Goal: Transaction & Acquisition: Purchase product/service

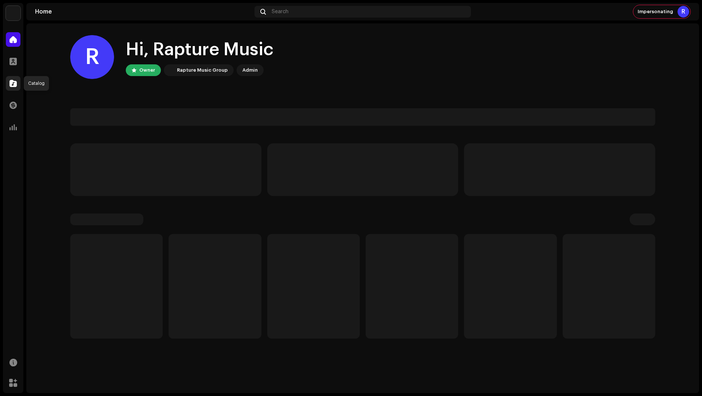
click at [7, 85] on div at bounding box center [13, 83] width 15 height 15
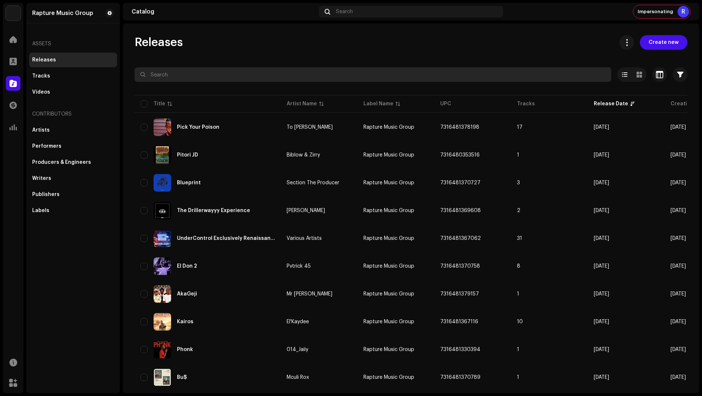
click at [199, 79] on input "text" at bounding box center [373, 74] width 477 height 15
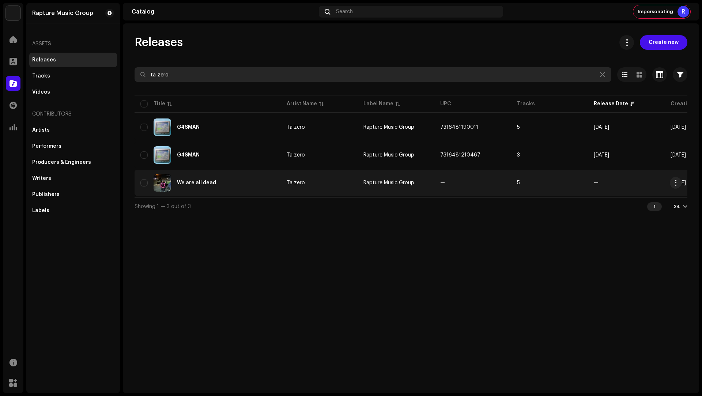
type input "ta zero"
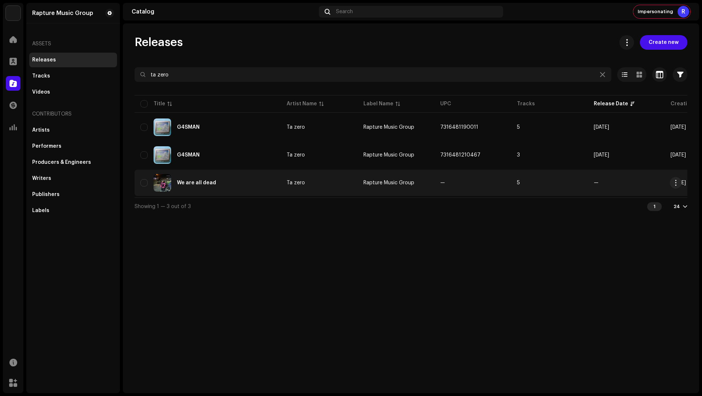
click at [258, 189] on div "We are all dead" at bounding box center [207, 183] width 135 height 18
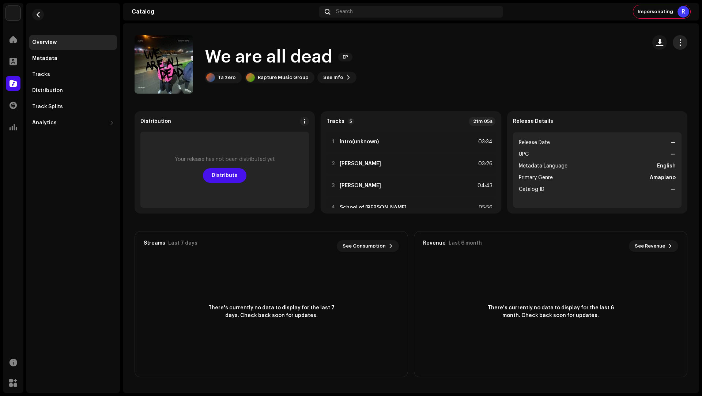
click at [677, 41] on span "button" at bounding box center [680, 43] width 7 height 6
click at [631, 77] on div "Edit" at bounding box center [647, 75] width 68 height 6
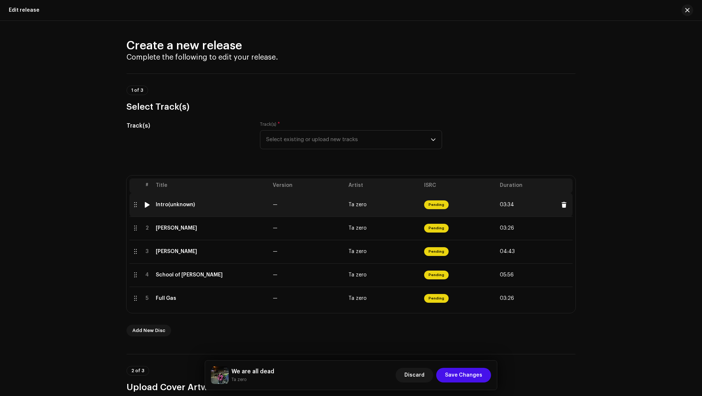
scroll to position [17, 0]
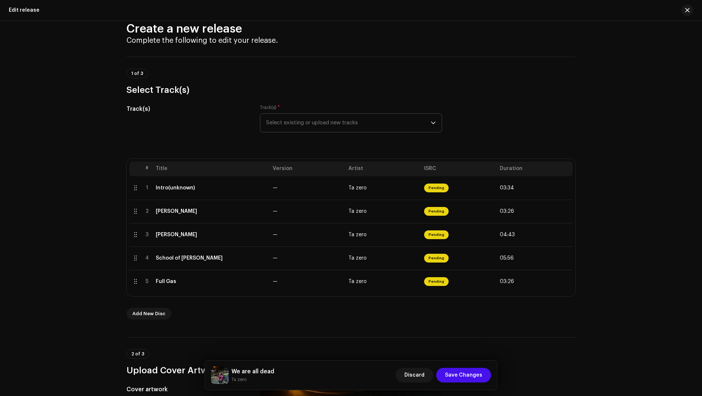
click at [276, 120] on span "Select existing or upload new tracks" at bounding box center [348, 123] width 165 height 18
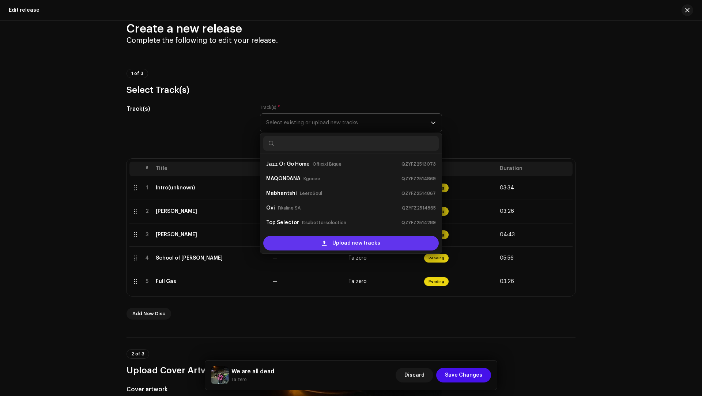
scroll to position [12, 0]
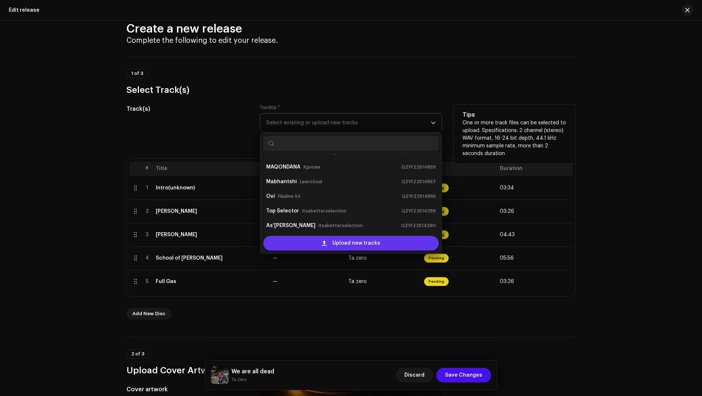
click at [298, 243] on div "Upload new tracks" at bounding box center [351, 243] width 176 height 15
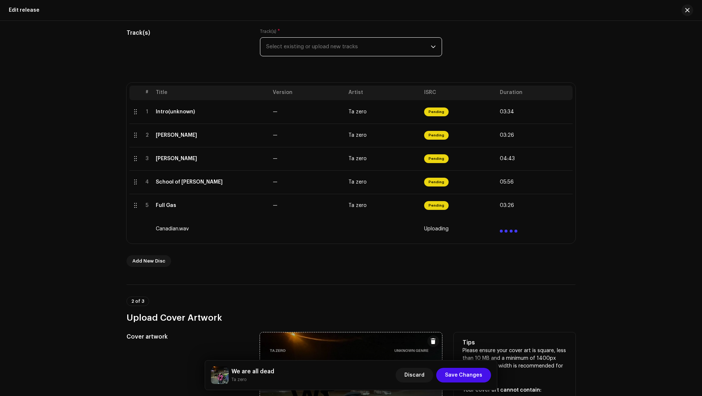
scroll to position [296, 0]
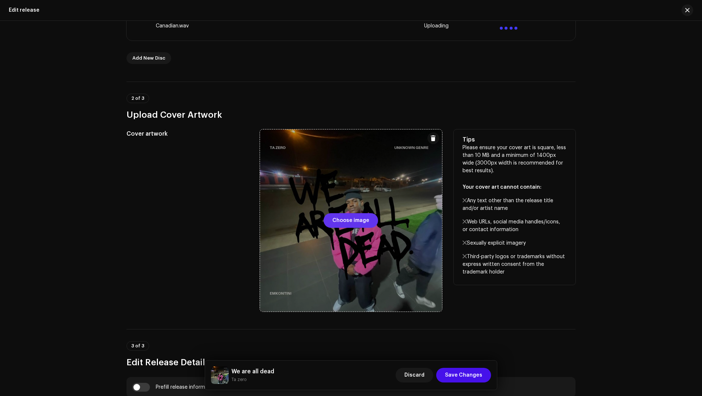
click at [350, 223] on span "Choose image" at bounding box center [351, 220] width 37 height 15
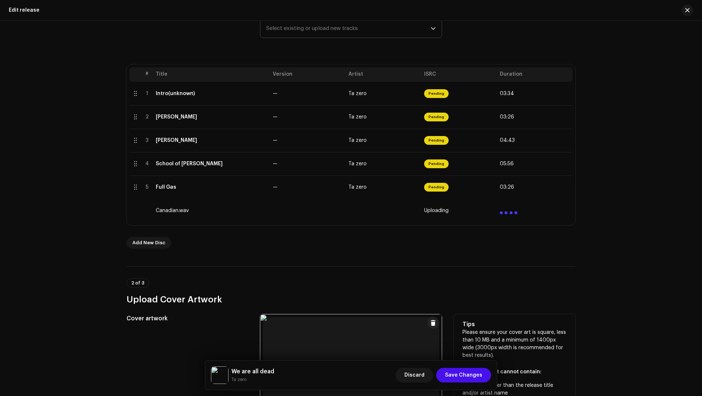
scroll to position [103, 0]
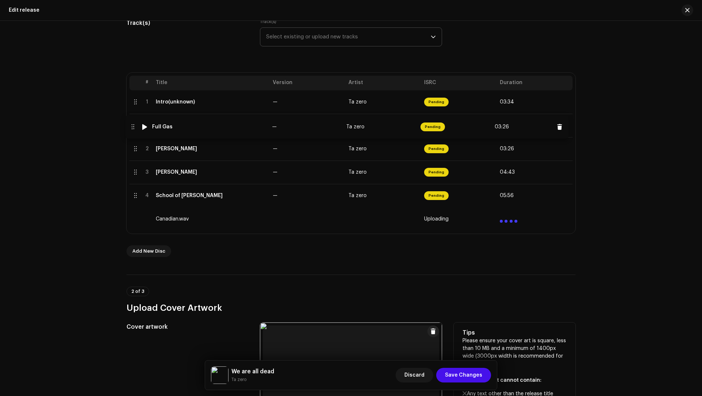
drag, startPoint x: 133, startPoint y: 198, endPoint x: 130, endPoint y: 127, distance: 70.3
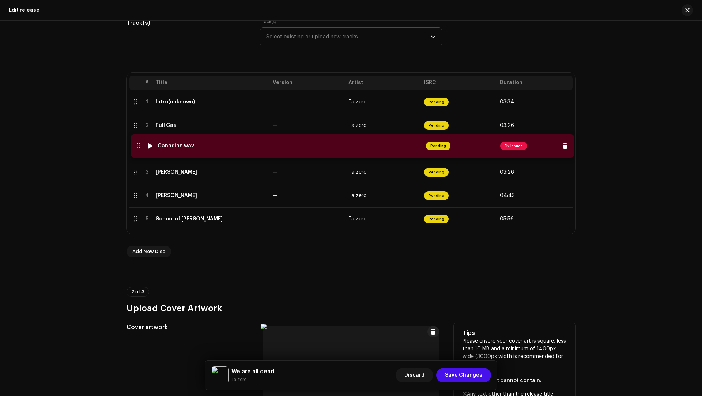
drag, startPoint x: 131, startPoint y: 218, endPoint x: 134, endPoint y: 144, distance: 74.7
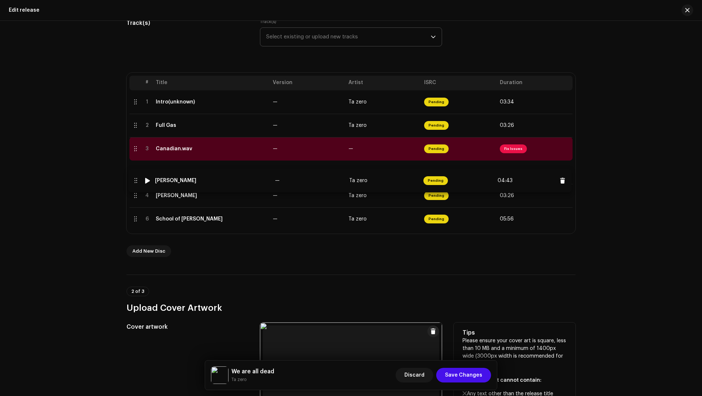
drag, startPoint x: 134, startPoint y: 197, endPoint x: 134, endPoint y: 171, distance: 26.0
click at [228, 152] on td "Canadian.wav" at bounding box center [211, 148] width 117 height 23
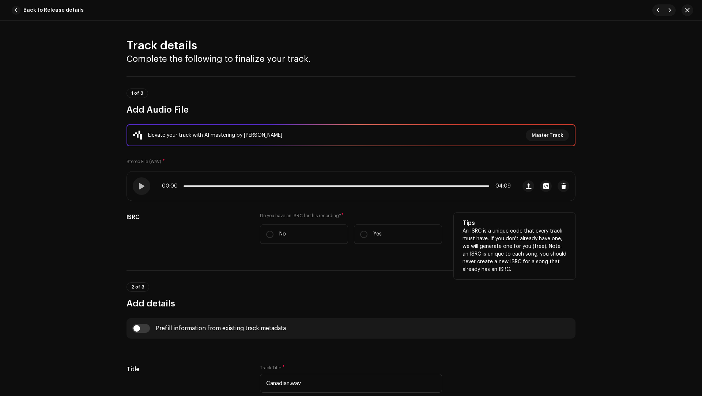
click at [290, 223] on div "Do you have an ISRC for this recording? * No Yes" at bounding box center [351, 228] width 182 height 31
click at [290, 228] on label "No" at bounding box center [304, 234] width 88 height 19
click at [274, 231] on input "No" at bounding box center [269, 234] width 7 height 7
radio input "true"
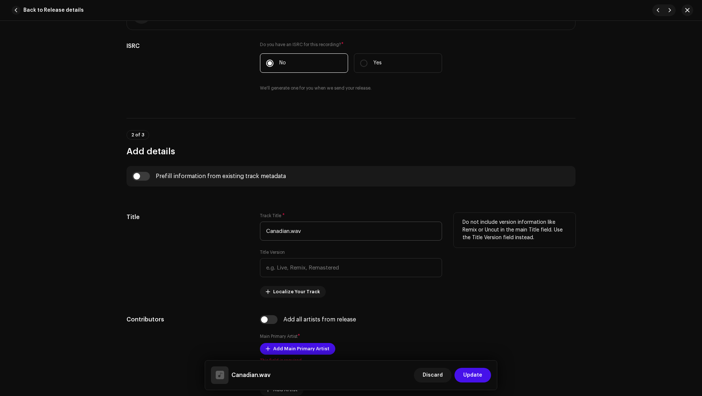
scroll to position [185, 0]
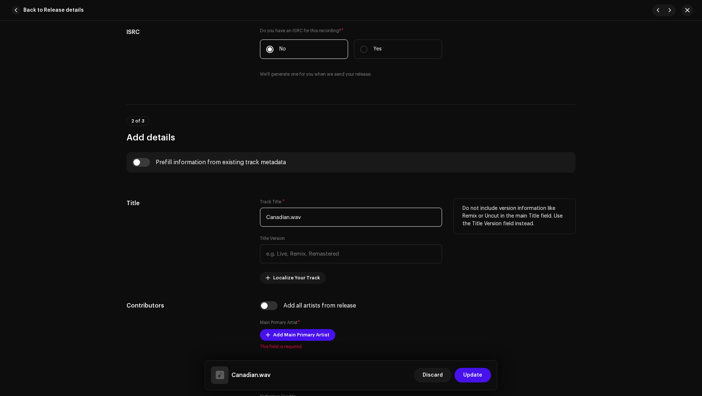
drag, startPoint x: 322, startPoint y: 222, endPoint x: 309, endPoint y: 208, distance: 18.7
click at [309, 208] on input "Canadian.wav" at bounding box center [351, 217] width 182 height 19
paste input "text"
type input "Canadian"
click at [146, 161] on input "checkbox" at bounding box center [141, 162] width 18 height 9
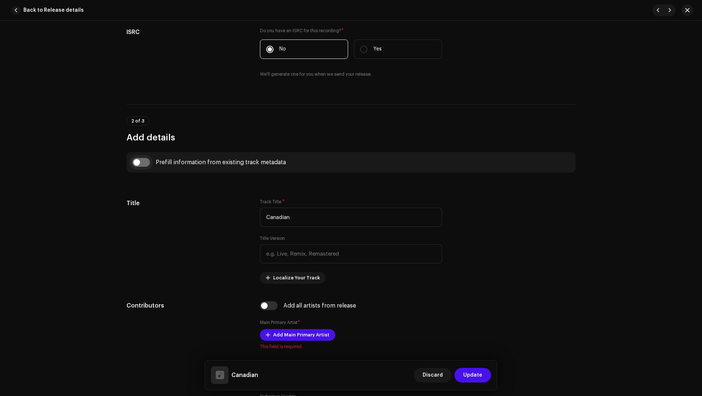
checkbox input "true"
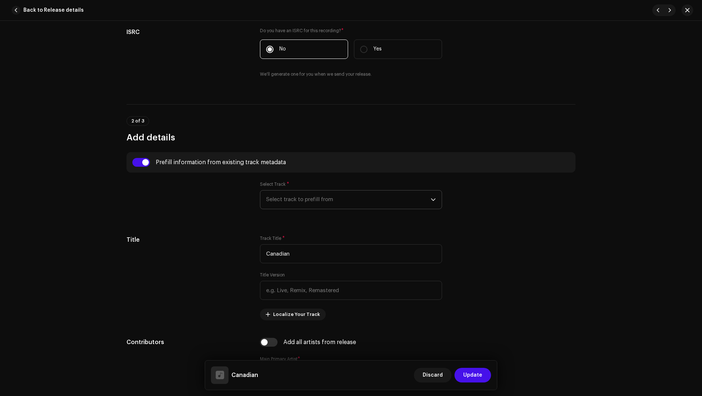
click at [260, 196] on p-select "Select track to prefill from" at bounding box center [351, 199] width 182 height 19
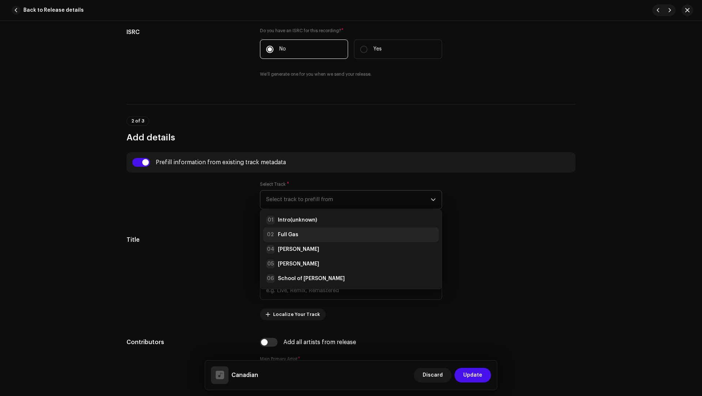
click at [289, 236] on strong "Full Gas" at bounding box center [288, 234] width 20 height 7
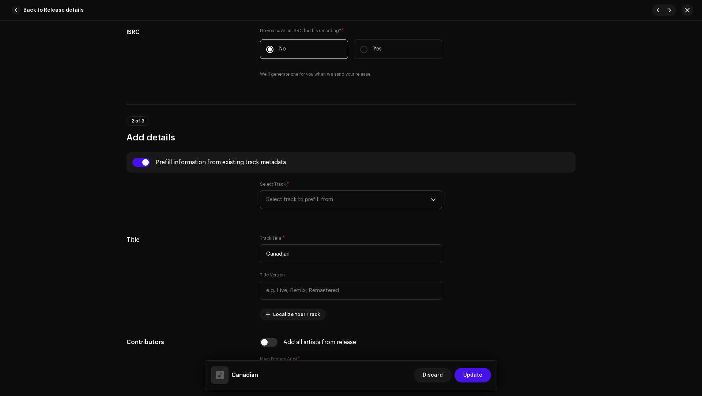
type input "00:50"
radio input "true"
type input "Ta zero"
checkbox input "true"
radio input "false"
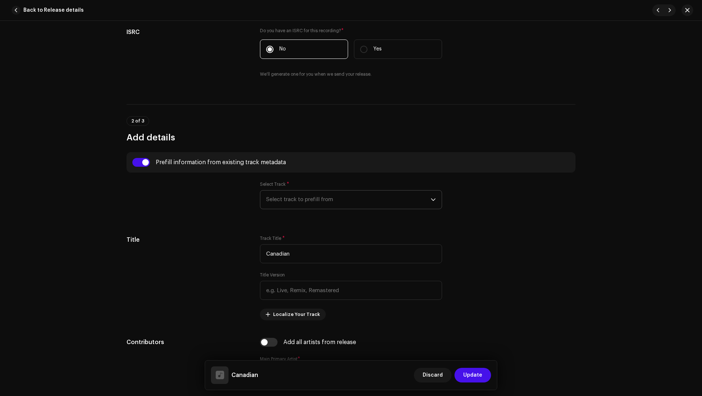
radio input "true"
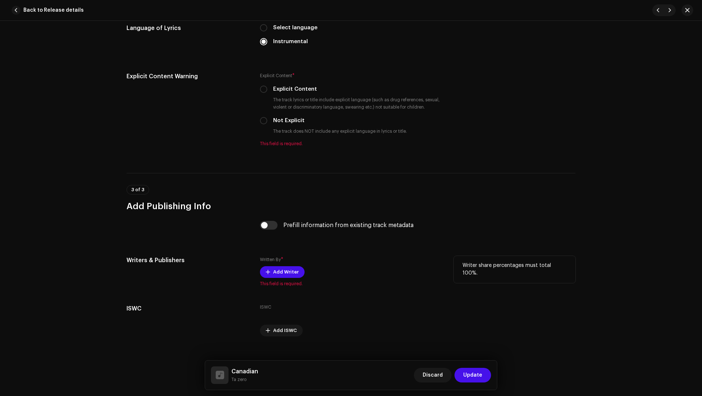
scroll to position [1222, 0]
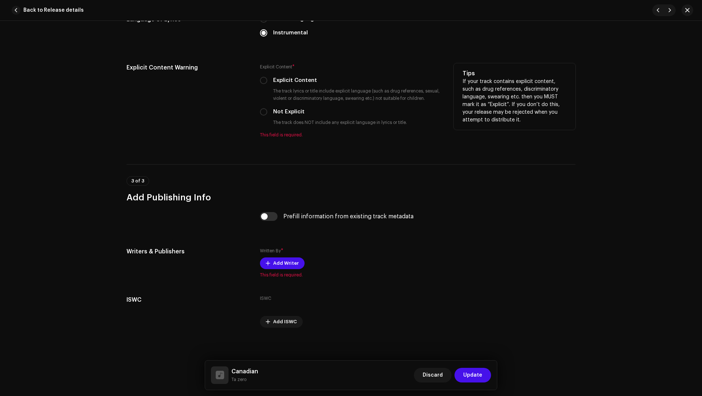
click at [288, 112] on label "Not Explicit" at bounding box center [288, 112] width 31 height 8
click at [267, 112] on input "Not Explicit" at bounding box center [263, 111] width 7 height 7
radio input "true"
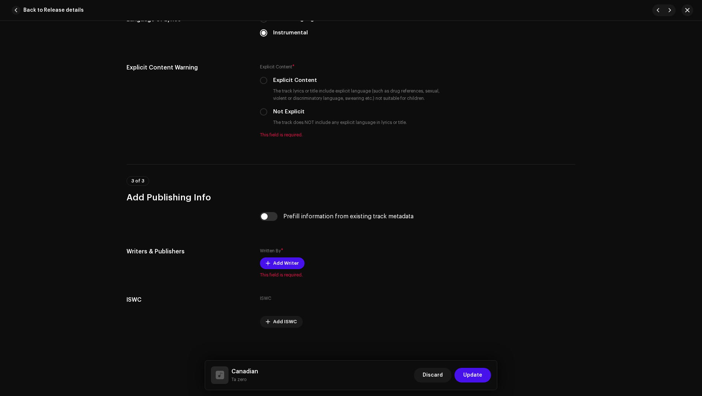
scroll to position [1213, 0]
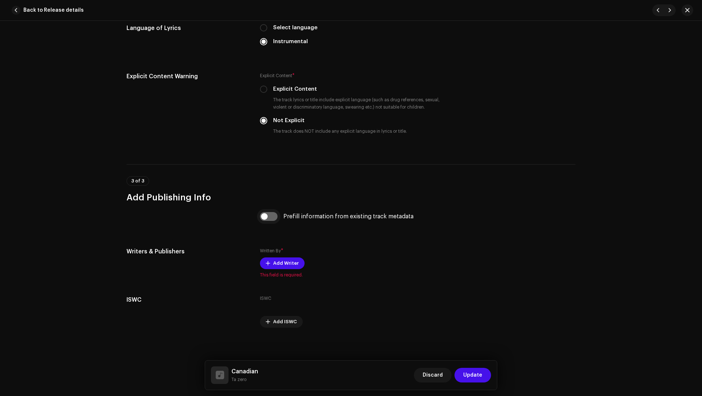
click at [274, 215] on input "checkbox" at bounding box center [269, 216] width 18 height 9
checkbox input "true"
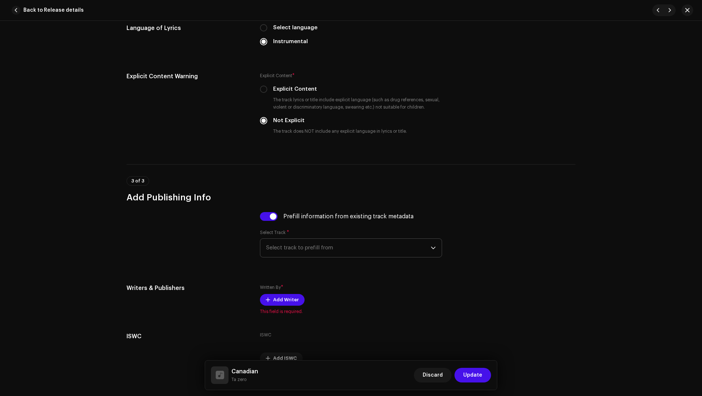
click at [316, 253] on span "Select track to prefill from" at bounding box center [348, 248] width 165 height 18
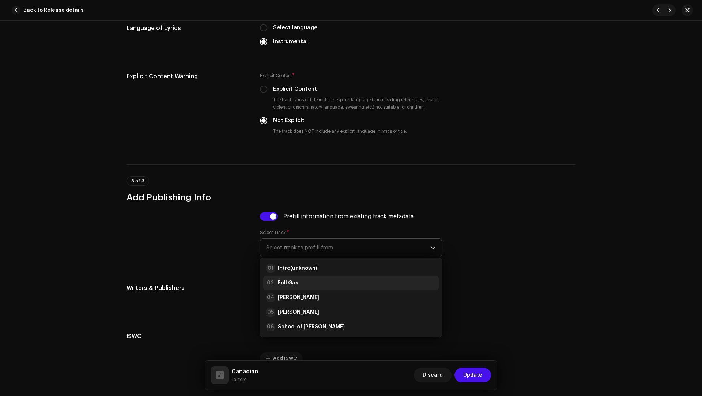
click at [305, 280] on div "02 Full Gas" at bounding box center [351, 283] width 170 height 9
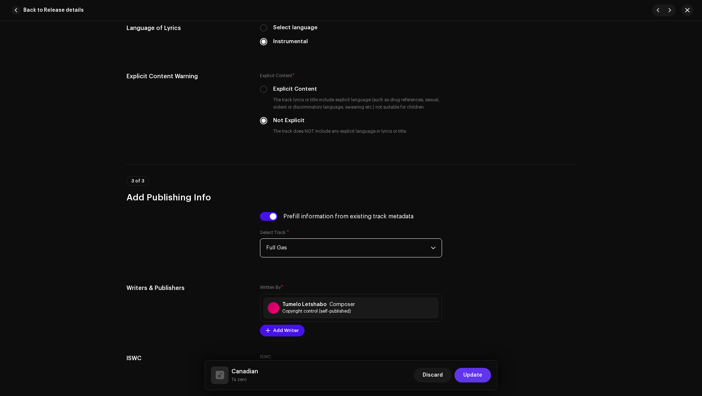
click at [471, 376] on span "Update" at bounding box center [472, 375] width 19 height 15
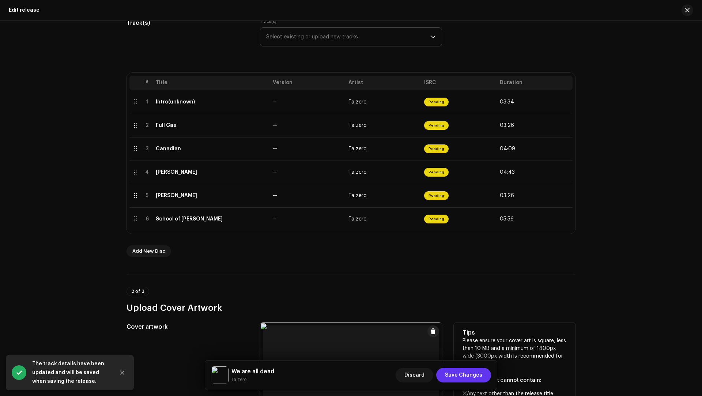
click at [457, 375] on span "Save Changes" at bounding box center [463, 375] width 37 height 15
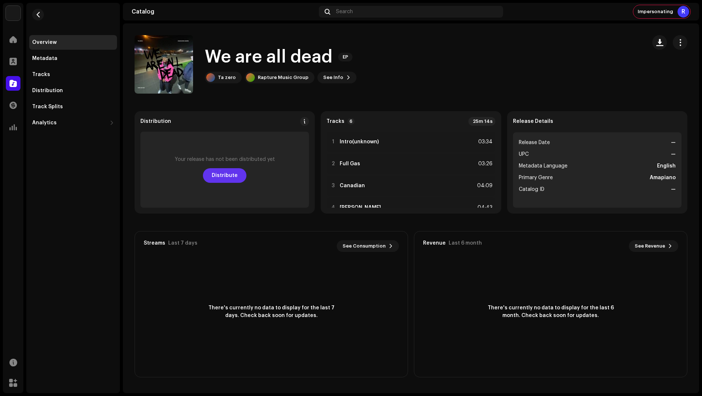
click at [208, 177] on button "Distribute" at bounding box center [225, 175] width 44 height 15
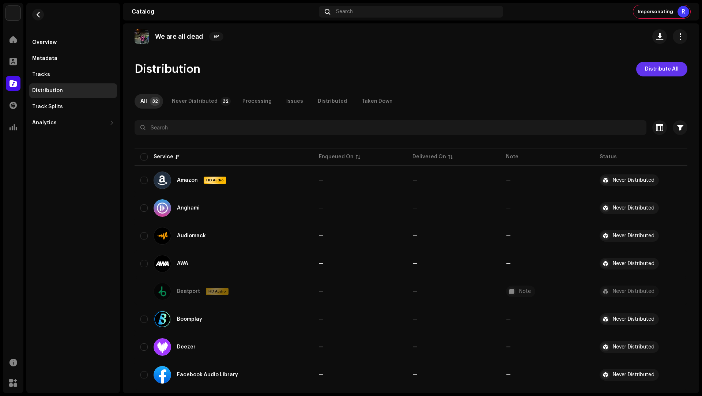
click at [664, 68] on span "Distribute All" at bounding box center [662, 69] width 34 height 15
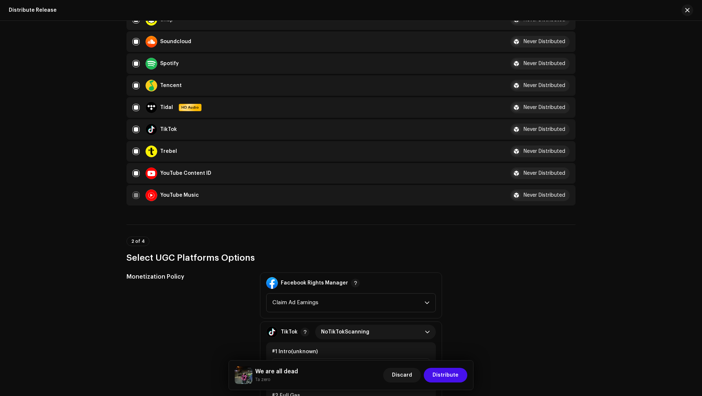
scroll to position [672, 0]
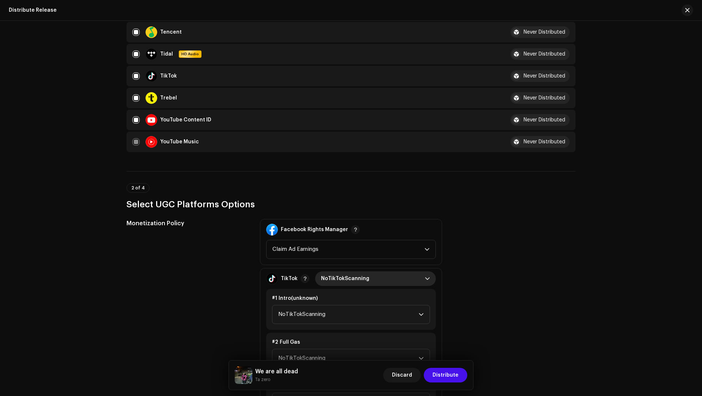
click at [329, 281] on span "NoTikTokScanning" at bounding box center [373, 278] width 104 height 15
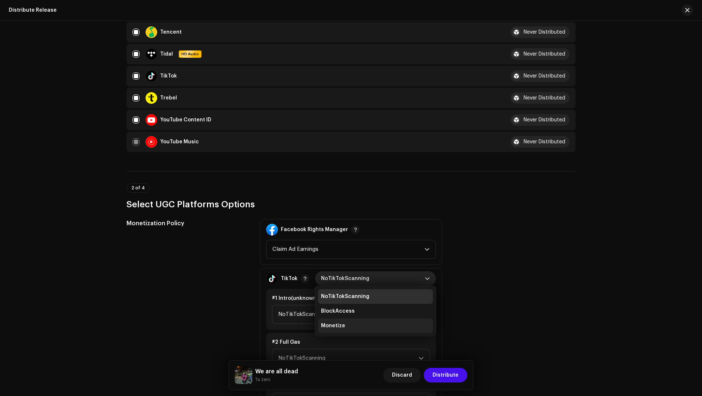
click at [333, 323] on span "Monetize" at bounding box center [333, 325] width 24 height 7
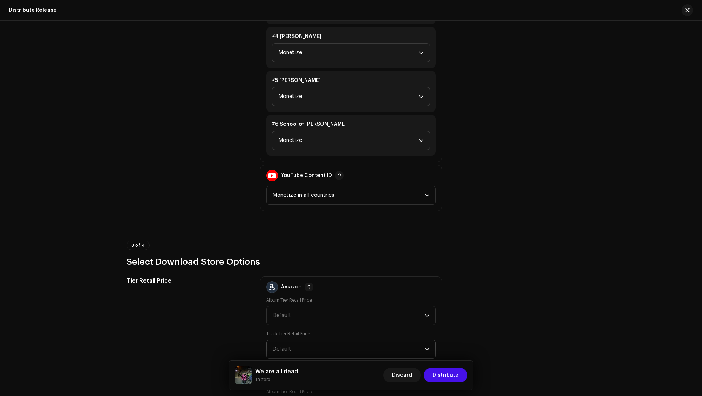
scroll to position [1122, 0]
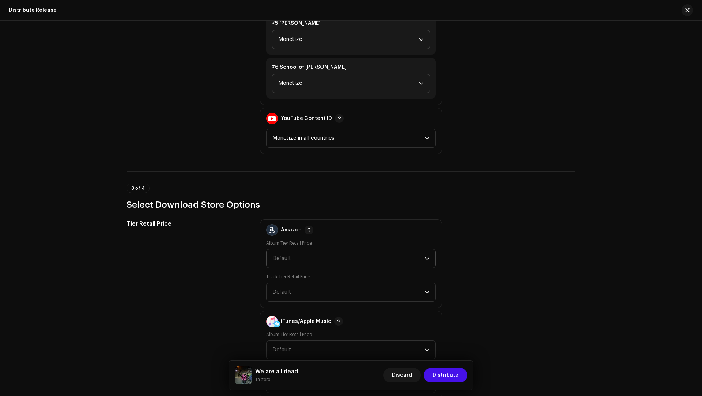
click at [291, 255] on span "Default" at bounding box center [349, 258] width 152 height 18
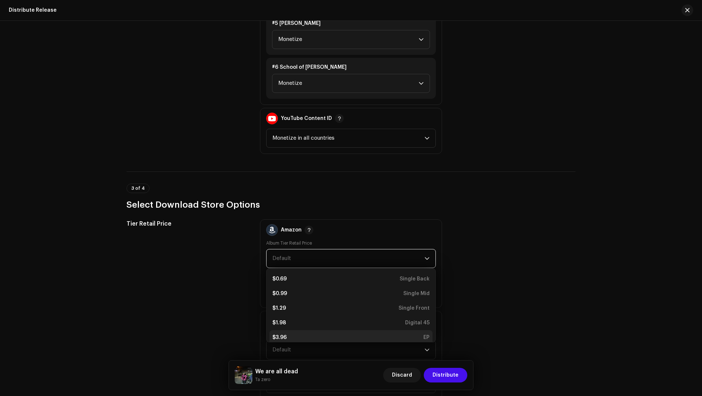
scroll to position [3, 0]
click at [293, 331] on div "$3.96 EP" at bounding box center [351, 334] width 157 height 7
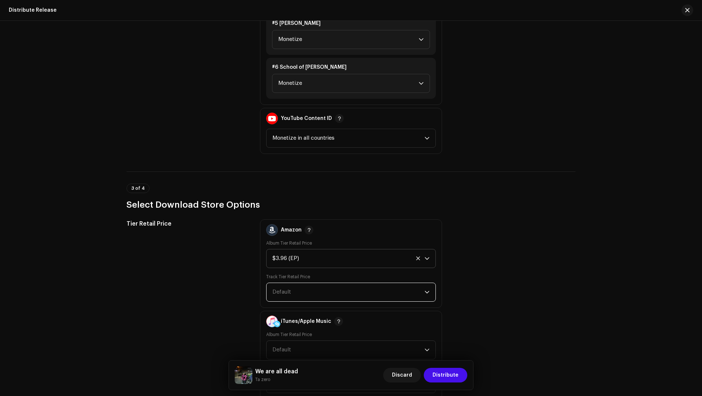
click at [291, 291] on span "Default" at bounding box center [349, 292] width 152 height 18
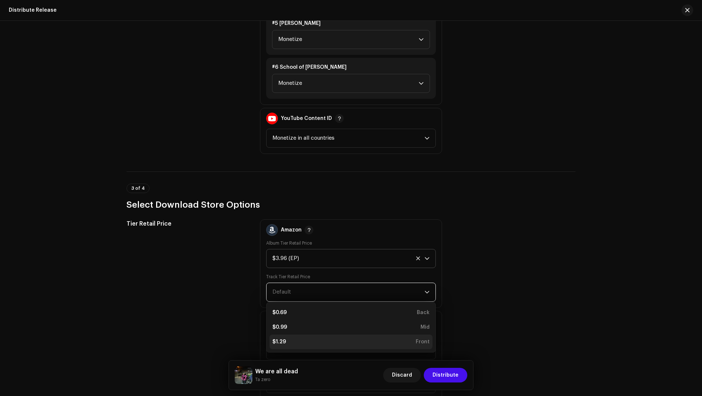
click at [286, 338] on div "$1.29 Front" at bounding box center [351, 341] width 157 height 7
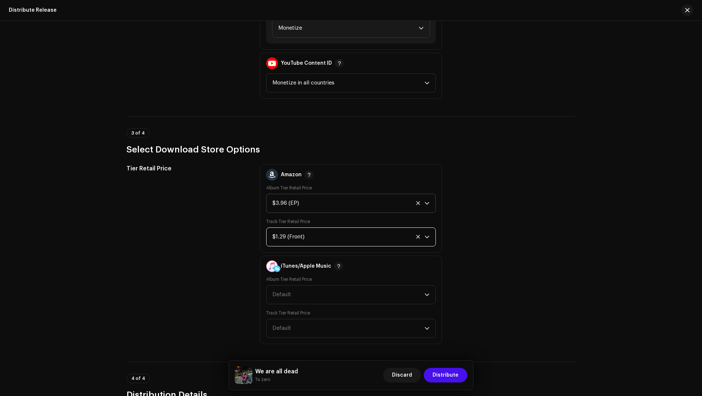
scroll to position [1308, 0]
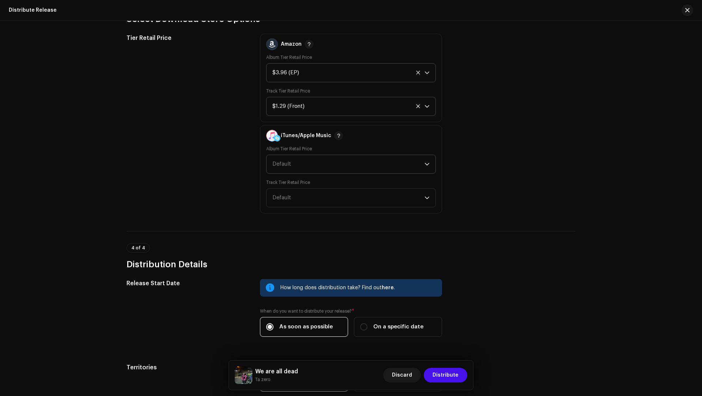
click at [270, 165] on p-select "Default" at bounding box center [351, 164] width 170 height 19
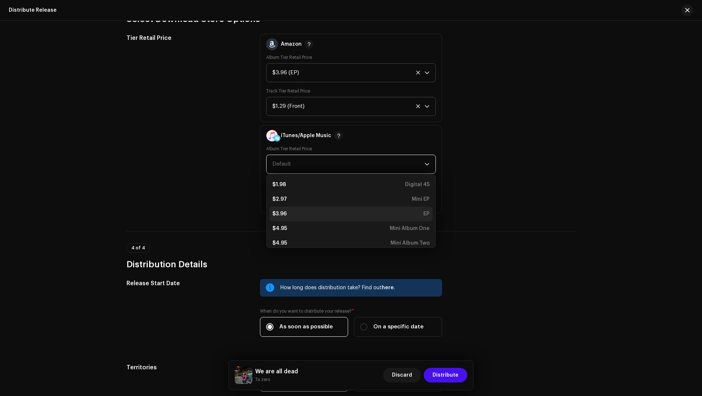
click at [292, 214] on div "$3.96 EP" at bounding box center [351, 213] width 157 height 7
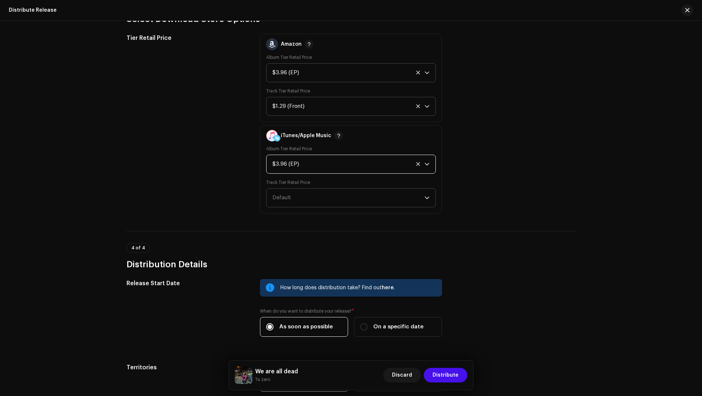
click at [284, 197] on span "Default" at bounding box center [282, 197] width 19 height 5
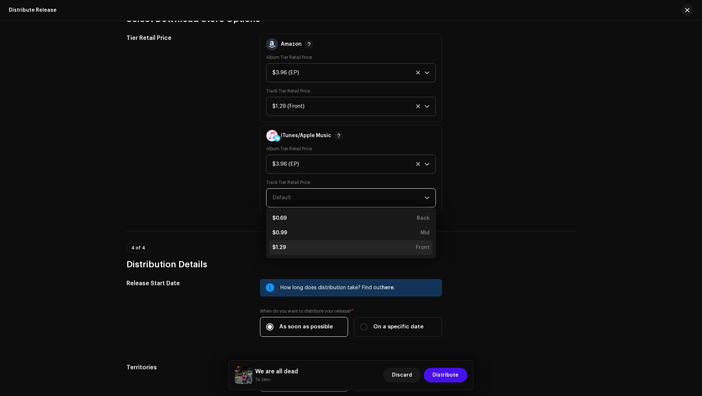
click at [282, 247] on div "$1.29" at bounding box center [280, 247] width 14 height 7
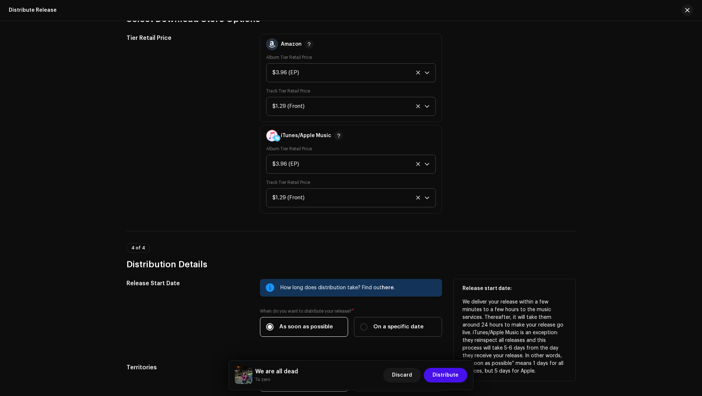
click at [378, 334] on label "On a specific date" at bounding box center [398, 327] width 88 height 20
click at [368, 331] on input "On a specific date" at bounding box center [363, 326] width 7 height 7
radio input "true"
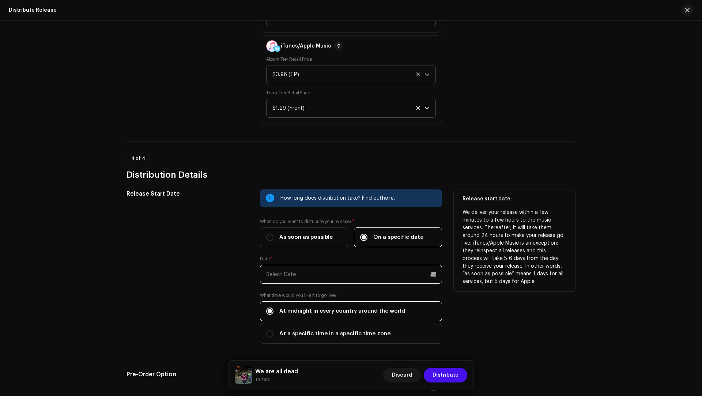
click at [289, 274] on input "text" at bounding box center [351, 274] width 182 height 19
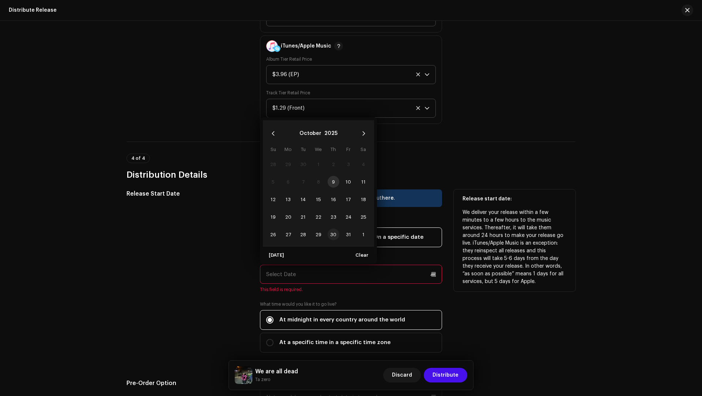
click at [334, 232] on span "30" at bounding box center [334, 235] width 12 height 12
type input "10/30/2025"
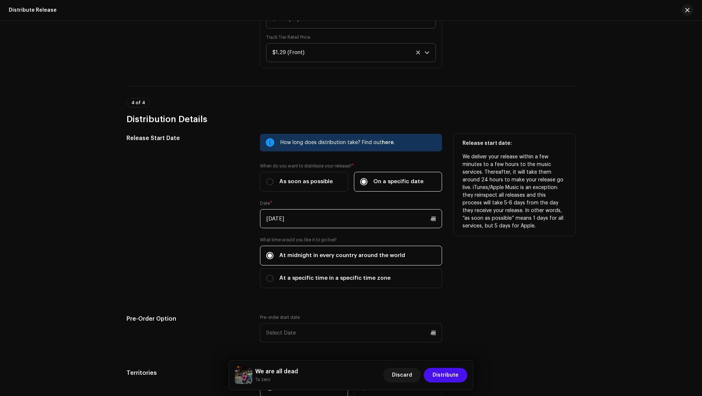
scroll to position [1530, 0]
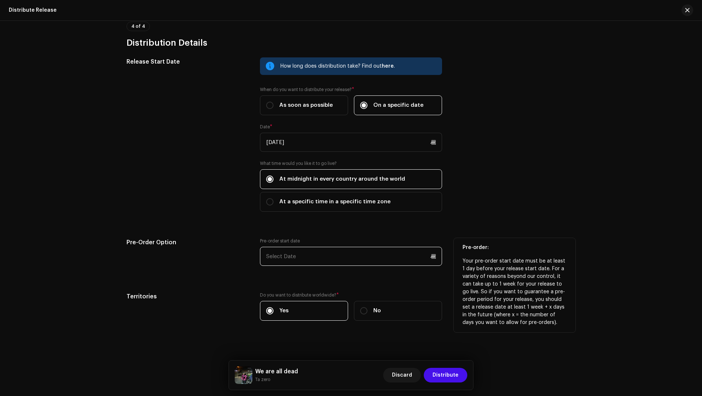
click at [279, 256] on input "text" at bounding box center [351, 256] width 182 height 19
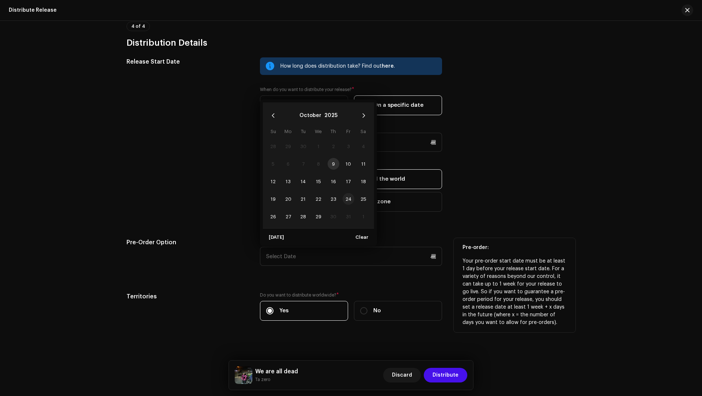
click at [349, 195] on span "24" at bounding box center [349, 199] width 12 height 12
type input "[DATE]"
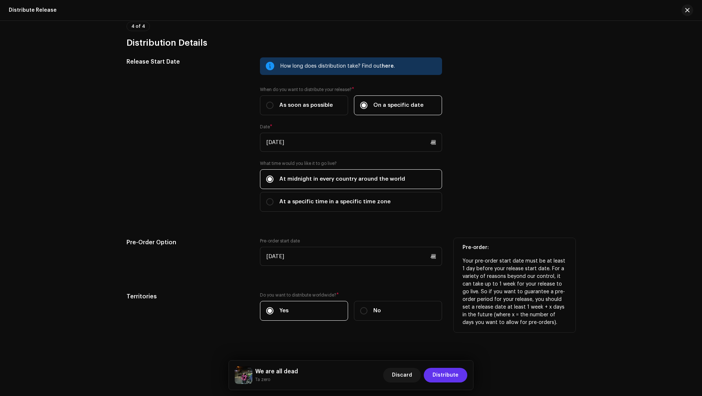
click at [444, 375] on span "Distribute" at bounding box center [446, 375] width 26 height 15
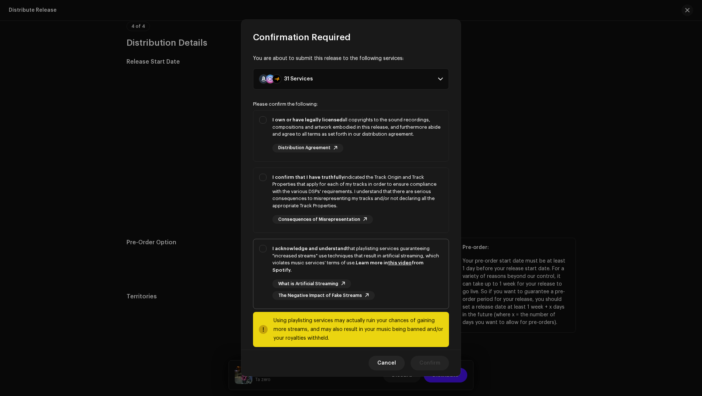
click at [336, 254] on div "I acknowledge and understand that playlisting services guaranteeing "increased …" at bounding box center [358, 259] width 170 height 29
checkbox input "true"
drag, startPoint x: 397, startPoint y: 207, endPoint x: 382, endPoint y: 148, distance: 61.2
click at [397, 207] on div "I confirm that I have truthfully indicated the Track Origin and Track Propertie…" at bounding box center [358, 192] width 170 height 36
checkbox input "true"
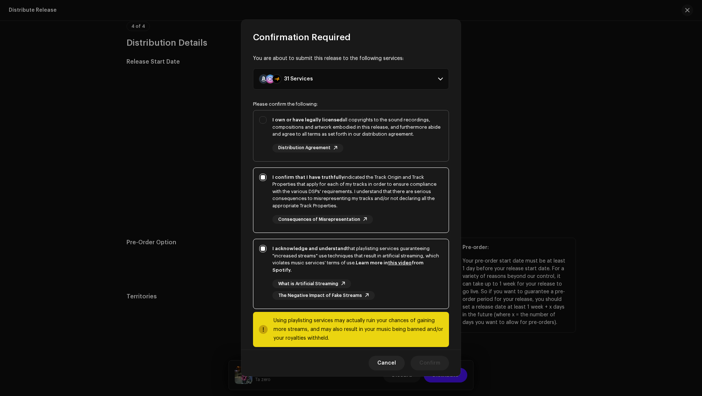
click at [382, 146] on div "I own or have legally licensed all copyrights to the sound recordings, composit…" at bounding box center [358, 134] width 170 height 36
checkbox input "true"
click at [428, 360] on span "Confirm" at bounding box center [430, 363] width 21 height 15
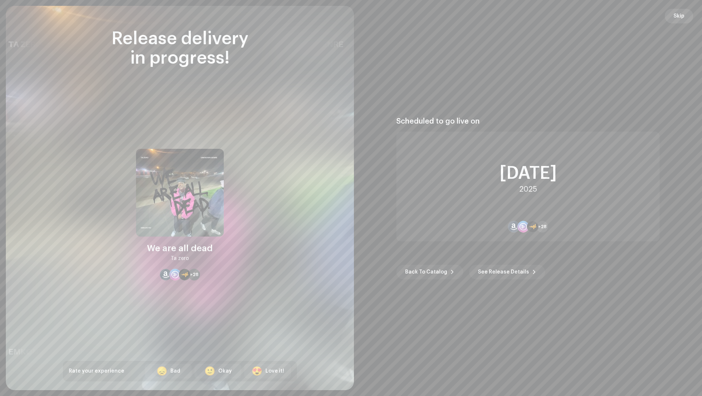
click at [676, 17] on span "Skip" at bounding box center [679, 16] width 11 height 15
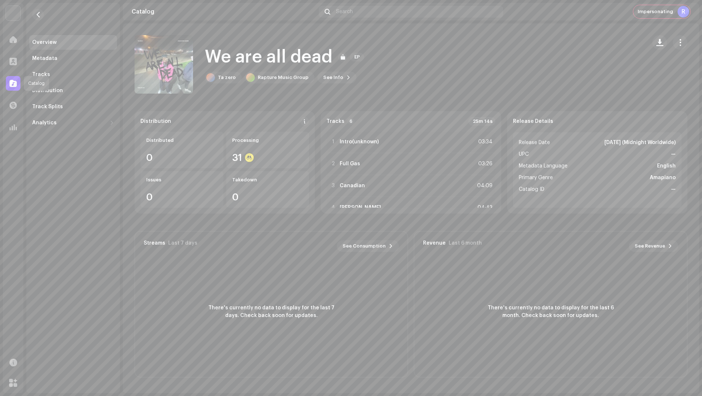
click at [10, 82] on span at bounding box center [13, 83] width 7 height 6
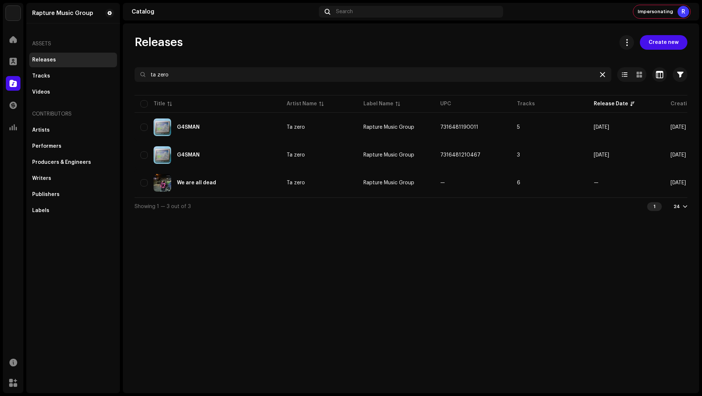
click at [604, 75] on icon at bounding box center [602, 75] width 5 height 6
click at [658, 45] on span "Create new" at bounding box center [664, 42] width 30 height 15
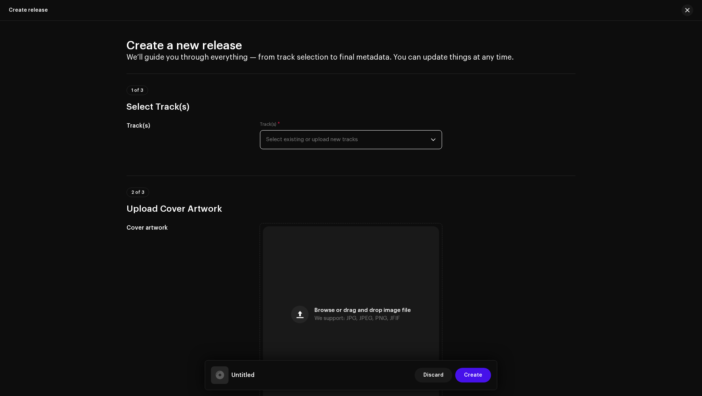
click at [270, 143] on span "Select existing or upload new tracks" at bounding box center [348, 140] width 165 height 18
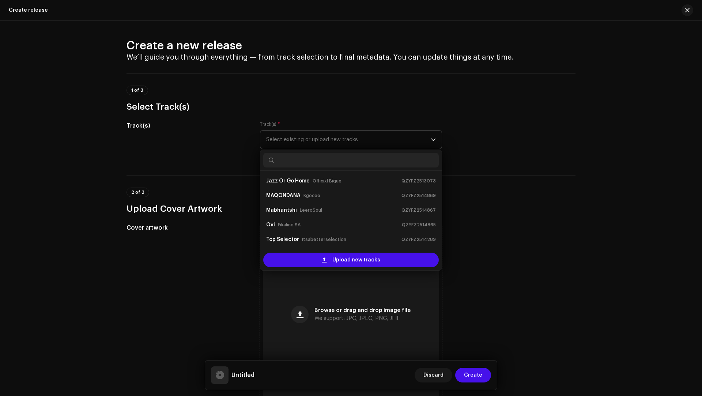
scroll to position [12, 0]
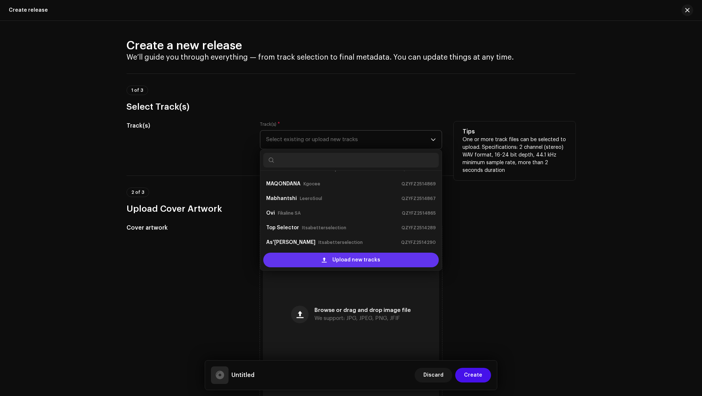
click at [292, 256] on div "Upload new tracks" at bounding box center [351, 260] width 176 height 15
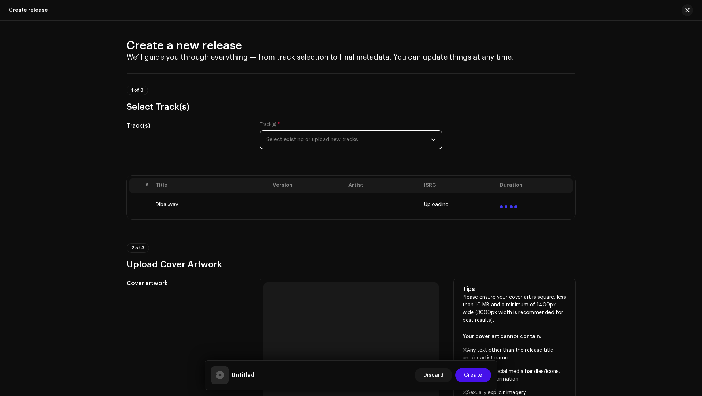
click at [327, 354] on div "Browse or drag and drop image file We support: JPG, JPEG, PNG, JFIF" at bounding box center [351, 370] width 176 height 176
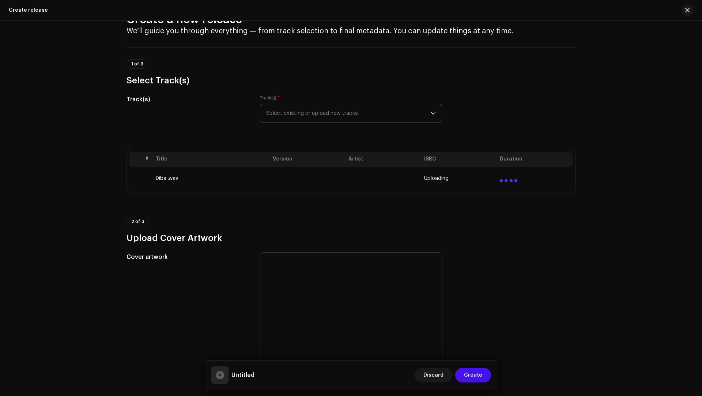
scroll to position [26, 0]
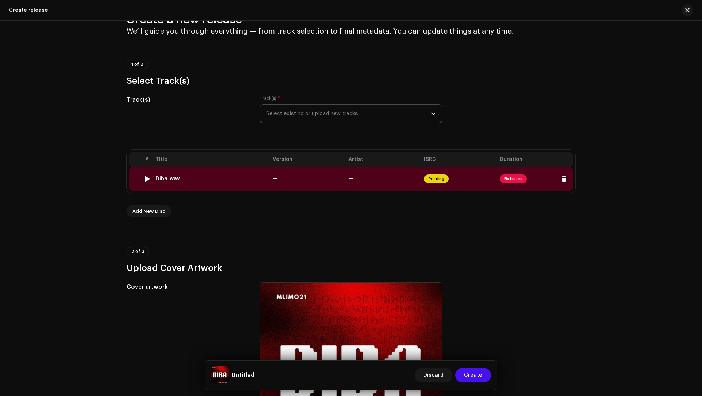
click at [257, 172] on td "Diba .wav" at bounding box center [211, 178] width 117 height 23
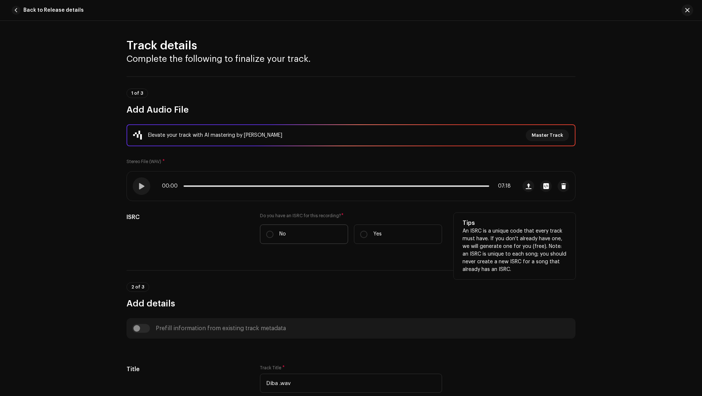
click at [291, 235] on label "No" at bounding box center [304, 234] width 88 height 19
click at [274, 235] on input "No" at bounding box center [269, 234] width 7 height 7
radio input "true"
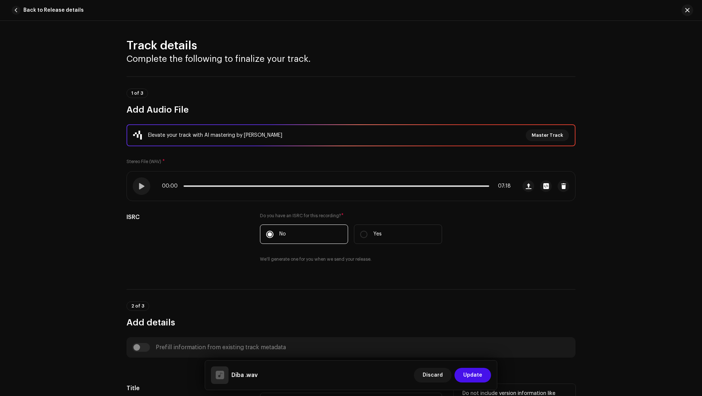
scroll to position [178, 0]
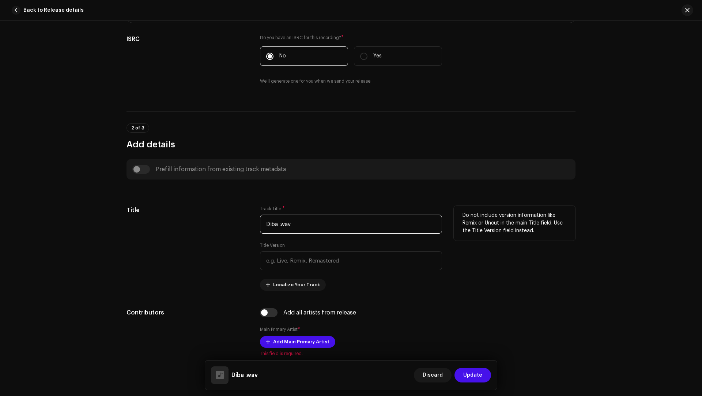
drag, startPoint x: 298, startPoint y: 225, endPoint x: 292, endPoint y: 210, distance: 16.4
click at [292, 210] on div "Track Title * Diba .wav" at bounding box center [351, 220] width 182 height 28
paste input "text"
type input "Diba"
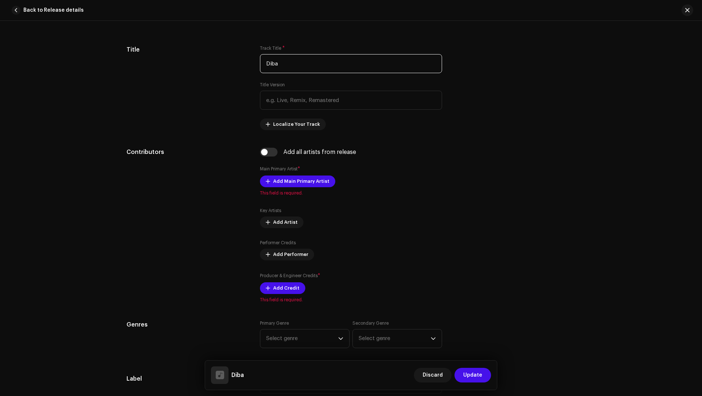
scroll to position [373, 0]
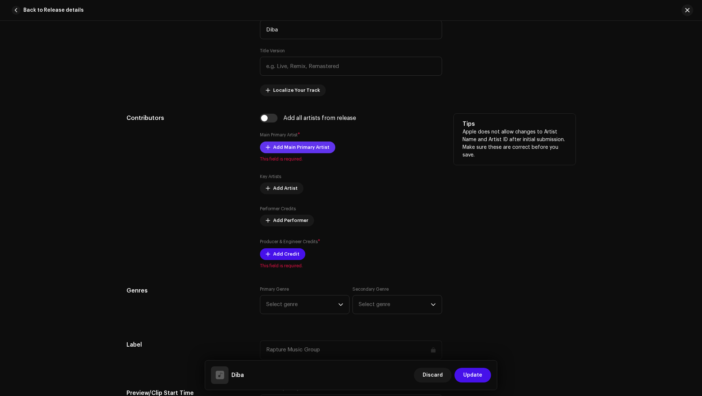
click at [281, 142] on span "Add Main Primary Artist" at bounding box center [301, 147] width 56 height 15
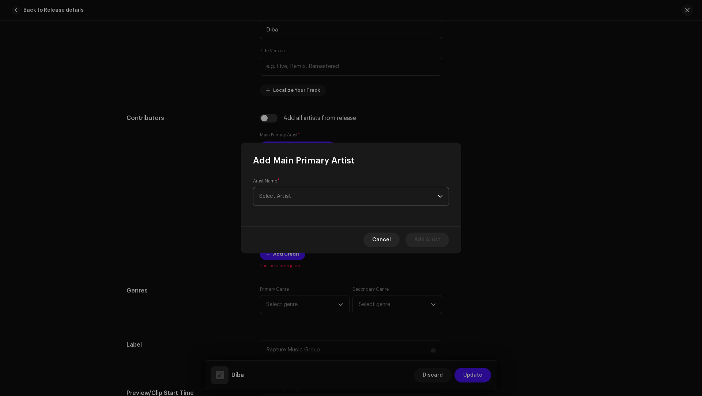
click at [268, 191] on span "Select Artist" at bounding box center [348, 196] width 179 height 18
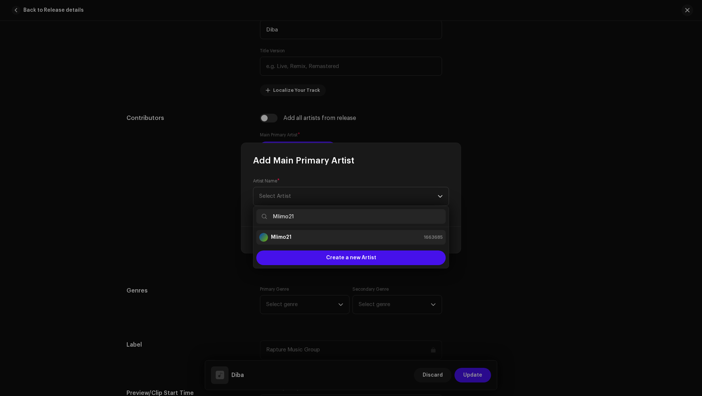
type input "Mlimo21"
click at [286, 240] on strong "Mlimo21" at bounding box center [281, 237] width 20 height 7
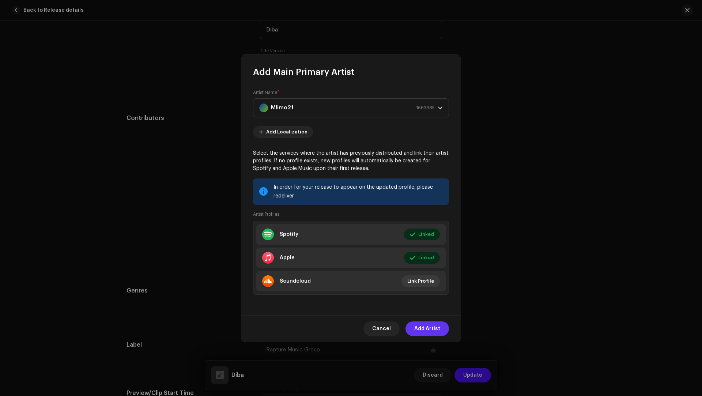
click at [421, 322] on span "Add Artist" at bounding box center [427, 329] width 26 height 15
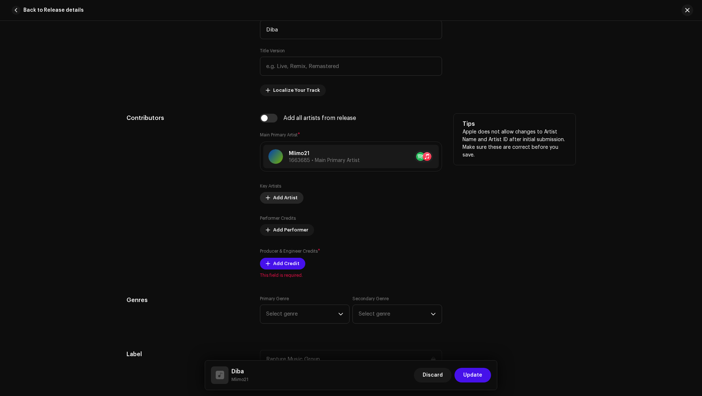
click at [266, 195] on span at bounding box center [268, 198] width 4 height 6
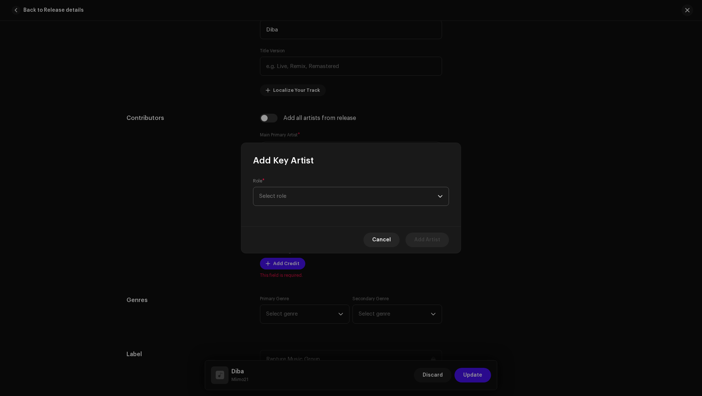
click at [270, 205] on span "Select role" at bounding box center [348, 196] width 179 height 18
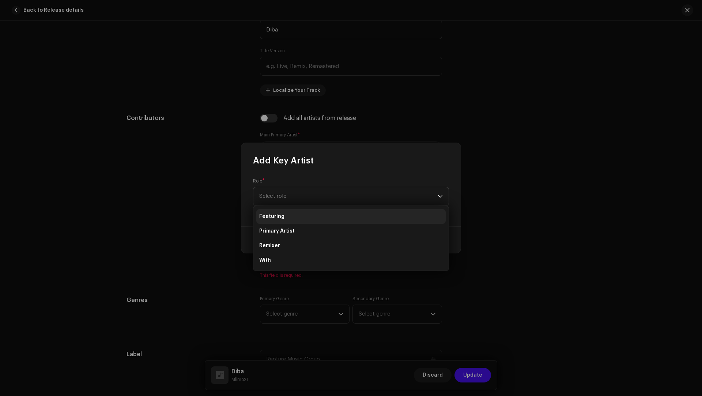
drag, startPoint x: 270, startPoint y: 205, endPoint x: 271, endPoint y: 218, distance: 13.2
click at [271, 218] on span "Featuring" at bounding box center [271, 216] width 25 height 7
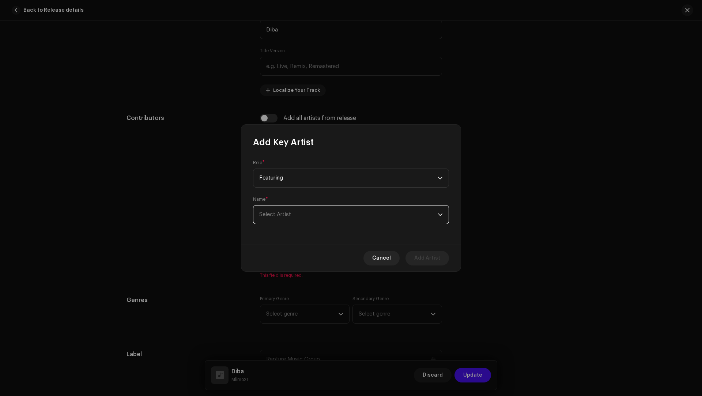
click at [273, 217] on span "Select Artist" at bounding box center [275, 214] width 32 height 5
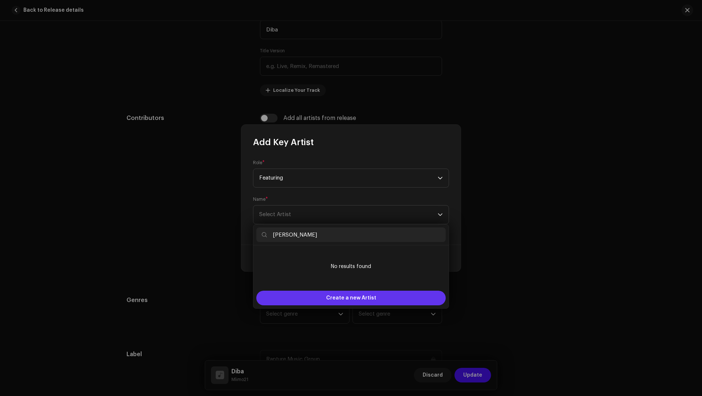
type input "Baba Sthibo"
click at [339, 298] on span "Create a new Artist" at bounding box center [351, 298] width 50 height 15
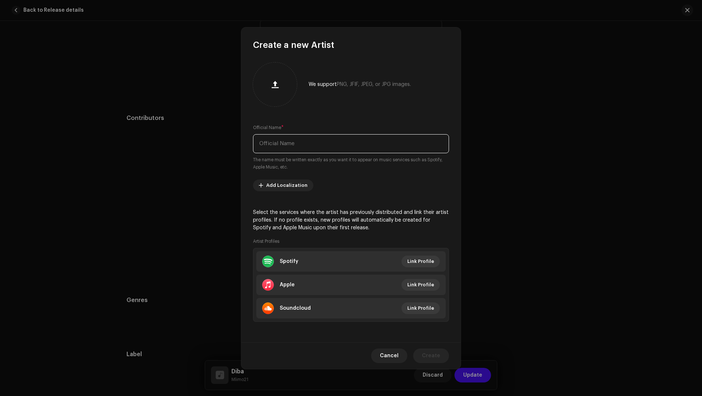
click at [293, 142] on input "text" at bounding box center [351, 143] width 196 height 19
type input "v"
paste input "Baba Sthibo"
type input "Baba Sthibo"
click at [292, 281] on div "Apple" at bounding box center [278, 285] width 33 height 12
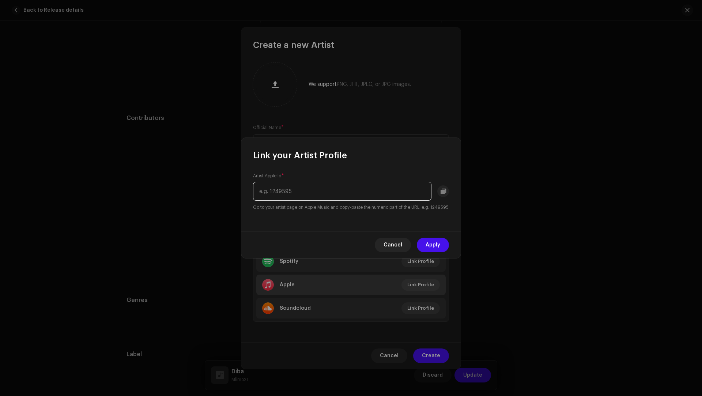
paste input "1804337188"
type input "1804337188"
click at [436, 245] on span "Apply" at bounding box center [433, 245] width 15 height 15
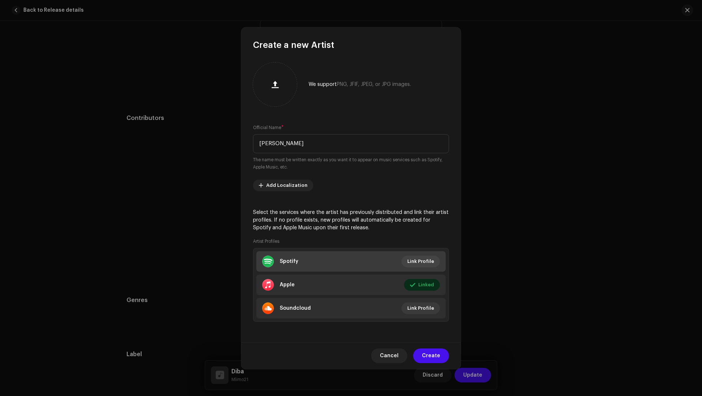
click at [303, 265] on li "Spotify Link Profile" at bounding box center [350, 261] width 189 height 20
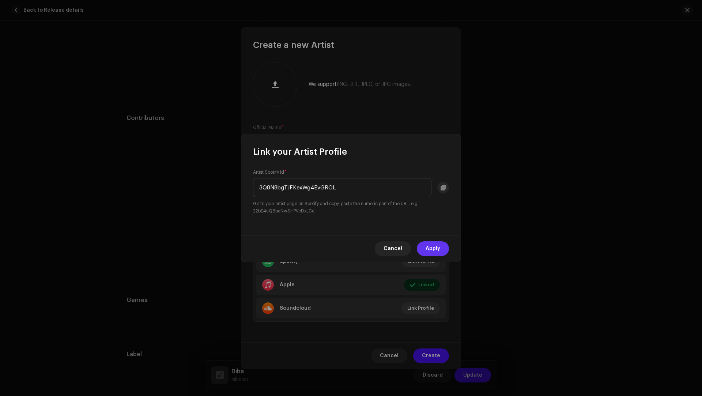
type input "3Q8N8bgTJFKexWg4EvGROL"
click at [436, 251] on span "Apply" at bounding box center [433, 248] width 15 height 15
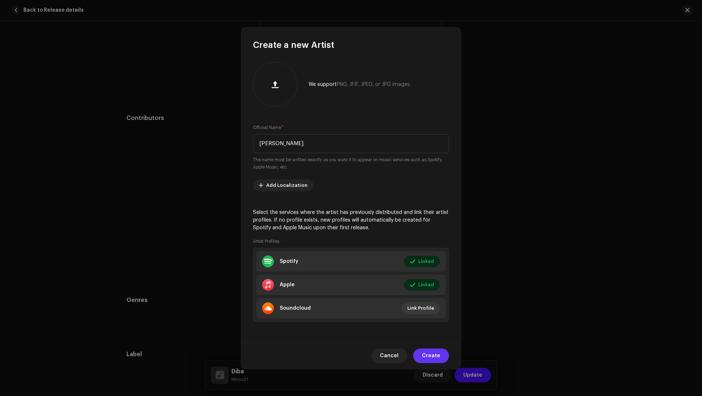
click at [429, 352] on span "Create" at bounding box center [431, 356] width 18 height 15
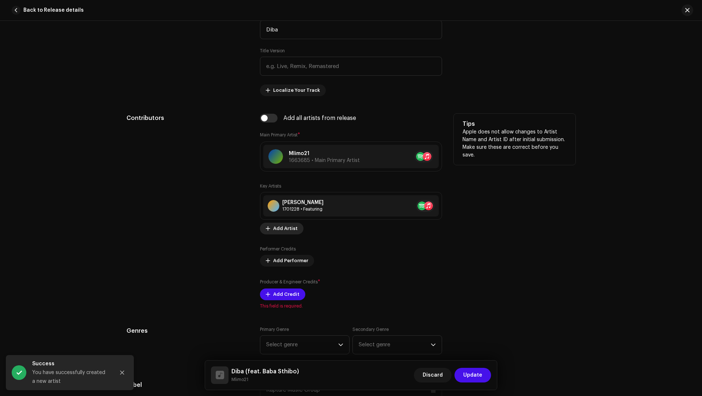
click at [286, 221] on span "Add Artist" at bounding box center [285, 228] width 25 height 15
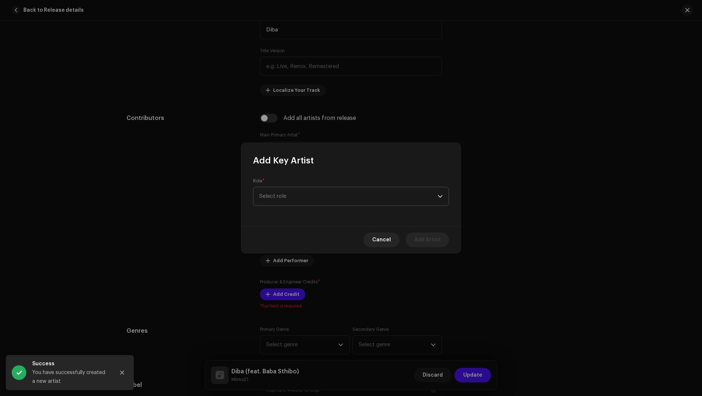
click at [273, 191] on span "Select role" at bounding box center [348, 196] width 179 height 18
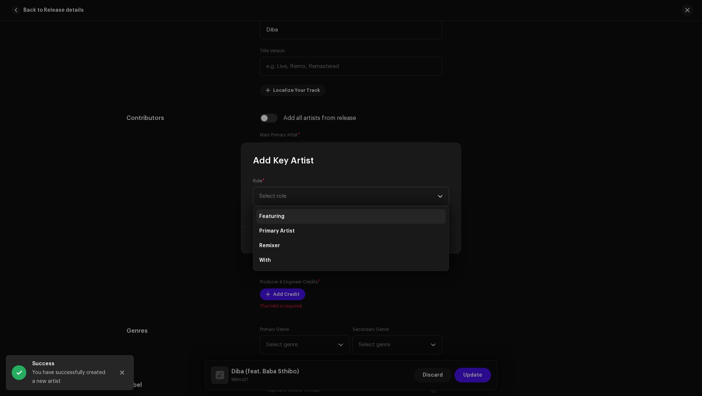
click at [273, 215] on span "Featuring" at bounding box center [271, 216] width 25 height 7
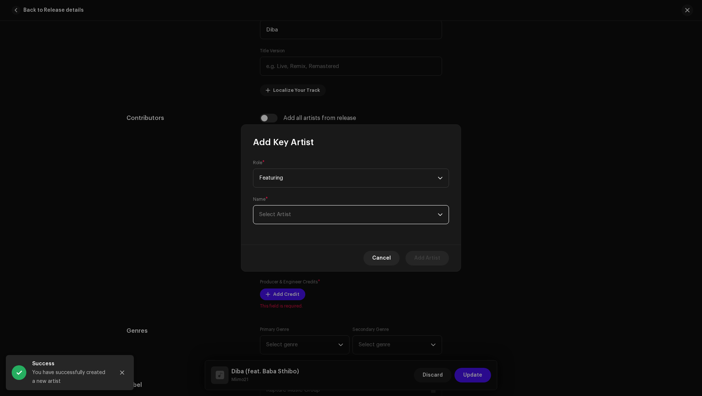
click at [273, 215] on span "Select Artist" at bounding box center [275, 214] width 32 height 5
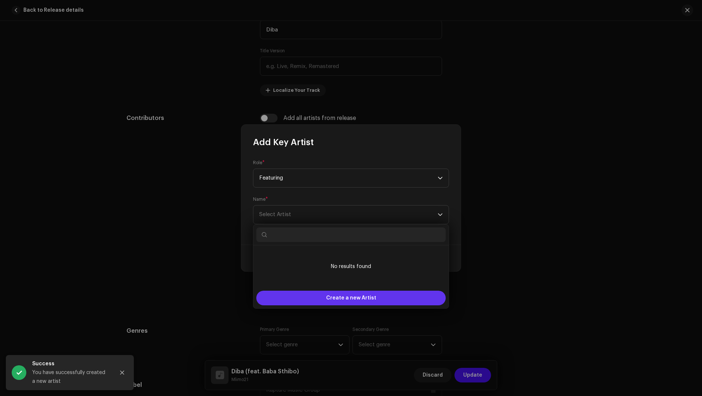
click at [300, 296] on div "Create a new Artist" at bounding box center [350, 298] width 189 height 15
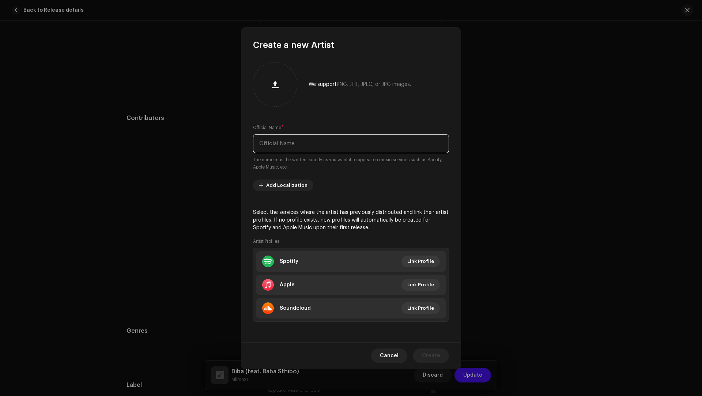
click at [265, 144] on input "text" at bounding box center [351, 143] width 196 height 19
paste input "3lQuee"
type input "3lQuee"
click at [317, 281] on li "Apple Link Profile" at bounding box center [350, 285] width 189 height 20
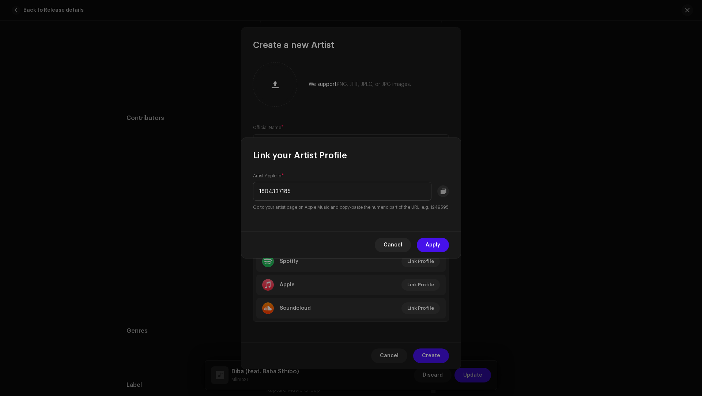
type input "1804337185"
click at [443, 241] on div "Cancel Apply" at bounding box center [350, 245] width 219 height 27
click at [440, 247] on span "Apply" at bounding box center [433, 245] width 15 height 15
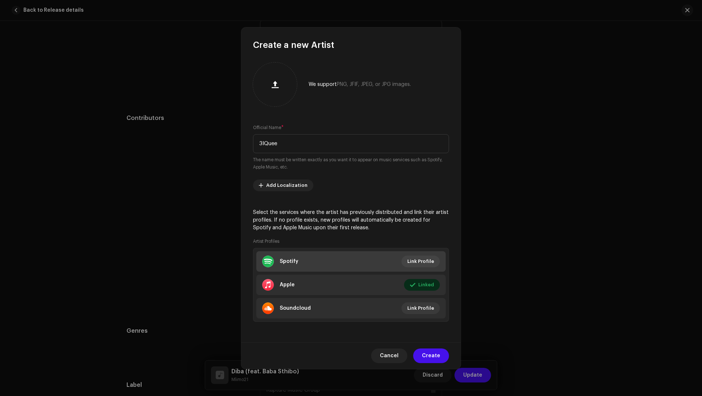
click at [307, 265] on li "Spotify Link Profile" at bounding box center [350, 261] width 189 height 20
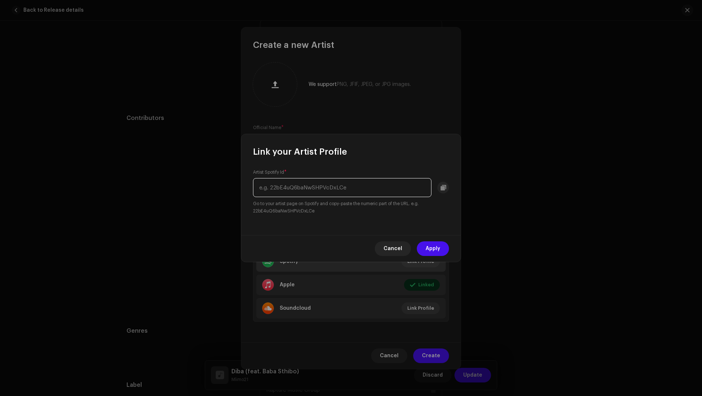
paste input "7H0stVM7EiSgkpjBXiRHUp"
type input "7H0stVM7EiSgkpjBXiRHUp"
click at [425, 251] on button "Apply" at bounding box center [433, 248] width 32 height 15
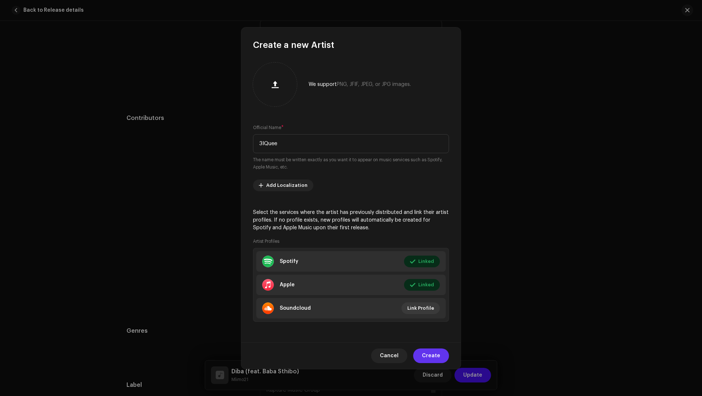
click at [429, 353] on span "Create" at bounding box center [431, 356] width 18 height 15
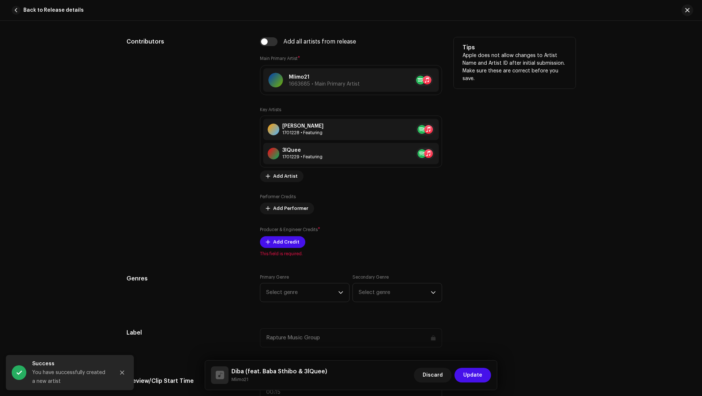
scroll to position [450, 0]
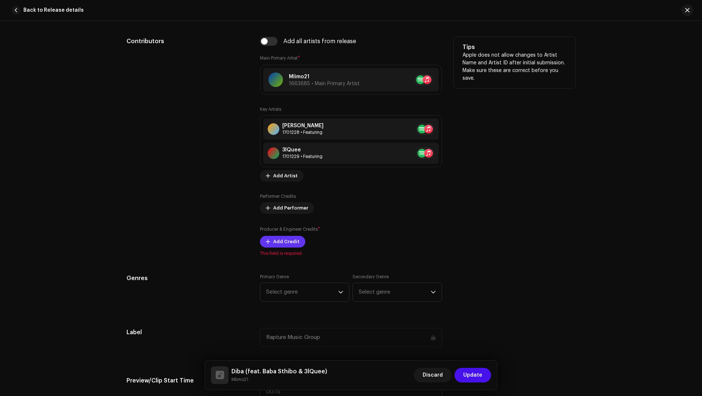
click at [273, 239] on span "Add Credit" at bounding box center [286, 241] width 26 height 15
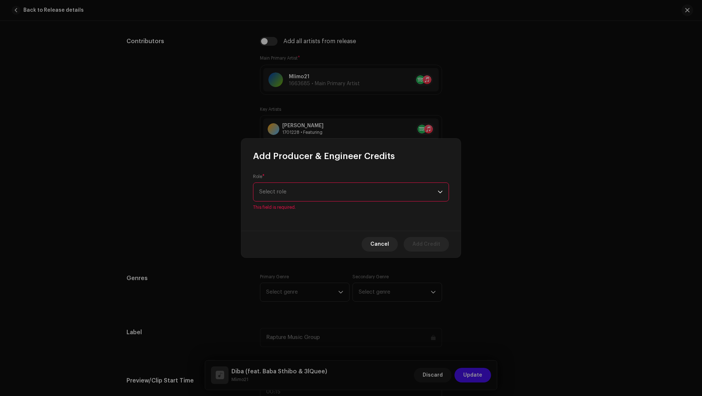
click at [272, 208] on div "Role * Select role This field is required." at bounding box center [350, 196] width 219 height 69
click at [285, 198] on span "Select role" at bounding box center [348, 192] width 179 height 18
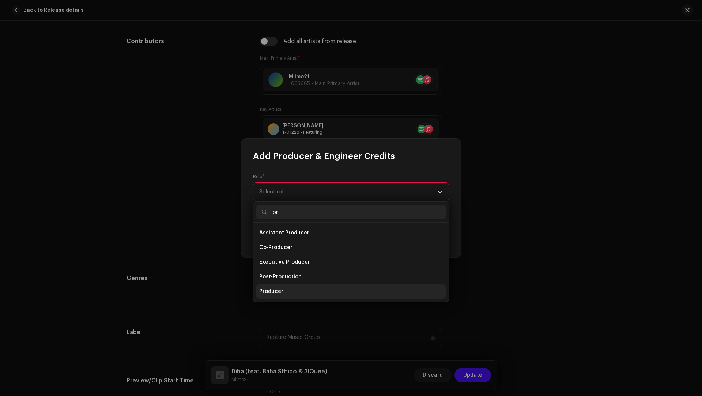
type input "pr"
click at [277, 289] on span "Producer" at bounding box center [271, 291] width 24 height 7
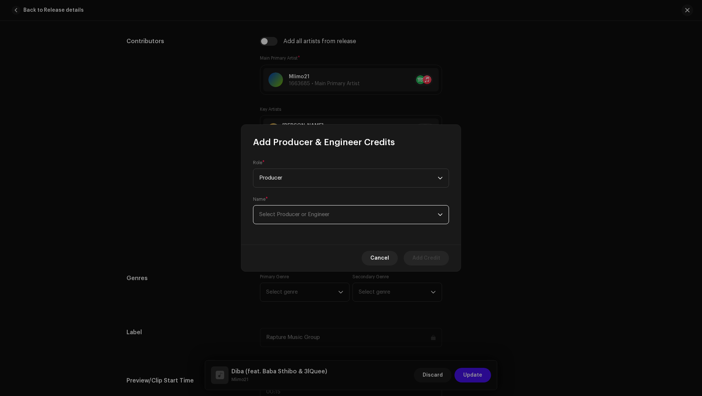
click at [269, 221] on span "Select Producer or Engineer" at bounding box center [348, 215] width 179 height 18
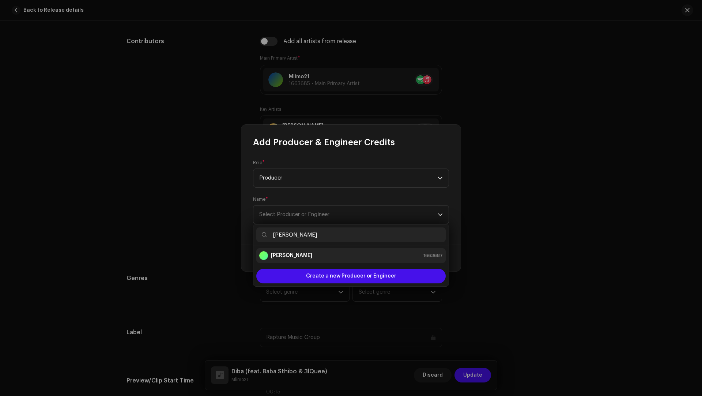
type input "Gomolemo Nkwe"
click at [281, 251] on div "Gomolemo Nkwe" at bounding box center [285, 255] width 53 height 9
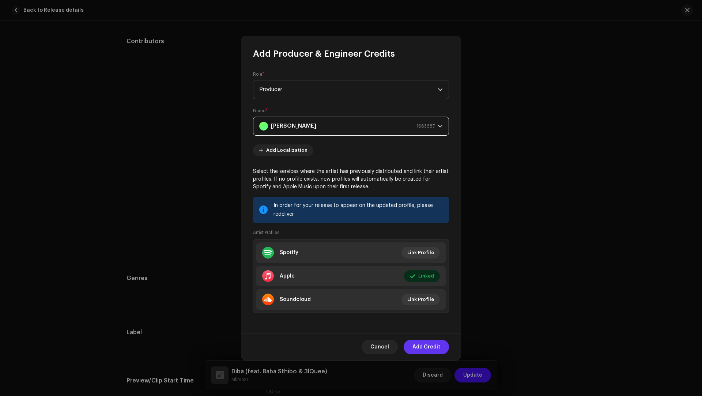
click at [421, 348] on span "Add Credit" at bounding box center [427, 347] width 28 height 15
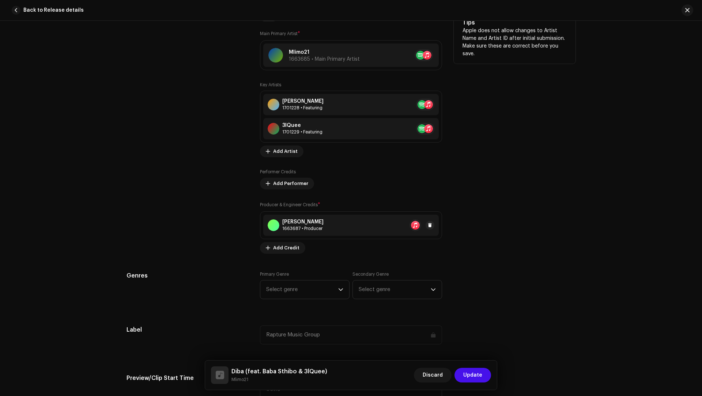
scroll to position [531, 0]
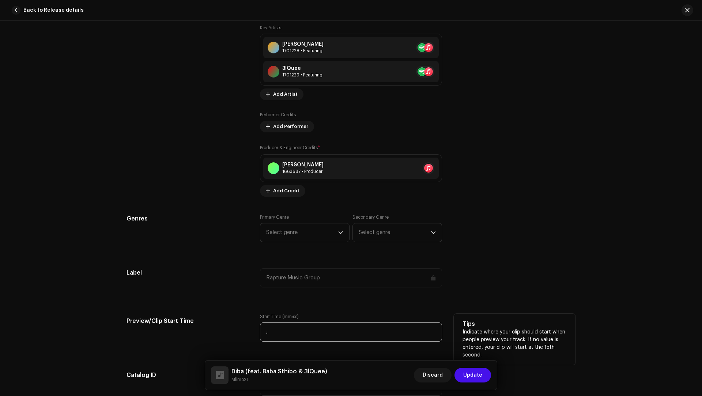
click at [274, 323] on input ":" at bounding box center [351, 332] width 182 height 19
type input "00:48"
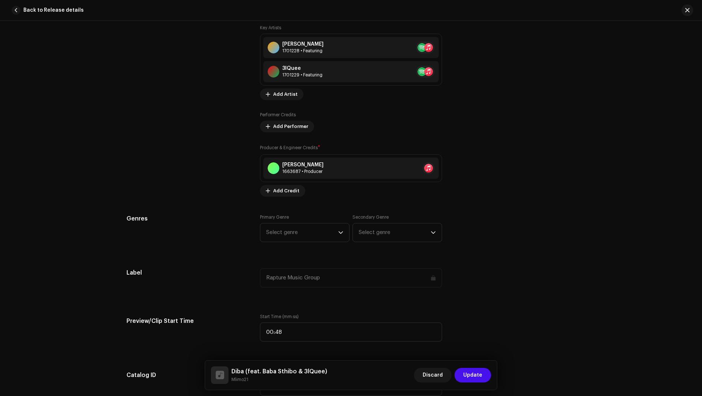
click at [257, 302] on div "Track details Complete the following to finalize your track. 1 of 3 Add Audio F…" at bounding box center [351, 335] width 473 height 1656
click at [279, 233] on span "Select genre" at bounding box center [302, 233] width 72 height 18
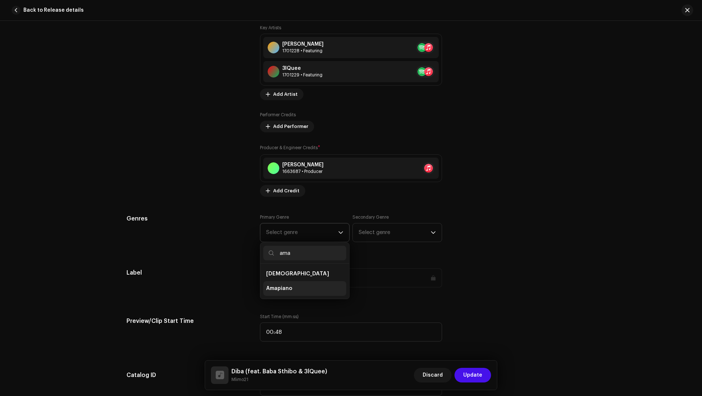
type input "ama"
click at [271, 285] on span "Amapiano" at bounding box center [279, 288] width 26 height 7
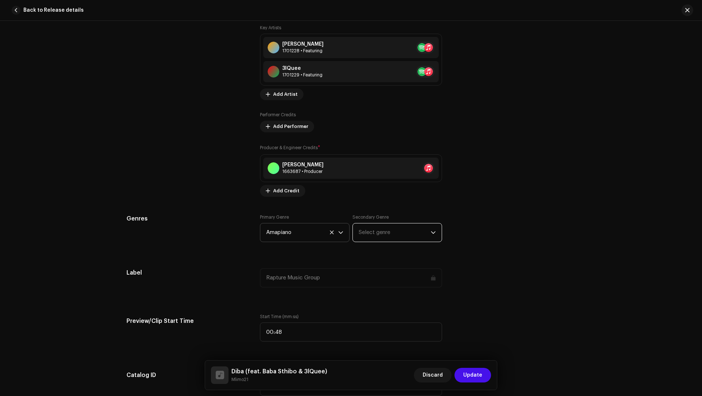
click at [373, 236] on span "Select genre" at bounding box center [395, 233] width 72 height 18
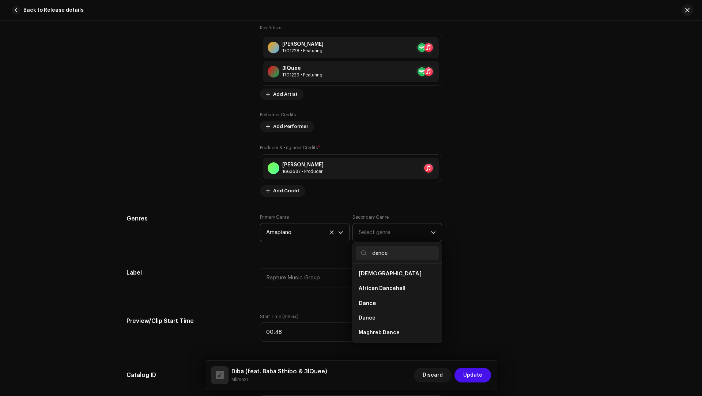
type input "dance"
click at [376, 308] on li "Dance" at bounding box center [397, 303] width 83 height 15
click at [374, 314] on li "Dance" at bounding box center [397, 318] width 83 height 15
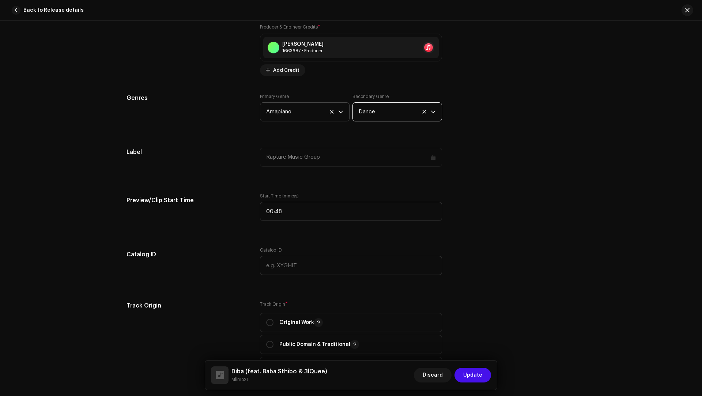
scroll to position [990, 0]
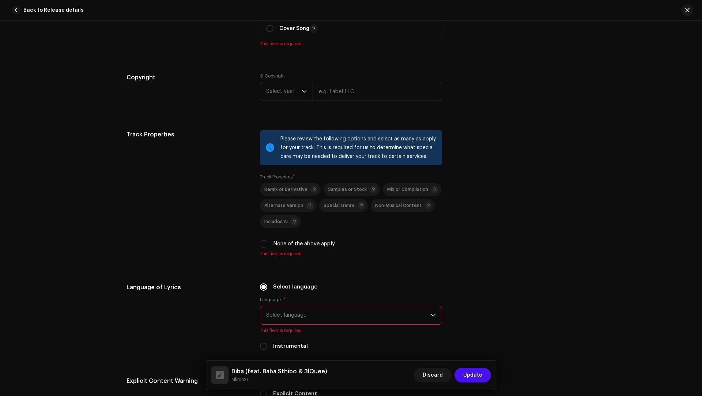
click at [305, 240] on label "None of the above apply" at bounding box center [304, 244] width 62 height 8
click at [267, 240] on input "None of the above apply" at bounding box center [263, 243] width 7 height 7
checkbox input "true"
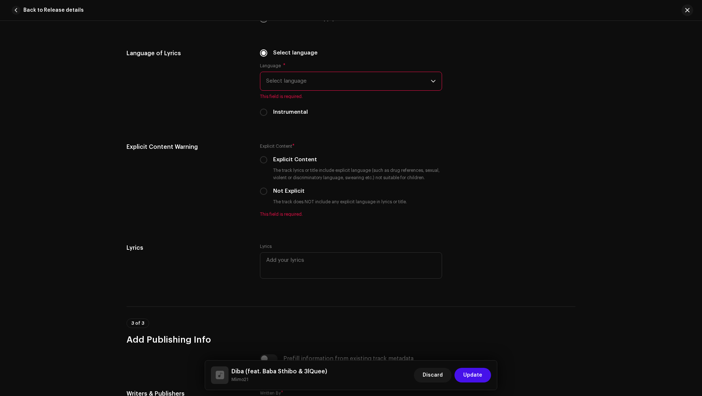
scroll to position [1324, 0]
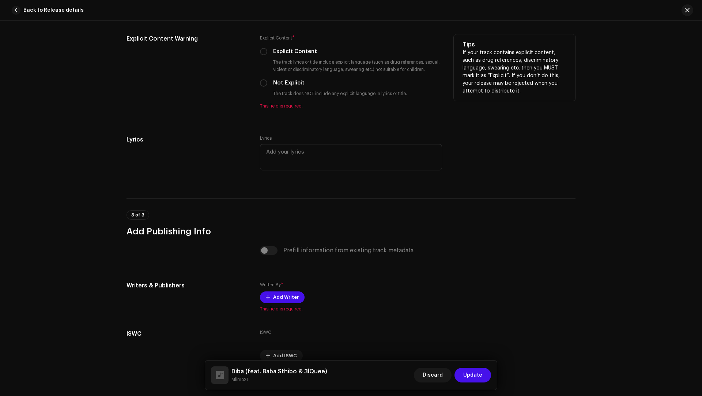
click at [297, 79] on label "Not Explicit" at bounding box center [288, 83] width 31 height 8
click at [267, 79] on input "Not Explicit" at bounding box center [263, 82] width 7 height 7
radio input "true"
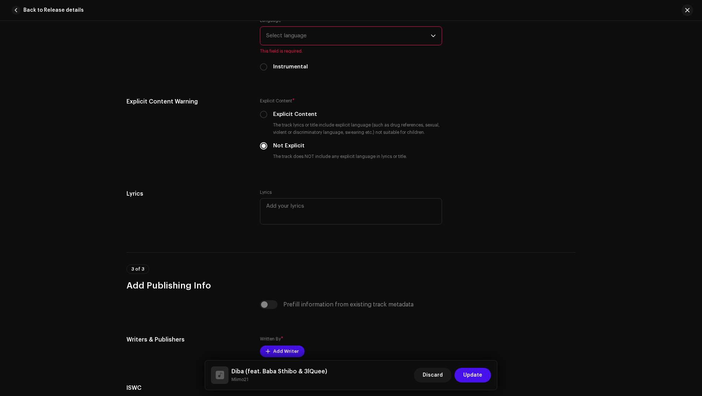
scroll to position [1123, 0]
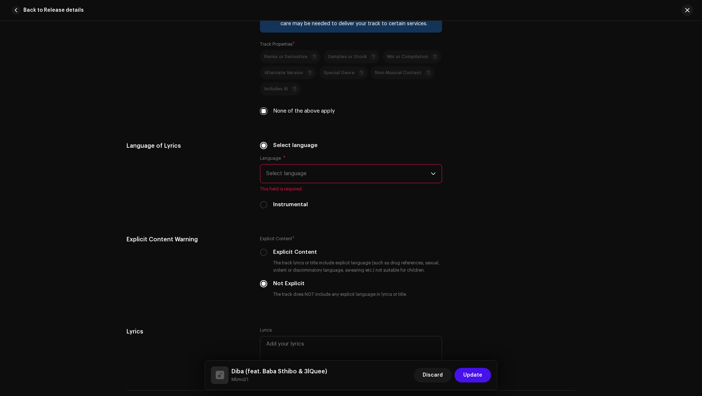
click at [297, 175] on span "Select language" at bounding box center [348, 174] width 165 height 18
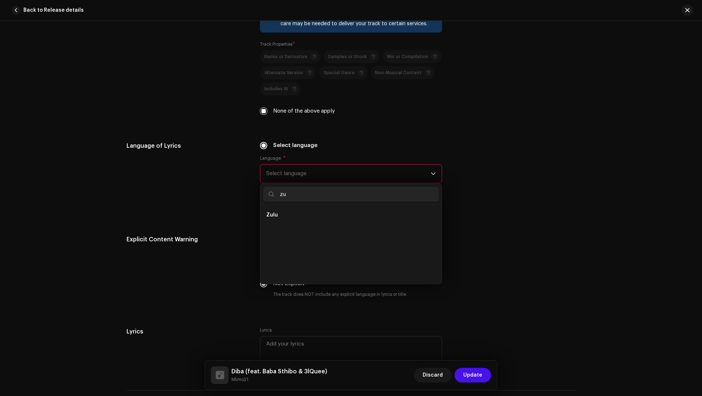
scroll to position [0, 0]
type input "zu"
click at [266, 217] on li "Zulu" at bounding box center [351, 215] width 176 height 15
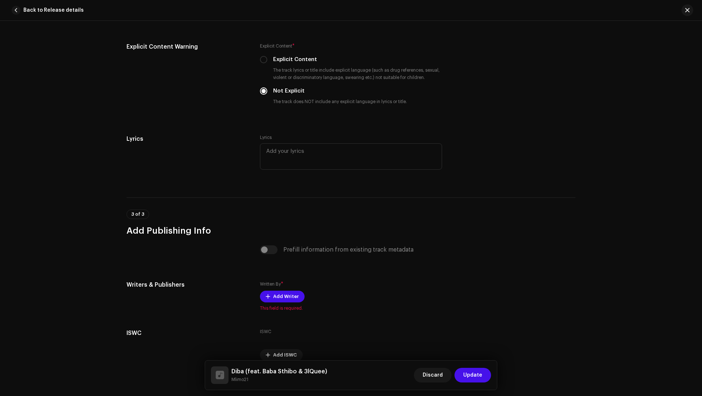
scroll to position [1340, 0]
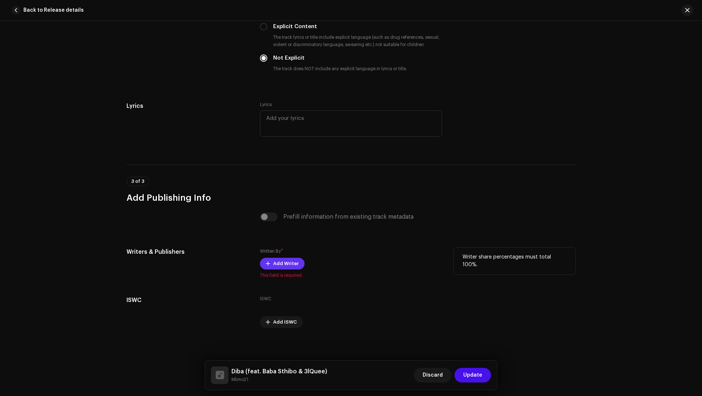
click at [274, 261] on span "Add Writer" at bounding box center [286, 263] width 26 height 15
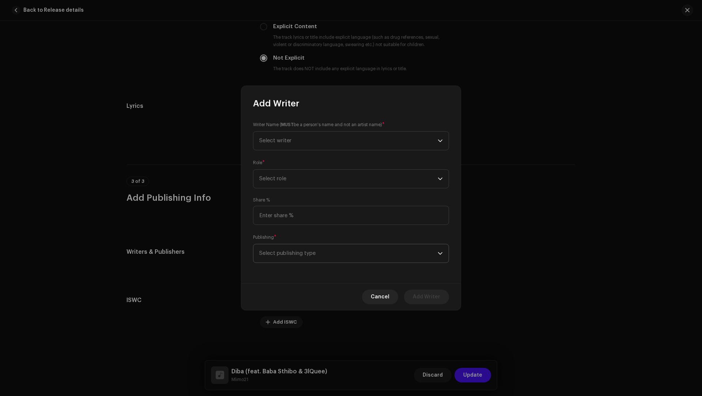
click at [281, 251] on span "Select publishing type" at bounding box center [348, 253] width 179 height 18
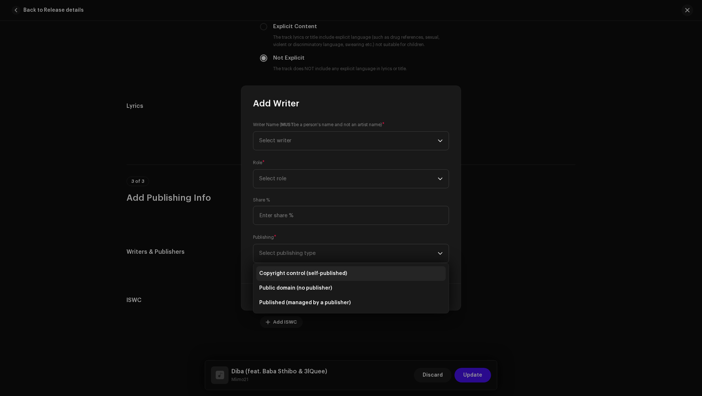
click at [290, 274] on span "Copyright control (self-published)" at bounding box center [303, 273] width 88 height 7
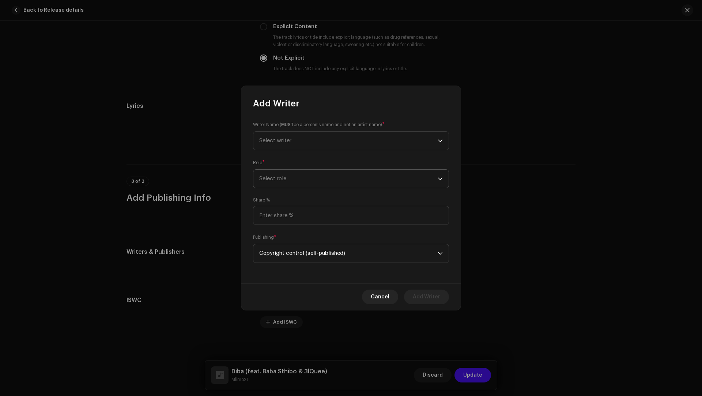
click at [273, 183] on span "Select role" at bounding box center [348, 179] width 179 height 18
click at [294, 245] on span "Composer & Lyricist" at bounding box center [285, 242] width 52 height 7
click at [266, 147] on span "Select writer" at bounding box center [348, 141] width 179 height 18
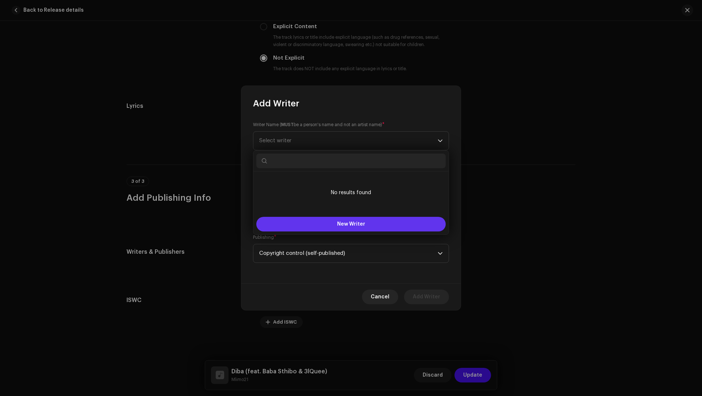
click at [288, 221] on button "New Writer" at bounding box center [350, 224] width 189 height 15
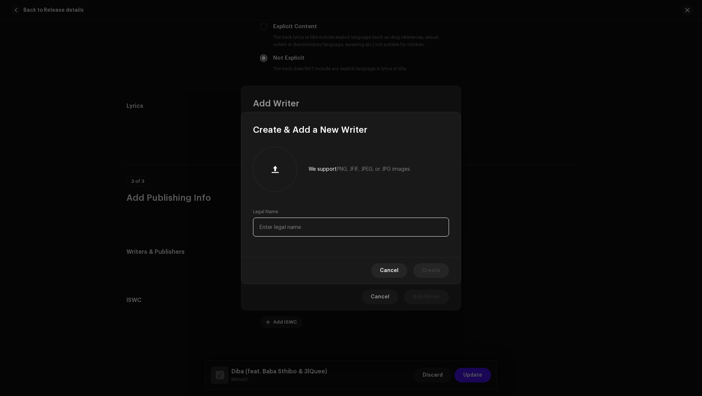
click at [287, 221] on input "text" at bounding box center [351, 227] width 196 height 19
paste input "Thabo Ngidi"
type input "Thabo Ngidi"
click at [420, 268] on button "Create" at bounding box center [431, 270] width 36 height 15
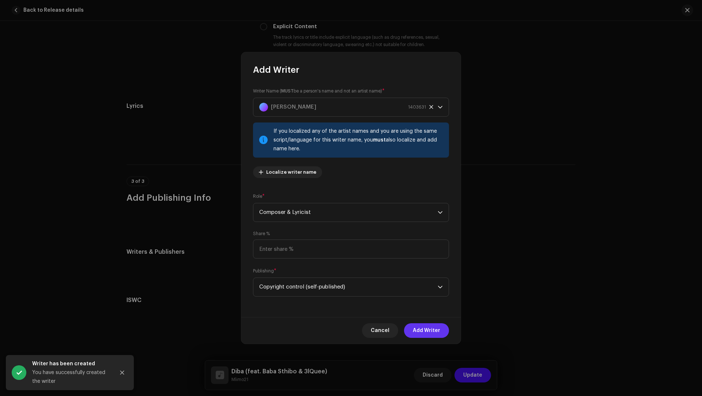
click at [421, 327] on span "Add Writer" at bounding box center [426, 330] width 27 height 15
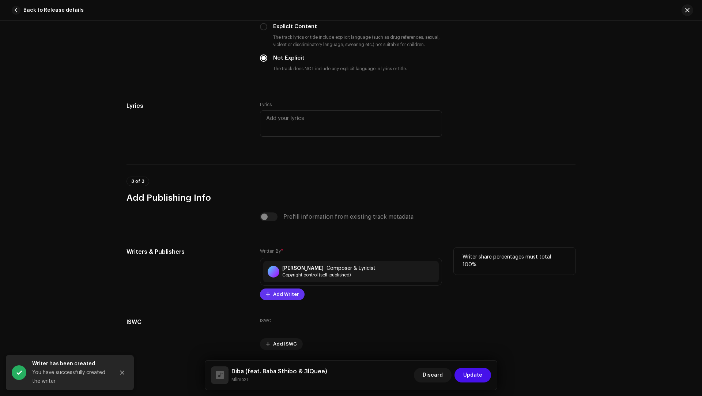
click at [278, 291] on span "Add Writer" at bounding box center [286, 294] width 26 height 15
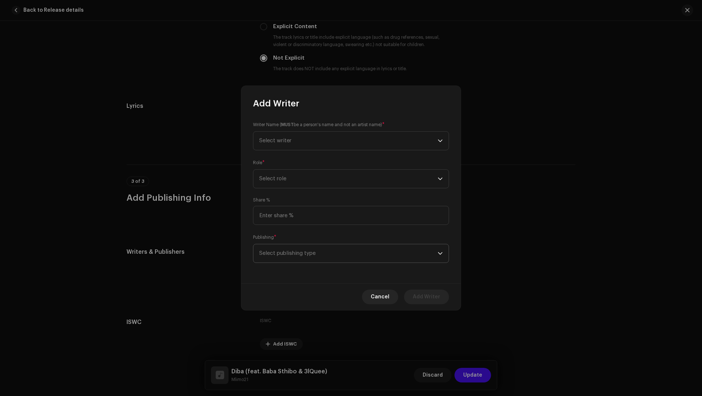
click at [273, 252] on span "Select publishing type" at bounding box center [348, 253] width 179 height 18
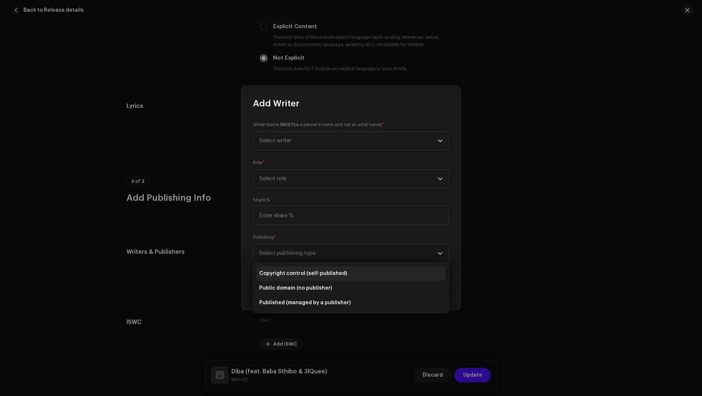
click at [287, 273] on span "Copyright control (self-published)" at bounding box center [303, 273] width 88 height 7
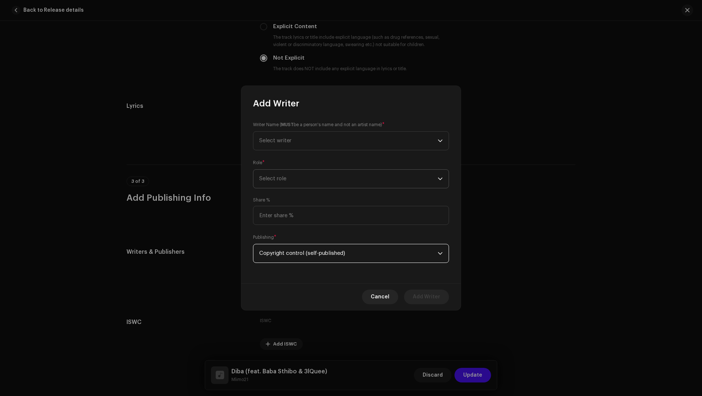
click at [275, 185] on span "Select role" at bounding box center [348, 179] width 179 height 18
click at [289, 239] on span "Composer & Lyricist" at bounding box center [285, 242] width 52 height 7
click at [275, 132] on span "Select writer" at bounding box center [348, 141] width 179 height 18
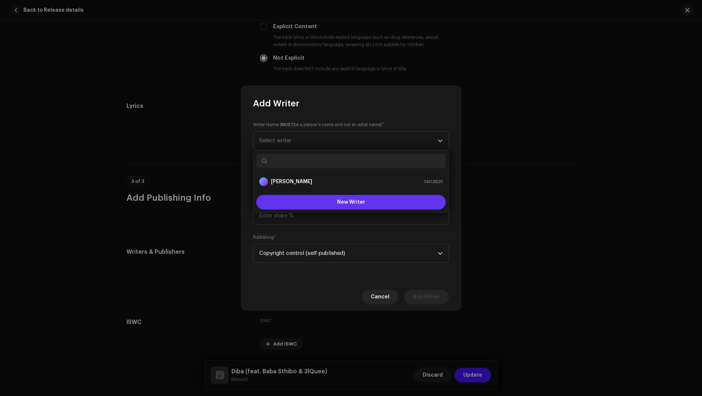
click at [296, 203] on button "New Writer" at bounding box center [350, 202] width 189 height 15
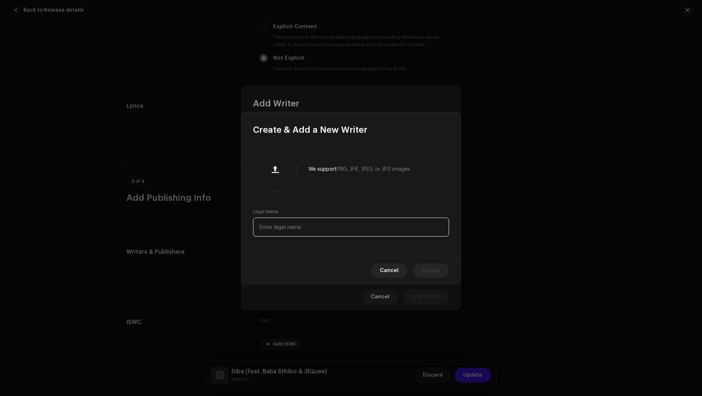
click at [298, 222] on input "text" at bounding box center [351, 227] width 196 height 19
paste input "Andile Mzangwa"
type input "Andile Mzangwa"
click at [438, 271] on span "Create" at bounding box center [431, 270] width 18 height 15
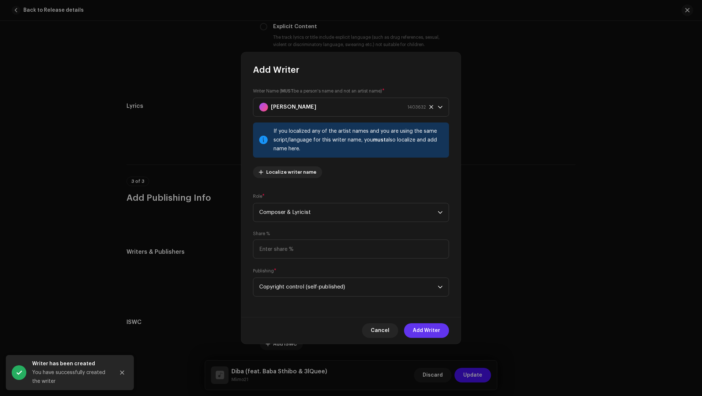
click span "Add Writer"
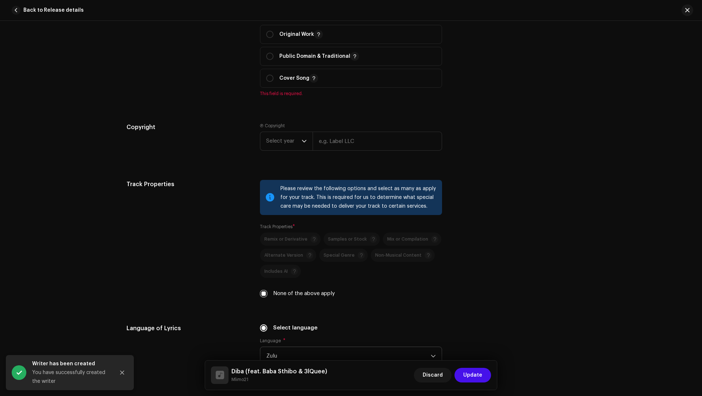
scroll to position [903, 0]
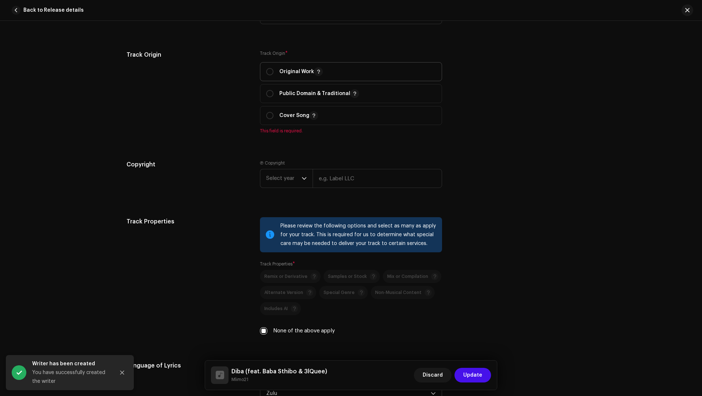
click p "Original Work"
radio input "true"
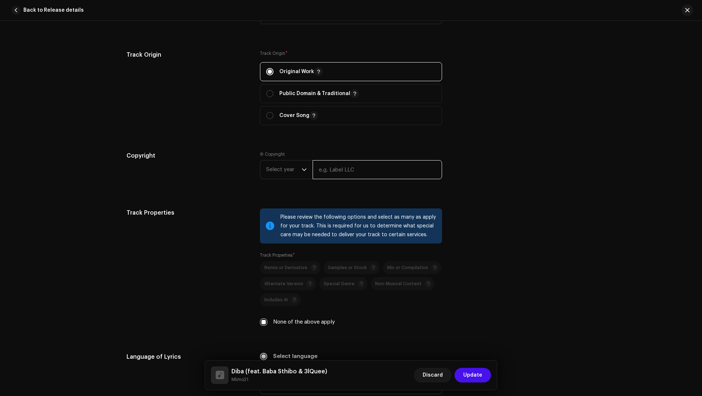
click input "text"
paste input "Mlimo21"
type input "Mlimo21"
click span "Select year"
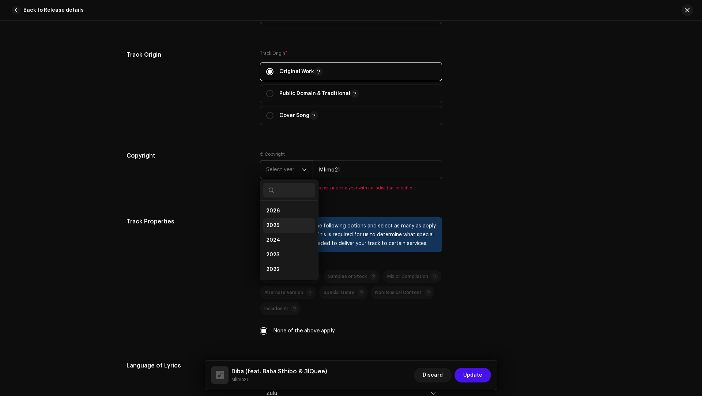
click span "2025"
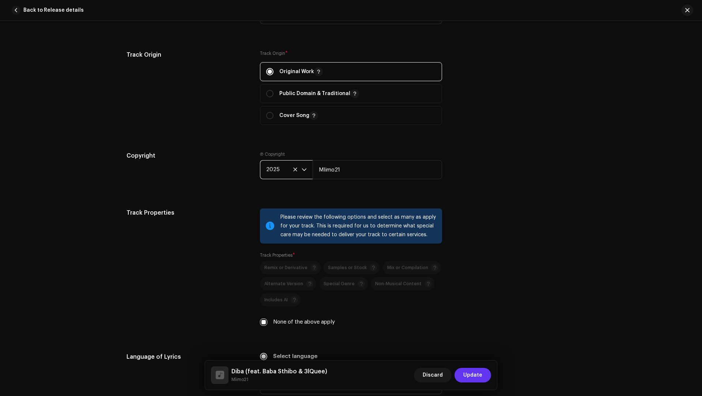
click span "Update"
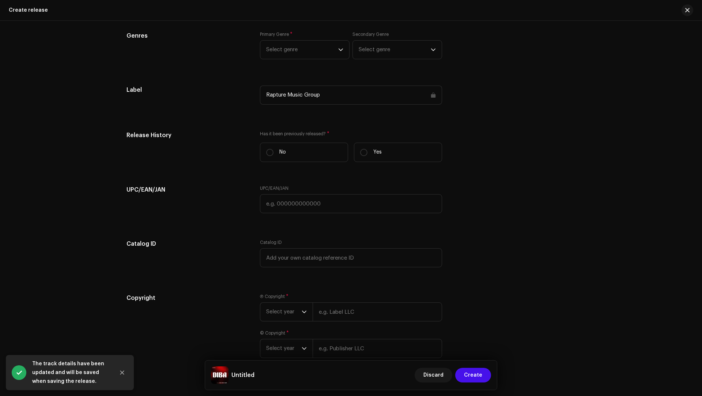
scroll to position [1091, 0]
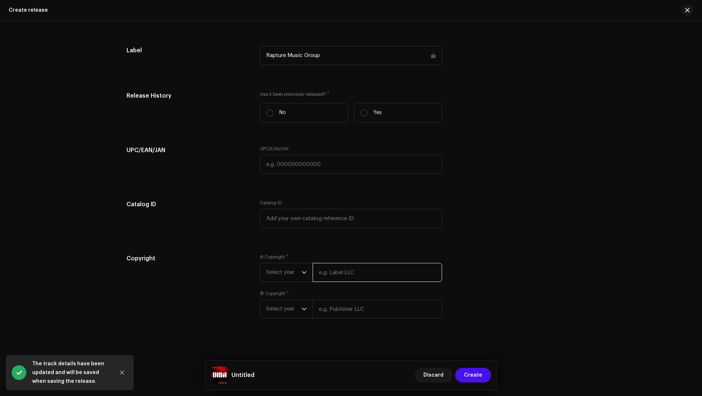
click input "text"
paste input "Mlimo21"
type input "Mlimo21"
click input "text"
paste input "Mlimo21"
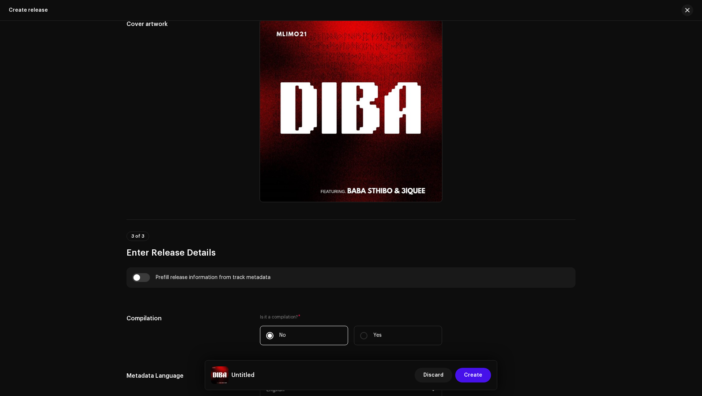
scroll to position [96, 0]
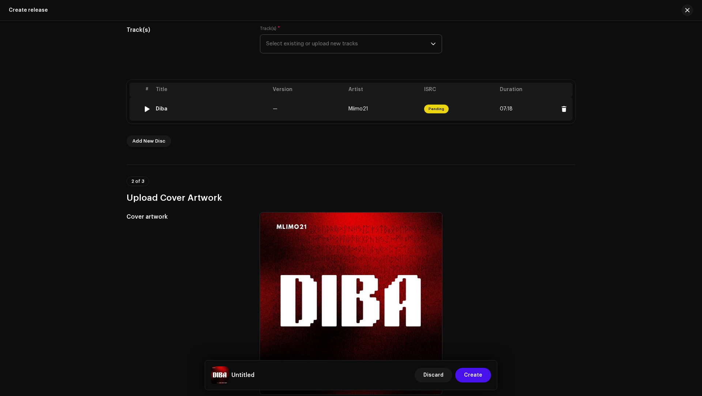
type input "Mlimo21"
click div "Diba"
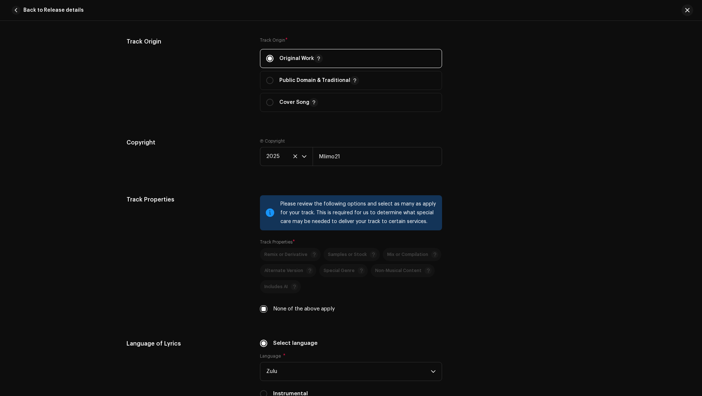
scroll to position [834, 0]
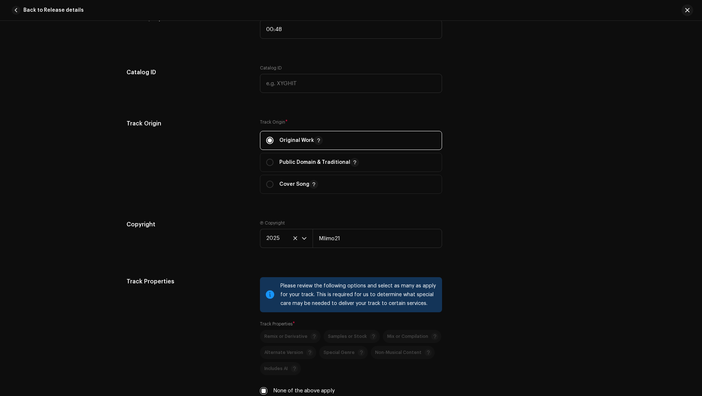
click span "button"
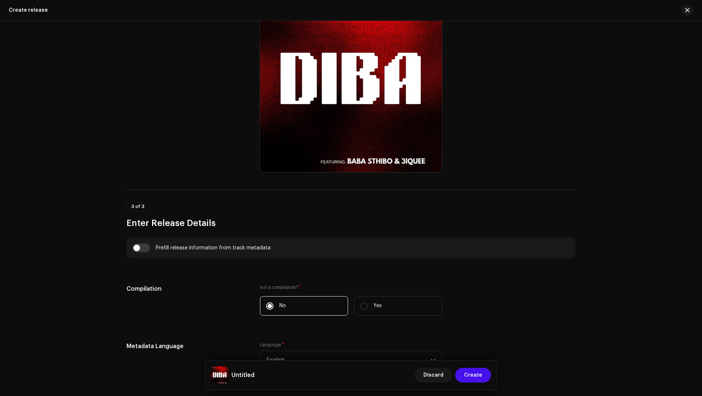
scroll to position [396, 0]
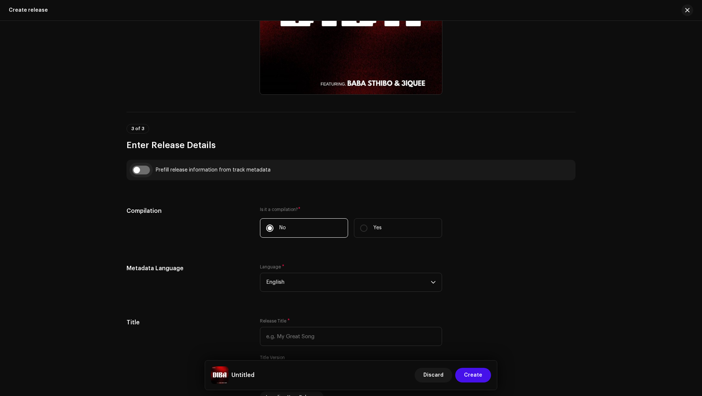
click input "checkbox"
checkbox input "true"
type input "Diba"
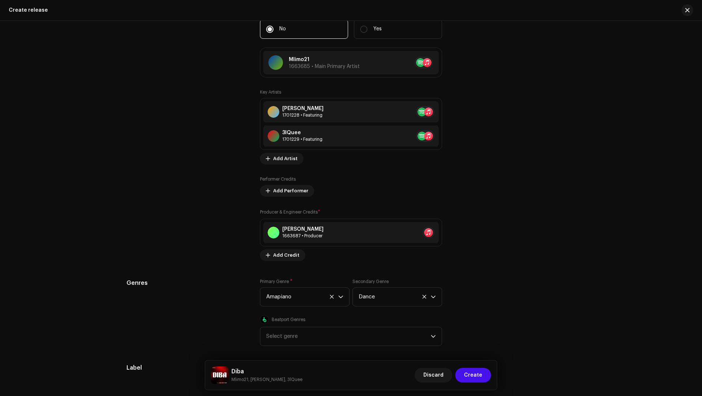
scroll to position [1035, 0]
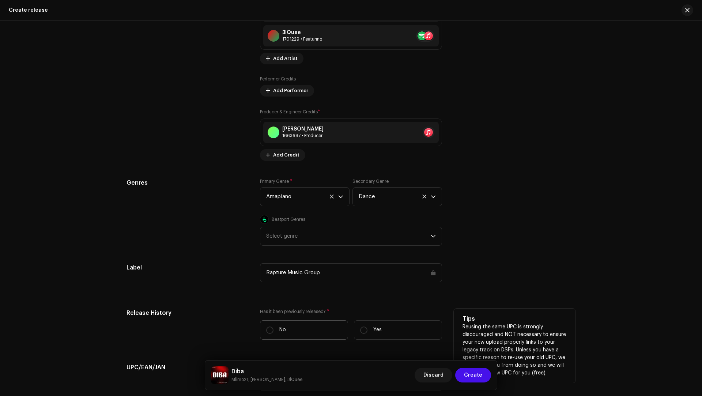
click label "No"
click input "No"
radio input "true"
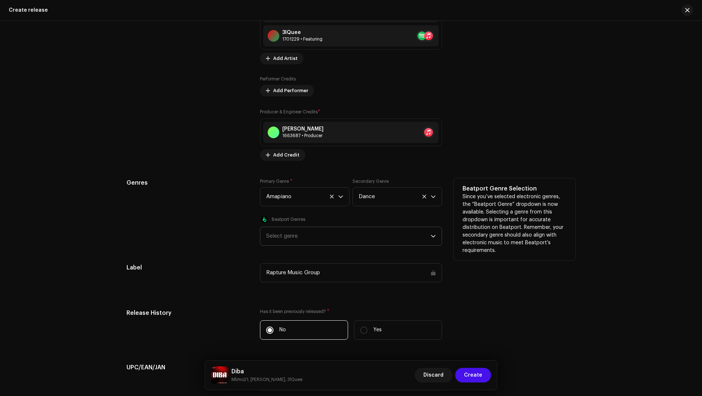
click div "Select genre"
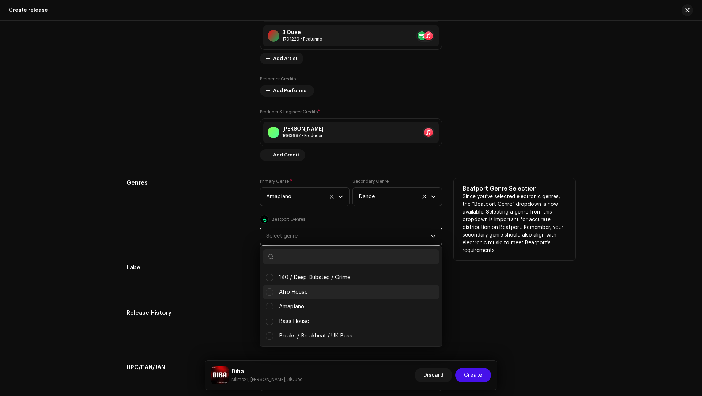
scroll to position [4, 27]
click span "Amapiano"
checkbox input "true"
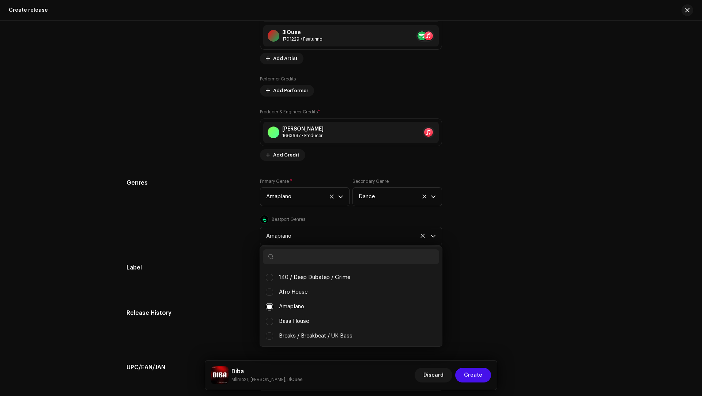
click div "Prefill release information from track metadata Select Track Diba Compilation I…"
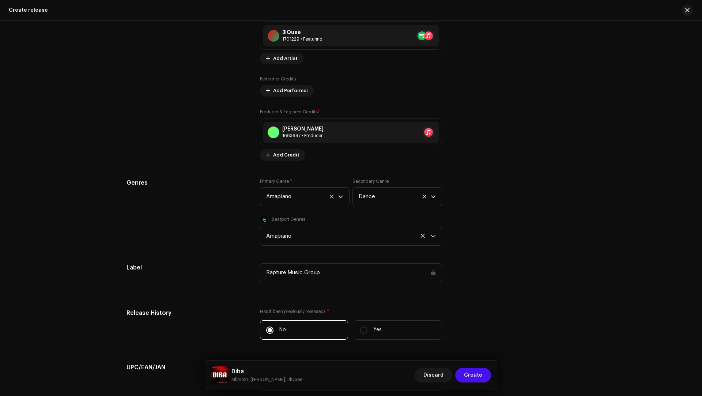
scroll to position [1269, 0]
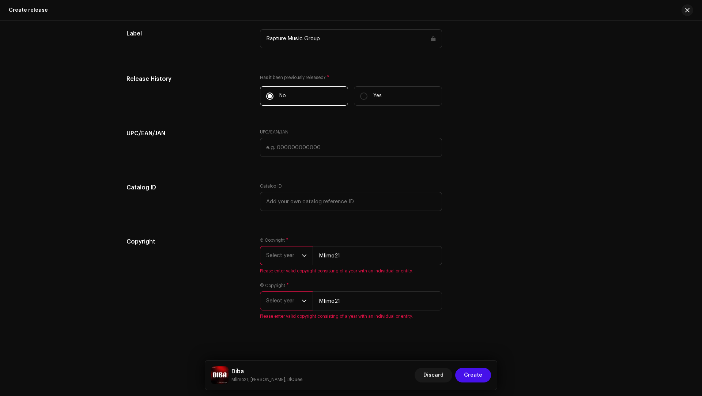
click span "Select year"
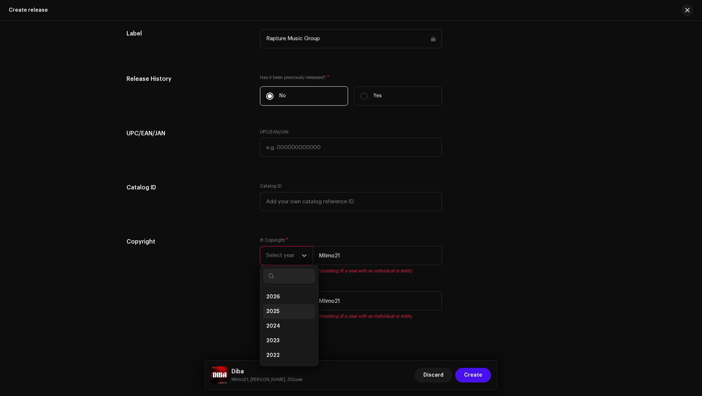
click span "2025"
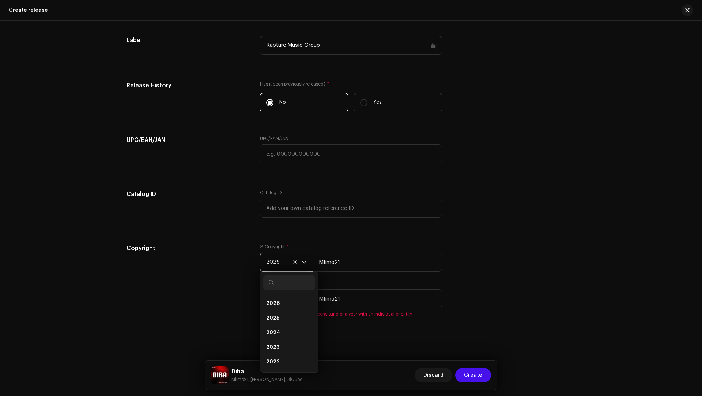
scroll to position [1260, 0]
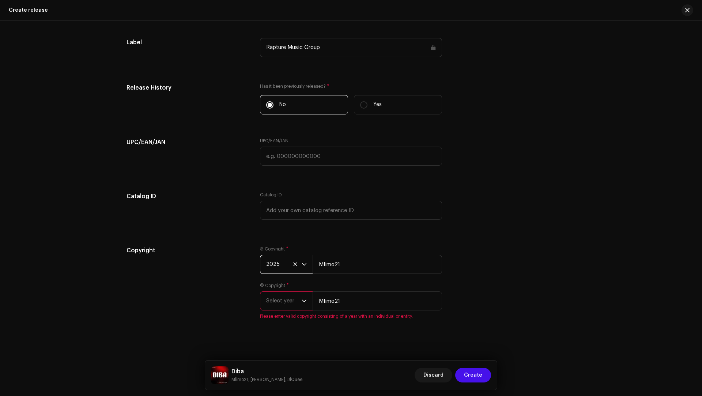
click span "Select year"
click span "2025"
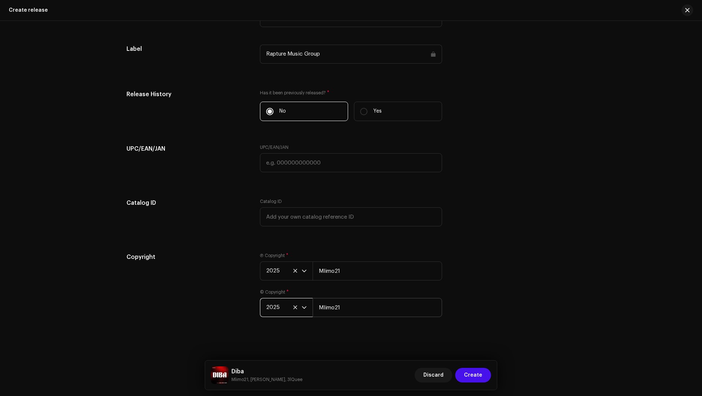
scroll to position [1251, 0]
click span "Create"
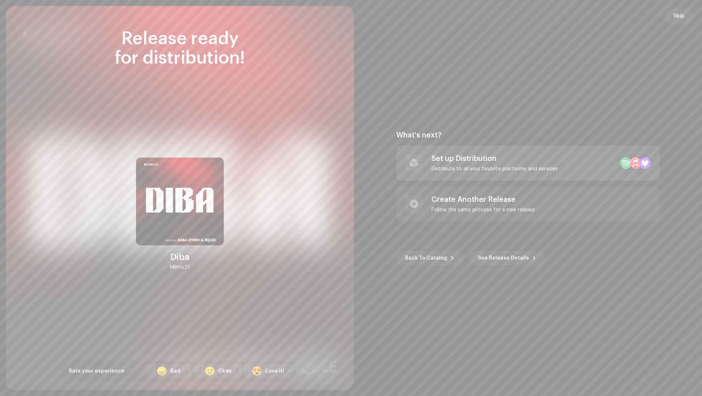
click div "Set up Distribution Distribute to all your favorite platforms and services"
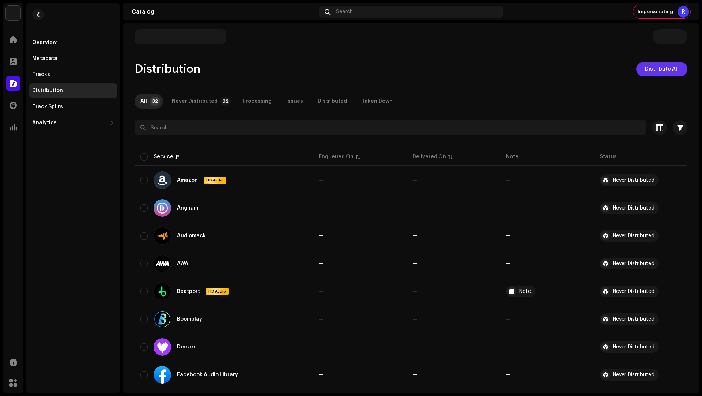
click span "Distribute All"
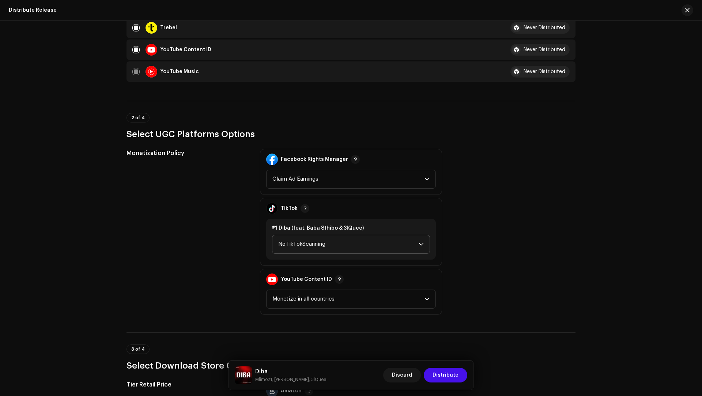
scroll to position [782, 0]
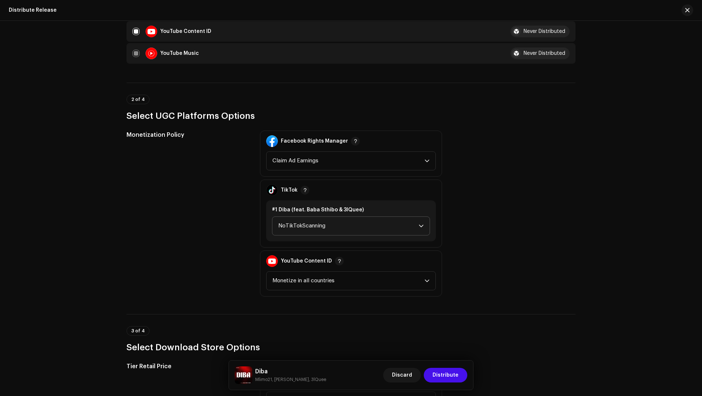
click span "NoTikTokScanning"
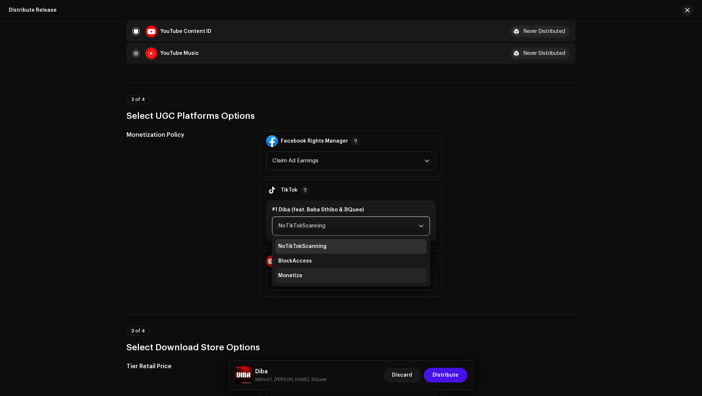
click li "Monetize"
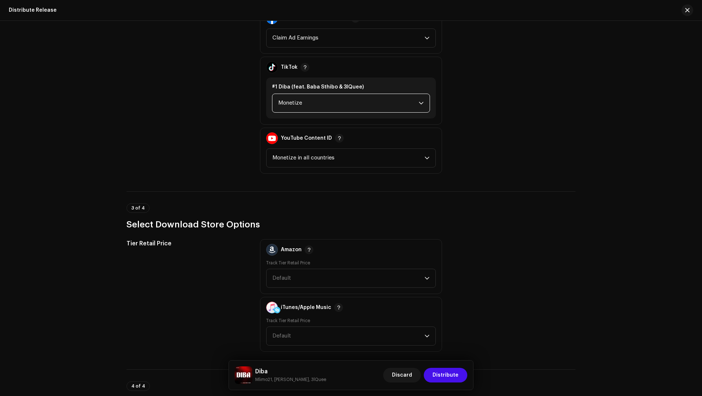
scroll to position [1099, 0]
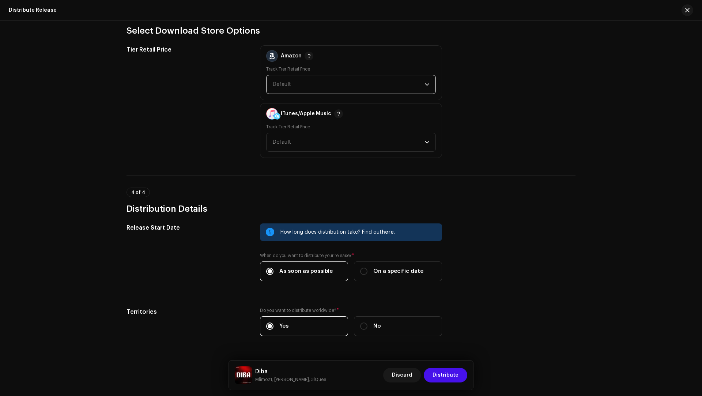
click span "Default"
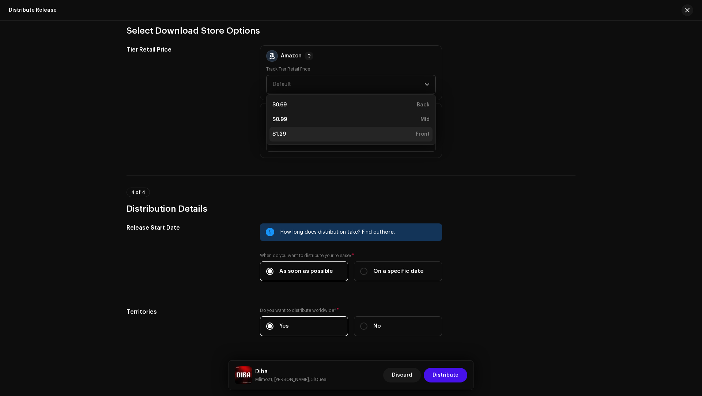
click div "$1.29 Front"
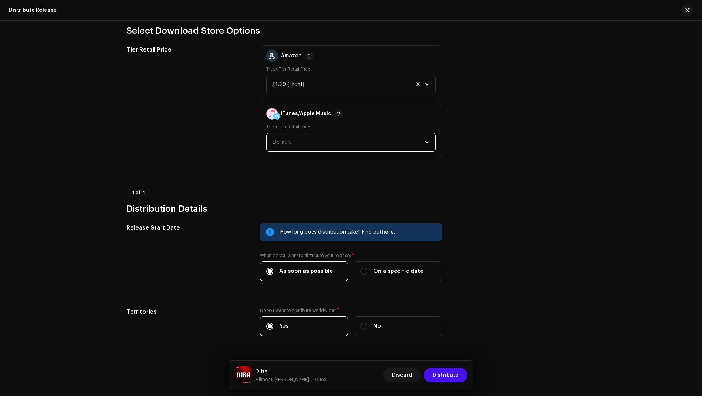
click span "Default"
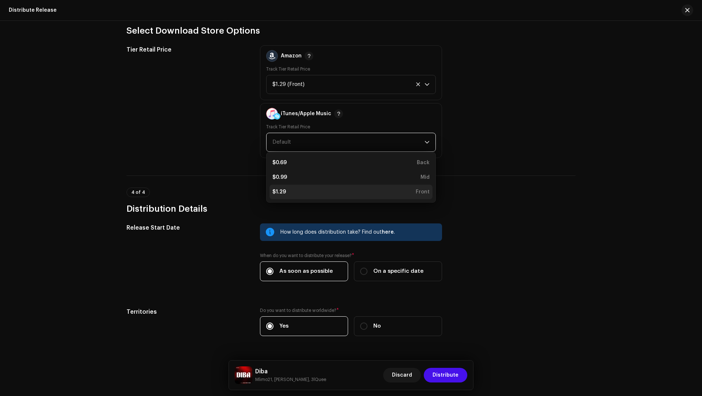
click div "$1.29 Front"
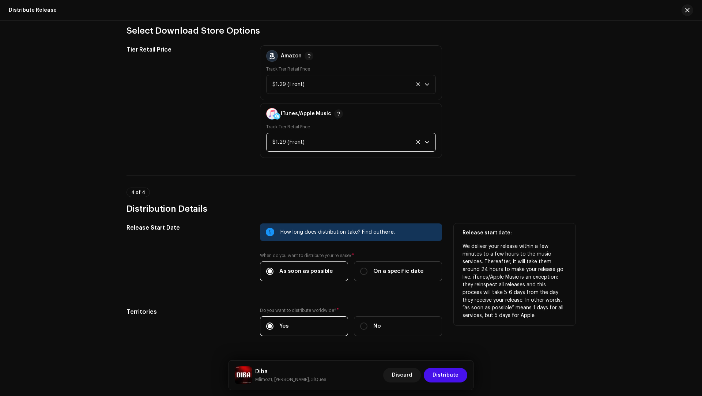
click span "On a specific date"
click input "On a specific date"
radio input "true"
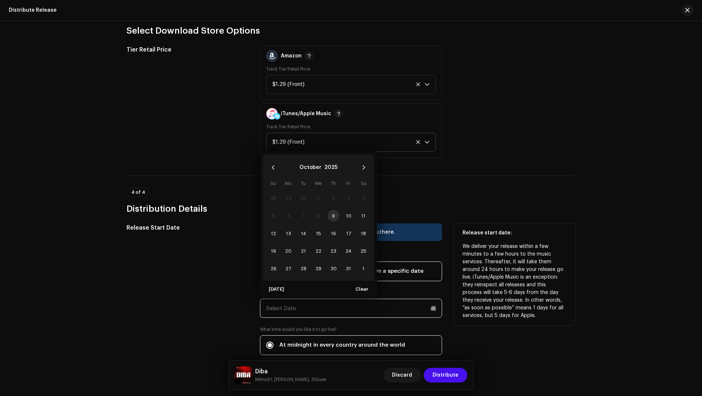
click input "text"
click span "17"
type input "10/17/2025"
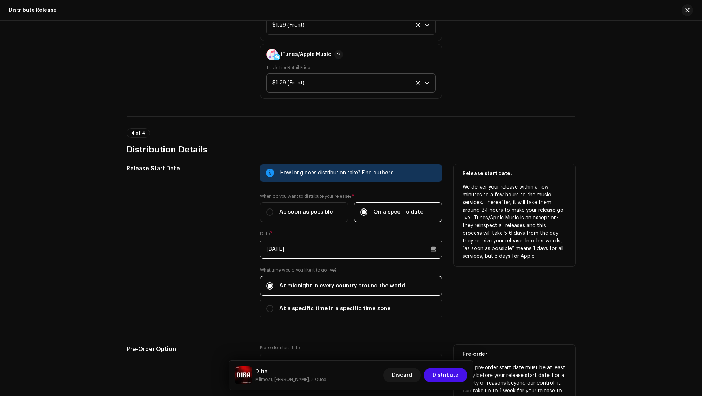
scroll to position [1183, 0]
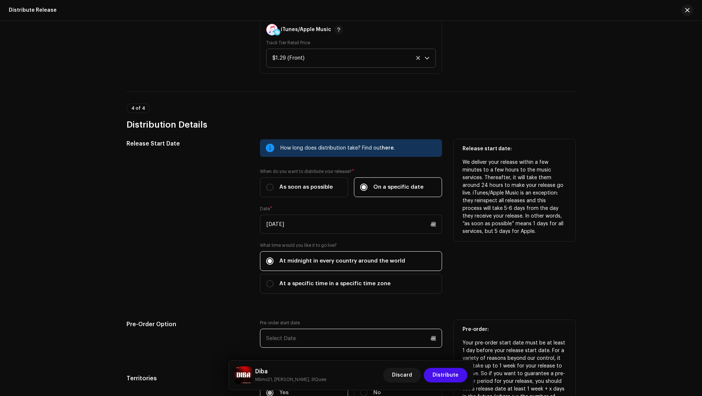
click input "text"
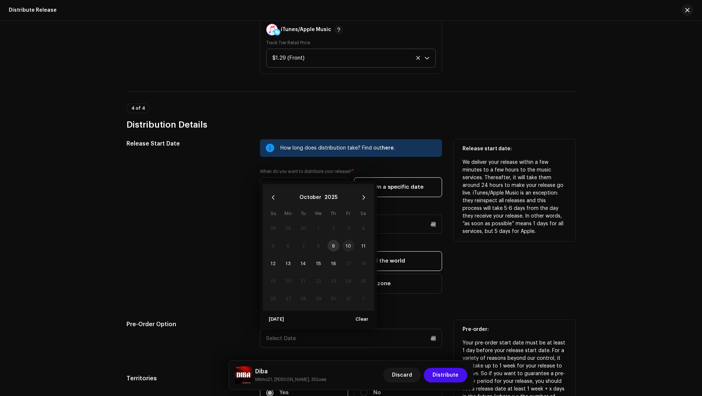
click span "10"
type input "10/10/2025"
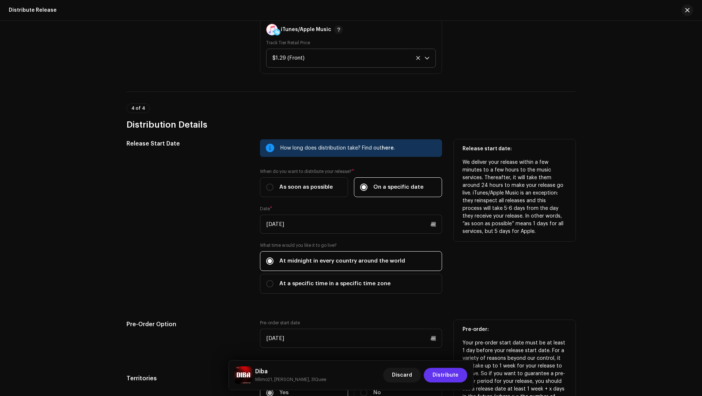
click span "Distribute"
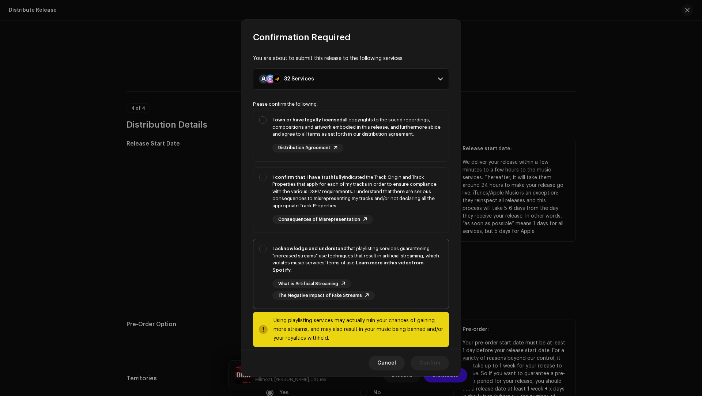
click div "I acknowledge and understand that playlisting services guaranteeing "increased …"
checkbox input "true"
click div "I confirm that I have truthfully indicated the Track Origin and Track Propertie…"
checkbox input "true"
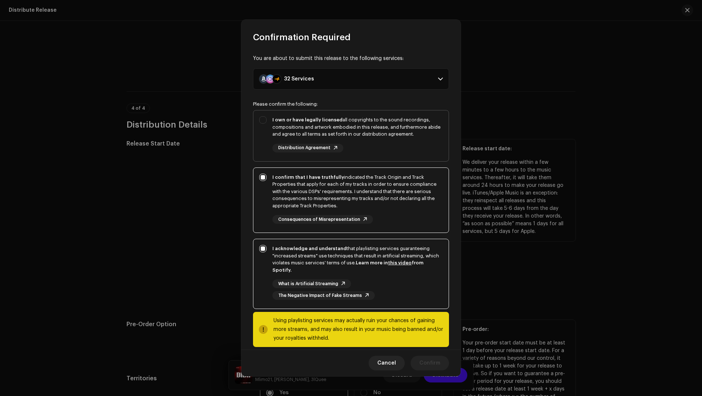
click div "I own or have legally licensed all copyrights to the sound recordings, composit…"
checkbox input "true"
click span "Confirm"
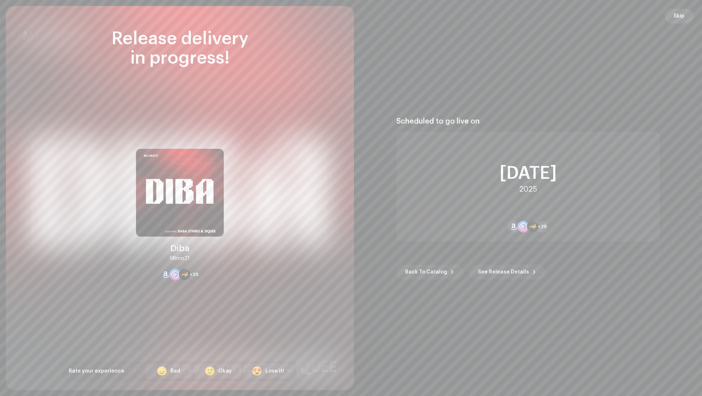
click span "Skip"
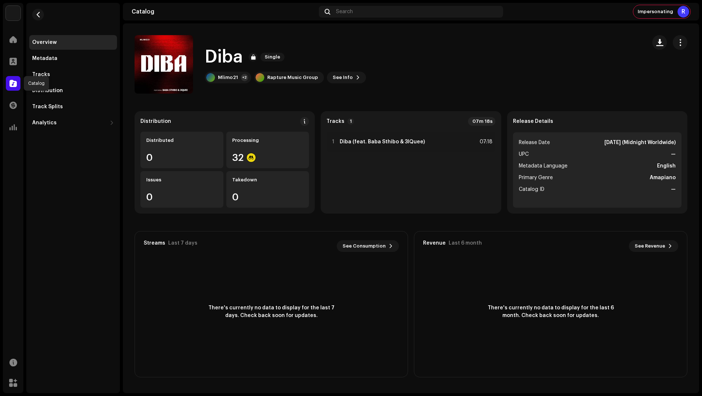
click div
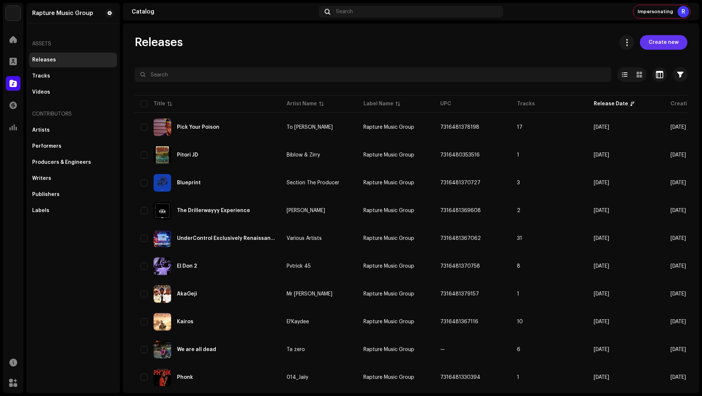
click span "Create new"
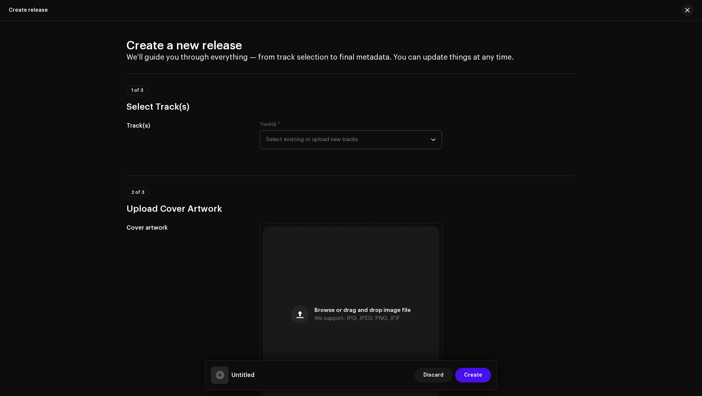
click span "Select existing or upload new tracks"
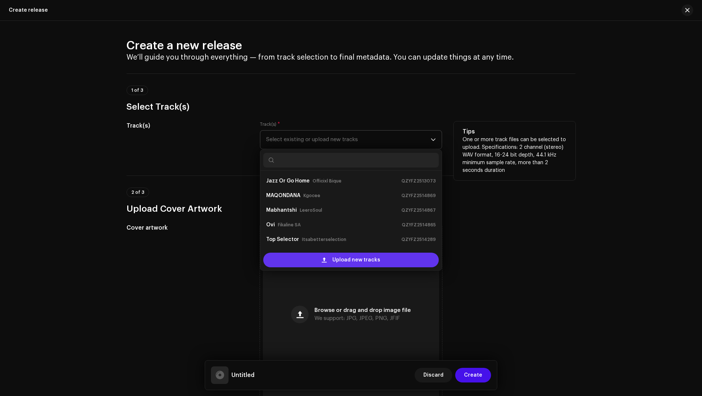
click span "Upload new tracks"
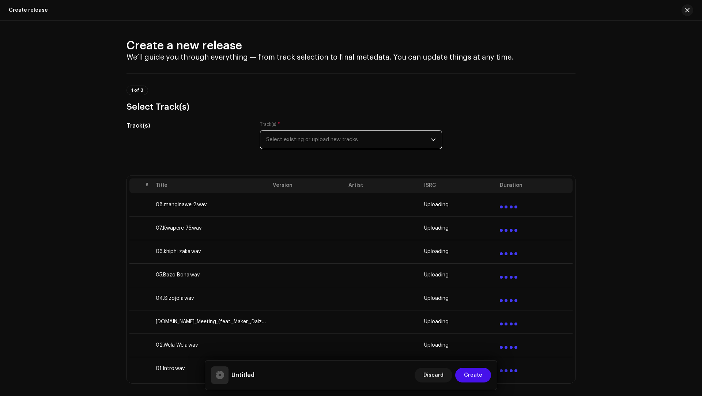
click span "Select existing or upload new tracks"
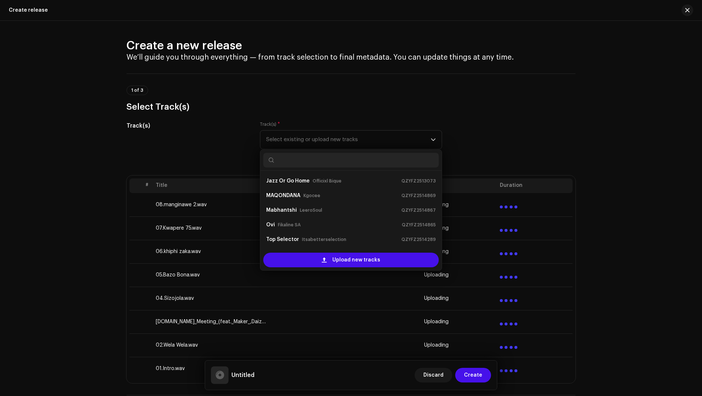
scroll to position [12, 0]
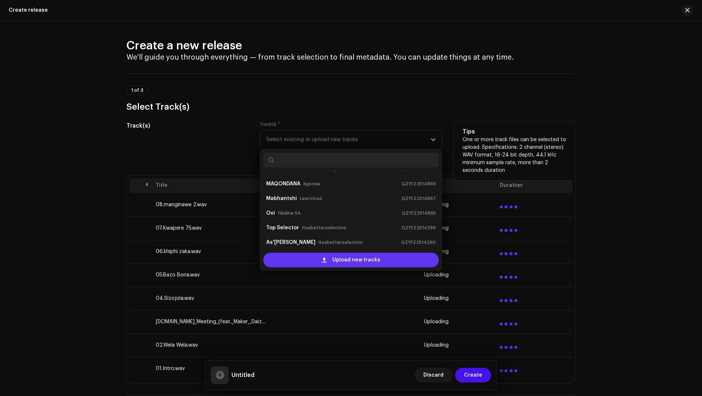
click div "Upload new tracks"
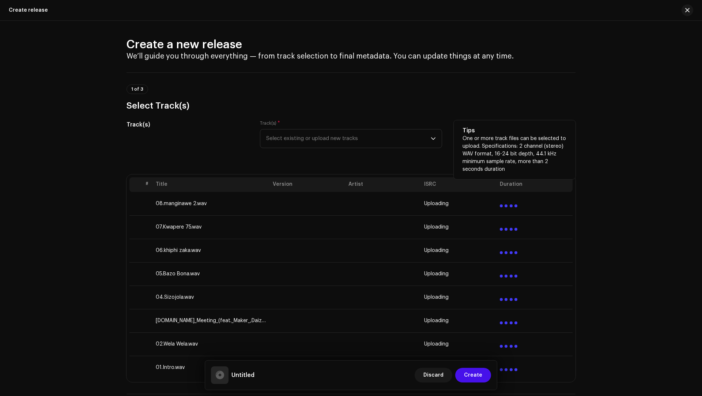
scroll to position [0, 0]
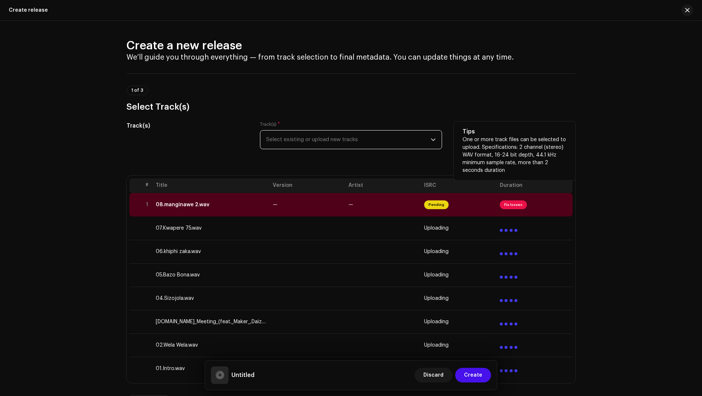
click h3 "Select Track(s)"
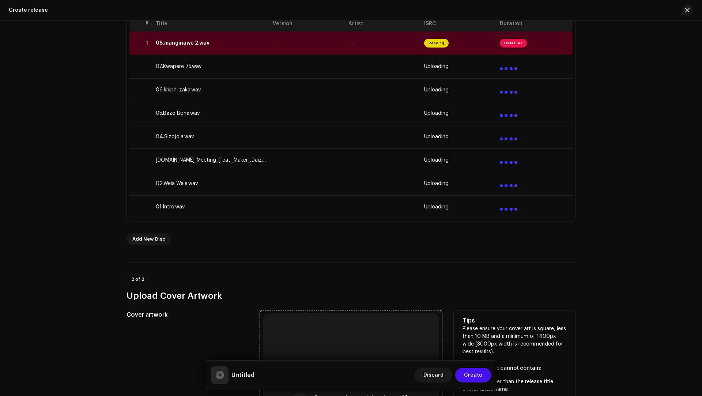
scroll to position [359, 0]
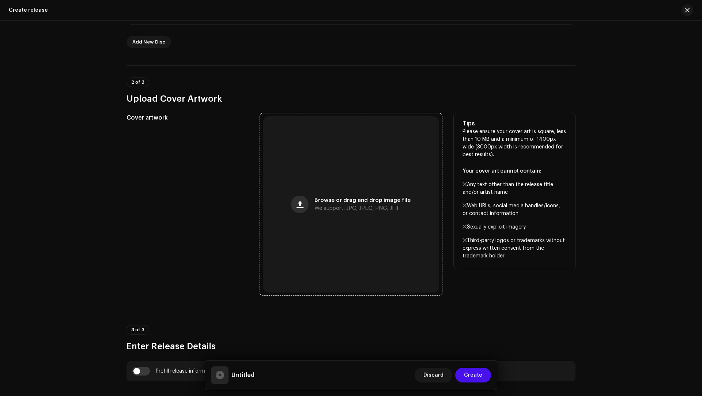
click span "button"
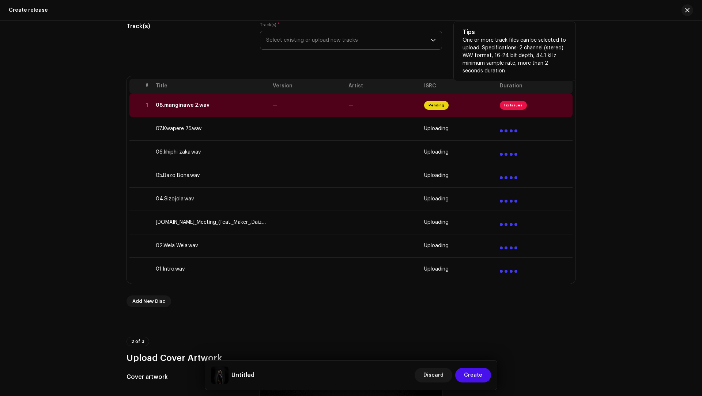
scroll to position [5, 0]
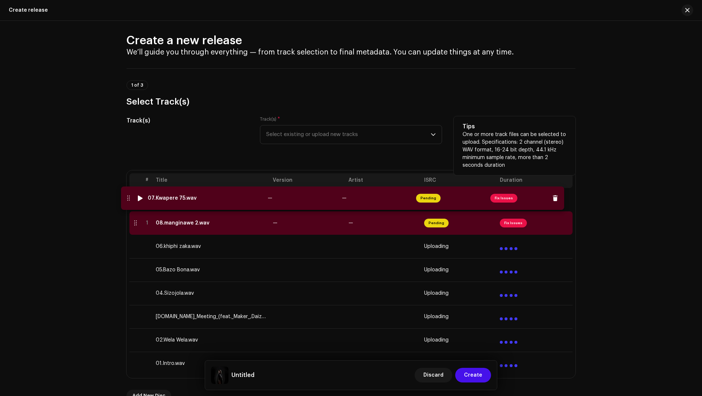
drag, startPoint x: 135, startPoint y: 224, endPoint x: 128, endPoint y: 200, distance: 25.5
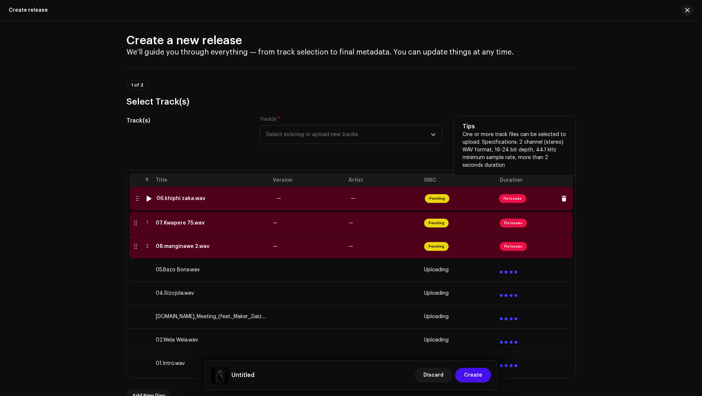
drag, startPoint x: 133, startPoint y: 245, endPoint x: 134, endPoint y: 200, distance: 44.6
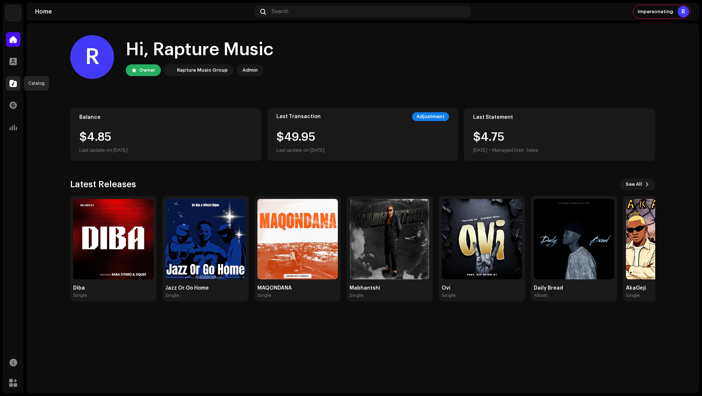
click at [14, 78] on div at bounding box center [13, 83] width 15 height 15
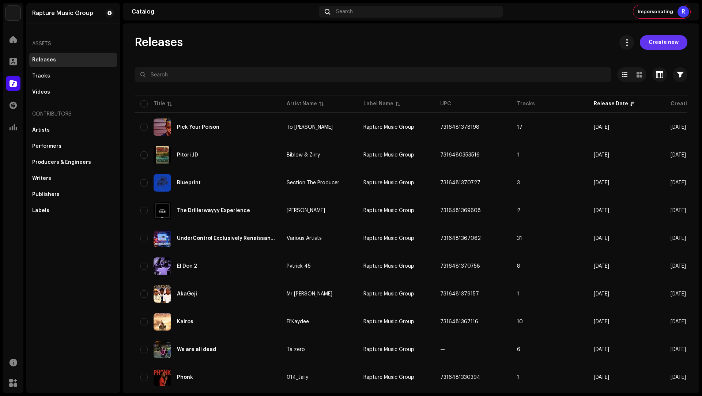
click at [657, 45] on span "Create new" at bounding box center [664, 42] width 30 height 15
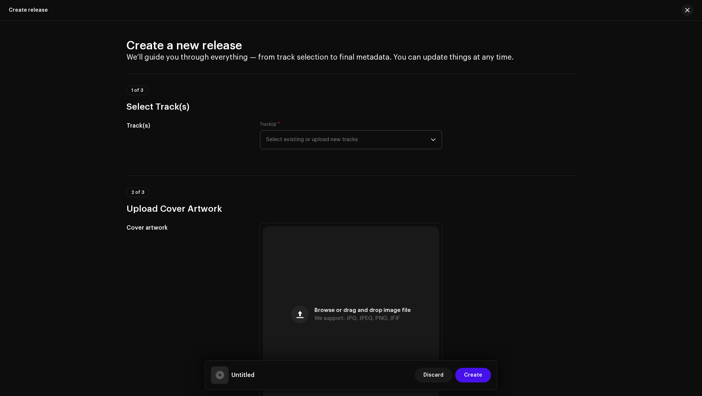
click at [293, 138] on span "Select existing or upload new tracks" at bounding box center [348, 140] width 165 height 18
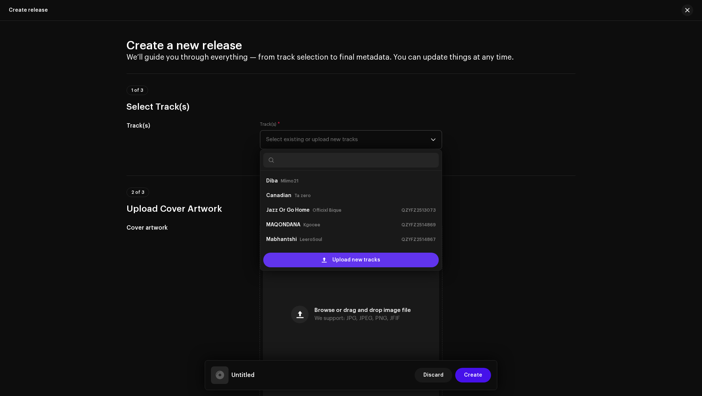
scroll to position [12, 0]
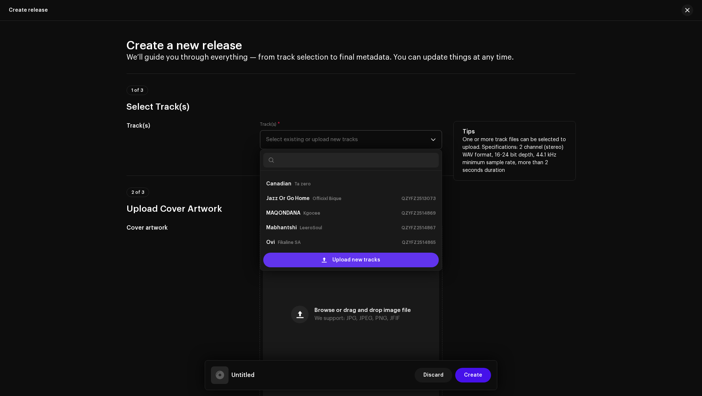
click at [292, 260] on div "Upload new tracks" at bounding box center [351, 260] width 176 height 15
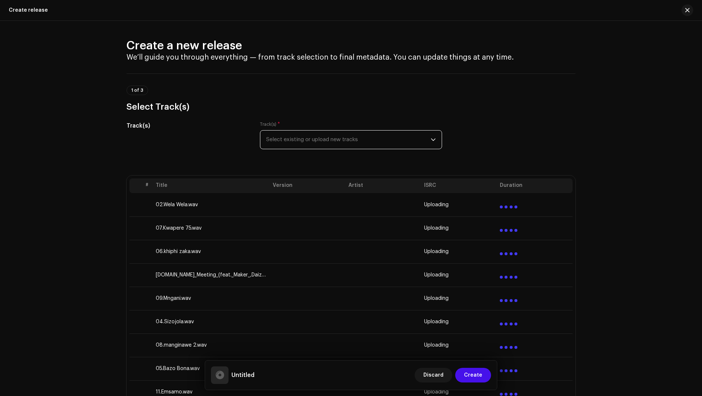
scroll to position [315, 0]
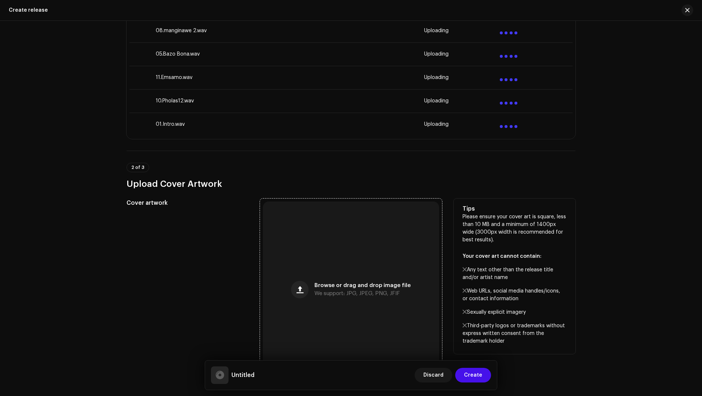
click at [338, 289] on div "Browse or drag and drop image file We support: JPG, JPEG, PNG, JFIF" at bounding box center [363, 289] width 96 height 13
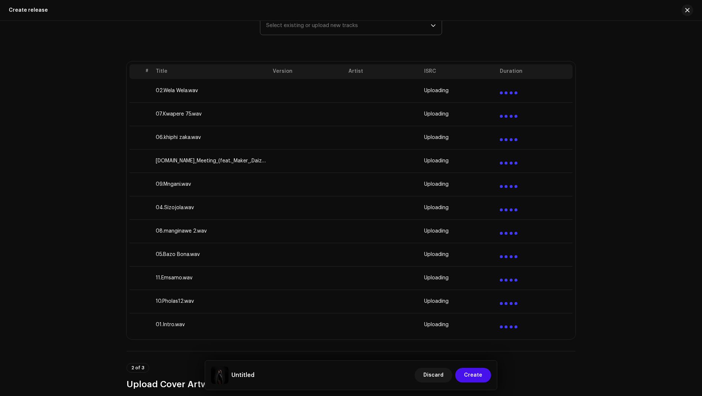
scroll to position [0, 0]
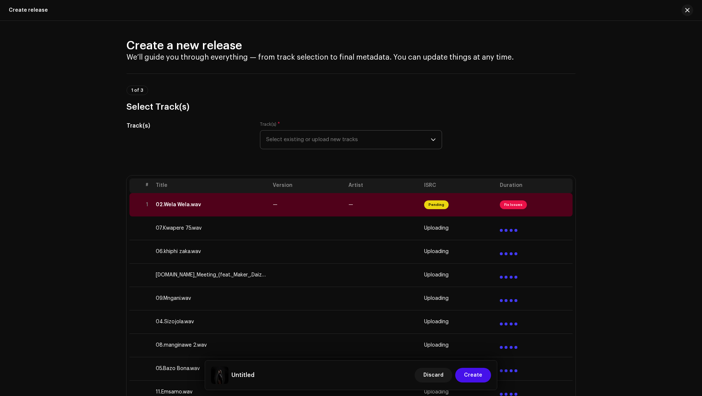
click at [244, 217] on td "07.Kwapere 75.wav" at bounding box center [211, 228] width 117 height 23
click at [255, 210] on td "02.Wela Wela.wav" at bounding box center [211, 204] width 117 height 23
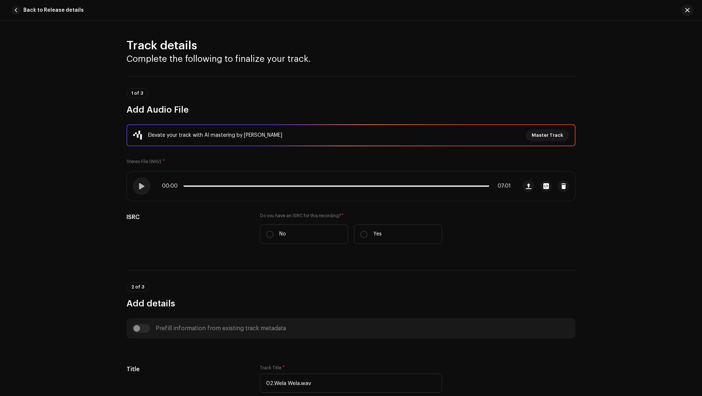
scroll to position [262, 0]
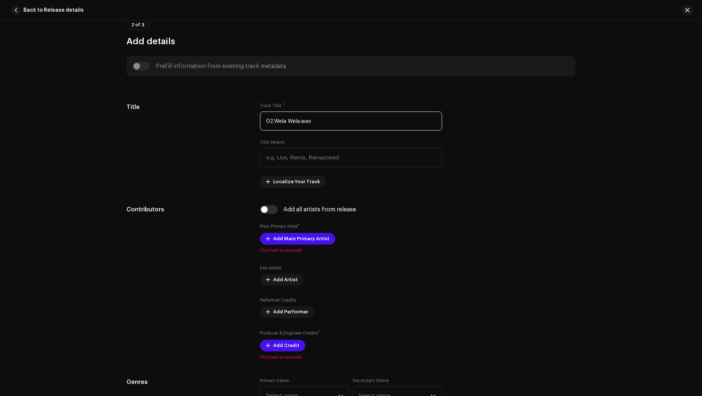
drag, startPoint x: 318, startPoint y: 123, endPoint x: 272, endPoint y: 101, distance: 50.6
paste input "Lefa Rsa & Smilo , Tonic Blue , K&B Projects"
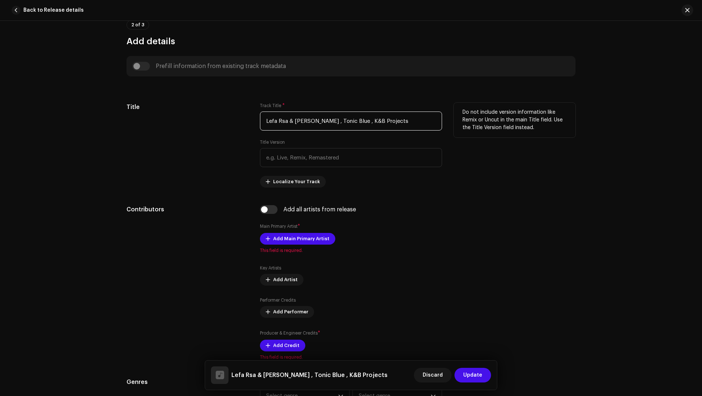
type input "02.Wela Wela.wav"
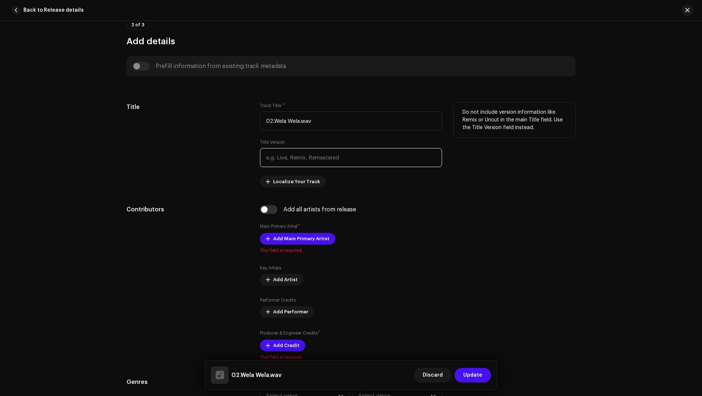
click at [335, 149] on input "text" at bounding box center [351, 157] width 182 height 19
paste input "Lefa Rsa & Smilo , Tonic Blue , K&B Projects"
click at [282, 157] on input "Lefa Rsa & Smilo , Tonic Blue , K&B Projects" at bounding box center [351, 157] width 182 height 19
drag, startPoint x: 282, startPoint y: 157, endPoint x: 264, endPoint y: 155, distance: 18.4
click at [264, 155] on input "Lefa Rsa & Smilo , Tonic Blue , K&B Projects" at bounding box center [351, 157] width 182 height 19
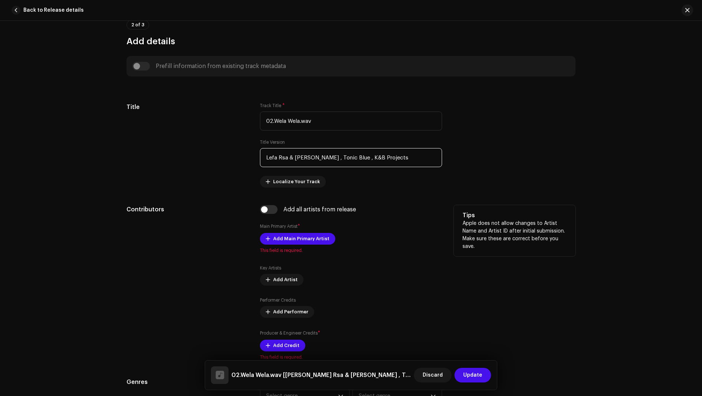
type input "Lefa Rsa & Smilo , Tonic Blue , K&B Projects"
click at [291, 244] on div "Add Main Primary Artist This field is required." at bounding box center [351, 243] width 182 height 20
click at [291, 242] on span "Add Main Primary Artist" at bounding box center [301, 239] width 56 height 15
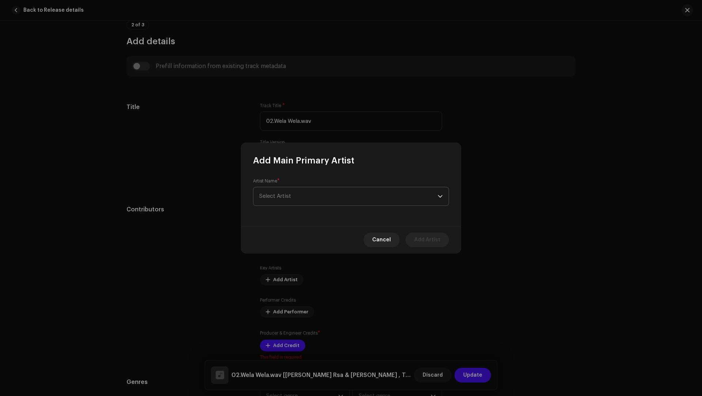
click at [282, 192] on span "Select Artist" at bounding box center [348, 196] width 179 height 18
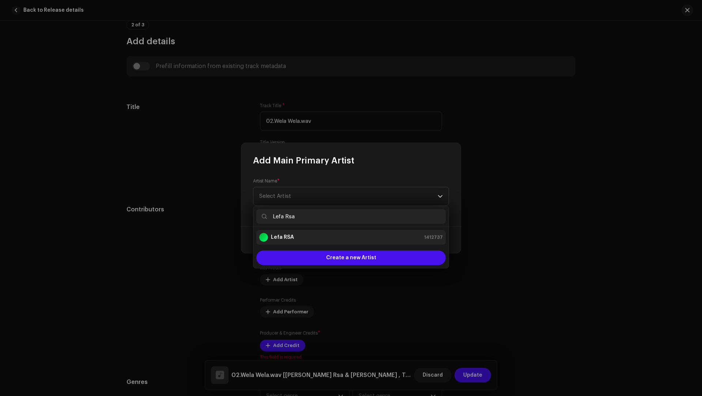
type input "Lefa Rsa"
click at [279, 241] on div "Lefa RSA" at bounding box center [276, 237] width 35 height 9
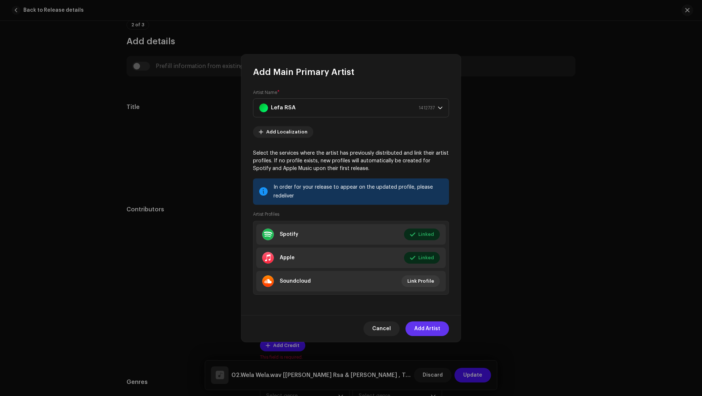
click at [432, 331] on span "Add Artist" at bounding box center [427, 329] width 26 height 15
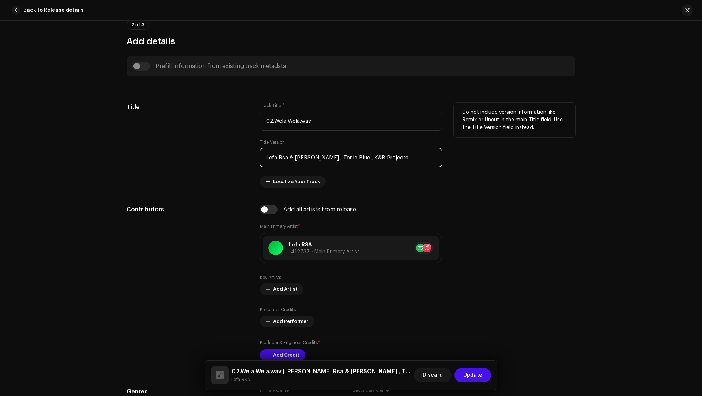
click at [304, 155] on input "Lefa Rsa & Smilo , Tonic Blue , K&B Projects" at bounding box center [351, 157] width 182 height 19
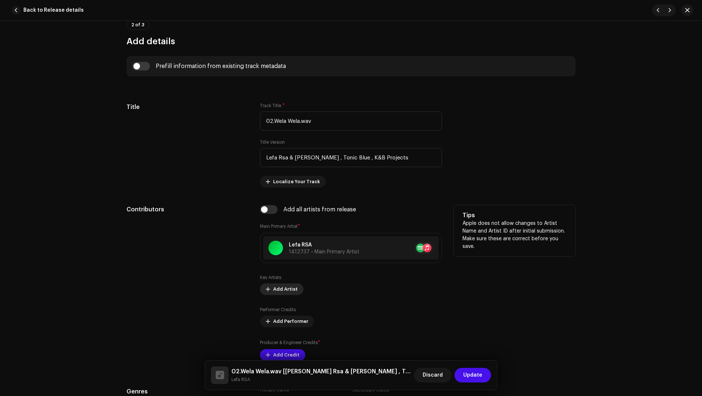
click at [275, 285] on span "Add Artist" at bounding box center [285, 289] width 25 height 15
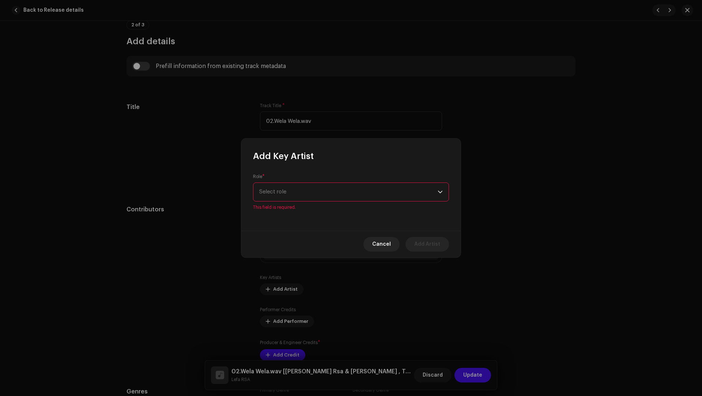
click at [280, 213] on div "Role * Select role This field is required." at bounding box center [350, 196] width 219 height 69
click at [276, 194] on span "Select role" at bounding box center [348, 192] width 179 height 18
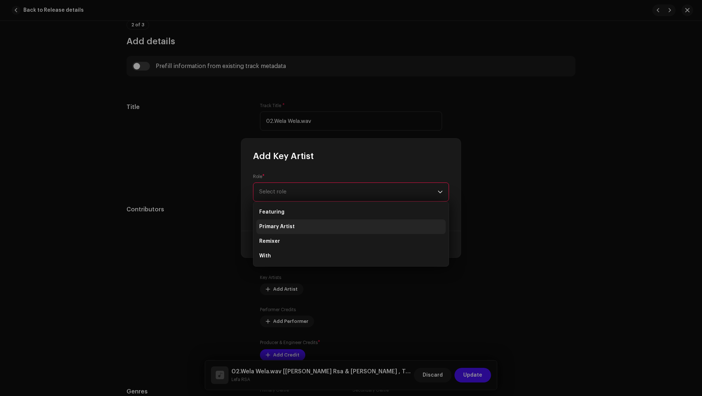
click at [281, 231] on li "Primary Artist" at bounding box center [350, 226] width 189 height 15
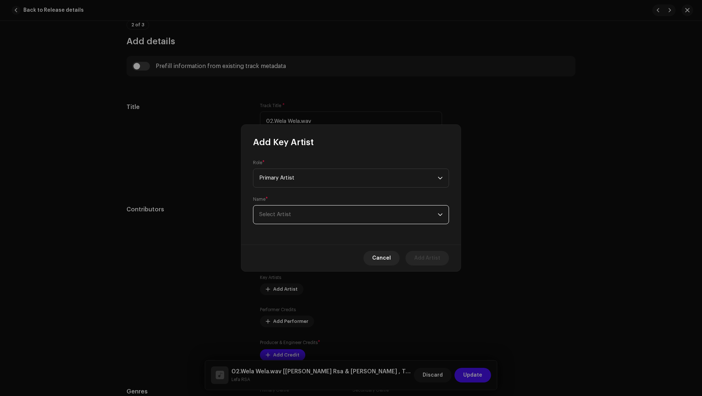
click at [281, 213] on span "Select Artist" at bounding box center [275, 214] width 32 height 5
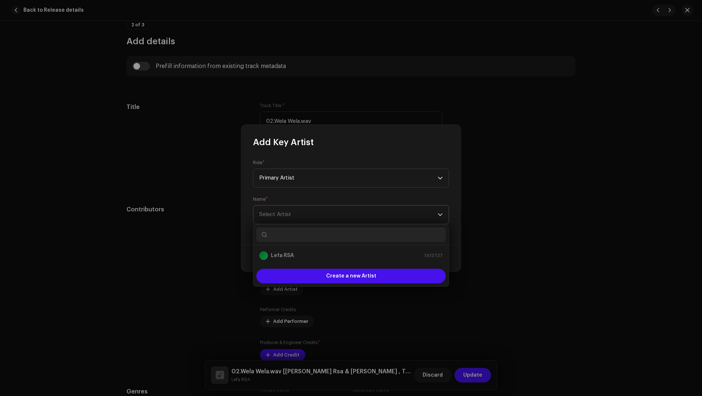
type input "v"
type input "Smilo"
click at [282, 255] on strong "Smilo" at bounding box center [278, 255] width 14 height 7
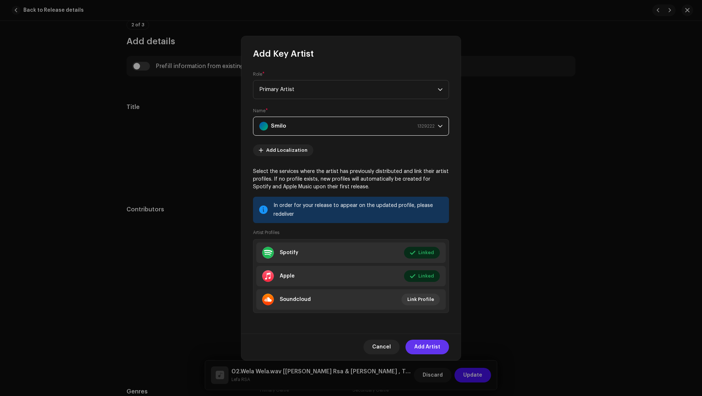
click at [427, 347] on span "Add Artist" at bounding box center [427, 347] width 26 height 15
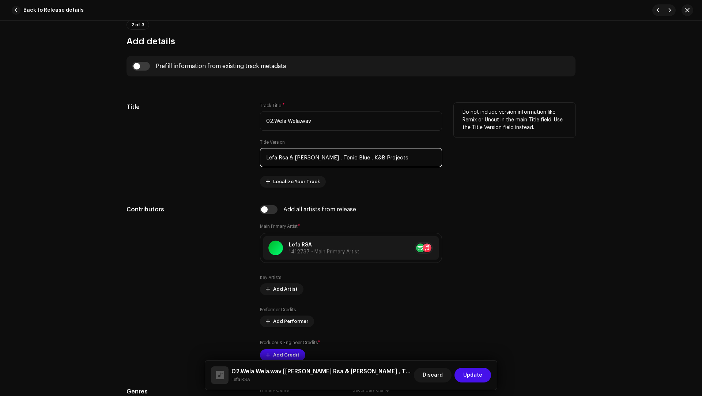
click at [330, 156] on input "Lefa Rsa & Smilo , Tonic Blue , K&B Projects" at bounding box center [351, 157] width 182 height 19
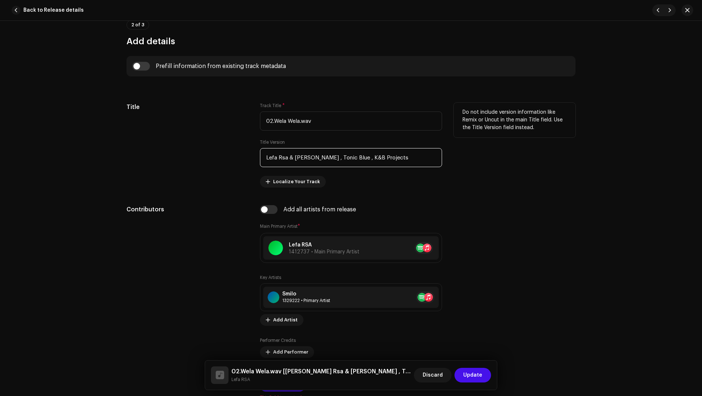
drag, startPoint x: 330, startPoint y: 156, endPoint x: 318, endPoint y: 154, distance: 11.9
click at [318, 154] on input "Lefa Rsa & Smilo , Tonic Blue , K&B Projects" at bounding box center [351, 157] width 182 height 19
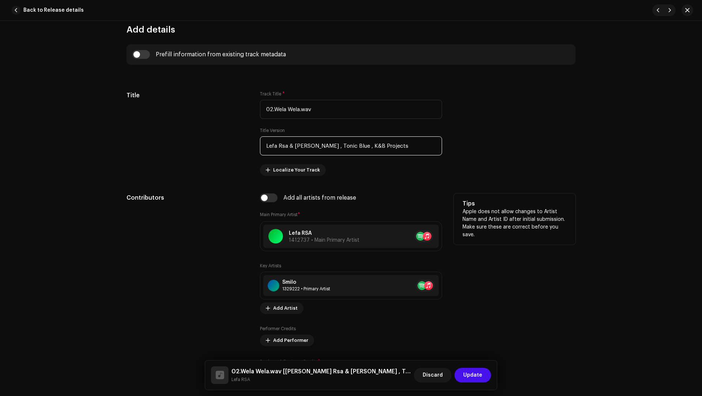
scroll to position [280, 0]
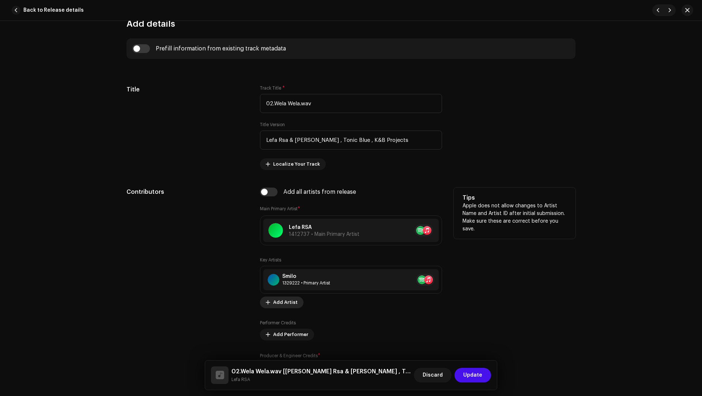
click at [290, 298] on span "Add Artist" at bounding box center [285, 302] width 25 height 15
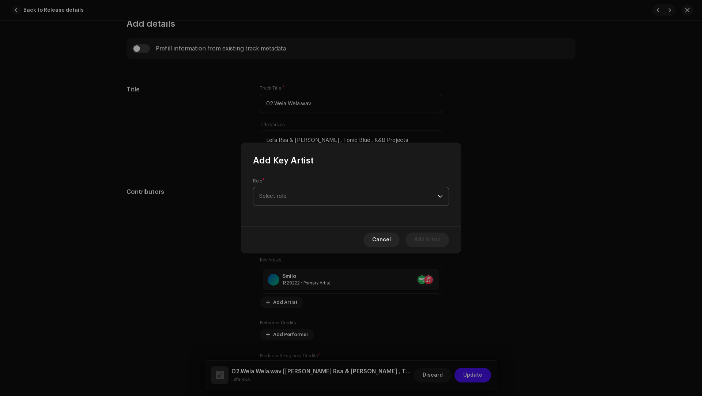
click at [275, 193] on span "Select role" at bounding box center [348, 196] width 179 height 18
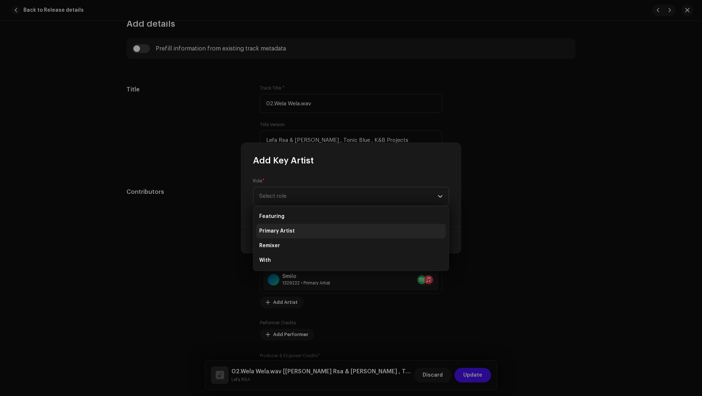
click at [273, 228] on span "Primary Artist" at bounding box center [276, 231] width 35 height 7
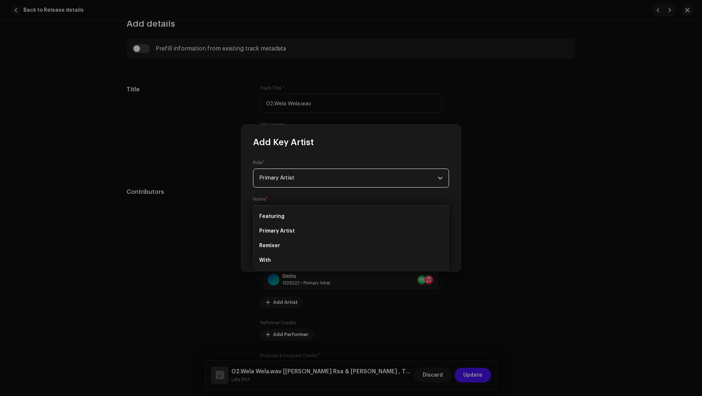
click at [275, 218] on span "Select Artist" at bounding box center [348, 215] width 179 height 18
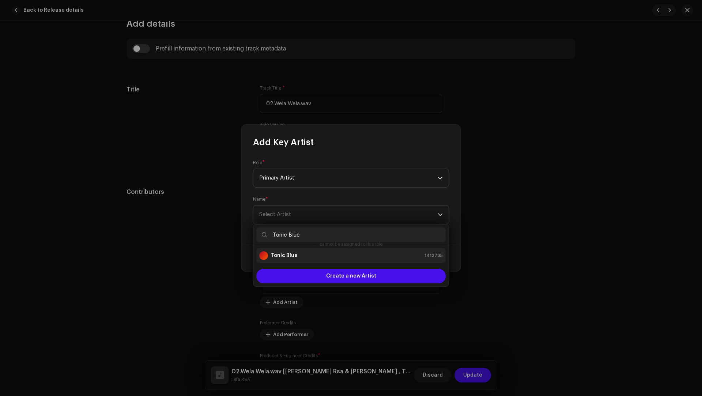
type input "Tonic Blue"
click at [280, 252] on strong "Tonic Blue" at bounding box center [284, 255] width 27 height 7
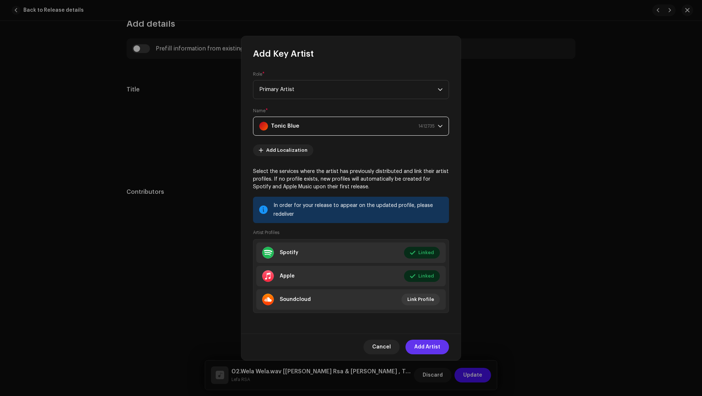
click at [421, 345] on span "Add Artist" at bounding box center [427, 347] width 26 height 15
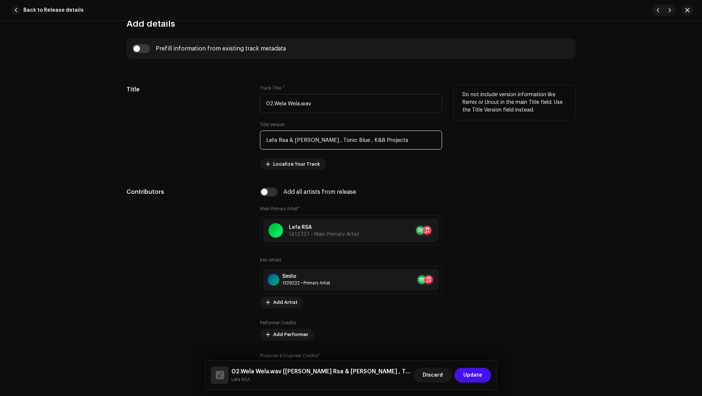
click at [349, 137] on input "Lefa Rsa & Smilo , Tonic Blue , K&B Projects" at bounding box center [351, 140] width 182 height 19
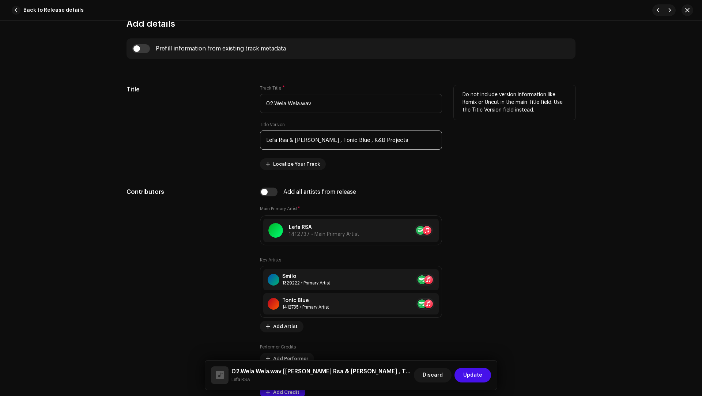
drag, startPoint x: 349, startPoint y: 137, endPoint x: 370, endPoint y: 138, distance: 21.2
click at [370, 138] on input "Lefa Rsa & Smilo , Tonic Blue , K&B Projects" at bounding box center [351, 140] width 182 height 19
click at [368, 139] on input "Lefa Rsa & Smilo , Tonic Blue , K&B Projects" at bounding box center [351, 140] width 182 height 19
drag, startPoint x: 368, startPoint y: 139, endPoint x: 345, endPoint y: 139, distance: 23.0
click at [345, 139] on input "Lefa Rsa & Smilo , Tonic Blue , K&B Projects" at bounding box center [351, 140] width 182 height 19
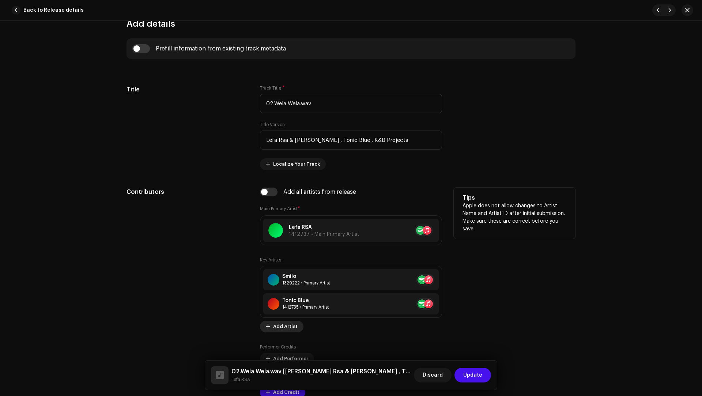
click at [282, 326] on span "Add Artist" at bounding box center [285, 326] width 25 height 15
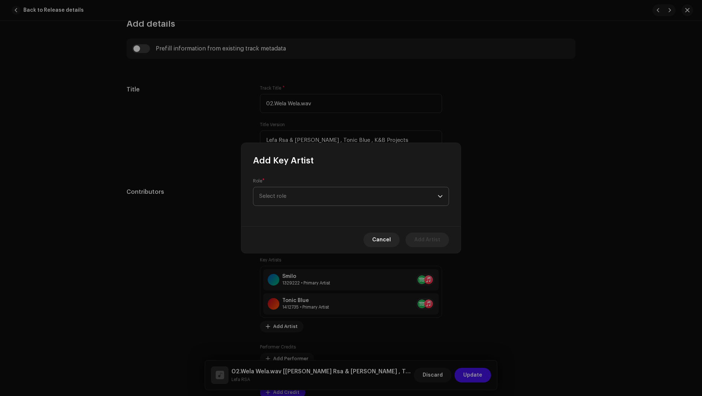
click at [275, 194] on span "Select role" at bounding box center [348, 196] width 179 height 18
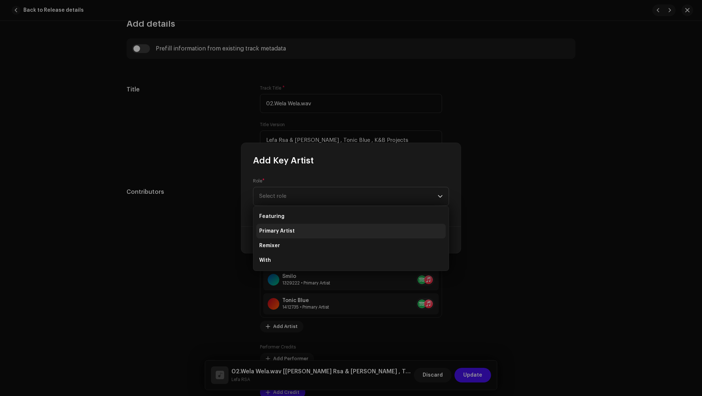
click at [275, 236] on li "Primary Artist" at bounding box center [350, 231] width 189 height 15
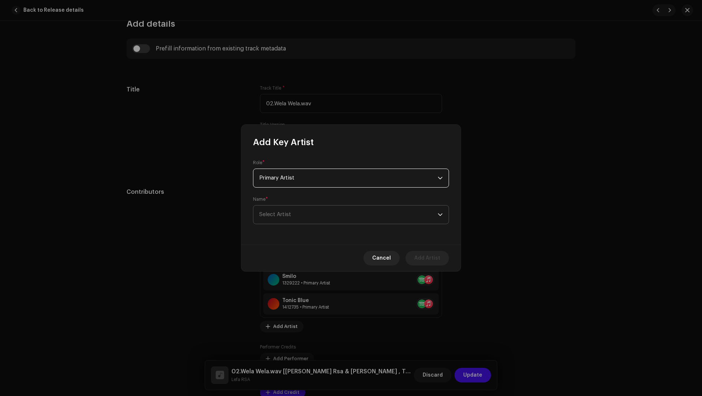
click at [281, 209] on span "Select Artist" at bounding box center [348, 215] width 179 height 18
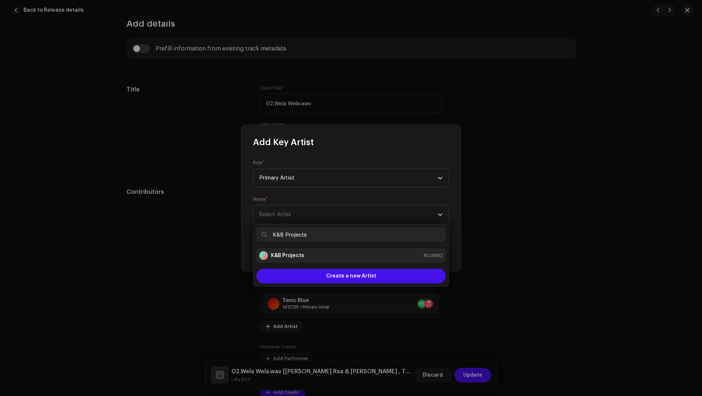
type input "K&B Projects"
click at [302, 257] on strong "K&B Projects" at bounding box center [287, 255] width 33 height 7
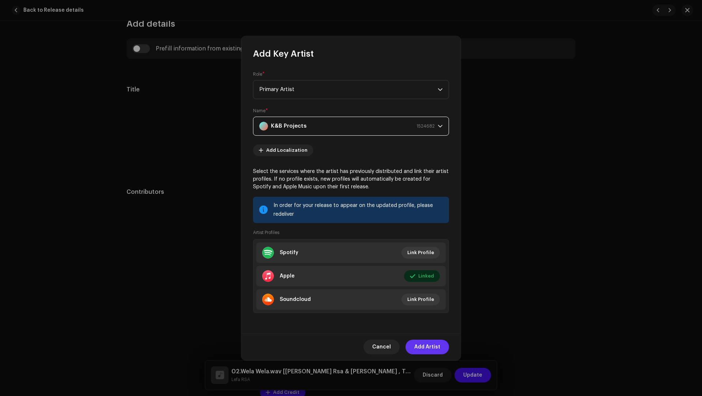
click at [423, 346] on span "Add Artist" at bounding box center [427, 347] width 26 height 15
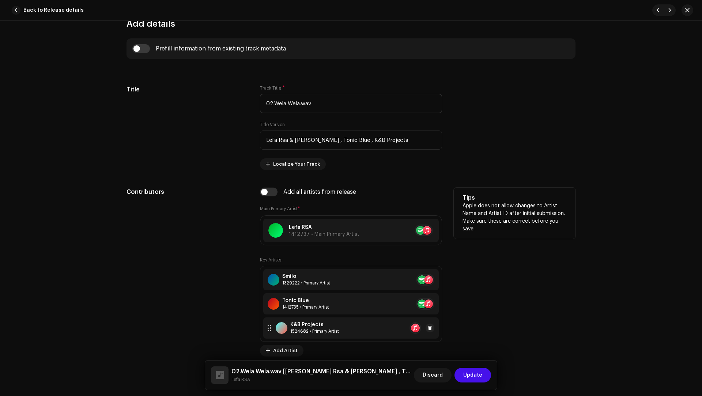
click at [333, 329] on div "1524682 • Primary Artist" at bounding box center [314, 332] width 49 height 6
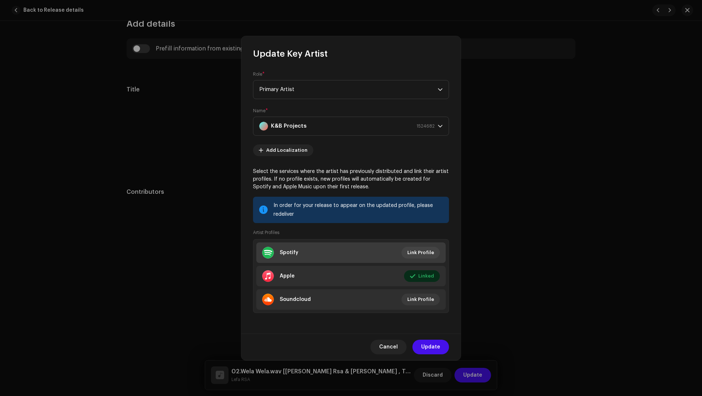
click at [323, 248] on li "Spotify Link Profile" at bounding box center [350, 253] width 189 height 20
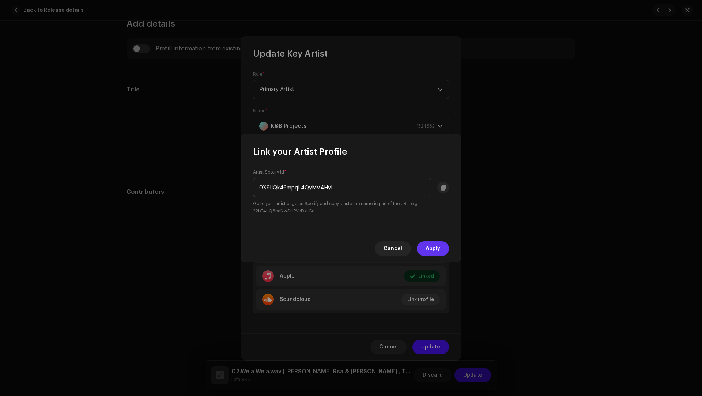
type input "0X9llQk46mpqL4QyMV4HyL"
click at [428, 245] on span "Apply" at bounding box center [433, 248] width 15 height 15
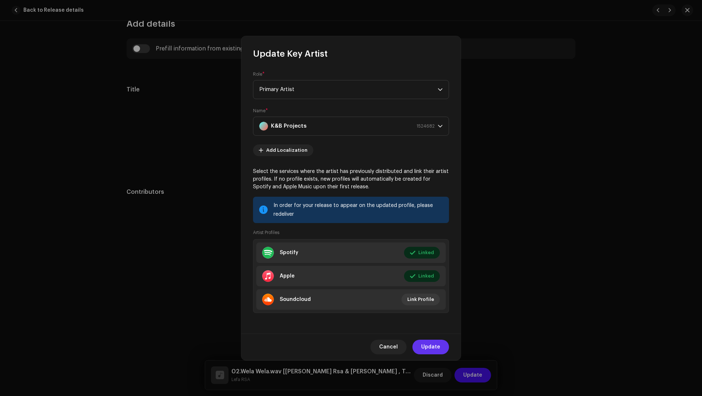
click at [436, 346] on span "Update" at bounding box center [430, 347] width 19 height 15
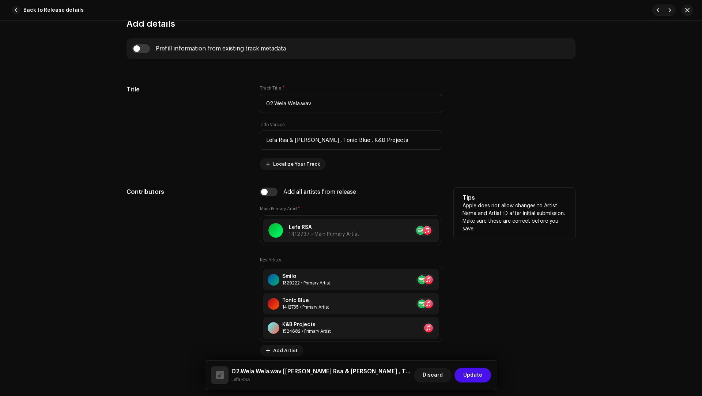
scroll to position [107, 0]
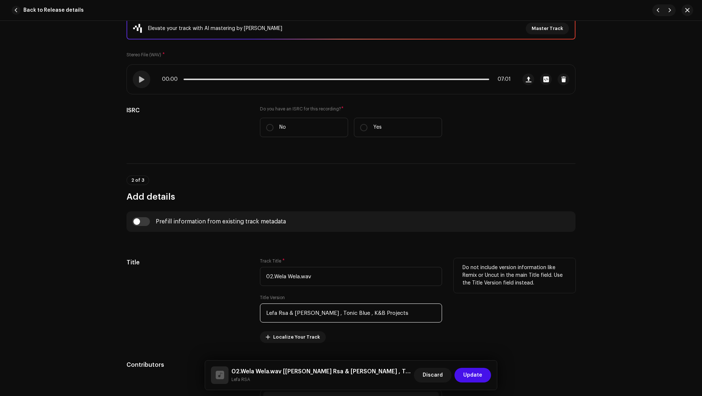
drag, startPoint x: 391, startPoint y: 315, endPoint x: 384, endPoint y: 300, distance: 16.5
click at [384, 300] on div "Title Version Lefa Rsa & Smilo , Tonic Blue , K&B Projects" at bounding box center [351, 309] width 182 height 28
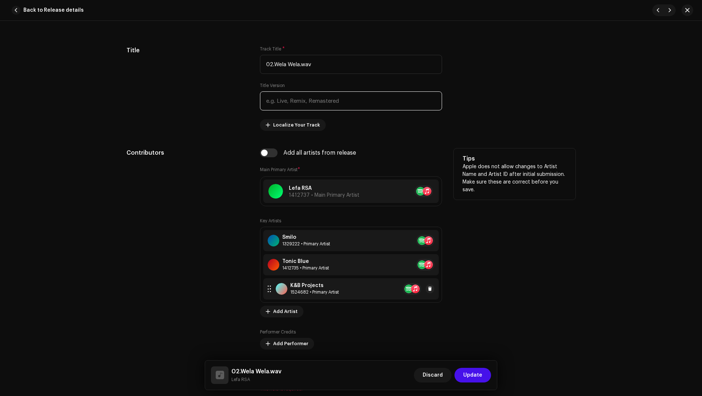
scroll to position [319, 0]
click at [277, 309] on span "Add Artist" at bounding box center [285, 311] width 25 height 15
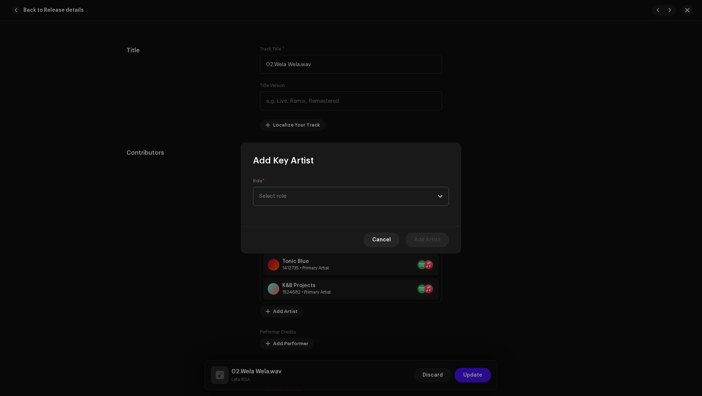
click at [273, 193] on span "Select role" at bounding box center [348, 196] width 179 height 18
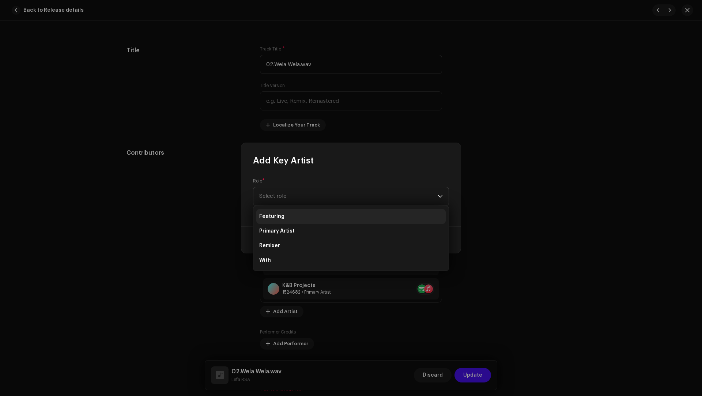
click at [276, 221] on li "Featuring" at bounding box center [350, 216] width 189 height 15
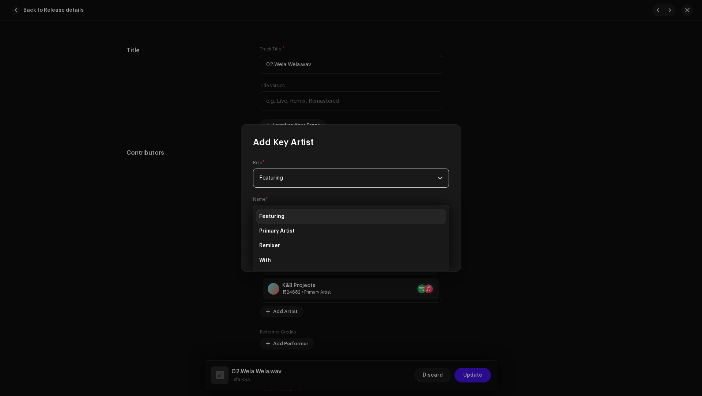
click at [276, 221] on span "Select Artist" at bounding box center [348, 215] width 179 height 18
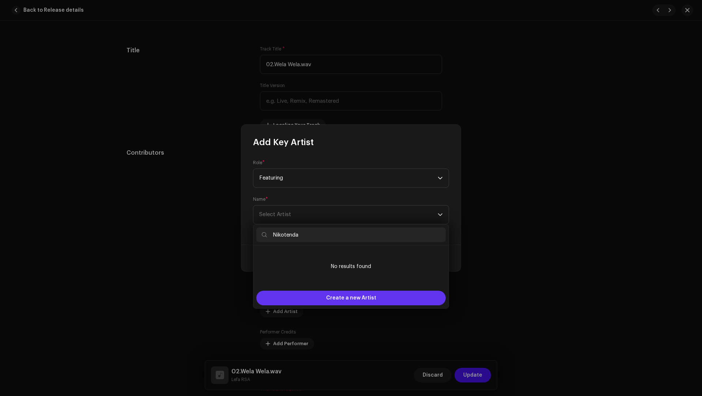
type input "Nikotenda"
click at [306, 294] on div "Create a new Artist" at bounding box center [350, 298] width 189 height 15
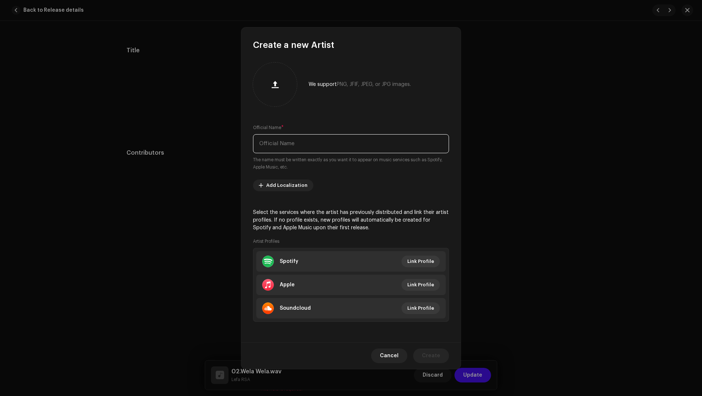
click at [281, 142] on input "text" at bounding box center [351, 143] width 196 height 19
paste input "Nikotenda"
type input "Nikotenda"
click at [311, 275] on li "Apple Link Profile" at bounding box center [350, 285] width 189 height 20
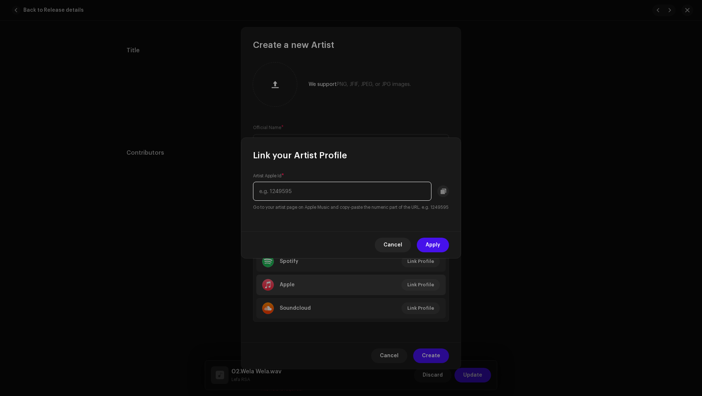
paste input "1548907733"
type input "1548907733"
click at [425, 248] on button "Apply" at bounding box center [433, 245] width 32 height 15
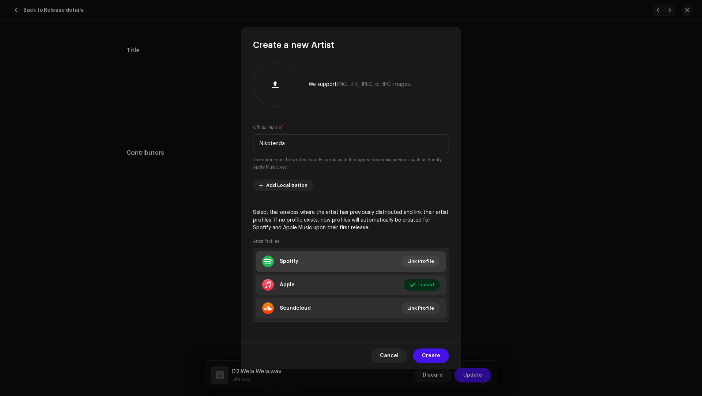
click at [368, 259] on li "Spotify Link Profile" at bounding box center [350, 261] width 189 height 20
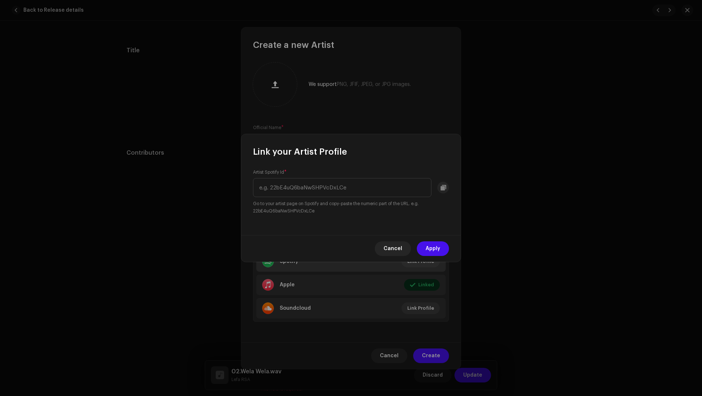
type input "2msRUNeUCs9NixyDP8XDIl"
click at [432, 247] on span "Apply" at bounding box center [433, 248] width 15 height 15
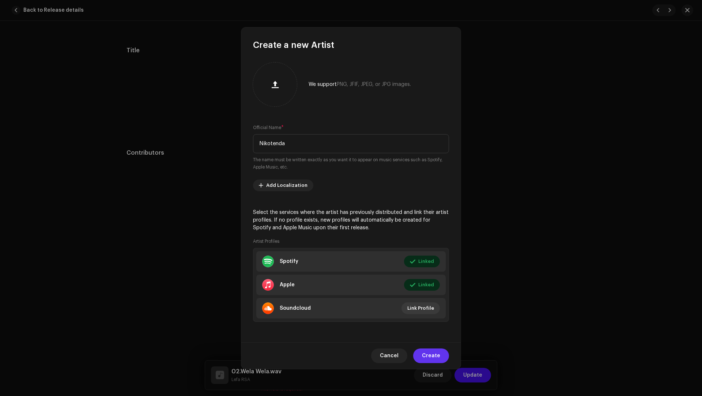
click at [430, 354] on span "Create" at bounding box center [431, 356] width 18 height 15
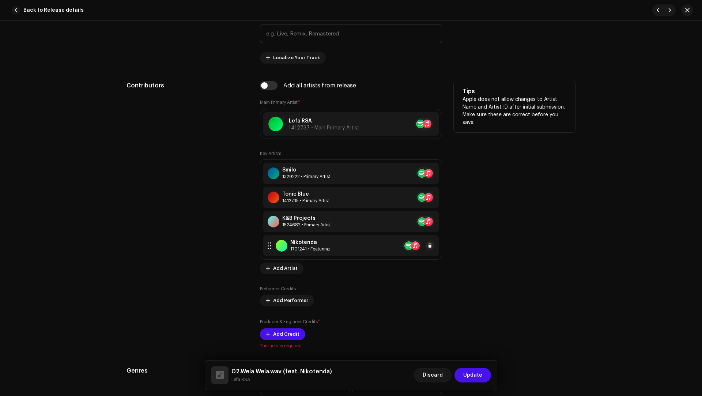
scroll to position [407, 0]
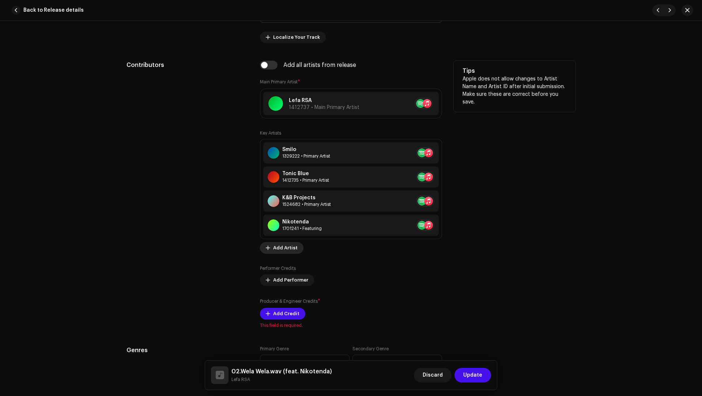
click at [277, 245] on span "Add Artist" at bounding box center [285, 248] width 25 height 15
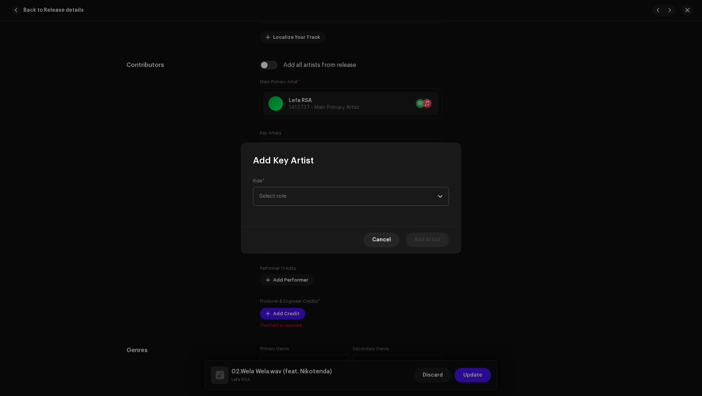
click at [266, 202] on span "Select role" at bounding box center [348, 196] width 179 height 18
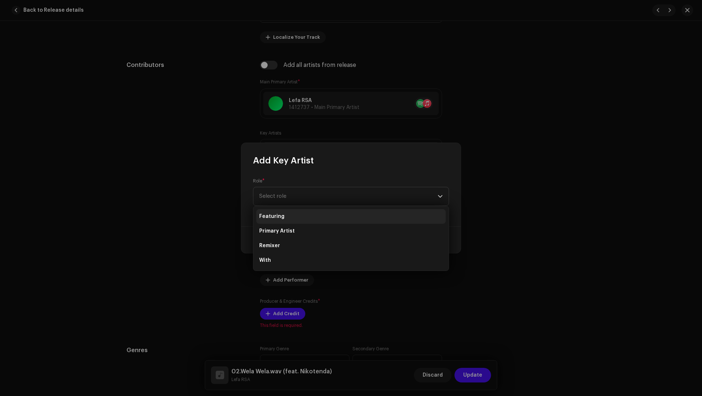
click at [275, 214] on span "Featuring" at bounding box center [271, 216] width 25 height 7
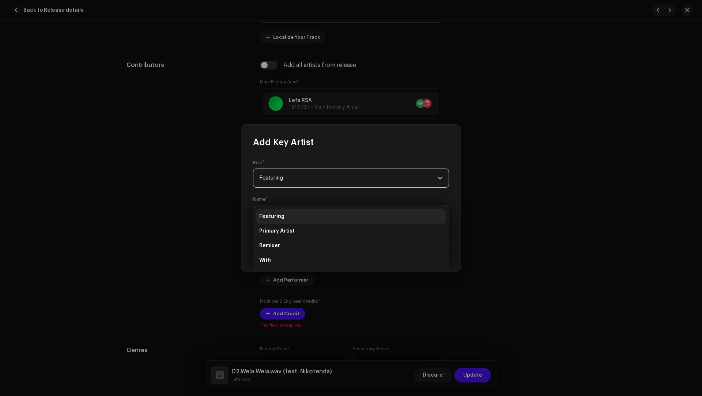
click at [275, 214] on span "Select Artist" at bounding box center [275, 214] width 32 height 5
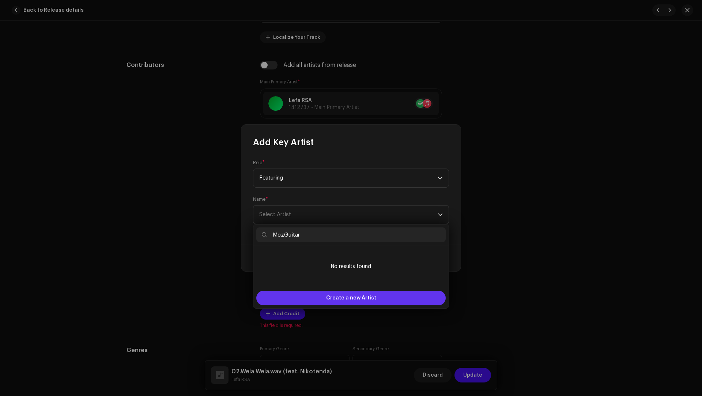
type input "MozGuitar"
click at [308, 301] on div "Create a new Artist" at bounding box center [350, 298] width 189 height 15
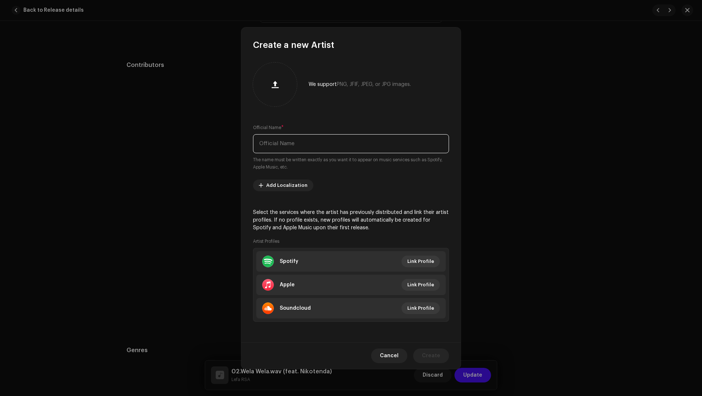
click at [290, 148] on input "text" at bounding box center [351, 143] width 196 height 19
paste input "MozGuitar"
type input "MozGuitar"
click at [328, 277] on li "Apple Link Profile" at bounding box center [350, 285] width 189 height 20
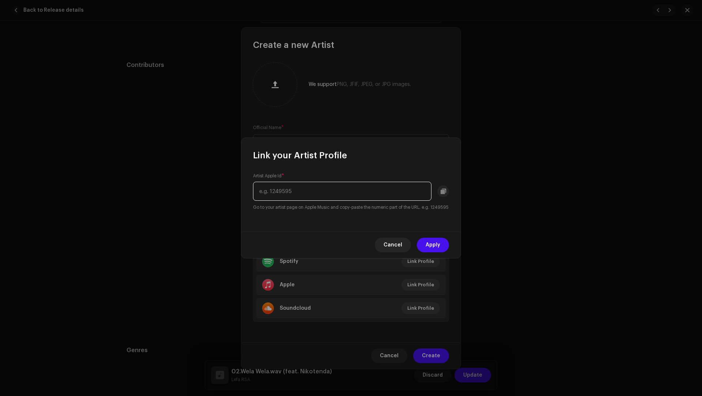
type input "v"
paste input "1698338146"
type input "1698338146"
click at [429, 247] on span "Apply" at bounding box center [433, 245] width 15 height 15
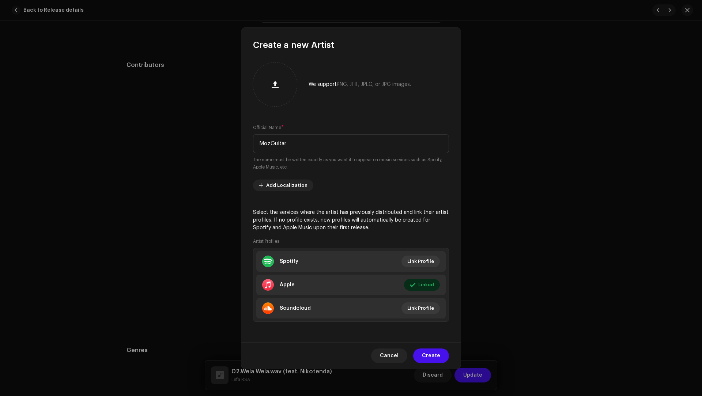
click at [428, 353] on span "Create" at bounding box center [431, 356] width 18 height 15
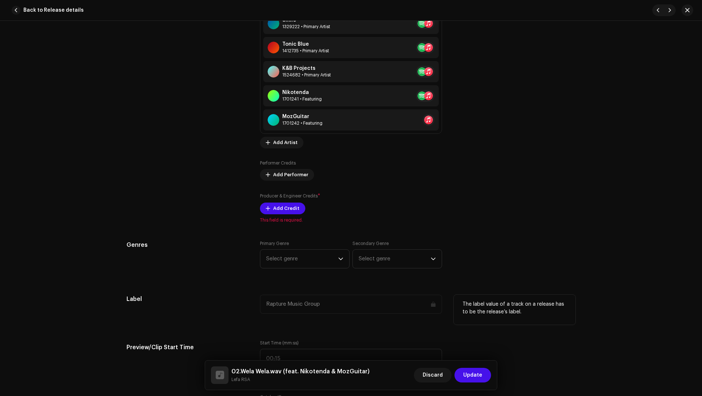
scroll to position [537, 0]
click at [275, 255] on span "Select genre" at bounding box center [302, 258] width 72 height 18
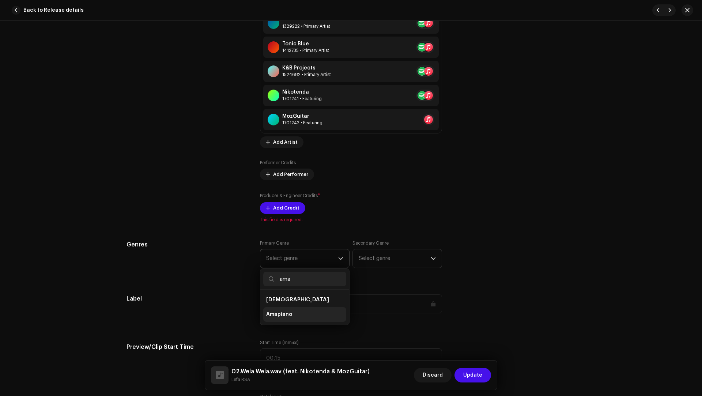
type input "ama"
click at [269, 315] on span "Amapiano" at bounding box center [279, 314] width 26 height 7
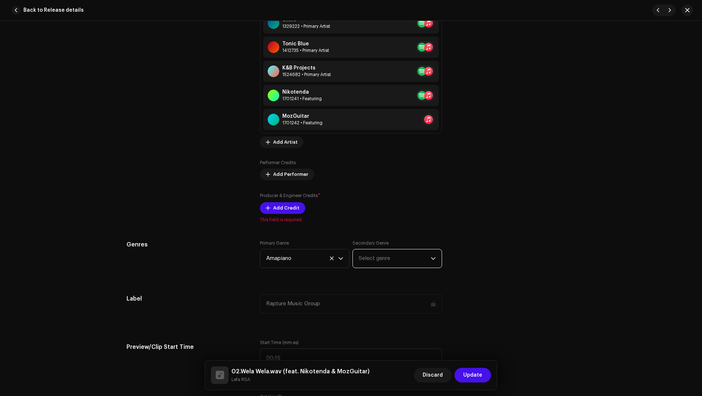
click at [398, 251] on span "Select genre" at bounding box center [395, 258] width 72 height 18
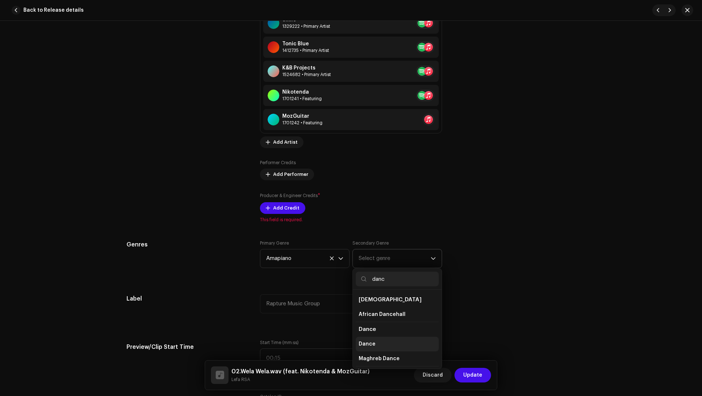
type input "danc"
click at [381, 337] on li "Dance" at bounding box center [397, 344] width 83 height 15
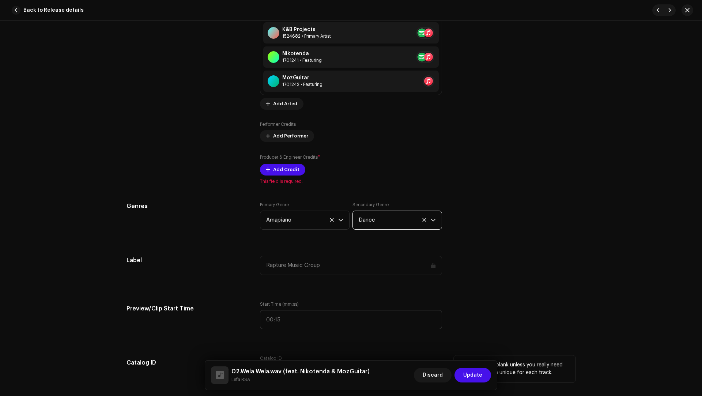
scroll to position [618, 0]
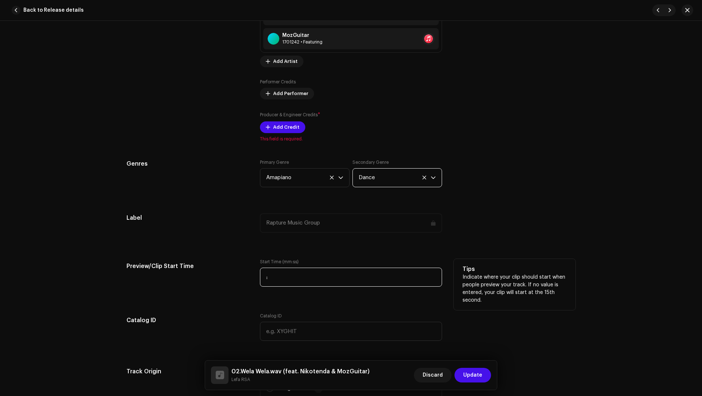
click at [284, 272] on input ":" at bounding box center [351, 277] width 182 height 19
paste input "01:30"
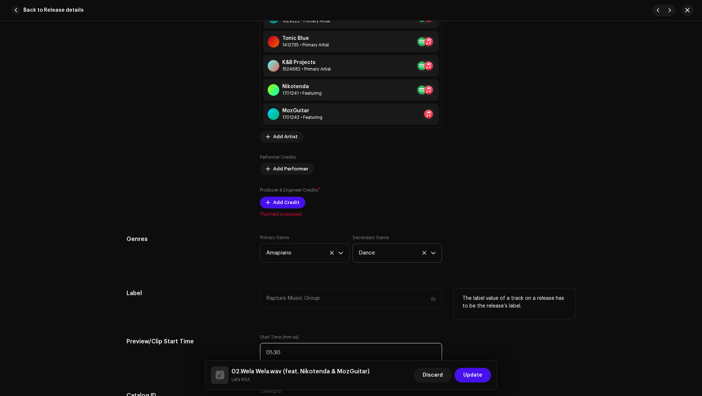
scroll to position [540, 0]
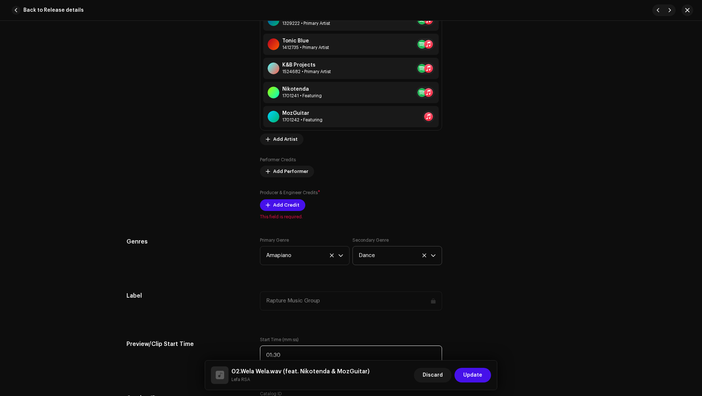
type input "01:30"
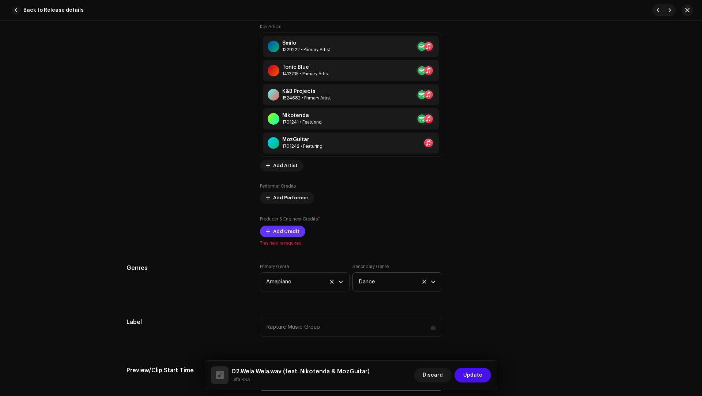
scroll to position [782, 0]
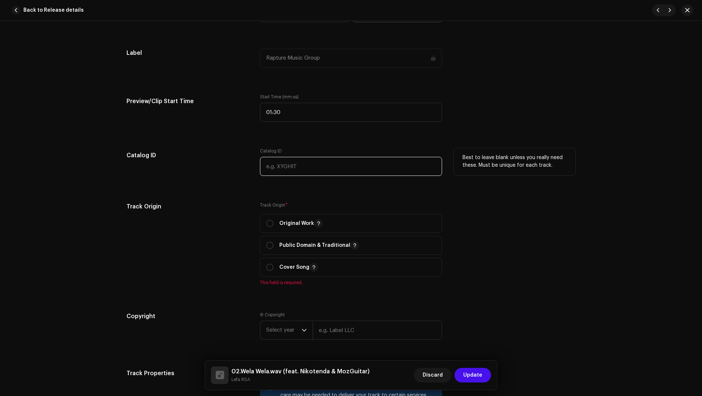
click at [281, 162] on input "text" at bounding box center [351, 166] width 182 height 19
paste input "Herold Lefa Molekana, Itumeleng Mokalapa , Kgothatso Mahlangu & Siyabonga Chili"
click at [313, 165] on input "Herold Lefa Molekana, Itumeleng Mokalapa , Kgothatso Mahlangu & Siyabonga Chili" at bounding box center [351, 166] width 182 height 19
drag, startPoint x: 313, startPoint y: 165, endPoint x: 271, endPoint y: 164, distance: 41.7
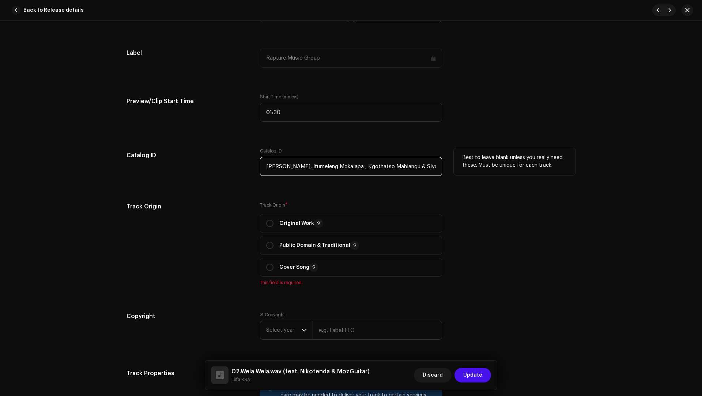
click at [271, 164] on input "Herold Lefa Molekana, Itumeleng Mokalapa , Kgothatso Mahlangu & Siyabonga Chili" at bounding box center [351, 166] width 182 height 19
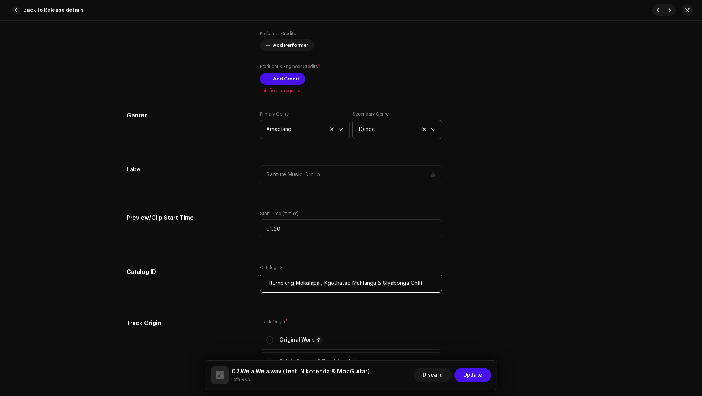
scroll to position [656, 0]
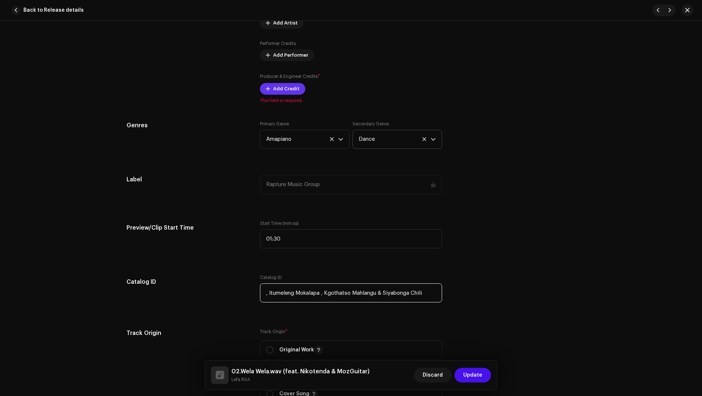
type input ", Itumeleng Mokalapa , Kgothatso Mahlangu & Siyabonga Chili"
click at [279, 89] on span "Add Credit" at bounding box center [286, 89] width 26 height 15
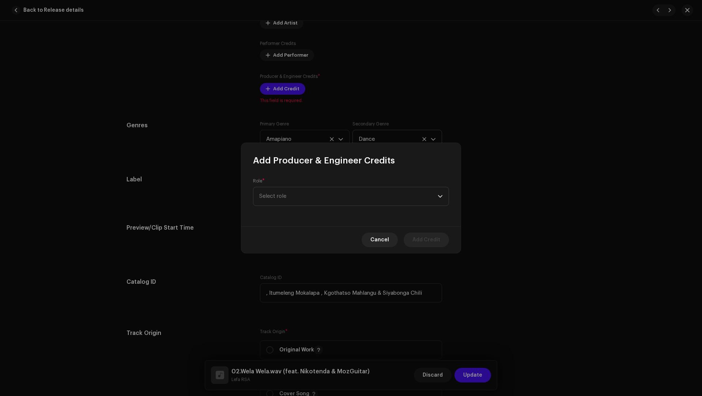
click at [272, 213] on div "Role * Select role" at bounding box center [350, 196] width 219 height 60
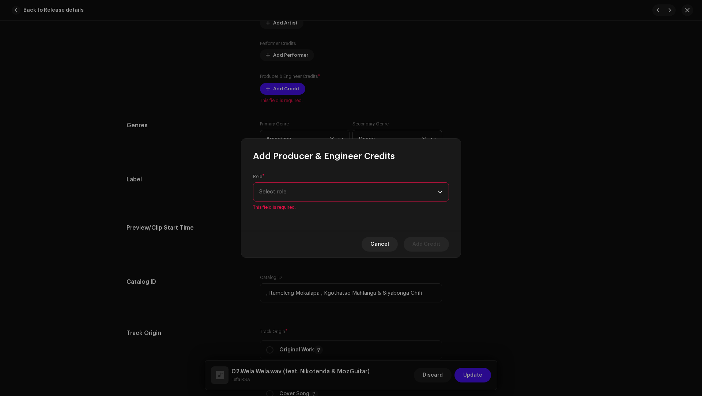
click at [270, 204] on span "This field is required." at bounding box center [351, 207] width 196 height 6
click at [269, 196] on span "Select role" at bounding box center [348, 192] width 179 height 18
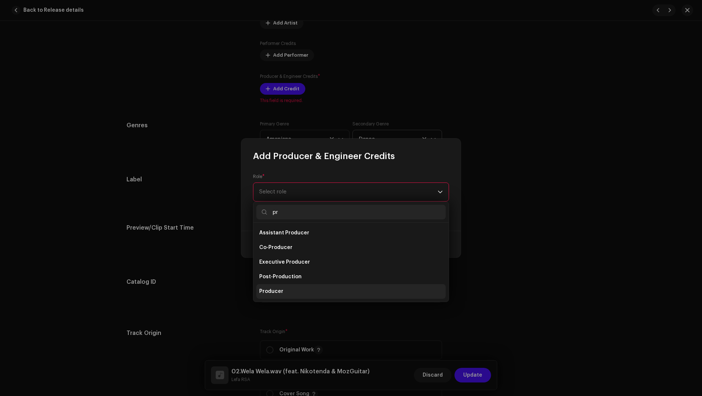
type input "pr"
click at [284, 288] on li "Producer" at bounding box center [350, 291] width 189 height 15
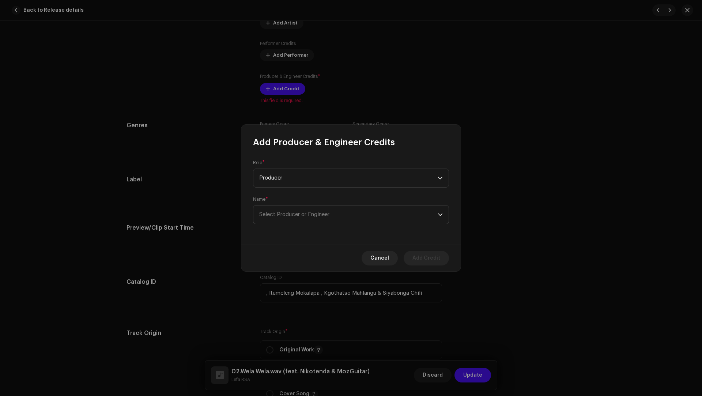
click at [268, 225] on div "Role * Producer Name * Select Producer or Engineer" at bounding box center [350, 196] width 219 height 97
click at [268, 221] on span "Select Producer or Engineer" at bounding box center [348, 215] width 179 height 18
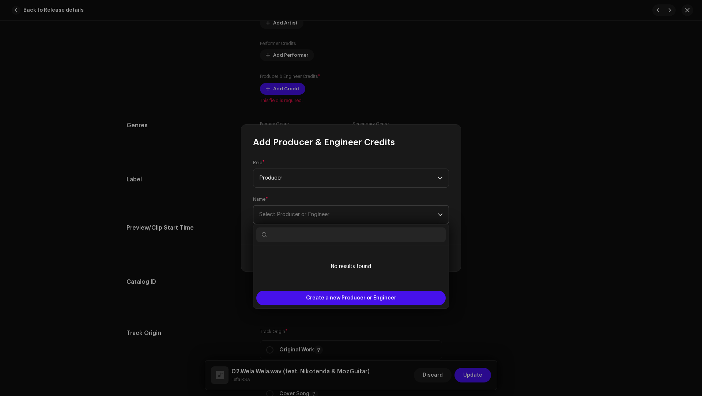
type input "v"
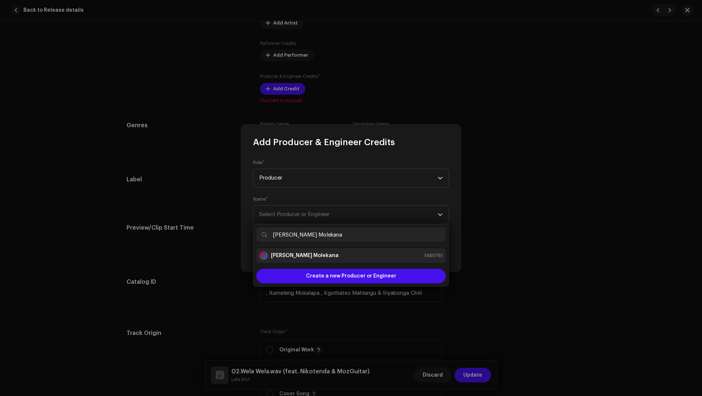
type input "Herold Lefa Molekana"
click at [299, 259] on div "Herold Lefa Molekana" at bounding box center [298, 255] width 79 height 9
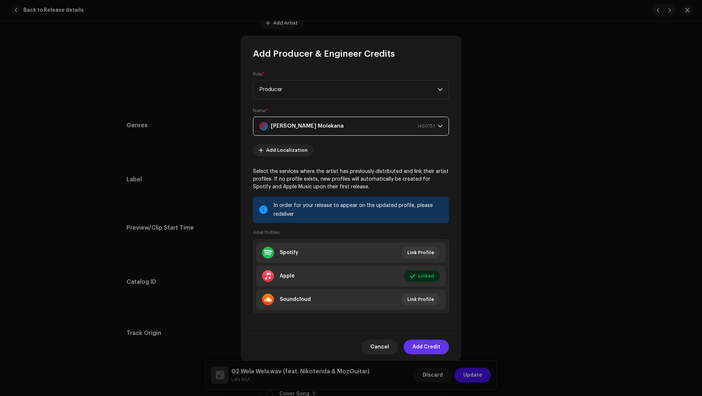
click at [419, 346] on span "Add Credit" at bounding box center [427, 347] width 28 height 15
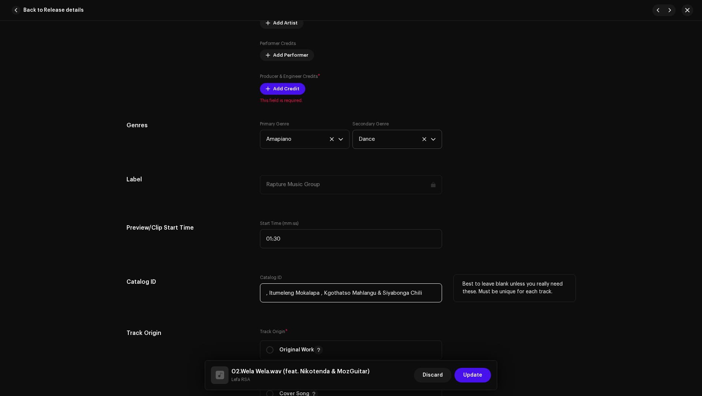
click at [302, 294] on input ", Itumeleng Mokalapa , Kgothatso Mahlangu & Siyabonga Chili" at bounding box center [351, 293] width 182 height 19
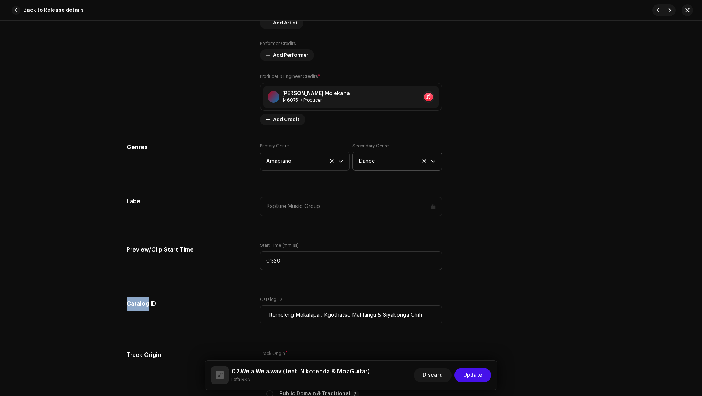
drag, startPoint x: 303, startPoint y: 293, endPoint x: 286, endPoint y: 291, distance: 16.2
click at [286, 291] on div "Track details Complete the following to finalize your track. 1 of 3 Add Audio F…" at bounding box center [351, 236] width 473 height 1709
click at [301, 313] on input ", Itumeleng Mokalapa , Kgothatso Mahlangu & Siyabonga Chili" at bounding box center [351, 314] width 182 height 19
drag, startPoint x: 301, startPoint y: 313, endPoint x: 287, endPoint y: 312, distance: 14.3
click at [287, 312] on input ", Itumeleng Mokalapa , Kgothatso Mahlangu & Siyabonga Chili" at bounding box center [351, 314] width 182 height 19
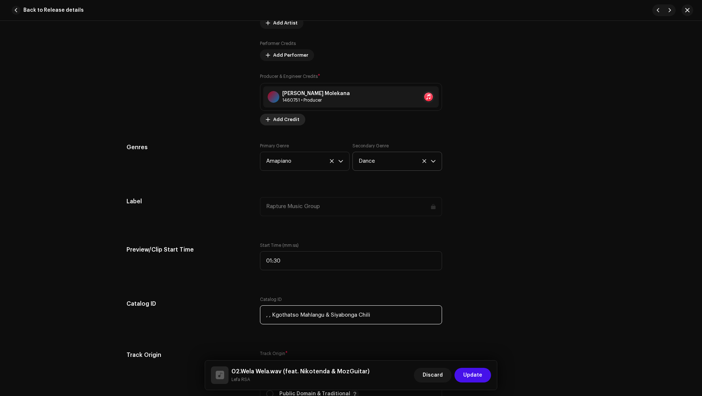
type input ", , Kgothatso Mahlangu & Siyabonga Chili"
click at [273, 117] on span "Add Credit" at bounding box center [286, 119] width 26 height 15
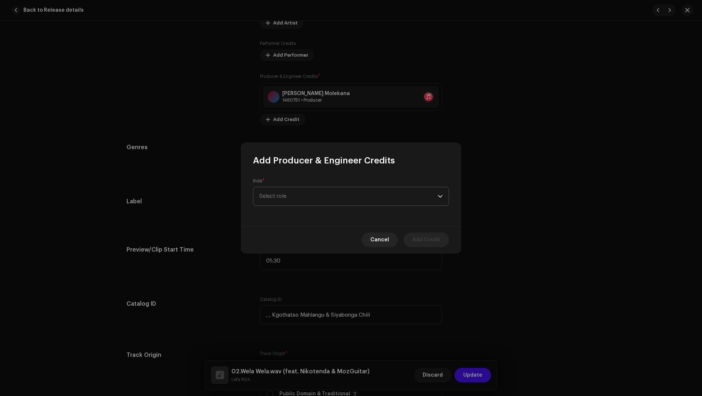
click at [270, 198] on span "Select role" at bounding box center [348, 196] width 179 height 18
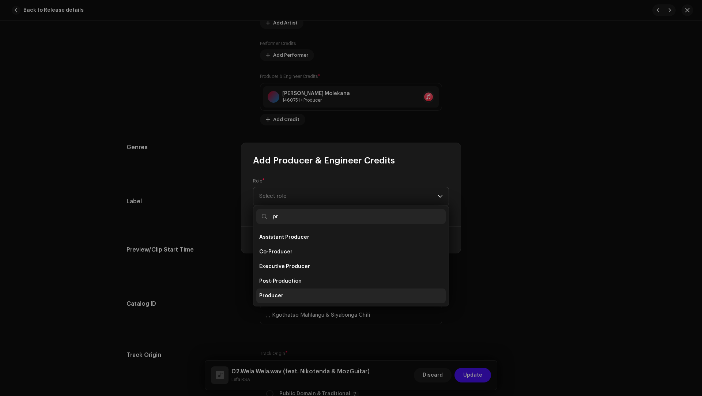
type input "pr"
click at [278, 293] on span "Producer" at bounding box center [271, 295] width 24 height 7
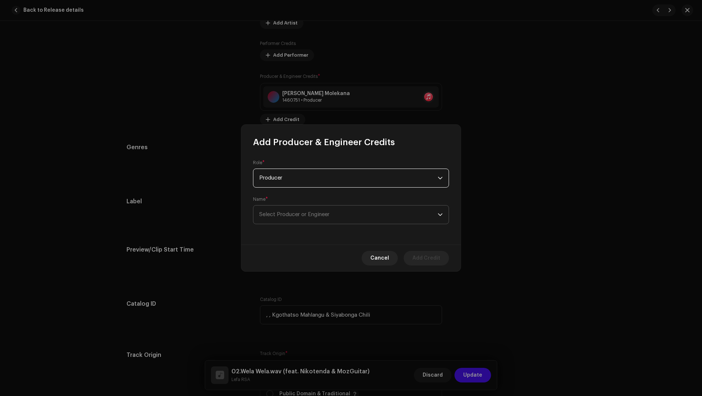
click at [287, 214] on span "Select Producer or Engineer" at bounding box center [294, 214] width 70 height 5
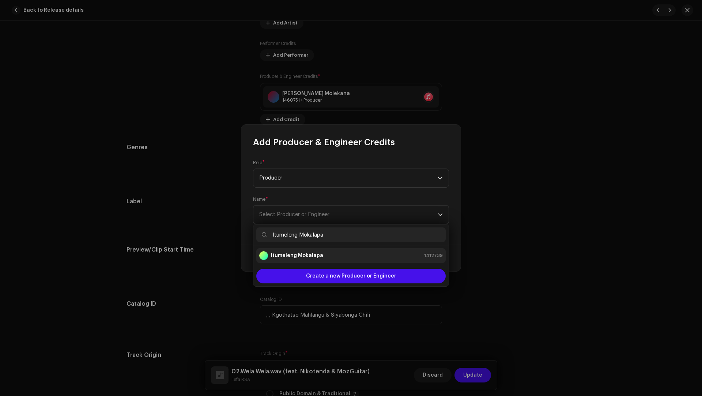
type input "Itumeleng Mokalapa"
click at [308, 255] on strong "Itumeleng Mokalapa" at bounding box center [297, 255] width 52 height 7
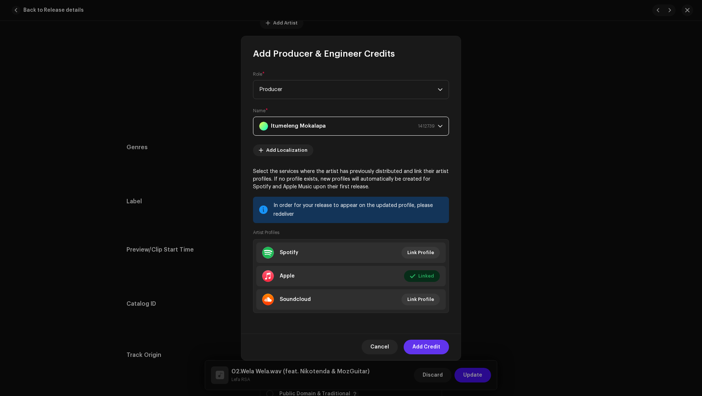
click at [427, 346] on span "Add Credit" at bounding box center [427, 347] width 28 height 15
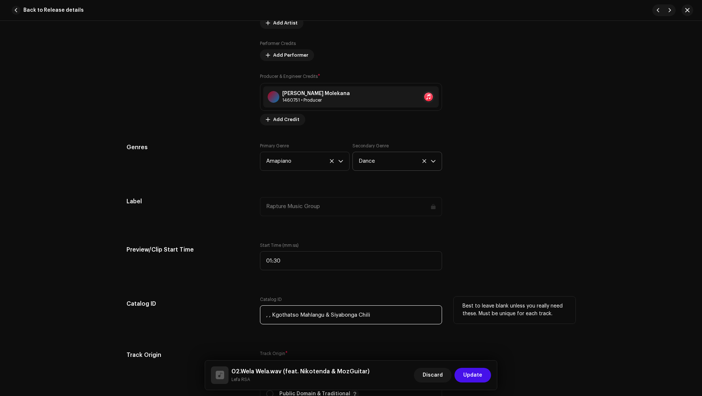
click at [309, 314] on input ", , Kgothatso Mahlangu & Siyabonga Chili" at bounding box center [351, 314] width 182 height 19
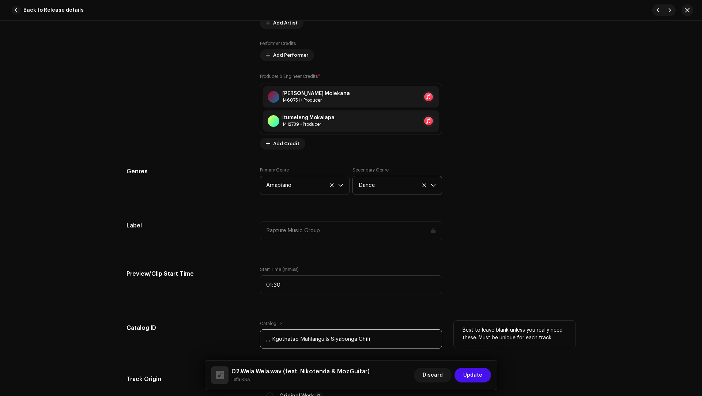
drag, startPoint x: 309, startPoint y: 314, endPoint x: 292, endPoint y: 338, distance: 29.6
click at [292, 338] on input ", , Kgothatso Mahlangu & Siyabonga Chili" at bounding box center [351, 339] width 182 height 19
type input ", , & Siyabonga Chili"
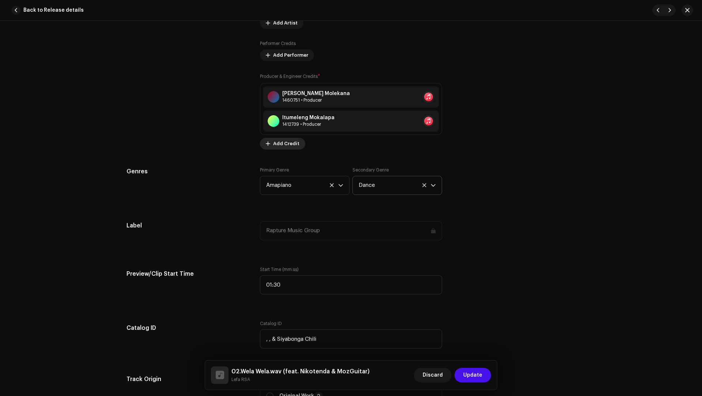
click at [274, 142] on span "Add Credit" at bounding box center [286, 143] width 26 height 15
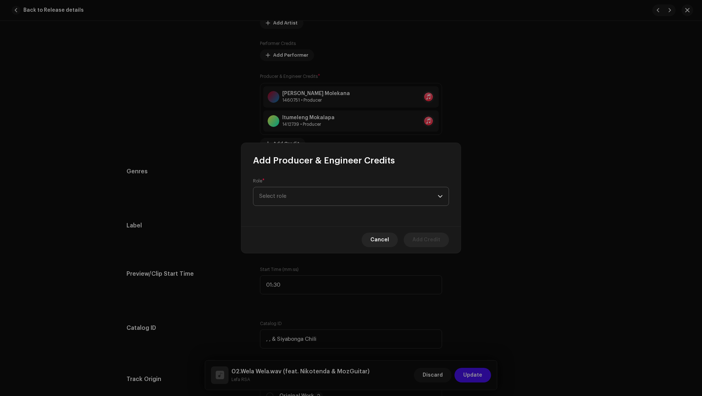
click at [275, 193] on span "Select role" at bounding box center [348, 196] width 179 height 18
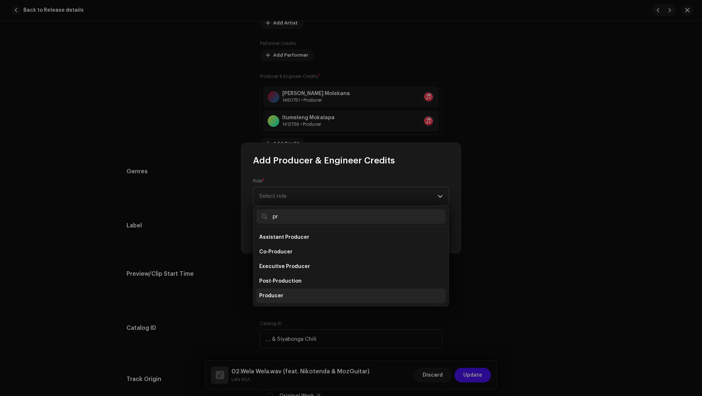
type input "pr"
click at [265, 291] on li "Producer" at bounding box center [350, 296] width 189 height 15
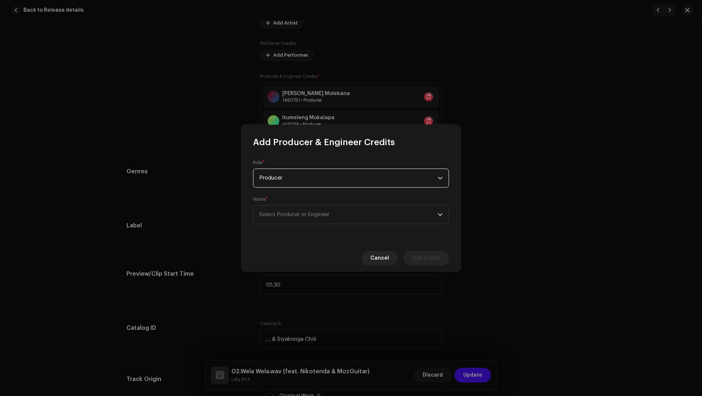
click at [267, 229] on div "Role * Producer Name * Select Producer or Engineer" at bounding box center [350, 196] width 219 height 97
click at [269, 220] on span "Select Producer or Engineer" at bounding box center [348, 215] width 179 height 18
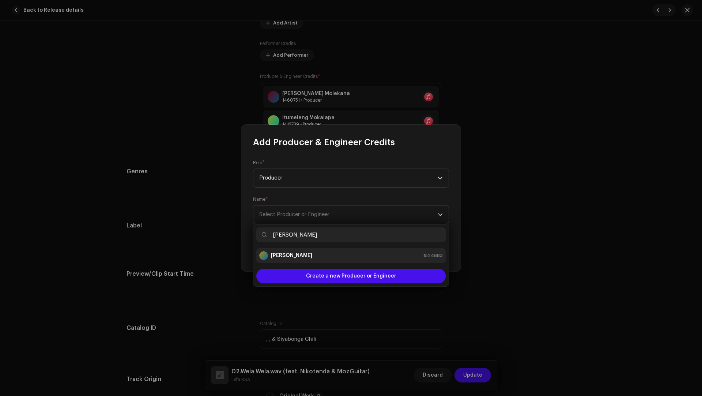
type input "Kgothatso Mahlangu"
click at [312, 258] on strong "Kgothatso Mahlangu" at bounding box center [291, 255] width 41 height 7
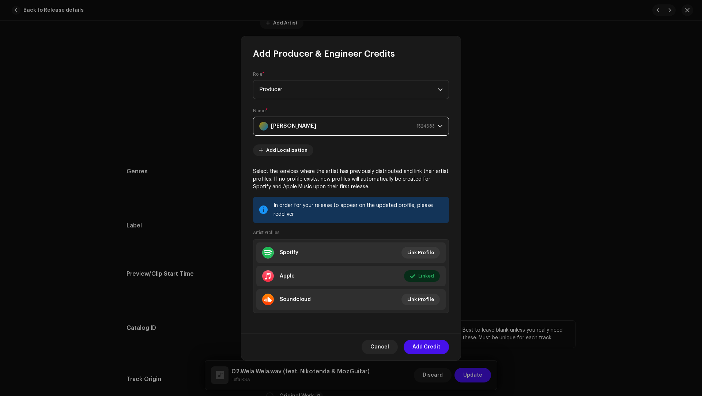
click at [420, 341] on span "Add Credit" at bounding box center [427, 347] width 28 height 15
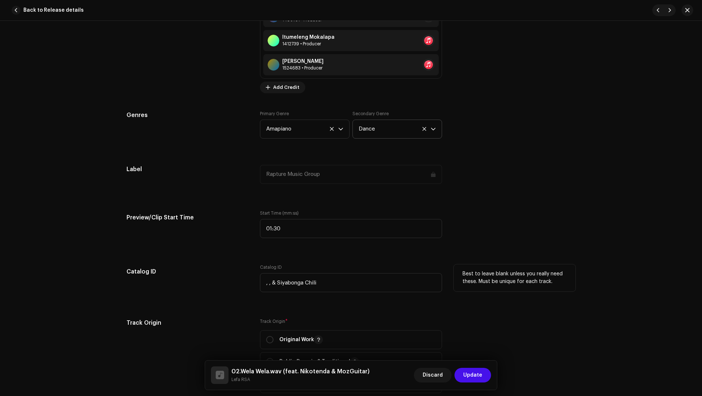
scroll to position [737, 0]
click at [292, 284] on input ", , & Siyabonga Chili" at bounding box center [351, 282] width 182 height 19
drag, startPoint x: 292, startPoint y: 284, endPoint x: 301, endPoint y: 281, distance: 9.3
click at [301, 281] on input ", , & Siyabonga Chili" at bounding box center [351, 282] width 182 height 19
click at [282, 87] on span "Add Credit" at bounding box center [286, 87] width 26 height 15
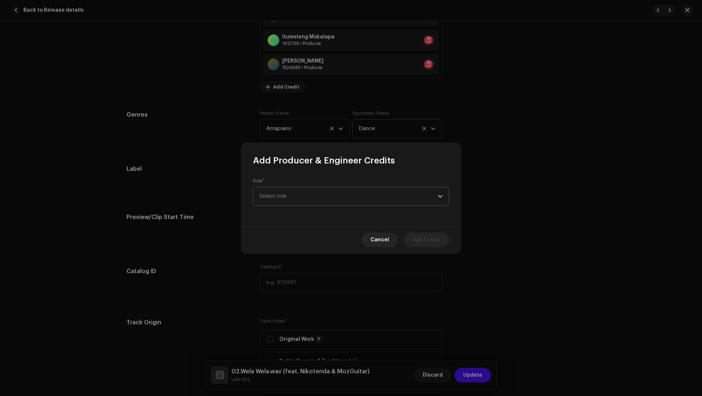
click at [275, 188] on span "Select role" at bounding box center [348, 196] width 179 height 18
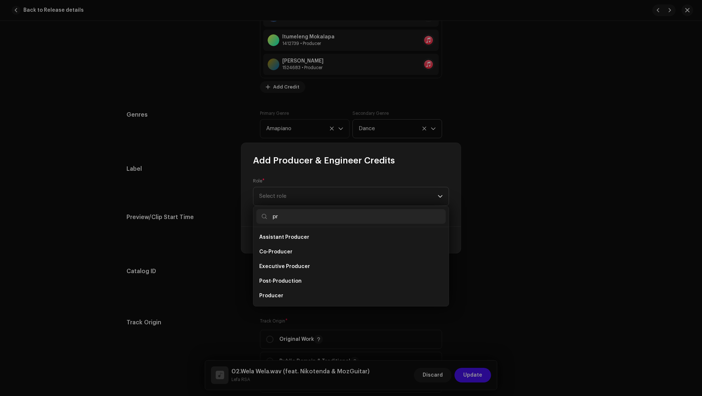
scroll to position [12, 0]
type input "pr"
click at [259, 282] on li "Producer" at bounding box center [350, 284] width 189 height 15
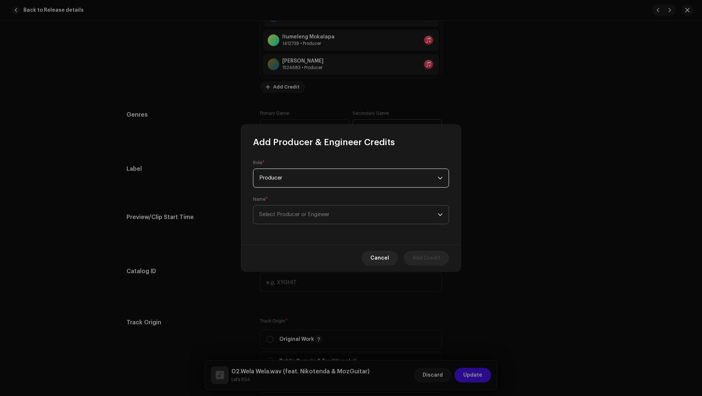
click at [284, 207] on span "Select Producer or Engineer" at bounding box center [348, 215] width 179 height 18
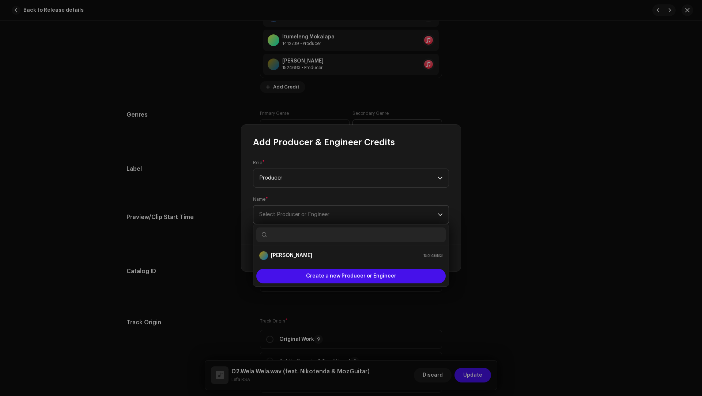
type input "Siyabonga Chili"
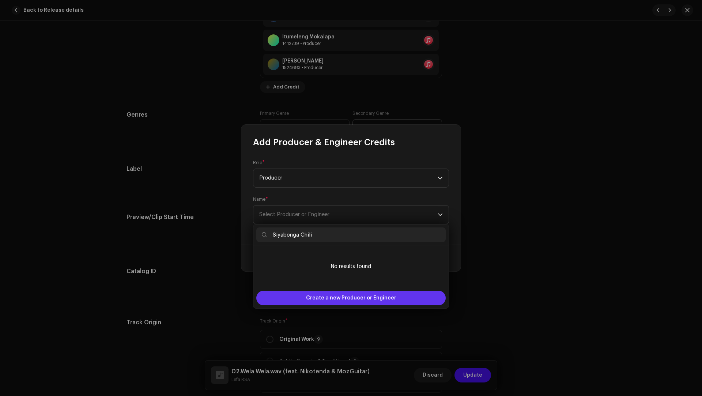
click at [317, 302] on span "Create a new Producer or Engineer" at bounding box center [351, 298] width 90 height 15
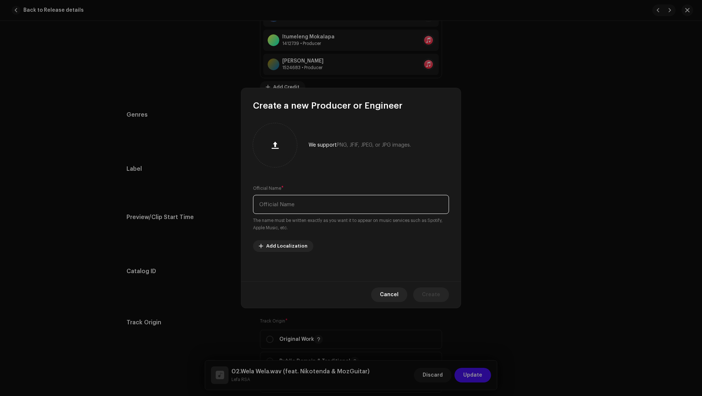
click at [299, 210] on input "text" at bounding box center [351, 204] width 196 height 19
paste input "Siyabonga Chili"
type input "Siyabonga Chili"
click at [441, 293] on button "Create" at bounding box center [431, 295] width 36 height 15
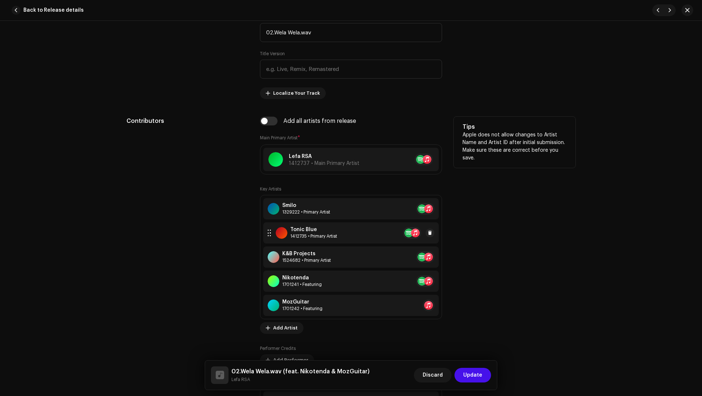
scroll to position [302, 0]
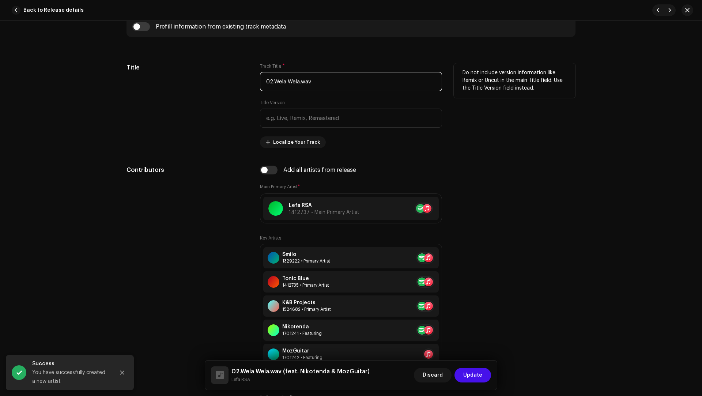
drag, startPoint x: 325, startPoint y: 83, endPoint x: 317, endPoint y: 70, distance: 15.4
click at [317, 70] on div "Track Title * 02.Wela Wela.wav" at bounding box center [351, 77] width 182 height 28
paste input "Wela Wela"
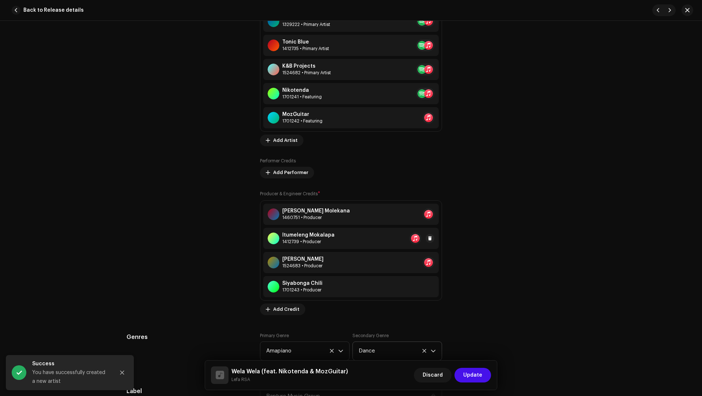
scroll to position [539, 0]
type input "Wela Wela"
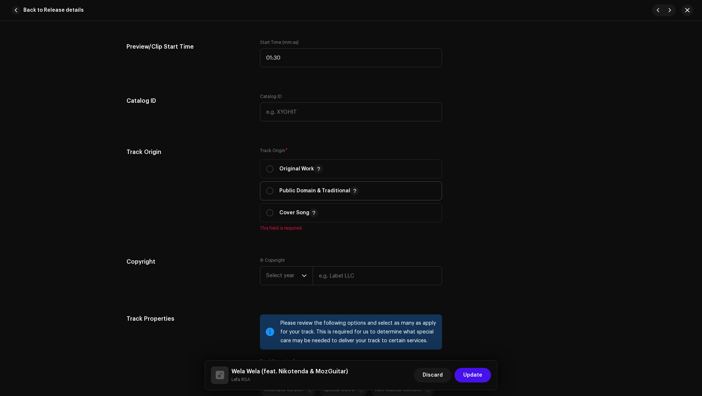
scroll to position [934, 0]
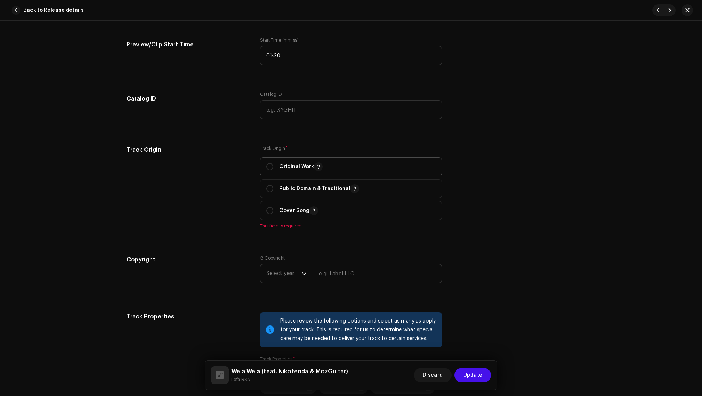
click at [288, 162] on p "Original Work" at bounding box center [301, 166] width 44 height 9
radio input "true"
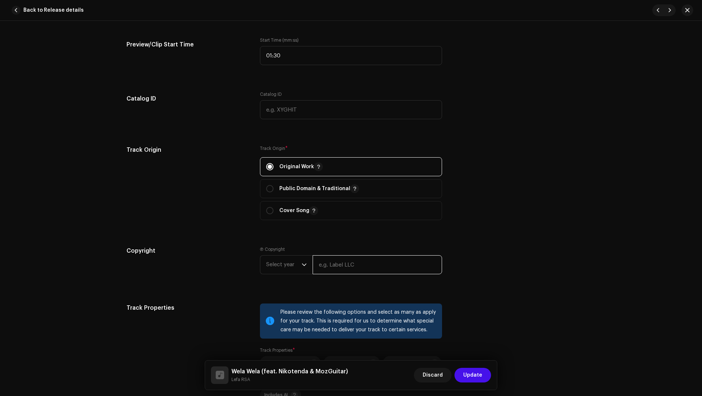
click at [322, 263] on input "text" at bounding box center [378, 264] width 130 height 19
type input "Lefa RSA"
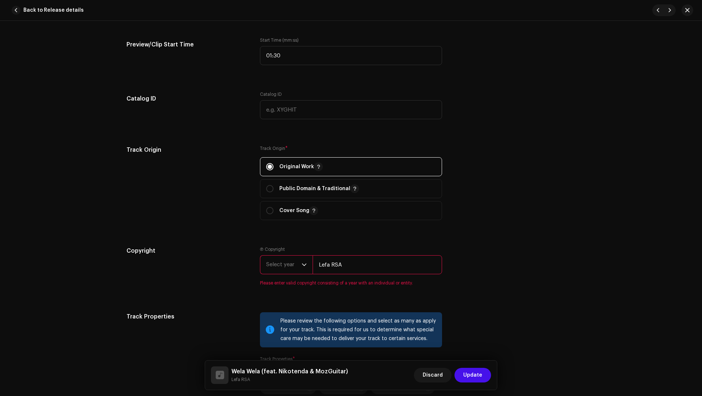
click at [282, 264] on span "Select year" at bounding box center [283, 265] width 35 height 18
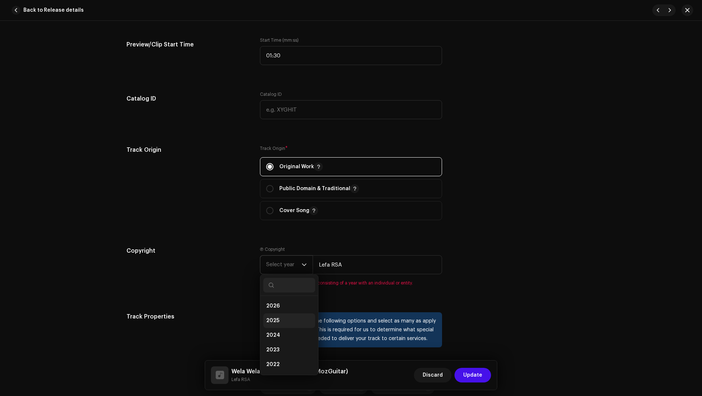
click at [273, 318] on span "2025" at bounding box center [272, 320] width 13 height 7
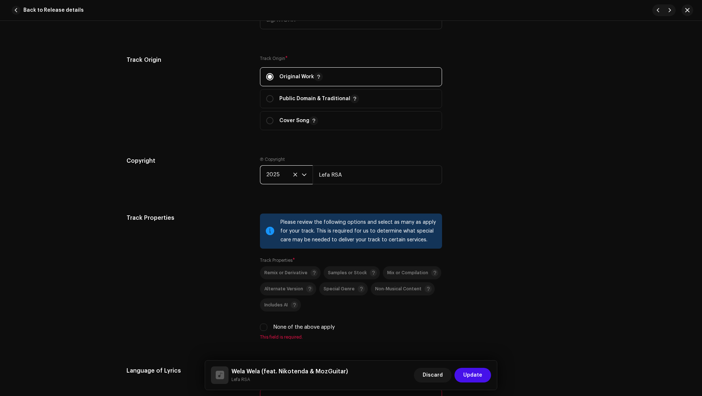
click at [311, 324] on label "None of the above apply" at bounding box center [304, 327] width 62 height 8
click at [267, 324] on input "None of the above apply" at bounding box center [263, 327] width 7 height 7
checkbox input "true"
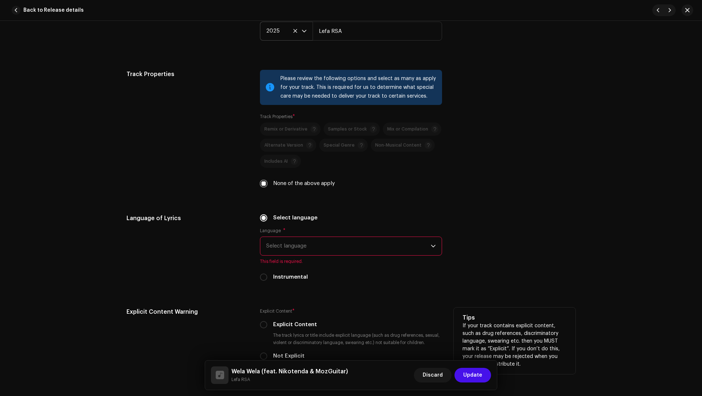
scroll to position [1226, 0]
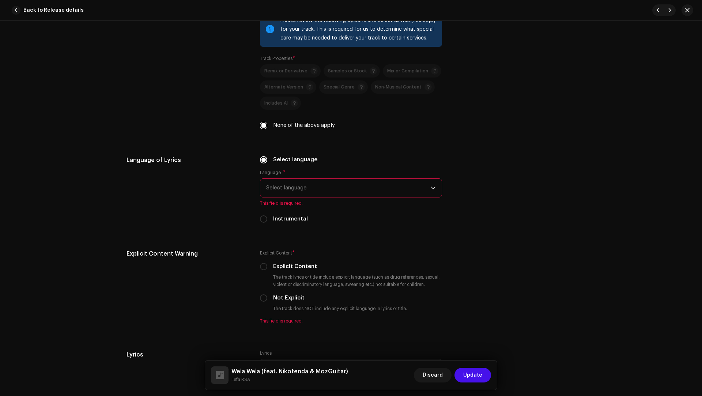
click at [300, 184] on span "Select language" at bounding box center [348, 188] width 165 height 18
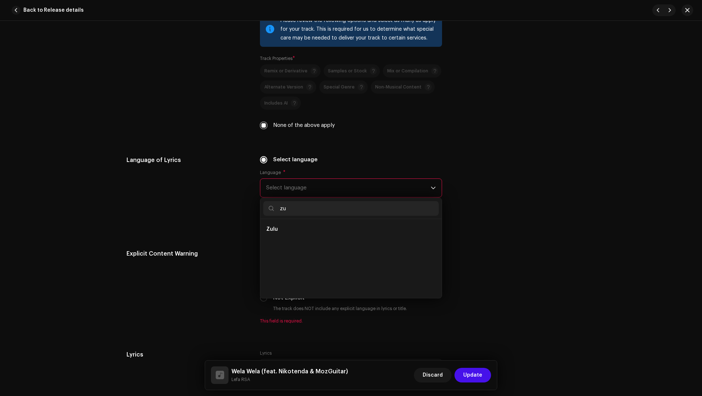
scroll to position [0, 0]
type input "zu"
click at [271, 226] on span "Zulu" at bounding box center [272, 229] width 12 height 7
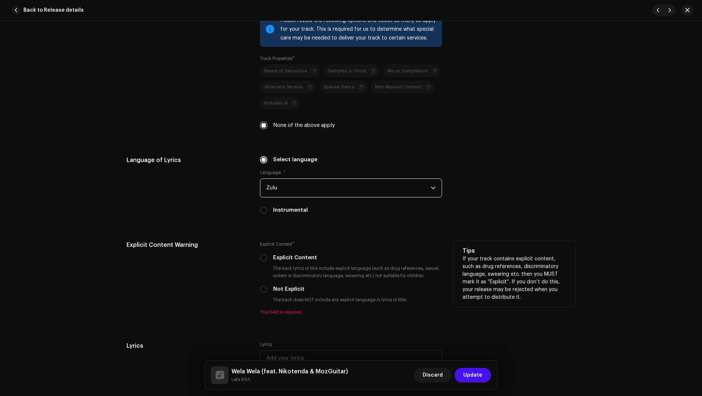
click at [284, 291] on div "Explicit Content * Explicit Content The track lyrics or title include explicit …" at bounding box center [351, 278] width 182 height 75
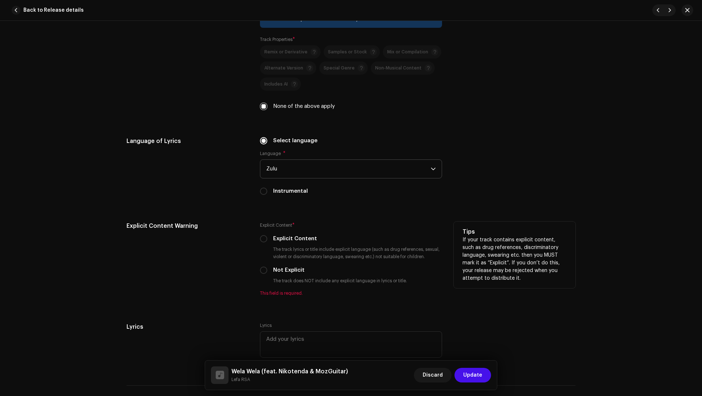
click at [284, 270] on label "Not Explicit" at bounding box center [288, 270] width 31 height 8
click at [267, 270] on input "Not Explicit" at bounding box center [263, 270] width 7 height 7
radio input "true"
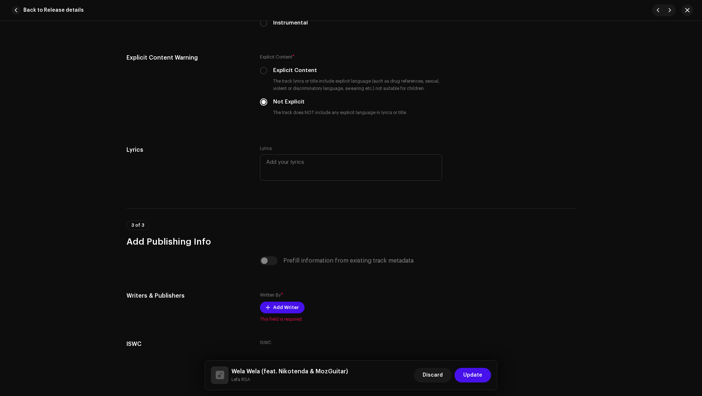
scroll to position [1453, 0]
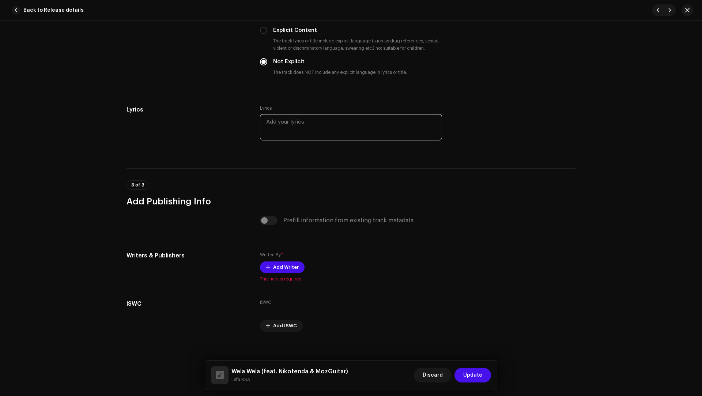
click at [295, 121] on textarea at bounding box center [351, 127] width 182 height 26
paste textarea "Olwethu Smilo Danisa & Tendani Ratshilumela"
click at [303, 120] on textarea "Olwethu Smilo Danisa & Tendani Ratshilumela" at bounding box center [351, 127] width 182 height 26
drag, startPoint x: 303, startPoint y: 120, endPoint x: 266, endPoint y: 119, distance: 37.3
click at [266, 119] on textarea "Olwethu Smilo Danisa & Tendani Ratshilumela" at bounding box center [351, 127] width 182 height 26
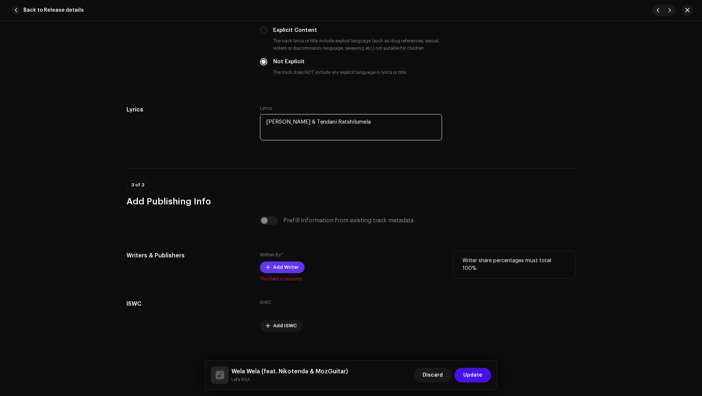
type textarea "Olwethu Smilo Danisa & Tendani Ratshilumela"
click at [286, 265] on span "Add Writer" at bounding box center [286, 267] width 26 height 15
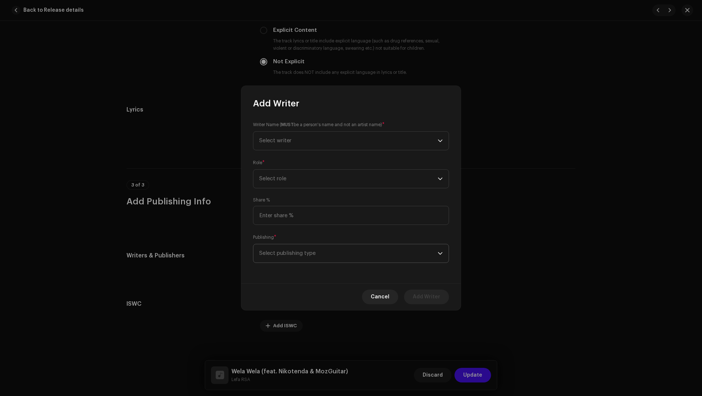
click at [282, 260] on span "Select publishing type" at bounding box center [348, 253] width 179 height 18
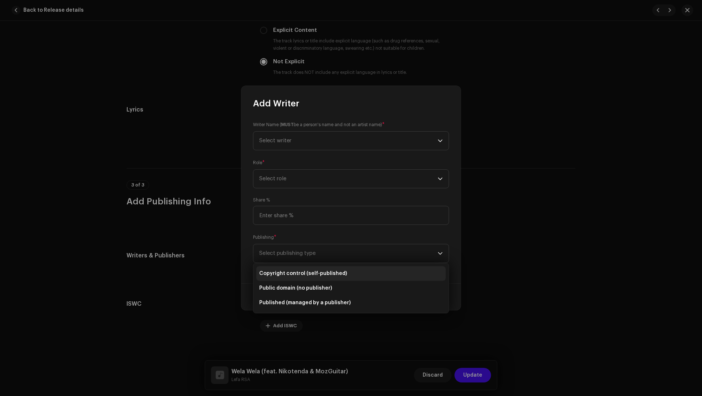
click at [293, 278] on li "Copyright control (self-published)" at bounding box center [350, 273] width 189 height 15
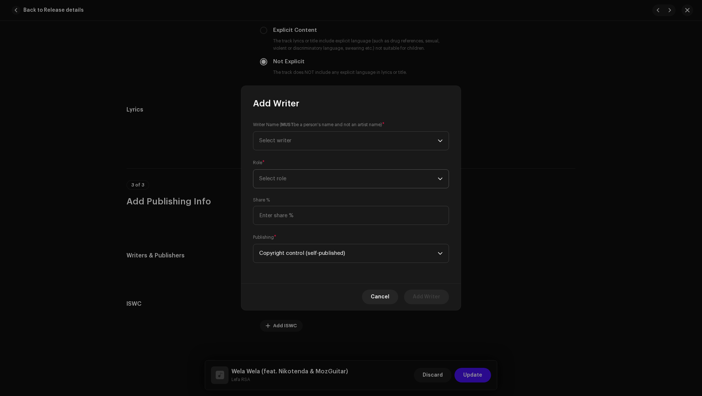
click at [285, 184] on span "Select role" at bounding box center [348, 179] width 179 height 18
drag, startPoint x: 281, startPoint y: 243, endPoint x: 282, endPoint y: 237, distance: 6.4
click at [281, 243] on span "Composer & Lyricist" at bounding box center [285, 242] width 52 height 7
click at [268, 137] on span "Select writer" at bounding box center [348, 141] width 179 height 18
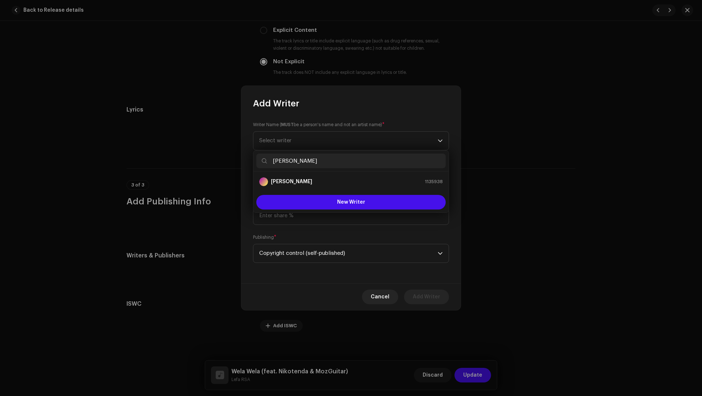
type input "Olwethu Smilo Danisa"
click at [288, 183] on strong "Olwethu Smilo Danisa" at bounding box center [291, 181] width 41 height 7
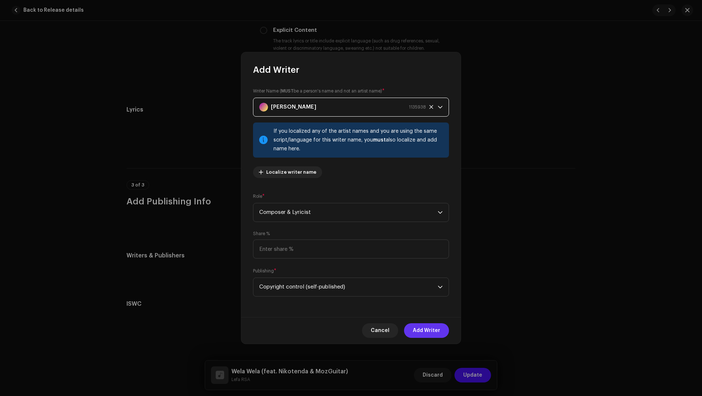
click at [433, 330] on span "Add Writer" at bounding box center [426, 330] width 27 height 15
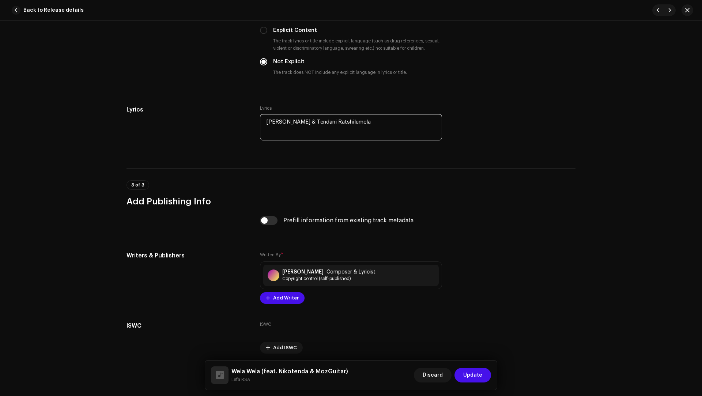
click at [341, 123] on textarea "Olwethu Smilo Danisa & Tendani Ratshilumela" at bounding box center [351, 127] width 182 height 26
drag, startPoint x: 341, startPoint y: 123, endPoint x: 374, endPoint y: 120, distance: 33.5
click at [374, 120] on textarea "Olwethu Smilo Danisa & Tendani Ratshilumela" at bounding box center [351, 127] width 182 height 26
click at [276, 299] on span "Add Writer" at bounding box center [286, 298] width 26 height 15
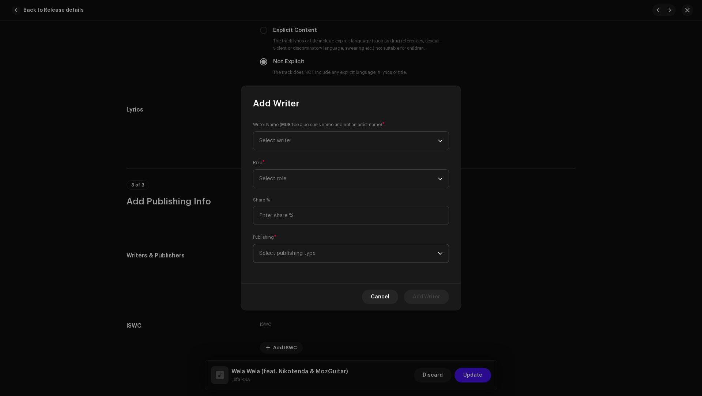
click at [274, 254] on span "Select publishing type" at bounding box center [348, 253] width 179 height 18
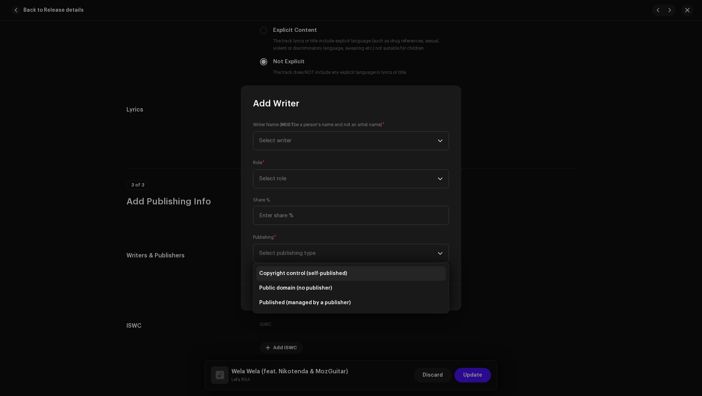
click at [277, 270] on span "Copyright control (self-published)" at bounding box center [303, 273] width 88 height 7
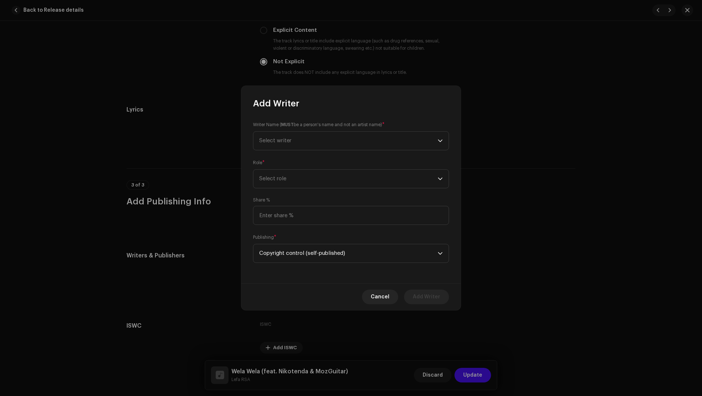
click at [277, 200] on div "Share %" at bounding box center [351, 211] width 196 height 28
click at [276, 188] on span "Select role" at bounding box center [348, 179] width 179 height 18
click at [286, 238] on li "Composer & Lyricist" at bounding box center [350, 243] width 189 height 15
click at [273, 151] on div "Writer Name ( MUST be a person's name and not an artist name) * Select writer R…" at bounding box center [350, 196] width 219 height 174
click at [273, 146] on span "Select writer" at bounding box center [348, 141] width 179 height 18
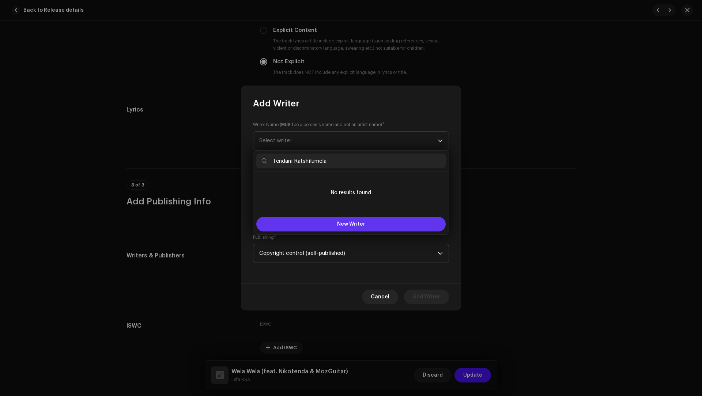
type input "Tendani Ratshilumela"
click at [304, 223] on button "New Writer" at bounding box center [350, 224] width 189 height 15
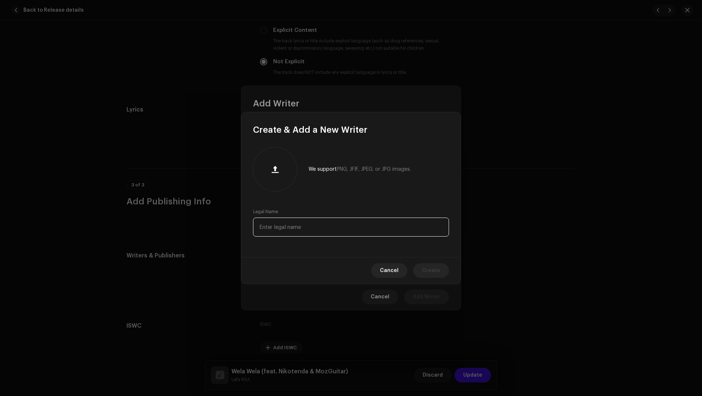
click at [303, 222] on input "text" at bounding box center [351, 227] width 196 height 19
paste input "Tendani Ratshilumela"
type input "Tendani Ratshilumela"
click at [439, 271] on span "Create" at bounding box center [431, 270] width 18 height 15
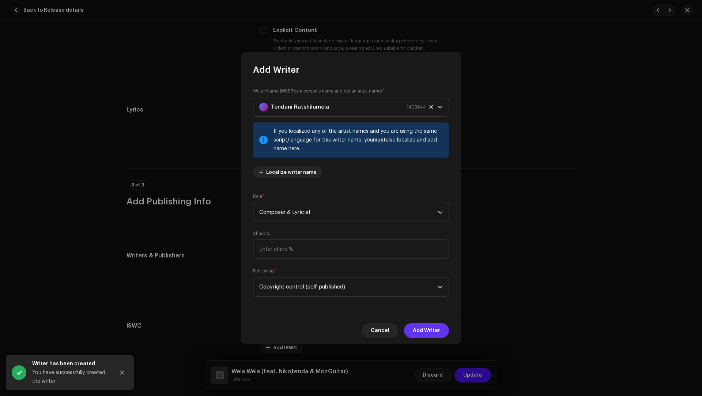
click at [417, 326] on span "Add Writer" at bounding box center [426, 330] width 27 height 15
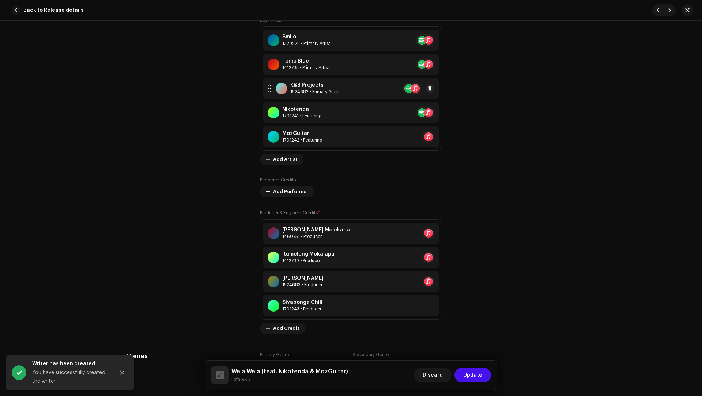
scroll to position [409, 0]
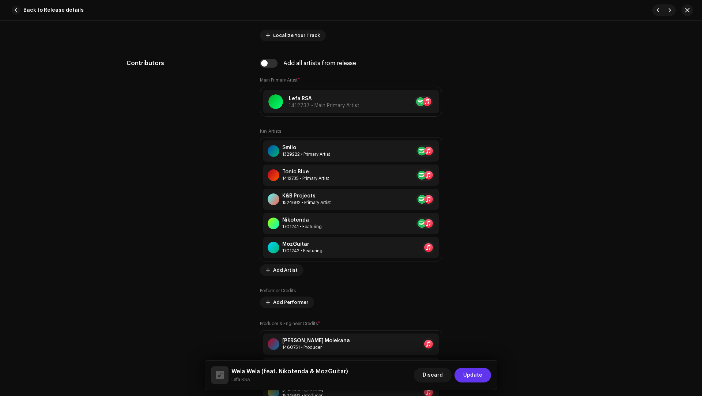
click at [471, 374] on span "Update" at bounding box center [472, 375] width 19 height 15
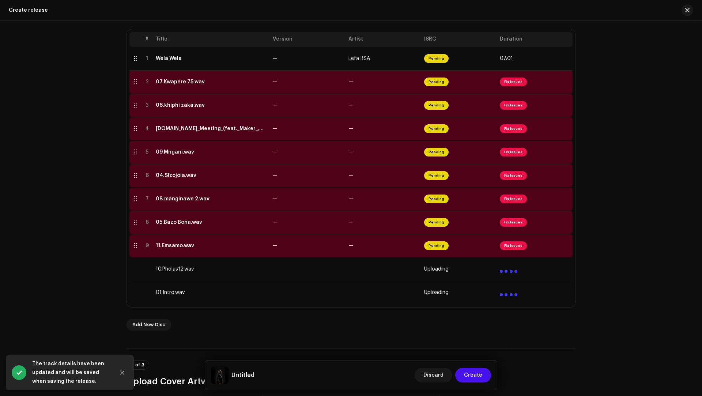
scroll to position [100, 0]
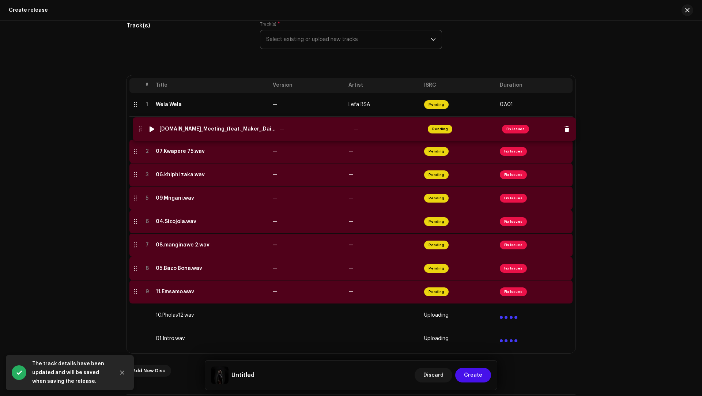
drag, startPoint x: 134, startPoint y: 174, endPoint x: 139, endPoint y: 131, distance: 43.4
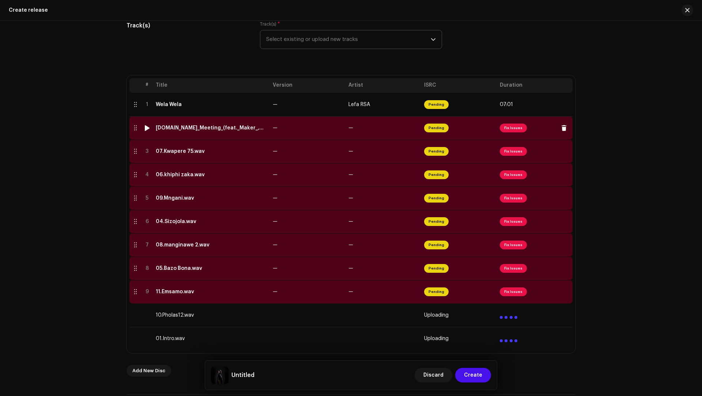
click at [216, 129] on div "03.Family_Meeting_(feat._Maker_,Daiza).wav" at bounding box center [211, 128] width 111 height 6
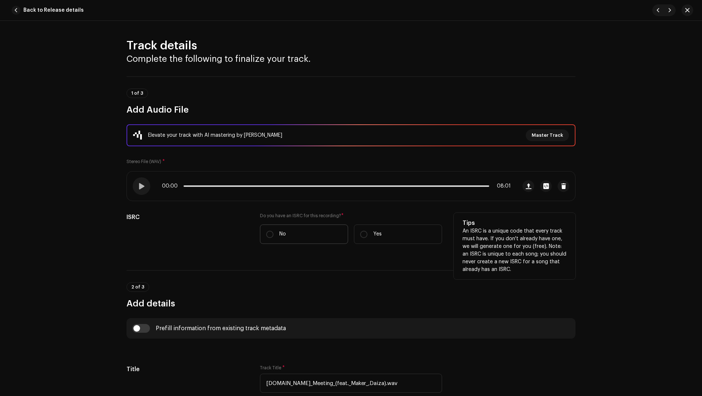
click at [297, 230] on label "No" at bounding box center [304, 234] width 88 height 19
click at [274, 231] on input "No" at bounding box center [269, 234] width 7 height 7
radio input "true"
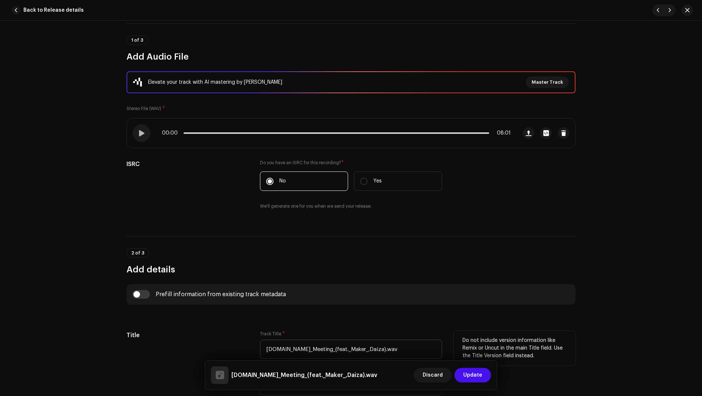
scroll to position [161, 0]
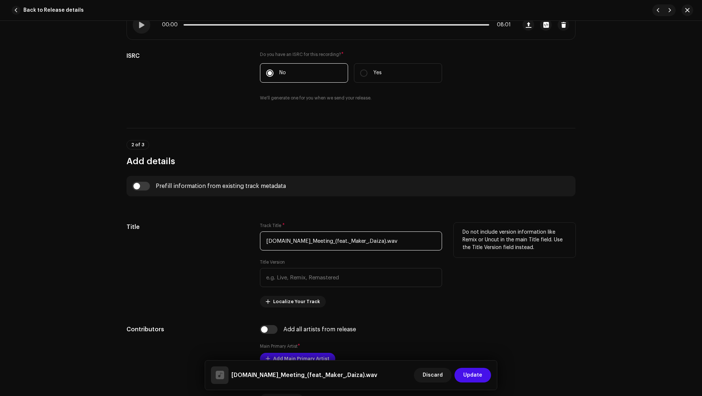
drag, startPoint x: 392, startPoint y: 243, endPoint x: 380, endPoint y: 225, distance: 21.6
click at [380, 225] on div "Track Title * 03.Family_Meeting_(feat._Maker_,Daiza).wav" at bounding box center [351, 237] width 182 height 28
paste input "Family meeting"
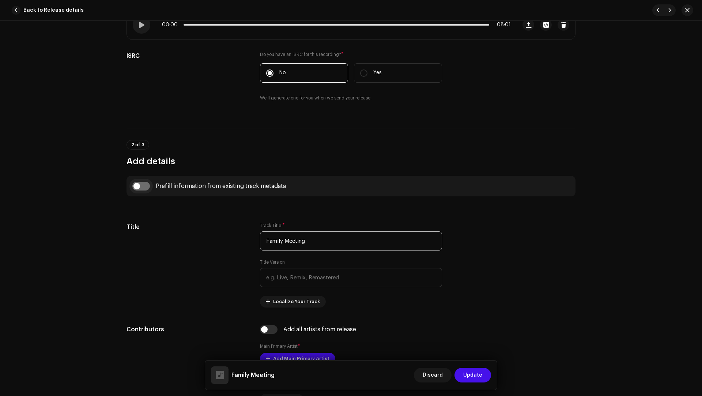
type input "Family Meeting"
click at [144, 187] on input "checkbox" at bounding box center [141, 186] width 18 height 9
checkbox input "true"
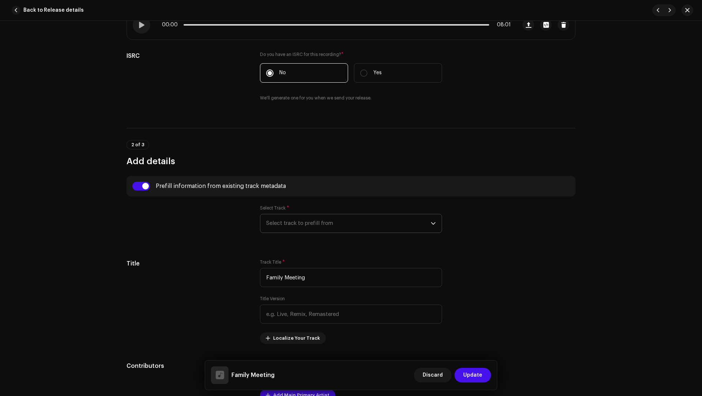
click at [288, 223] on span "Select track to prefill from" at bounding box center [348, 223] width 165 height 18
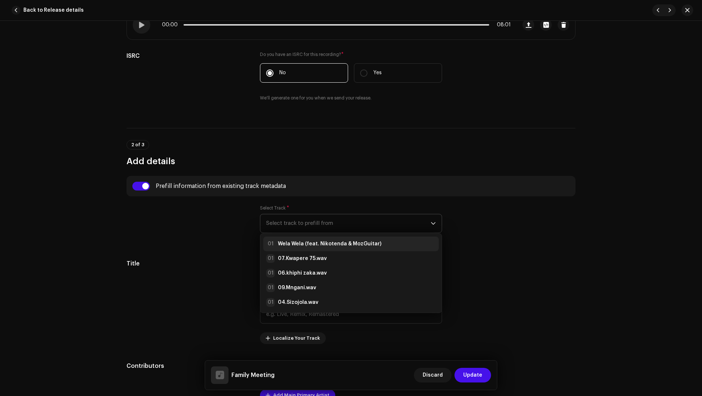
click at [310, 245] on strong "Wela Wela (feat. Nikotenda & MozGuitar)" at bounding box center [330, 243] width 104 height 7
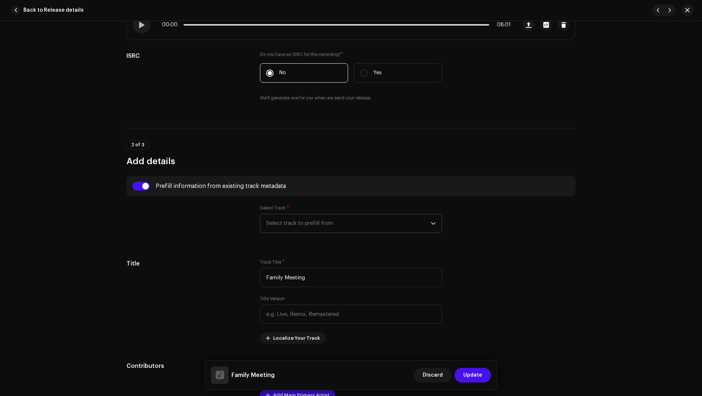
type input "01:30"
radio input "true"
type input "Lefa RSA"
checkbox input "true"
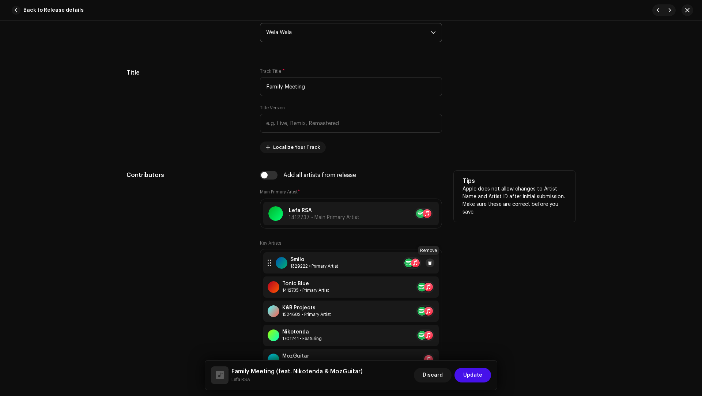
click at [431, 262] on button at bounding box center [430, 263] width 9 height 9
click at [439, 262] on button at bounding box center [443, 263] width 9 height 9
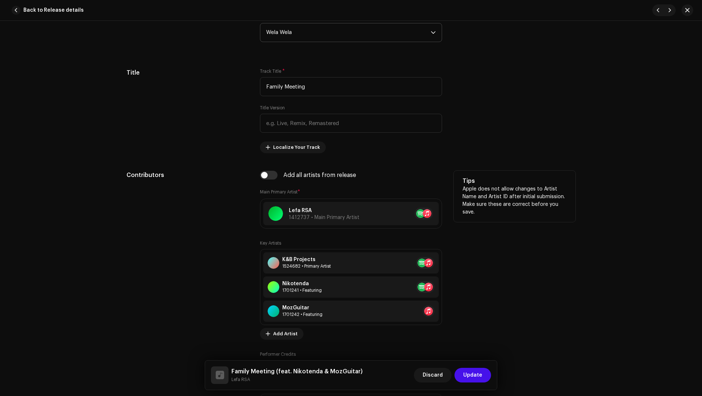
click at [439, 262] on button at bounding box center [443, 263] width 9 height 9
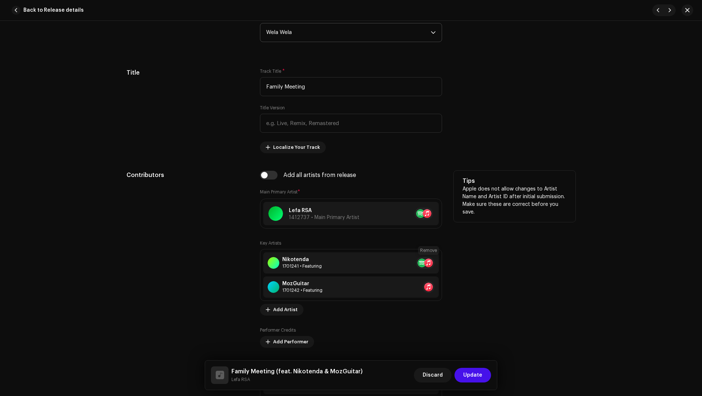
click at [439, 262] on button at bounding box center [443, 263] width 9 height 9
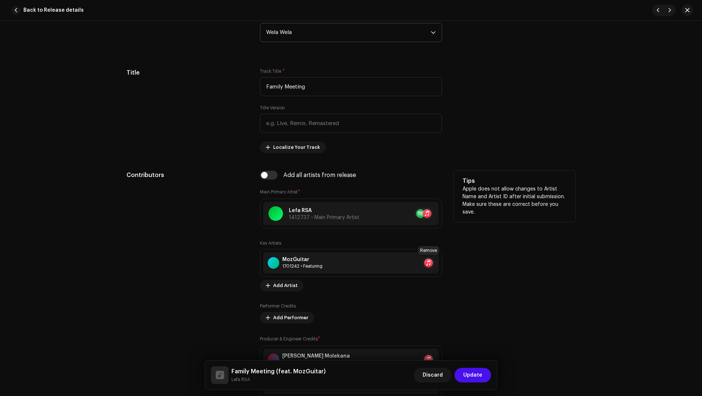
click at [439, 262] on button at bounding box center [443, 263] width 9 height 9
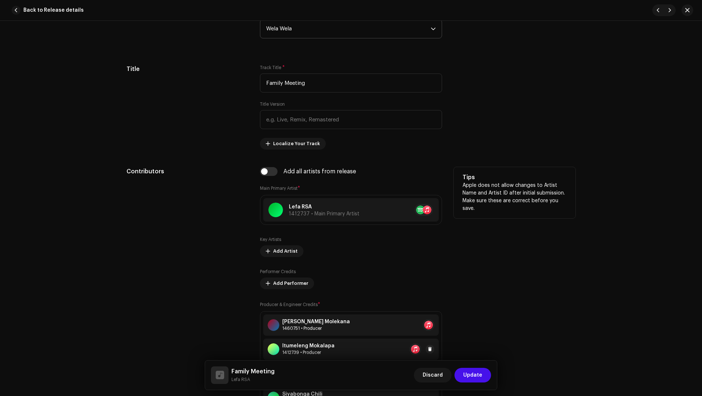
scroll to position [356, 0]
click at [430, 348] on span at bounding box center [430, 349] width 4 height 6
click at [429, 348] on span at bounding box center [430, 349] width 4 height 6
click at [441, 348] on span at bounding box center [443, 349] width 4 height 6
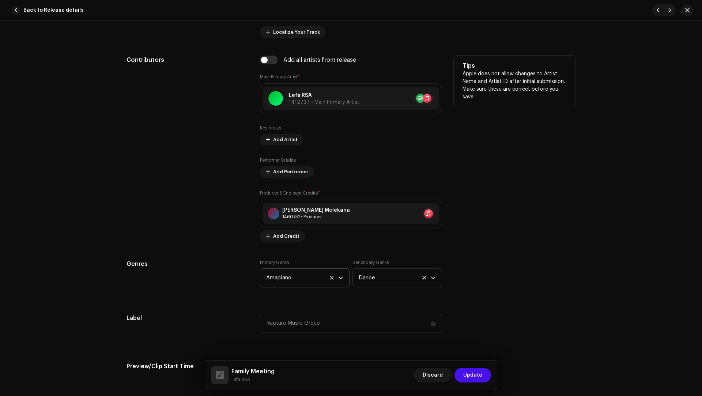
scroll to position [543, 0]
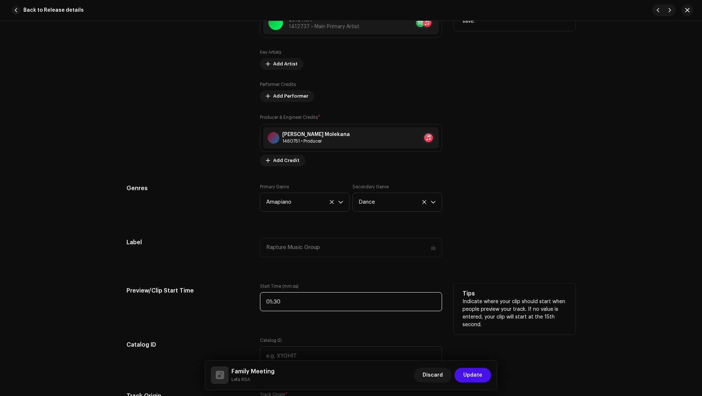
click at [289, 298] on input "01:30" at bounding box center [351, 301] width 182 height 19
paste input "4"
type input "01:40"
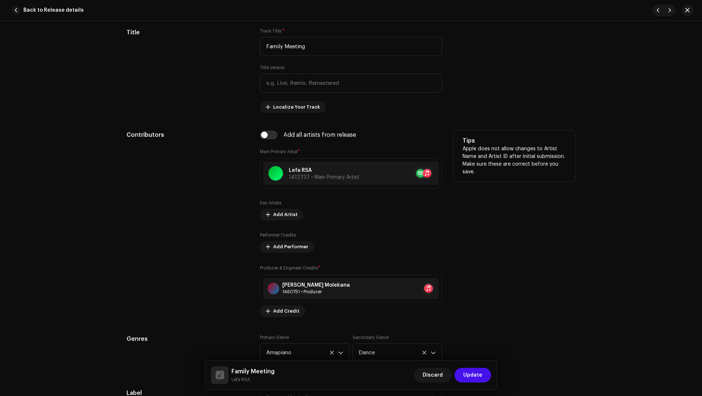
scroll to position [339, 0]
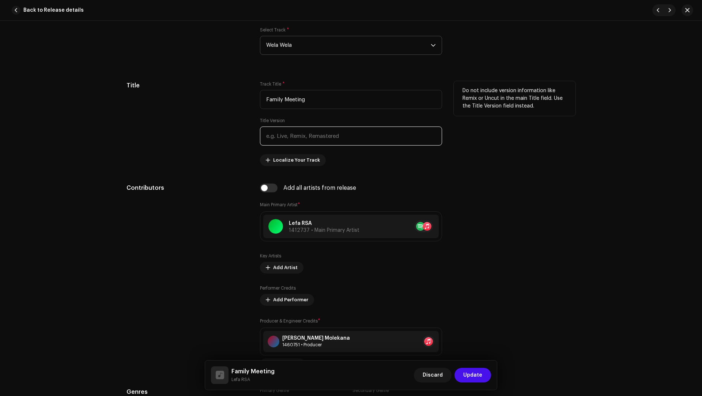
click at [275, 136] on input "text" at bounding box center [351, 136] width 182 height 19
paste input "Mr Maker & Daiza"
click at [279, 134] on input "Mr Maker & Daiza" at bounding box center [351, 136] width 182 height 19
drag, startPoint x: 279, startPoint y: 134, endPoint x: 269, endPoint y: 135, distance: 10.7
click at [269, 135] on input "Mr Maker & Daiza" at bounding box center [351, 136] width 182 height 19
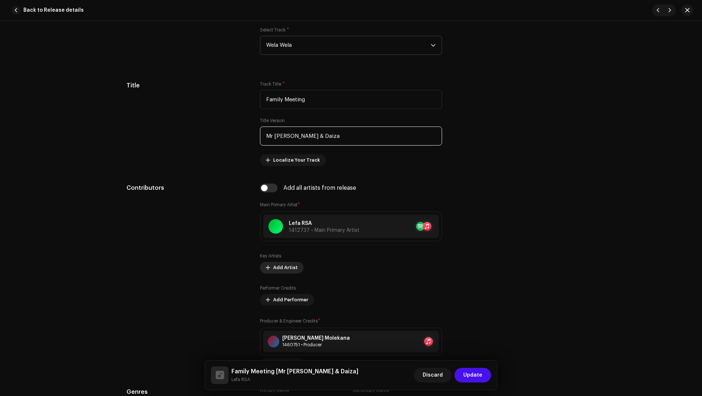
type input "Mr Maker & Daiza"
click at [280, 266] on span "Add Artist" at bounding box center [285, 267] width 25 height 15
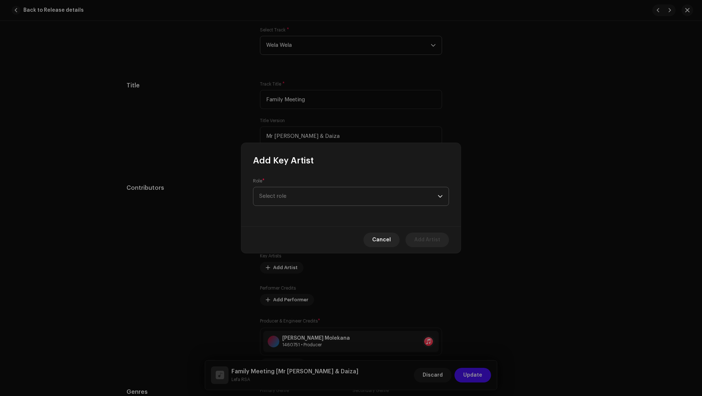
click at [288, 203] on span "Select role" at bounding box center [348, 196] width 179 height 18
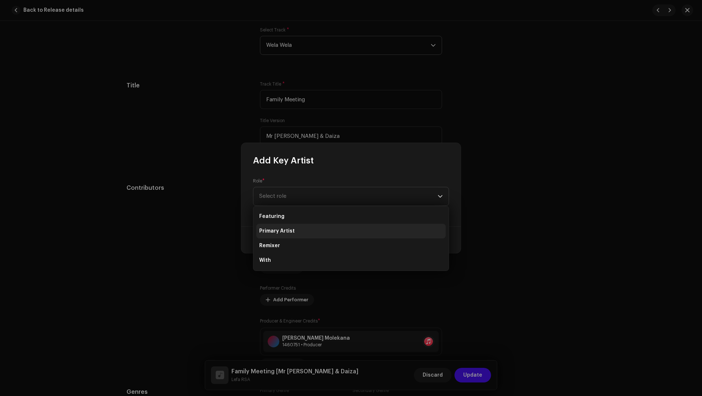
click at [284, 236] on li "Primary Artist" at bounding box center [350, 231] width 189 height 15
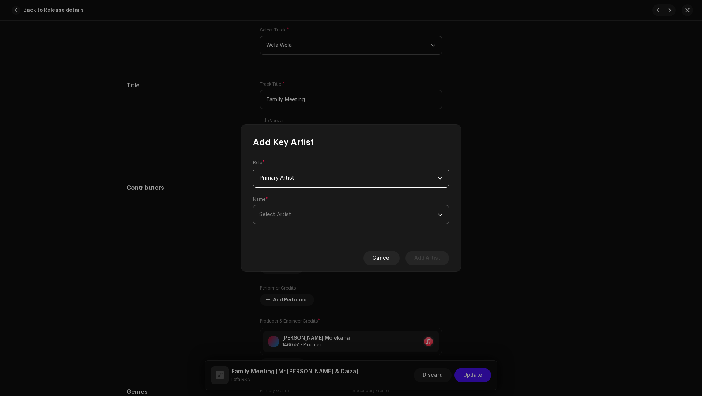
drag, startPoint x: 278, startPoint y: 214, endPoint x: 277, endPoint y: 211, distance: 3.8
click at [277, 211] on span "Select Artist" at bounding box center [348, 215] width 179 height 18
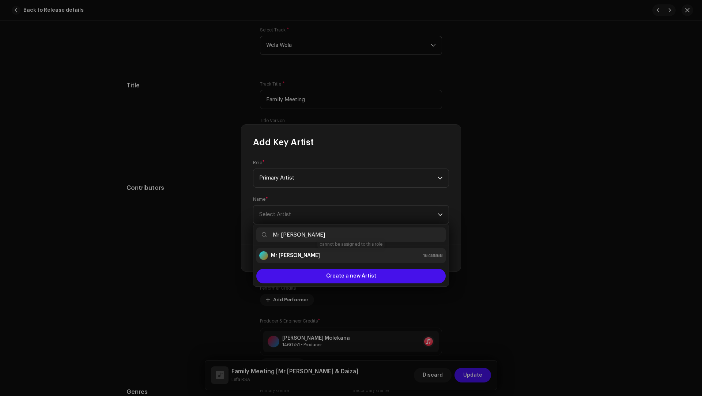
type input "Mr Maker"
click at [278, 252] on strong "Mr Maker" at bounding box center [295, 255] width 49 height 7
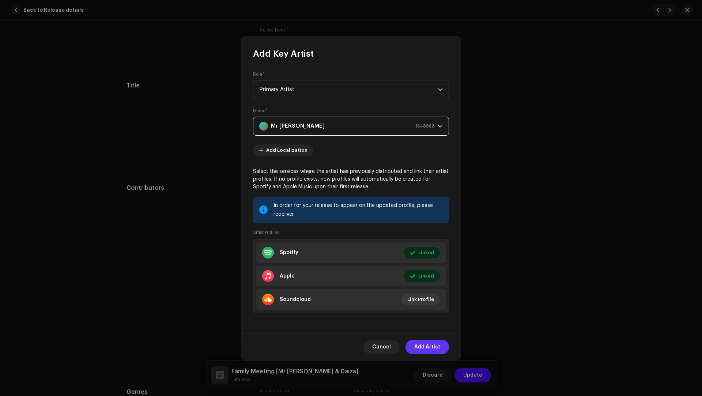
click at [422, 345] on span "Add Artist" at bounding box center [427, 347] width 26 height 15
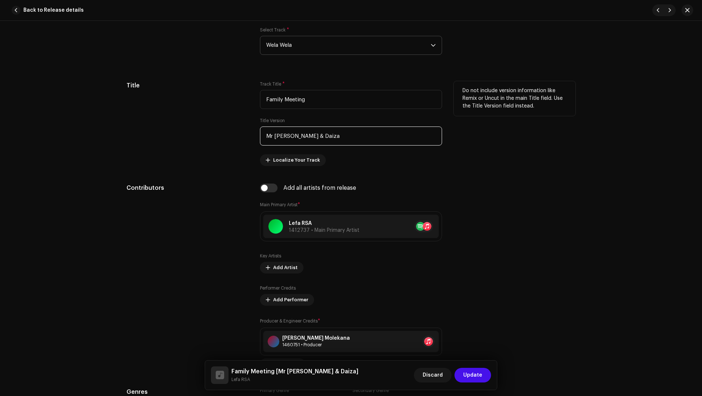
click at [302, 135] on input "Mr Maker & Daiza" at bounding box center [351, 136] width 182 height 19
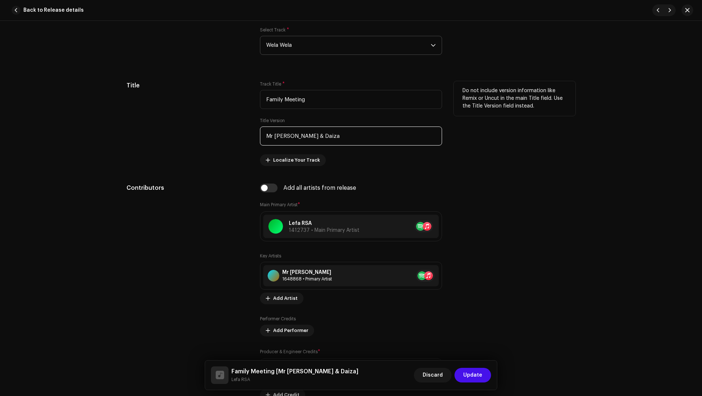
click at [302, 135] on input "Mr Maker & Daiza" at bounding box center [351, 136] width 182 height 19
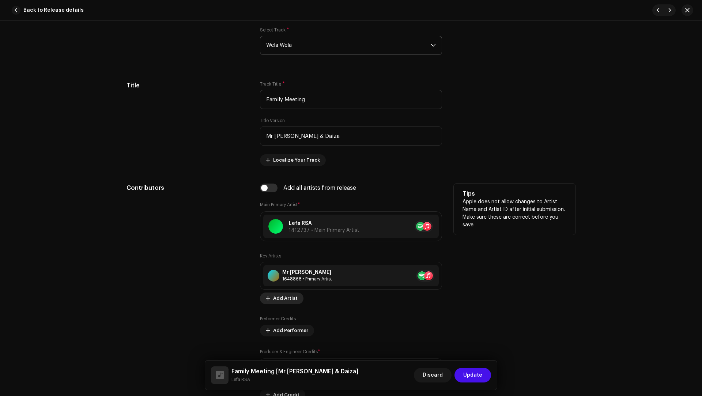
click at [279, 300] on span "Add Artist" at bounding box center [285, 298] width 25 height 15
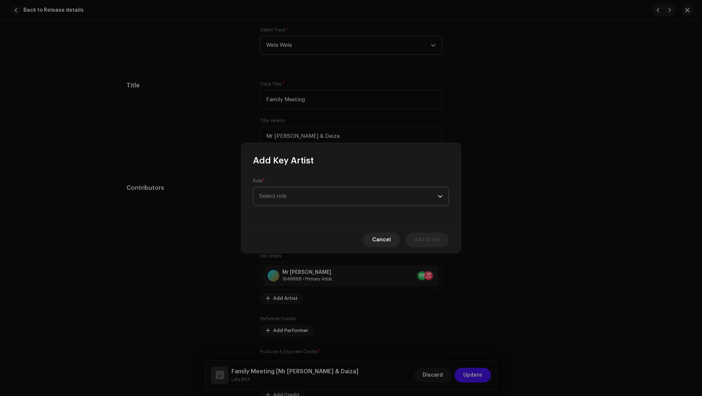
click at [279, 189] on span "Select role" at bounding box center [348, 196] width 179 height 18
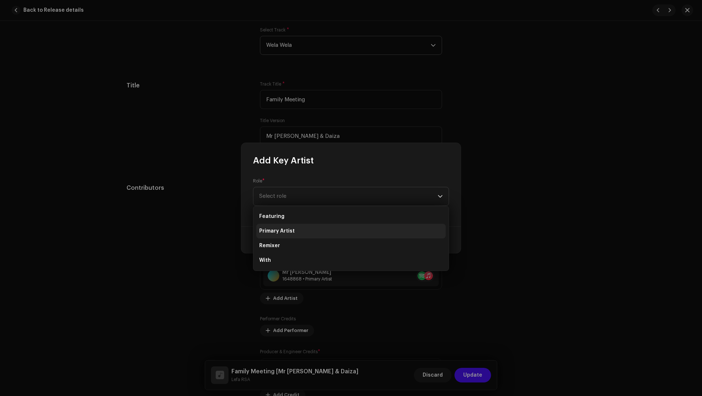
click at [279, 235] on li "Primary Artist" at bounding box center [350, 231] width 189 height 15
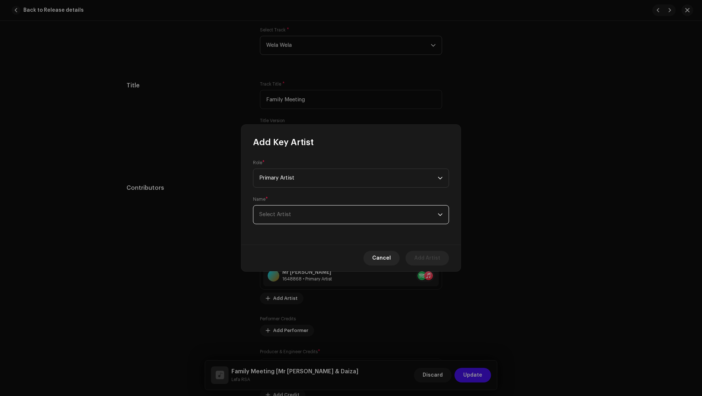
click at [282, 221] on span "Select Artist" at bounding box center [348, 215] width 179 height 18
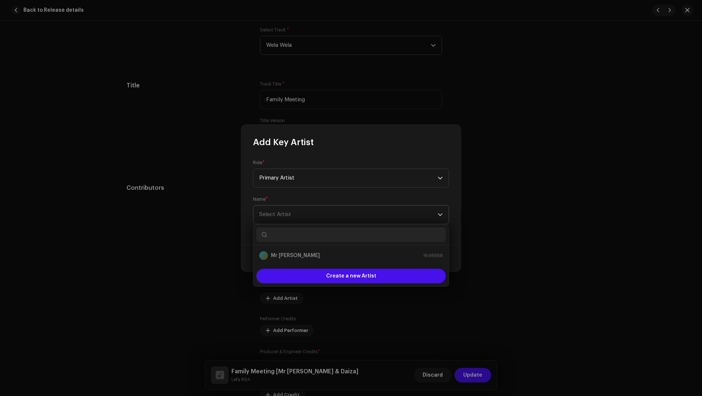
type input "v"
type input "Daiza"
click at [283, 254] on strong "Daiza" at bounding box center [278, 255] width 15 height 7
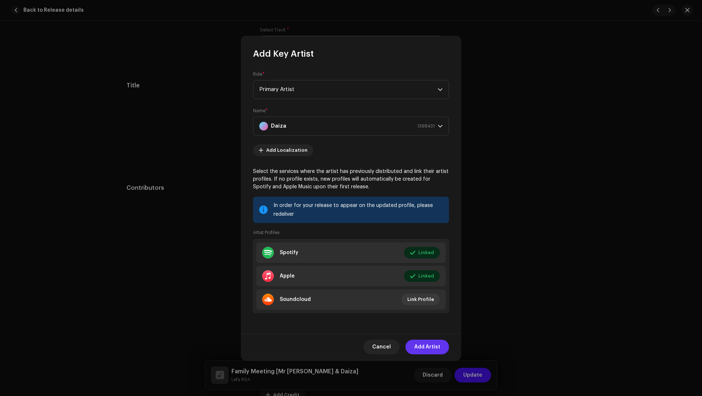
click at [426, 346] on span "Add Artist" at bounding box center [427, 347] width 26 height 15
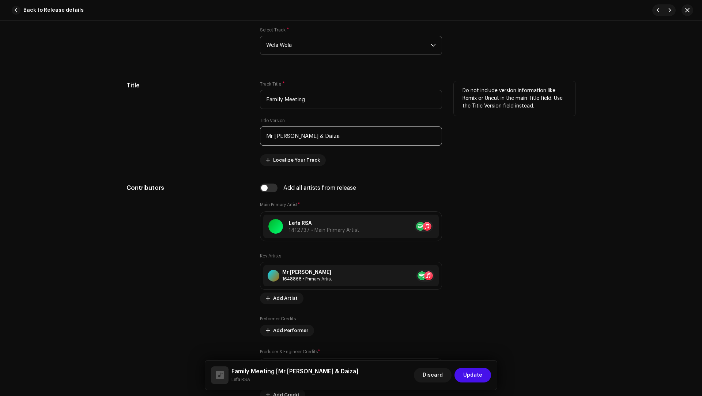
drag, startPoint x: 322, startPoint y: 137, endPoint x: 317, endPoint y: 132, distance: 6.7
click at [317, 132] on input "Mr Maker & Daiza" at bounding box center [351, 136] width 182 height 19
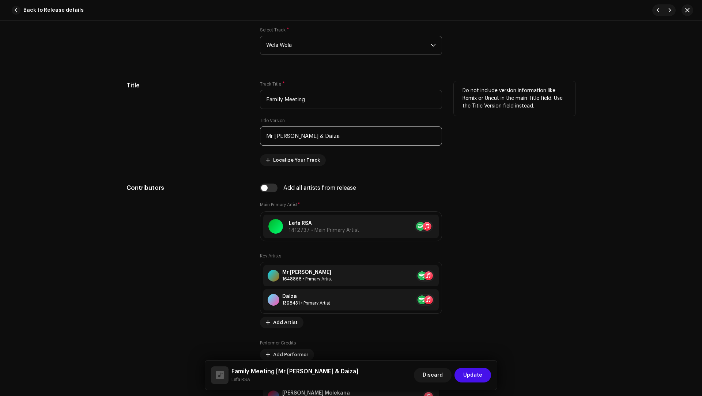
drag, startPoint x: 321, startPoint y: 137, endPoint x: 299, endPoint y: 125, distance: 24.7
click at [299, 127] on input "Mr Maker & Daiza" at bounding box center [351, 136] width 182 height 19
paste input "Lebohang Kenneth khuto and Lethabo Duncan Nchabeleng"
click at [318, 134] on input "Lebohang Kenneth khuto and Lethabo Duncan Nchabeleng" at bounding box center [351, 136] width 182 height 19
click at [322, 135] on input "Lebohang Kenneth Khuto and Lethabo Duncan Nchabeleng" at bounding box center [351, 136] width 182 height 19
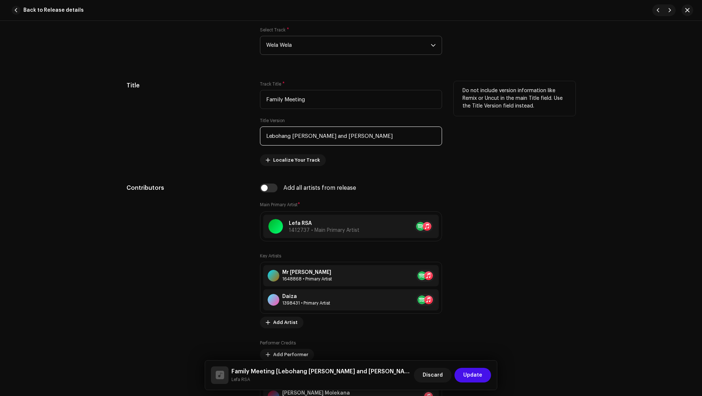
drag, startPoint x: 322, startPoint y: 135, endPoint x: 275, endPoint y: 136, distance: 47.2
click at [275, 136] on input "Lebohang Kenneth Khuto and Lethabo Duncan Nchabeleng" at bounding box center [351, 136] width 182 height 19
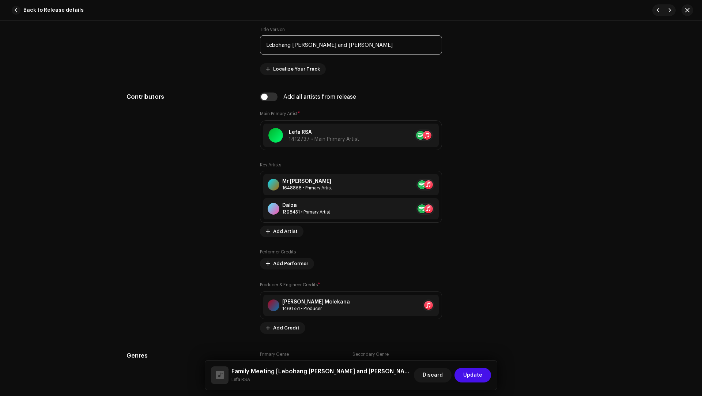
scroll to position [451, 0]
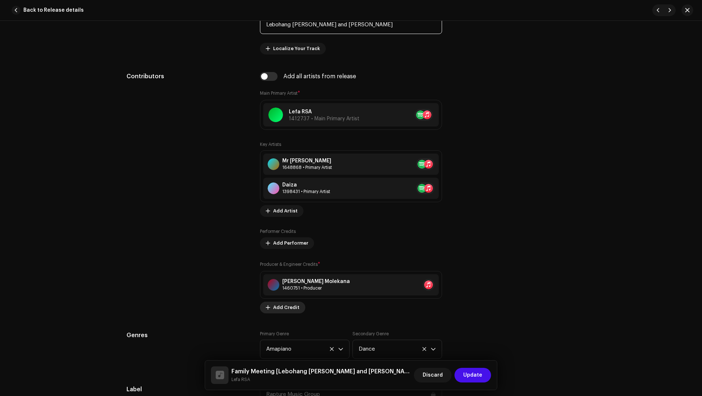
type input "Lebohang Kenneth Khuto and Lethabo Duncan Nchabeleng"
click at [286, 306] on span "Add Credit" at bounding box center [286, 307] width 26 height 15
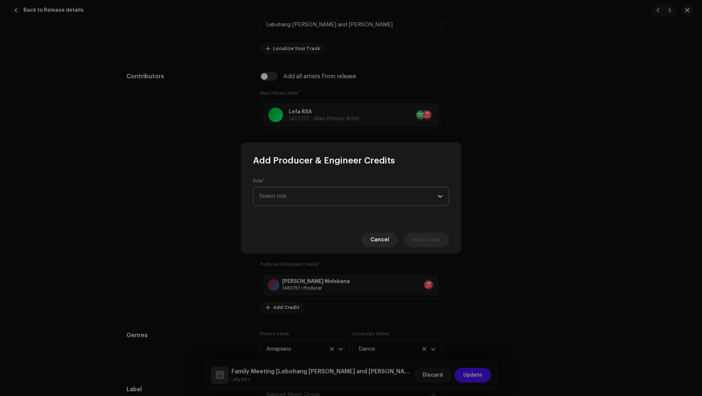
click at [272, 198] on span "Select role" at bounding box center [348, 196] width 179 height 18
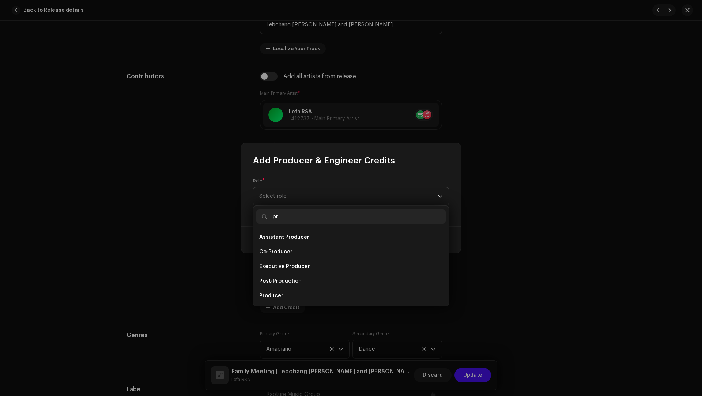
scroll to position [12, 0]
type input "pr"
click at [275, 284] on span "Producer" at bounding box center [271, 284] width 24 height 7
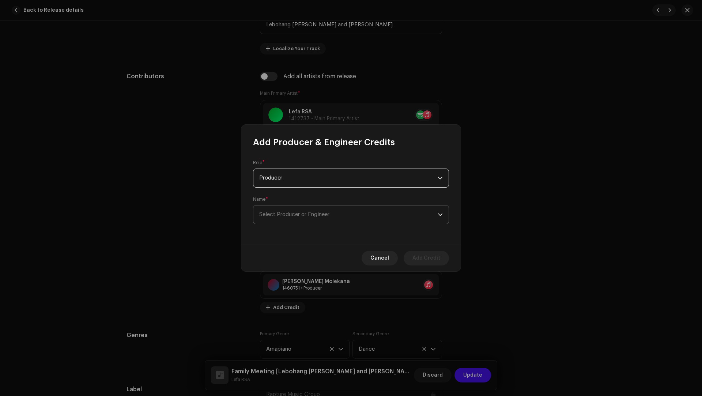
click at [294, 219] on span "Select Producer or Engineer" at bounding box center [348, 215] width 179 height 18
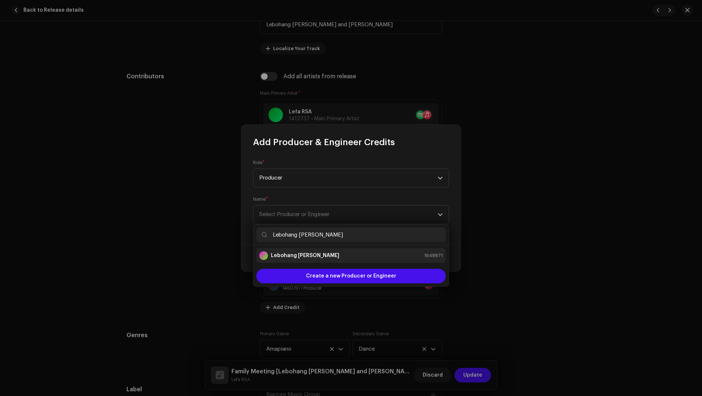
type input "Lebohang Kenneth Khuto"
click at [282, 251] on li "Lebohang Kenneth Khuto 1648871" at bounding box center [350, 255] width 189 height 15
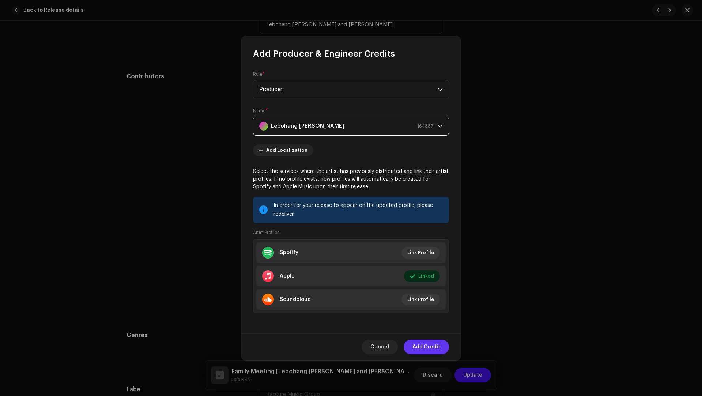
click at [425, 345] on span "Add Credit" at bounding box center [427, 347] width 28 height 15
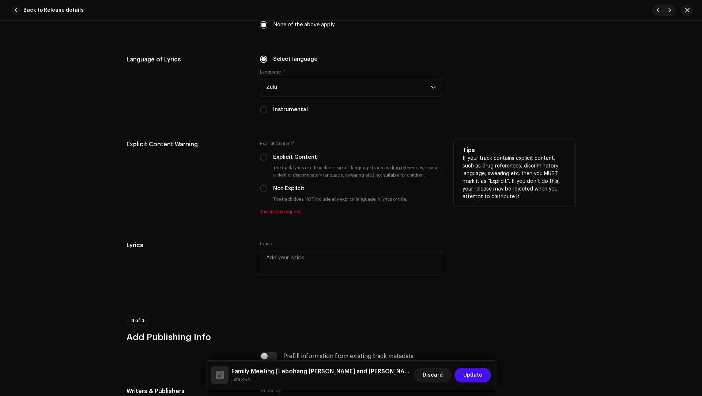
click at [289, 188] on label "Not Explicit" at bounding box center [288, 189] width 31 height 8
click at [267, 188] on input "Not Explicit" at bounding box center [263, 188] width 7 height 7
radio input "true"
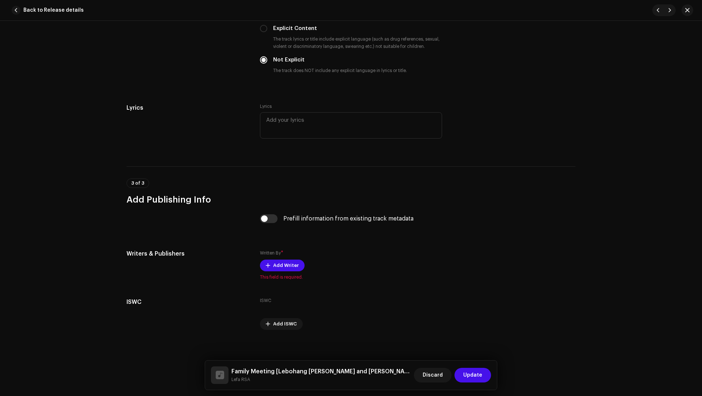
scroll to position [1392, 0]
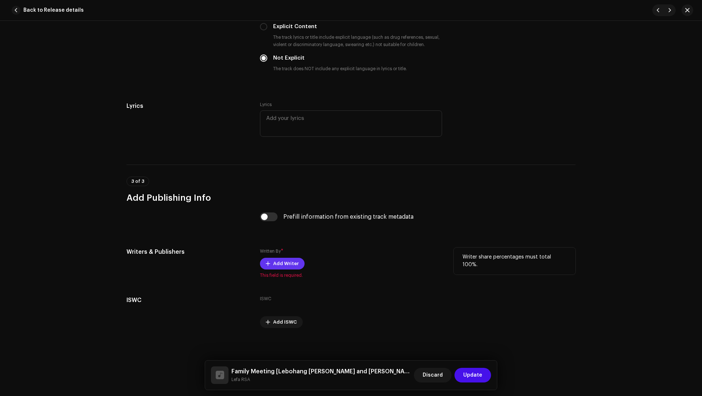
click at [286, 263] on span "Add Writer" at bounding box center [286, 263] width 26 height 15
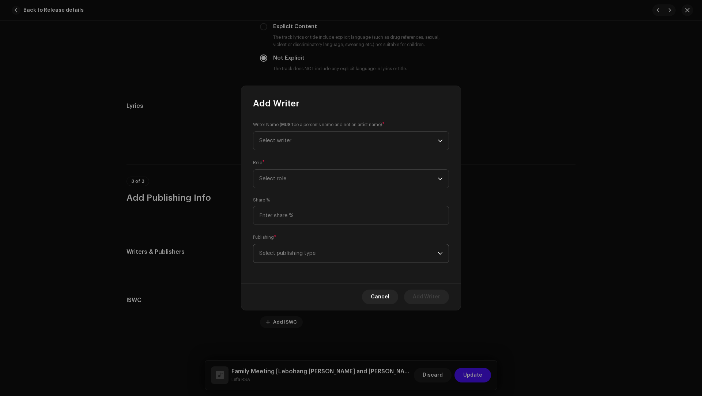
click at [287, 256] on span "Select publishing type" at bounding box center [348, 253] width 179 height 18
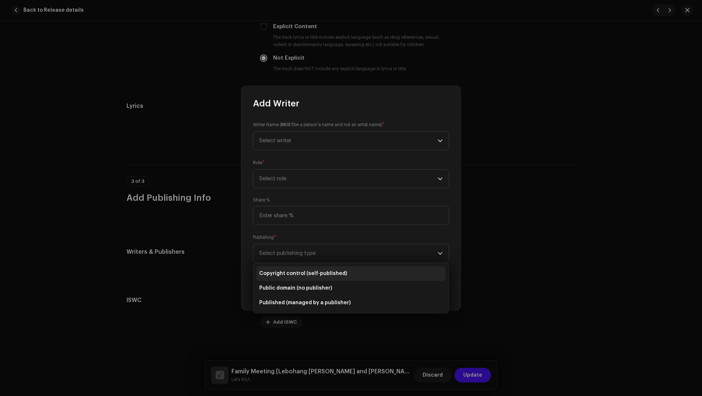
click at [295, 271] on span "Copyright control (self-published)" at bounding box center [303, 273] width 88 height 7
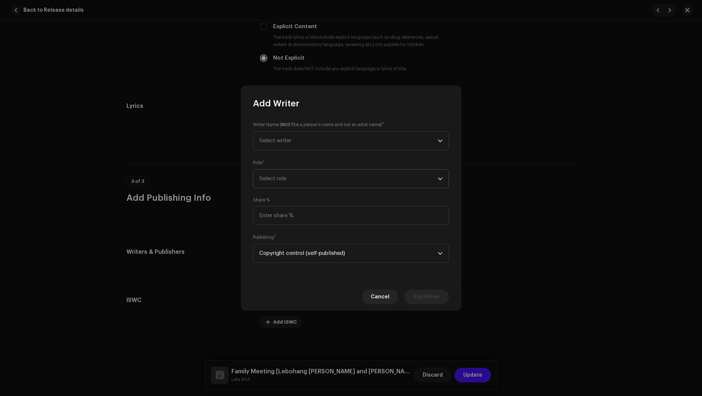
click at [274, 171] on span "Select role" at bounding box center [348, 179] width 179 height 18
drag, startPoint x: 283, startPoint y: 241, endPoint x: 282, endPoint y: 181, distance: 60.0
click at [283, 241] on span "Composer & Lyricist" at bounding box center [285, 242] width 52 height 7
click at [276, 137] on span "Select writer" at bounding box center [348, 141] width 179 height 18
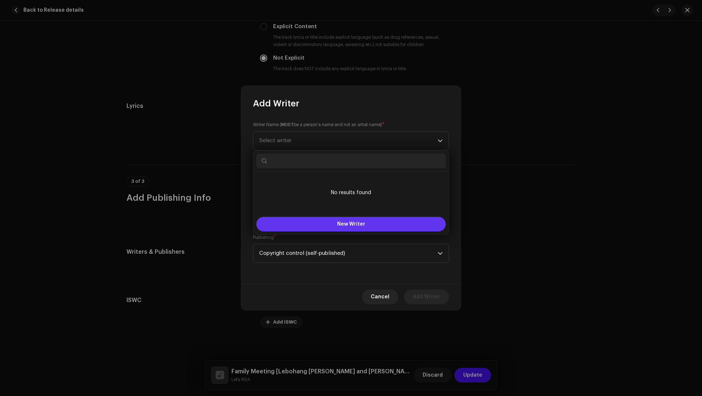
click at [290, 226] on button "New Writer" at bounding box center [350, 224] width 189 height 15
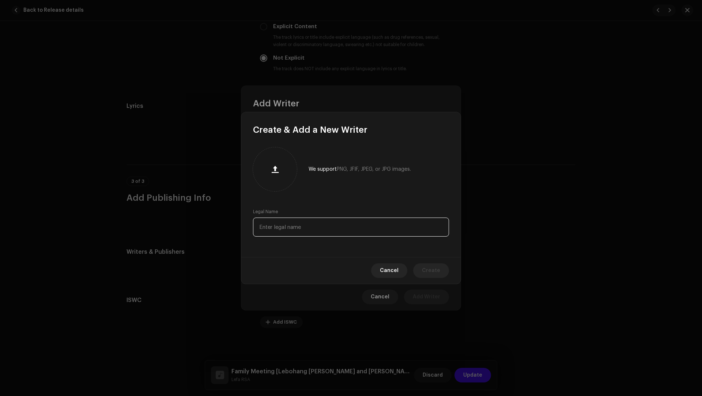
click at [290, 228] on input "text" at bounding box center [351, 227] width 196 height 19
paste input "Lebohang Kenneth Khuto"
type input "Lebohang Kenneth Khuto"
click at [425, 266] on span "Create" at bounding box center [431, 270] width 18 height 15
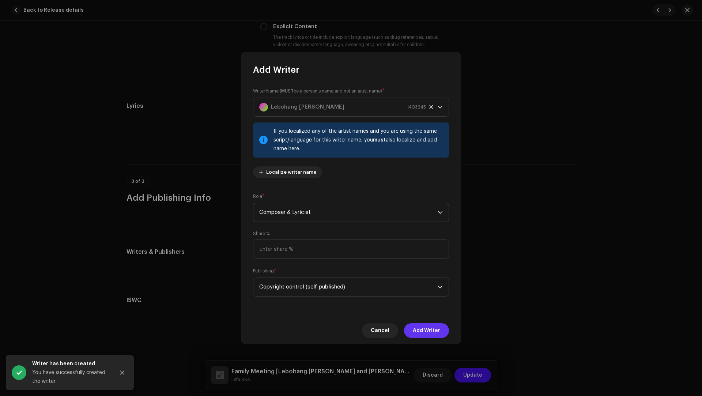
click at [420, 327] on span "Add Writer" at bounding box center [426, 330] width 27 height 15
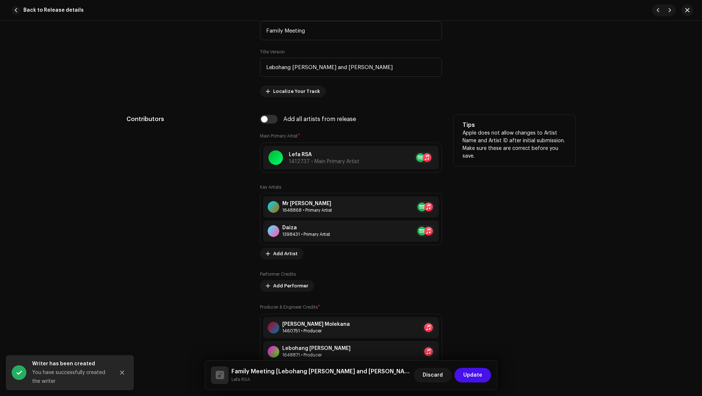
scroll to position [322, 0]
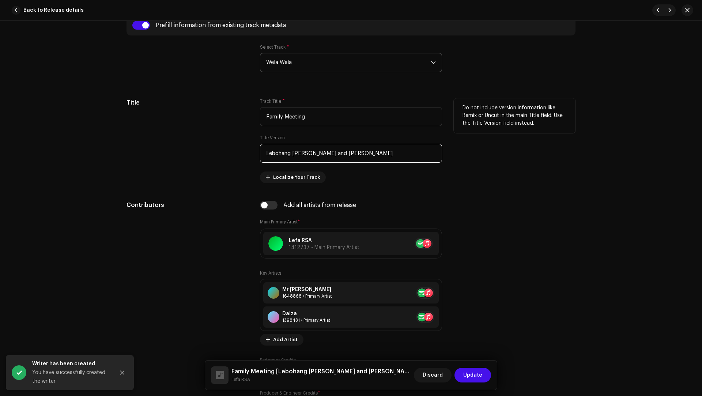
click at [349, 153] on input "Lebohang Kenneth Khuto and Lethabo Duncan Nchabeleng" at bounding box center [351, 153] width 182 height 19
drag, startPoint x: 349, startPoint y: 153, endPoint x: 406, endPoint y: 153, distance: 56.7
click at [406, 153] on input "Lebohang Kenneth Khuto and Lethabo Duncan Nchabeleng" at bounding box center [351, 153] width 182 height 19
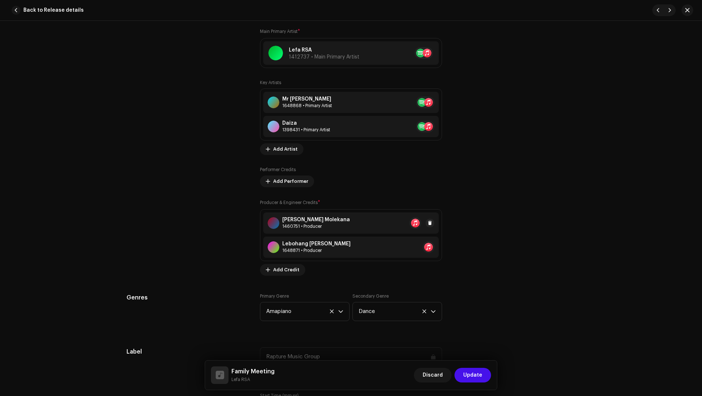
scroll to position [522, 0]
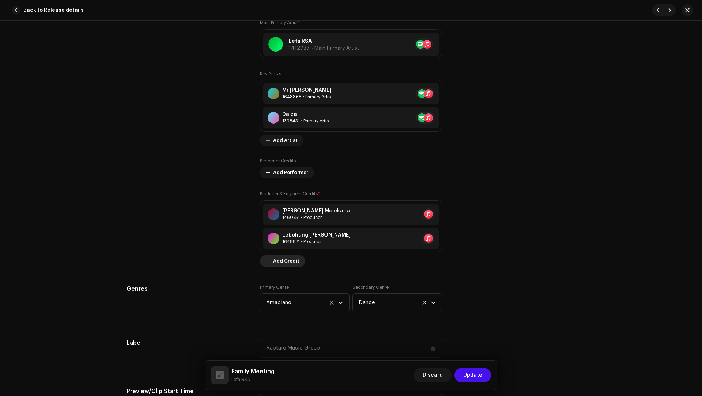
click at [288, 259] on span "Add Credit" at bounding box center [286, 261] width 26 height 15
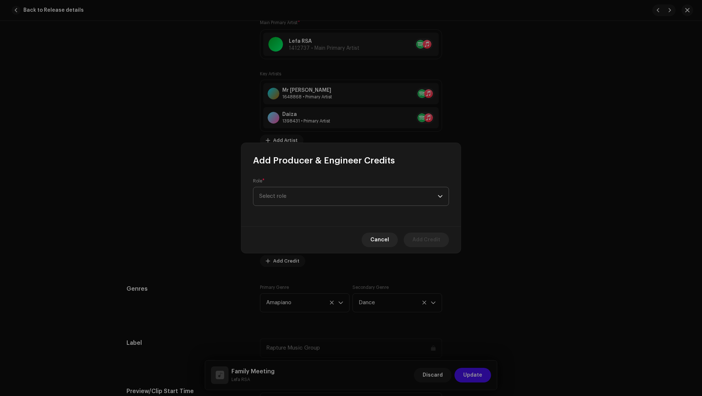
click at [274, 198] on span "Select role" at bounding box center [348, 196] width 179 height 18
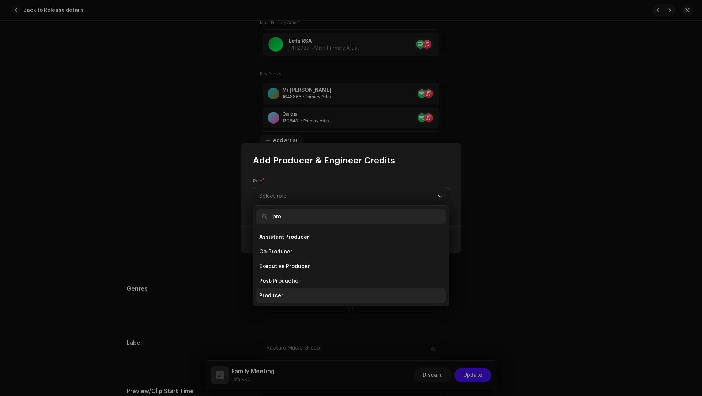
type input "pro"
click at [282, 297] on li "Producer" at bounding box center [350, 296] width 189 height 15
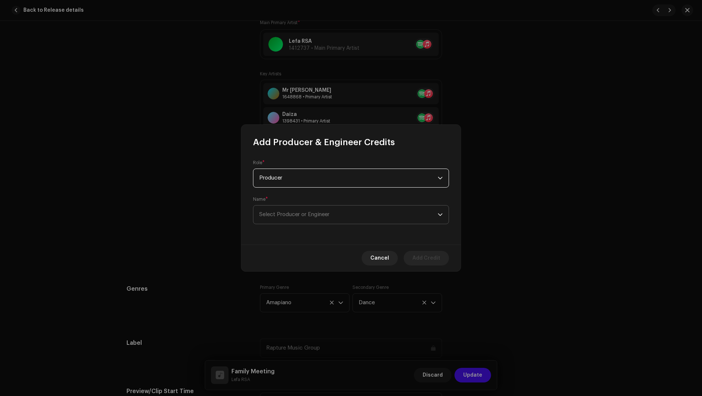
click at [267, 208] on span "Select Producer or Engineer" at bounding box center [348, 215] width 179 height 18
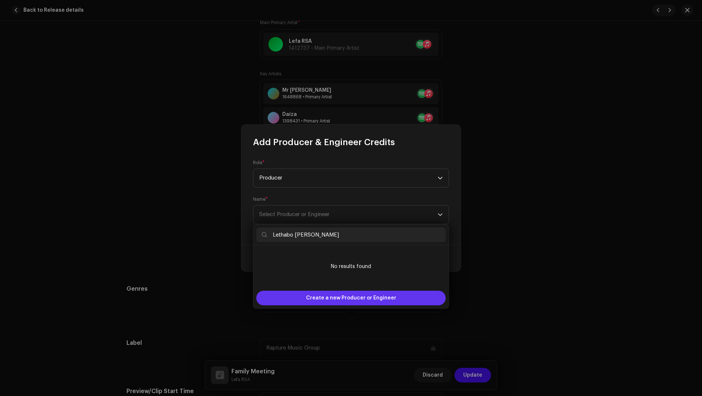
type input "Lethabo Duncan Nchabeleng"
click at [309, 297] on span "Create a new Producer or Engineer" at bounding box center [351, 298] width 90 height 15
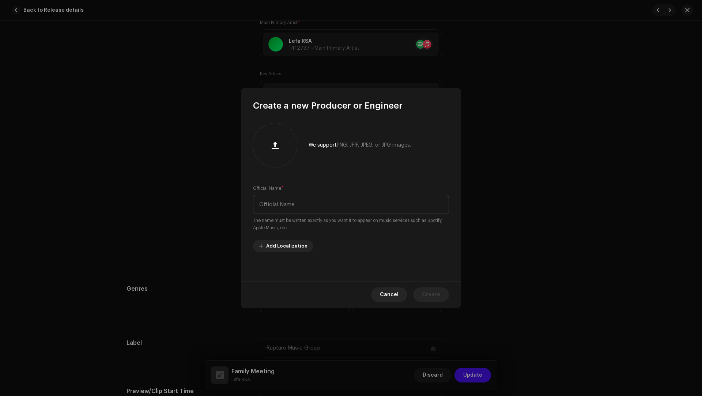
click at [274, 194] on div "Official Name * The name must be written exactly as you want it to appear on mu…" at bounding box center [351, 208] width 196 height 47
click at [304, 202] on input "text" at bounding box center [351, 204] width 196 height 19
paste input "Lethabo Duncan Nchabeleng"
type input "Lethabo Duncan Nchabeleng"
click at [421, 291] on button "Create" at bounding box center [431, 295] width 36 height 15
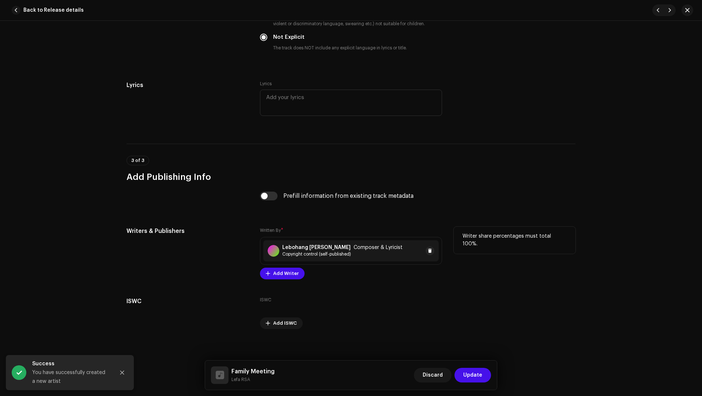
scroll to position [1438, 0]
click at [277, 275] on span "Add Writer" at bounding box center [286, 272] width 26 height 15
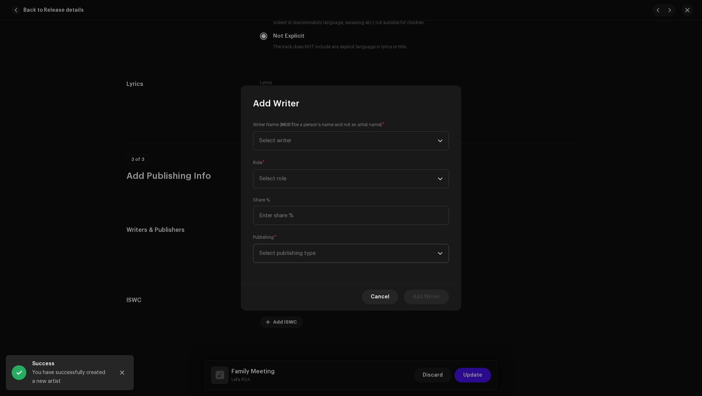
click at [286, 254] on span "Select publishing type" at bounding box center [348, 253] width 179 height 18
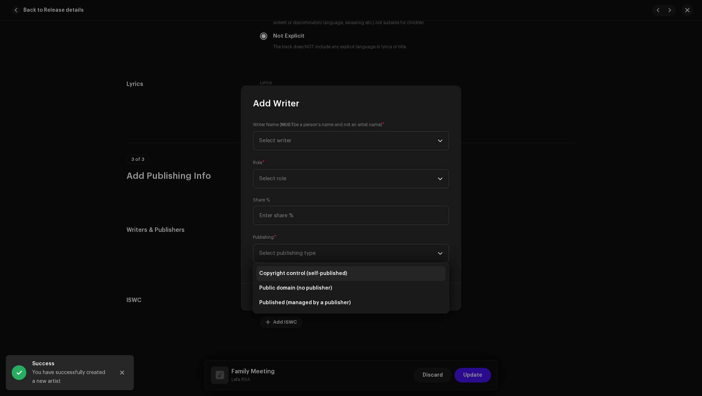
click at [289, 270] on span "Copyright control (self-published)" at bounding box center [303, 273] width 88 height 7
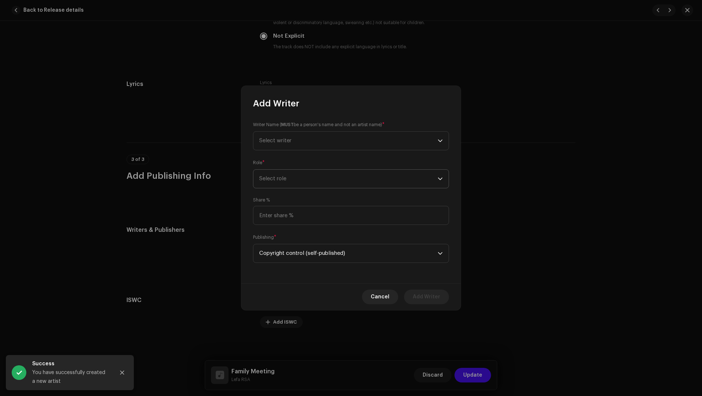
click at [286, 187] on span "Select role" at bounding box center [348, 179] width 179 height 18
click at [288, 241] on span "Composer & Lyricist" at bounding box center [285, 242] width 52 height 7
click at [278, 142] on span "Select writer" at bounding box center [275, 140] width 32 height 5
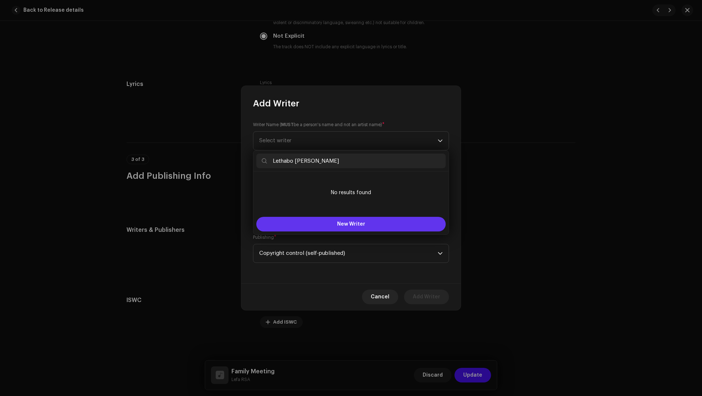
type input "Lethabo Duncan Nchabeleng"
click at [315, 229] on button "New Writer" at bounding box center [350, 224] width 189 height 15
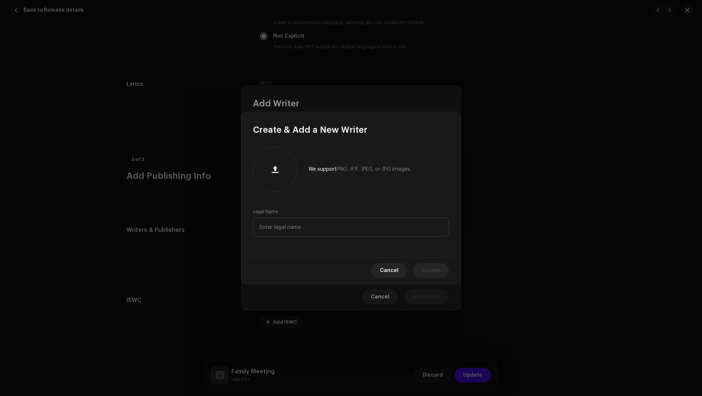
click at [302, 245] on div "We support PNG, JFIF, JPEG, or JPG images. Legal Name" at bounding box center [350, 196] width 219 height 121
click at [301, 229] on input "text" at bounding box center [351, 227] width 196 height 19
paste input "Lethabo Duncan Nchabeleng"
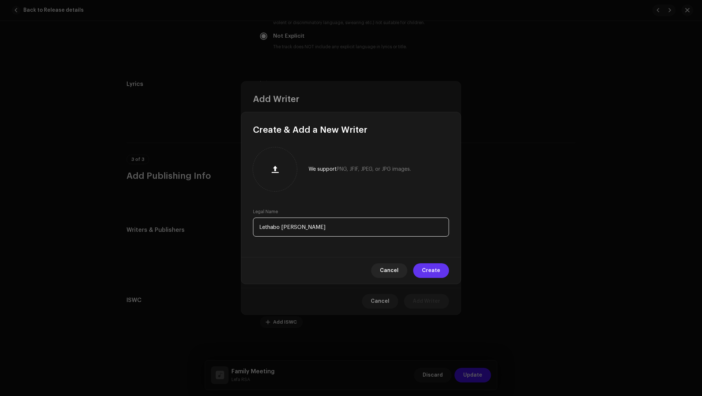
type input "Lethabo Duncan Nchabeleng"
click at [429, 264] on span "Create" at bounding box center [431, 270] width 18 height 15
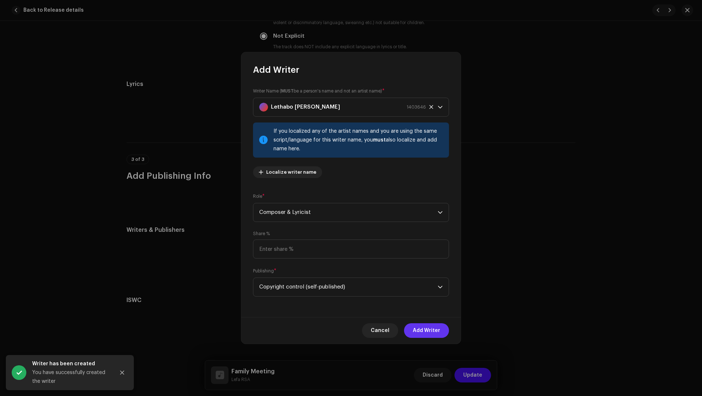
click at [429, 326] on span "Add Writer" at bounding box center [426, 330] width 27 height 15
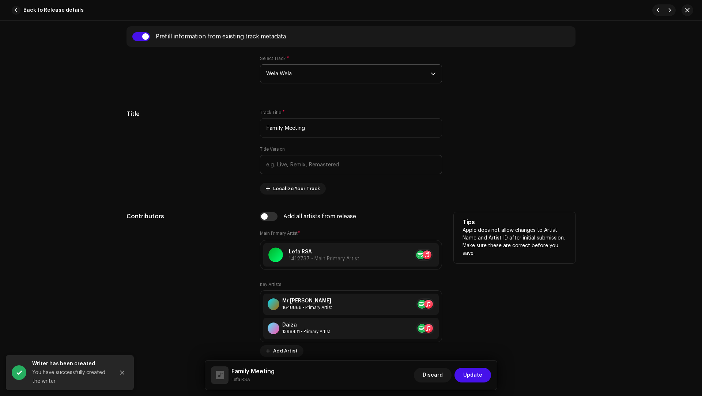
scroll to position [139, 0]
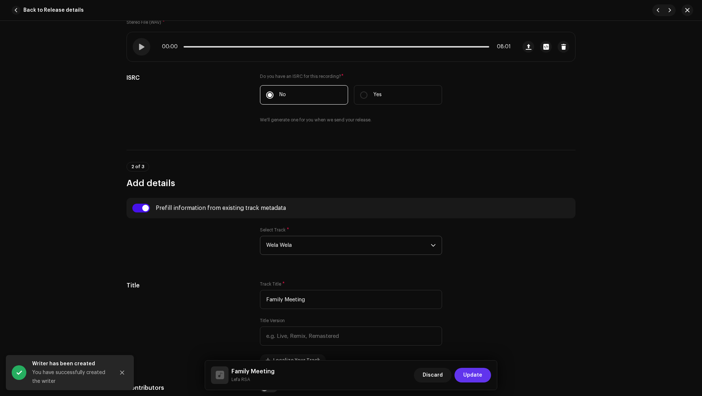
click at [466, 374] on span "Update" at bounding box center [472, 375] width 19 height 15
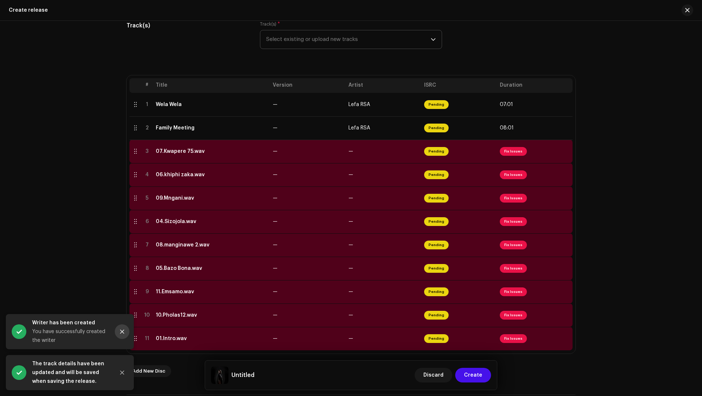
click at [125, 333] on button "Close" at bounding box center [122, 331] width 15 height 15
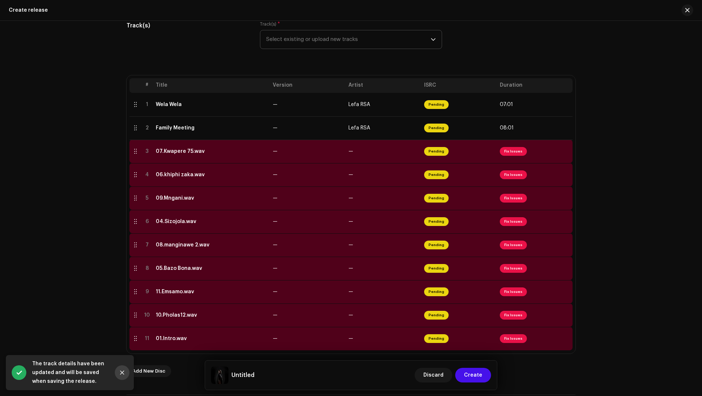
click at [121, 369] on button "Close" at bounding box center [122, 372] width 15 height 15
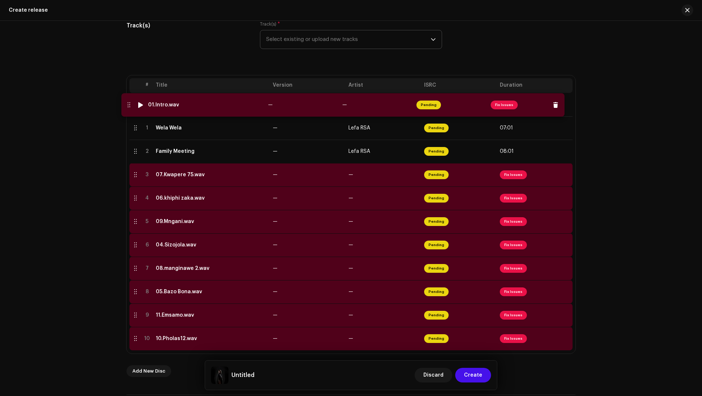
drag, startPoint x: 134, startPoint y: 339, endPoint x: 127, endPoint y: 106, distance: 233.5
click at [226, 110] on td "01.Intro.wav" at bounding box center [211, 104] width 117 height 23
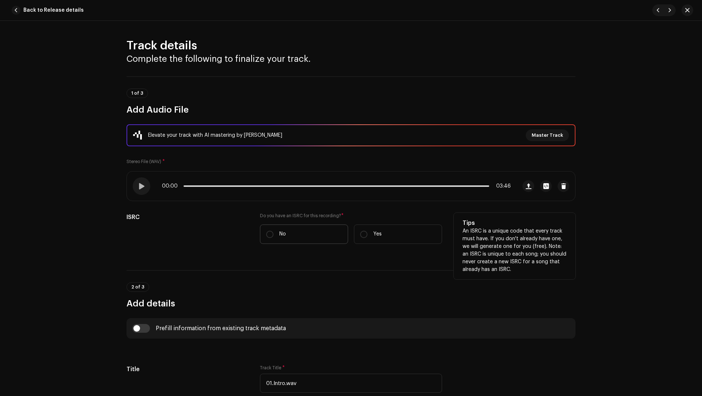
click at [291, 232] on label "No" at bounding box center [304, 234] width 88 height 19
click at [274, 232] on input "No" at bounding box center [269, 234] width 7 height 7
radio input "true"
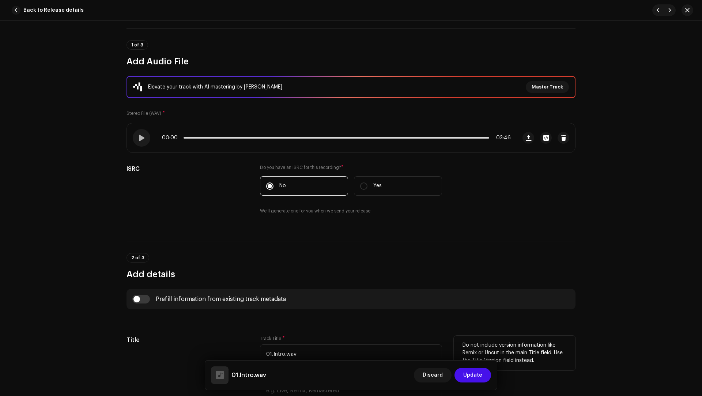
scroll to position [90, 0]
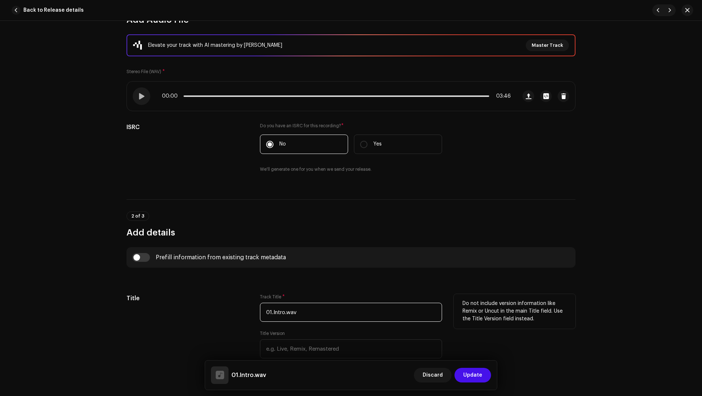
drag, startPoint x: 301, startPoint y: 310, endPoint x: 278, endPoint y: 298, distance: 25.5
click at [278, 298] on div "Track Title * 01.Intro.wav" at bounding box center [351, 308] width 182 height 28
paste input "Khuphuka[Intro]"
type input "Khuphuka [Intro]"
drag, startPoint x: 132, startPoint y: 256, endPoint x: 158, endPoint y: 260, distance: 26.6
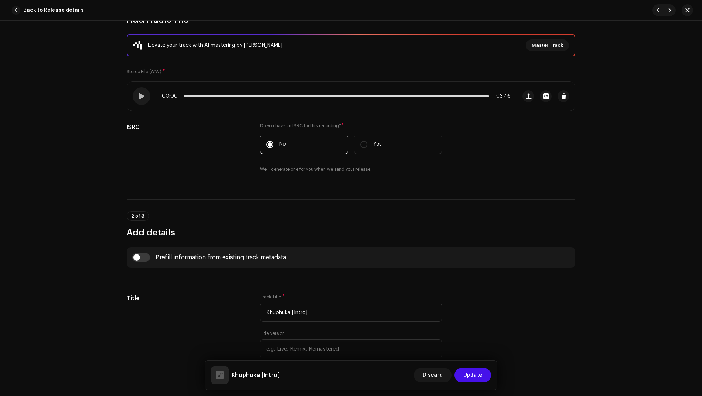
click at [132, 256] on input "checkbox" at bounding box center [141, 257] width 18 height 9
checkbox input "true"
click at [296, 290] on span "Select track to prefill from" at bounding box center [348, 295] width 165 height 18
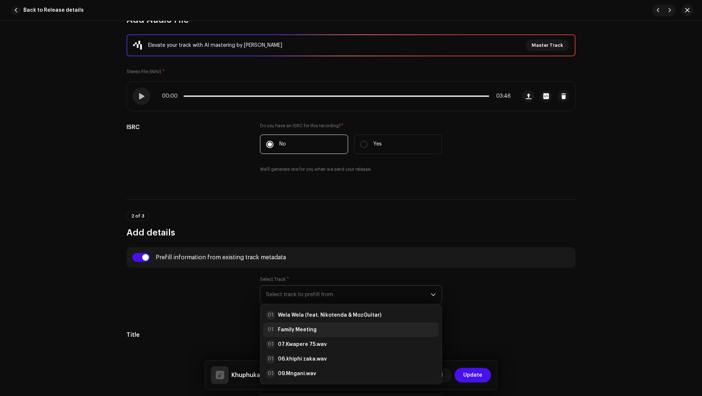
click at [293, 326] on strong "Family Meeting" at bounding box center [297, 329] width 39 height 7
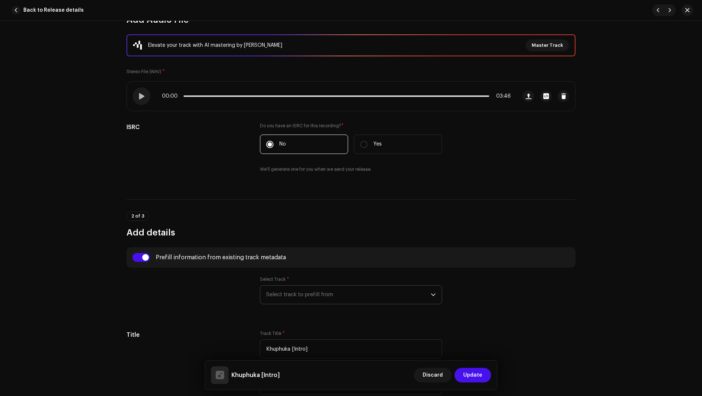
type input "01:40"
radio input "true"
type input "Lefa RSA"
checkbox input "true"
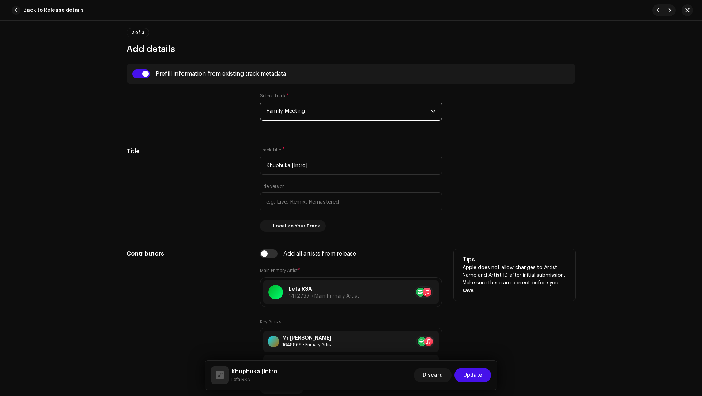
scroll to position [284, 0]
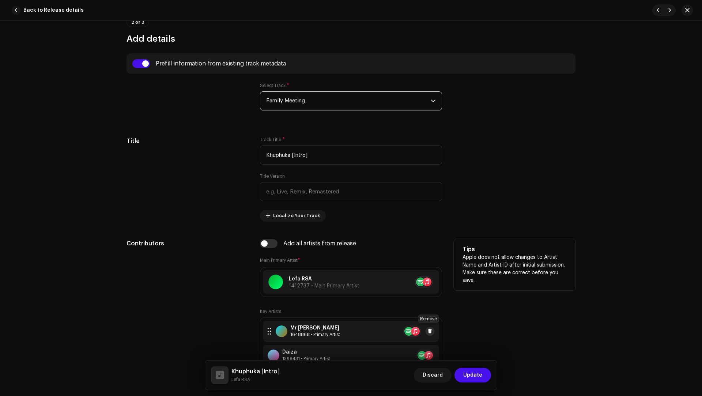
click at [426, 329] on button at bounding box center [430, 331] width 9 height 9
click at [428, 329] on span at bounding box center [430, 332] width 4 height 6
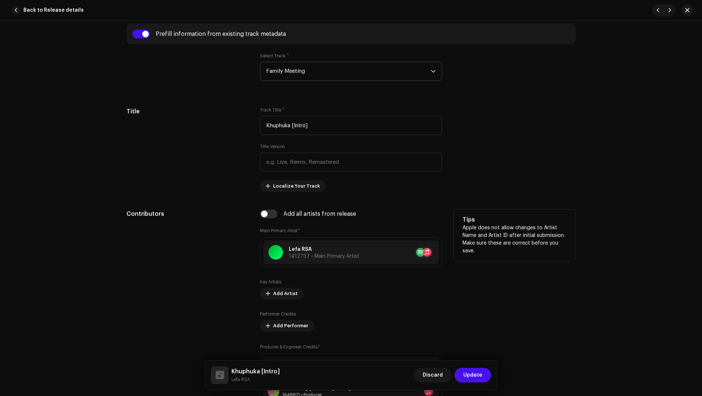
scroll to position [367, 0]
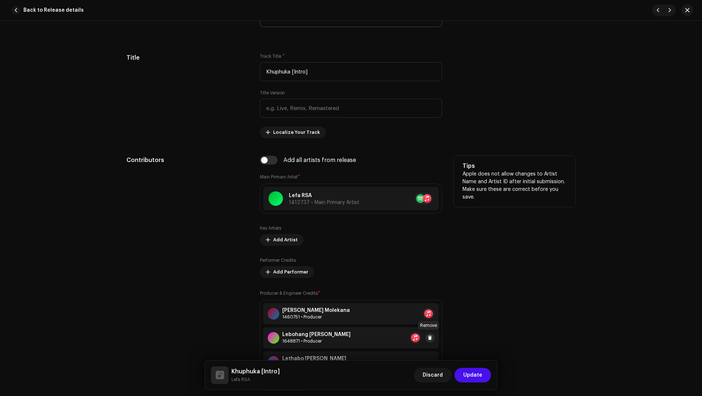
click at [430, 337] on span at bounding box center [430, 338] width 4 height 6
click at [441, 337] on span at bounding box center [443, 338] width 4 height 6
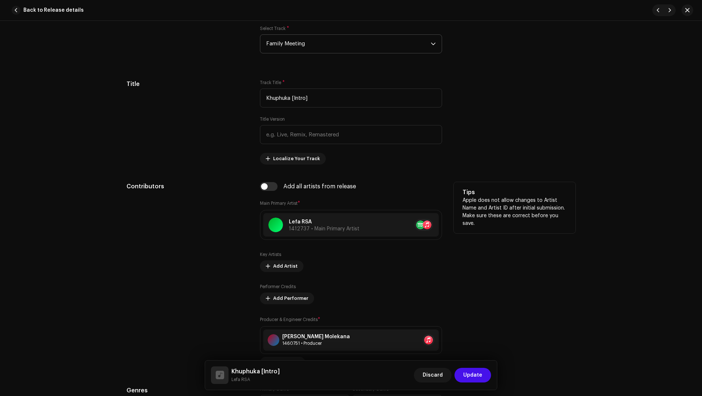
scroll to position [284, 0]
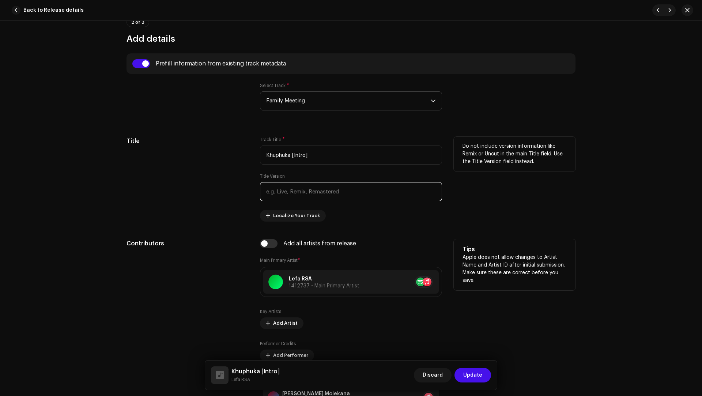
click at [308, 187] on input "text" at bounding box center [351, 191] width 182 height 19
paste input "Daiza & Kota Natives"
click at [268, 192] on input "Daiza & Kota Natives" at bounding box center [351, 191] width 182 height 19
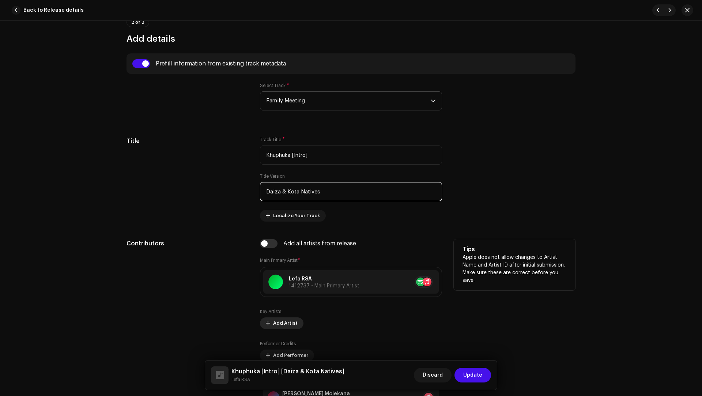
type input "Daiza & Kota Natives"
click at [276, 320] on span "Add Artist" at bounding box center [285, 323] width 25 height 15
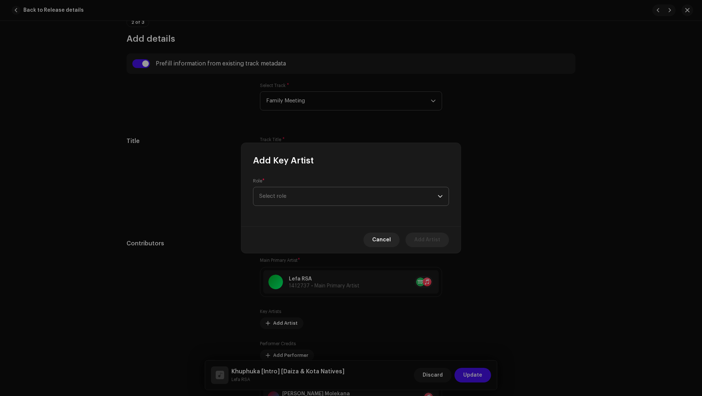
click at [274, 194] on span "Select role" at bounding box center [348, 196] width 179 height 18
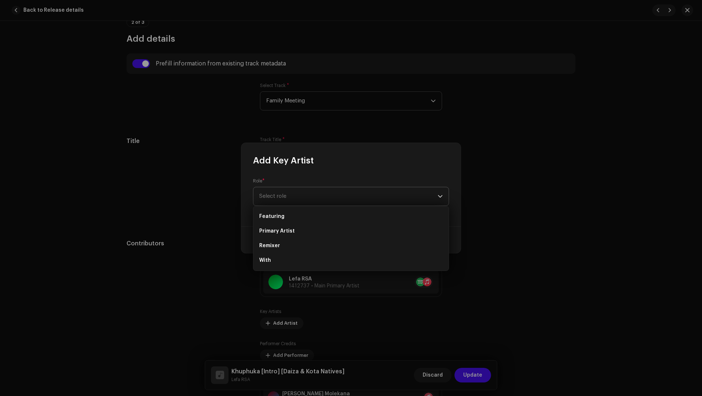
click at [290, 235] on li "Primary Artist" at bounding box center [350, 231] width 189 height 15
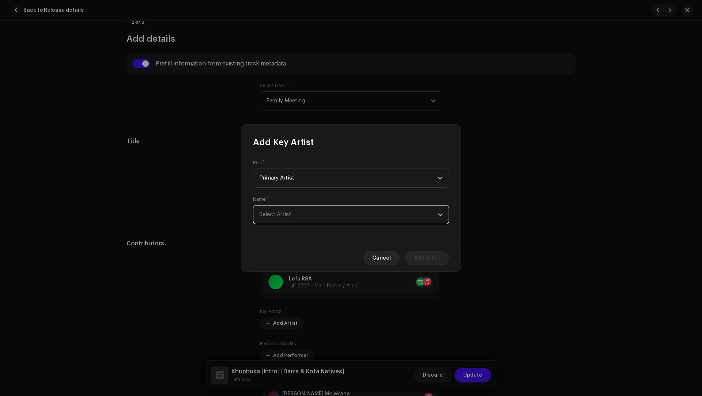
click at [278, 210] on span "Select Artist" at bounding box center [348, 215] width 179 height 18
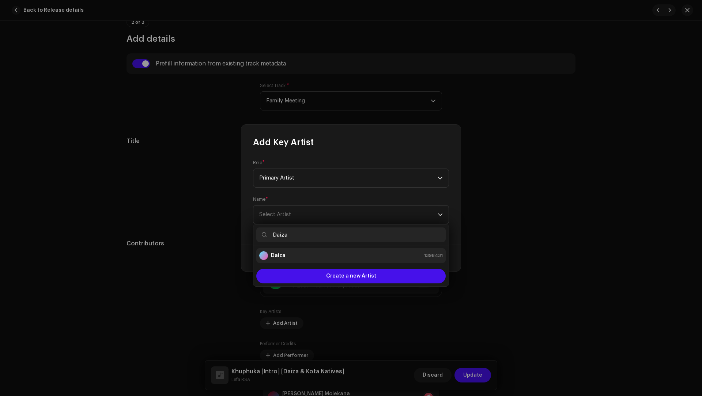
type input "Daiza"
click at [292, 255] on div "Daiza 1398431" at bounding box center [351, 255] width 184 height 9
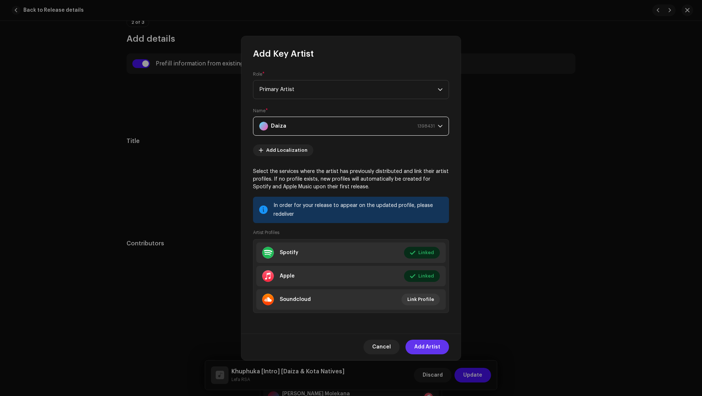
click at [417, 344] on span "Add Artist" at bounding box center [427, 347] width 26 height 15
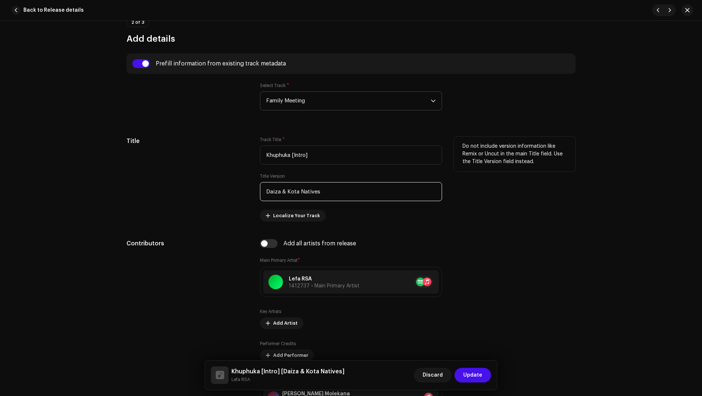
click at [302, 189] on input "Daiza & Kota Natives" at bounding box center [351, 191] width 182 height 19
drag, startPoint x: 302, startPoint y: 189, endPoint x: 293, endPoint y: 189, distance: 8.8
click at [293, 189] on input "Daiza & Kota Natives" at bounding box center [351, 191] width 182 height 19
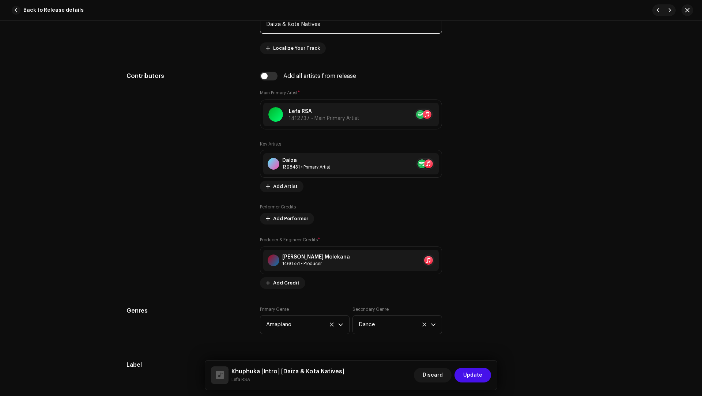
scroll to position [481, 0]
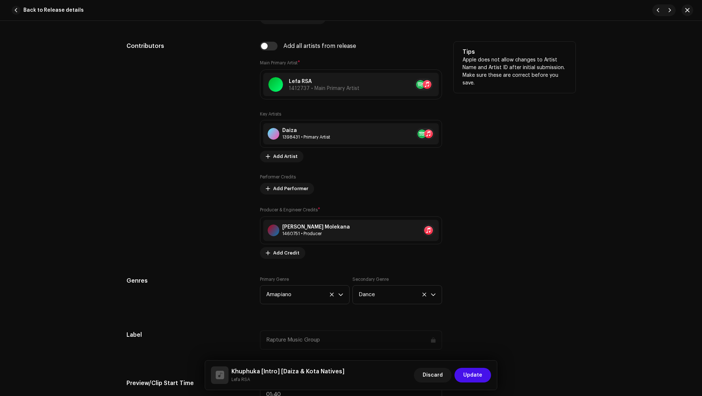
click at [276, 161] on div "Key Artists Daiza 1398431 • Primary Artist No selected item Add Artist Performe…" at bounding box center [351, 185] width 182 height 148
click at [276, 160] on span "Add Artist" at bounding box center [285, 156] width 25 height 15
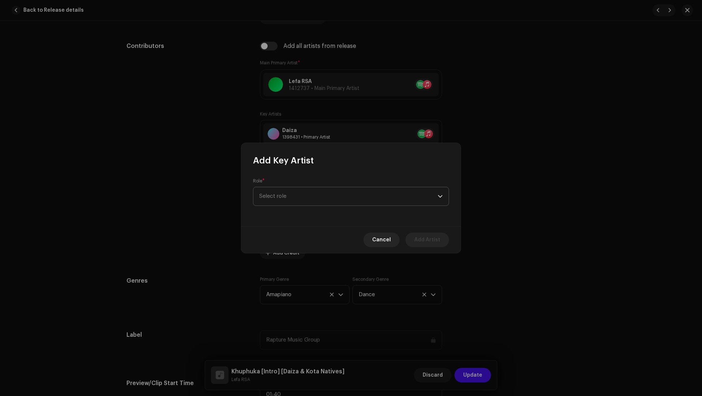
click at [275, 197] on span "Select role" at bounding box center [348, 196] width 179 height 18
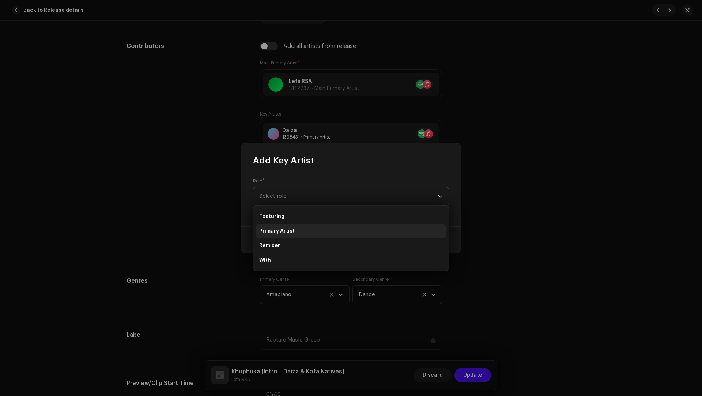
click at [267, 235] on li "Primary Artist" at bounding box center [350, 231] width 189 height 15
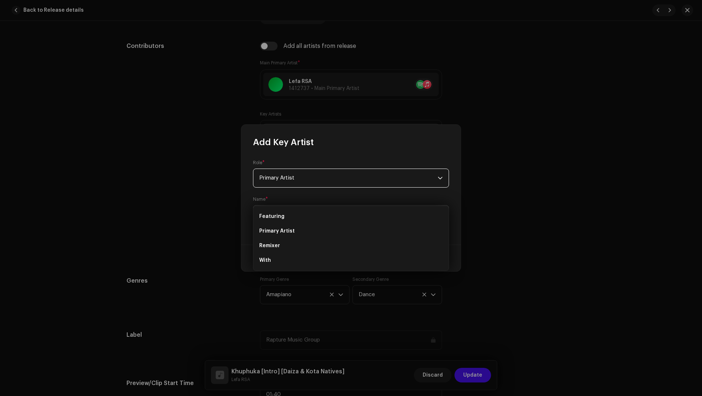
click at [265, 207] on span "Select Artist" at bounding box center [348, 215] width 179 height 18
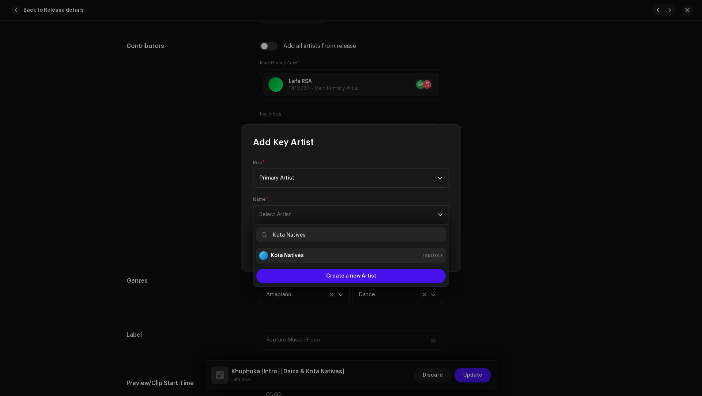
type input "Kota Natives"
click at [287, 261] on li "Kota Natives 1460747" at bounding box center [350, 255] width 189 height 15
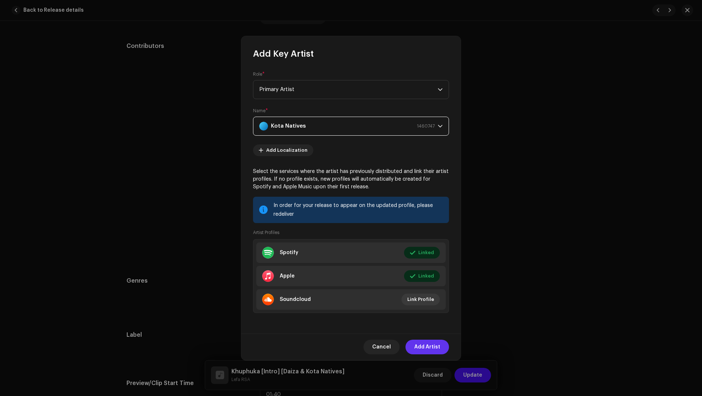
click at [423, 350] on span "Add Artist" at bounding box center [427, 347] width 26 height 15
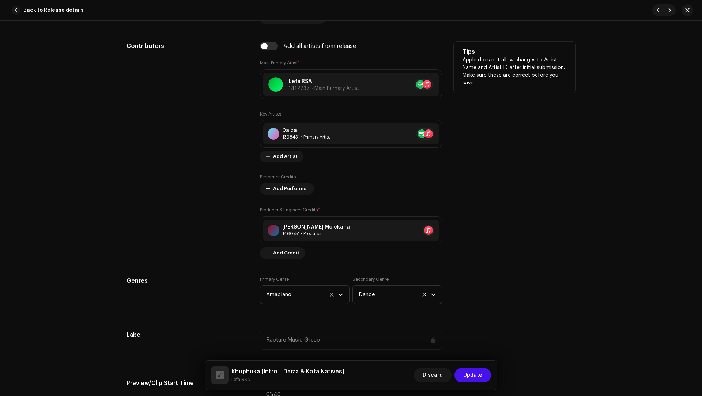
scroll to position [296, 0]
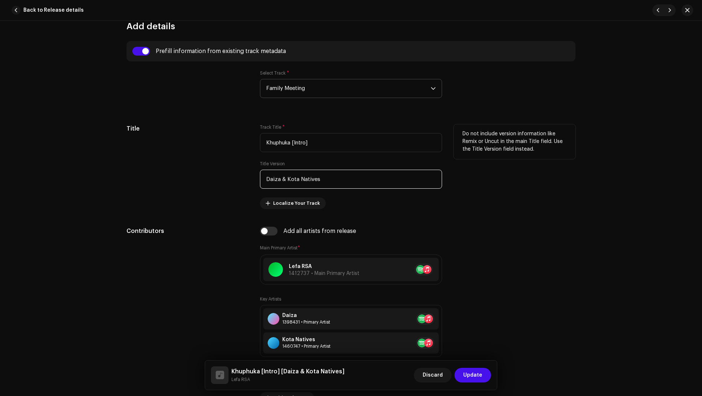
drag, startPoint x: 340, startPoint y: 184, endPoint x: 335, endPoint y: 169, distance: 15.6
click at [335, 170] on input "Daiza & Kota Natives" at bounding box center [351, 179] width 182 height 19
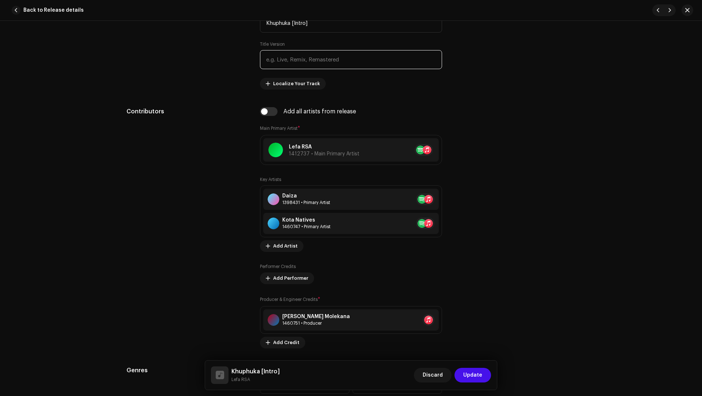
scroll to position [547, 0]
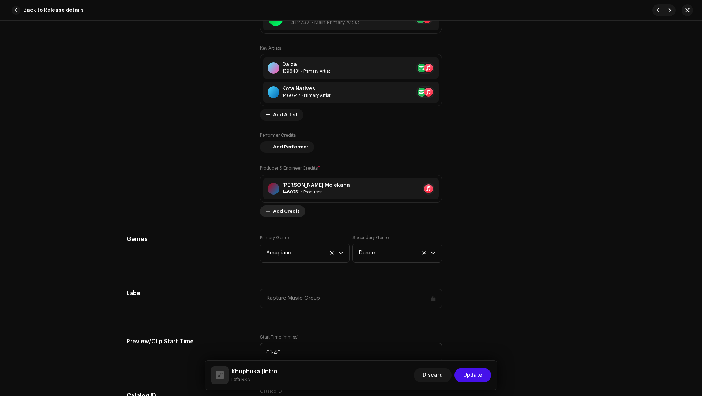
click at [281, 205] on span "Add Credit" at bounding box center [286, 211] width 26 height 15
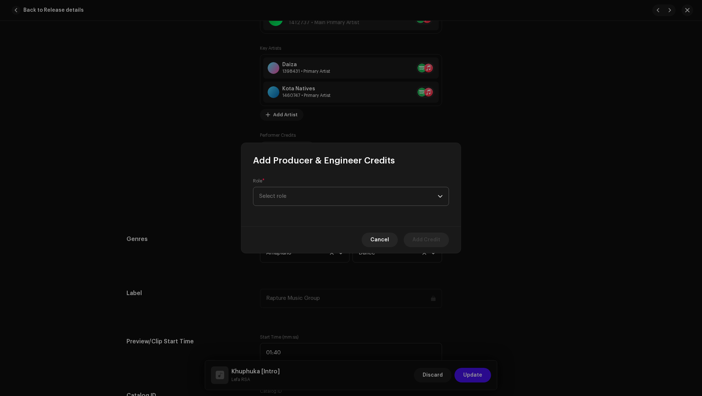
click at [279, 204] on span "Select role" at bounding box center [348, 196] width 179 height 18
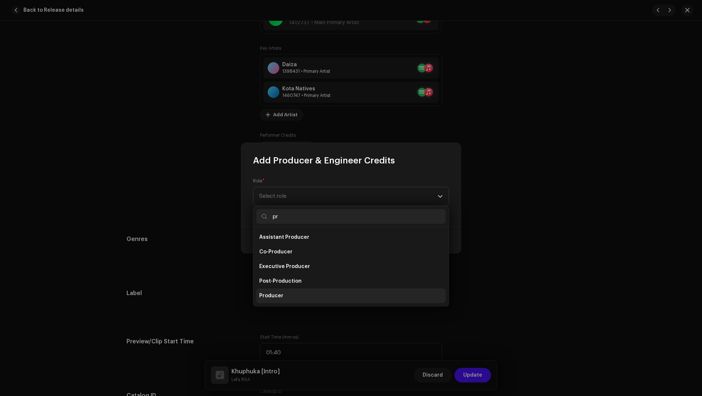
type input "pr"
click at [265, 295] on span "Producer" at bounding box center [271, 295] width 24 height 7
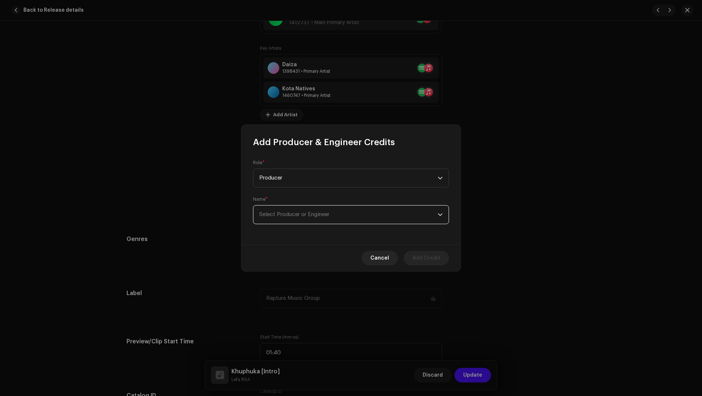
click at [273, 213] on span "Select Producer or Engineer" at bounding box center [294, 214] width 70 height 5
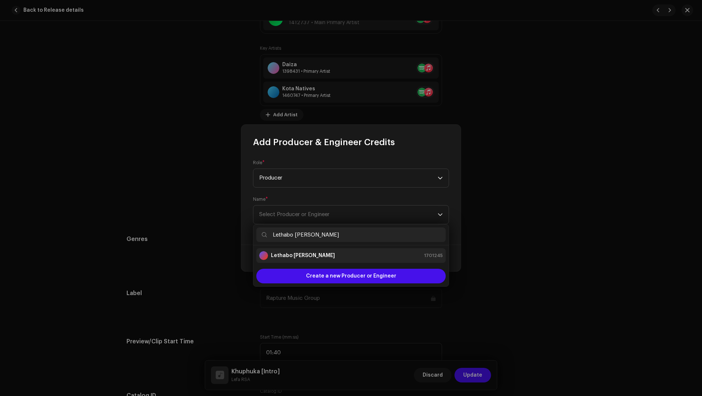
type input "Lethabo Duncan Nchabeleng"
click at [307, 258] on strong "Lethabo Duncan Nchabeleng" at bounding box center [303, 255] width 64 height 7
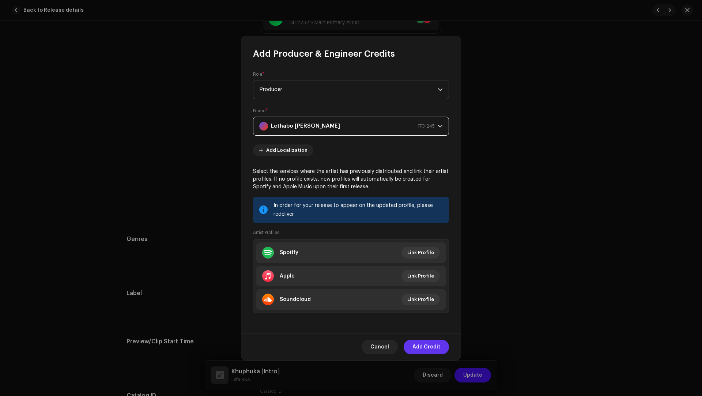
click at [424, 345] on span "Add Credit" at bounding box center [427, 347] width 28 height 15
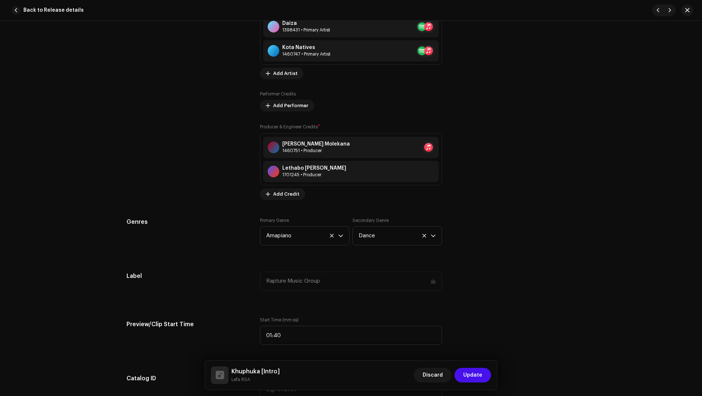
scroll to position [714, 0]
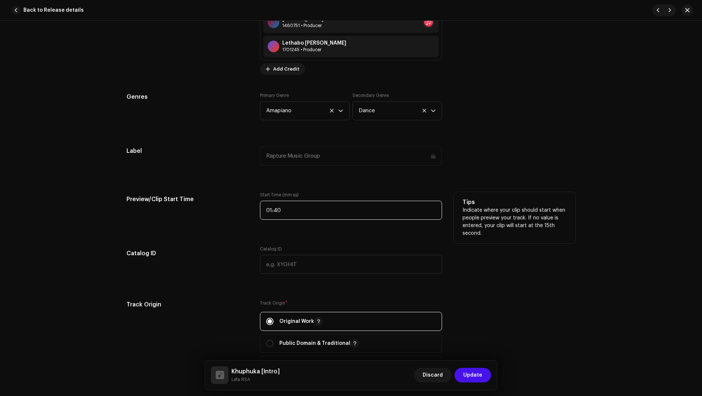
click at [297, 210] on input "01:40" at bounding box center [351, 210] width 182 height 19
type input "00:40"
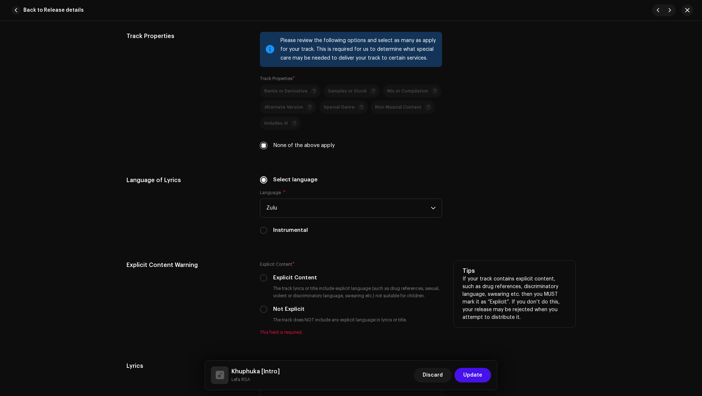
scroll to position [1178, 0]
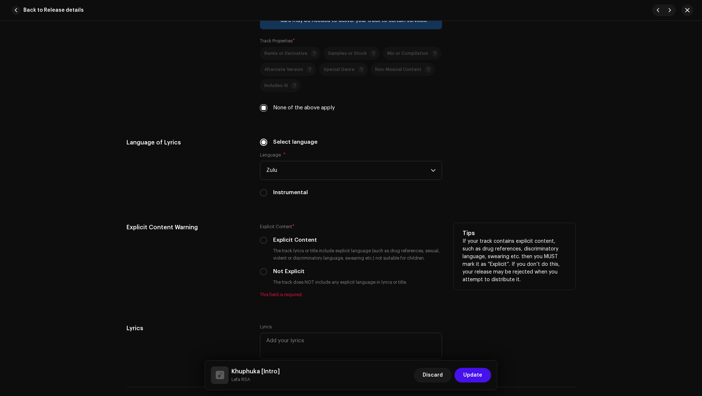
click at [294, 268] on label "Not Explicit" at bounding box center [288, 272] width 31 height 8
click at [267, 268] on input "Not Explicit" at bounding box center [263, 271] width 7 height 7
radio input "true"
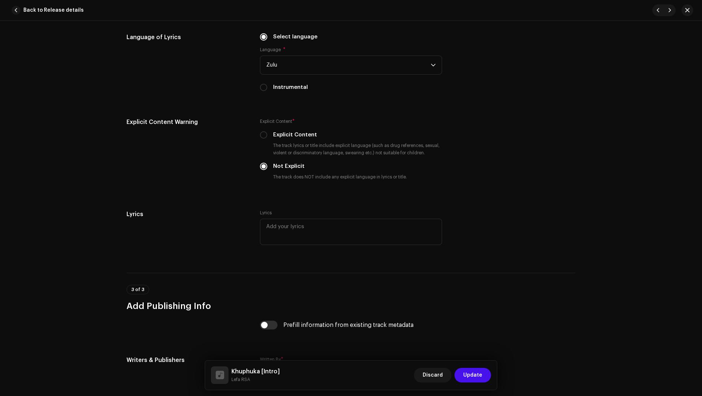
scroll to position [1392, 0]
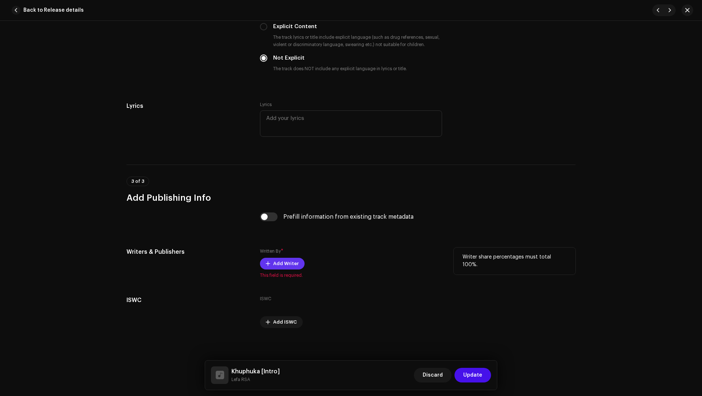
click at [280, 258] on span "Add Writer" at bounding box center [286, 263] width 26 height 15
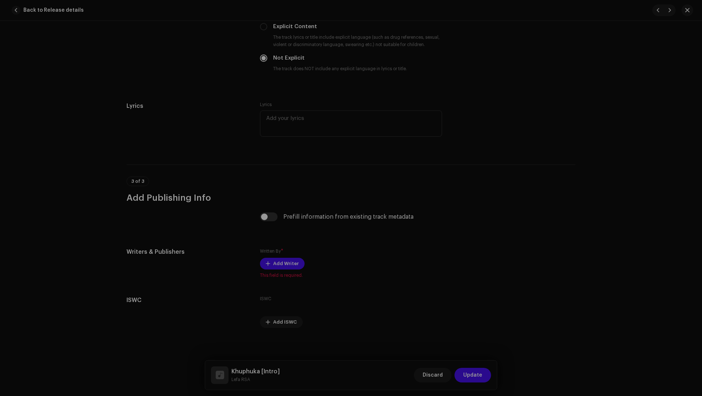
click at [199, 260] on div "Add Writer Writer Name ( MUST be a person's name and not an artist name) * Sele…" at bounding box center [351, 198] width 702 height 396
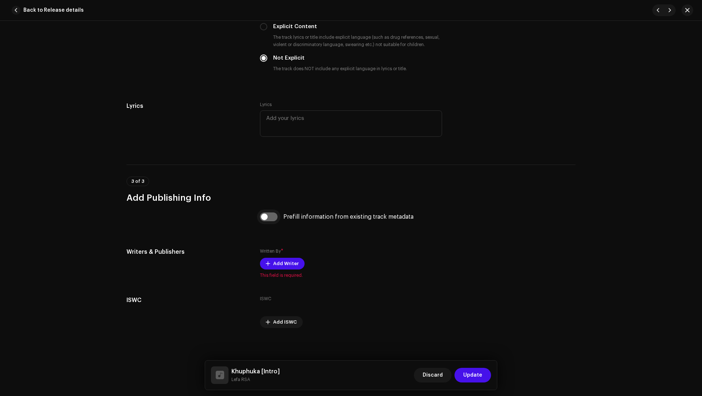
click at [269, 213] on input "checkbox" at bounding box center [269, 217] width 18 height 9
checkbox input "true"
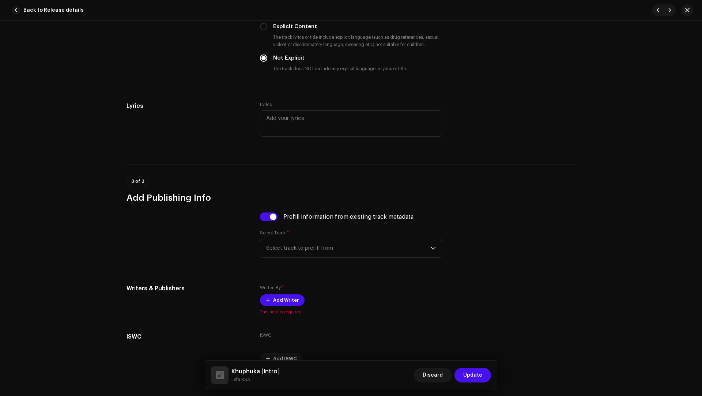
click at [301, 258] on div "Prefill information from existing track metadata Select Track * Select track to…" at bounding box center [351, 240] width 182 height 54
click at [299, 246] on span "Select track to prefill from" at bounding box center [348, 248] width 165 height 18
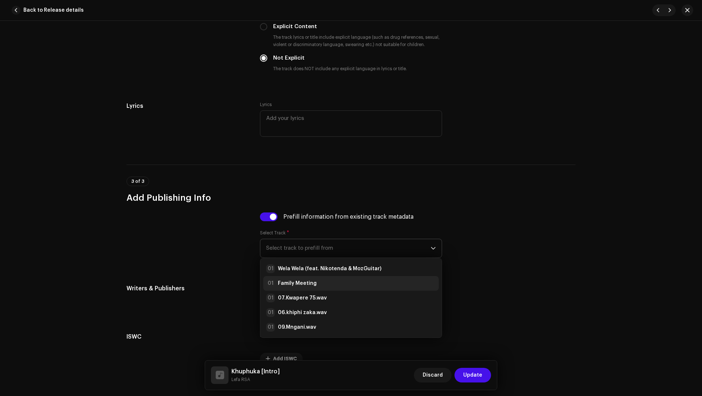
click at [293, 281] on strong "Family Meeting" at bounding box center [297, 283] width 39 height 7
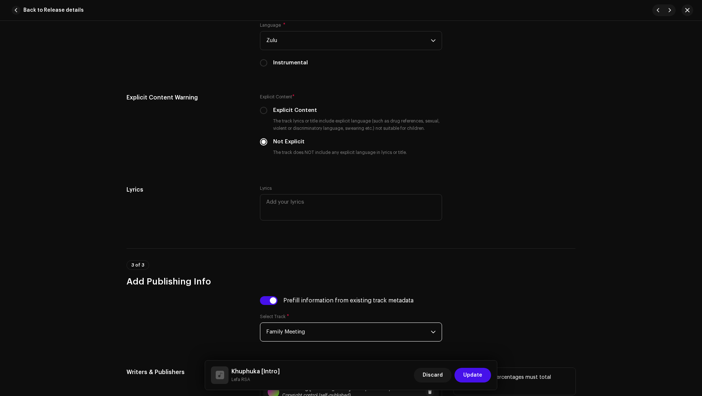
scroll to position [1383, 0]
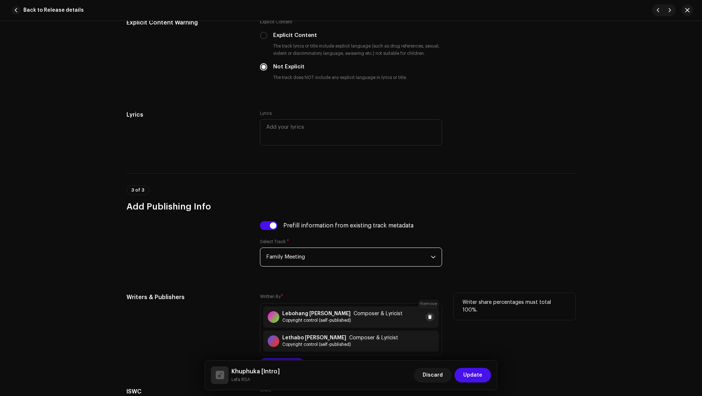
click at [428, 314] on span at bounding box center [430, 317] width 4 height 6
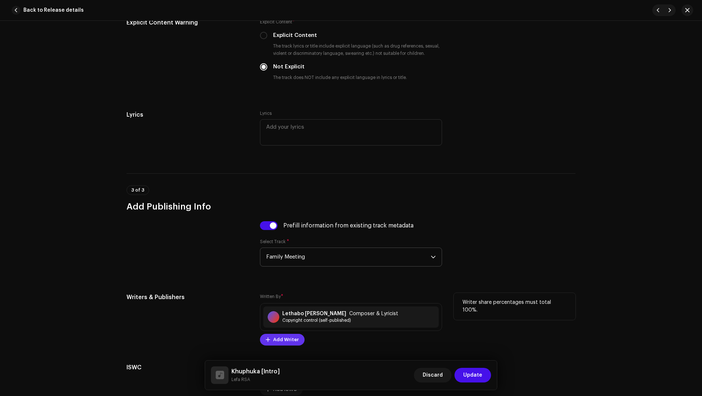
click at [282, 334] on span "Add Writer" at bounding box center [286, 340] width 26 height 15
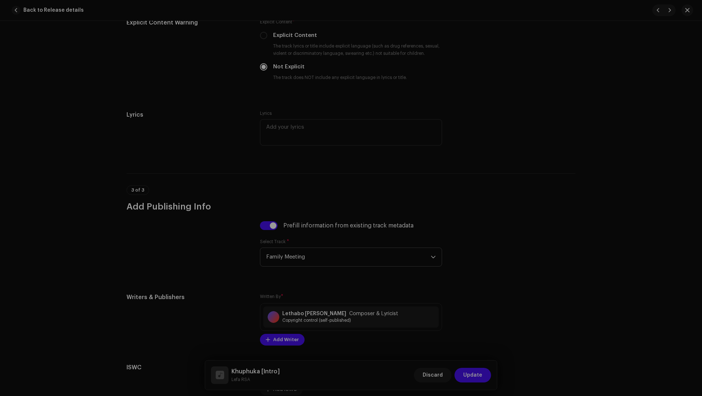
click at [157, 248] on div "Add Writer Writer Name ( MUST be a person's name and not an artist name) * Sele…" at bounding box center [351, 198] width 702 height 396
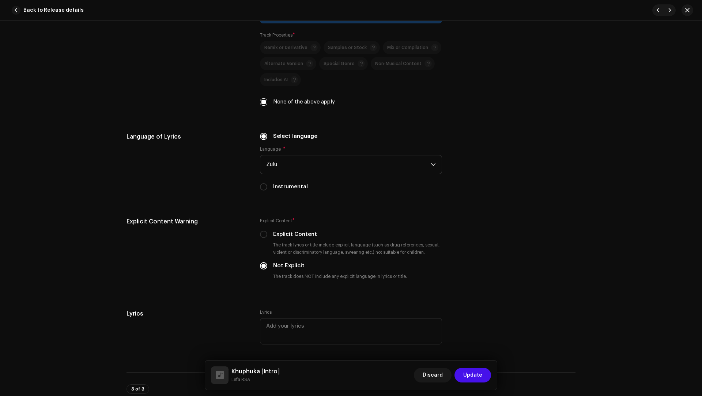
scroll to position [1450, 0]
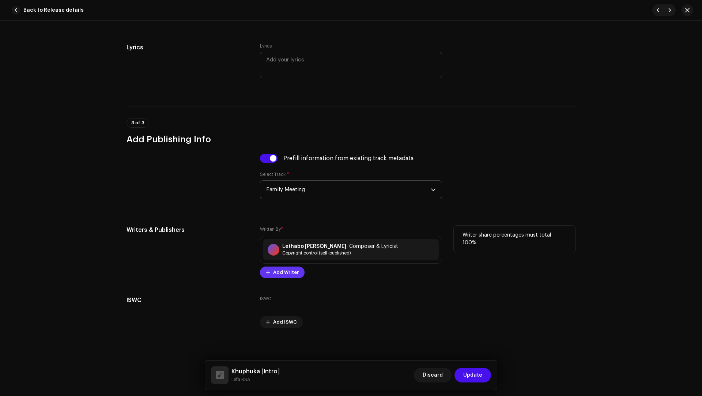
click at [284, 271] on span "Add Writer" at bounding box center [286, 272] width 26 height 15
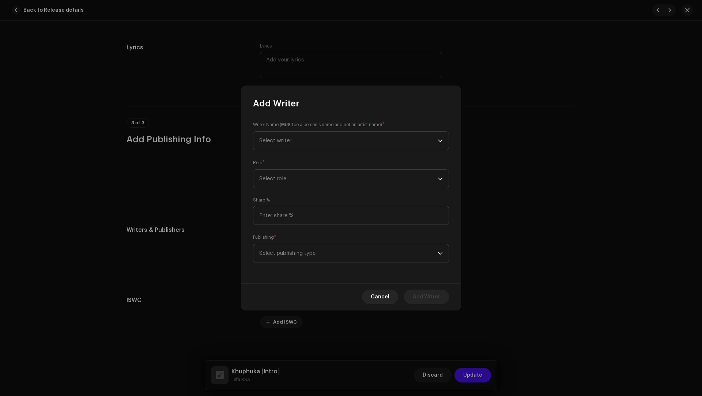
click at [284, 243] on div "Publishing * Select publishing type" at bounding box center [351, 248] width 196 height 29
click at [282, 254] on span "Select publishing type" at bounding box center [348, 253] width 179 height 18
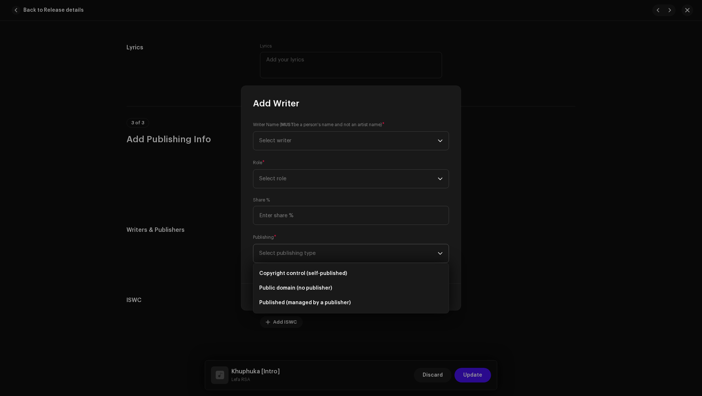
click at [292, 269] on li "Copyright control (self-published)" at bounding box center [350, 273] width 189 height 15
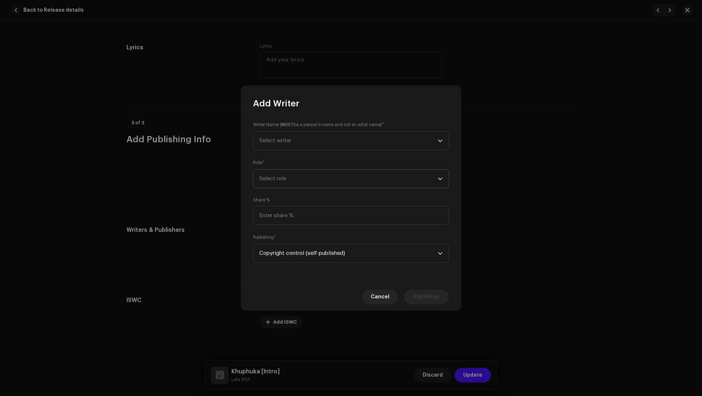
click at [278, 180] on span "Select role" at bounding box center [348, 179] width 179 height 18
click at [292, 247] on li "Composer & Lyricist" at bounding box center [350, 243] width 189 height 15
click at [272, 143] on span "Select writer" at bounding box center [275, 140] width 32 height 5
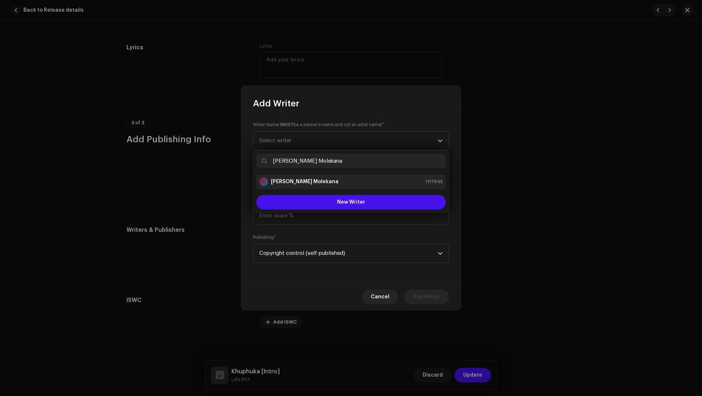
type input "Herold Lefa Molekana"
click at [298, 182] on strong "Herold Lefa Molekana" at bounding box center [305, 181] width 68 height 7
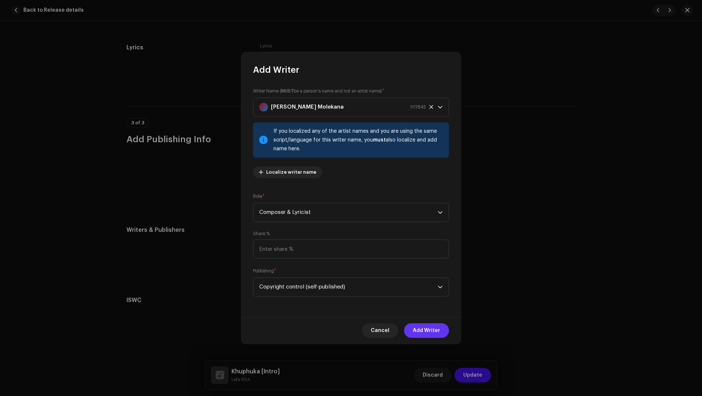
click at [419, 326] on span "Add Writer" at bounding box center [426, 330] width 27 height 15
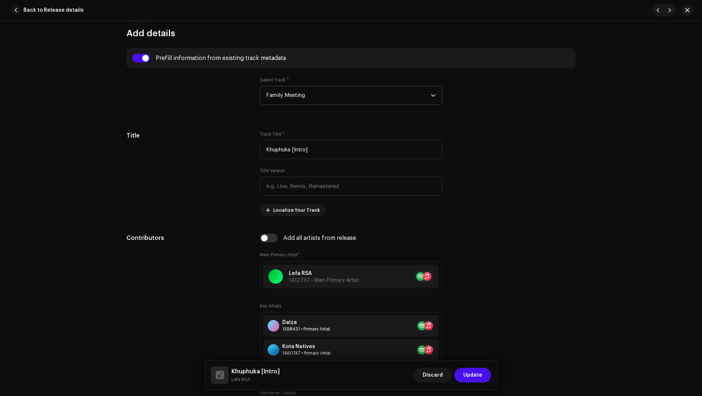
scroll to position [130, 0]
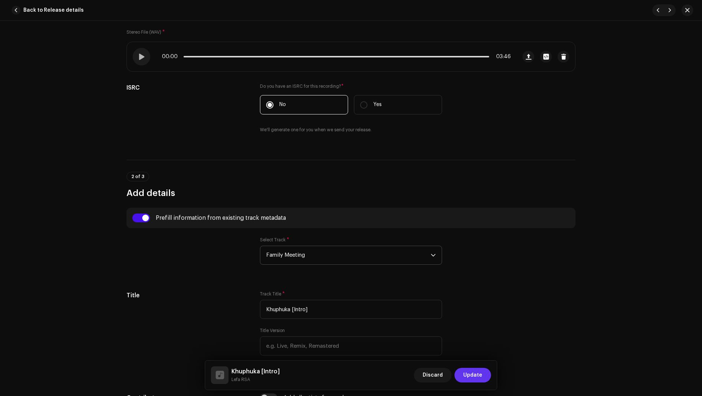
click at [469, 379] on span "Update" at bounding box center [472, 375] width 19 height 15
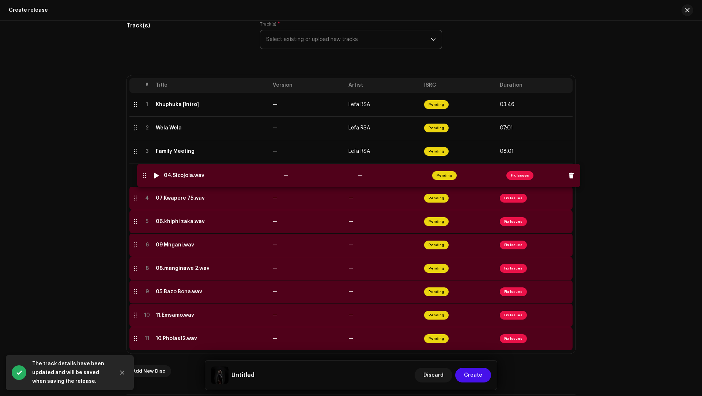
drag, startPoint x: 133, startPoint y: 247, endPoint x: 142, endPoint y: 175, distance: 71.9
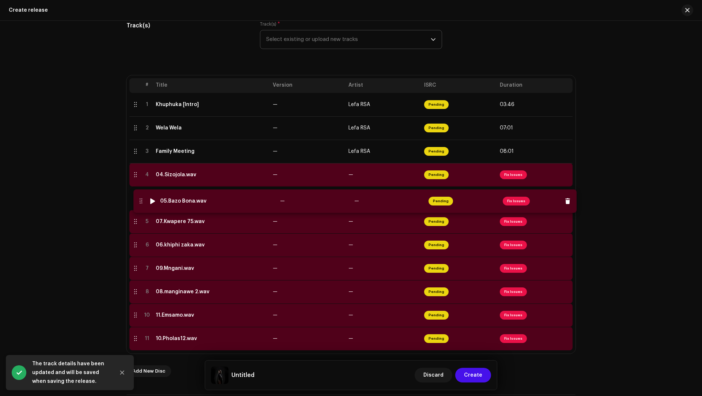
drag, startPoint x: 135, startPoint y: 294, endPoint x: 140, endPoint y: 200, distance: 93.4
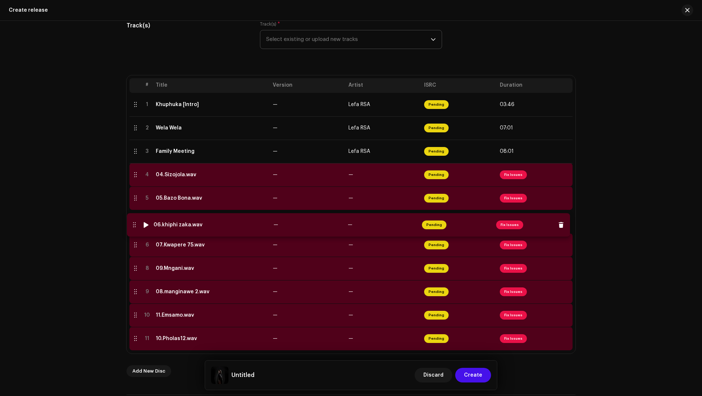
drag, startPoint x: 134, startPoint y: 246, endPoint x: 133, endPoint y: 226, distance: 19.8
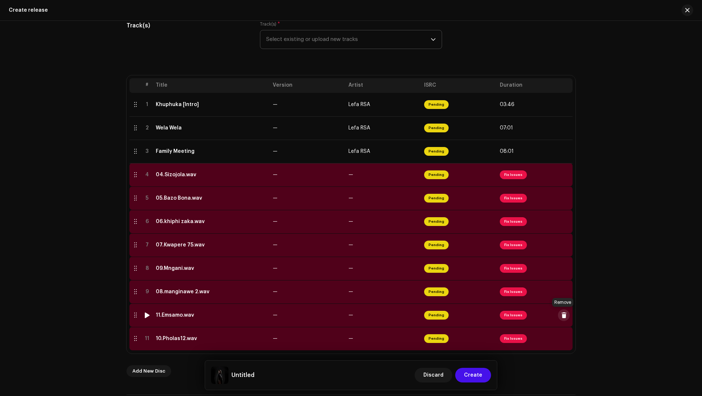
click at [562, 317] on span at bounding box center [564, 315] width 5 height 6
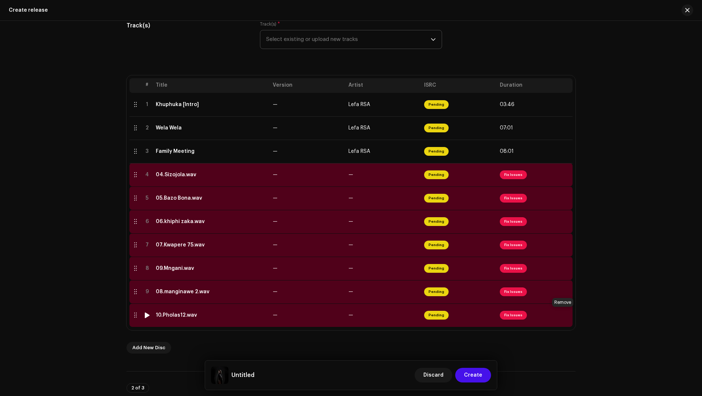
click at [562, 317] on span at bounding box center [564, 315] width 5 height 6
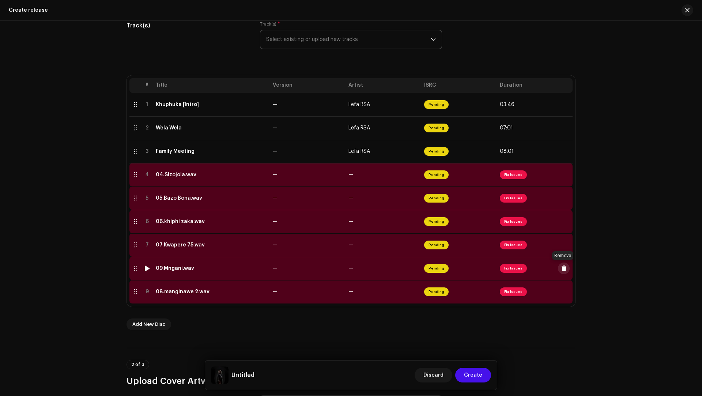
click at [562, 268] on span at bounding box center [564, 269] width 5 height 6
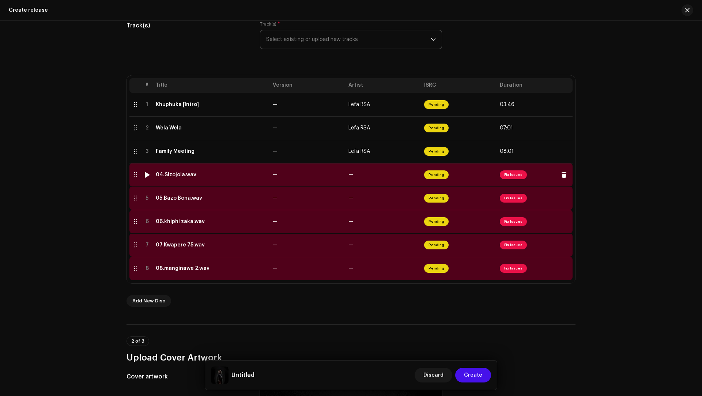
click at [239, 178] on td "04.Sizojola.wav" at bounding box center [211, 174] width 117 height 23
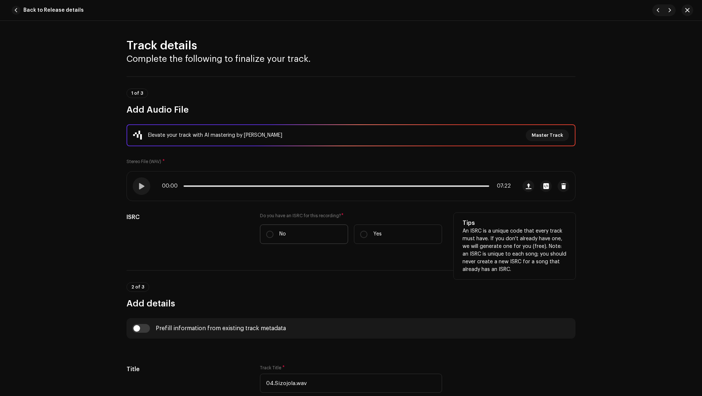
click at [297, 233] on label "No" at bounding box center [304, 234] width 88 height 19
click at [274, 233] on input "No" at bounding box center [269, 234] width 7 height 7
radio input "true"
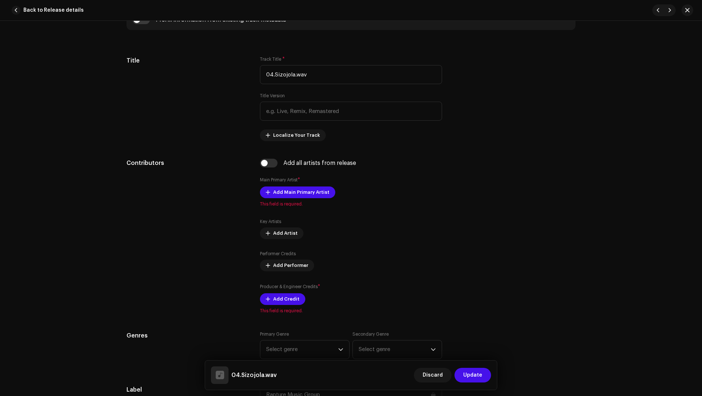
scroll to position [132, 0]
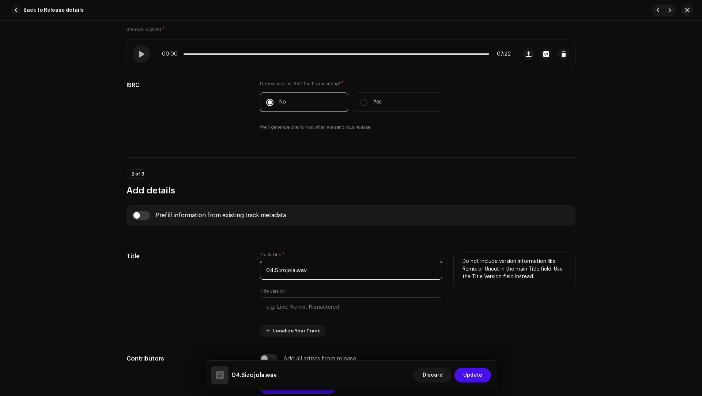
drag, startPoint x: 316, startPoint y: 267, endPoint x: 307, endPoint y: 253, distance: 17.4
click at [307, 253] on div "Track Title * 04.Sizojola.wav" at bounding box center [351, 266] width 182 height 28
paste input "Sizojala"
type input "Sizojala"
click at [146, 215] on input "checkbox" at bounding box center [141, 215] width 18 height 9
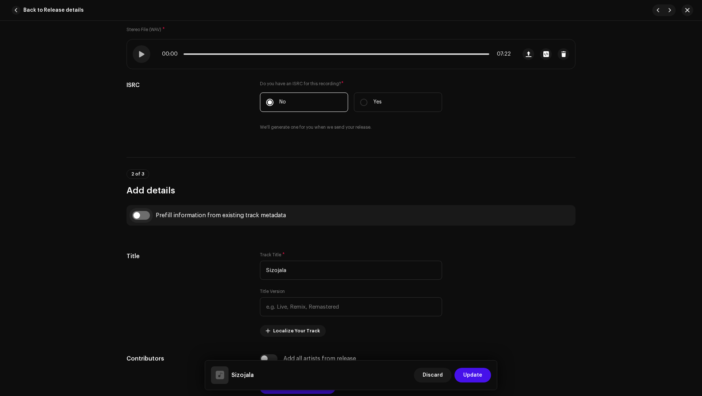
checkbox input "true"
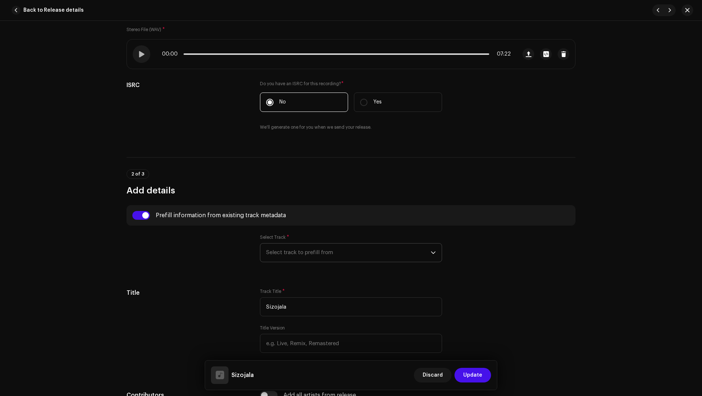
click at [290, 254] on span "Select track to prefill from" at bounding box center [348, 253] width 165 height 18
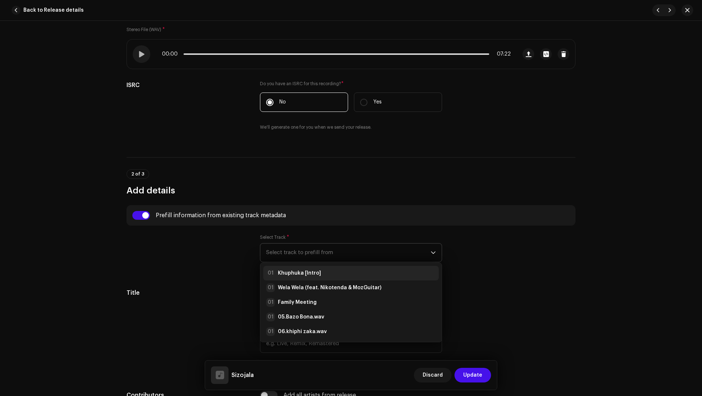
click at [303, 267] on li "01 Khuphuka [Intro]" at bounding box center [351, 273] width 176 height 15
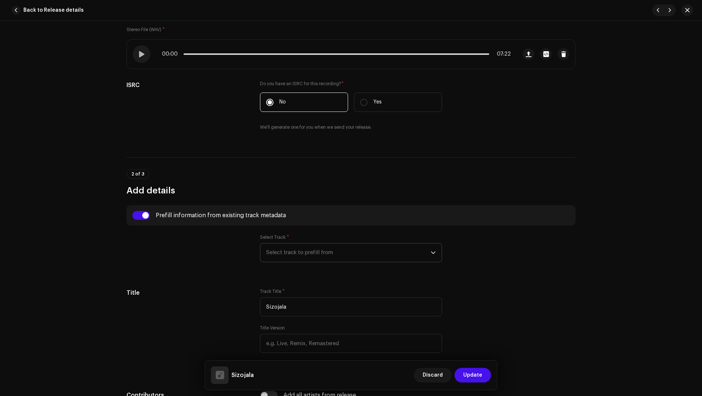
type input "00:40"
radio input "true"
type input "Lefa RSA"
checkbox input "true"
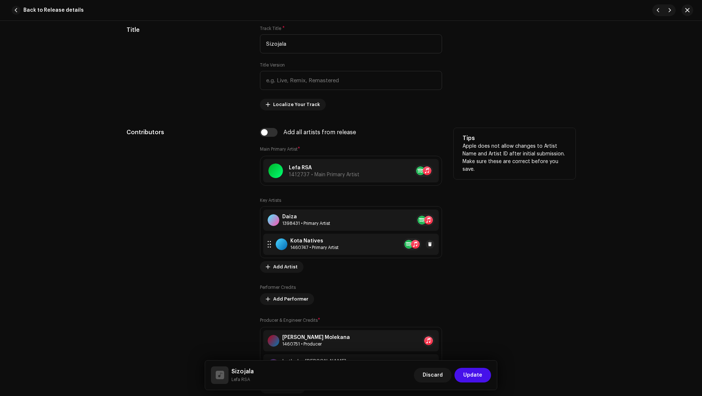
scroll to position [395, 0]
click at [277, 261] on span "Add Artist" at bounding box center [285, 267] width 25 height 15
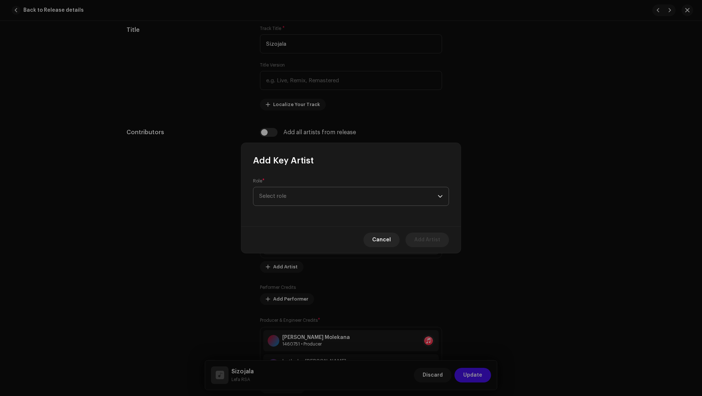
click at [271, 194] on span "Select role" at bounding box center [348, 196] width 179 height 18
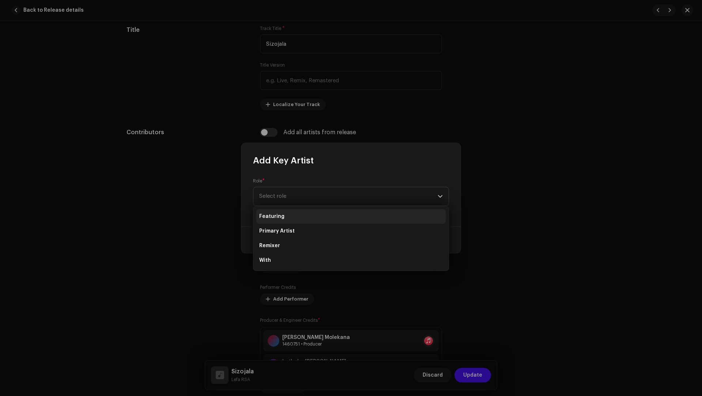
click at [269, 213] on span "Featuring" at bounding box center [271, 216] width 25 height 7
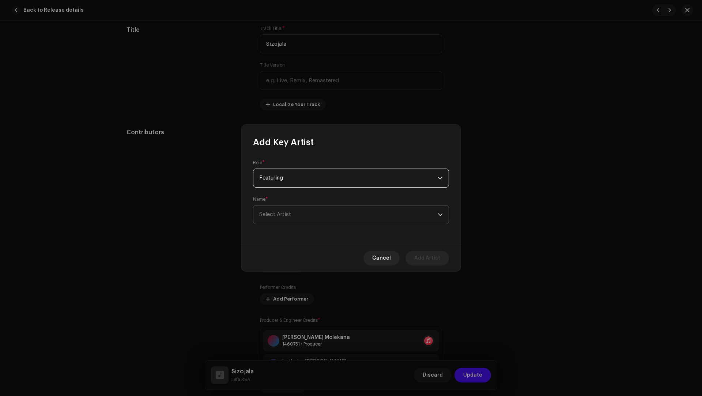
click at [270, 213] on span "Select Artist" at bounding box center [275, 214] width 32 height 5
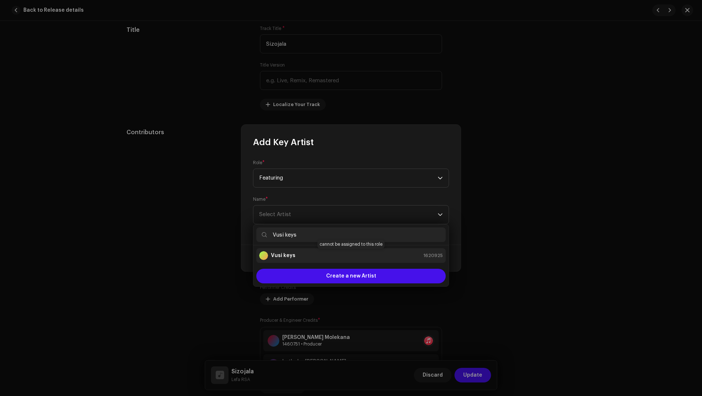
type input "Vusi keys"
click at [306, 255] on div "Vusi keys 1620925" at bounding box center [351, 255] width 184 height 9
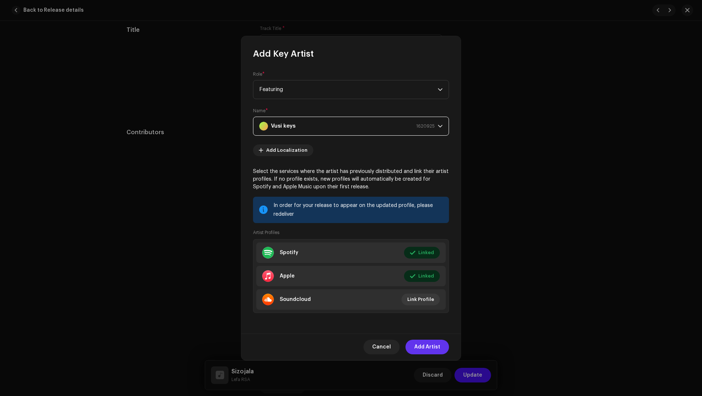
click at [421, 343] on span "Add Artist" at bounding box center [427, 347] width 26 height 15
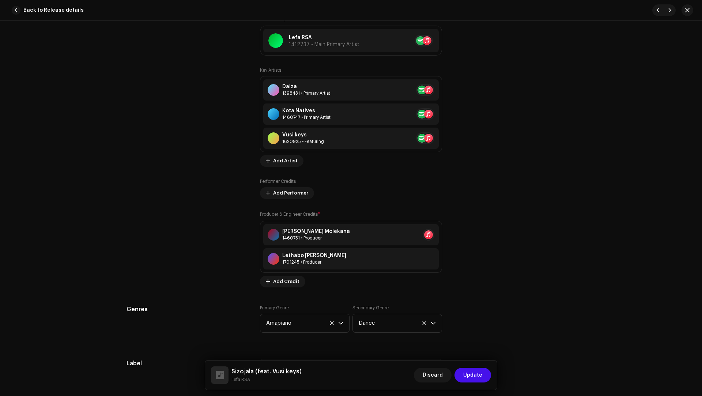
scroll to position [552, 0]
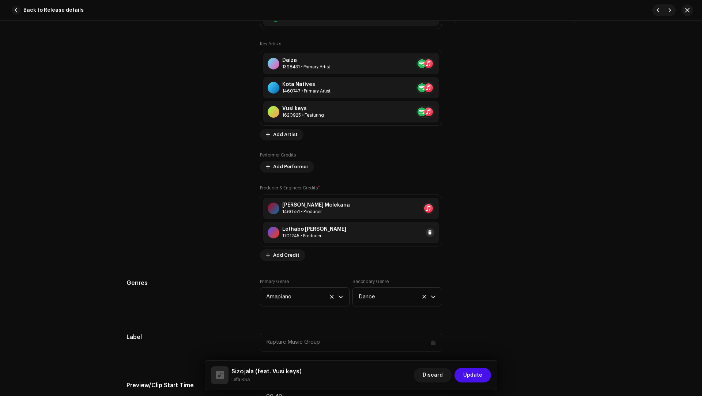
click at [429, 230] on span at bounding box center [430, 233] width 4 height 6
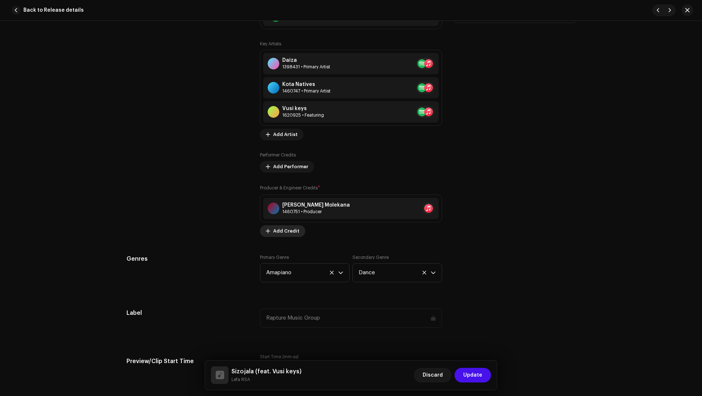
click at [274, 230] on span "Add Credit" at bounding box center [286, 231] width 26 height 15
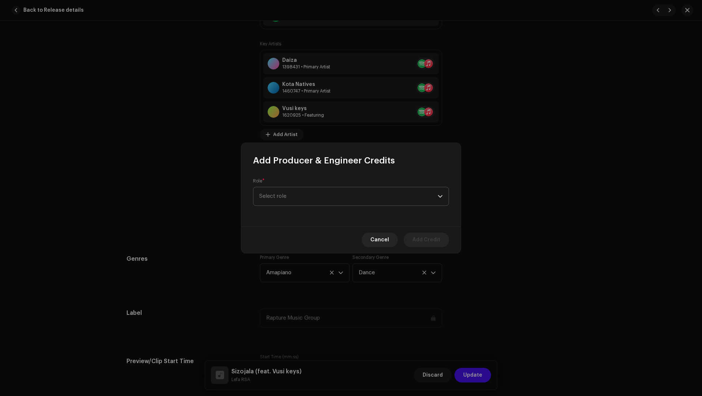
click at [276, 204] on span "Select role" at bounding box center [348, 196] width 179 height 18
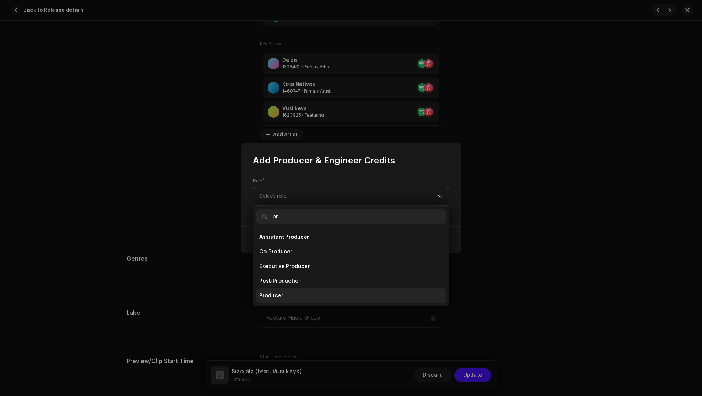
type input "pr"
click at [270, 294] on span "Producer" at bounding box center [271, 295] width 24 height 7
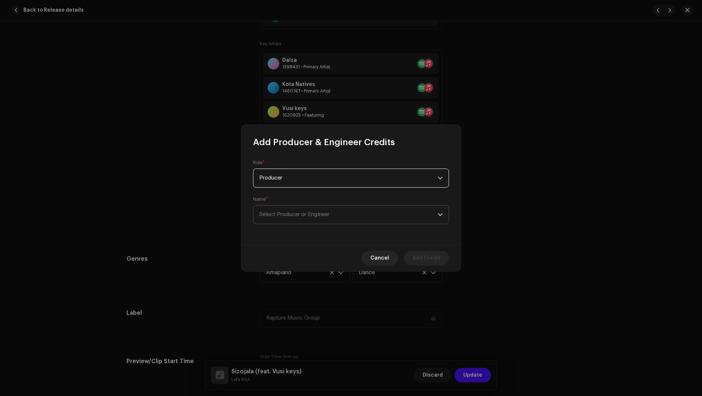
click at [274, 207] on span "Select Producer or Engineer" at bounding box center [348, 215] width 179 height 18
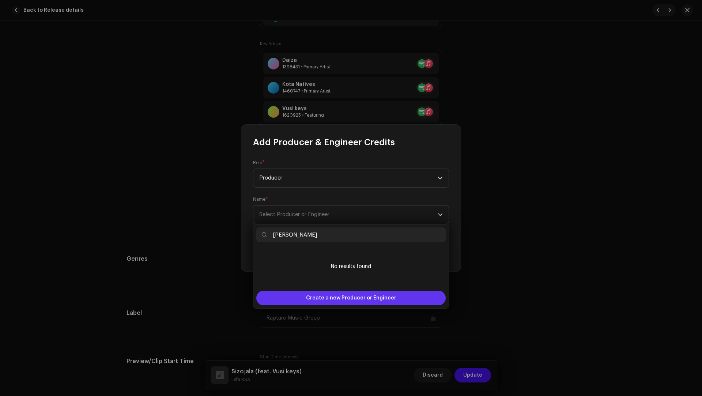
type input "Vusimuzi Cindi"
click at [310, 295] on span "Create a new Producer or Engineer" at bounding box center [351, 298] width 90 height 15
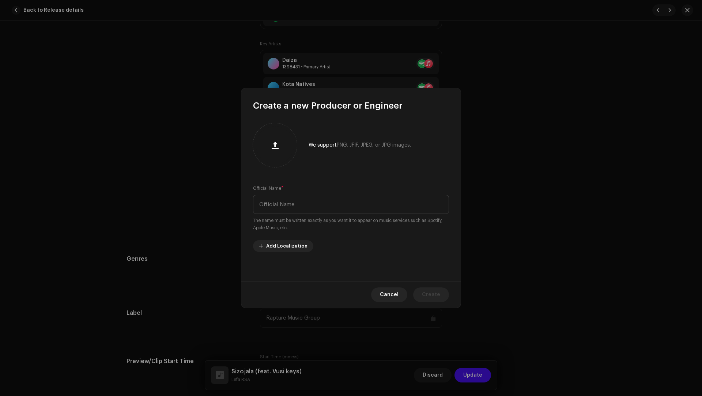
click at [289, 214] on div "Official Name * The name must be written exactly as you want it to appear on mu…" at bounding box center [351, 208] width 196 height 47
click at [287, 211] on input "text" at bounding box center [351, 204] width 196 height 19
paste input "Vusimuzi Cindi"
type input "Vusimuzi Cindi"
click at [428, 292] on span "Create" at bounding box center [431, 295] width 18 height 15
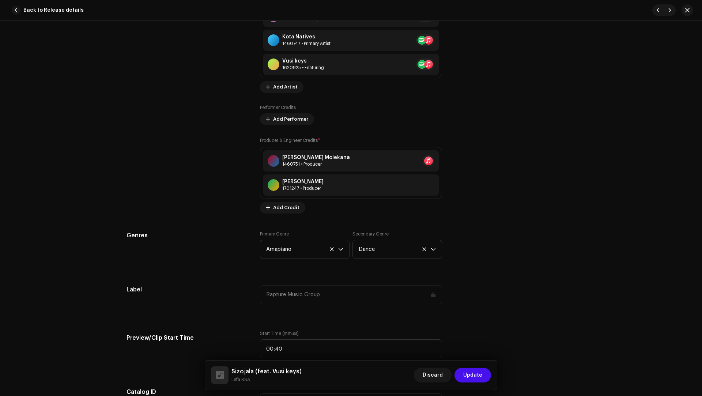
scroll to position [734, 0]
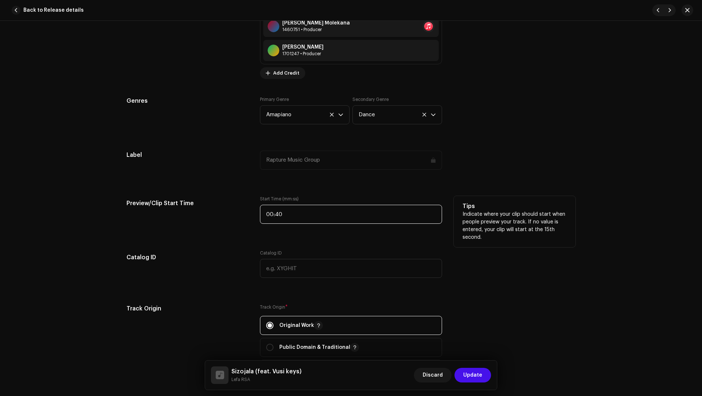
click at [290, 218] on input "00:40" at bounding box center [351, 214] width 182 height 19
paste input "1:25"
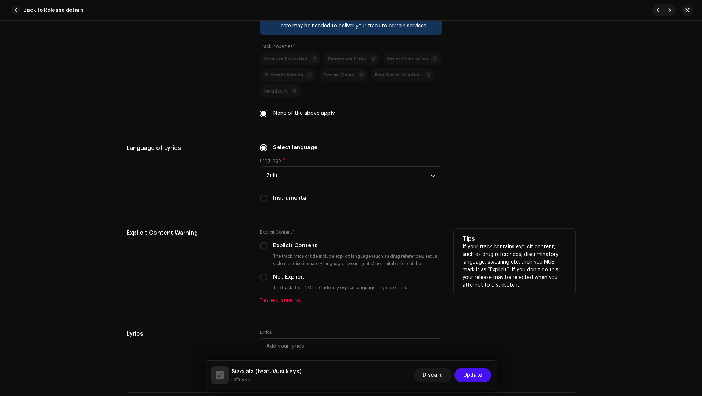
scroll to position [1353, 0]
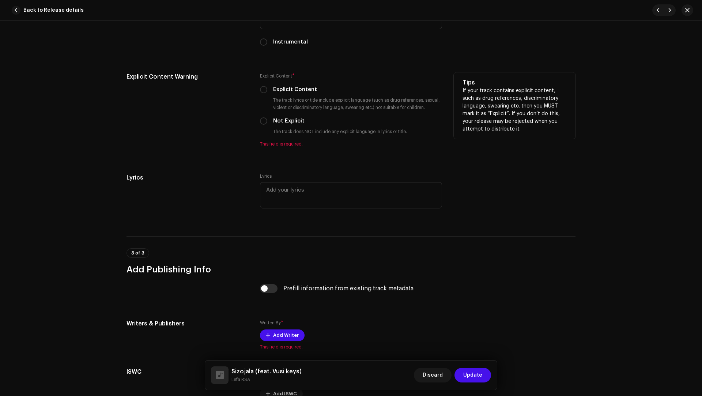
type input "01:25"
click at [283, 114] on div "Explicit Content * Explicit Content The track lyrics or title include explicit …" at bounding box center [351, 109] width 182 height 75
click at [284, 117] on label "Not Explicit" at bounding box center [288, 121] width 31 height 8
click at [267, 117] on input "Not Explicit" at bounding box center [263, 120] width 7 height 7
radio input "true"
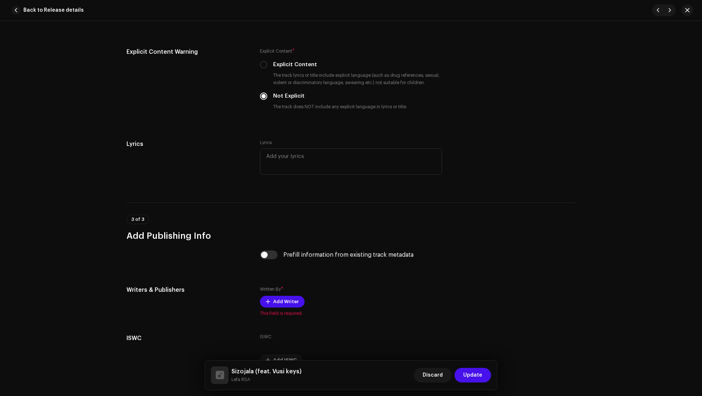
scroll to position [1416, 0]
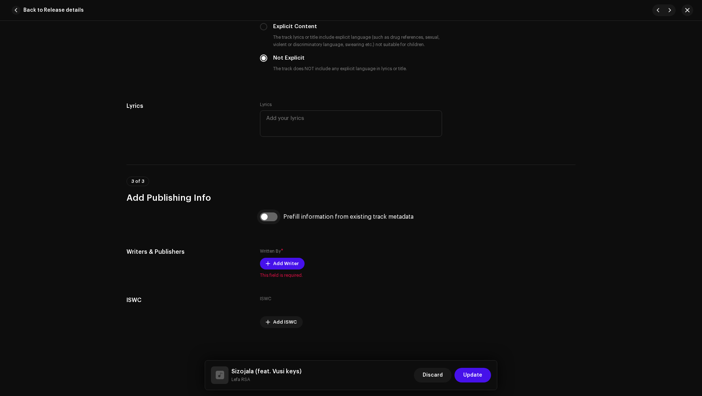
click at [270, 219] on div "Prefill information from existing track metadata" at bounding box center [351, 222] width 182 height 18
click at [270, 215] on input "checkbox" at bounding box center [269, 217] width 18 height 9
checkbox input "true"
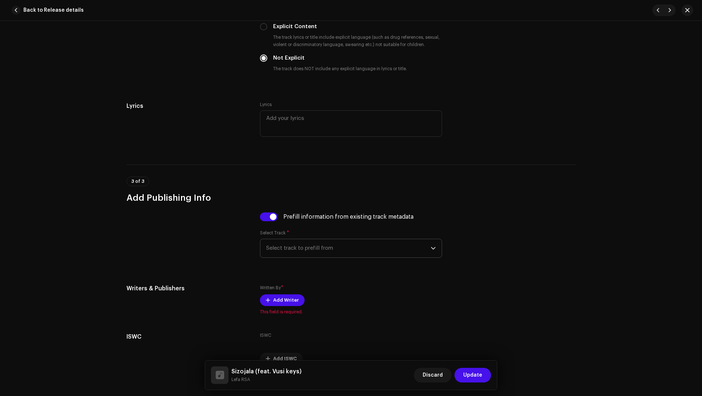
click at [304, 247] on span "Select track to prefill from" at bounding box center [348, 248] width 165 height 18
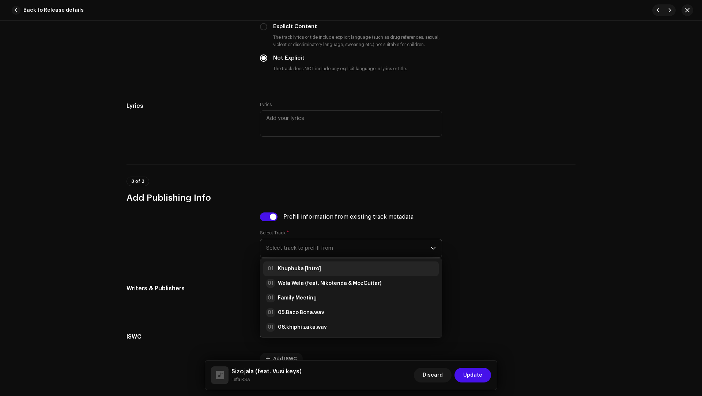
click at [300, 265] on strong "Khuphuka [Intro]" at bounding box center [299, 268] width 43 height 7
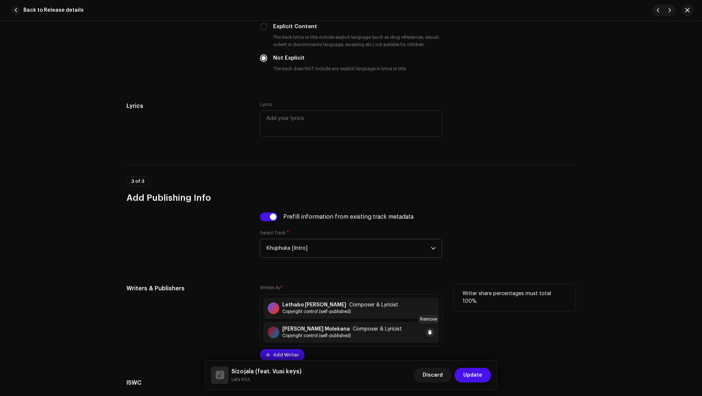
click at [426, 330] on button at bounding box center [430, 332] width 9 height 9
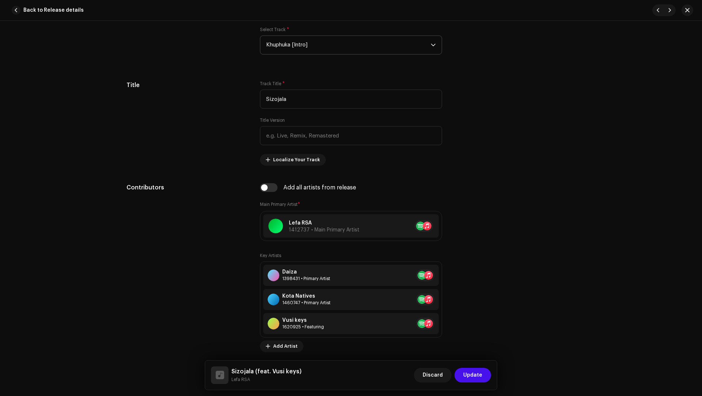
scroll to position [243, 0]
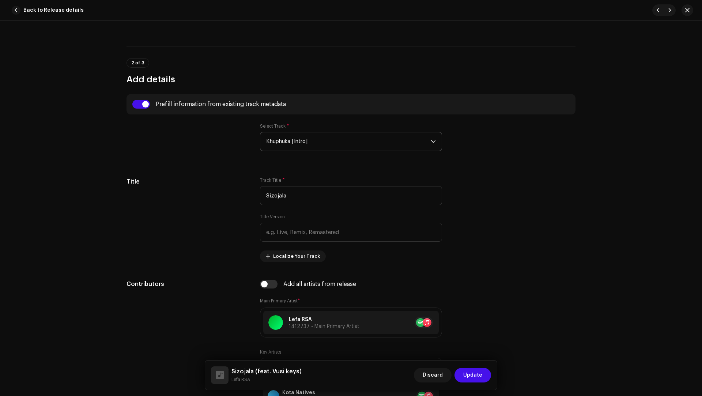
drag, startPoint x: 475, startPoint y: 375, endPoint x: 454, endPoint y: 346, distance: 36.4
click at [475, 375] on span "Update" at bounding box center [472, 375] width 19 height 15
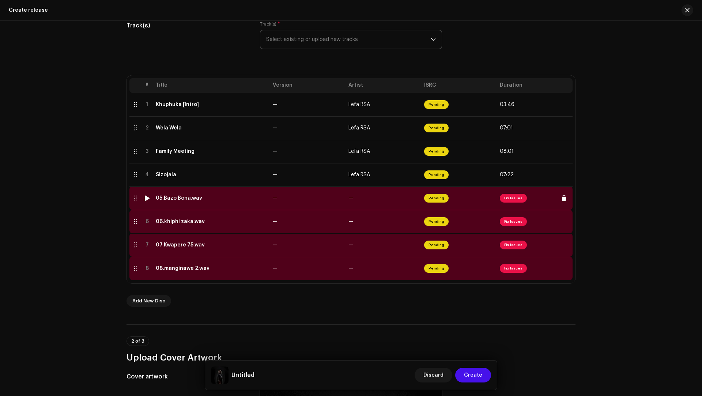
click at [218, 200] on div "05.Bazo Bona.wav" at bounding box center [211, 198] width 111 height 6
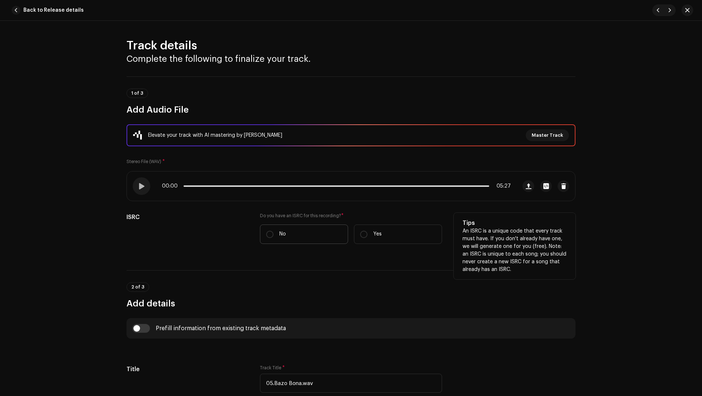
click at [289, 239] on label "No" at bounding box center [304, 234] width 88 height 19
click at [274, 238] on input "No" at bounding box center [269, 234] width 7 height 7
radio input "true"
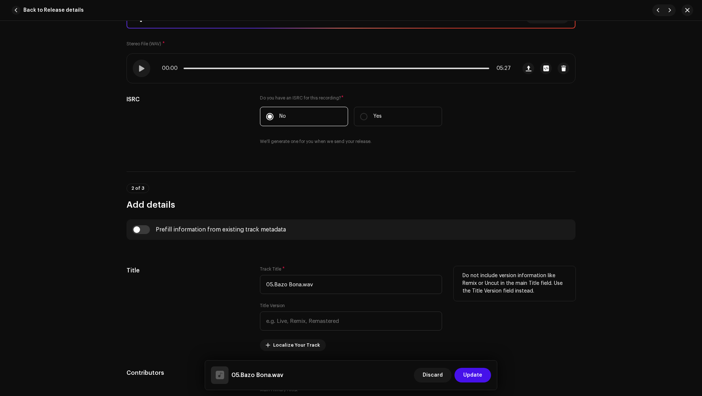
scroll to position [183, 0]
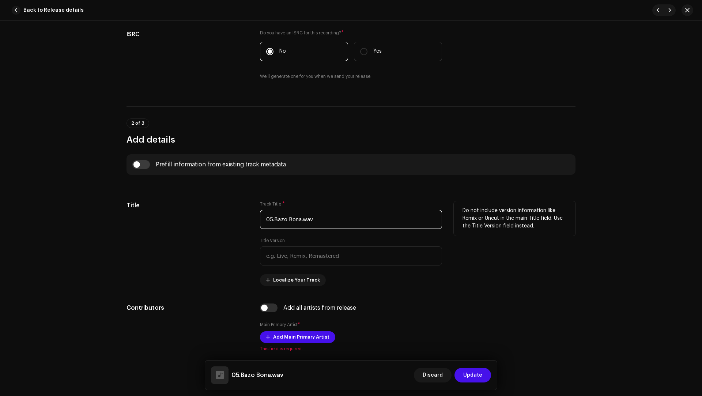
click at [273, 217] on input "05.Bazo Bona.wav" at bounding box center [351, 219] width 182 height 19
type input "Bazo Bona"
click at [136, 162] on input "checkbox" at bounding box center [141, 164] width 18 height 9
checkbox input "true"
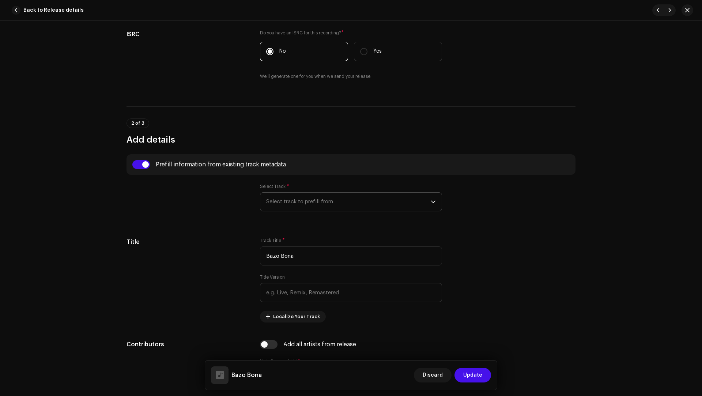
click at [267, 197] on span "Select track to prefill from" at bounding box center [348, 202] width 165 height 18
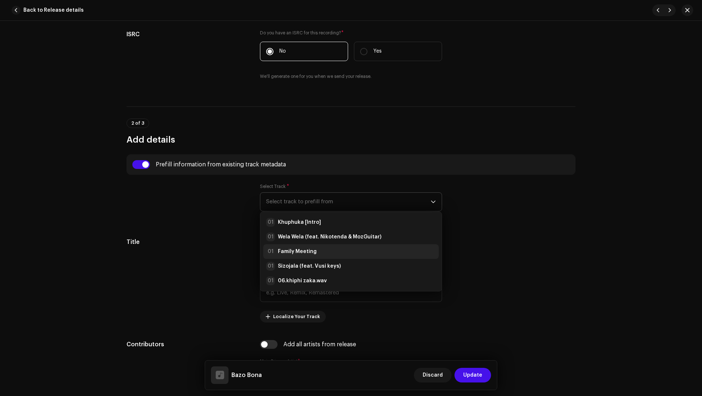
click at [293, 248] on strong "Family Meeting" at bounding box center [297, 251] width 39 height 7
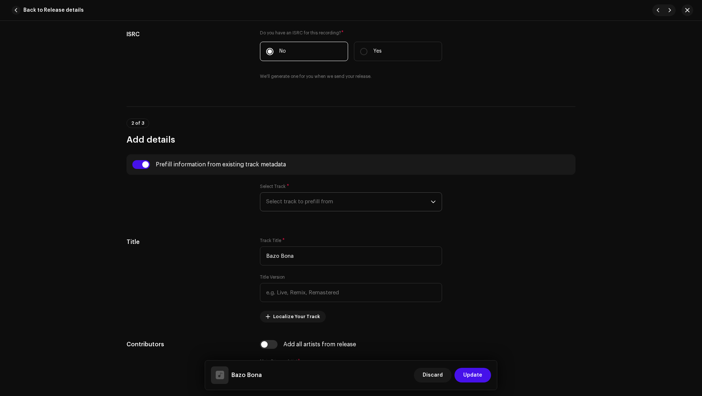
type input "01:40"
radio input "true"
type input "Lefa RSA"
checkbox input "true"
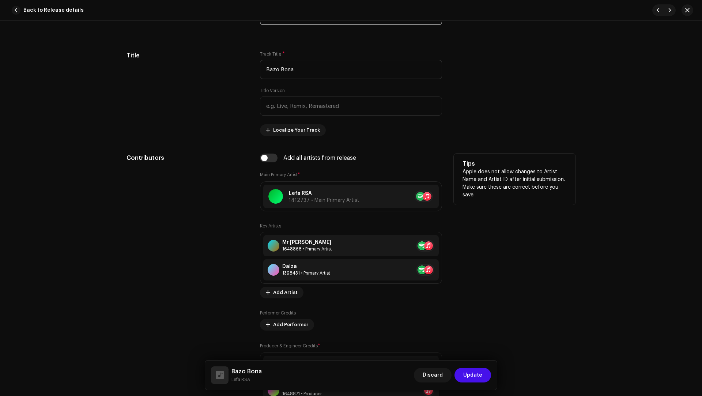
scroll to position [495, 0]
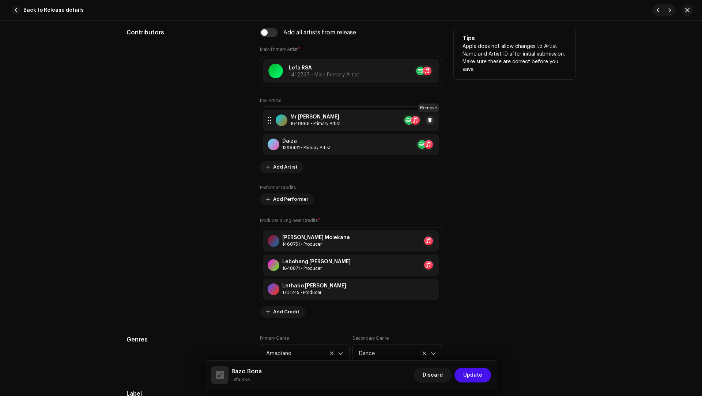
click at [428, 119] on span at bounding box center [430, 120] width 4 height 6
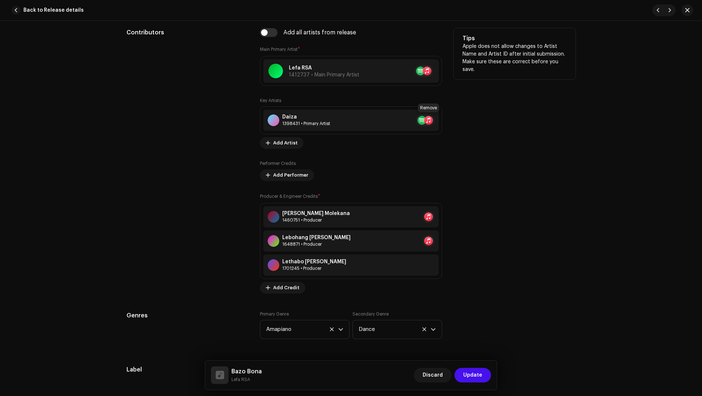
click at [441, 119] on span at bounding box center [443, 120] width 4 height 6
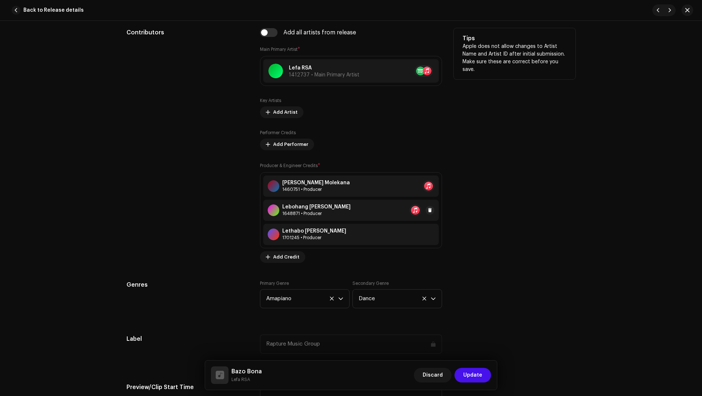
click at [433, 209] on div "Lebohang Kenneth Khuto 1648871 • Producer" at bounding box center [351, 210] width 176 height 21
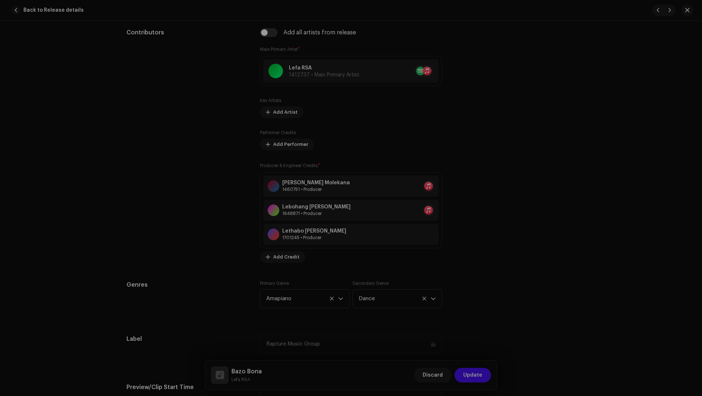
click at [539, 231] on div "Update Producer & Engineer Credits Role * Select role Cancel Update" at bounding box center [351, 198] width 702 height 396
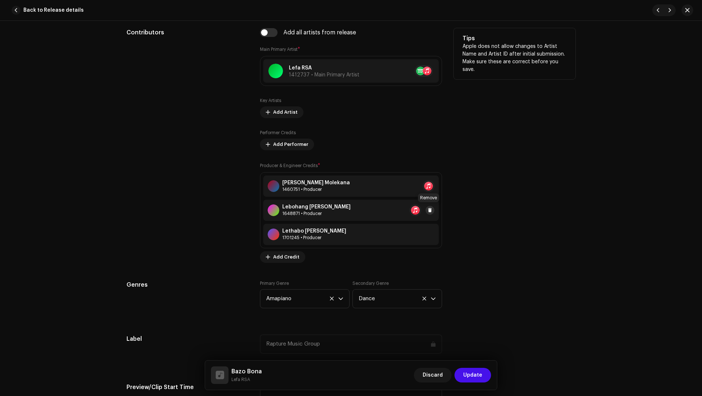
click at [428, 207] on span at bounding box center [430, 210] width 4 height 6
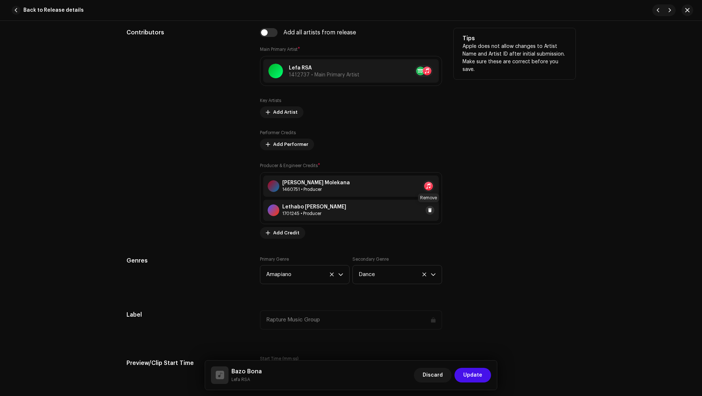
click at [431, 209] on span at bounding box center [430, 210] width 4 height 6
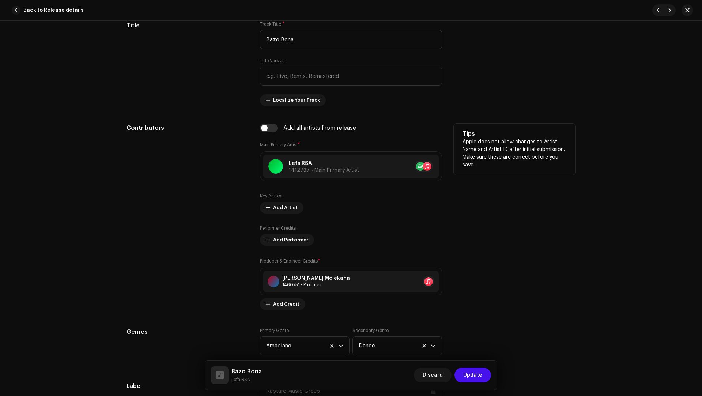
scroll to position [320, 0]
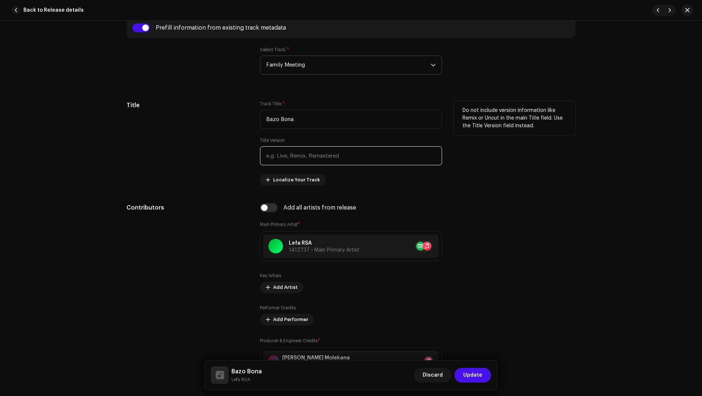
click at [284, 163] on input "text" at bounding box center [351, 155] width 182 height 19
paste input "Bob Mabena ,Locco Musiq"
click at [287, 157] on input "Bob Mabena ,Locco Musiq" at bounding box center [351, 155] width 182 height 19
drag, startPoint x: 287, startPoint y: 157, endPoint x: 269, endPoint y: 155, distance: 18.0
click at [269, 155] on input "Bob Mabena ,Locco Musiq" at bounding box center [351, 155] width 182 height 19
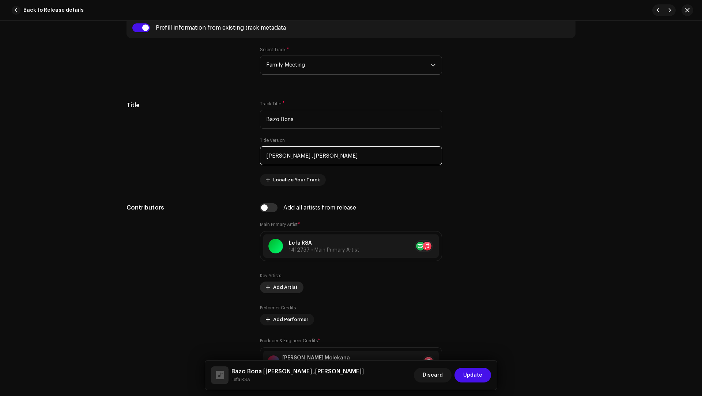
type input "Bob Mabena ,Locco Musiq"
click at [271, 283] on button "Add Artist" at bounding box center [282, 288] width 44 height 12
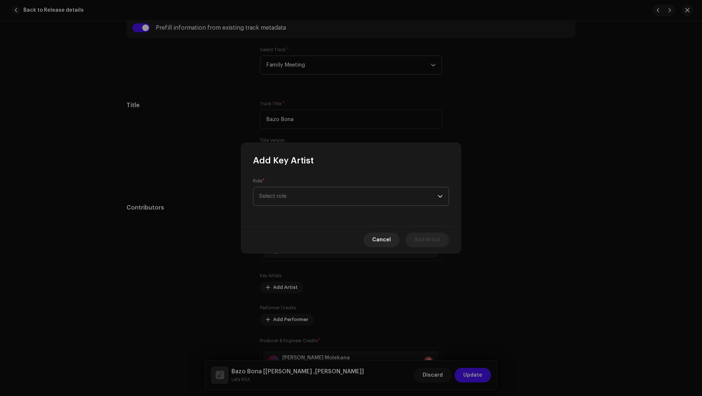
click at [278, 200] on span "Select role" at bounding box center [348, 196] width 179 height 18
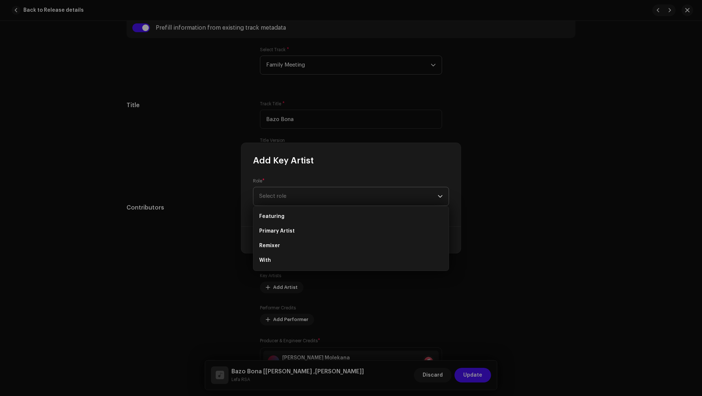
click at [286, 230] on span "Primary Artist" at bounding box center [276, 231] width 35 height 7
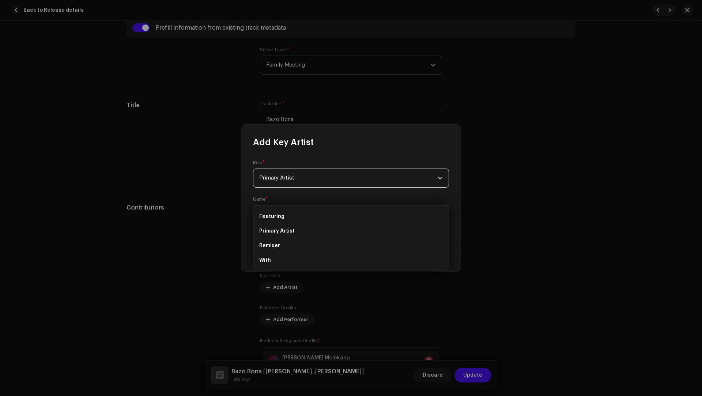
click at [284, 216] on span "Select Artist" at bounding box center [275, 214] width 32 height 5
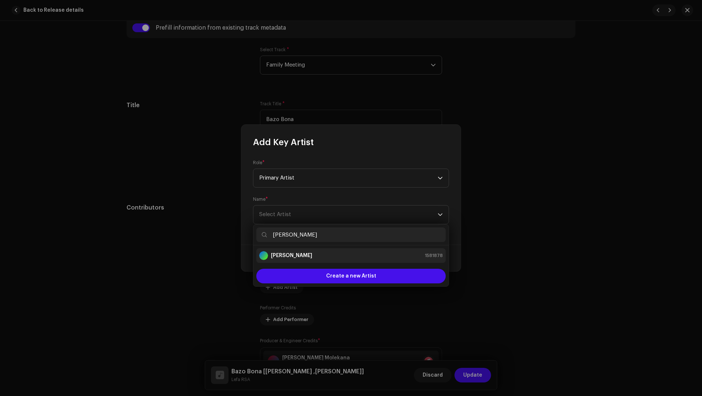
type input "Bob Mabena"
click at [281, 260] on li "Bob Mabena 1581878" at bounding box center [350, 255] width 189 height 15
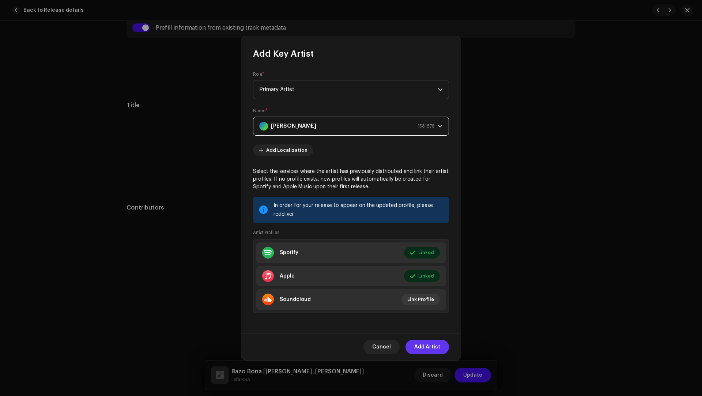
click at [425, 347] on span "Add Artist" at bounding box center [427, 347] width 26 height 15
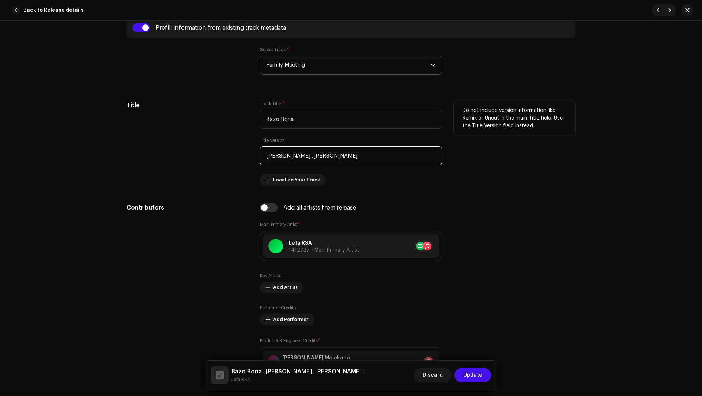
click at [320, 155] on input "Bob Mabena ,Locco Musiq" at bounding box center [351, 155] width 182 height 19
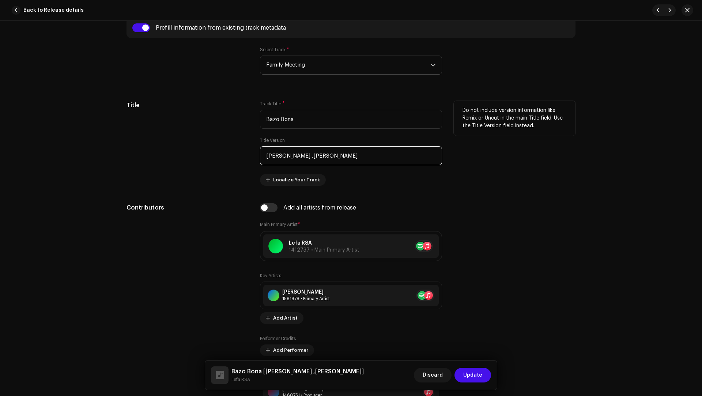
drag, startPoint x: 320, startPoint y: 155, endPoint x: 314, endPoint y: 155, distance: 6.2
click at [314, 155] on input "Bob Mabena ,Locco Musiq" at bounding box center [351, 155] width 182 height 19
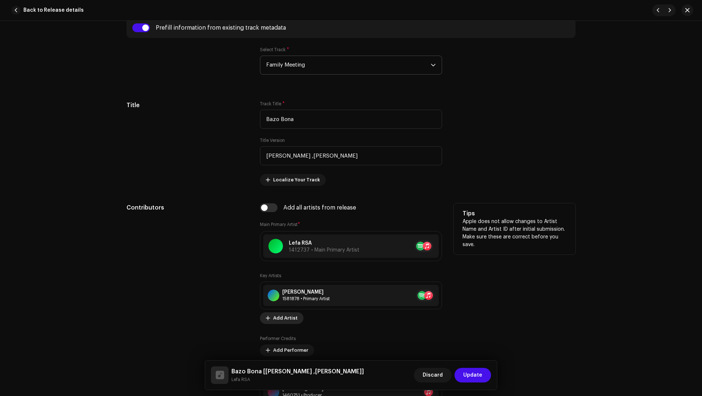
click at [288, 318] on span "Add Artist" at bounding box center [285, 318] width 25 height 15
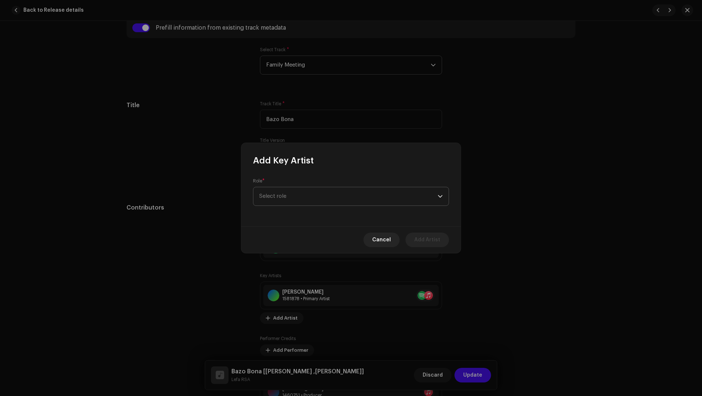
click at [282, 198] on span "Select role" at bounding box center [348, 196] width 179 height 18
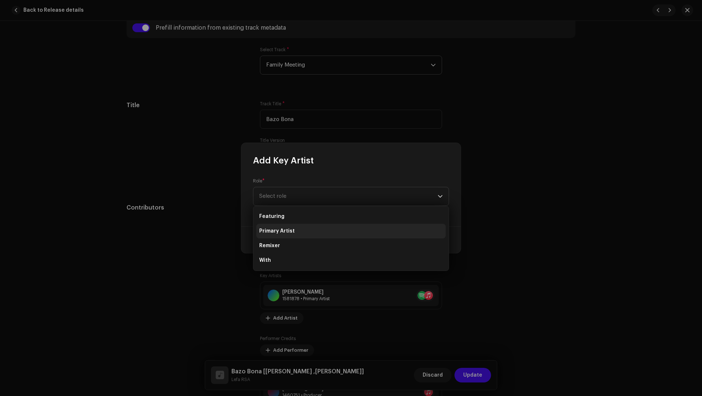
click at [286, 229] on span "Primary Artist" at bounding box center [276, 231] width 35 height 7
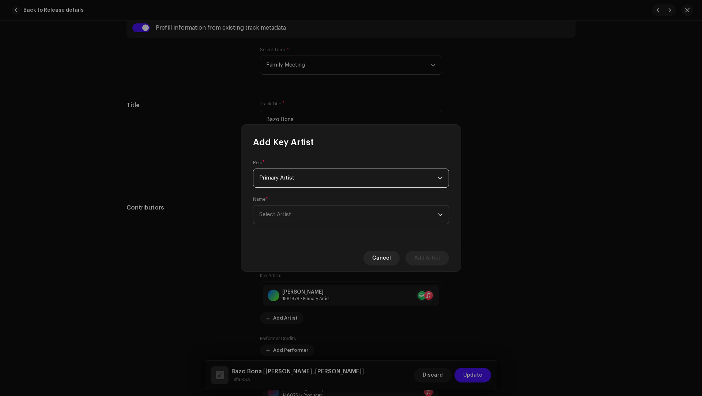
click at [283, 222] on span "Select Artist" at bounding box center [348, 215] width 179 height 18
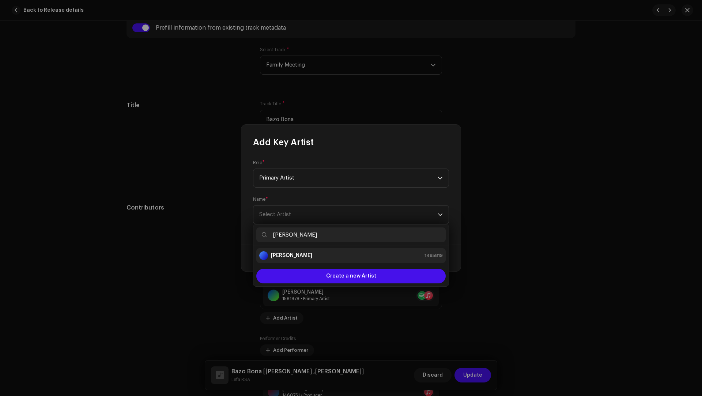
type input "Locco Musiq"
click at [308, 252] on div "Locco Musiq 1485819" at bounding box center [351, 255] width 184 height 9
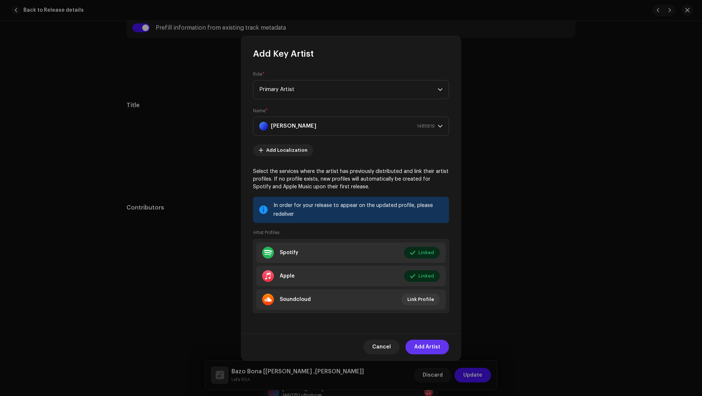
click at [427, 346] on span "Add Artist" at bounding box center [427, 347] width 26 height 15
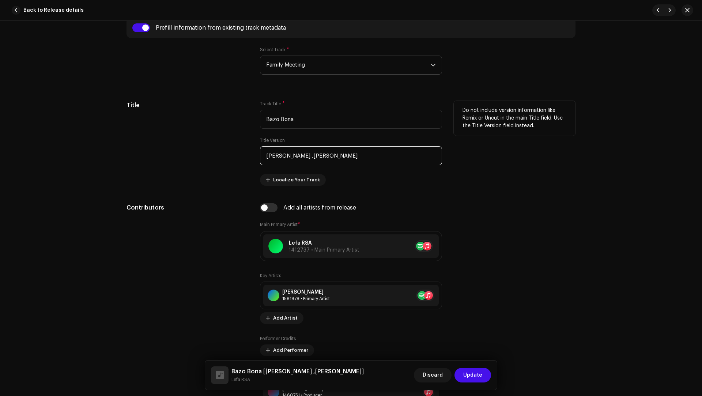
drag, startPoint x: 343, startPoint y: 157, endPoint x: 338, endPoint y: 148, distance: 10.0
click at [338, 148] on input "Bob Mabena ,Locco Musiq" at bounding box center [351, 155] width 182 height 19
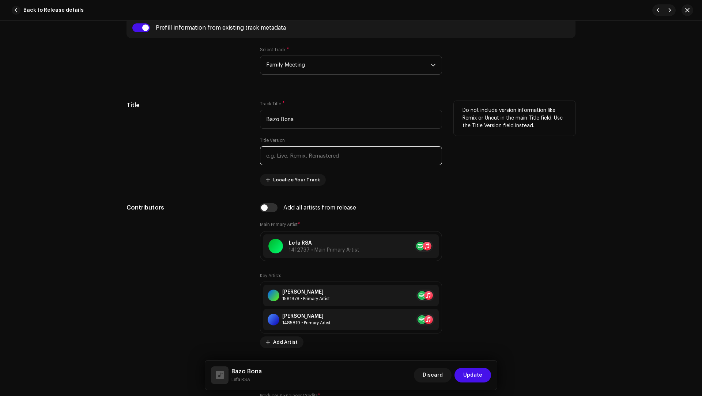
paste input "ep xplosion ,Lungstar and Stapura"
click at [264, 154] on input "ep xplosion ,Lungstar and Stapura" at bounding box center [351, 155] width 182 height 19
click at [290, 153] on input "Deep xplosion ,Lungstar and Stapura" at bounding box center [351, 155] width 182 height 19
drag, startPoint x: 290, startPoint y: 153, endPoint x: 273, endPoint y: 153, distance: 17.6
click at [273, 153] on input "Deep xplosion ,Lungstar and Stapura" at bounding box center [351, 155] width 182 height 19
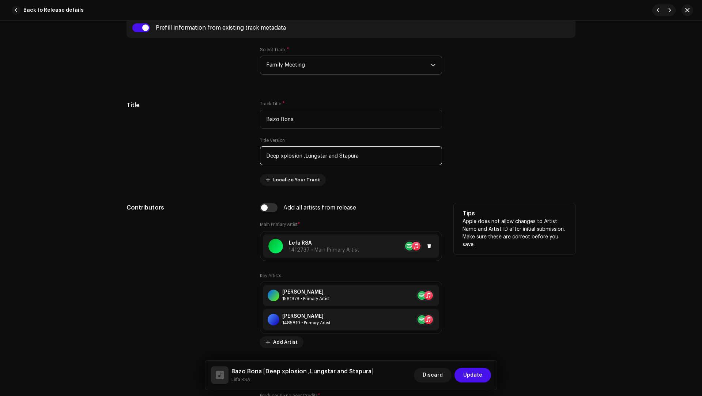
scroll to position [510, 0]
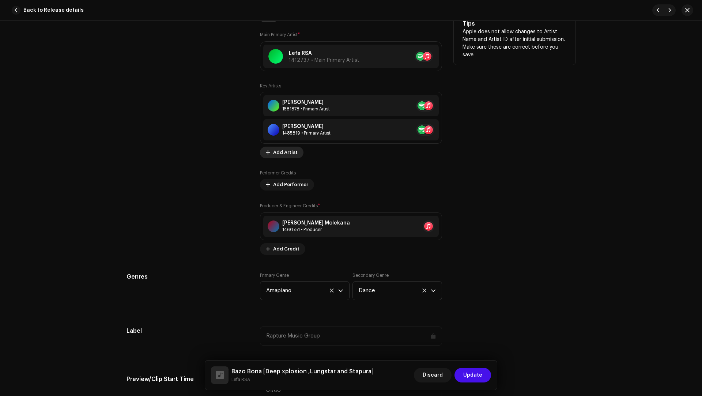
type input "Deep xplosion ,Lungstar and Stapura"
click at [281, 154] on span "Add Artist" at bounding box center [285, 152] width 25 height 15
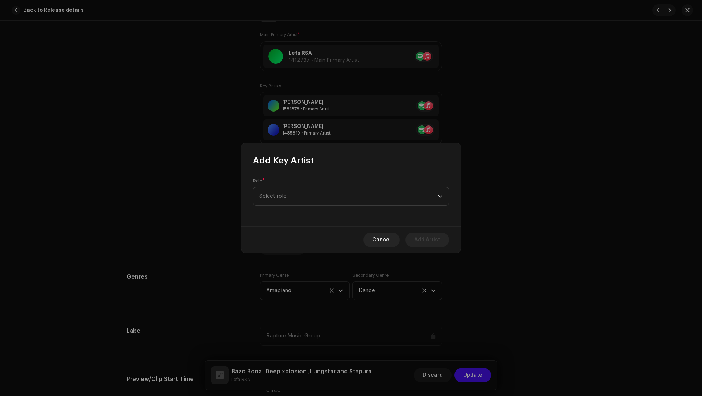
click at [288, 180] on div "Role * Select role" at bounding box center [351, 192] width 196 height 28
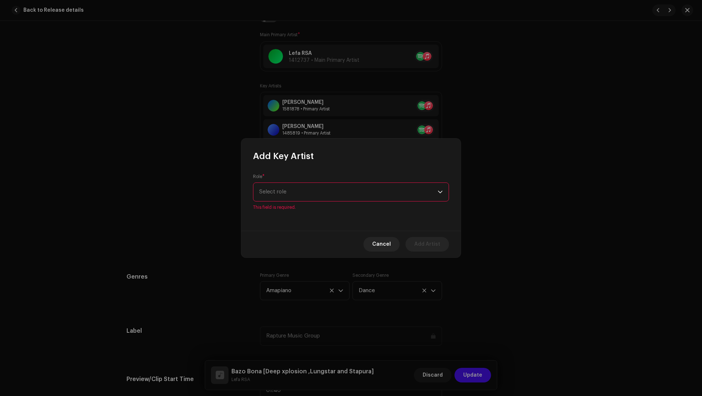
click at [288, 199] on span "Select role" at bounding box center [348, 192] width 179 height 18
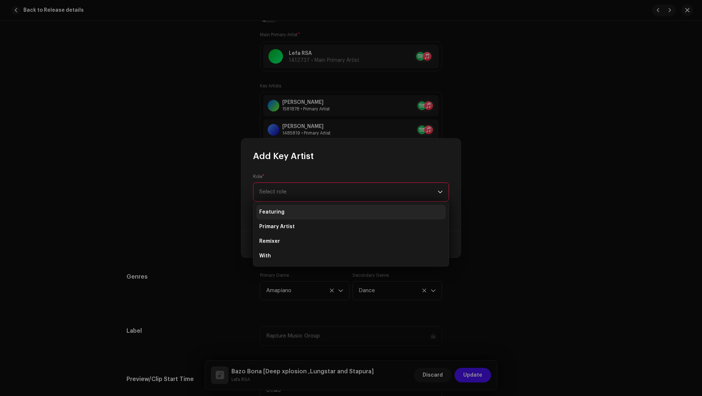
click at [288, 208] on li "Featuring" at bounding box center [350, 212] width 189 height 15
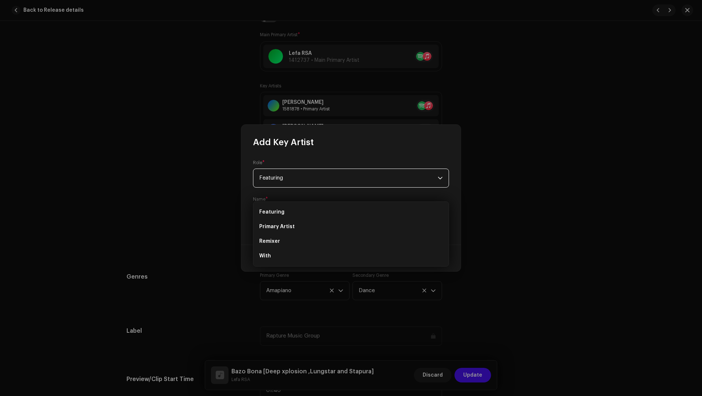
click at [287, 210] on span "Select Artist" at bounding box center [348, 215] width 179 height 18
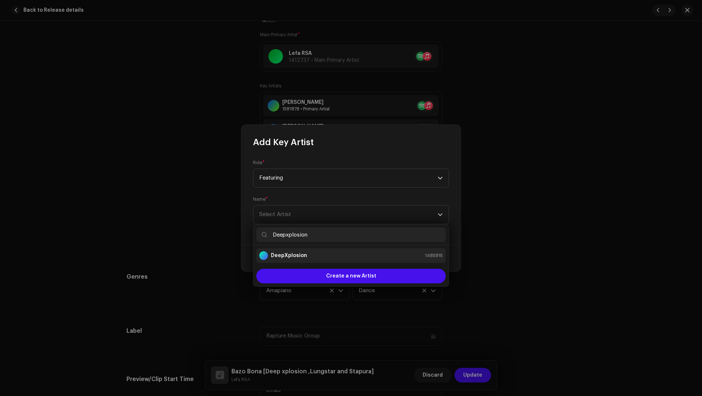
type input "Deepxplosion"
click at [311, 249] on li "DeepXplosion 1485815" at bounding box center [350, 255] width 189 height 15
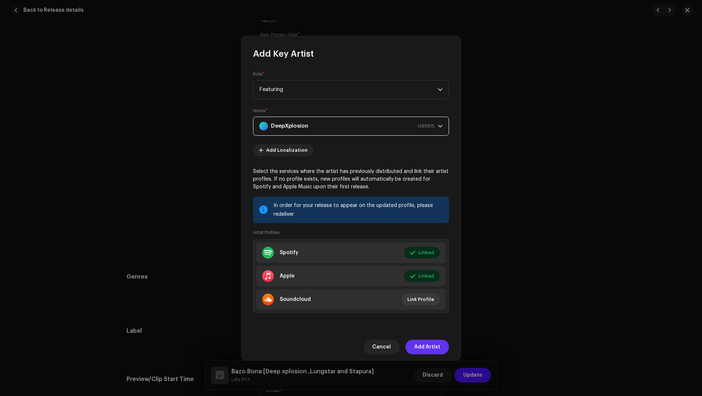
click at [423, 345] on span "Add Artist" at bounding box center [427, 347] width 26 height 15
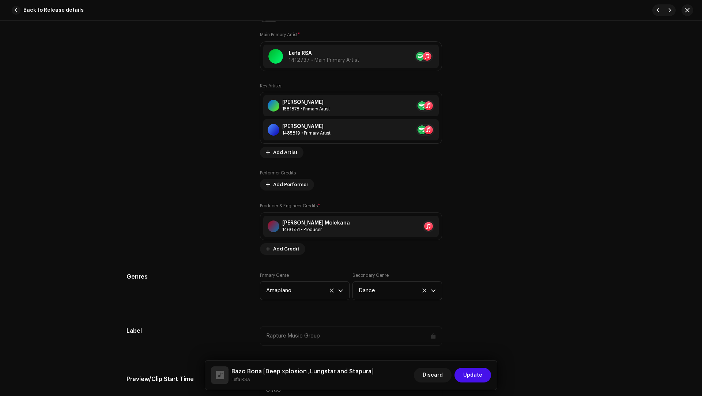
click at [316, 372] on h5 "Bazo Bona [Deep xplosion ,Lungstar and Stapura]" at bounding box center [303, 371] width 142 height 9
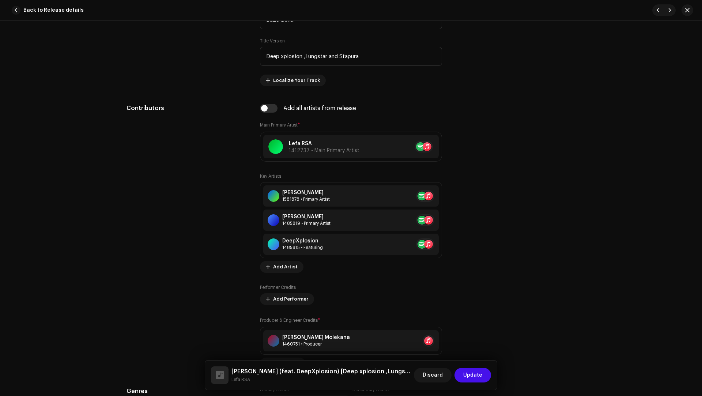
scroll to position [375, 0]
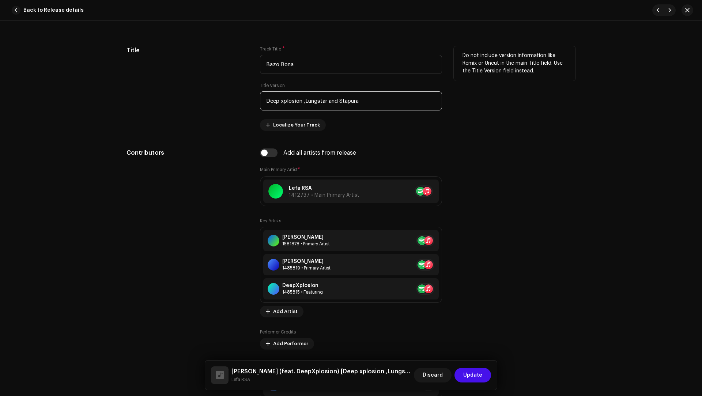
click at [311, 97] on input "Deep xplosion ,Lungstar and Stapura" at bounding box center [351, 100] width 182 height 19
click at [311, 100] on input "Deep xplosion ,Lungstar and Stapura" at bounding box center [351, 100] width 182 height 19
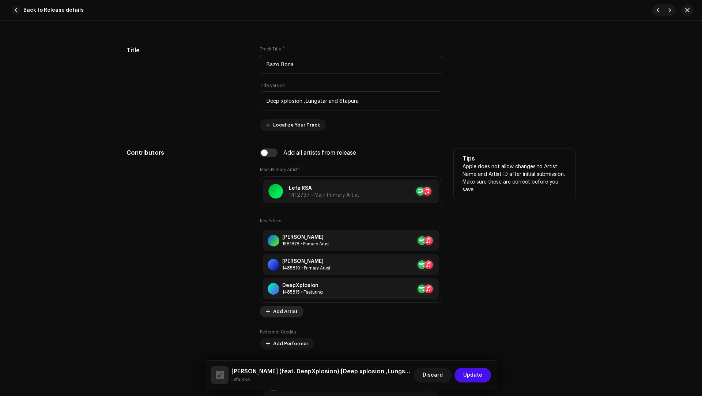
click at [283, 312] on span "Add Artist" at bounding box center [285, 311] width 25 height 15
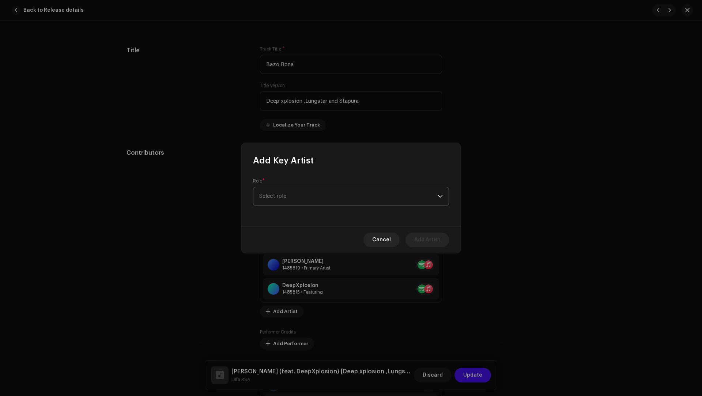
click at [274, 194] on span "Select role" at bounding box center [348, 196] width 179 height 18
click at [282, 225] on li "Primary Artist" at bounding box center [350, 231] width 189 height 15
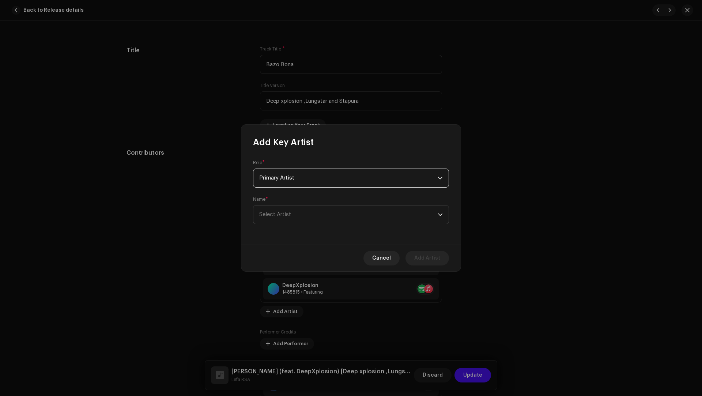
click at [282, 174] on span "Primary Artist" at bounding box center [348, 178] width 179 height 18
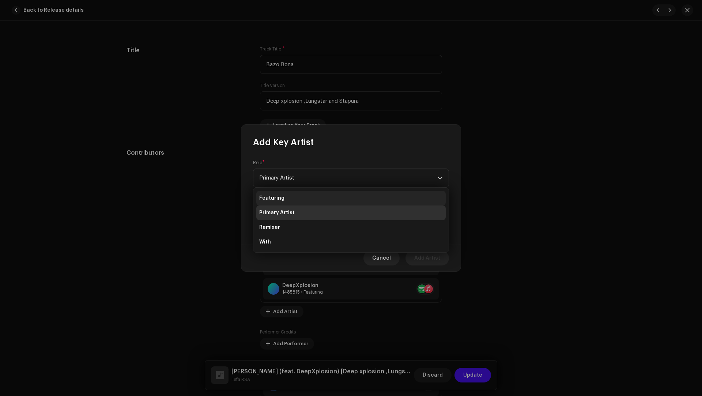
click at [285, 201] on li "Featuring" at bounding box center [350, 198] width 189 height 15
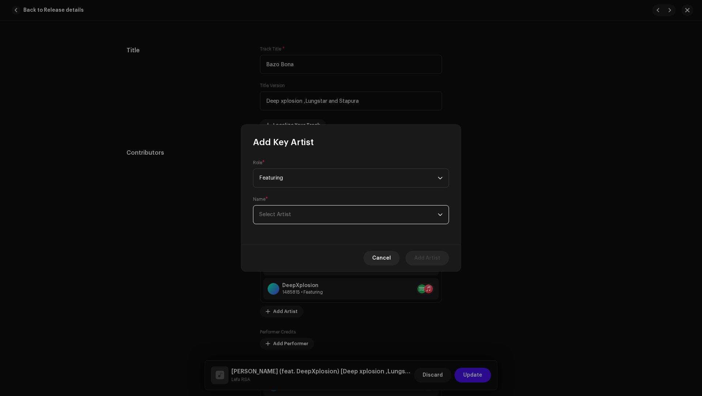
click at [282, 213] on span "Select Artist" at bounding box center [275, 214] width 32 height 5
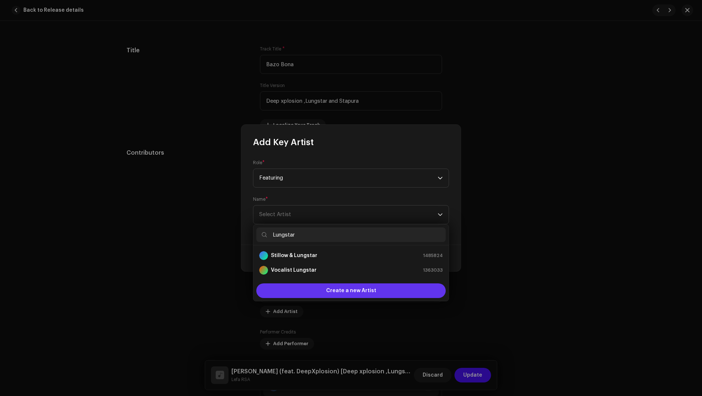
type input "Lungstar"
click at [312, 292] on div "Create a new Artist" at bounding box center [350, 291] width 189 height 15
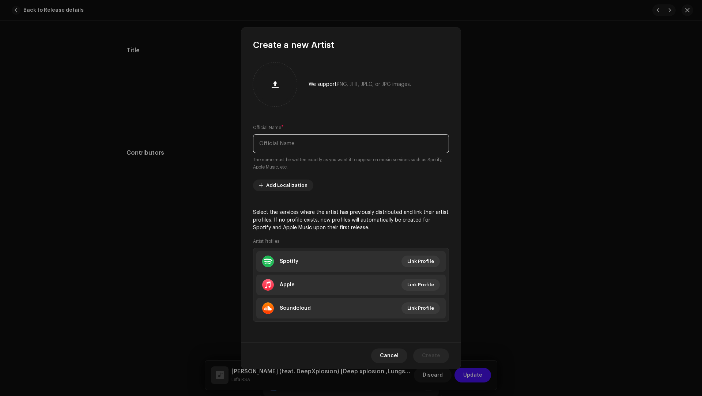
click at [270, 152] on input "text" at bounding box center [351, 143] width 196 height 19
paste input "Lungstar"
type input "Lungstar"
click at [331, 290] on li "Apple Link Profile" at bounding box center [350, 285] width 189 height 20
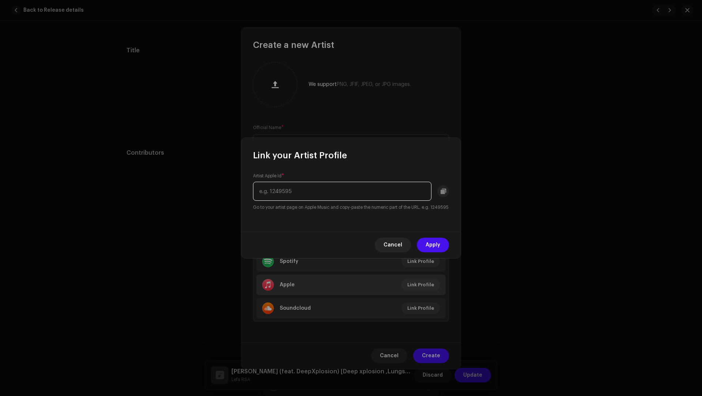
paste input "6CtD2tAHdBY3pnPbv4Da6A"
type input "6CtD2tAHdBY3pnPbv4Da6A"
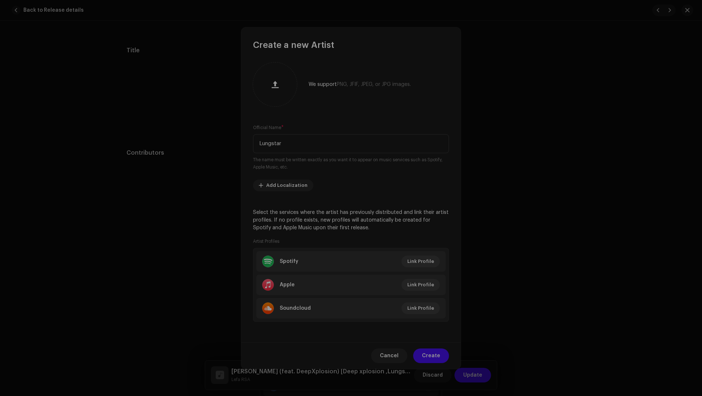
click at [316, 271] on div "Link your Artist Profile Artist Apple Id * 6CtD2tAHdBY3pnPbv4Da6A Go to your ar…" at bounding box center [351, 198] width 702 height 396
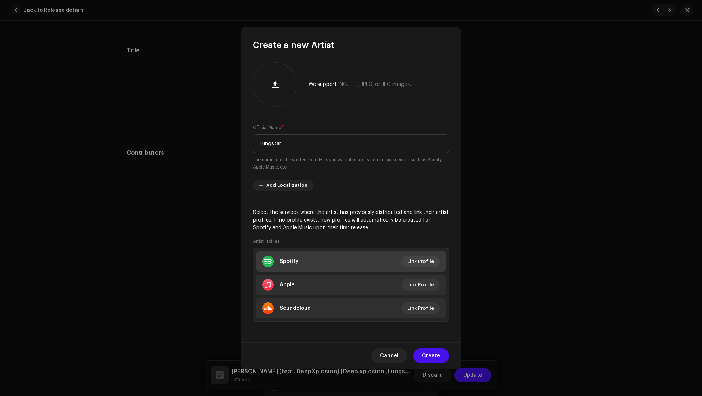
click at [301, 253] on li "Spotify Link Profile" at bounding box center [350, 261] width 189 height 20
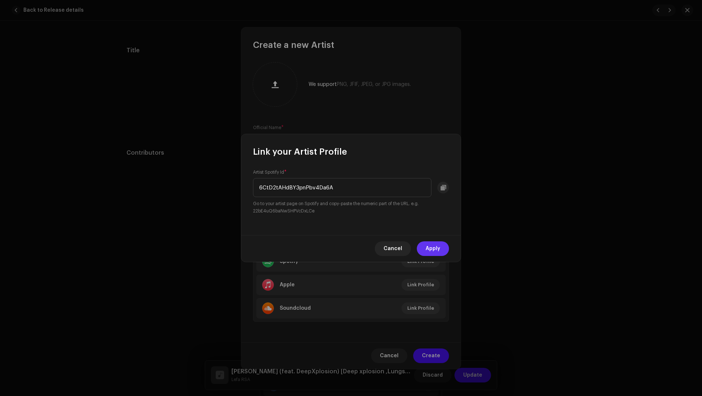
type input "6CtD2tAHdBY3pnPbv4Da6A"
click at [432, 246] on span "Apply" at bounding box center [433, 248] width 15 height 15
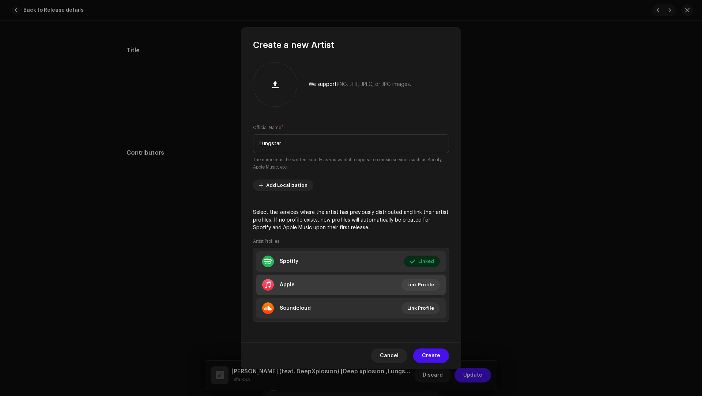
click at [323, 279] on li "Apple Link Profile" at bounding box center [350, 285] width 189 height 20
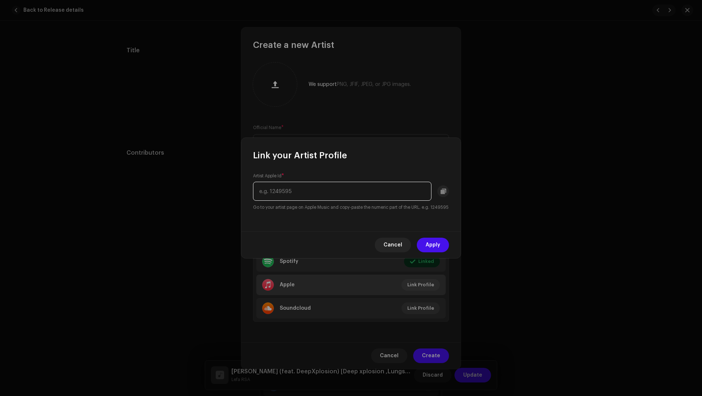
paste input "1437712167"
type input "1437712167"
click at [433, 249] on span "Apply" at bounding box center [433, 245] width 15 height 15
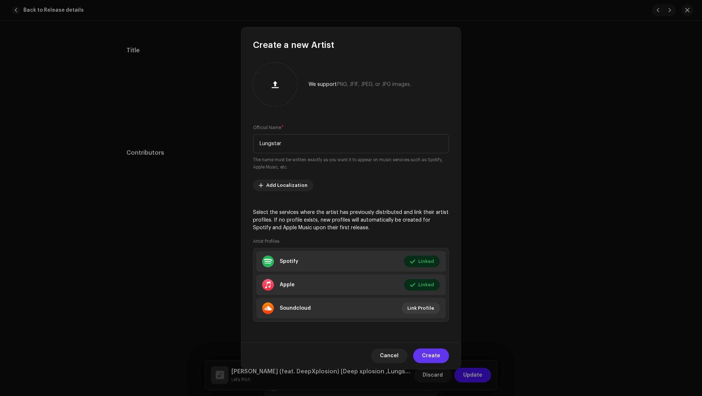
click at [431, 357] on span "Create" at bounding box center [431, 356] width 18 height 15
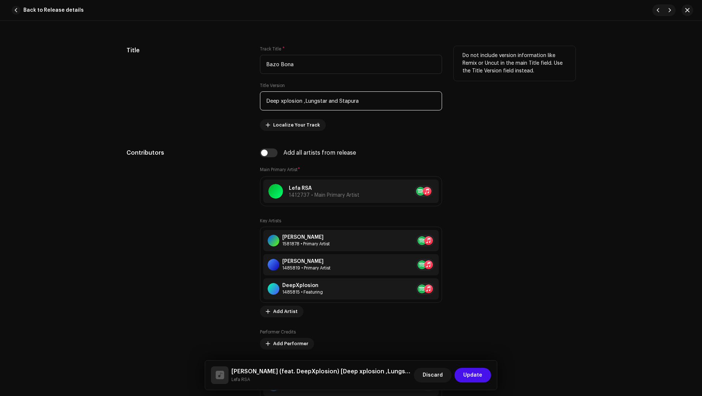
click at [346, 94] on input "Deep xplosion ,Lungstar and Stapura" at bounding box center [351, 100] width 182 height 19
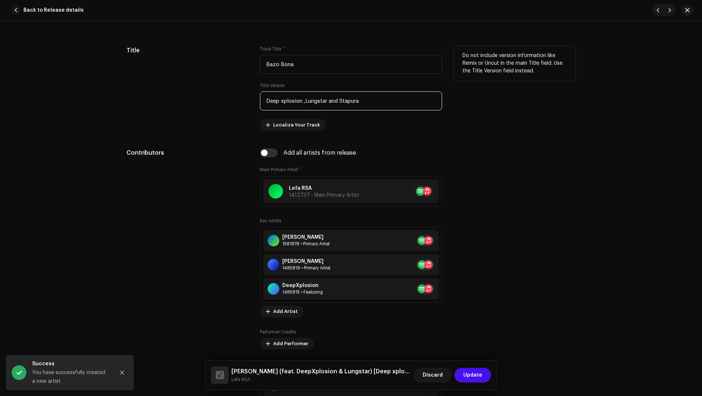
click at [348, 101] on input "Deep xplosion ,Lungstar and Stapura" at bounding box center [351, 100] width 182 height 19
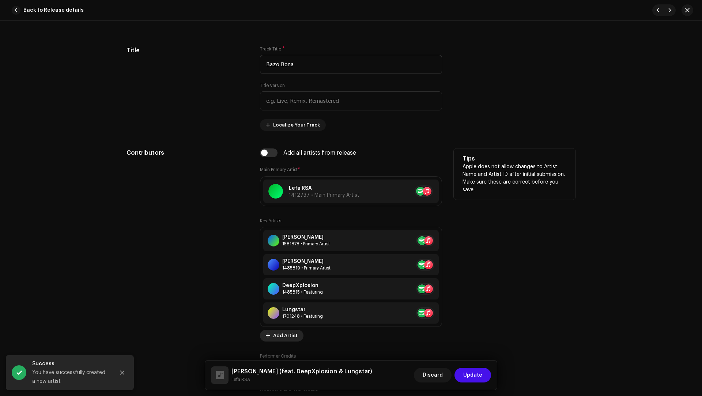
click at [280, 334] on span "Add Artist" at bounding box center [285, 336] width 25 height 15
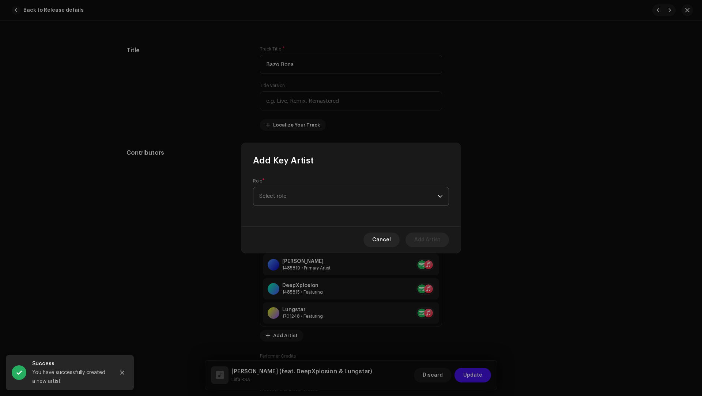
click at [274, 204] on span "Select role" at bounding box center [348, 196] width 179 height 18
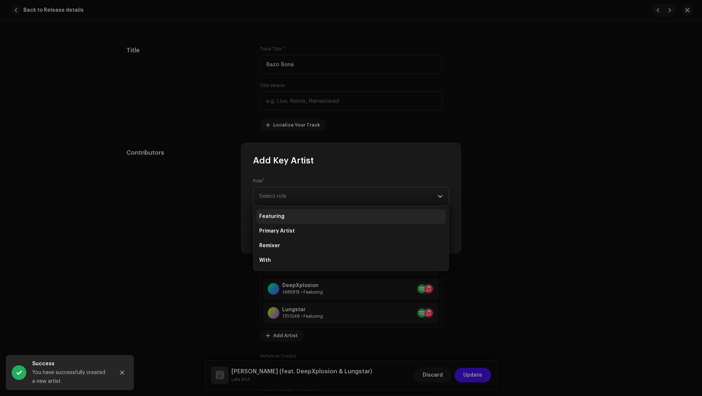
click at [278, 218] on span "Featuring" at bounding box center [271, 216] width 25 height 7
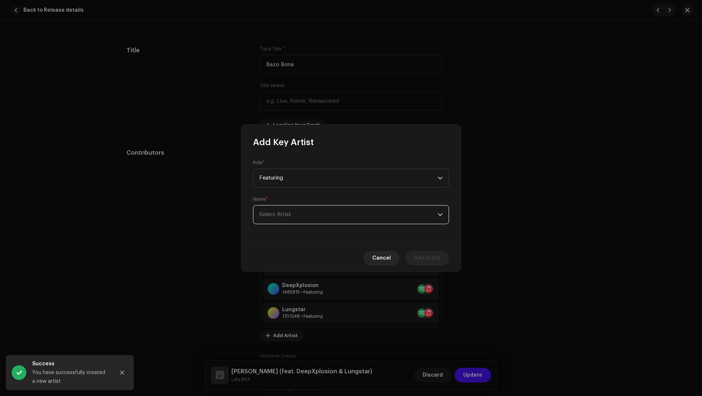
click at [278, 217] on span "Select Artist" at bounding box center [275, 214] width 32 height 5
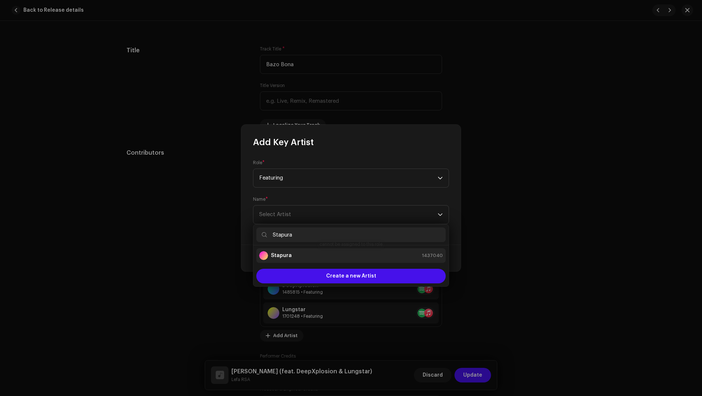
type input "Stapura"
click at [287, 254] on strong "Stapura" at bounding box center [281, 255] width 21 height 7
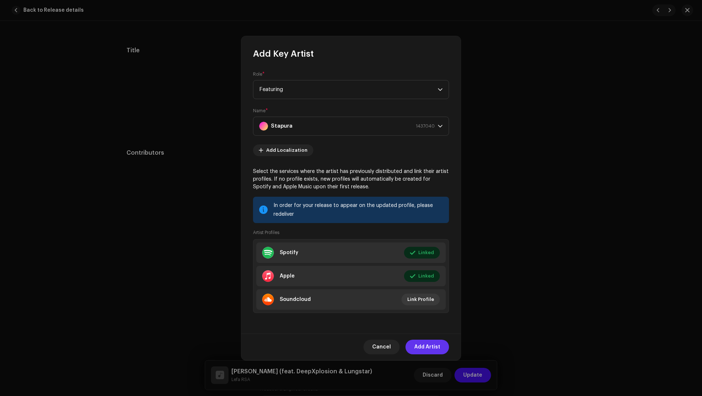
click at [424, 347] on span "Add Artist" at bounding box center [427, 347] width 26 height 15
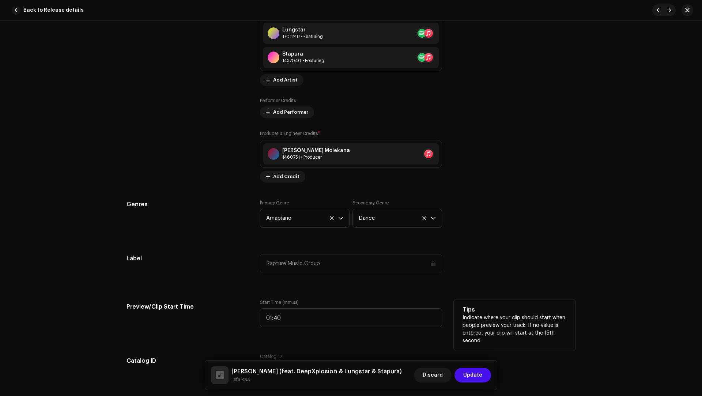
scroll to position [703, 0]
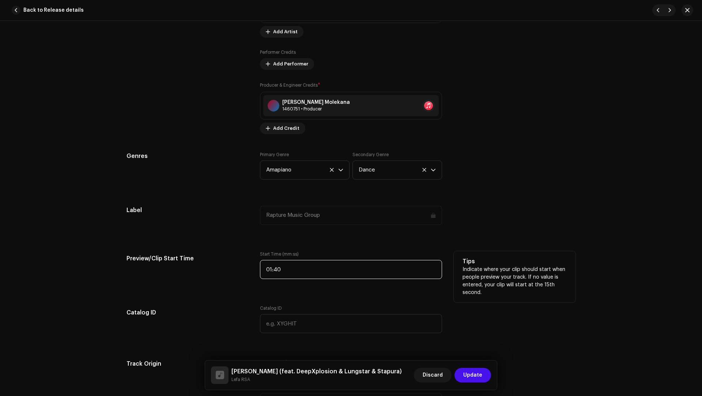
click at [278, 269] on input "01:40" at bounding box center [351, 269] width 182 height 19
click at [276, 269] on input "01:40" at bounding box center [351, 269] width 182 height 19
type input "01:30"
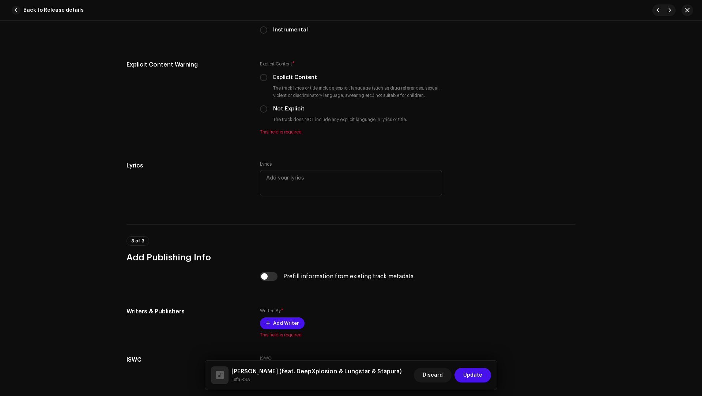
scroll to position [1408, 0]
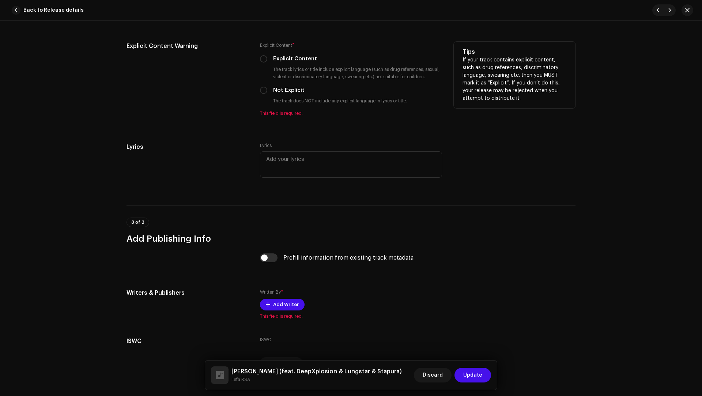
click at [282, 90] on label "Not Explicit" at bounding box center [288, 90] width 31 height 8
click at [267, 90] on input "Not Explicit" at bounding box center [263, 90] width 7 height 7
radio input "true"
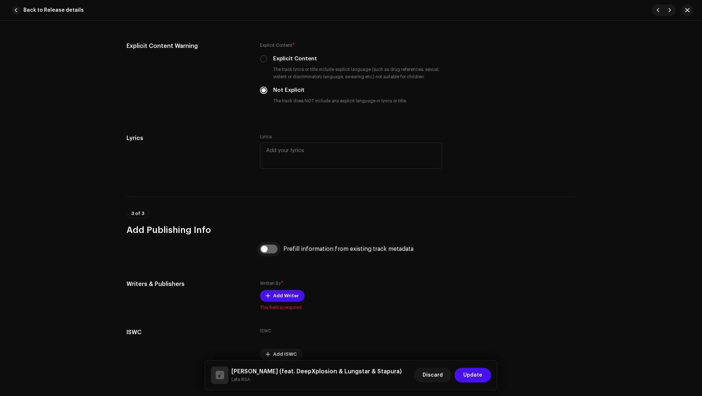
click at [270, 248] on input "checkbox" at bounding box center [269, 249] width 18 height 9
checkbox input "true"
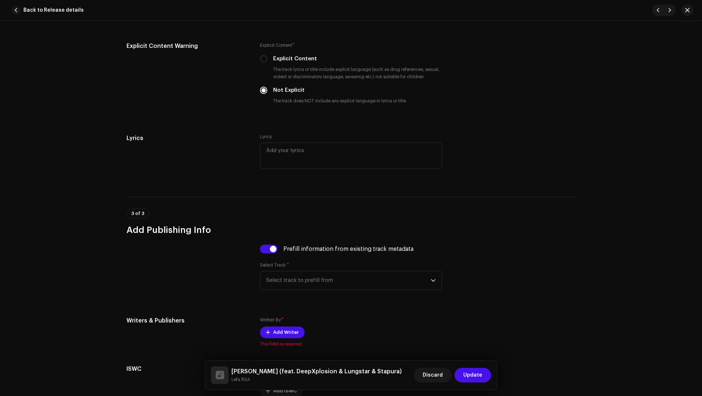
click at [304, 262] on div "Select Track * Select track to prefill from" at bounding box center [351, 276] width 182 height 28
click at [299, 281] on span "Select track to prefill from" at bounding box center [348, 280] width 165 height 18
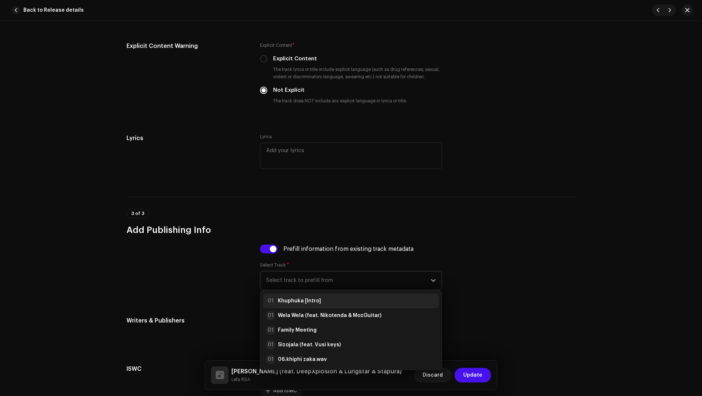
click at [306, 299] on strong "Khuphuka [Intro]" at bounding box center [299, 300] width 43 height 7
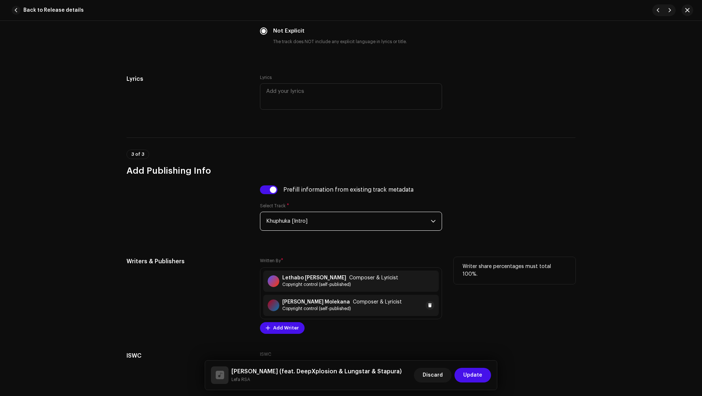
scroll to position [1468, 0]
click at [430, 277] on span at bounding box center [430, 280] width 4 height 6
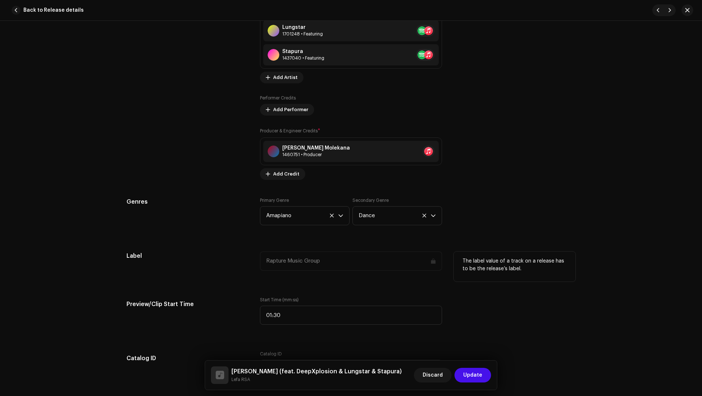
scroll to position [756, 0]
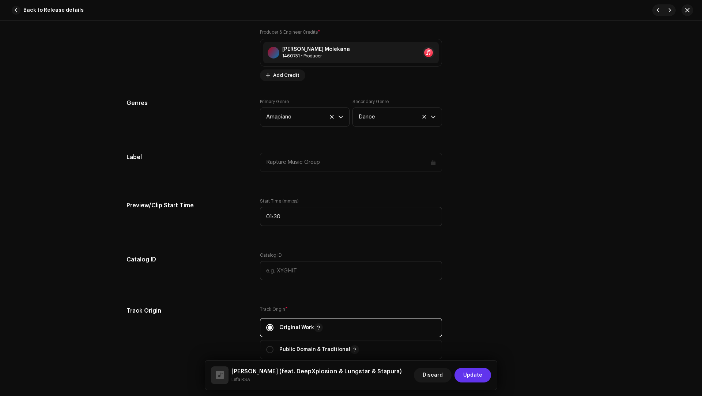
click at [478, 377] on span "Update" at bounding box center [472, 375] width 19 height 15
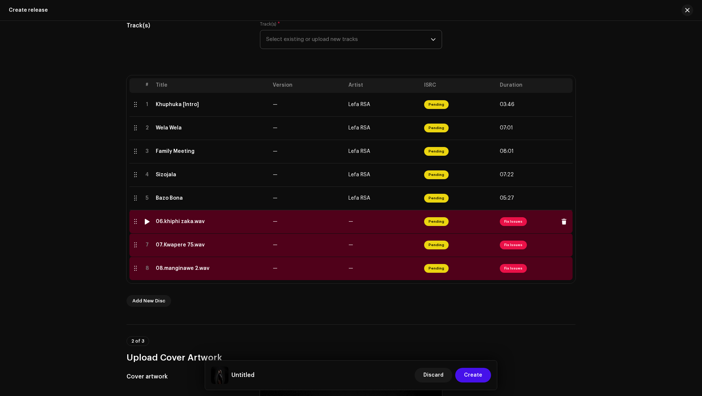
click at [214, 228] on td "06.khiphi zaka.wav" at bounding box center [211, 221] width 117 height 23
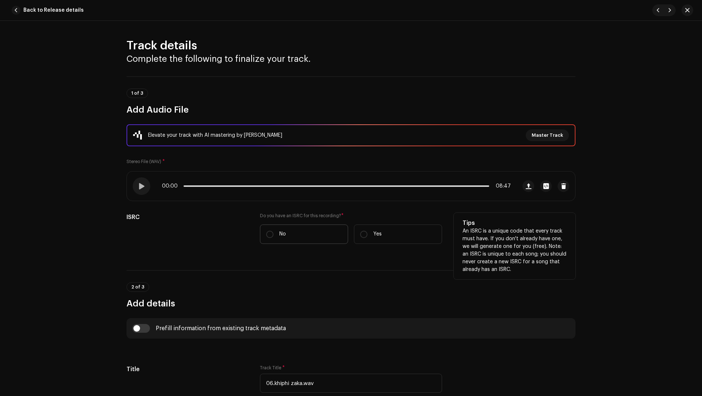
click at [288, 233] on label "No" at bounding box center [304, 234] width 88 height 19
click at [274, 233] on input "No" at bounding box center [269, 234] width 7 height 7
radio input "true"
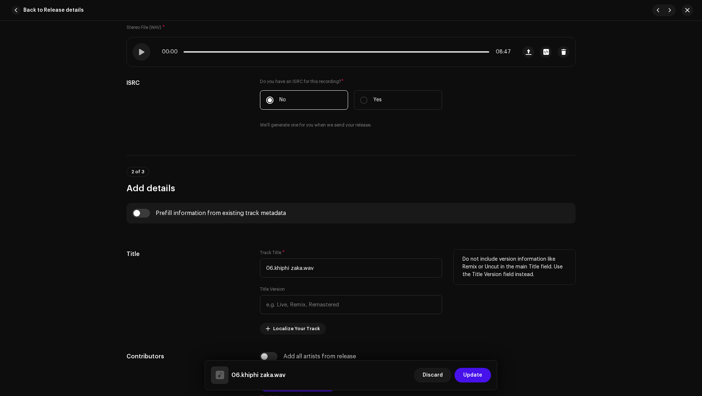
scroll to position [188, 0]
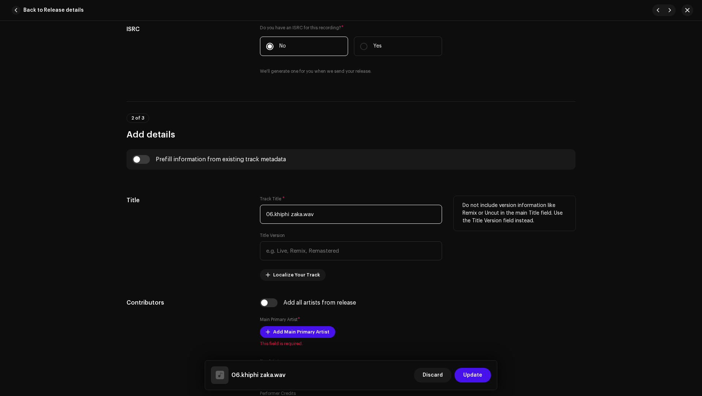
drag, startPoint x: 320, startPoint y: 211, endPoint x: 316, endPoint y: 206, distance: 6.7
click at [316, 206] on input "06.khiphi zaka.wav" at bounding box center [351, 214] width 182 height 19
paste input "Imali"
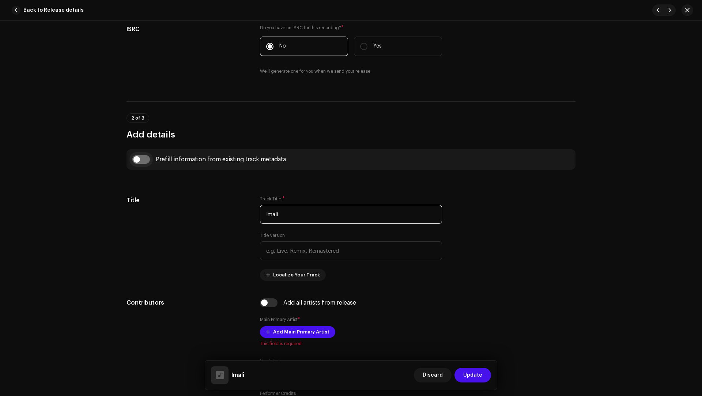
type input "Imali"
click at [145, 159] on input "checkbox" at bounding box center [141, 159] width 18 height 9
checkbox input "true"
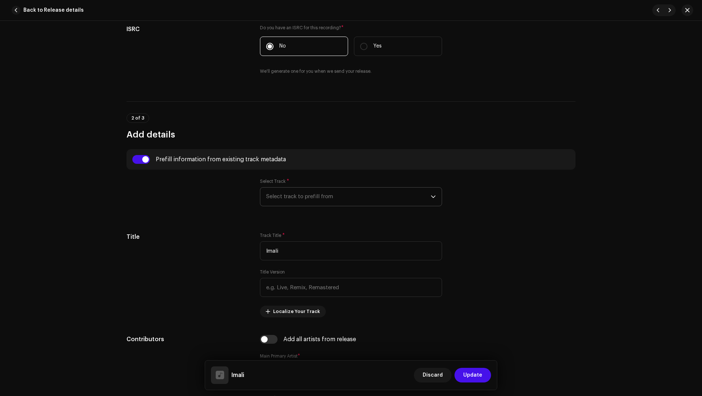
click at [278, 199] on span "Select track to prefill from" at bounding box center [348, 197] width 165 height 18
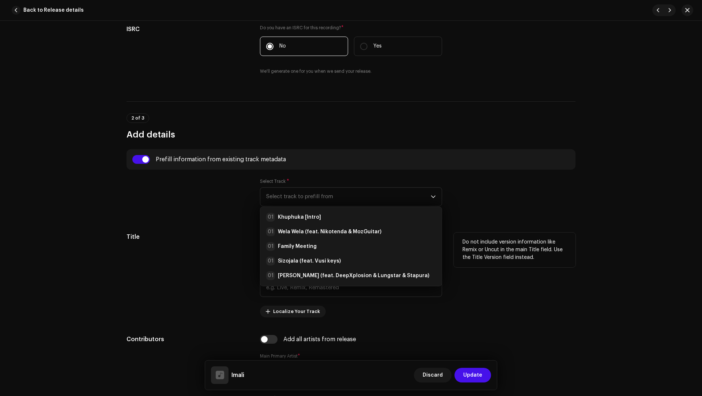
click at [195, 236] on h5 "Title" at bounding box center [188, 237] width 122 height 9
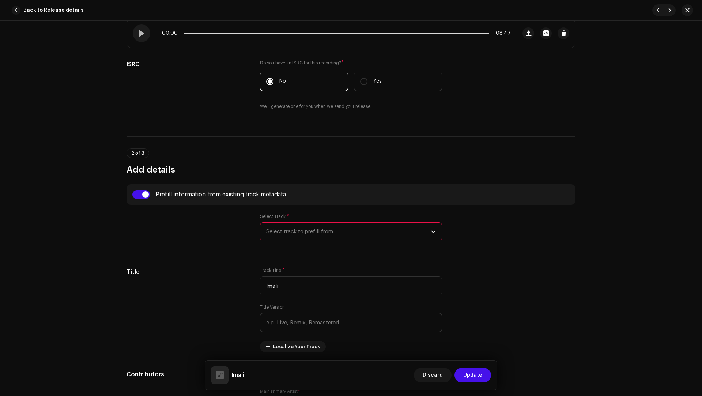
scroll to position [1, 0]
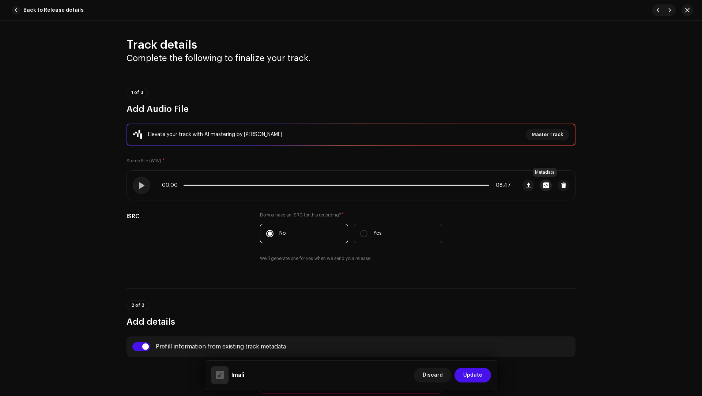
click at [544, 187] on span "button" at bounding box center [546, 186] width 5 height 6
click at [526, 254] on div "06.khiphi zaka.wav File Name 06.khiphi zaka.wav 88.62MB Duration 08:47 Bitrate …" at bounding box center [351, 198] width 702 height 396
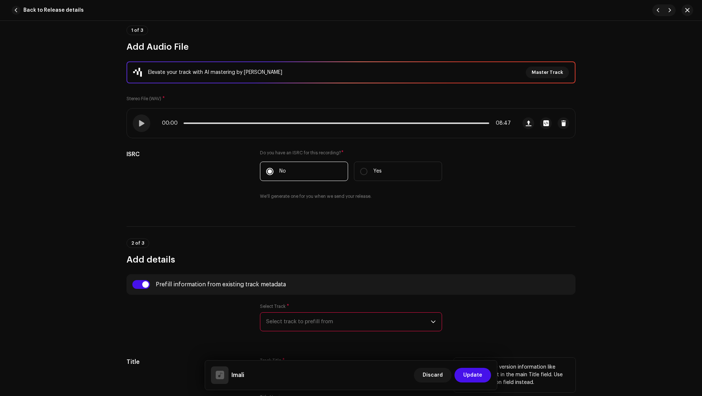
scroll to position [197, 0]
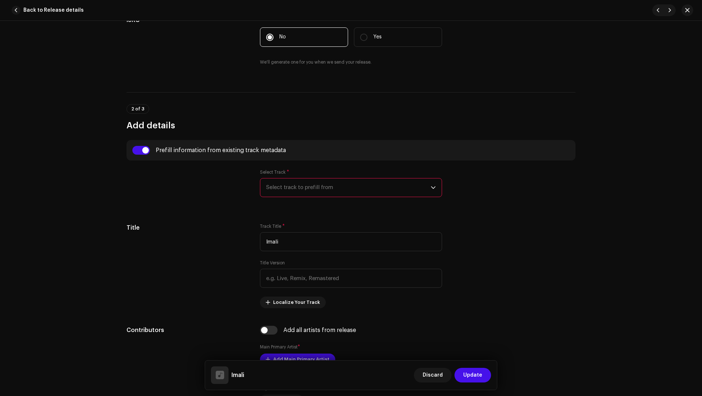
click at [286, 181] on span "Select track to prefill from" at bounding box center [348, 188] width 165 height 18
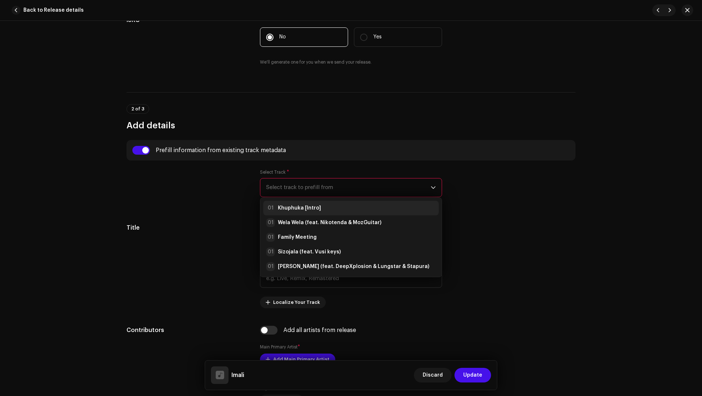
click at [292, 202] on li "01 Khuphuka [Intro]" at bounding box center [351, 208] width 176 height 15
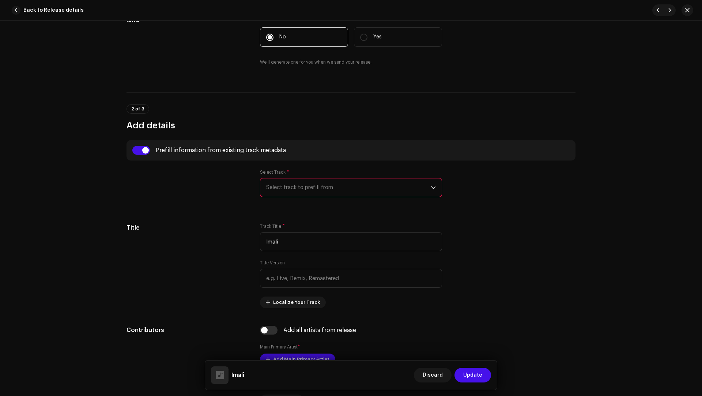
type input "00:40"
radio input "true"
type input "Lefa RSA"
checkbox input "true"
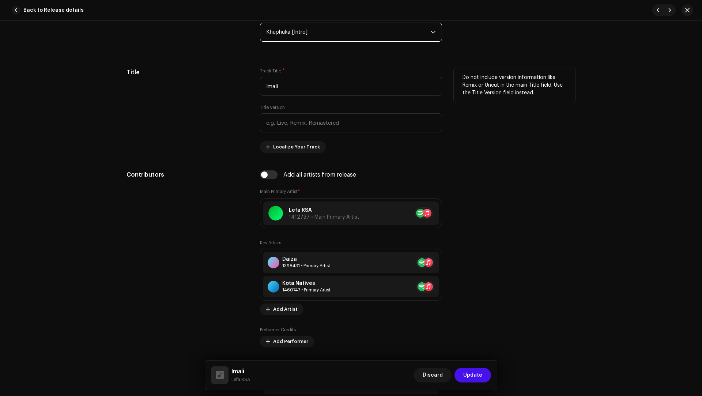
scroll to position [305, 0]
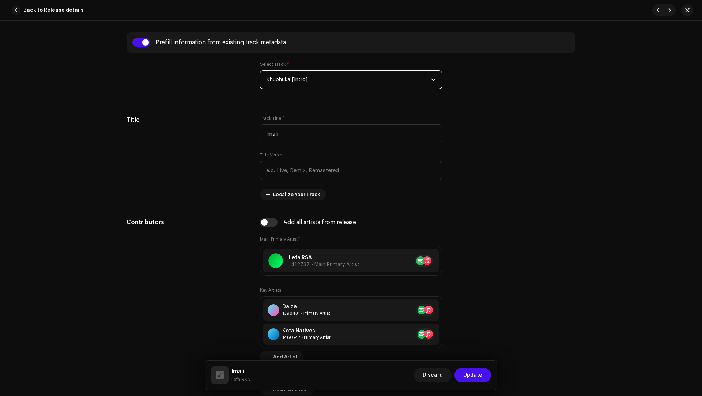
click at [277, 84] on span "Khuphuka [Intro]" at bounding box center [348, 80] width 165 height 18
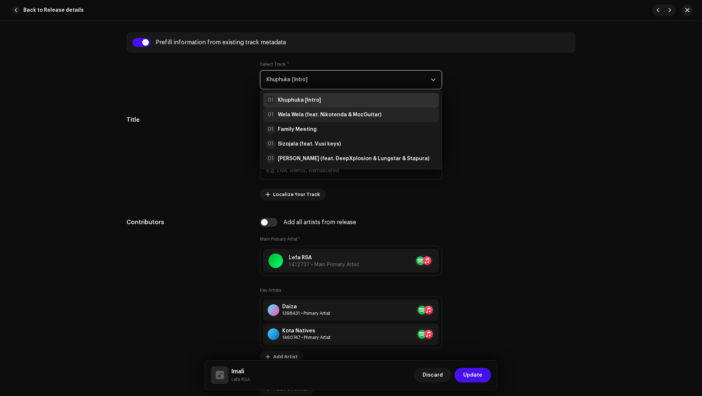
click at [293, 117] on strong "Wela Wela (feat. Nikotenda & MozGuitar)" at bounding box center [330, 114] width 104 height 7
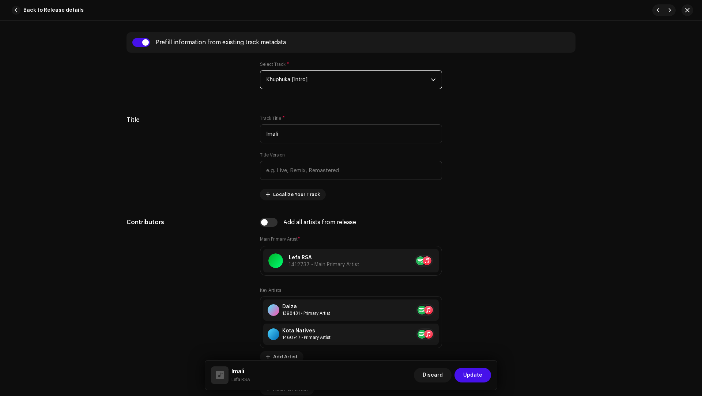
type input "01:30"
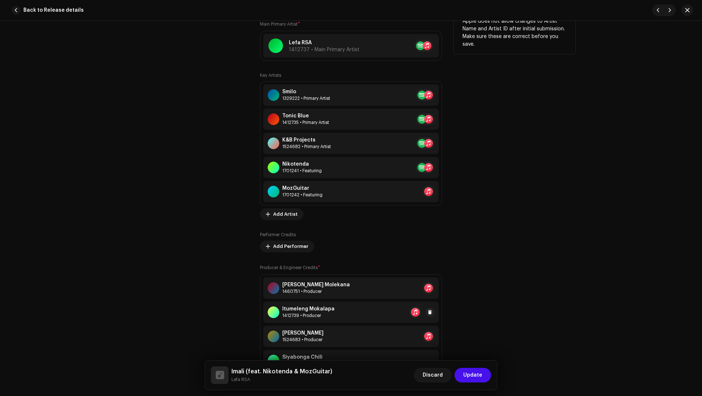
scroll to position [525, 0]
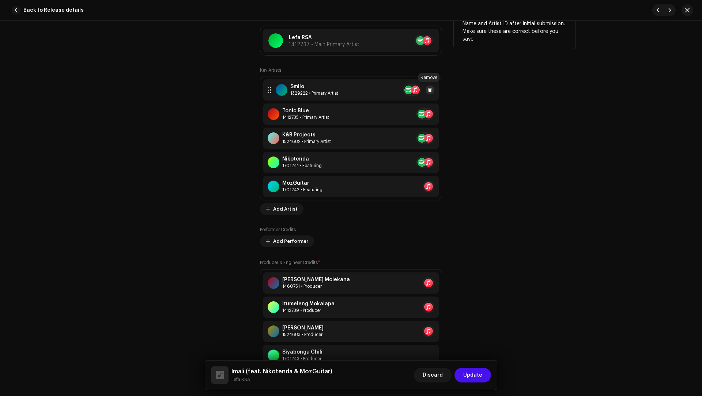
click at [429, 87] on span at bounding box center [430, 90] width 4 height 6
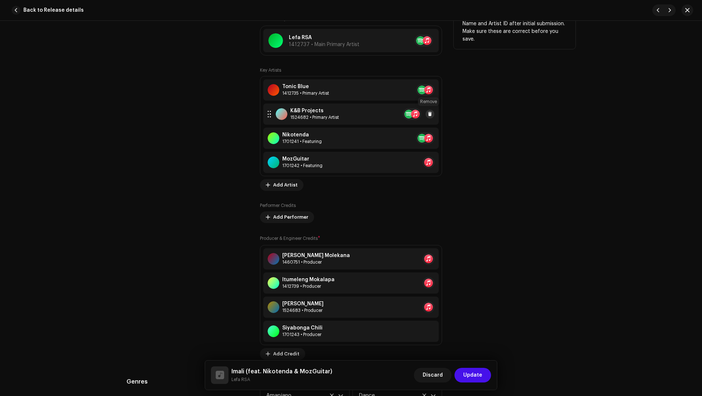
click at [430, 112] on span at bounding box center [430, 114] width 4 height 6
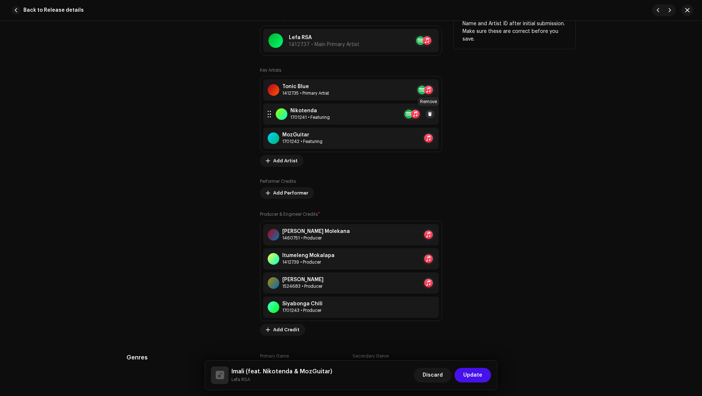
click at [428, 113] on span at bounding box center [430, 114] width 4 height 6
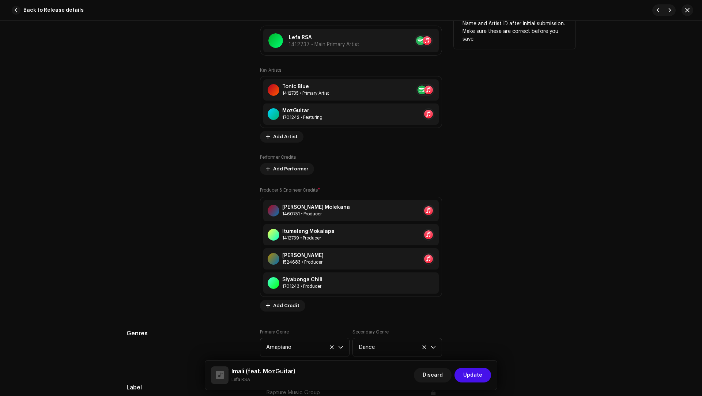
click at [441, 113] on span at bounding box center [443, 114] width 4 height 6
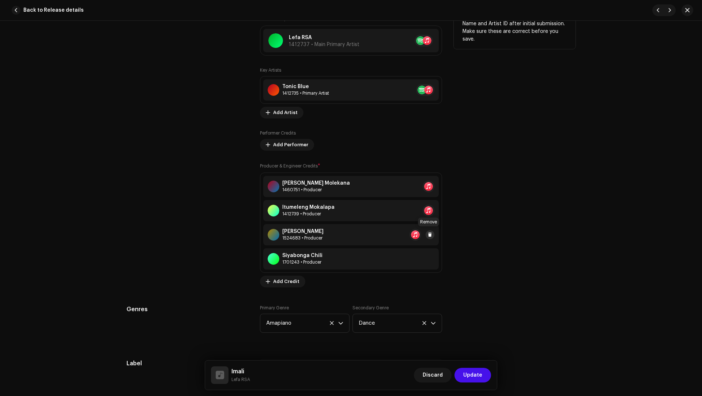
click at [428, 234] on span at bounding box center [430, 235] width 4 height 6
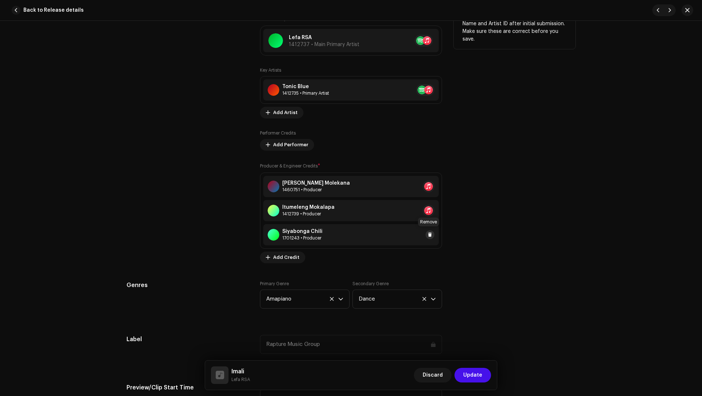
click at [428, 234] on span at bounding box center [430, 235] width 4 height 6
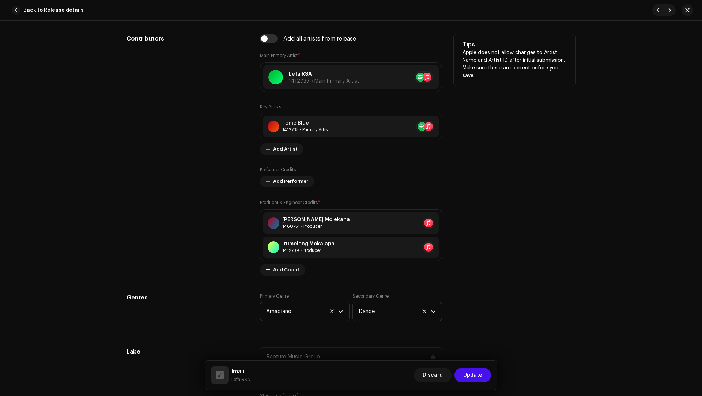
scroll to position [367, 0]
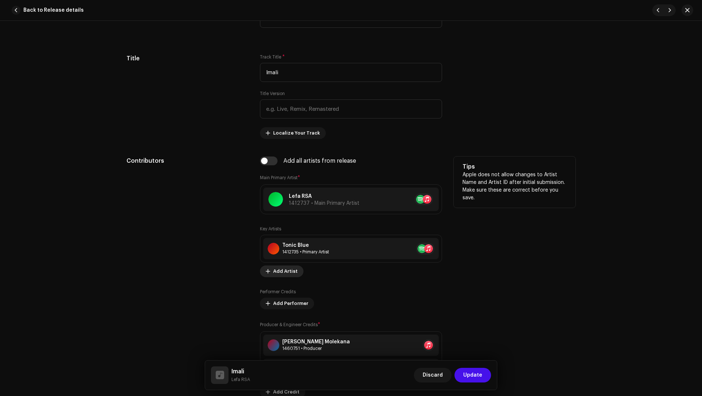
click at [273, 267] on span "Add Artist" at bounding box center [285, 271] width 25 height 15
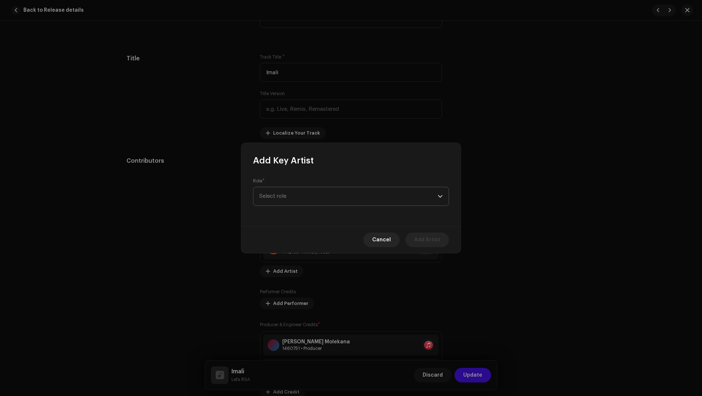
click at [278, 199] on span "Select role" at bounding box center [348, 196] width 179 height 18
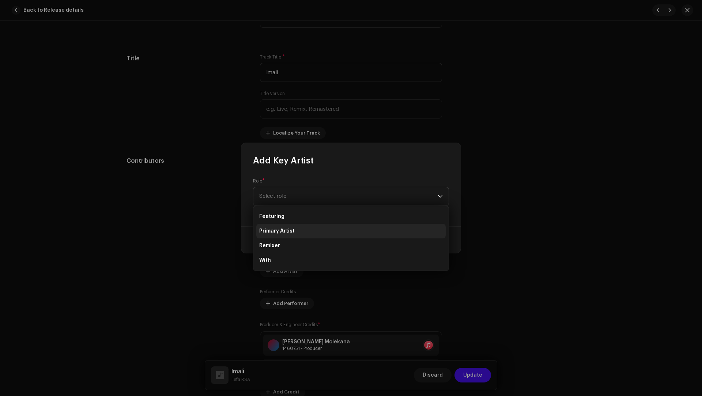
click at [282, 236] on li "Primary Artist" at bounding box center [350, 231] width 189 height 15
click at [282, 224] on div "Role * Select role" at bounding box center [350, 196] width 219 height 60
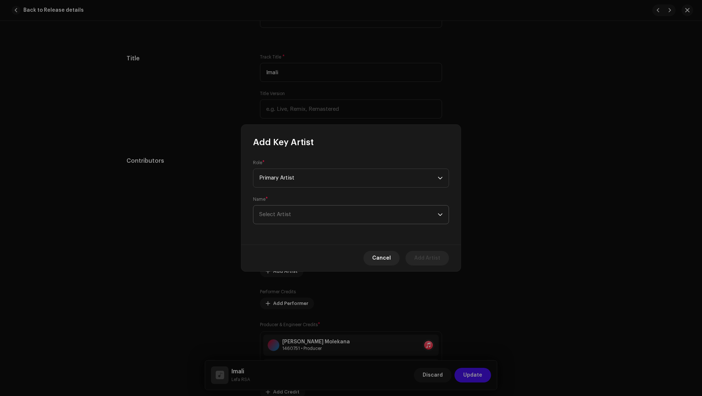
click at [288, 219] on span "Select Artist" at bounding box center [348, 215] width 179 height 18
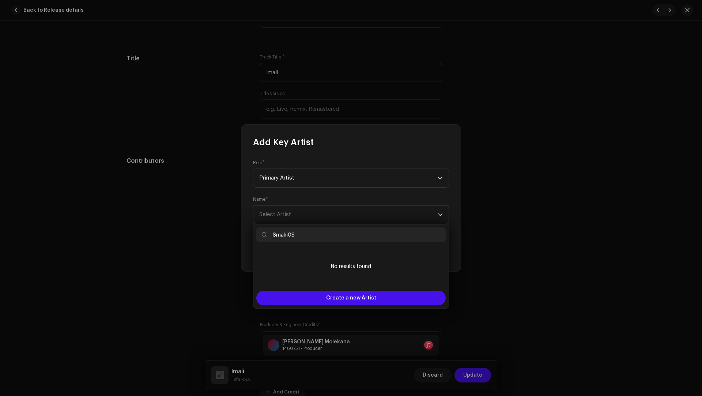
click at [290, 233] on input "Smaki08" at bounding box center [350, 235] width 189 height 15
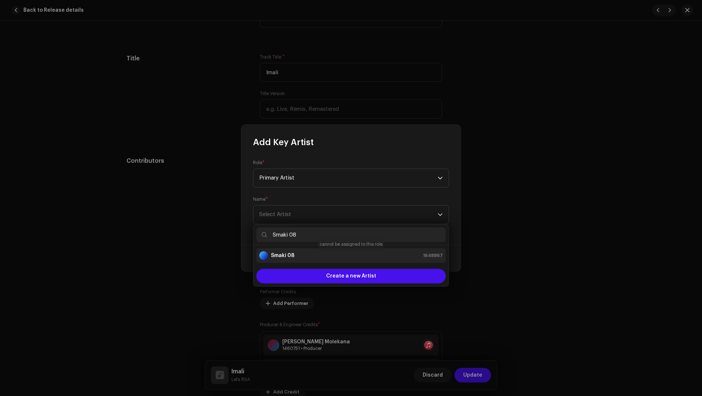
type input "Smaki 08"
click at [300, 259] on div "Smaki 08 1648867" at bounding box center [351, 255] width 184 height 9
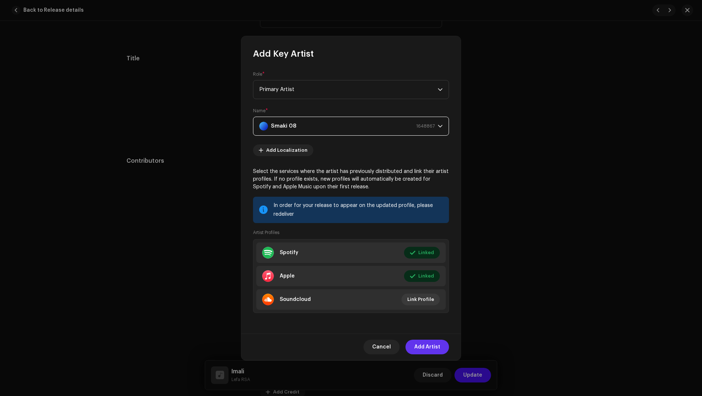
click at [425, 344] on span "Add Artist" at bounding box center [427, 347] width 26 height 15
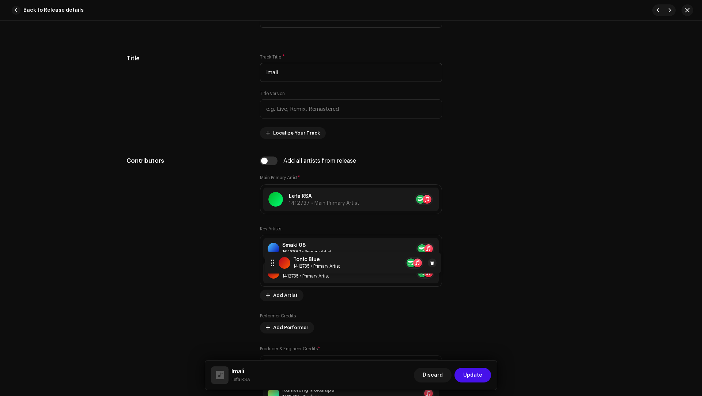
drag, startPoint x: 268, startPoint y: 248, endPoint x: 272, endPoint y: 267, distance: 18.7
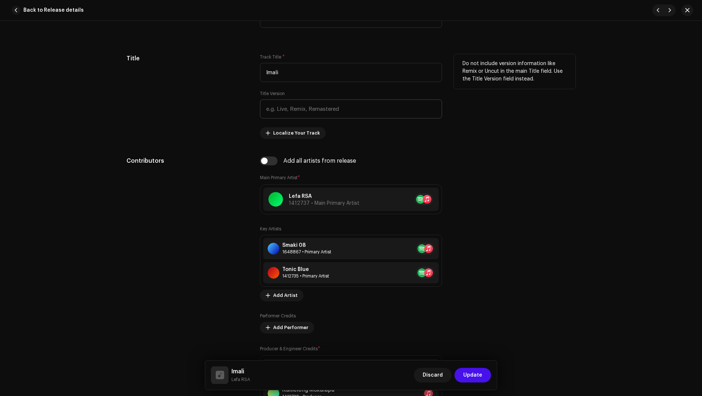
click at [286, 119] on div "Track Title * Imali Title Version Localize Your Track" at bounding box center [351, 96] width 182 height 85
click at [281, 109] on input "text" at bounding box center [351, 109] width 182 height 19
paste input "K&B Projects & Tebza De Guitar"
click at [277, 106] on input "K&B Projects & Tebza De Guitar" at bounding box center [351, 109] width 182 height 19
drag, startPoint x: 277, startPoint y: 106, endPoint x: 253, endPoint y: 106, distance: 23.4
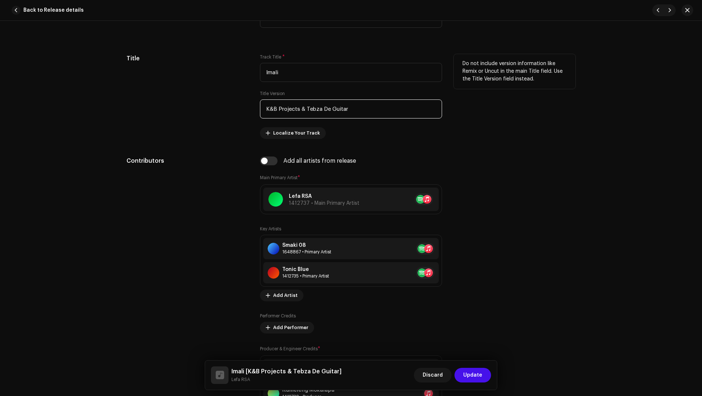
click at [253, 106] on div "Title Track Title * Imali Title Version K&B Projects & Tebza De Guitar Localize…" at bounding box center [351, 96] width 449 height 85
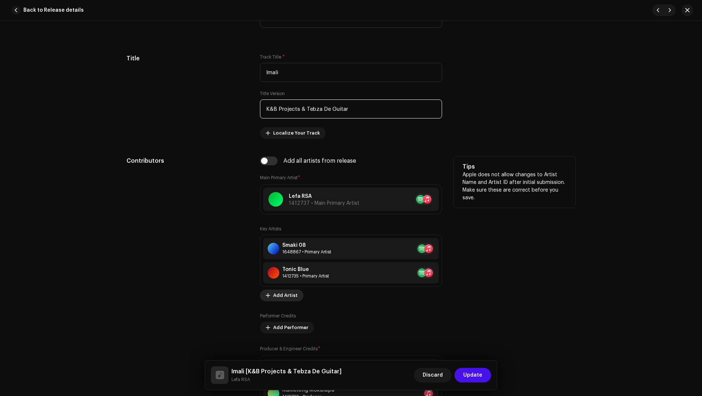
type input "K&B Projects & Tebza De Guitar"
click at [279, 290] on span "Add Artist" at bounding box center [285, 295] width 25 height 15
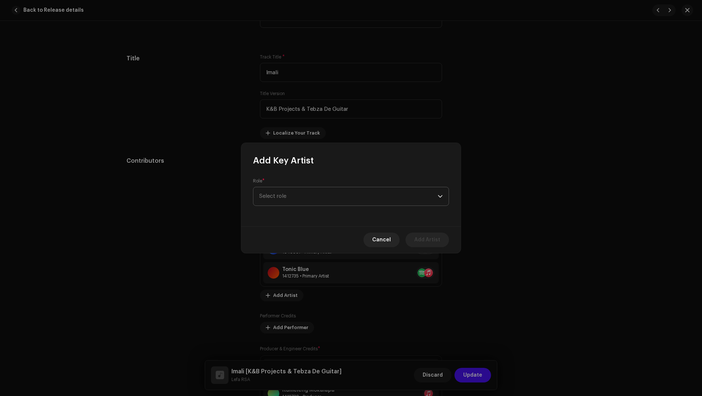
click at [277, 199] on span "Select role" at bounding box center [348, 196] width 179 height 18
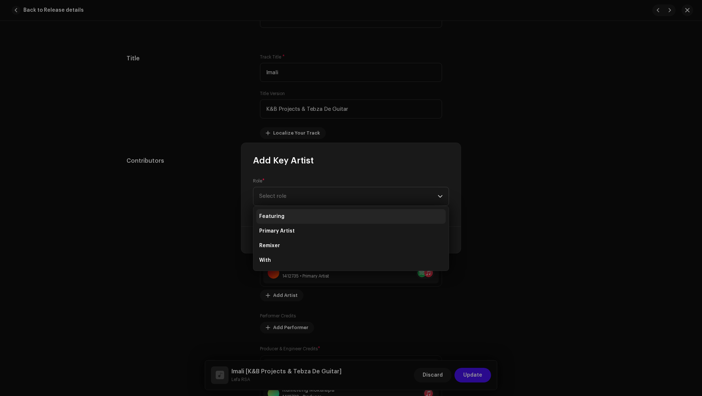
click at [279, 213] on span "Featuring" at bounding box center [271, 216] width 25 height 7
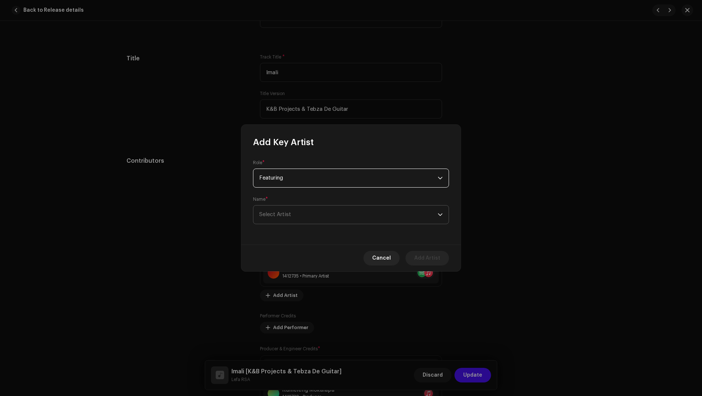
click at [287, 218] on span "Select Artist" at bounding box center [348, 215] width 179 height 18
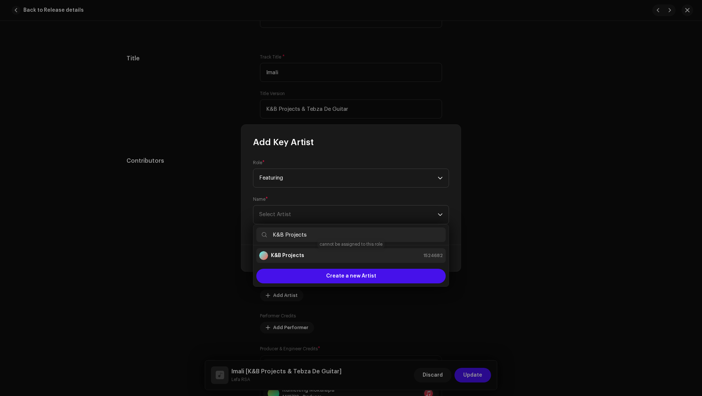
type input "K&B Projects"
click at [283, 259] on div "K&B Projects" at bounding box center [281, 255] width 45 height 9
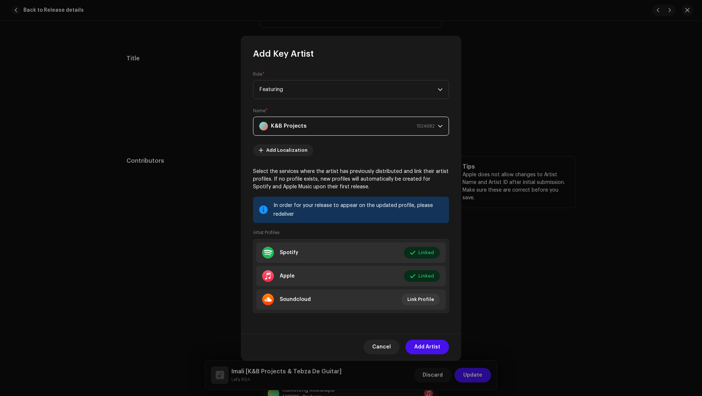
drag, startPoint x: 424, startPoint y: 349, endPoint x: 424, endPoint y: 343, distance: 5.9
click at [424, 349] on span "Add Artist" at bounding box center [427, 347] width 26 height 15
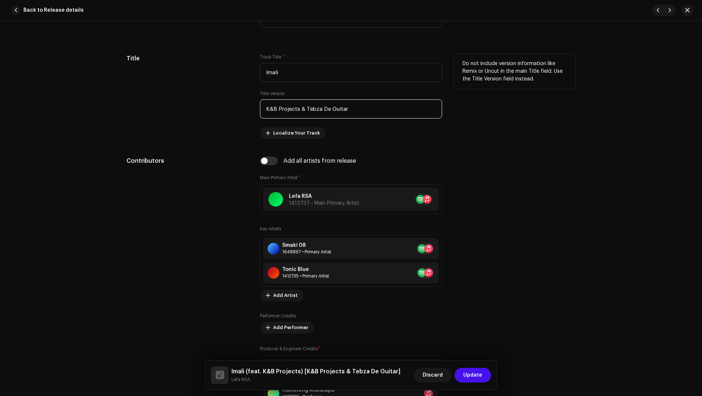
click at [332, 108] on input "K&B Projects & Tebza De Guitar" at bounding box center [351, 109] width 182 height 19
drag, startPoint x: 332, startPoint y: 108, endPoint x: 316, endPoint y: 107, distance: 16.2
click at [316, 107] on input "K&B Projects & Tebza De Guitar" at bounding box center [351, 109] width 182 height 19
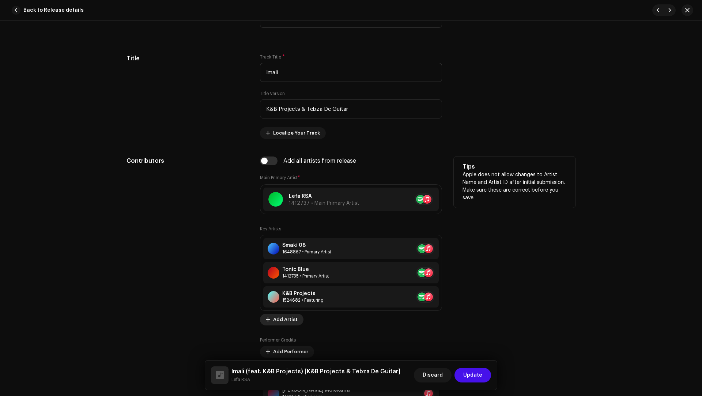
click at [284, 315] on span "Add Artist" at bounding box center [285, 319] width 25 height 15
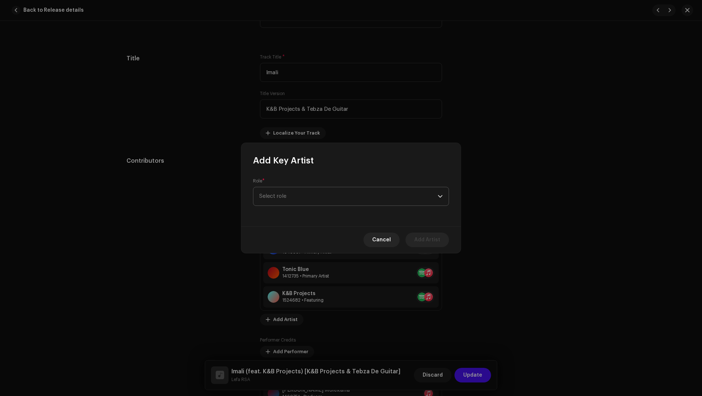
click at [275, 198] on span "Select role" at bounding box center [348, 196] width 179 height 18
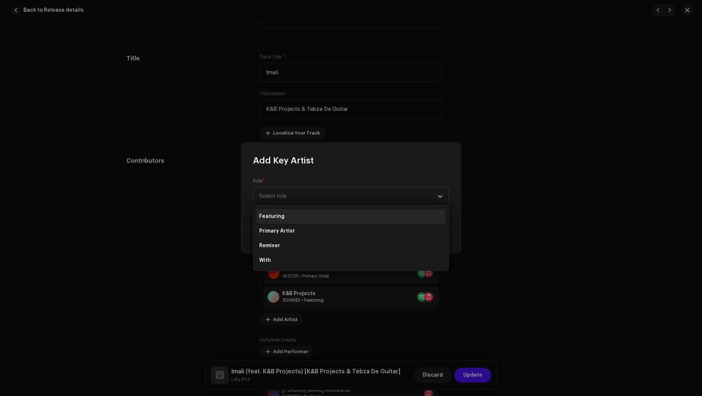
click at [273, 214] on span "Featuring" at bounding box center [271, 216] width 25 height 7
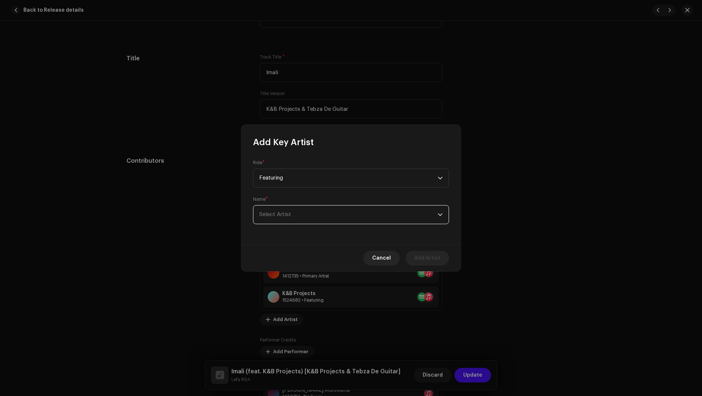
click at [273, 214] on span "Select Artist" at bounding box center [275, 214] width 32 height 5
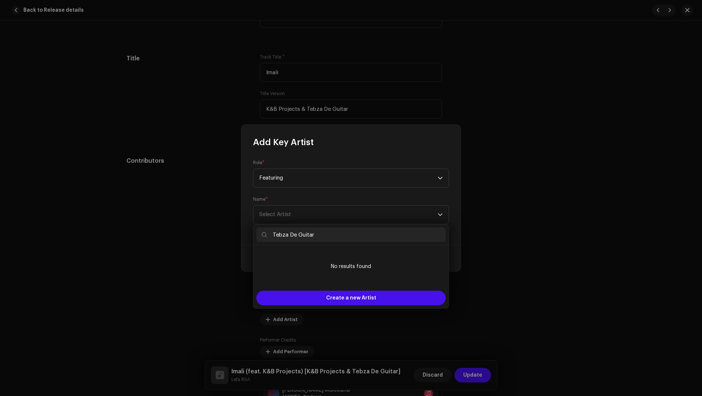
click at [294, 234] on input "Tebza De Guitar" at bounding box center [350, 235] width 189 height 15
type input "Tebza Da Guitar"
click at [344, 296] on span "Create a new Artist" at bounding box center [351, 298] width 50 height 15
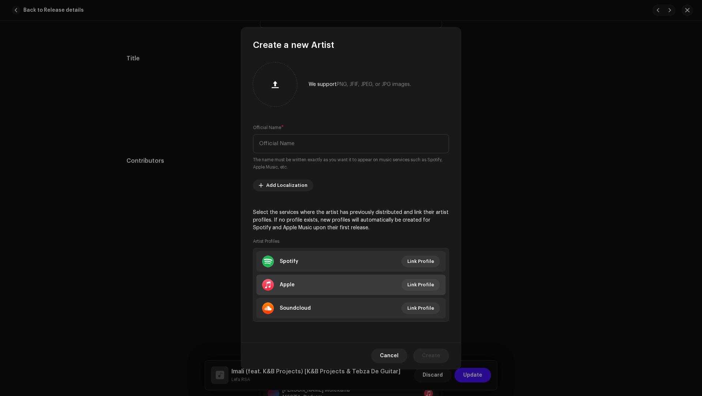
click at [314, 282] on li "Apple Link Profile" at bounding box center [350, 285] width 189 height 20
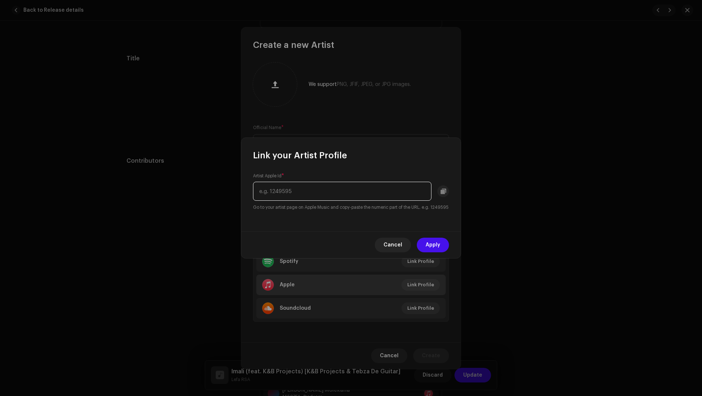
paste input "3P74IrPnADRffywcXTzlIE"
type input "3P74IrPnADRffywcXTzlIE"
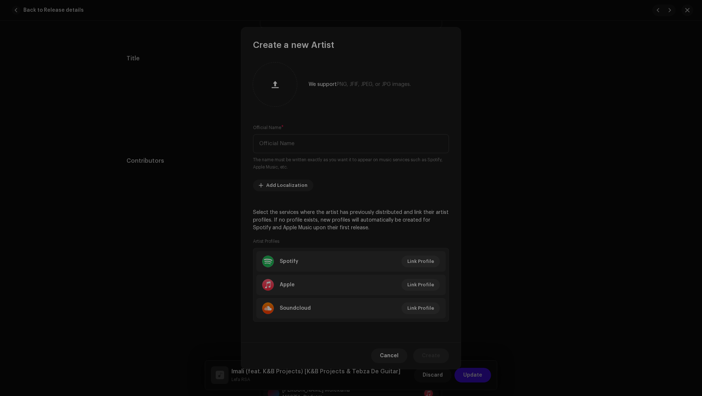
click at [322, 274] on div "Link your Artist Profile Artist Apple Id * 3P74IrPnADRffywcXTzlIE Go to your ar…" at bounding box center [351, 198] width 702 height 396
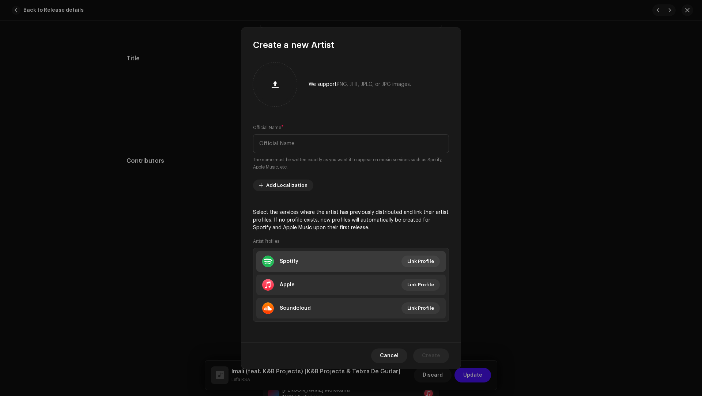
click at [321, 261] on li "Spotify Link Profile" at bounding box center [350, 261] width 189 height 20
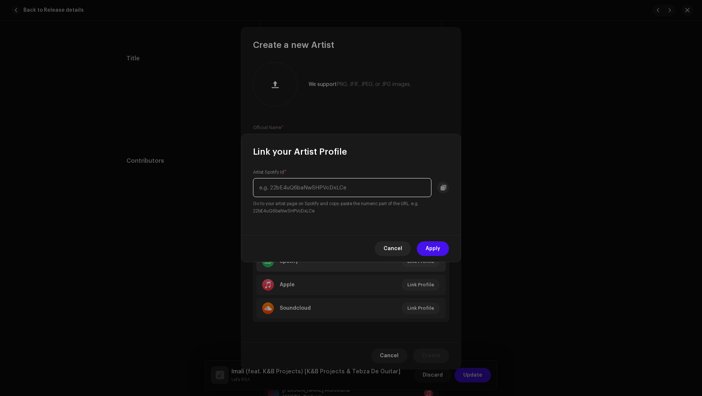
paste input "3P74IrPnADRffywcXTzlIE"
type input "3P74IrPnADRffywcXTzlIE"
click at [430, 245] on span "Apply" at bounding box center [433, 248] width 15 height 15
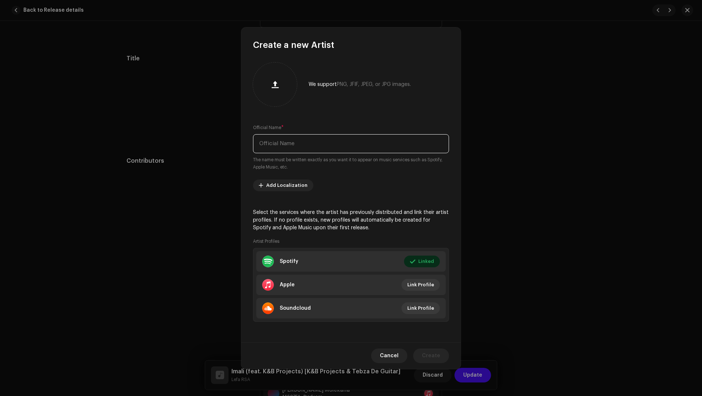
click at [289, 137] on input "text" at bounding box center [351, 143] width 196 height 19
paste input "Tebza De Guitar"
click at [281, 143] on input "Tebza De Guitar" at bounding box center [351, 143] width 196 height 19
type input "Tebza Da Guitar"
click at [324, 282] on li "Apple Link Profile" at bounding box center [350, 285] width 189 height 20
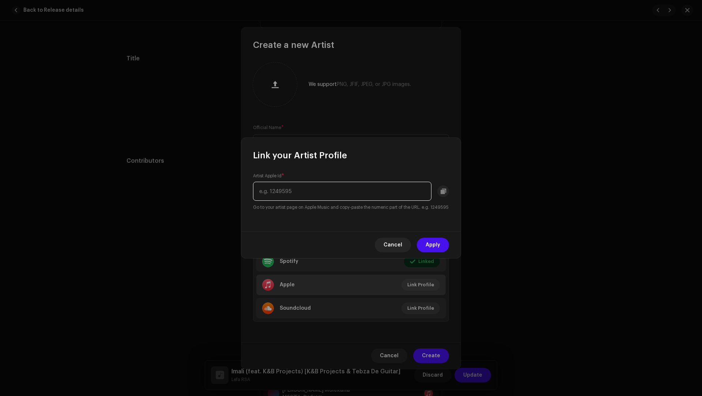
paste input "1499627069"
type input "1499627069"
click at [426, 244] on span "Apply" at bounding box center [433, 245] width 15 height 15
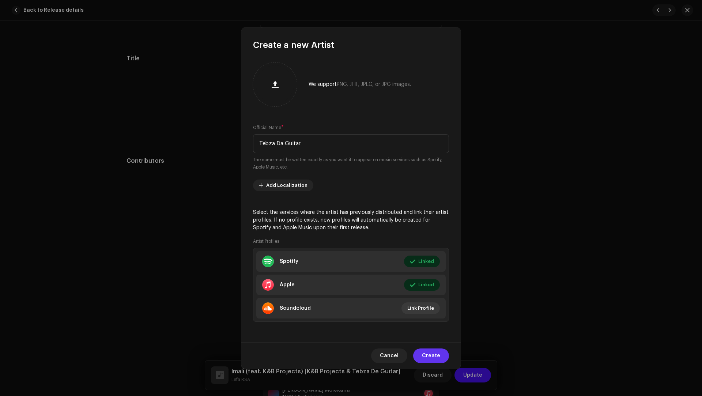
click at [433, 358] on span "Create" at bounding box center [431, 356] width 18 height 15
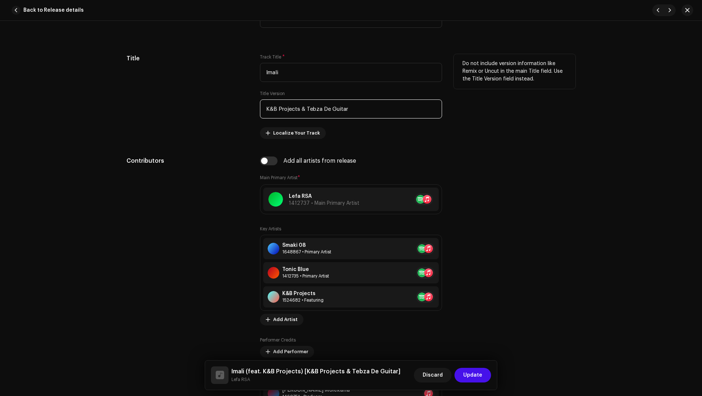
drag, startPoint x: 365, startPoint y: 112, endPoint x: 358, endPoint y: 100, distance: 14.1
click at [358, 100] on input "K&B Projects & Tebza De Guitar" at bounding box center [351, 109] width 182 height 19
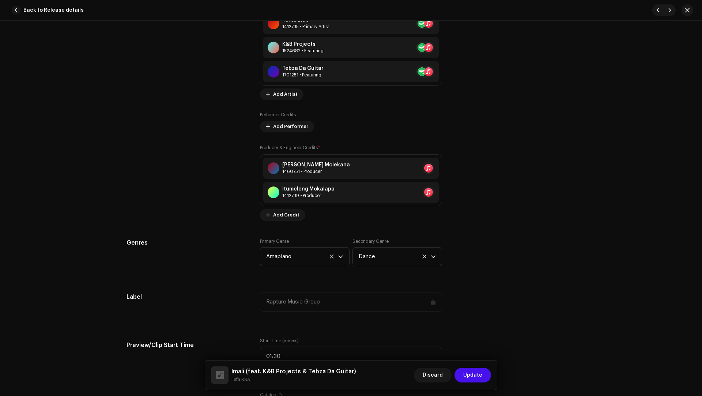
scroll to position [743, 0]
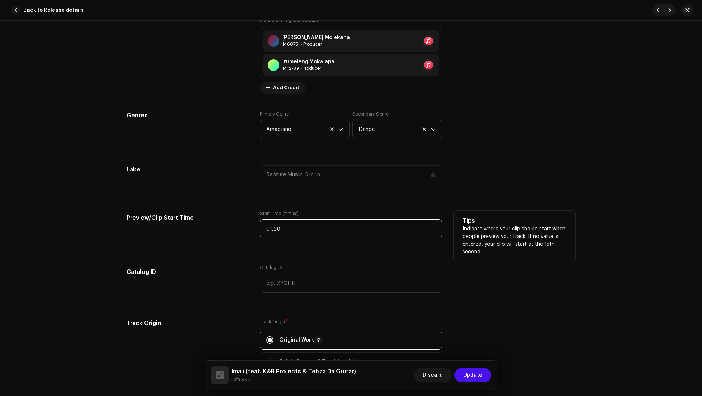
click at [291, 234] on input "01:30" at bounding box center [351, 228] width 182 height 19
paste input "2:54"
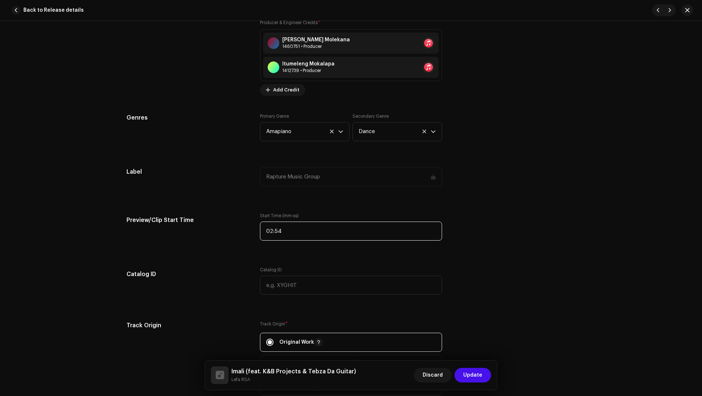
type input "02:54"
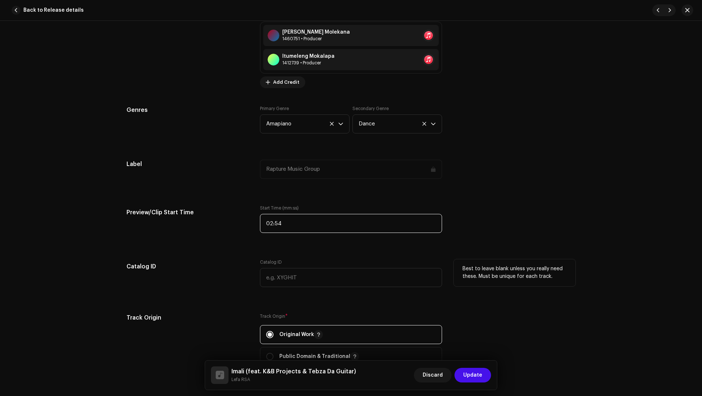
scroll to position [763, 0]
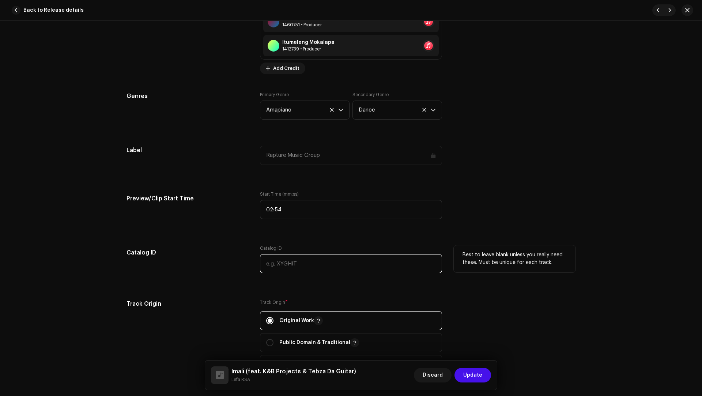
click at [284, 263] on input "text" at bounding box center [351, 263] width 182 height 19
paste input "Kgothatso Mahlangu and Siyabonga Chili"
click at [308, 261] on input "Kgothatso Mahlangu and Siyabonga Chili" at bounding box center [351, 263] width 182 height 19
drag, startPoint x: 308, startPoint y: 261, endPoint x: 273, endPoint y: 262, distance: 34.4
click at [273, 262] on input "Kgothatso Mahlangu and Siyabonga Chili" at bounding box center [351, 263] width 182 height 19
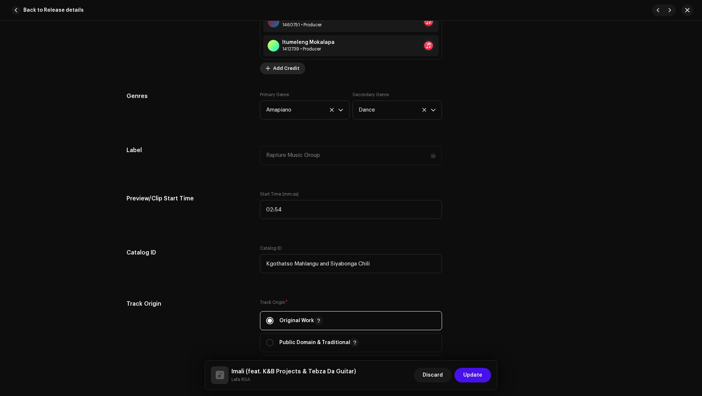
type input "Kgothatso Mahlangu and Siyabonga Chili"
click at [275, 68] on span "Add Credit" at bounding box center [286, 68] width 26 height 15
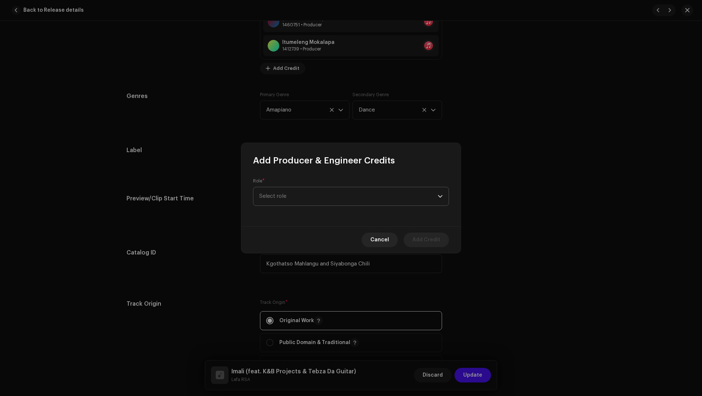
click at [276, 195] on span "Select role" at bounding box center [348, 196] width 179 height 18
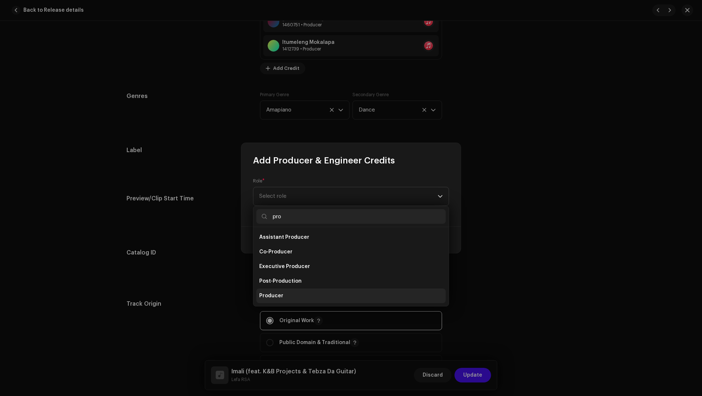
type input "pro"
click at [277, 298] on span "Producer" at bounding box center [271, 295] width 24 height 7
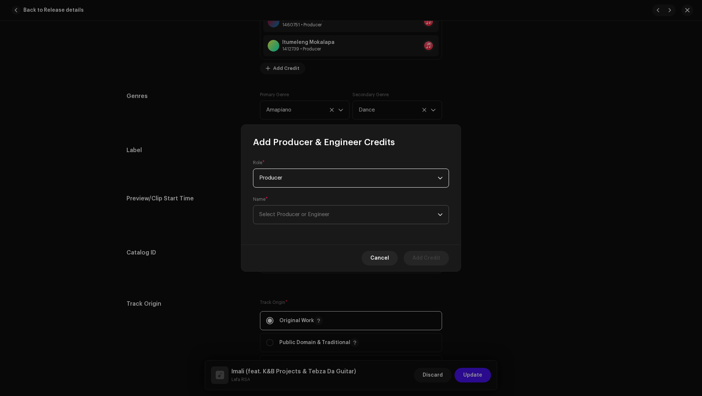
click at [279, 221] on span "Select Producer or Engineer" at bounding box center [348, 215] width 179 height 18
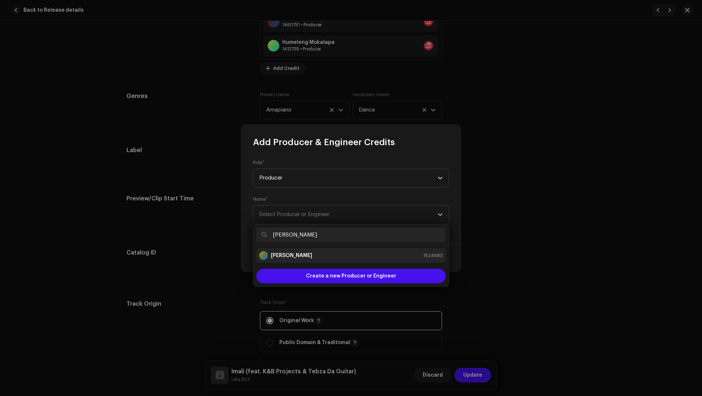
type input "Kgothatso Mahlangu"
click at [290, 259] on strong "Kgothatso Mahlangu" at bounding box center [291, 255] width 41 height 7
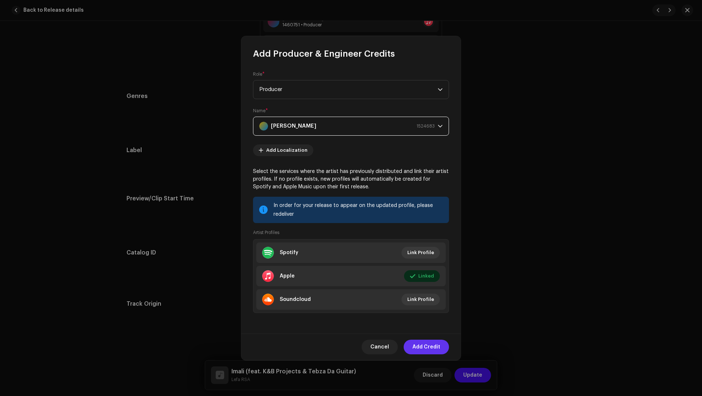
click at [418, 348] on span "Add Credit" at bounding box center [427, 347] width 28 height 15
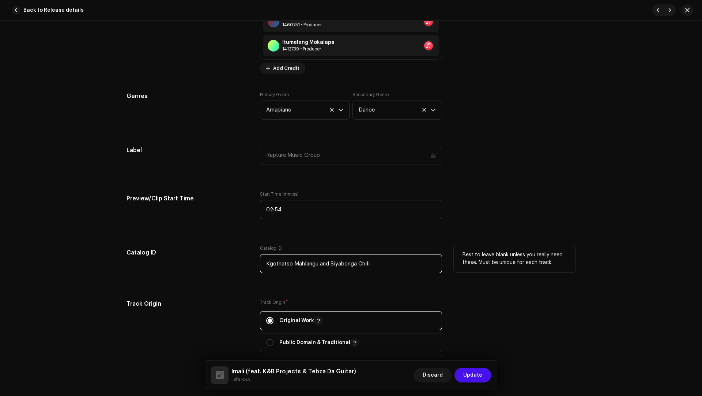
click at [341, 265] on input "Kgothatso Mahlangu and Siyabonga Chili" at bounding box center [351, 263] width 182 height 19
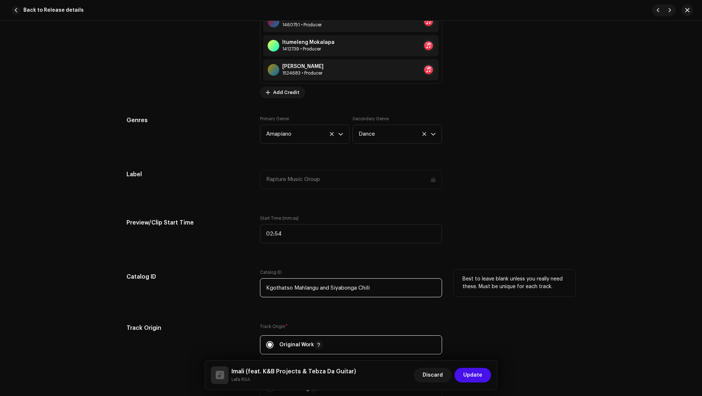
drag, startPoint x: 341, startPoint y: 265, endPoint x: 335, endPoint y: 287, distance: 22.9
click at [335, 287] on input "Kgothatso Mahlangu and Siyabonga Chili" at bounding box center [351, 287] width 182 height 19
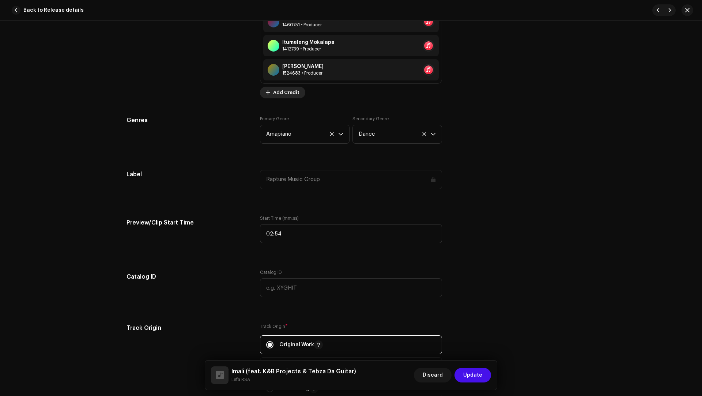
click at [277, 88] on span "Add Credit" at bounding box center [286, 92] width 26 height 15
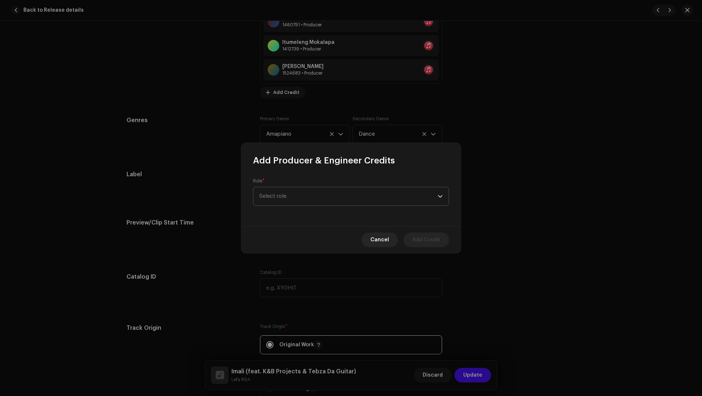
click at [268, 198] on span "Select role" at bounding box center [348, 196] width 179 height 18
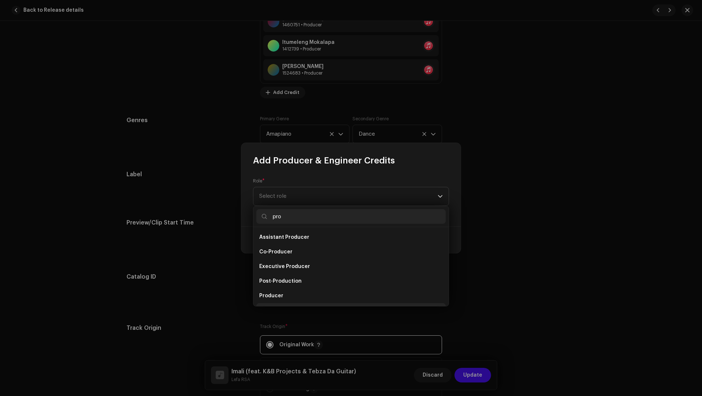
scroll to position [12, 0]
type input "pro"
click at [265, 287] on span "Producer" at bounding box center [271, 284] width 24 height 7
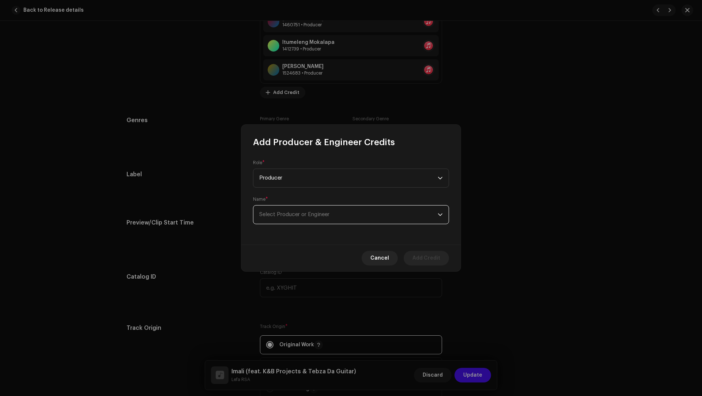
click at [275, 215] on span "Select Producer or Engineer" at bounding box center [294, 214] width 70 height 5
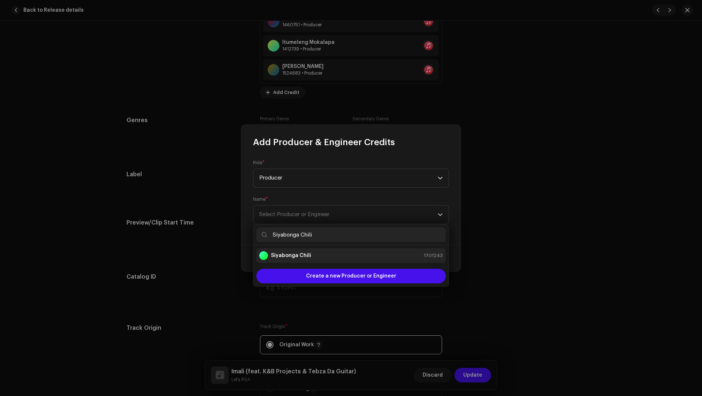
type input "Siyabonga Chili"
click at [294, 254] on strong "Siyabonga Chili" at bounding box center [291, 255] width 40 height 7
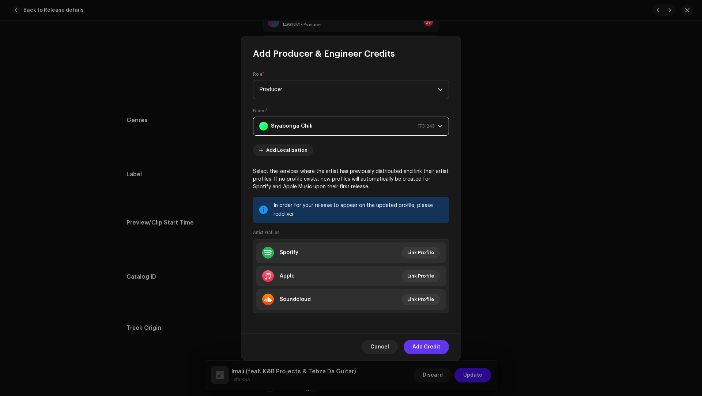
click at [424, 343] on span "Add Credit" at bounding box center [427, 347] width 28 height 15
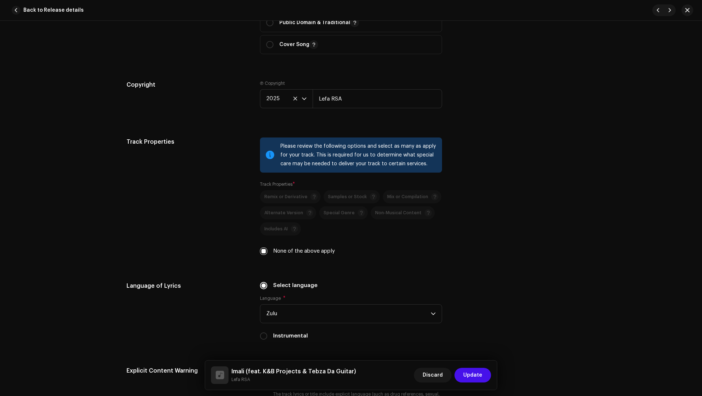
scroll to position [1314, 0]
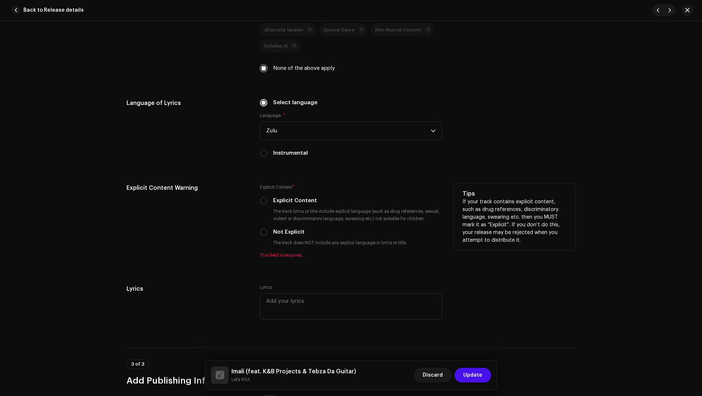
click at [289, 231] on label "Not Explicit" at bounding box center [288, 232] width 31 height 8
click at [267, 231] on input "Not Explicit" at bounding box center [263, 232] width 7 height 7
radio input "true"
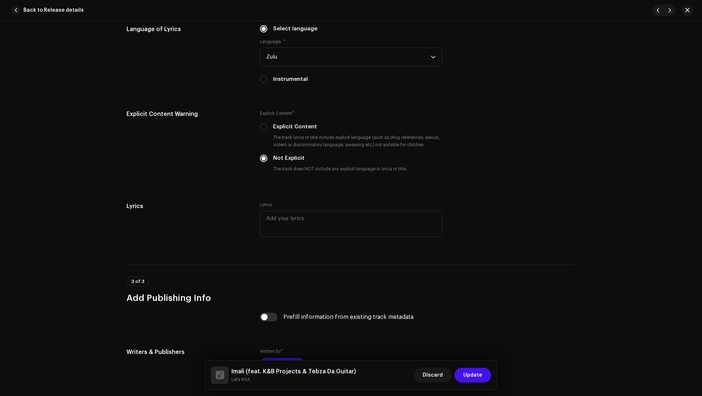
scroll to position [1488, 0]
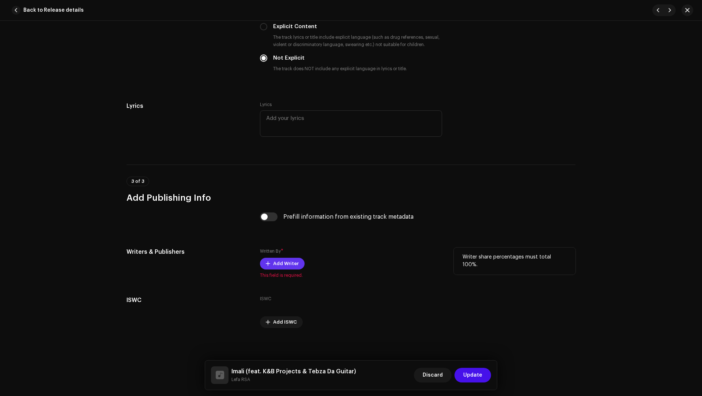
click at [281, 257] on span "Add Writer" at bounding box center [286, 263] width 26 height 15
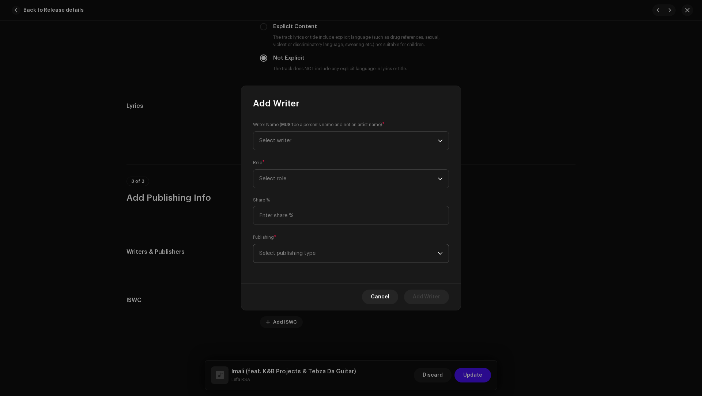
click at [282, 254] on span "Select publishing type" at bounding box center [348, 253] width 179 height 18
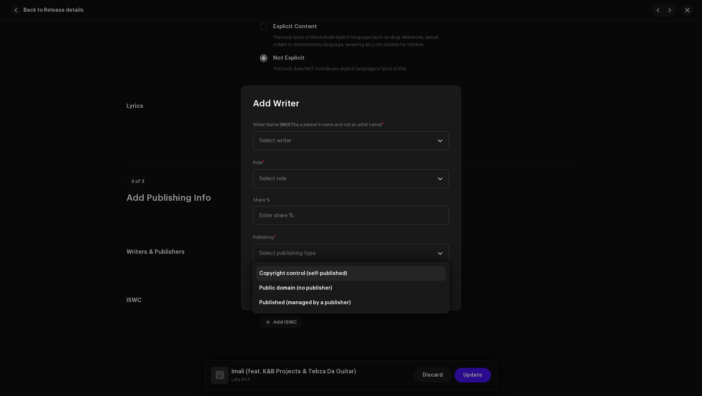
click at [285, 271] on span "Copyright control (self-published)" at bounding box center [303, 273] width 88 height 7
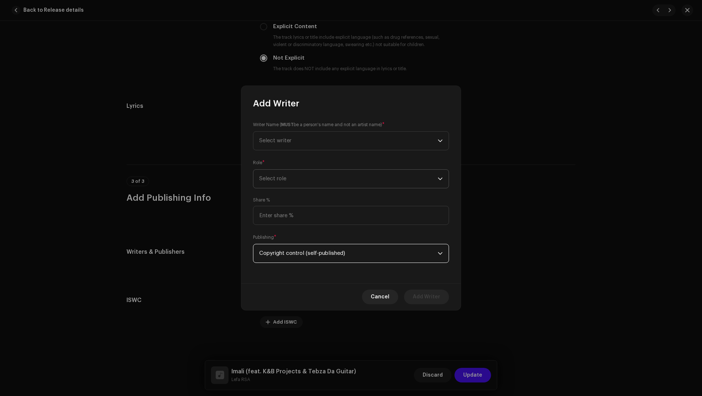
click at [279, 178] on span "Select role" at bounding box center [348, 179] width 179 height 18
click at [294, 245] on span "Composer & Lyricist" at bounding box center [285, 242] width 52 height 7
click at [280, 148] on span "Select writer" at bounding box center [348, 141] width 179 height 18
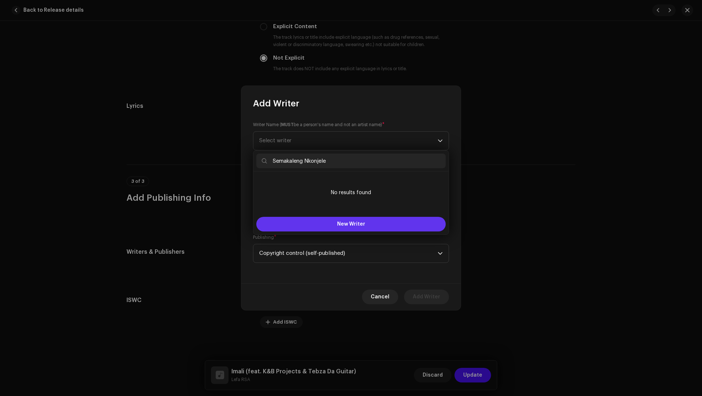
type input "Semakaleng Nkonjele"
click at [316, 226] on button "New Writer" at bounding box center [350, 224] width 189 height 15
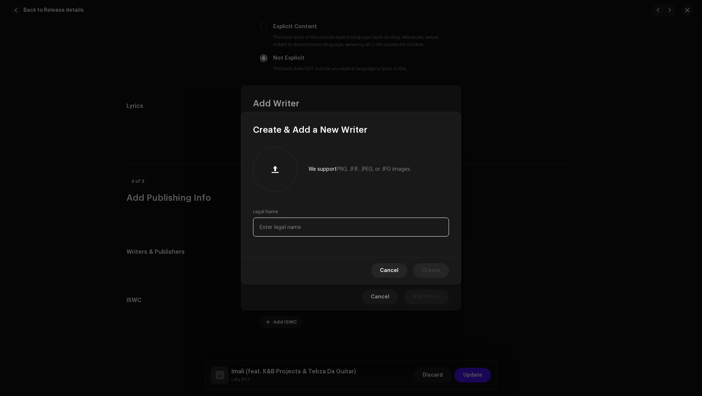
click at [306, 232] on input "text" at bounding box center [351, 227] width 196 height 19
paste input "Semakaleng Nkonjele"
type input "Semakaleng Nkonjele"
click at [427, 269] on span "Create" at bounding box center [431, 270] width 18 height 15
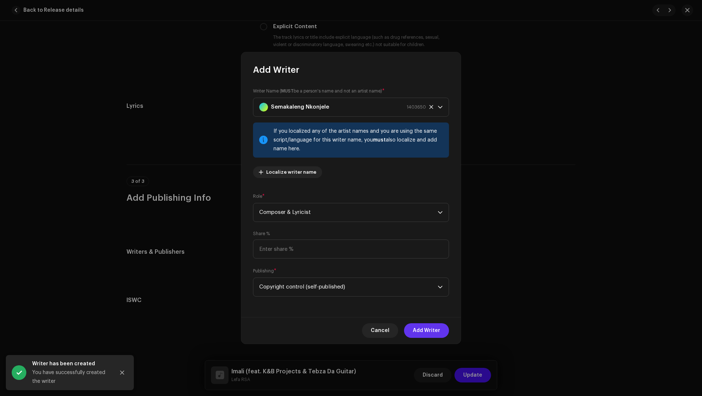
click at [429, 331] on span "Add Writer" at bounding box center [426, 330] width 27 height 15
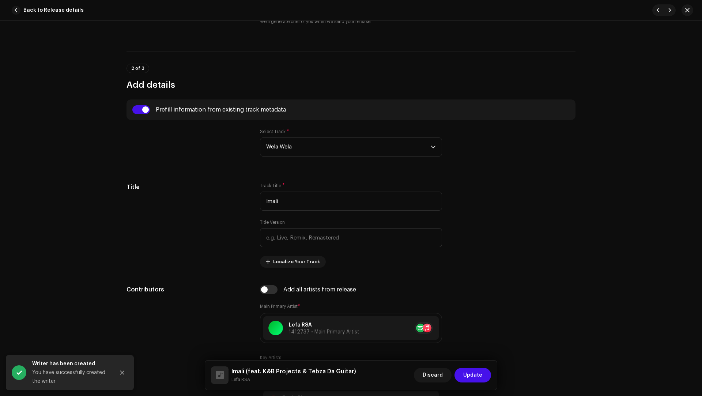
scroll to position [200, 0]
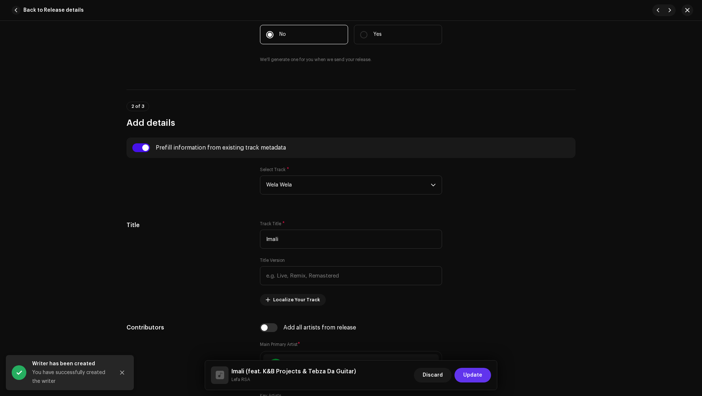
click at [477, 375] on span "Update" at bounding box center [472, 375] width 19 height 15
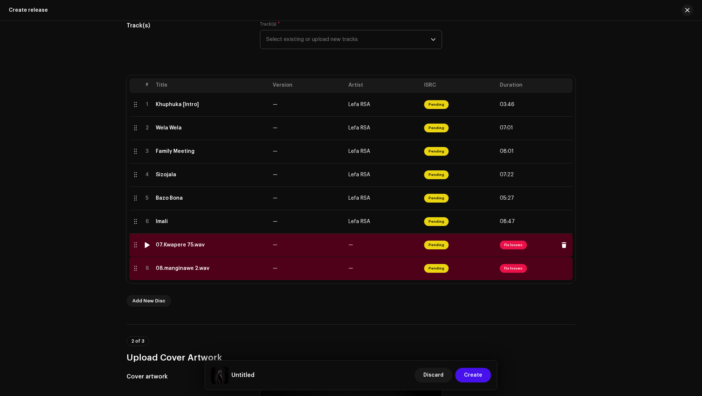
click at [217, 248] on td "07.Kwapere 75.wav" at bounding box center [211, 244] width 117 height 23
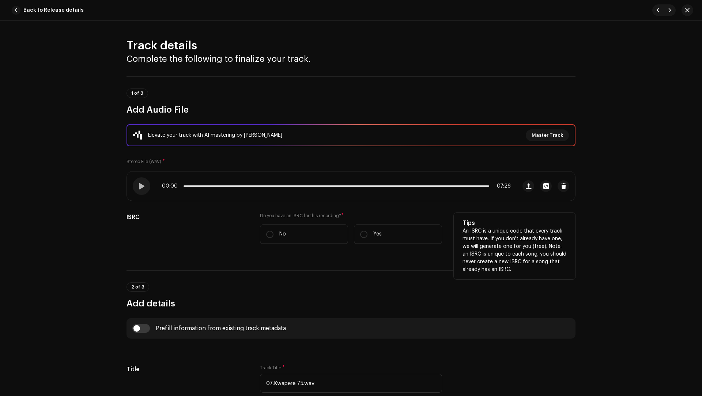
click at [311, 244] on div "Do you have an ISRC for this recording? * No Yes" at bounding box center [351, 233] width 182 height 40
click at [303, 235] on label "No" at bounding box center [304, 234] width 88 height 19
click at [274, 235] on input "No" at bounding box center [269, 234] width 7 height 7
radio input "true"
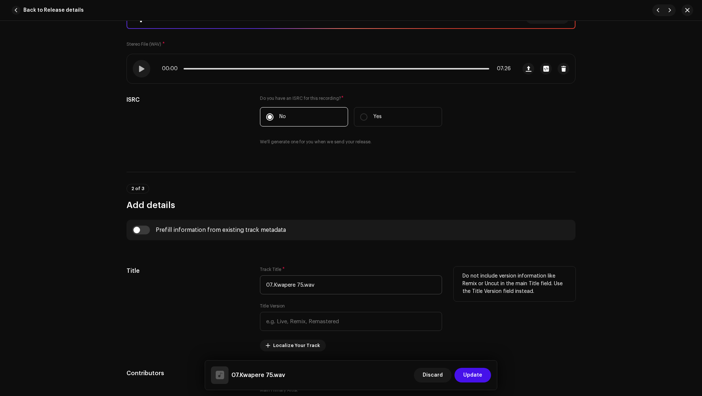
scroll to position [195, 0]
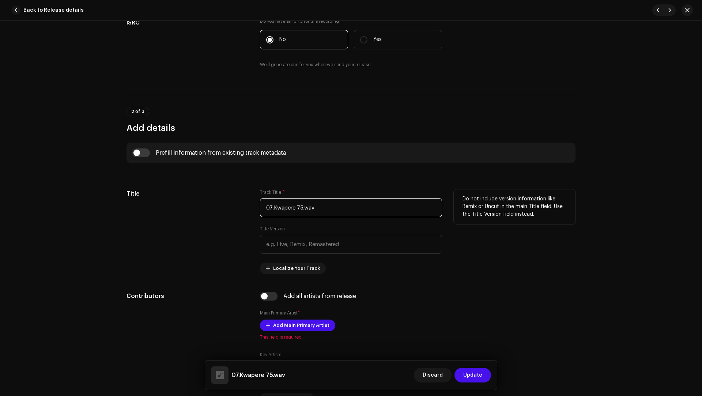
drag, startPoint x: 330, startPoint y: 205, endPoint x: 319, endPoint y: 195, distance: 15.0
click at [319, 195] on div "Track Title * 07.Kwapere 75.wav" at bounding box center [351, 203] width 182 height 28
paste input "Kwapere"
type input "Kwapere"
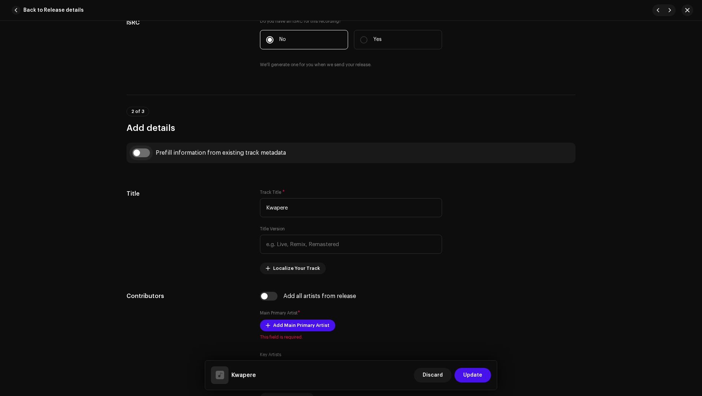
click at [140, 151] on input "checkbox" at bounding box center [141, 153] width 18 height 9
checkbox input "true"
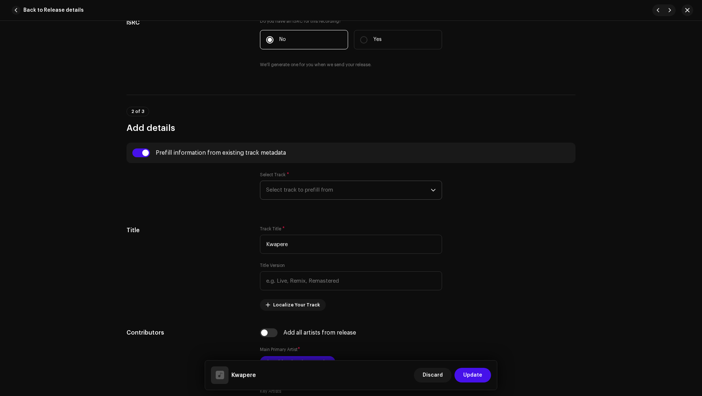
click at [274, 188] on span "Select track to prefill from" at bounding box center [348, 190] width 165 height 18
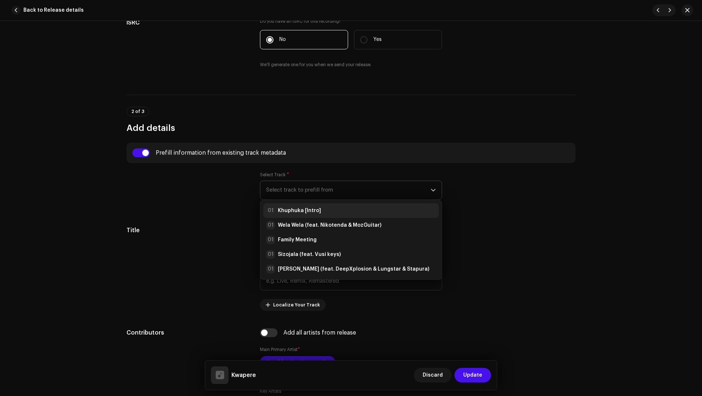
click at [278, 208] on strong "Khuphuka [Intro]" at bounding box center [299, 210] width 43 height 7
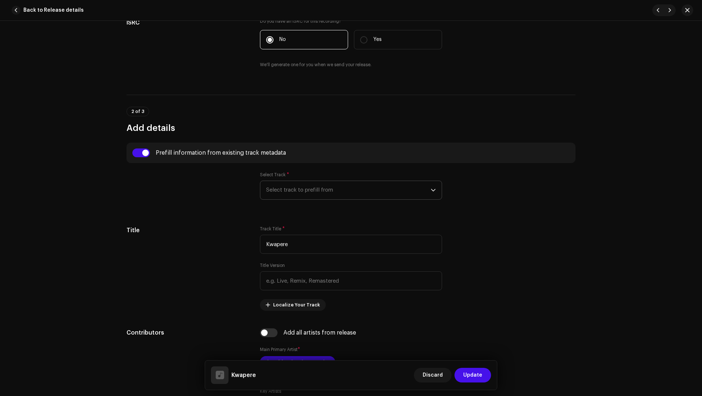
type input "00:40"
radio input "true"
type input "Lefa RSA"
checkbox input "true"
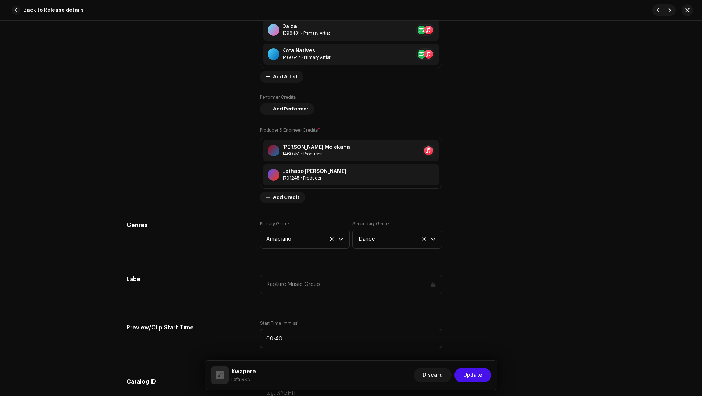
scroll to position [594, 0]
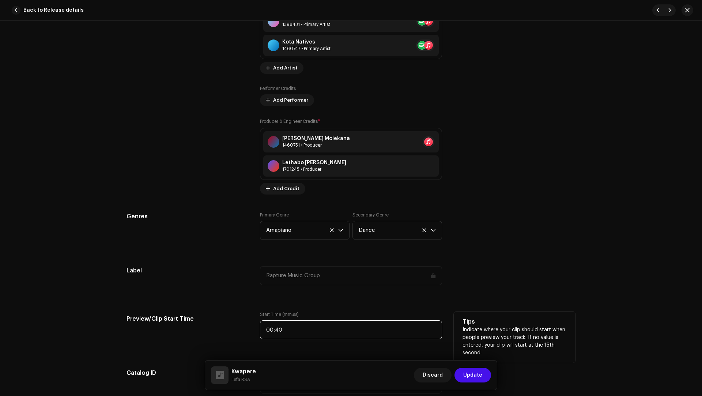
click at [299, 326] on input "00:40" at bounding box center [351, 329] width 182 height 19
type input "01:40"
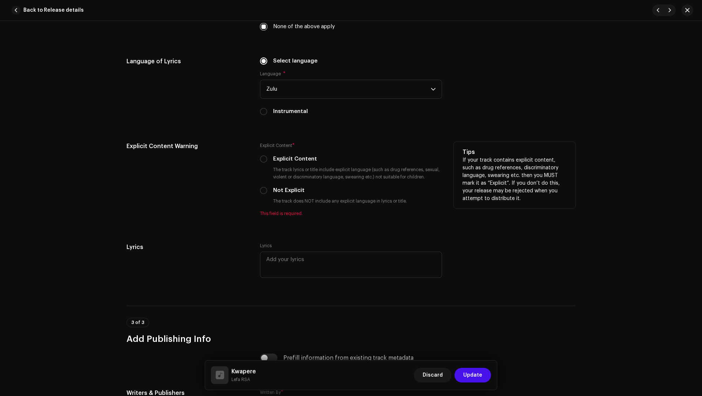
scroll to position [1279, 0]
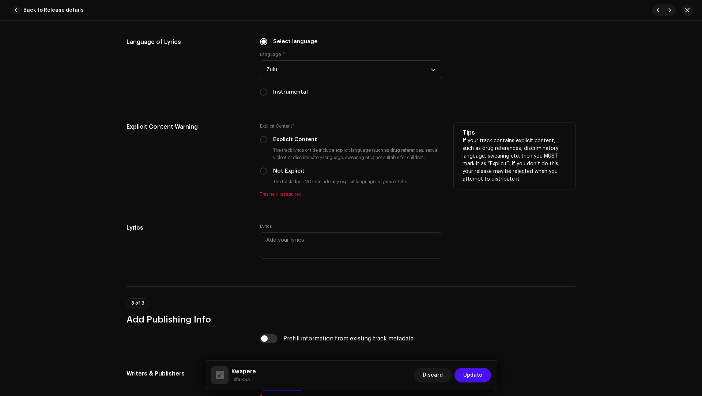
click at [290, 172] on label "Not Explicit" at bounding box center [288, 171] width 31 height 8
click at [267, 172] on input "Not Explicit" at bounding box center [263, 171] width 7 height 7
radio input "true"
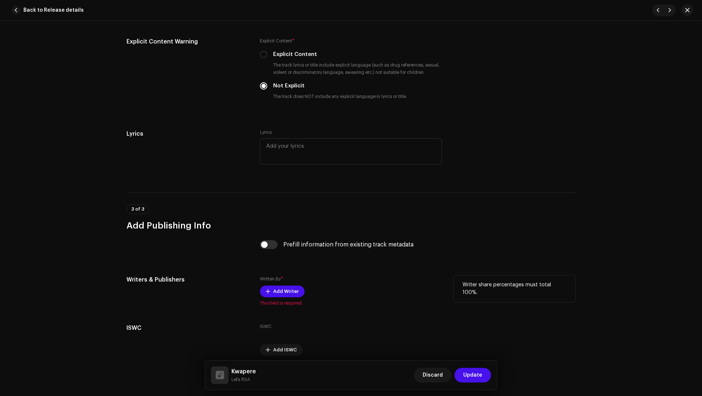
scroll to position [1392, 0]
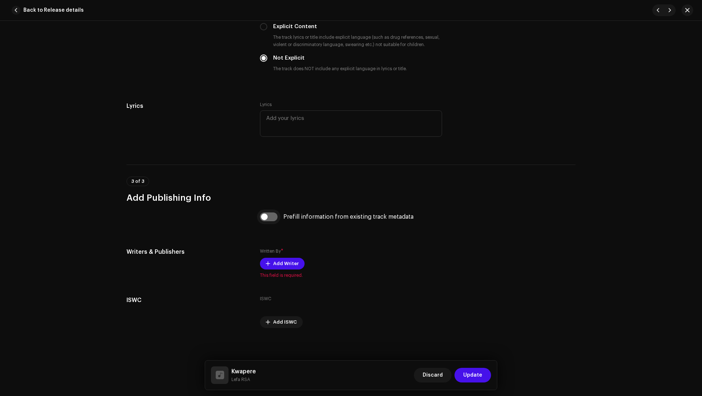
click at [264, 213] on input "checkbox" at bounding box center [269, 217] width 18 height 9
checkbox input "true"
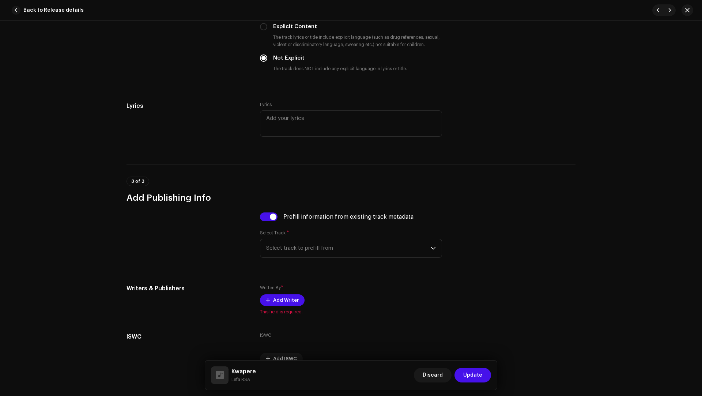
click at [288, 247] on span "Select track to prefill from" at bounding box center [348, 248] width 165 height 18
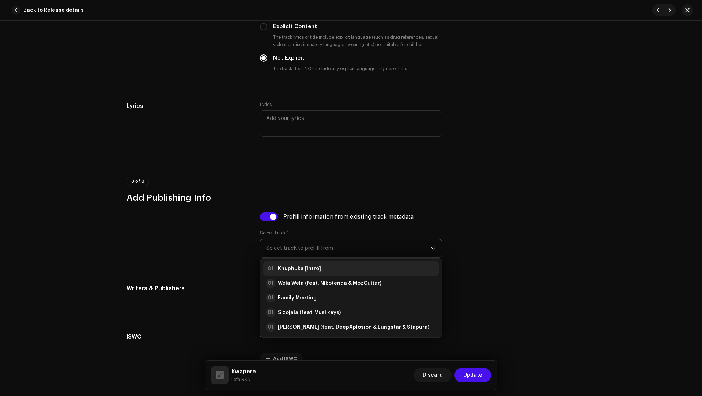
click at [297, 267] on strong "Khuphuka [Intro]" at bounding box center [299, 268] width 43 height 7
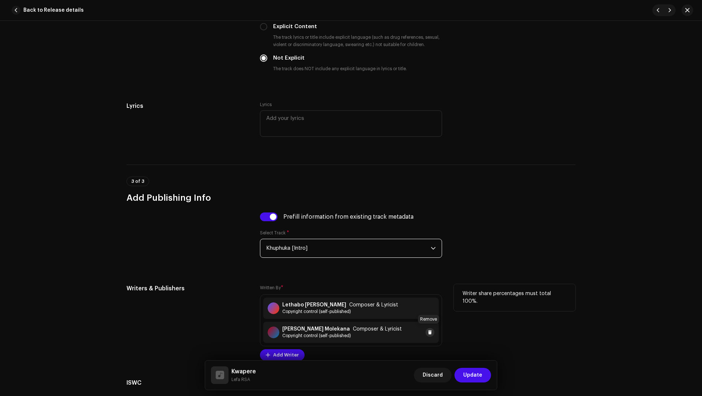
click at [429, 331] on span at bounding box center [430, 333] width 4 height 6
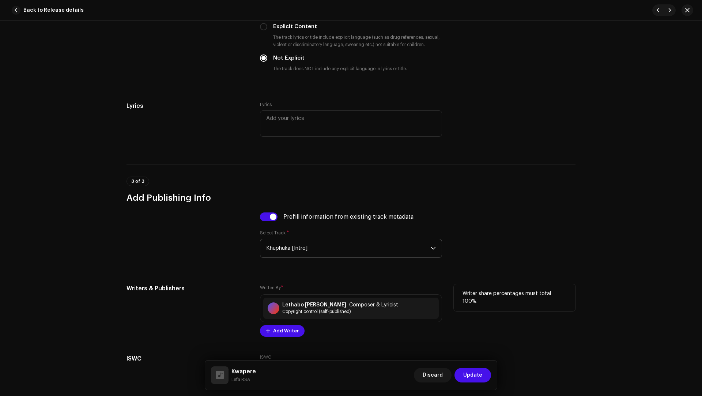
click at [483, 376] on button "Update" at bounding box center [473, 375] width 37 height 15
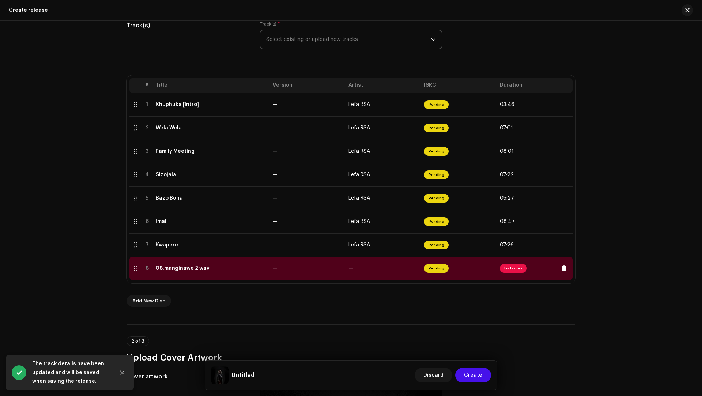
click at [241, 275] on td "08.manginawe 2.wav" at bounding box center [211, 268] width 117 height 23
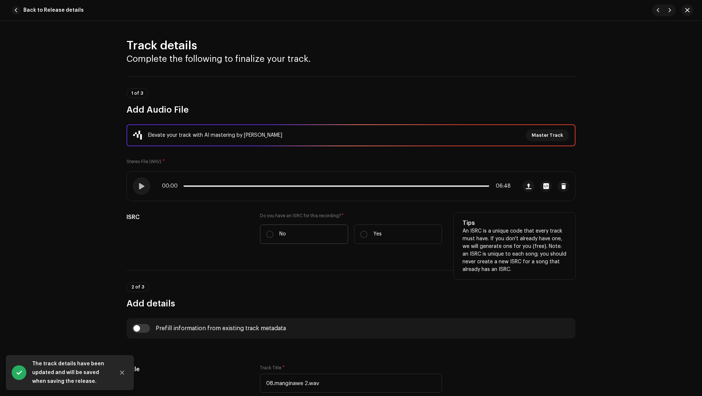
click at [284, 228] on label "No" at bounding box center [304, 234] width 88 height 19
click at [274, 231] on input "No" at bounding box center [269, 234] width 7 height 7
radio input "true"
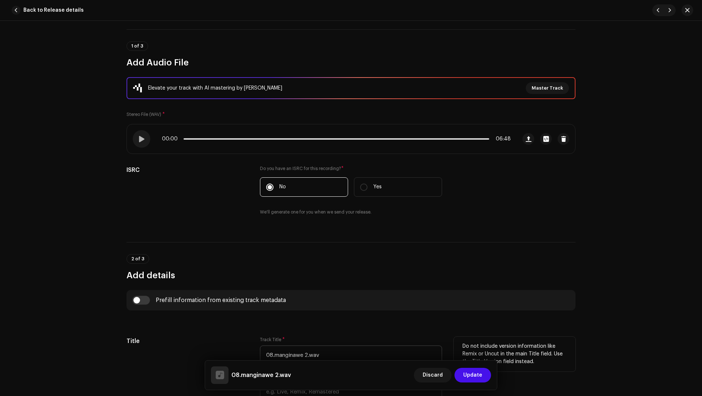
scroll to position [89, 0]
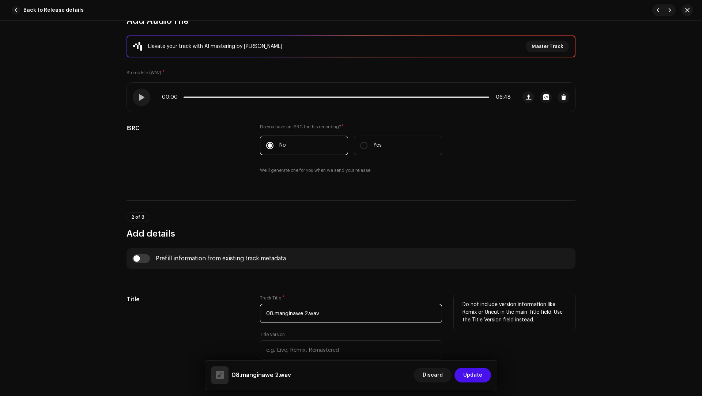
drag, startPoint x: 331, startPoint y: 312, endPoint x: 320, endPoint y: 303, distance: 14.8
click at [320, 303] on div "Track Title * 08.manginawe 2.wav" at bounding box center [351, 309] width 182 height 28
paste input "Manginawe"
type input "Manginawe"
click at [145, 256] on input "checkbox" at bounding box center [141, 258] width 18 height 9
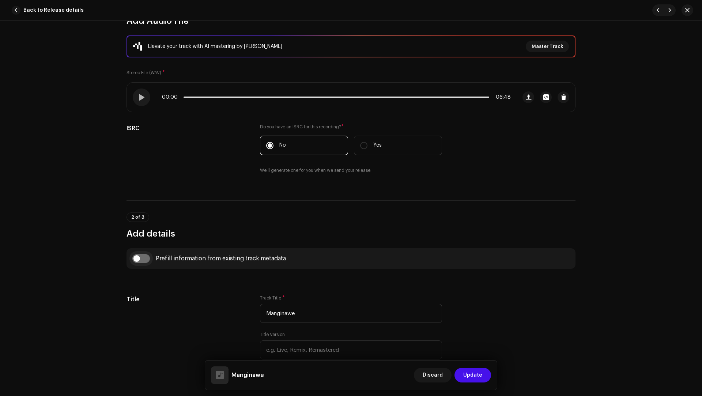
checkbox input "true"
click at [262, 292] on p-select "Select track to prefill from" at bounding box center [351, 295] width 182 height 19
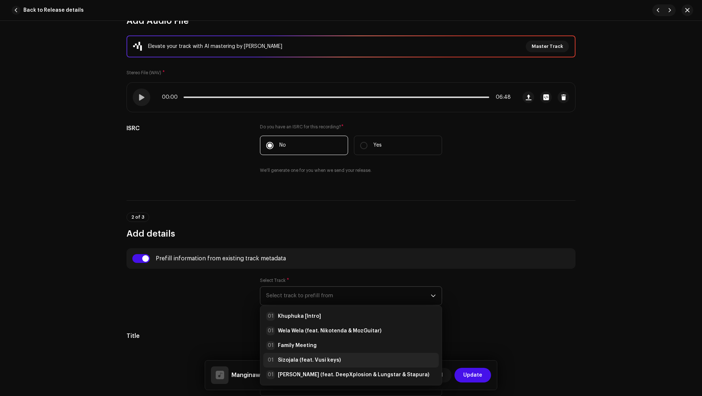
click at [299, 360] on strong "Sizojala (feat. Vusi keys)" at bounding box center [309, 360] width 63 height 7
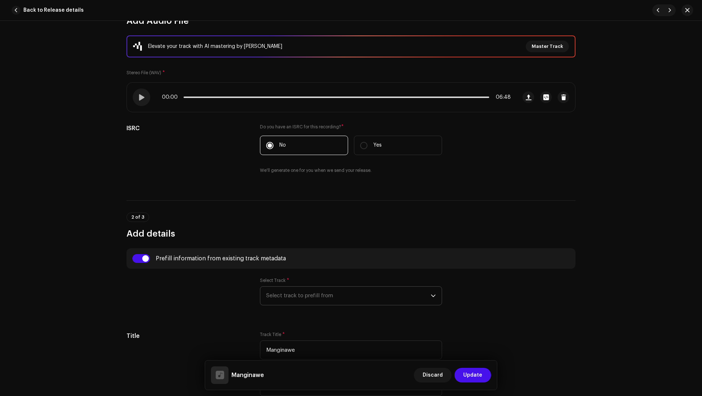
type input "01:25"
radio input "true"
type input "Lefa RSA"
checkbox input "true"
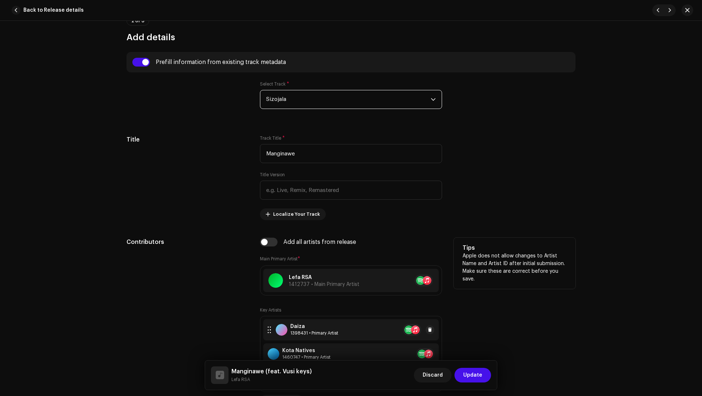
scroll to position [295, 0]
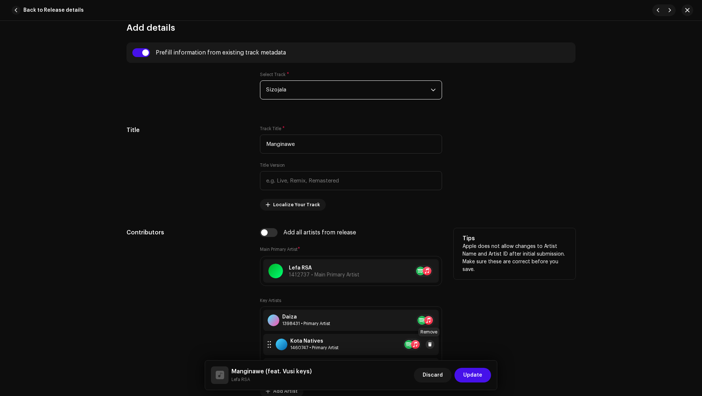
click at [428, 342] on span at bounding box center [430, 345] width 4 height 6
click at [330, 343] on div "Vusi keys 1620925 • Featuring" at bounding box center [351, 344] width 176 height 21
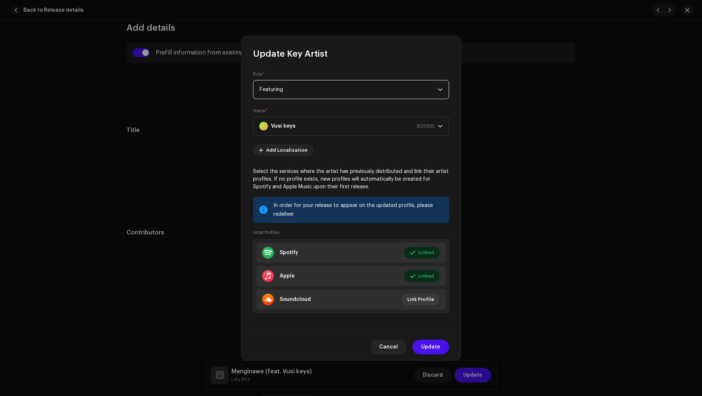
click at [289, 95] on span "Featuring" at bounding box center [348, 89] width 179 height 18
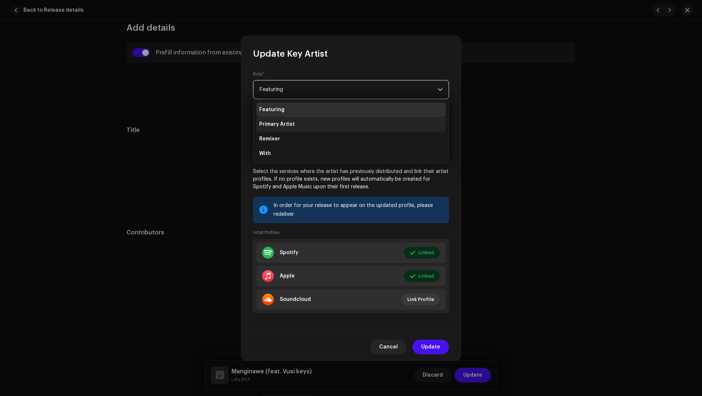
click at [301, 128] on li "Primary Artist" at bounding box center [350, 124] width 189 height 15
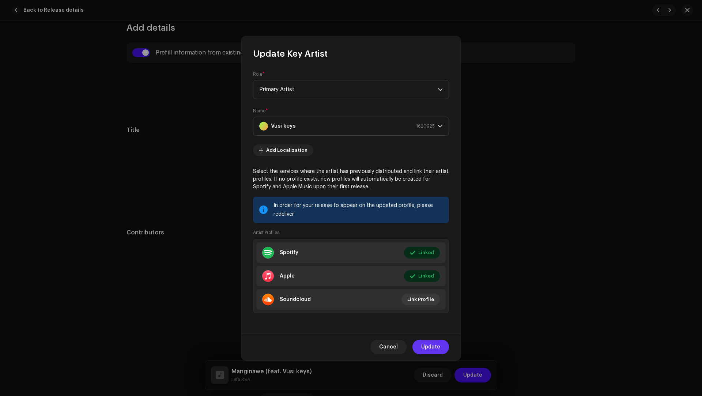
click at [438, 344] on span "Update" at bounding box center [430, 347] width 19 height 15
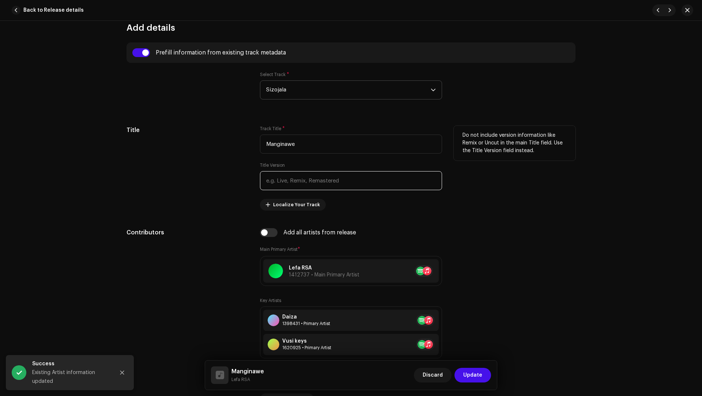
click at [295, 172] on input "text" at bounding box center [351, 180] width 182 height 19
paste input "Christian and Ruben"
click at [278, 179] on input "Christian and Ruben" at bounding box center [351, 180] width 182 height 19
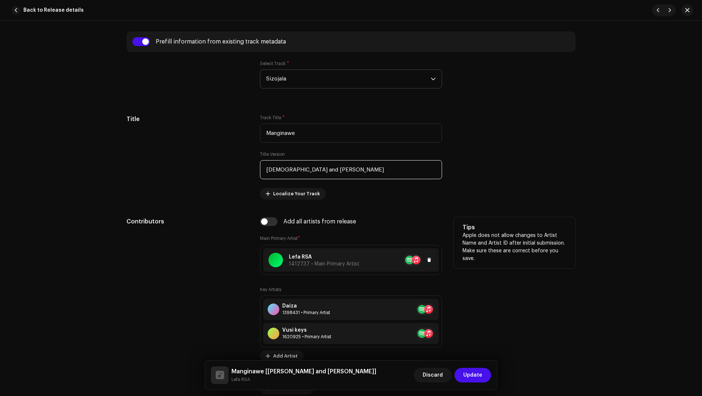
scroll to position [364, 0]
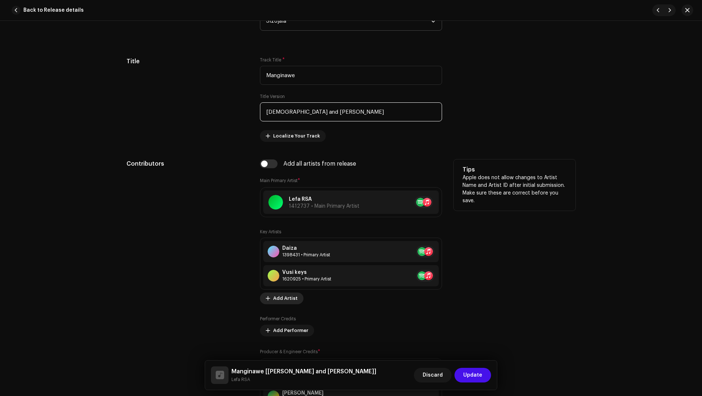
type input "Christian and Ruben"
click at [284, 301] on span "Add Artist" at bounding box center [285, 298] width 25 height 15
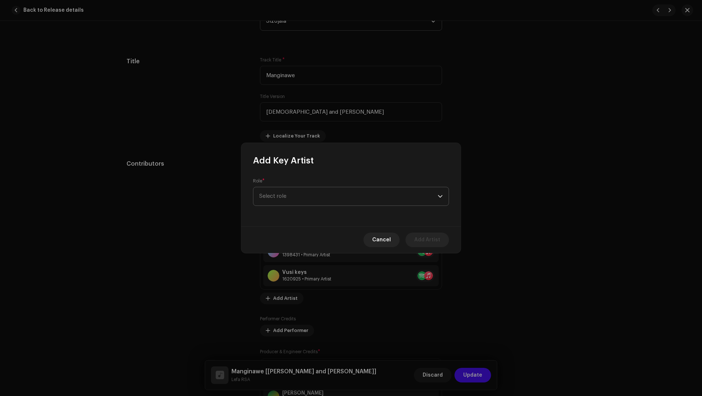
click at [270, 198] on span "Select role" at bounding box center [348, 196] width 179 height 18
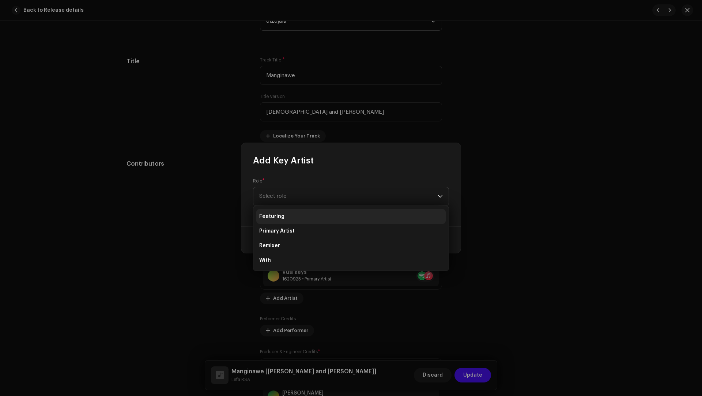
click at [274, 218] on span "Featuring" at bounding box center [271, 216] width 25 height 7
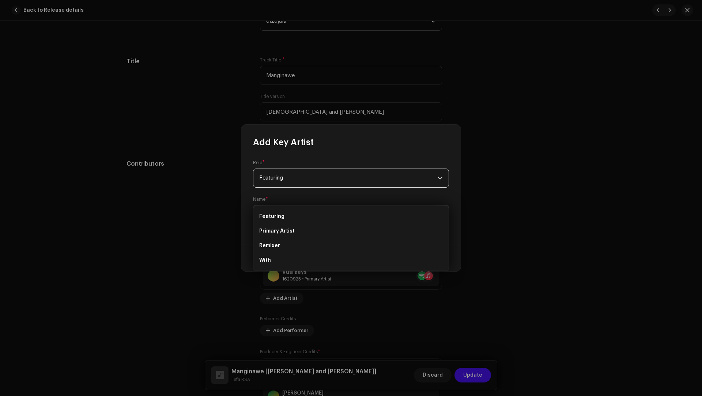
click at [274, 218] on span "Select Artist" at bounding box center [348, 215] width 179 height 18
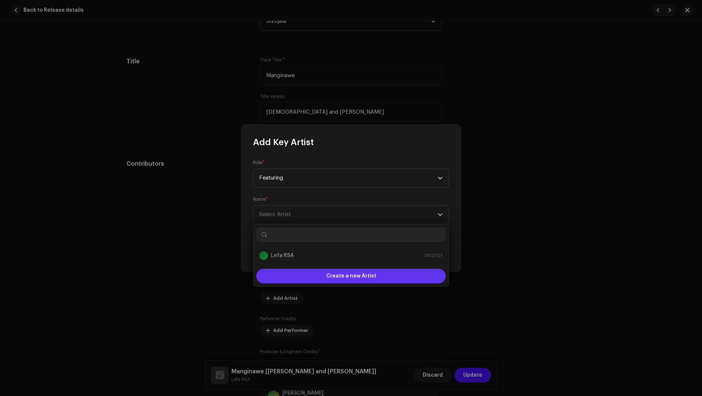
click at [316, 278] on div "Create a new Artist" at bounding box center [350, 276] width 189 height 15
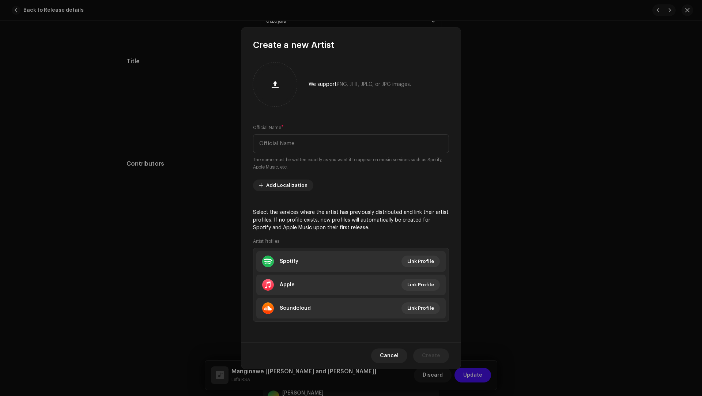
click at [278, 154] on div "Official Name * The name must be written exactly as you want it to appear on mu…" at bounding box center [351, 147] width 196 height 47
click at [297, 132] on div "Official Name * The name must be written exactly as you want it to appear on mu…" at bounding box center [351, 147] width 196 height 47
click at [297, 139] on input "text" at bounding box center [351, 143] width 196 height 19
paste input "Christian"
type input "Christian"
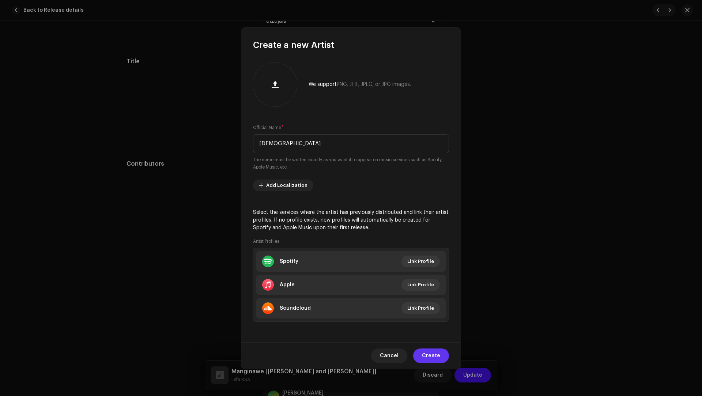
click at [428, 355] on span "Create" at bounding box center [431, 356] width 18 height 15
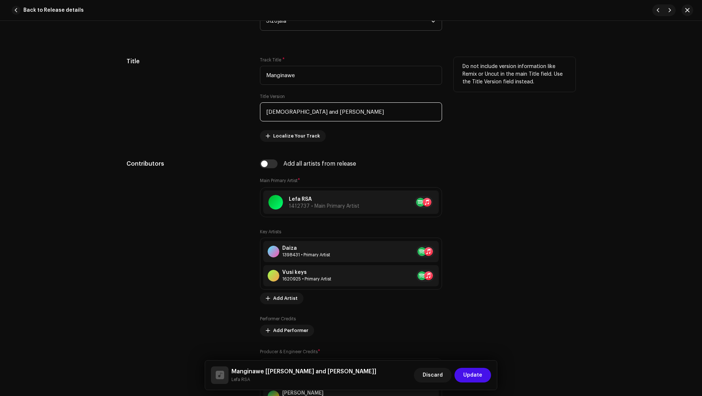
click at [312, 111] on input "Christian and Ruben" at bounding box center [351, 111] width 182 height 19
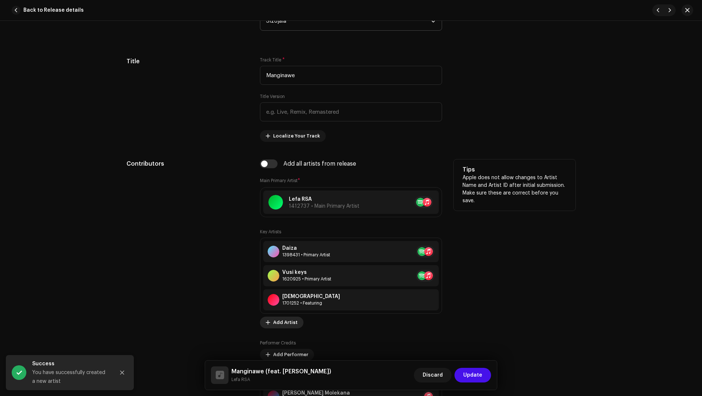
click at [279, 321] on span "Add Artist" at bounding box center [285, 322] width 25 height 15
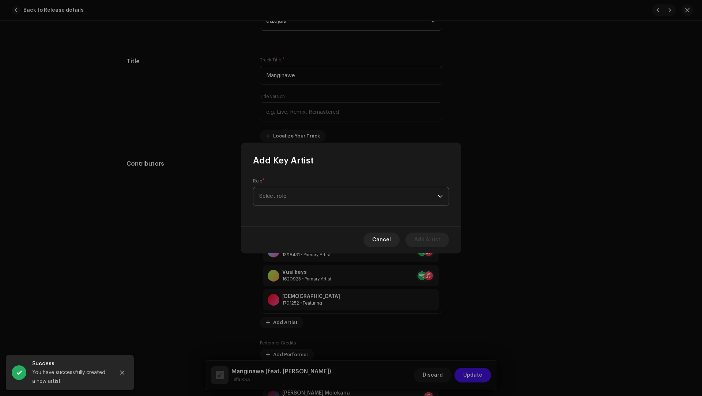
click at [270, 198] on span "Select role" at bounding box center [348, 196] width 179 height 18
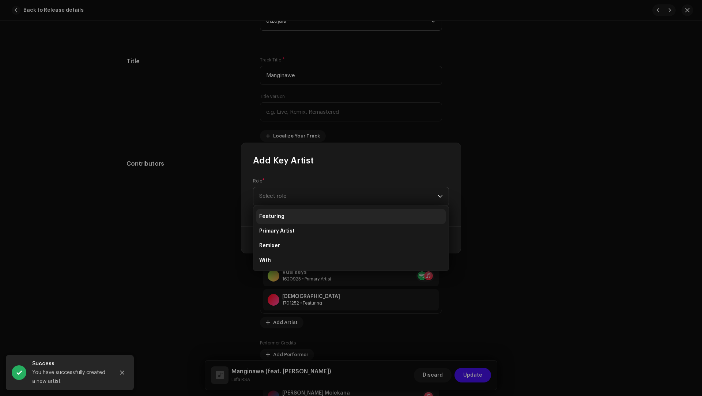
click at [278, 219] on span "Featuring" at bounding box center [271, 216] width 25 height 7
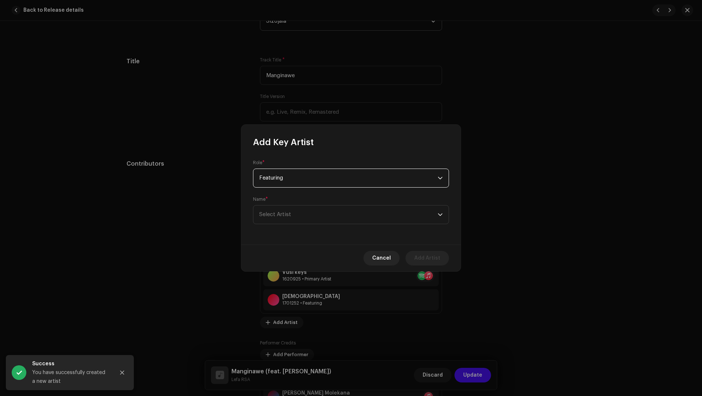
click at [278, 221] on span "Select Artist" at bounding box center [348, 215] width 179 height 18
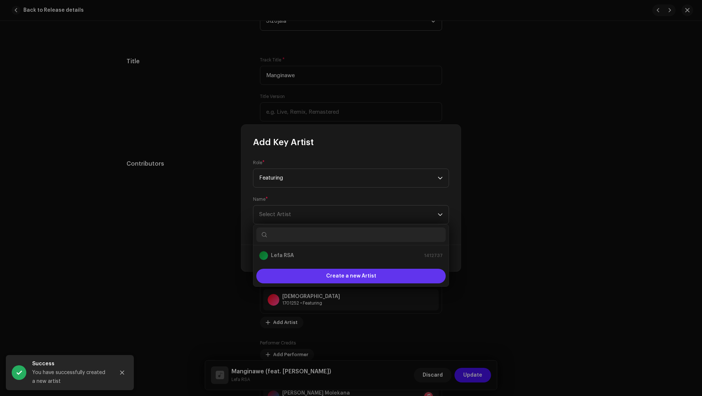
click at [292, 273] on div "Create a new Artist" at bounding box center [350, 276] width 189 height 15
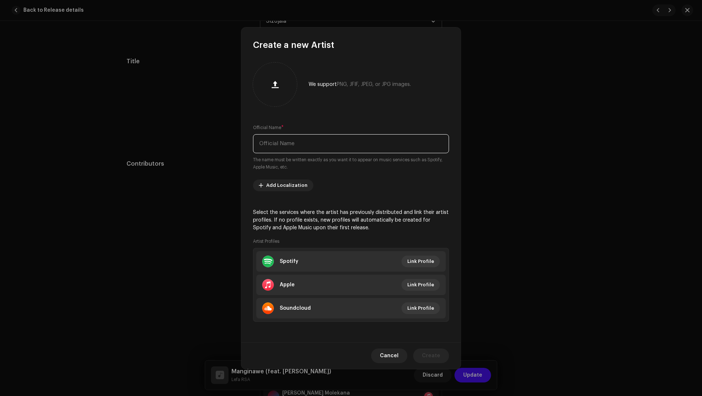
click at [278, 147] on input "text" at bounding box center [351, 143] width 196 height 19
paste input "Ruben"
type input "Ruben"
click at [428, 352] on span "Create" at bounding box center [431, 356] width 18 height 15
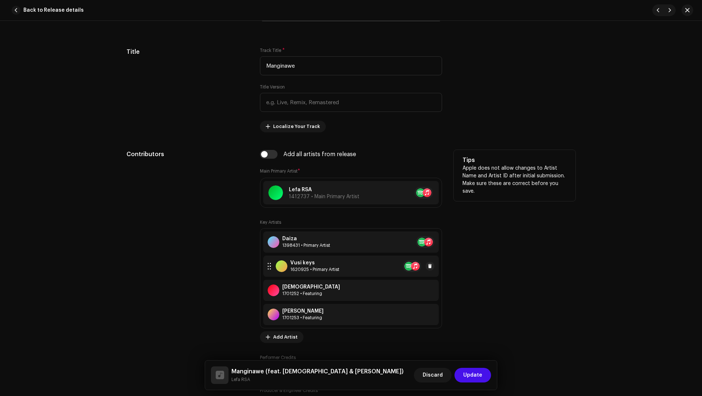
scroll to position [518, 0]
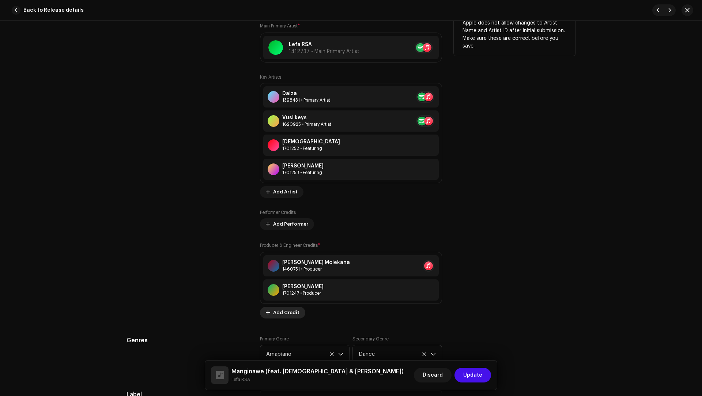
click at [287, 309] on span "Add Credit" at bounding box center [286, 312] width 26 height 15
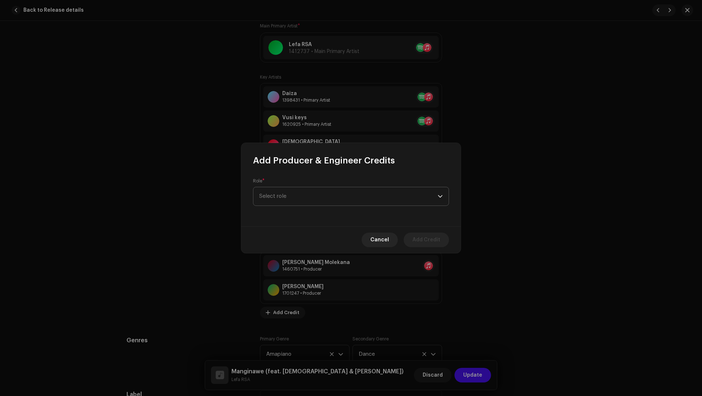
click at [290, 200] on span "Select role" at bounding box center [348, 196] width 179 height 18
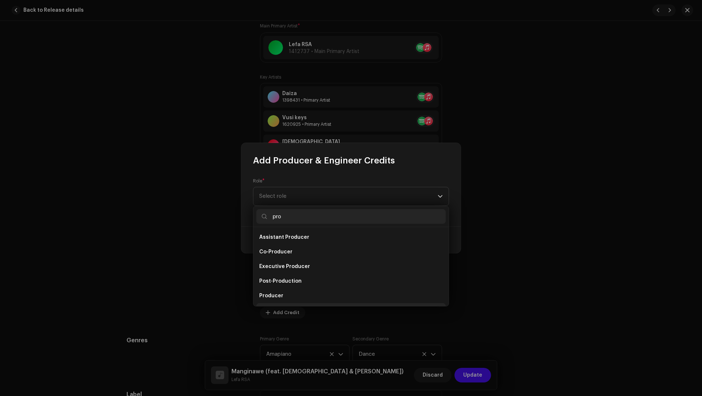
scroll to position [12, 0]
type input "pro"
click at [271, 281] on span "Producer" at bounding box center [271, 284] width 24 height 7
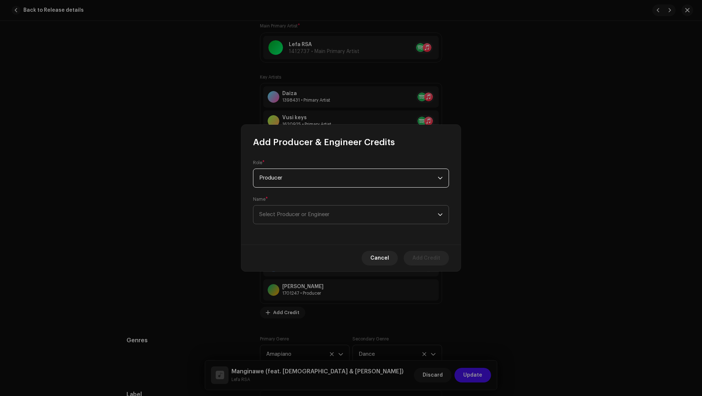
click at [276, 217] on span "Select Producer or Engineer" at bounding box center [294, 214] width 70 height 5
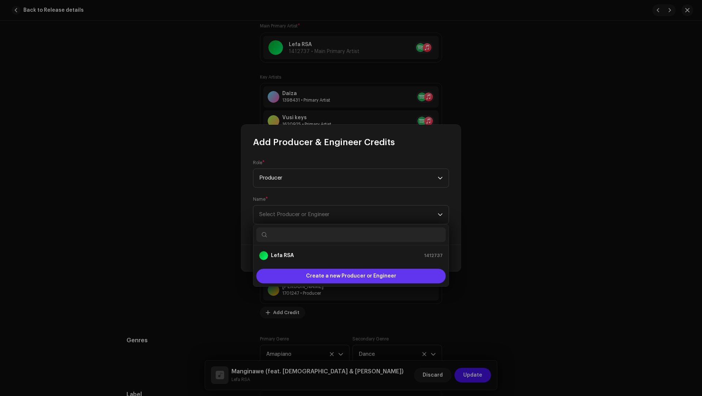
click at [309, 275] on span "Create a new Producer or Engineer" at bounding box center [351, 276] width 90 height 15
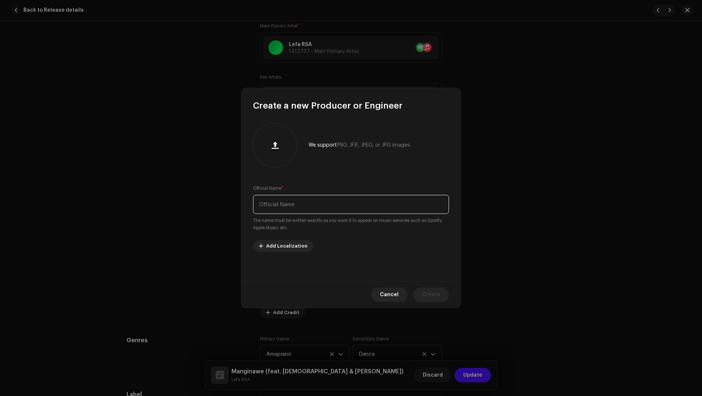
click at [282, 205] on input "text" at bounding box center [351, 204] width 196 height 19
paste input "Ruben Cindi"
type input "Ruben Cindi"
click at [429, 296] on span "Create" at bounding box center [431, 295] width 18 height 15
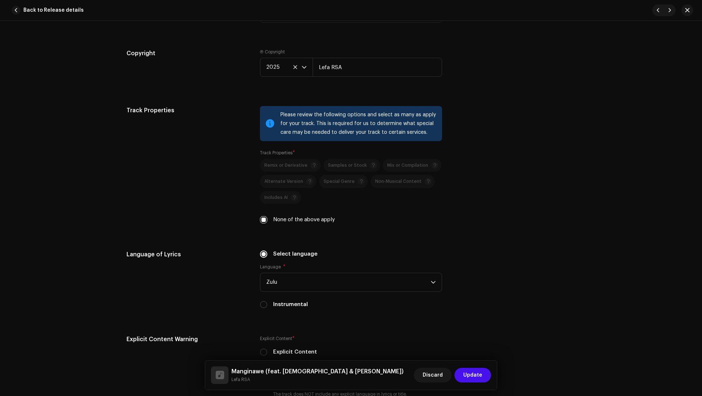
scroll to position [1335, 0]
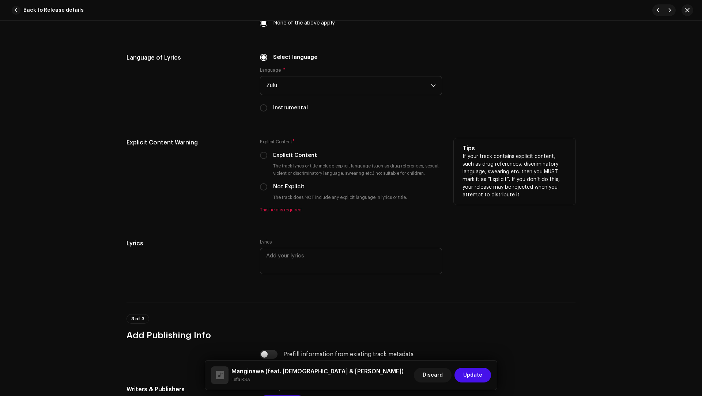
click at [281, 180] on div "Explicit Content * Explicit Content The track lyrics or title include explicit …" at bounding box center [351, 175] width 182 height 75
click at [281, 183] on label "Not Explicit" at bounding box center [288, 187] width 31 height 8
click at [267, 183] on input "Not Explicit" at bounding box center [263, 186] width 7 height 7
radio input "true"
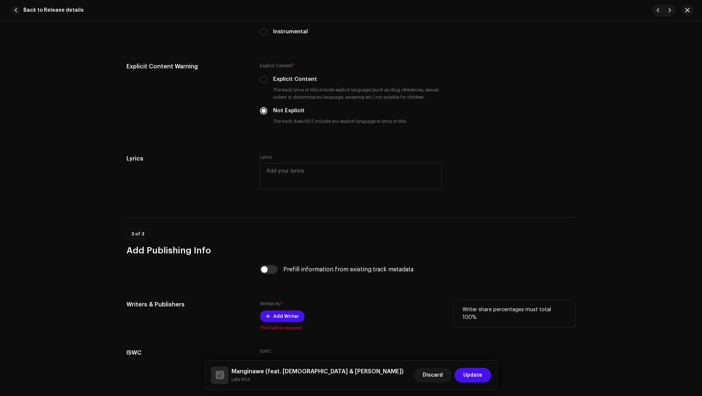
scroll to position [1464, 0]
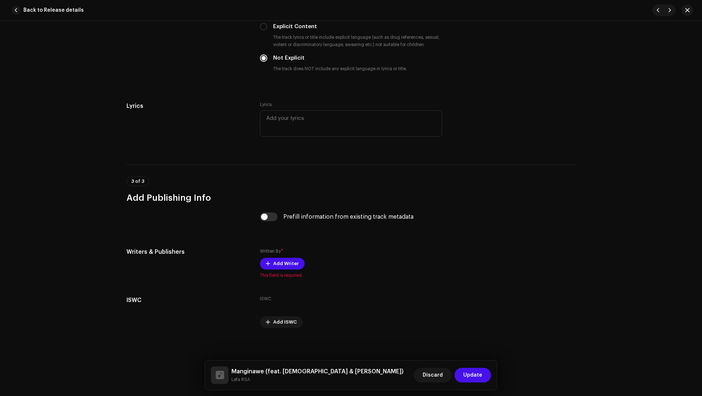
drag, startPoint x: 267, startPoint y: 213, endPoint x: 277, endPoint y: 220, distance: 11.5
click at [268, 213] on input "checkbox" at bounding box center [269, 217] width 18 height 9
checkbox input "true"
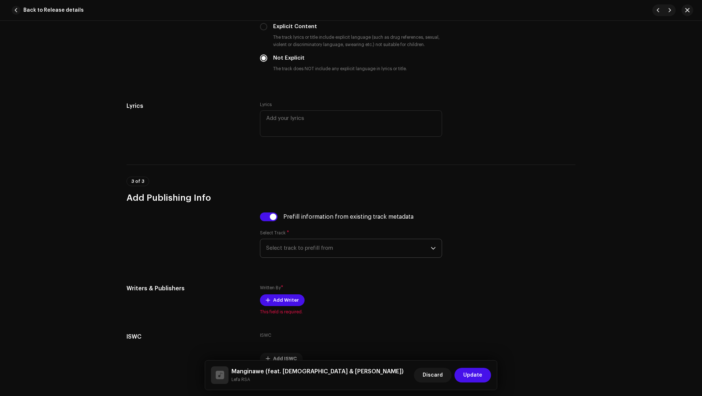
click at [318, 245] on span "Select track to prefill from" at bounding box center [348, 248] width 165 height 18
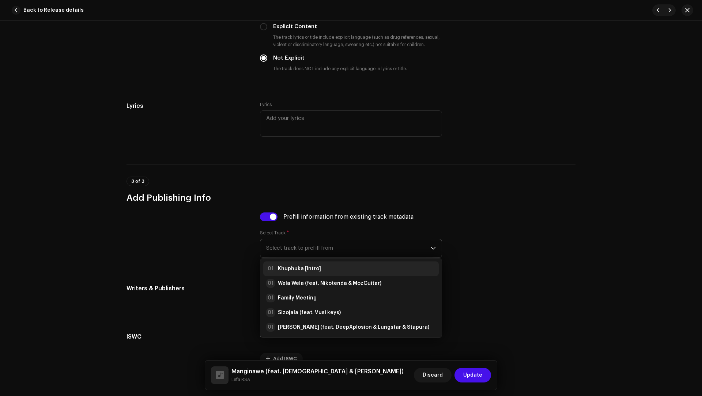
click at [298, 264] on div "01 Khuphuka [Intro]" at bounding box center [293, 268] width 55 height 9
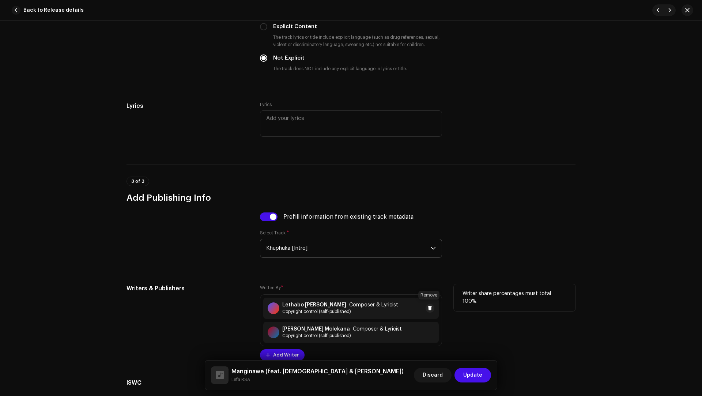
click at [433, 306] on button at bounding box center [430, 308] width 9 height 9
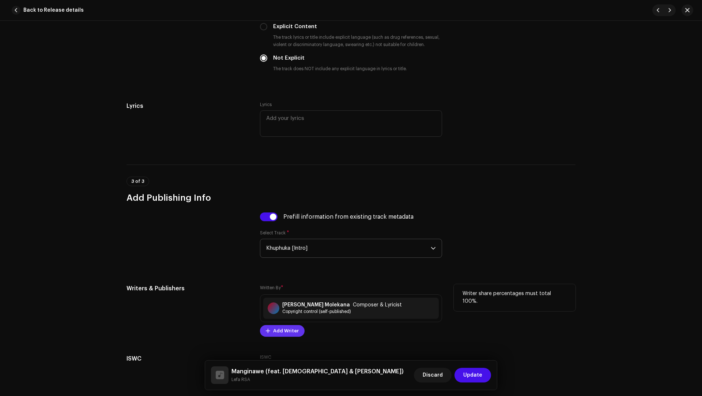
click at [298, 327] on button "Add Writer" at bounding box center [282, 331] width 45 height 12
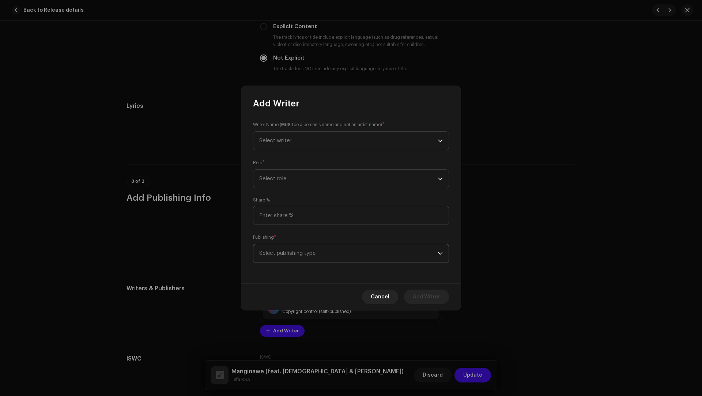
click at [272, 262] on span "Select publishing type" at bounding box center [348, 253] width 179 height 18
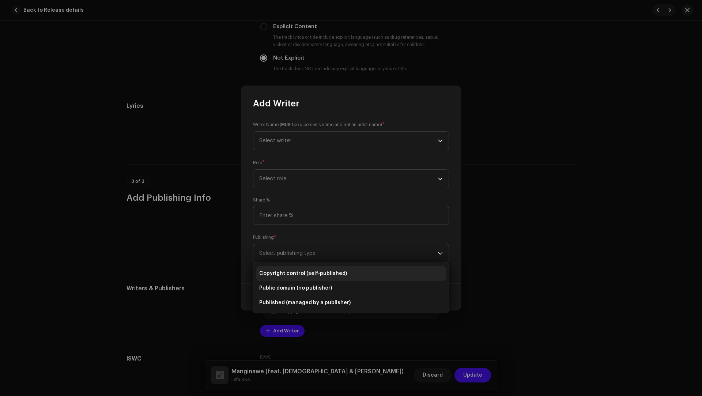
click at [279, 280] on li "Copyright control (self-published)" at bounding box center [350, 273] width 189 height 15
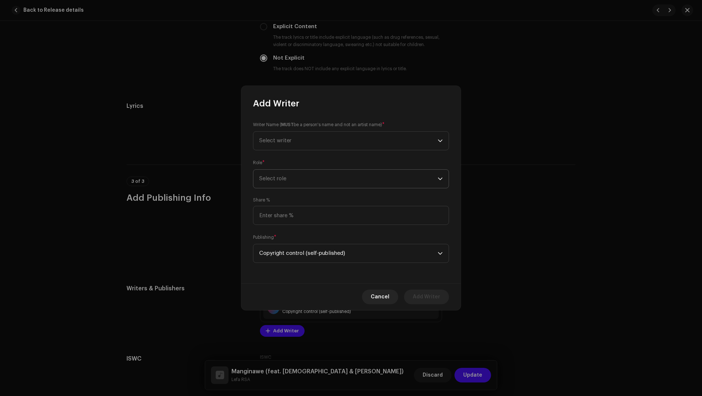
click at [275, 170] on span "Select role" at bounding box center [348, 179] width 179 height 18
click at [285, 241] on span "Composer & Lyricist" at bounding box center [285, 242] width 52 height 7
click at [283, 138] on span "Select writer" at bounding box center [275, 140] width 32 height 5
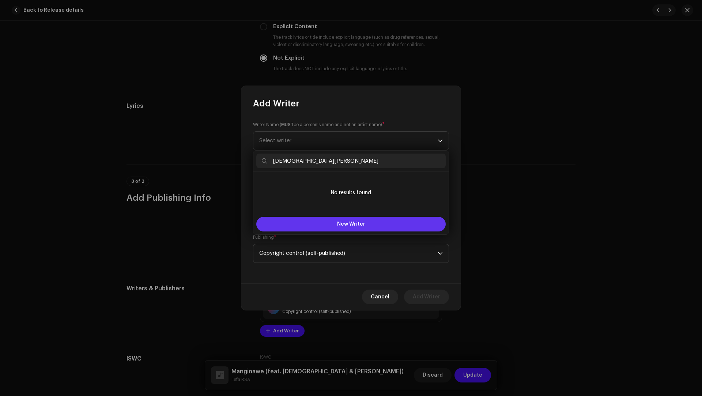
type input "Christian Nyathi"
click at [307, 225] on button "New Writer" at bounding box center [350, 224] width 189 height 15
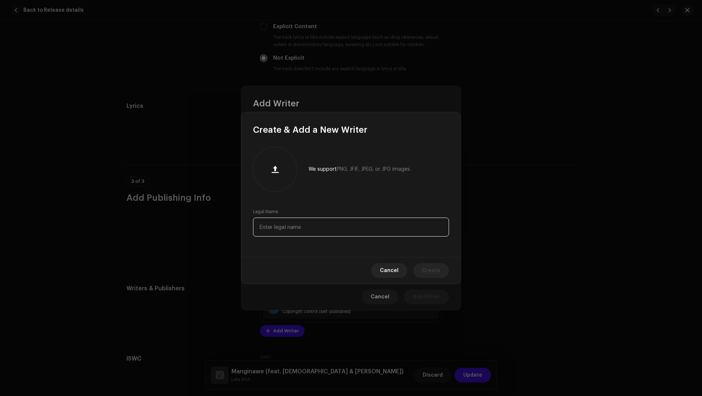
click at [296, 225] on input "text" at bounding box center [351, 227] width 196 height 19
paste input "Christian Nyathi"
type input "Christian Nyathi"
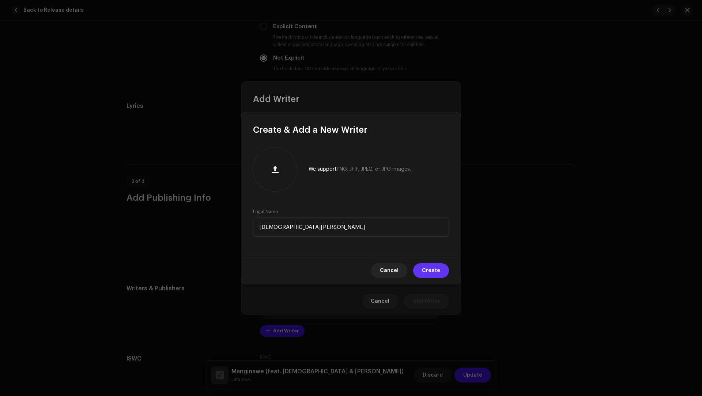
click at [442, 274] on button "Create" at bounding box center [431, 270] width 36 height 15
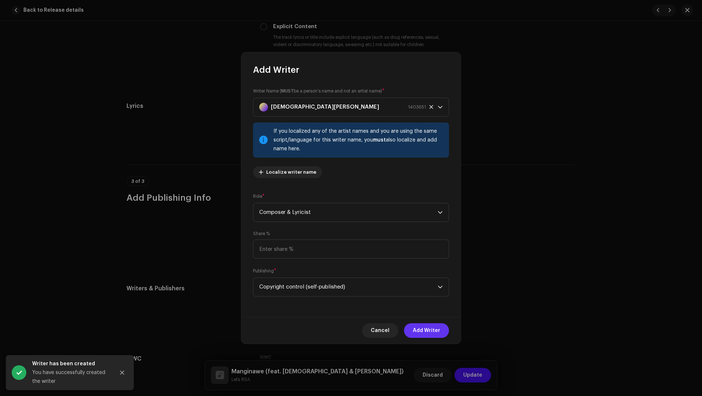
click at [424, 329] on span "Add Writer" at bounding box center [426, 330] width 27 height 15
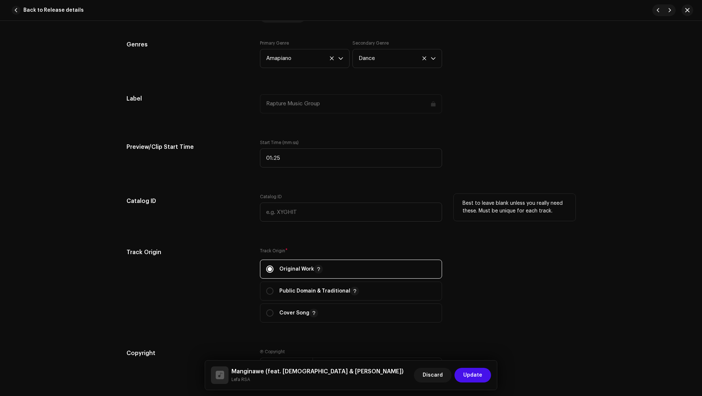
scroll to position [789, 0]
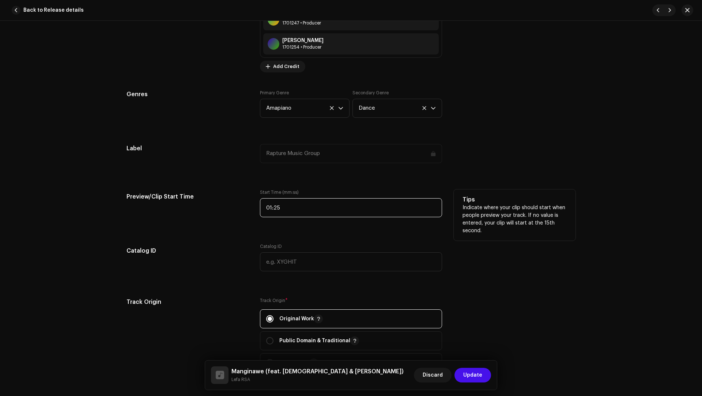
click at [305, 201] on input "01:25" at bounding box center [351, 207] width 182 height 19
type input "01:30"
click at [217, 196] on h5 "Preview/Clip Start Time" at bounding box center [188, 196] width 122 height 15
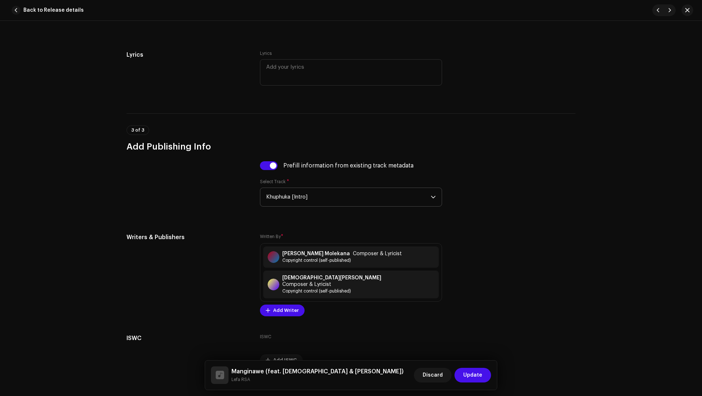
scroll to position [1547, 0]
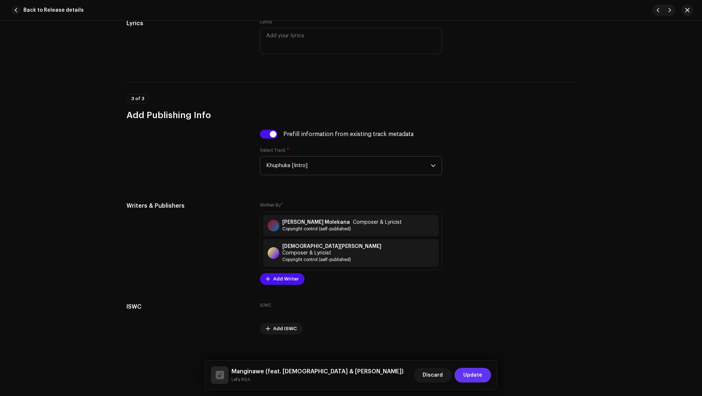
click at [472, 374] on span "Update" at bounding box center [472, 375] width 19 height 15
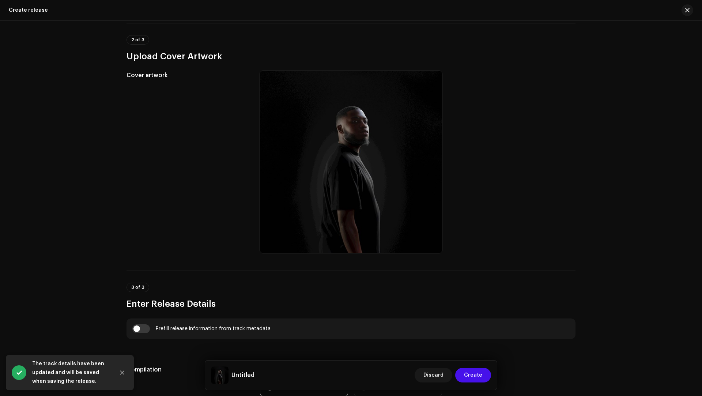
scroll to position [558, 0]
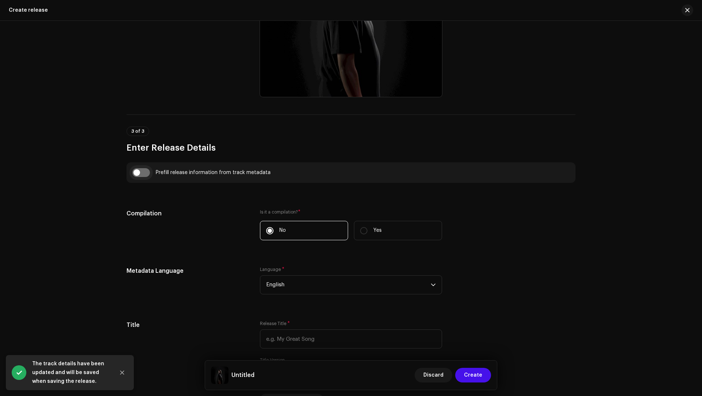
click at [142, 174] on input "checkbox" at bounding box center [141, 172] width 18 height 9
checkbox input "true"
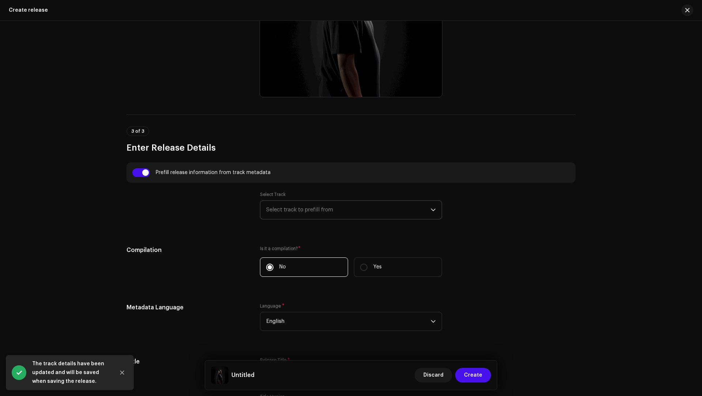
click at [304, 215] on span "Select track to prefill from" at bounding box center [348, 210] width 165 height 18
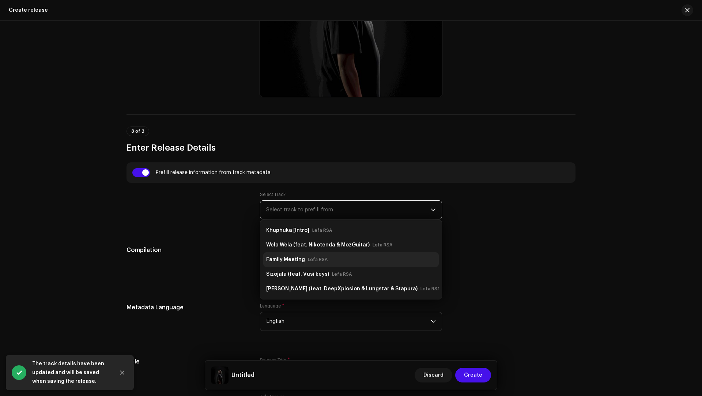
click at [308, 257] on small "Lefa RSA" at bounding box center [318, 259] width 20 height 7
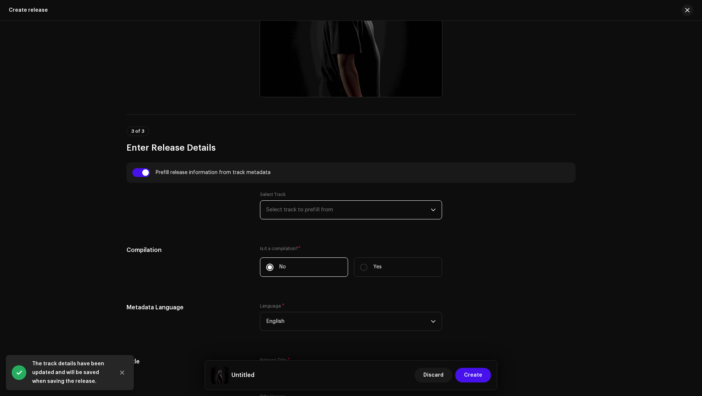
type input "Family Meeting"
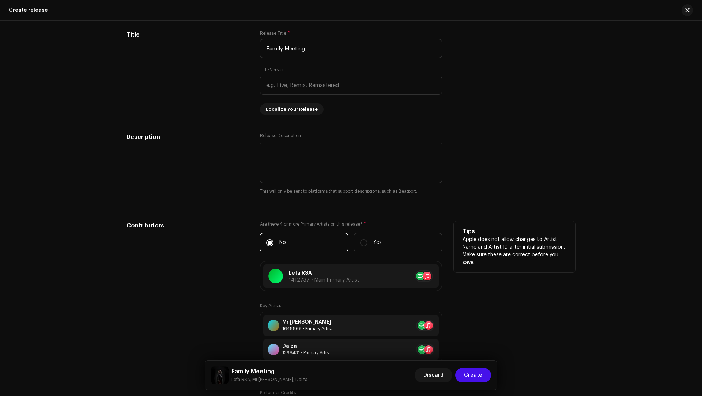
scroll to position [1007, 0]
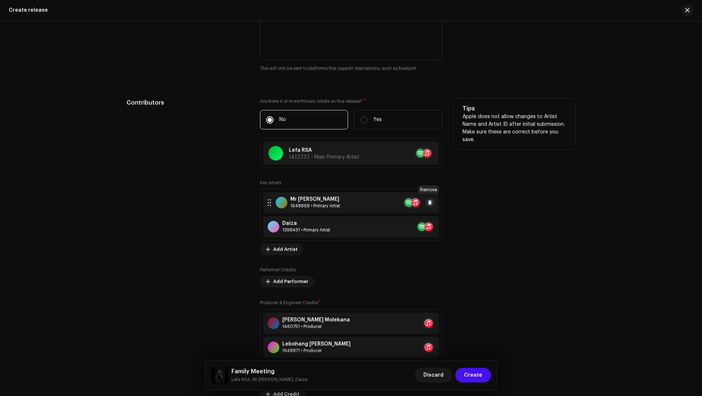
click at [431, 201] on button at bounding box center [430, 202] width 9 height 9
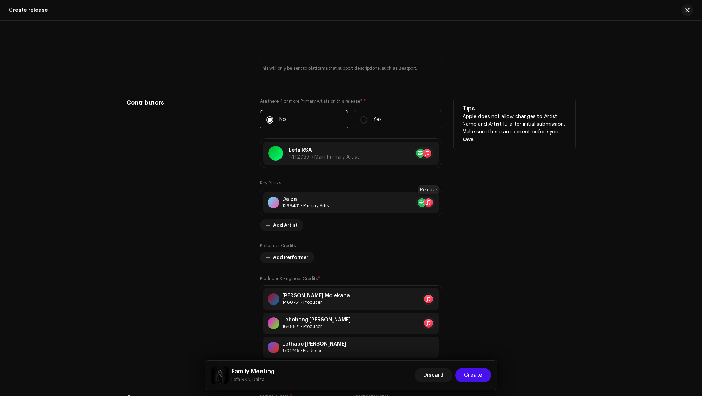
click at [439, 201] on button at bounding box center [443, 202] width 9 height 9
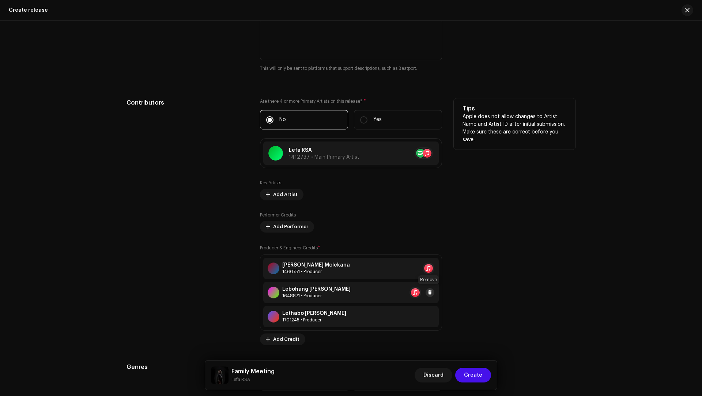
click at [428, 290] on span at bounding box center [430, 293] width 4 height 6
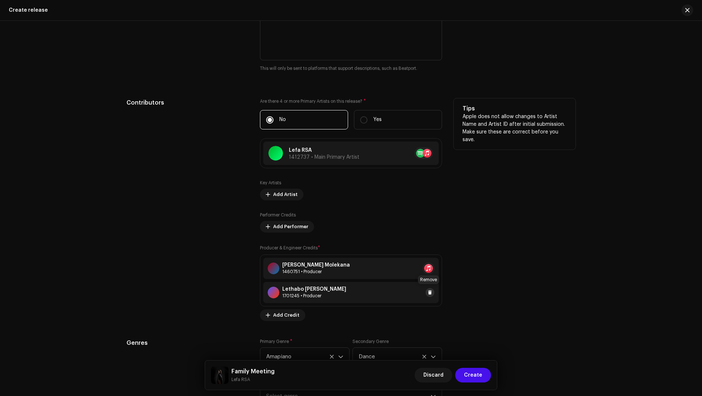
click at [431, 292] on span at bounding box center [430, 293] width 4 height 6
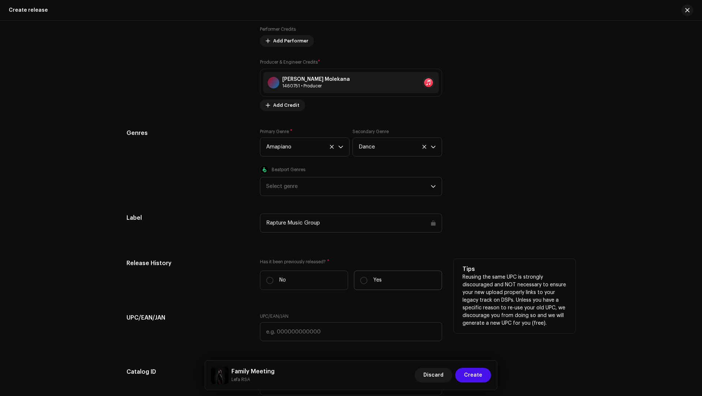
scroll to position [1191, 0]
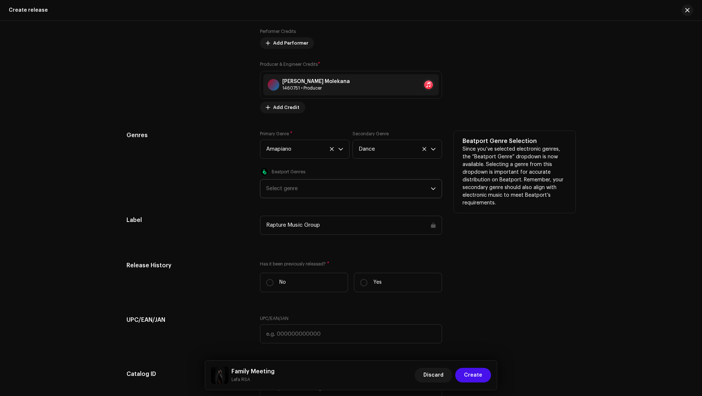
click at [266, 192] on div "Select genre" at bounding box center [348, 189] width 165 height 18
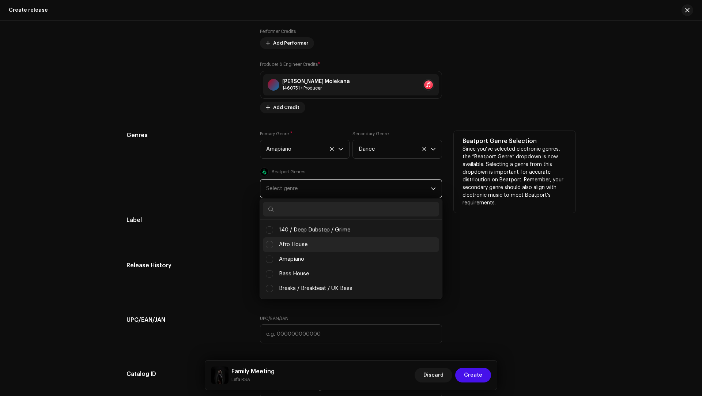
scroll to position [4, 27]
click at [293, 257] on span "Amapiano" at bounding box center [291, 259] width 25 height 8
checkbox input "true"
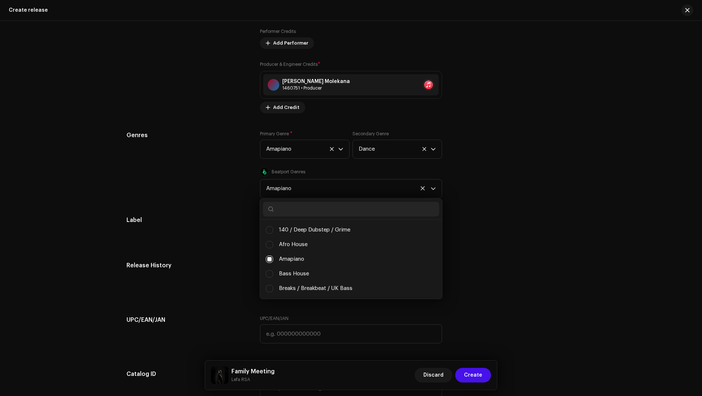
click at [215, 249] on div "Prefill release information from track metadata Select Track Family Meeting Com…" at bounding box center [351, 13] width 449 height 968
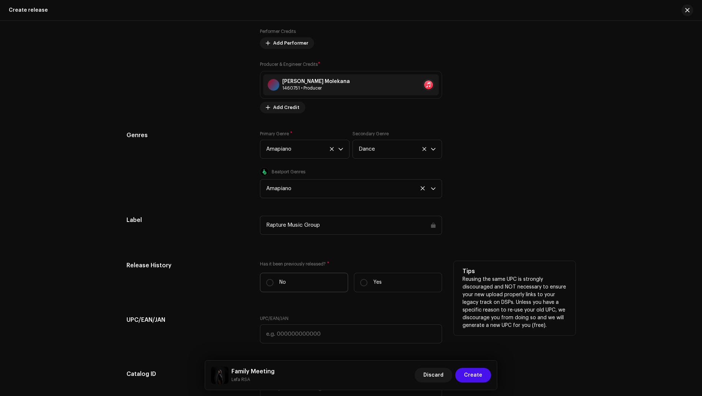
click at [292, 273] on label "No" at bounding box center [304, 282] width 88 height 19
click at [274, 279] on input "No" at bounding box center [269, 282] width 7 height 7
radio input "true"
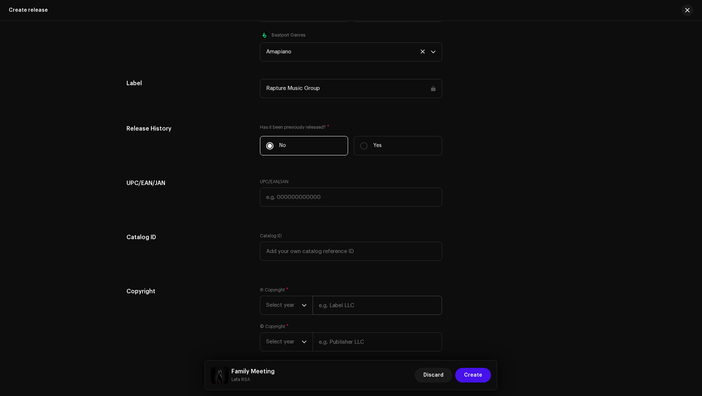
scroll to position [1360, 0]
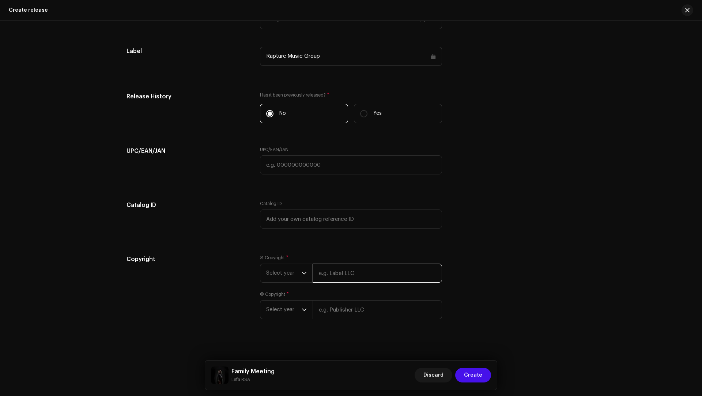
click at [337, 276] on input "text" at bounding box center [378, 273] width 130 height 19
click at [367, 315] on input "text" at bounding box center [378, 309] width 130 height 19
click at [278, 312] on span "Select year" at bounding box center [283, 318] width 35 height 18
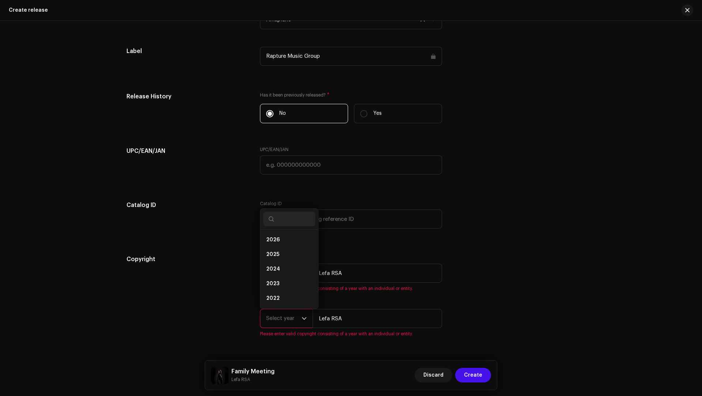
scroll to position [12, 0]
click at [269, 242] on span "2025" at bounding box center [272, 242] width 13 height 7
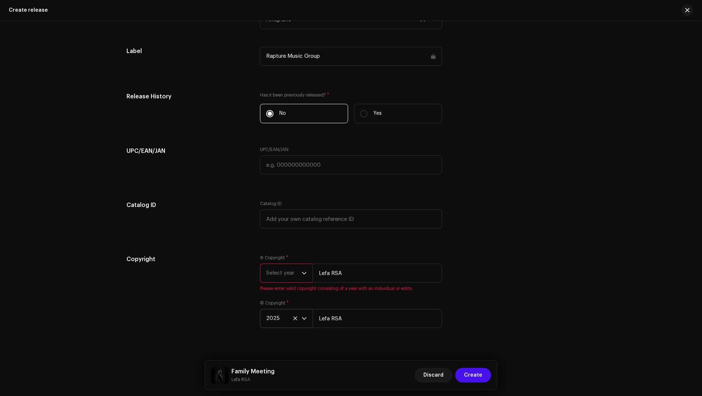
click at [271, 259] on div "Ⓟ Copyright * Select year Lefa RSA Please enter valid copyright consisting of a…" at bounding box center [351, 273] width 182 height 37
click at [264, 270] on p-select "Select year" at bounding box center [286, 273] width 53 height 19
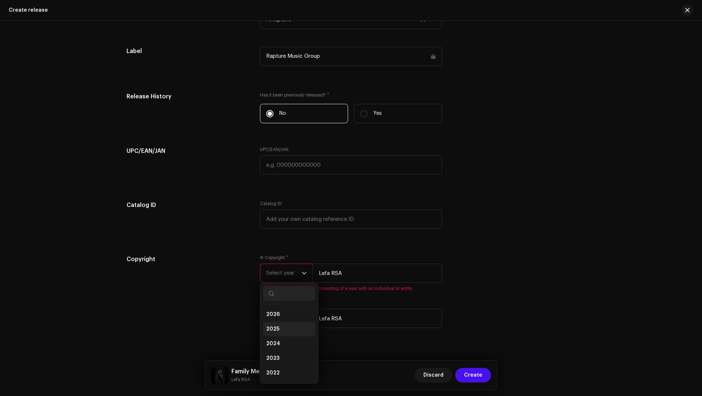
click at [273, 326] on span "2025" at bounding box center [272, 329] width 13 height 7
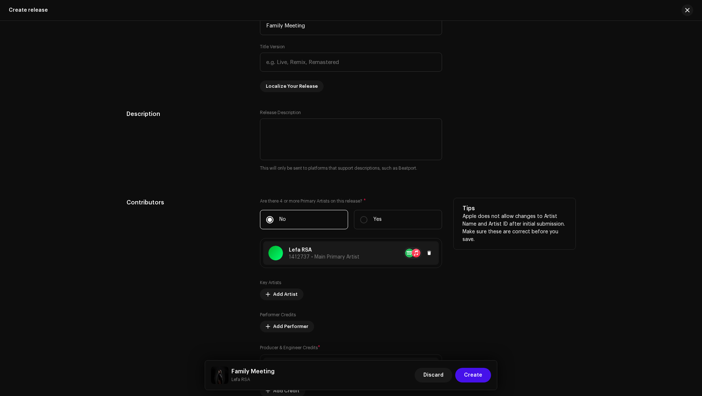
scroll to position [825, 0]
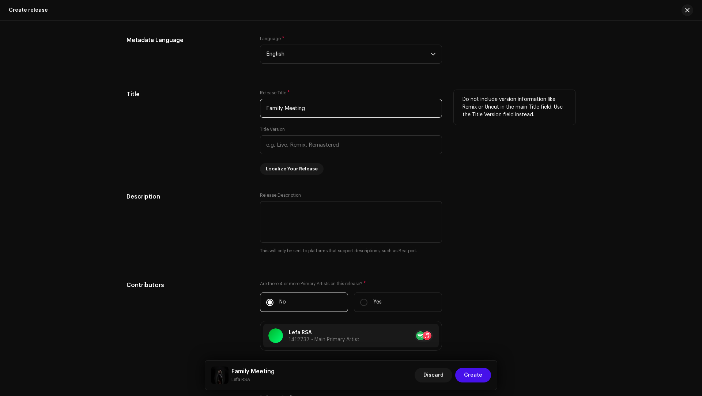
drag, startPoint x: 327, startPoint y: 105, endPoint x: 272, endPoint y: 97, distance: 55.9
click at [272, 97] on div "Release Title * Family Meeting" at bounding box center [351, 104] width 182 height 28
click at [217, 176] on div "Prefill release information from track metadata Select Track Family Meeting Com…" at bounding box center [351, 379] width 449 height 968
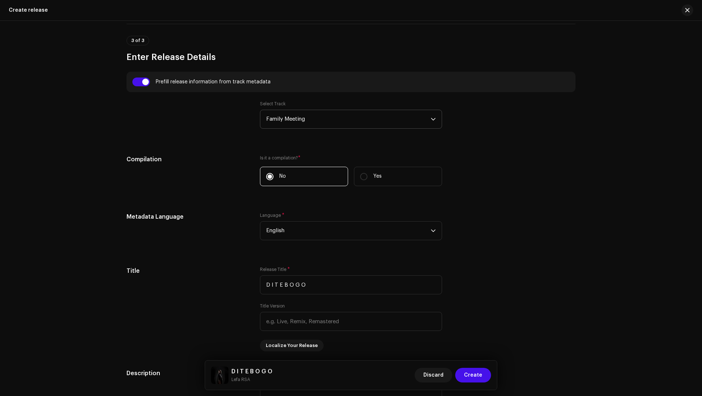
scroll to position [454, 0]
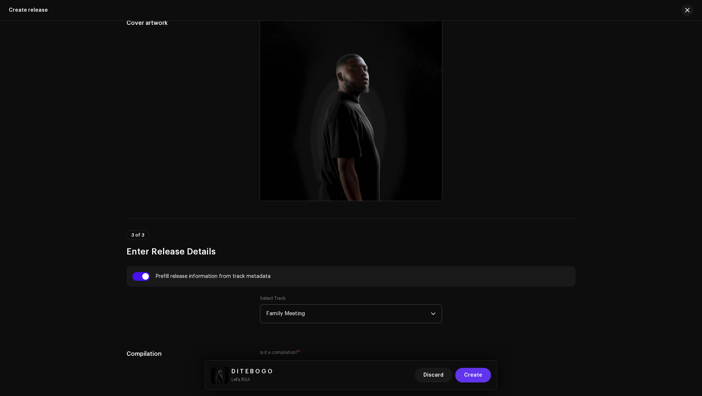
click at [478, 371] on span "Create" at bounding box center [473, 375] width 18 height 15
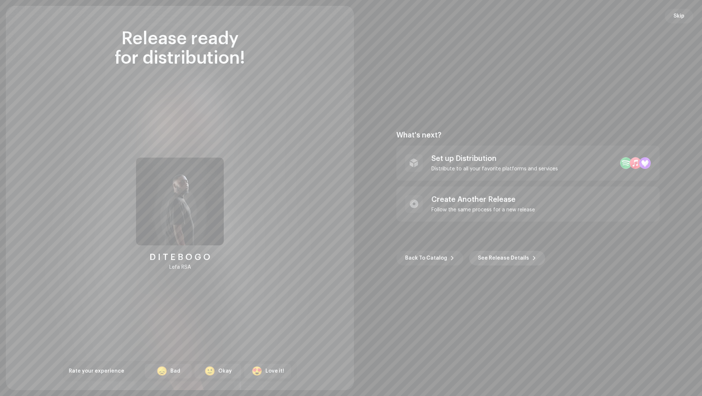
click at [532, 258] on span at bounding box center [534, 258] width 4 height 6
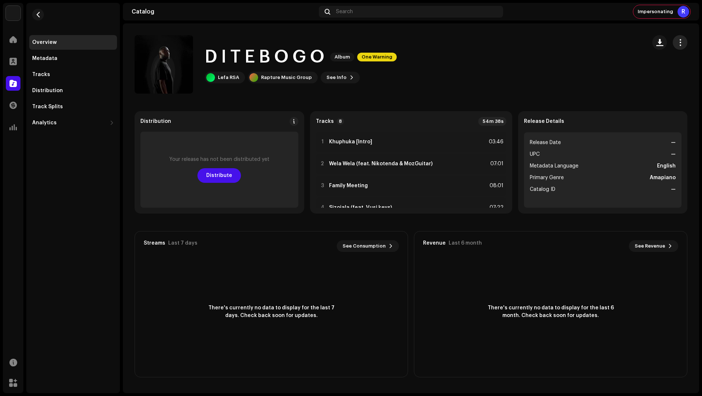
click at [677, 42] on span "button" at bounding box center [680, 43] width 7 height 6
click at [651, 74] on div "Edit" at bounding box center [647, 75] width 68 height 6
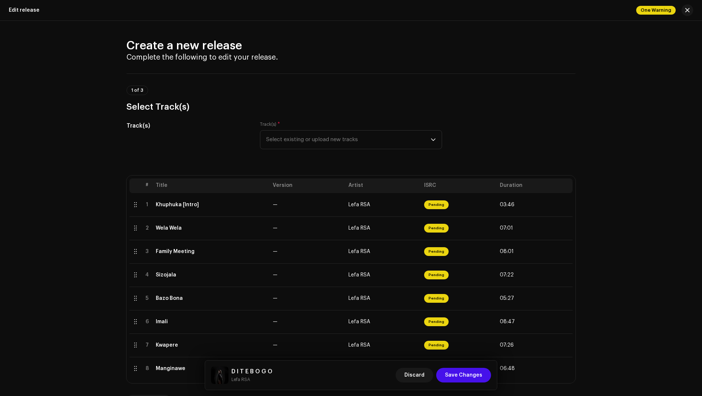
click at [314, 124] on div "Track(s) * Select existing or upload new tracks" at bounding box center [351, 135] width 182 height 28
click at [307, 134] on span "Select existing or upload new tracks" at bounding box center [348, 140] width 165 height 18
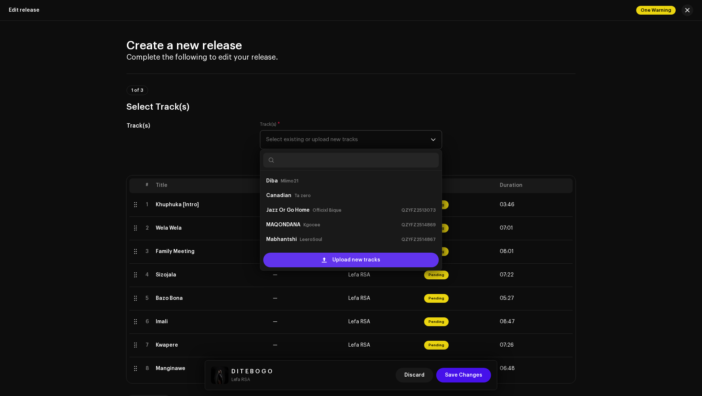
scroll to position [12, 0]
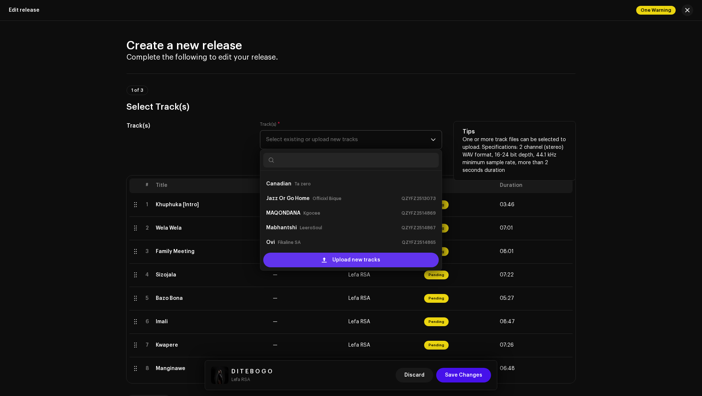
click at [306, 256] on div "Upload new tracks" at bounding box center [351, 260] width 176 height 15
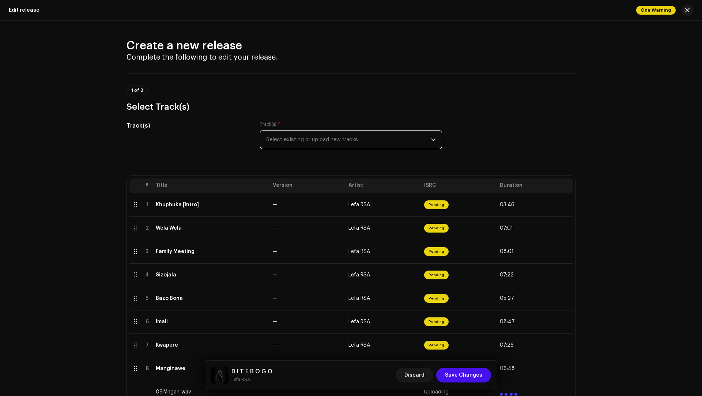
click at [279, 144] on span "Select existing or upload new tracks" at bounding box center [348, 140] width 165 height 18
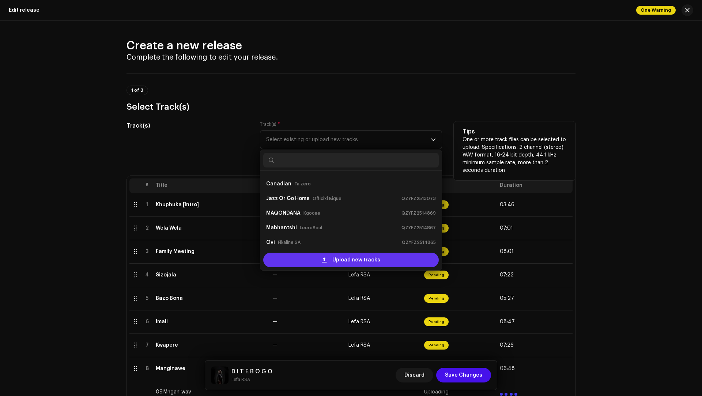
click at [318, 255] on div "Upload new tracks" at bounding box center [351, 260] width 176 height 15
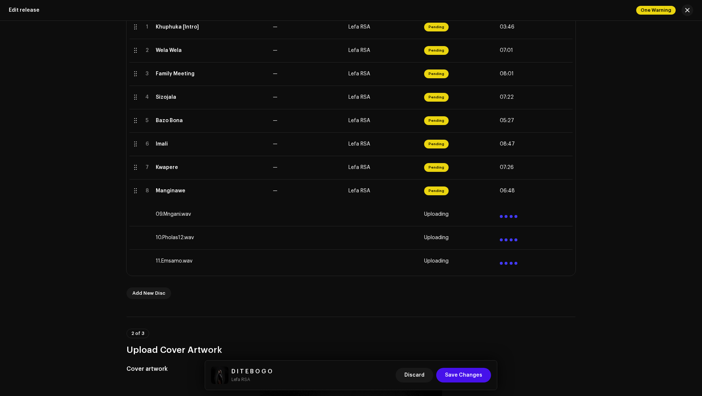
scroll to position [266, 0]
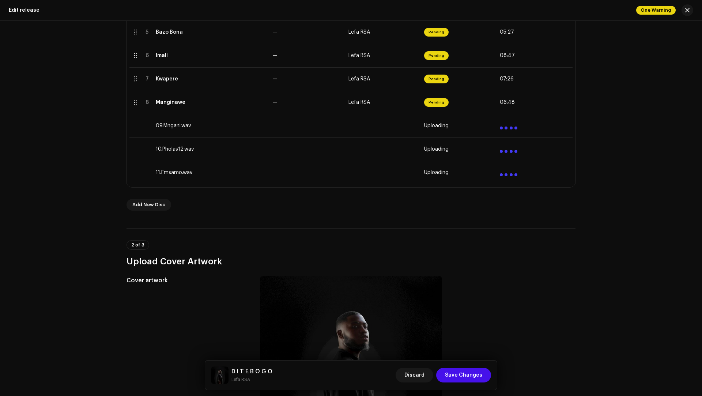
click at [560, 243] on div "2 of 3 Upload Cover Artwork" at bounding box center [351, 253] width 449 height 27
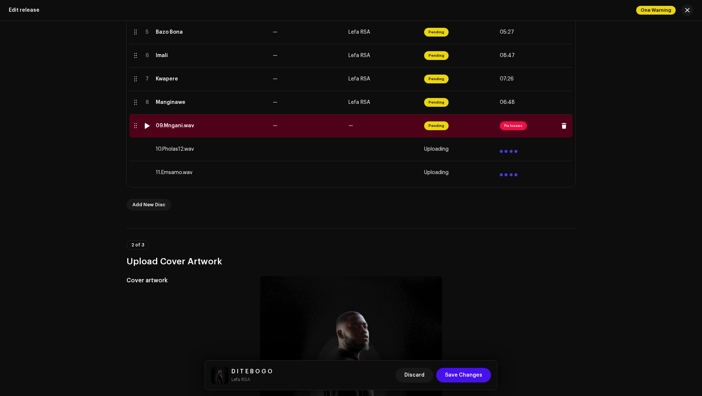
click at [225, 130] on td "09.Mngani.wav" at bounding box center [211, 125] width 117 height 23
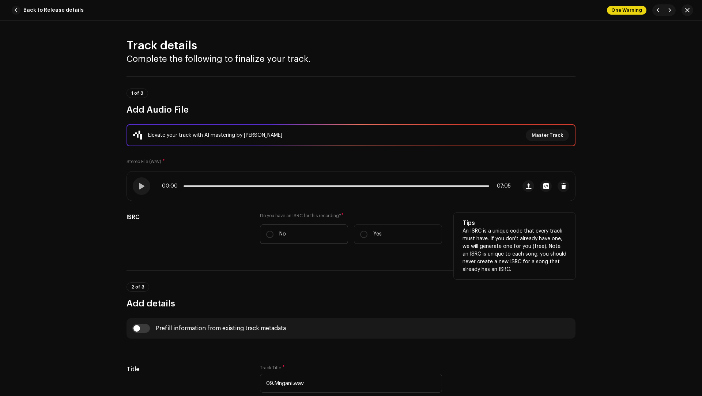
click at [277, 237] on label "No" at bounding box center [304, 234] width 88 height 19
click at [274, 237] on input "No" at bounding box center [269, 234] width 7 height 7
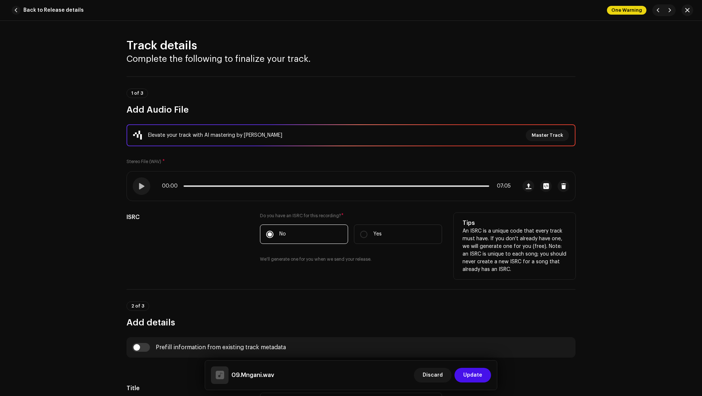
scroll to position [190, 0]
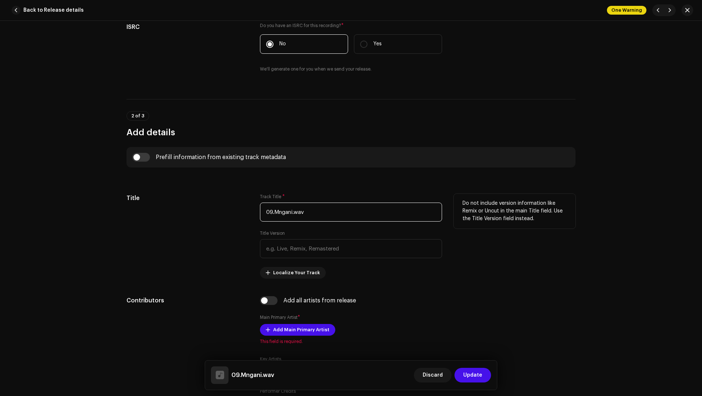
drag, startPoint x: 323, startPoint y: 210, endPoint x: 319, endPoint y: 203, distance: 8.8
click at [319, 203] on input "09.Mngani.wav" at bounding box center [351, 212] width 182 height 19
paste input "Manginawe"
click at [141, 158] on input "checkbox" at bounding box center [141, 157] width 18 height 9
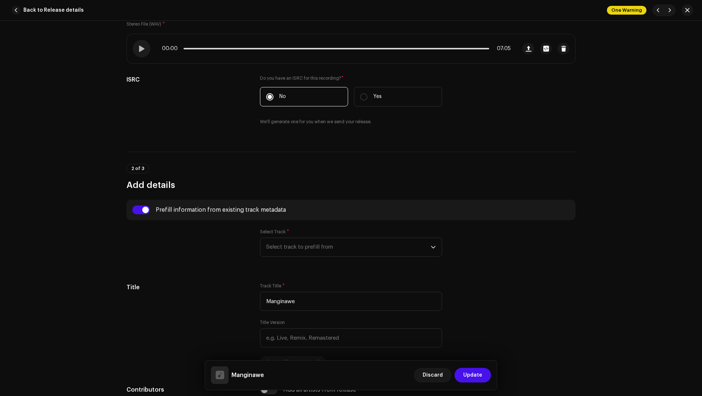
scroll to position [2, 0]
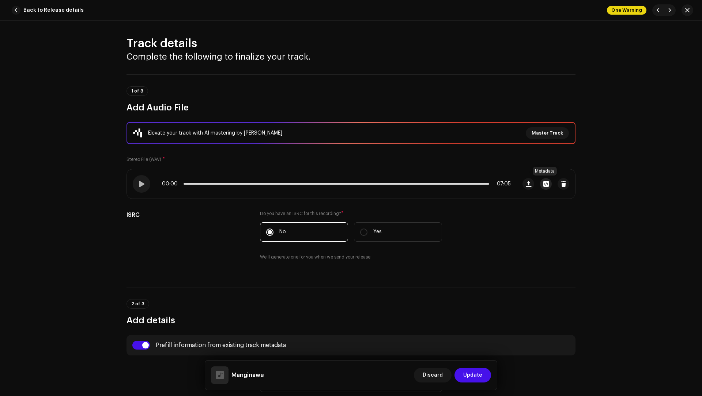
click at [544, 184] on span "button" at bounding box center [546, 184] width 5 height 6
click at [558, 249] on div "09.Mngani.wav File Name 09.Mngani.wav 71.47MB Duration 07:05 Bitrate 1.411 Mbit…" at bounding box center [351, 198] width 702 height 396
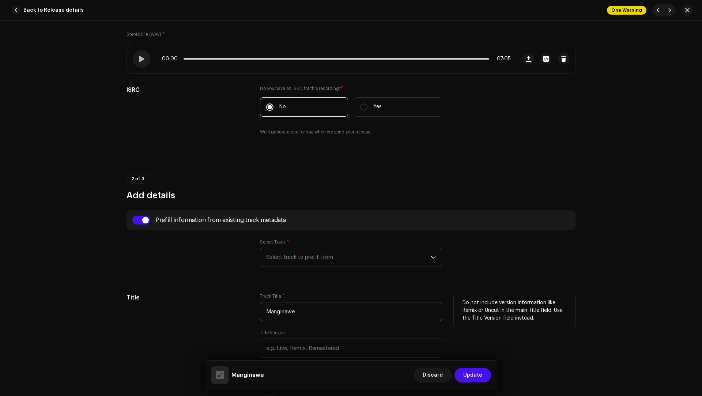
scroll to position [132, 0]
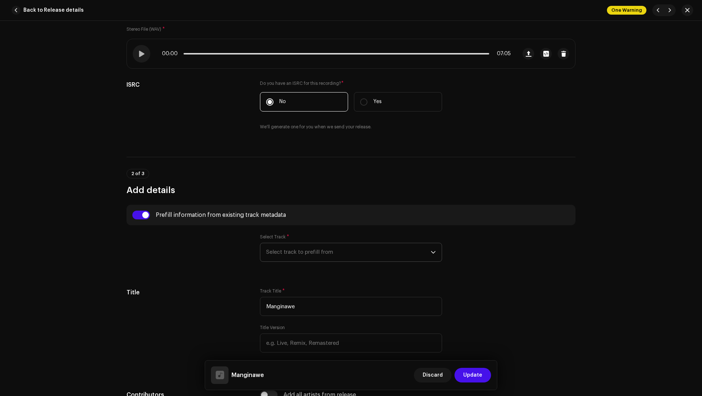
click at [284, 251] on span "Select track to prefill from" at bounding box center [348, 252] width 165 height 18
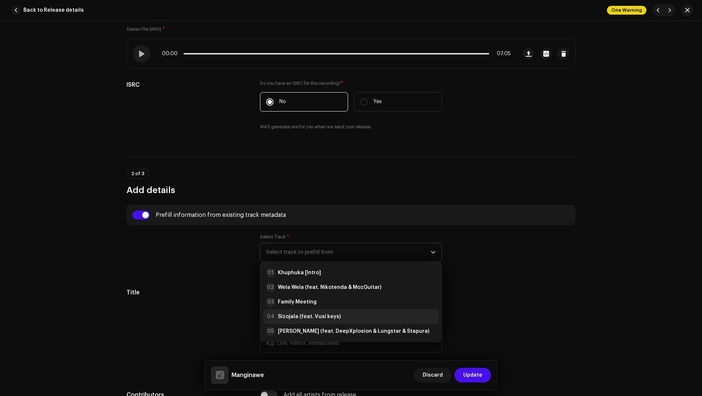
click at [300, 313] on strong "Sizojala (feat. Vusi keys)" at bounding box center [309, 316] width 63 height 7
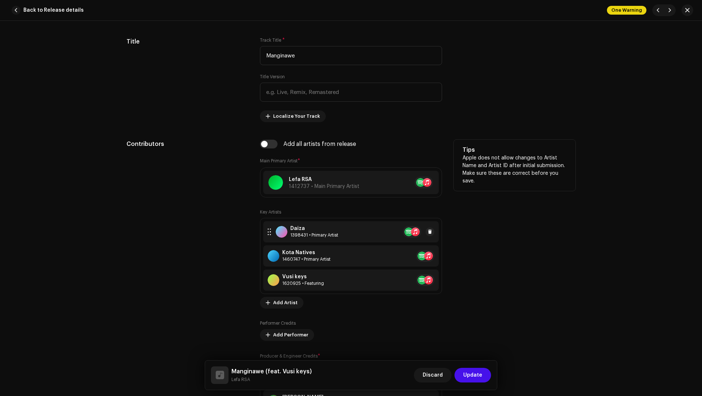
scroll to position [384, 0]
click at [429, 254] on span at bounding box center [430, 255] width 4 height 6
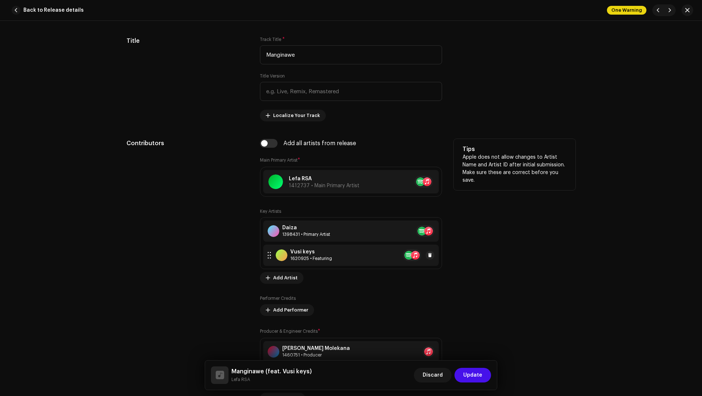
click at [353, 258] on div "Vusi keys 1620925 • Featuring" at bounding box center [351, 255] width 176 height 21
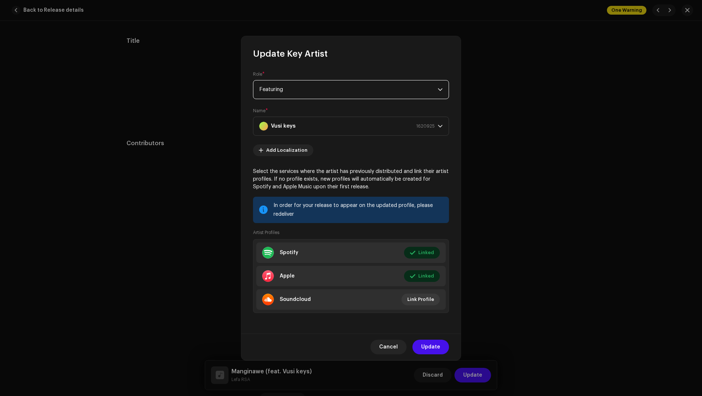
click at [291, 90] on span "Featuring" at bounding box center [348, 89] width 179 height 18
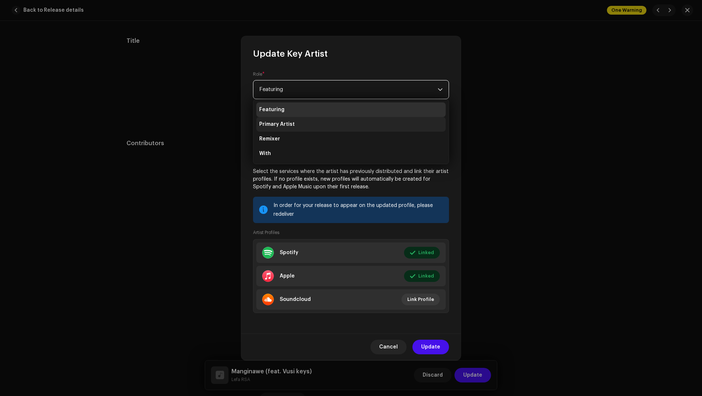
click at [284, 120] on li "Primary Artist" at bounding box center [350, 124] width 189 height 15
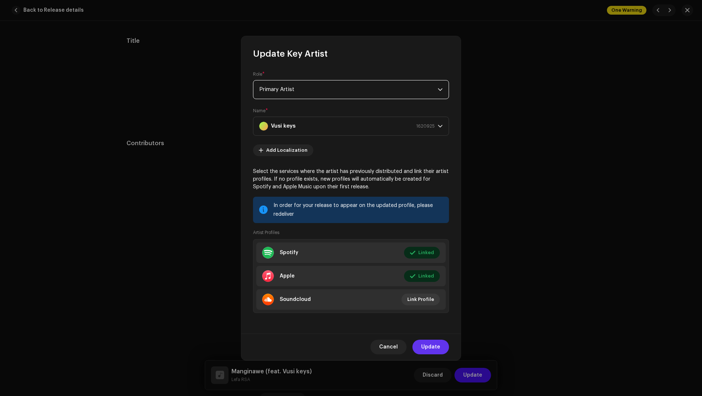
click at [430, 348] on span "Update" at bounding box center [430, 347] width 19 height 15
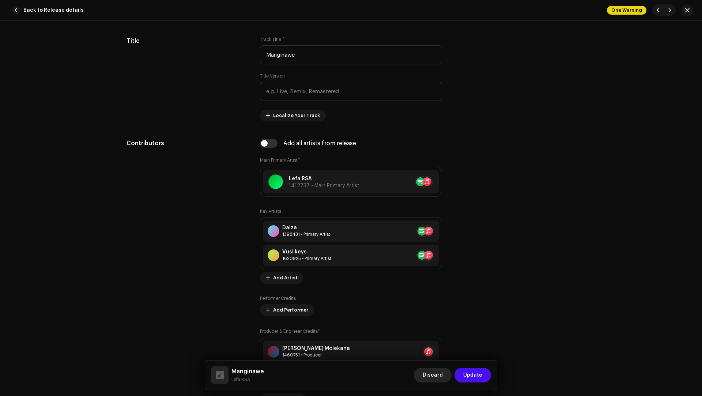
click at [438, 378] on span "Discard" at bounding box center [433, 375] width 20 height 15
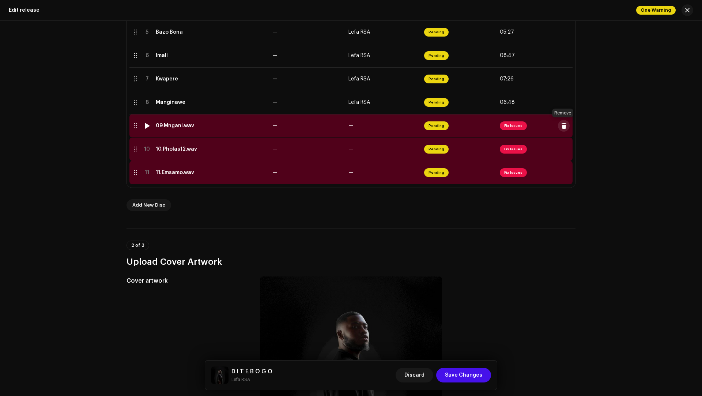
click at [563, 123] on span at bounding box center [564, 126] width 5 height 6
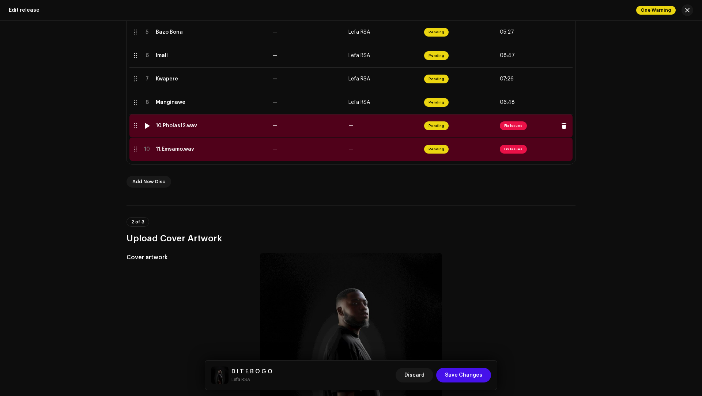
click at [214, 125] on div "10.Pholas12.wav" at bounding box center [211, 126] width 111 height 6
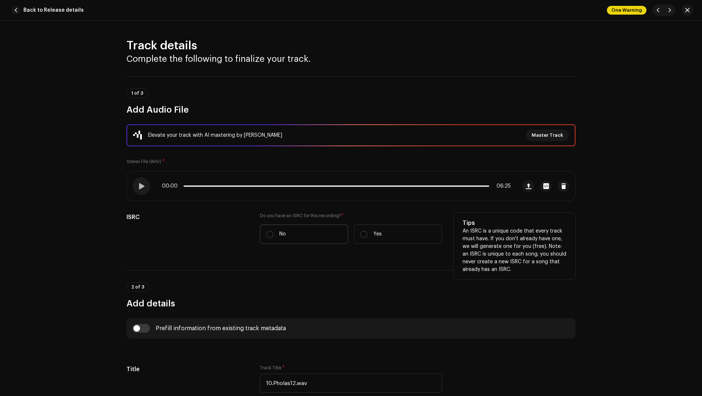
click at [280, 234] on p "No" at bounding box center [282, 234] width 7 height 8
click at [274, 234] on input "No" at bounding box center [269, 234] width 7 height 7
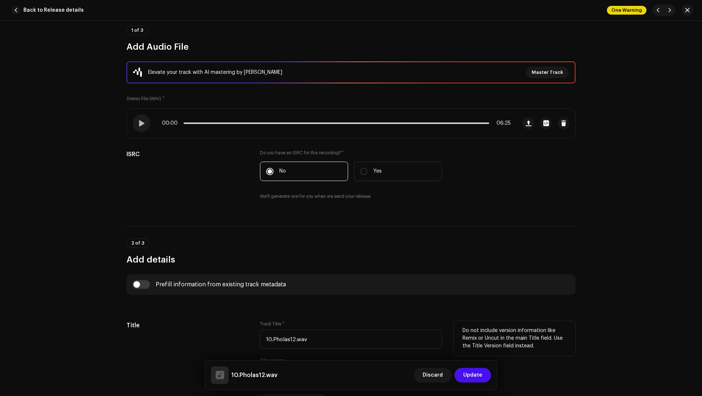
scroll to position [178, 0]
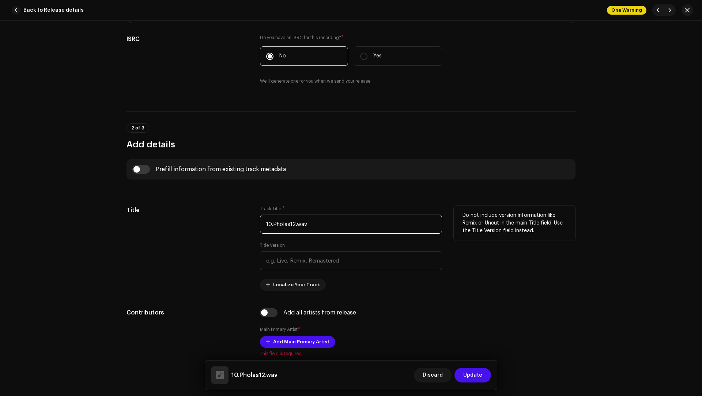
drag, startPoint x: 319, startPoint y: 224, endPoint x: 308, endPoint y: 211, distance: 17.1
click at [308, 211] on div "Track Title * 10.Pholas12.wav" at bounding box center [351, 220] width 182 height 28
paste input "Pholas 12"
click at [144, 169] on input "checkbox" at bounding box center [141, 169] width 18 height 9
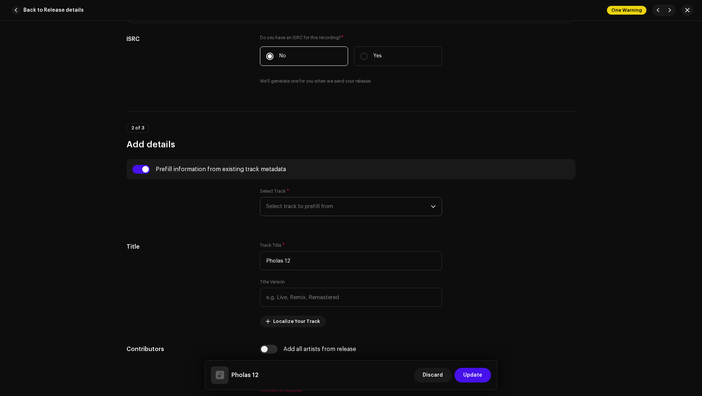
click at [314, 210] on span "Select track to prefill from" at bounding box center [348, 207] width 165 height 18
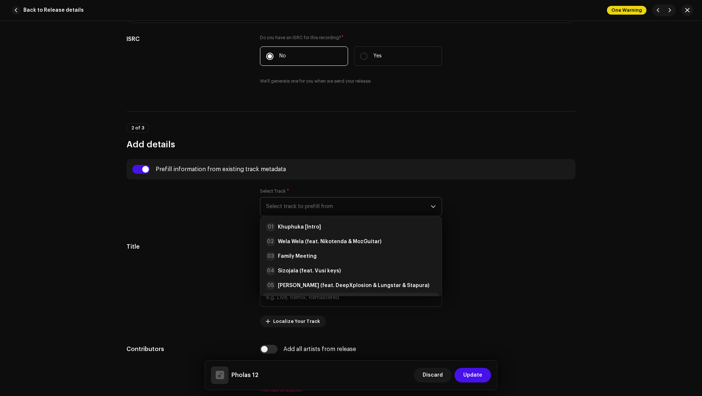
scroll to position [12, 0]
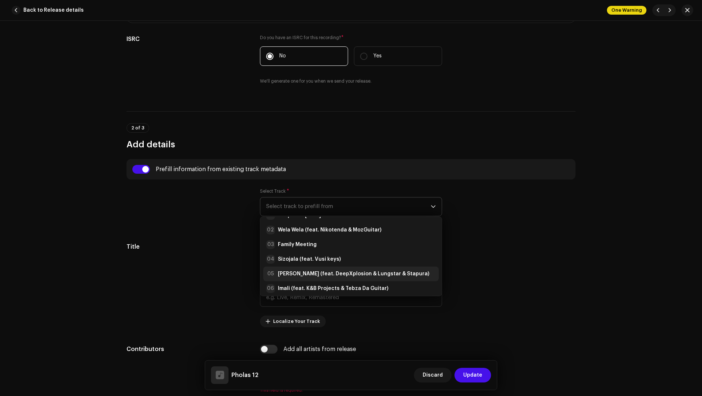
click at [308, 273] on strong "Bazo Bona (feat. DeepXplosion & Lungstar & Stapura)" at bounding box center [353, 273] width 151 height 7
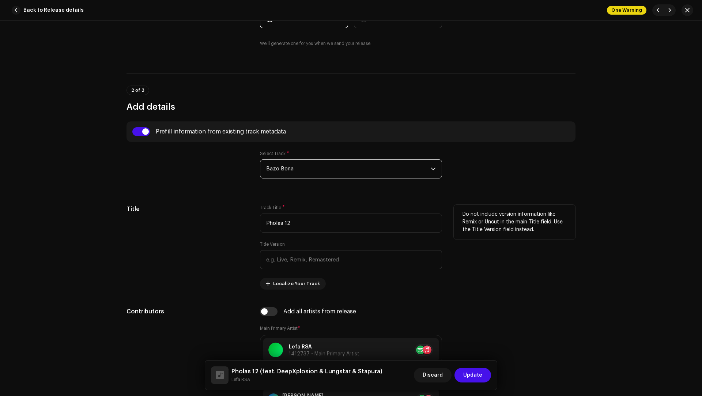
scroll to position [364, 0]
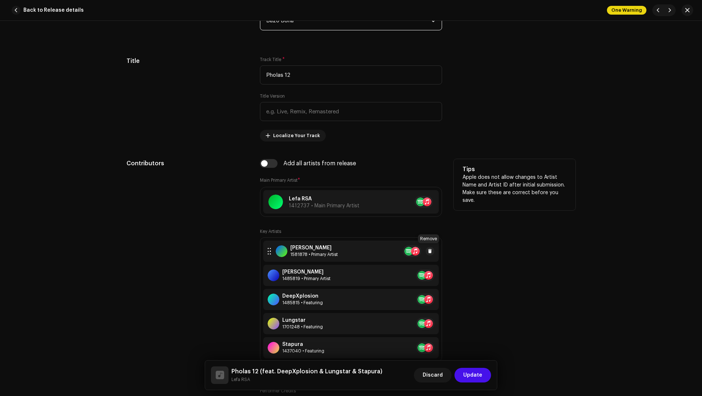
click at [431, 249] on span at bounding box center [430, 251] width 4 height 6
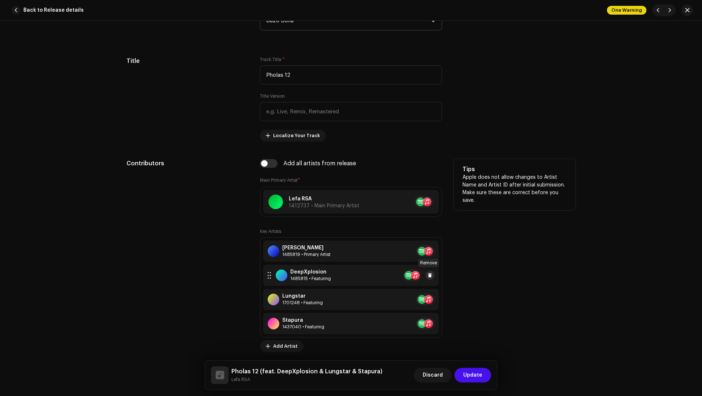
click at [428, 273] on span at bounding box center [430, 276] width 4 height 6
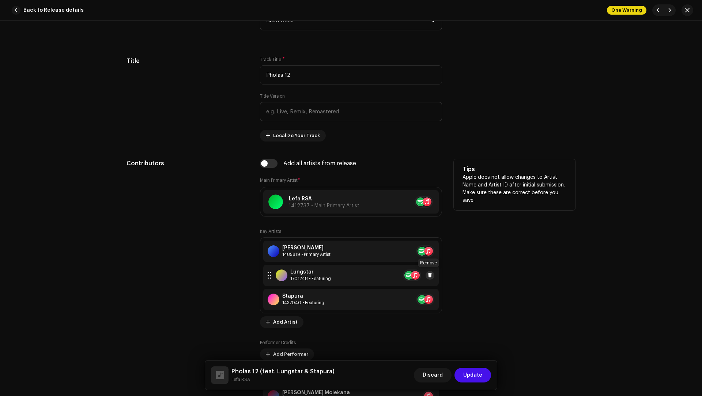
click at [428, 274] on span at bounding box center [430, 276] width 4 height 6
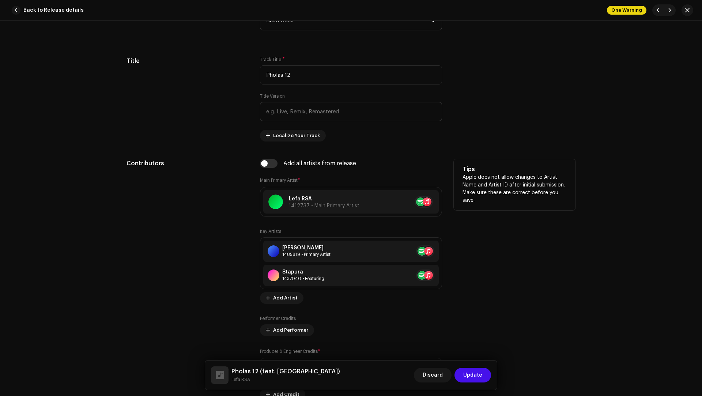
click at [439, 274] on button at bounding box center [443, 275] width 9 height 9
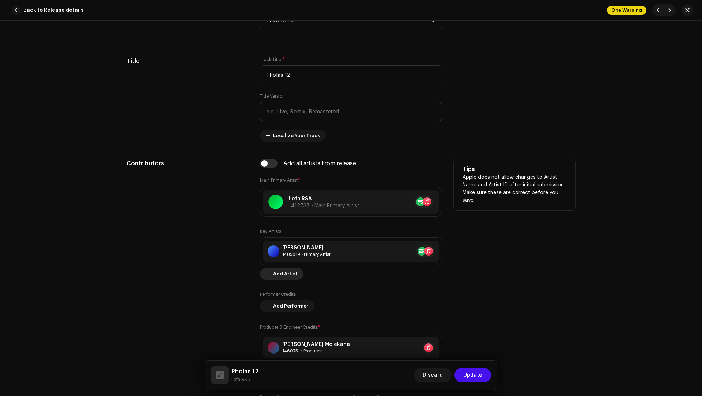
click at [270, 272] on button "Add Artist" at bounding box center [282, 274] width 44 height 12
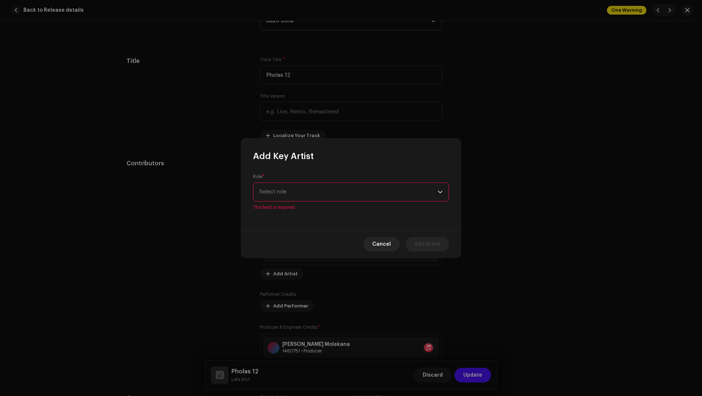
click at [273, 185] on div "Role * Select role This field is required." at bounding box center [351, 192] width 196 height 37
click at [273, 189] on span "Select role" at bounding box center [348, 192] width 179 height 18
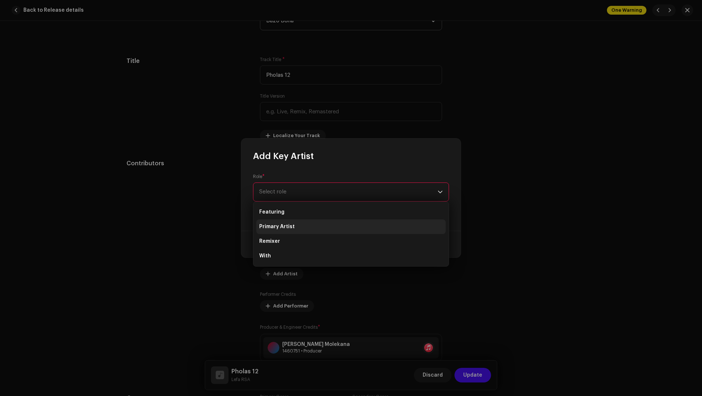
click at [286, 222] on li "Primary Artist" at bounding box center [350, 226] width 189 height 15
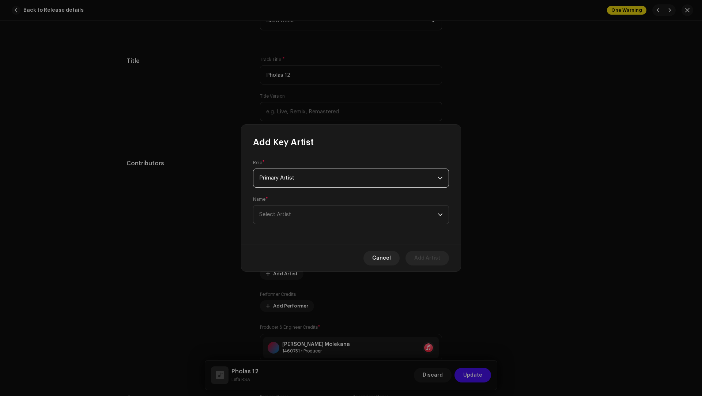
click at [286, 222] on span "Select Artist" at bounding box center [348, 215] width 179 height 18
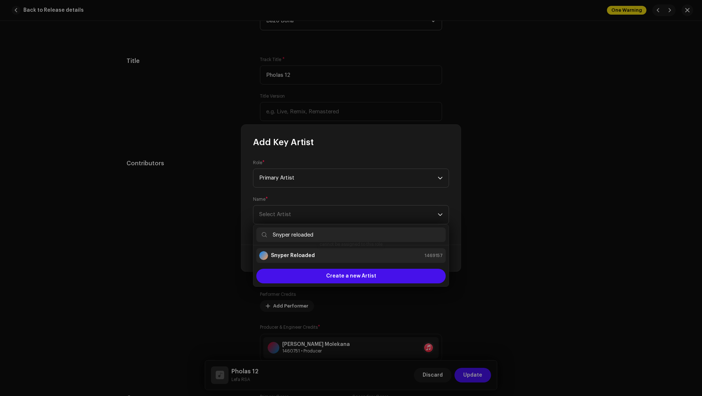
click at [295, 252] on strong "Snyper Reloaded" at bounding box center [293, 255] width 44 height 7
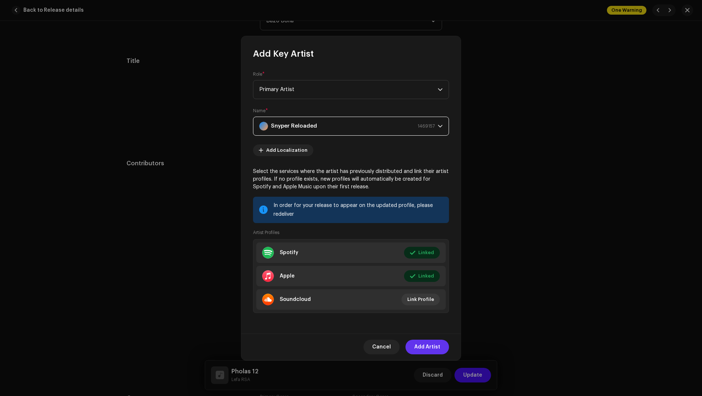
click at [428, 345] on span "Add Artist" at bounding box center [427, 347] width 26 height 15
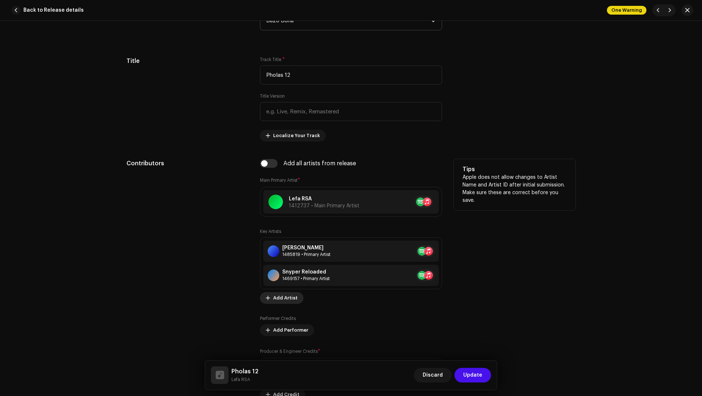
click at [280, 298] on span "Add Artist" at bounding box center [285, 298] width 25 height 15
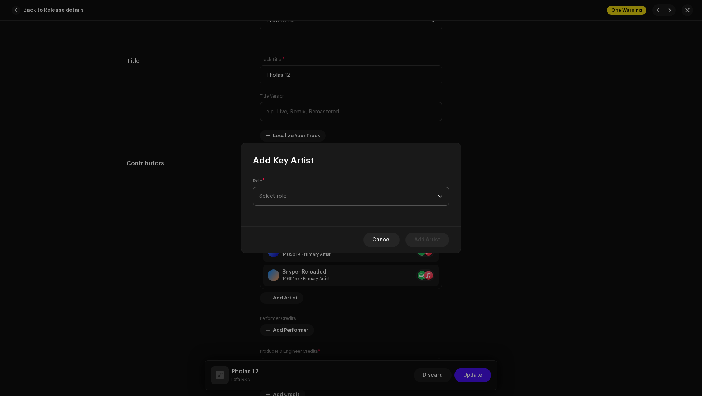
click at [270, 194] on span "Select role" at bounding box center [348, 196] width 179 height 18
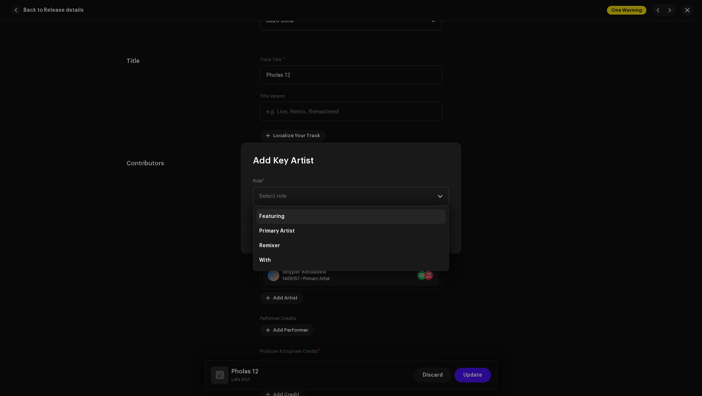
click at [266, 213] on span "Featuring" at bounding box center [271, 216] width 25 height 7
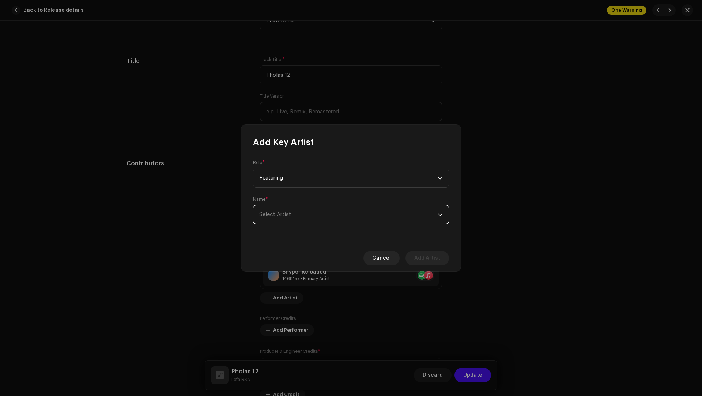
click at [266, 217] on span "Select Artist" at bounding box center [348, 215] width 179 height 18
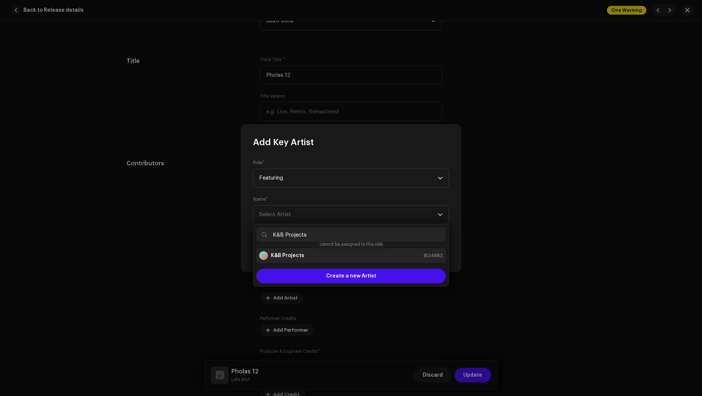
click at [283, 251] on div "K&B Projects" at bounding box center [281, 255] width 45 height 9
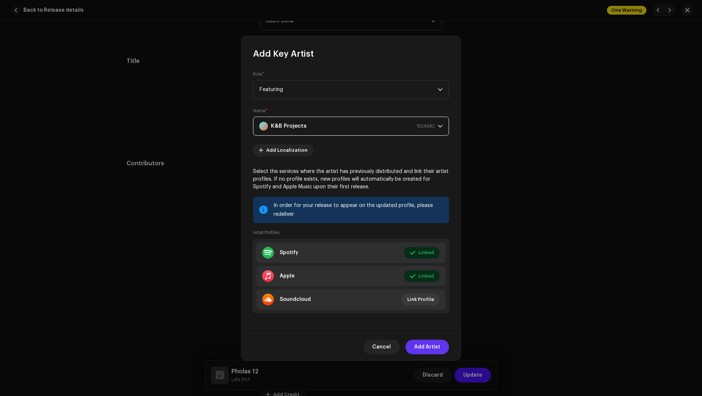
click at [429, 342] on span "Add Artist" at bounding box center [427, 347] width 26 height 15
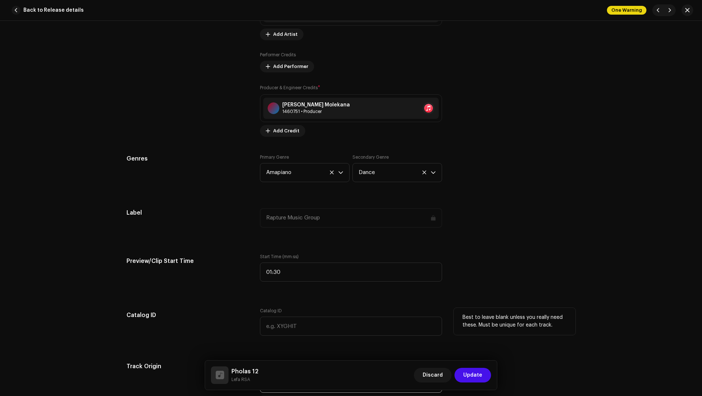
scroll to position [680, 0]
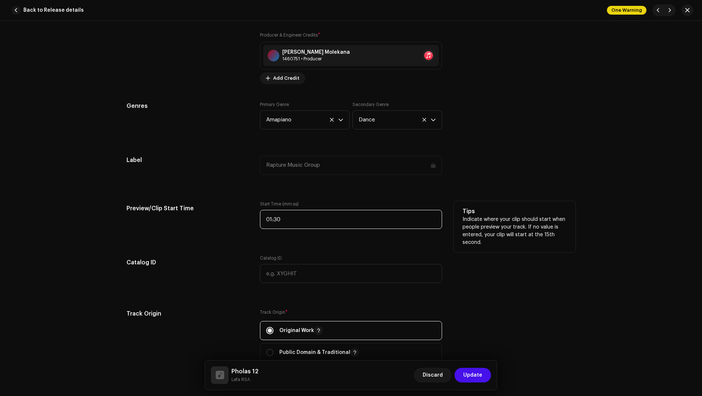
click at [307, 213] on input "01:30" at bounding box center [351, 219] width 182 height 19
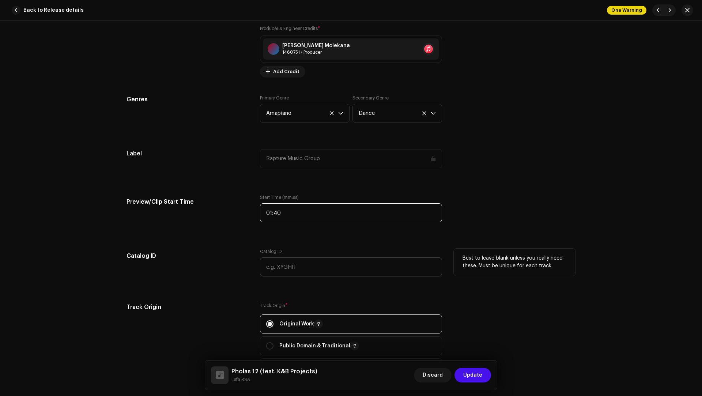
scroll to position [695, 0]
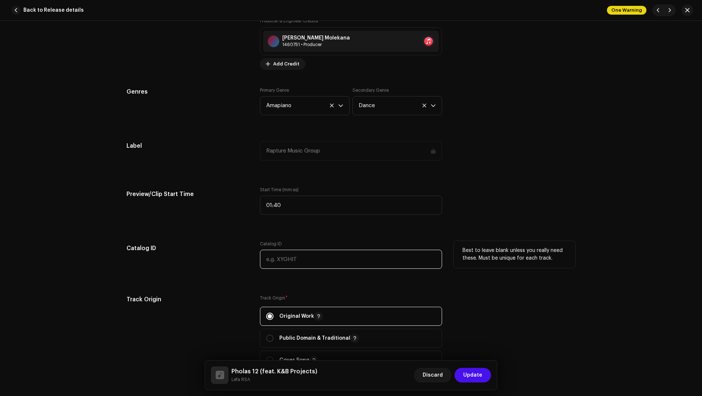
click at [280, 256] on input "text" at bounding box center [351, 259] width 182 height 19
paste input "Vusi Mnguni ,Sabelo Mahlangu and Siyabonga Chili and Kgothatso Mahlangu"
click at [286, 259] on input "Vusi Mnguni ,Sabelo Mahlangu and Siyabonga Chili and Kgothatso Mahlangu" at bounding box center [351, 259] width 182 height 19
drag, startPoint x: 286, startPoint y: 259, endPoint x: 273, endPoint y: 258, distance: 13.2
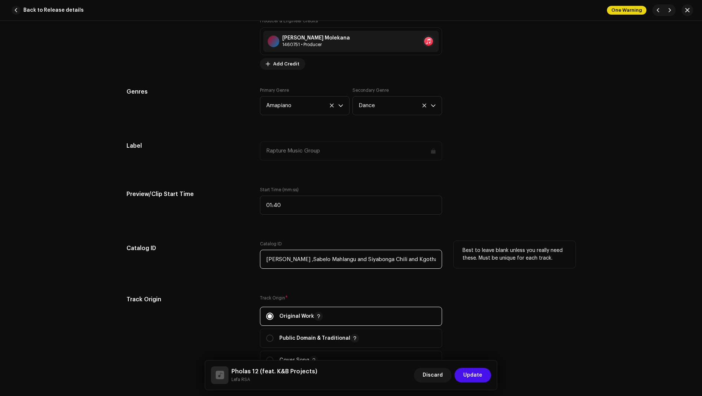
click at [273, 258] on input "Vusi Mnguni ,Sabelo Mahlangu and Siyabonga Chili and Kgothatso Mahlangu" at bounding box center [351, 259] width 182 height 19
click at [282, 62] on span "Add Credit" at bounding box center [286, 64] width 26 height 15
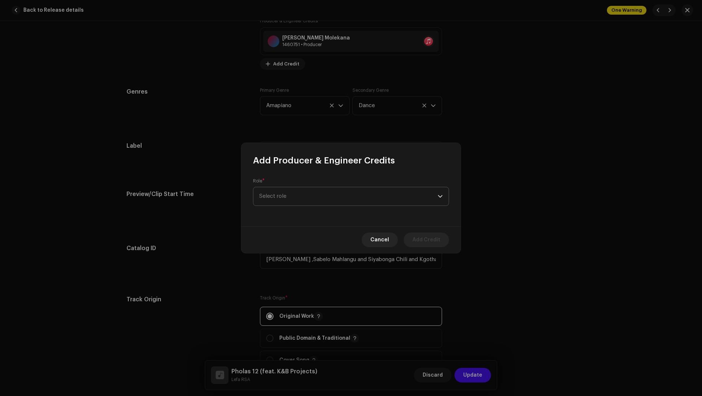
click at [275, 194] on span "Select role" at bounding box center [348, 196] width 179 height 18
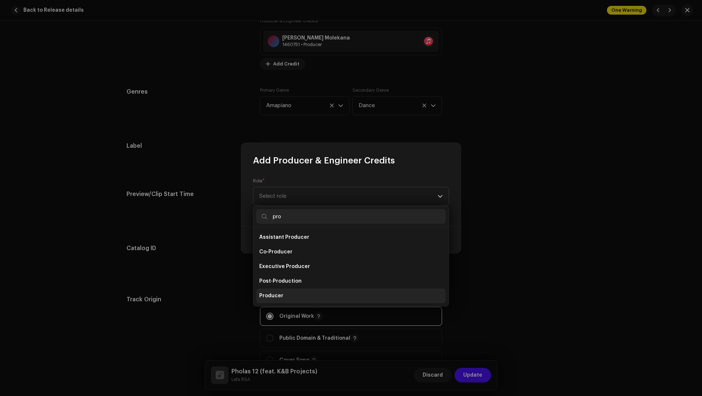
click at [269, 296] on span "Producer" at bounding box center [271, 295] width 24 height 7
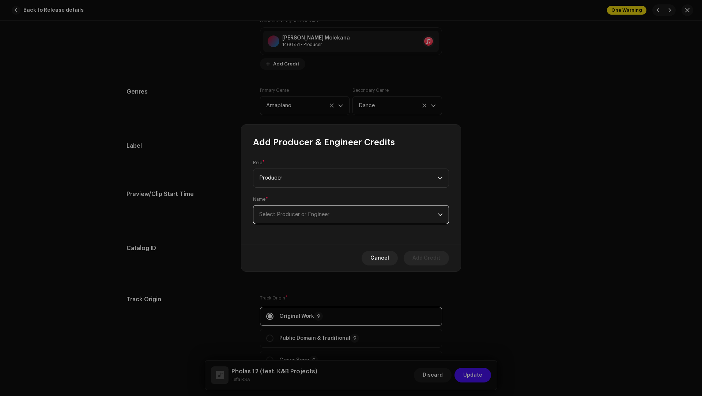
click at [270, 220] on span "Select Producer or Engineer" at bounding box center [348, 215] width 179 height 18
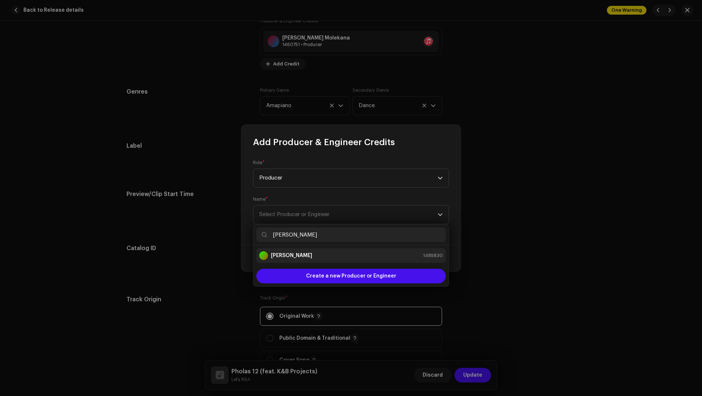
click at [289, 260] on li "Joseph Vusi Mnguni 1485830" at bounding box center [350, 255] width 189 height 15
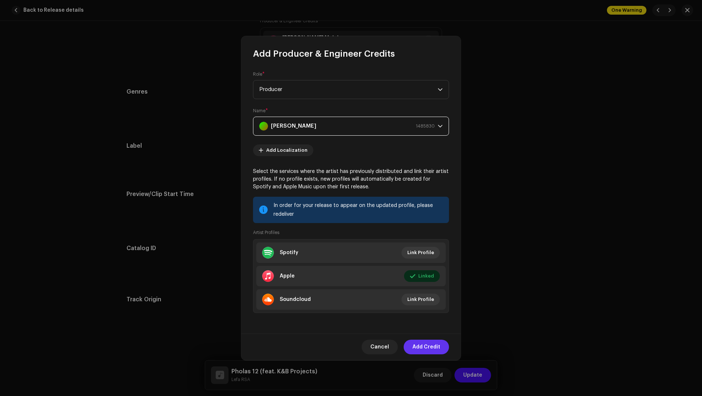
click at [427, 345] on span "Add Credit" at bounding box center [427, 347] width 28 height 15
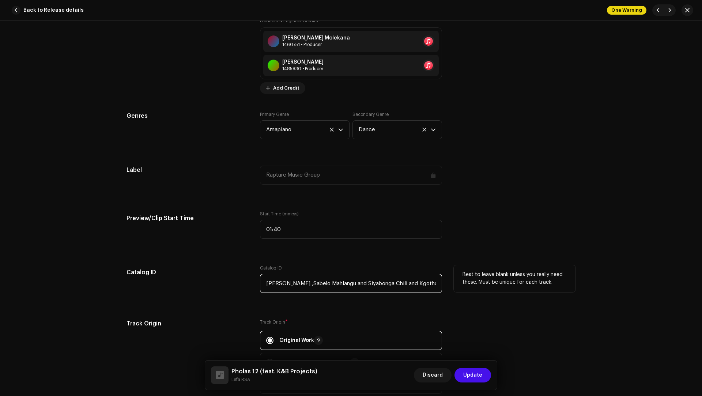
drag, startPoint x: 300, startPoint y: 284, endPoint x: 293, endPoint y: 272, distance: 14.4
click at [293, 272] on div "Catalog ID Vusi Mnguni ,Sabelo Mahlangu and Siyabonga Chili and Kgothatso Mahla…" at bounding box center [351, 279] width 182 height 28
click at [289, 281] on input "Sabelo Mahlangu and Siyabonga Chili and Kgothatso Mahlangu" at bounding box center [351, 283] width 182 height 19
drag, startPoint x: 289, startPoint y: 281, endPoint x: 279, endPoint y: 280, distance: 9.2
click at [279, 280] on input "Sabelo Mahlangu and Siyabonga Chili and Kgothatso Mahlangu" at bounding box center [351, 283] width 182 height 19
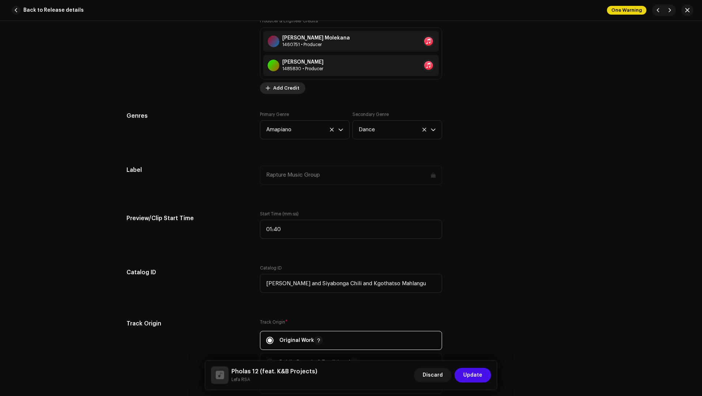
click at [286, 82] on span "Add Credit" at bounding box center [286, 88] width 26 height 15
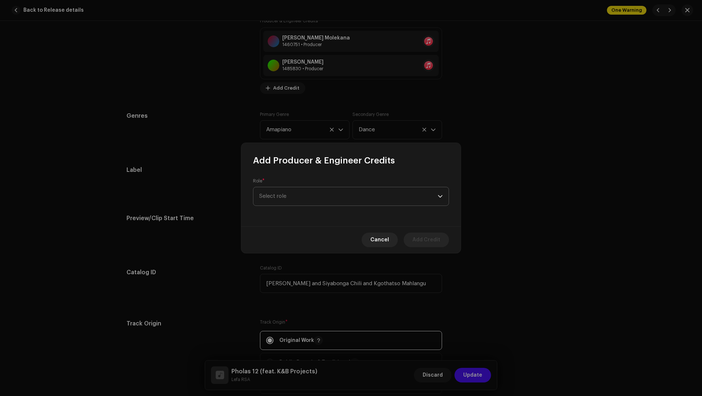
click at [281, 204] on span "Select role" at bounding box center [348, 196] width 179 height 18
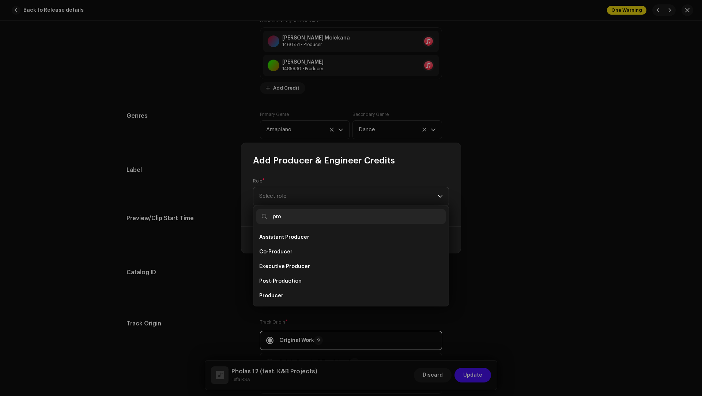
scroll to position [12, 0]
click at [278, 285] on span "Producer" at bounding box center [271, 284] width 24 height 7
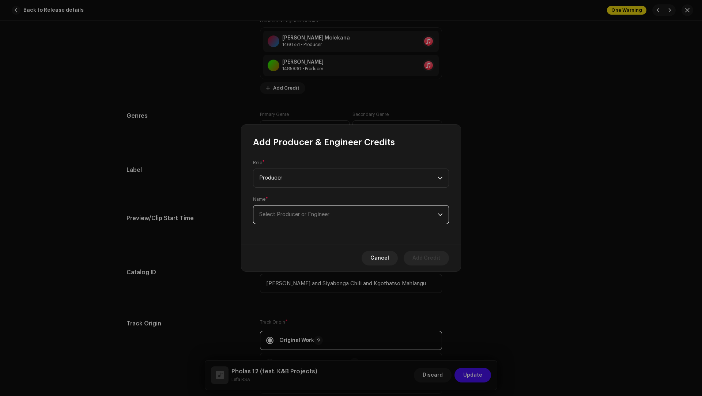
click at [274, 223] on span "Select Producer or Engineer" at bounding box center [348, 215] width 179 height 18
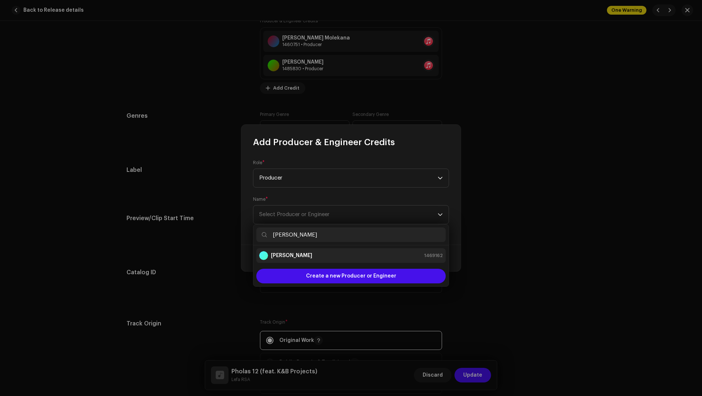
click at [301, 257] on strong "Unathi Sabelo Mahlangu" at bounding box center [291, 255] width 41 height 7
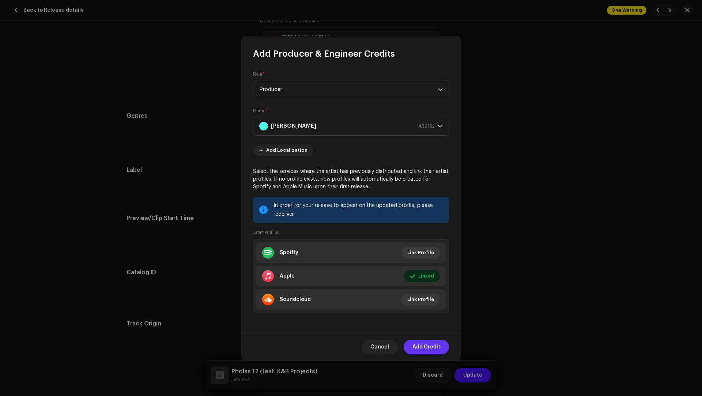
click at [420, 347] on span "Add Credit" at bounding box center [427, 347] width 28 height 15
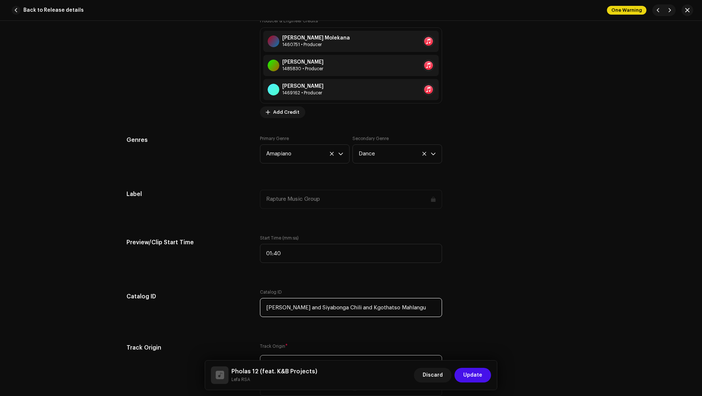
drag, startPoint x: 322, startPoint y: 281, endPoint x: 319, endPoint y: 274, distance: 7.4
click at [319, 274] on div "Track details Complete the following to finalize your track. 1 of 3 Add Audio F…" at bounding box center [351, 201] width 473 height 1714
click at [298, 308] on input "Siyabonga Chili and Kgothatso Mahlangu" at bounding box center [351, 307] width 182 height 19
drag, startPoint x: 298, startPoint y: 308, endPoint x: 284, endPoint y: 307, distance: 14.0
click at [284, 307] on input "Siyabonga Chili and Kgothatso Mahlangu" at bounding box center [351, 307] width 182 height 19
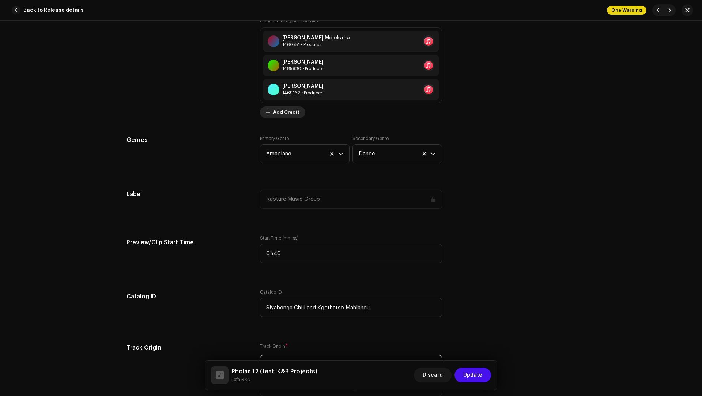
click at [283, 110] on span "Add Credit" at bounding box center [286, 112] width 26 height 15
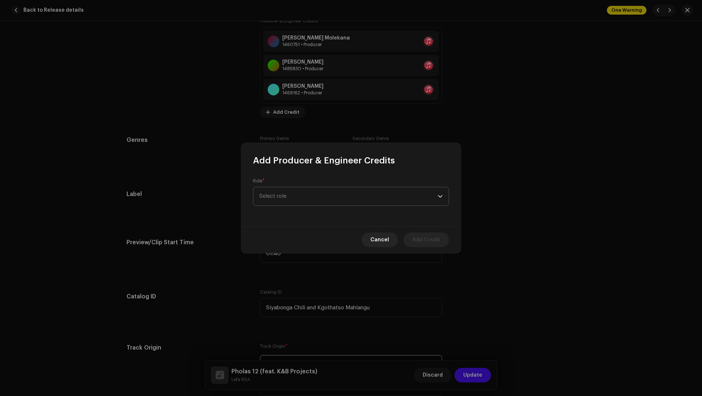
click at [291, 193] on span "Select role" at bounding box center [348, 196] width 179 height 18
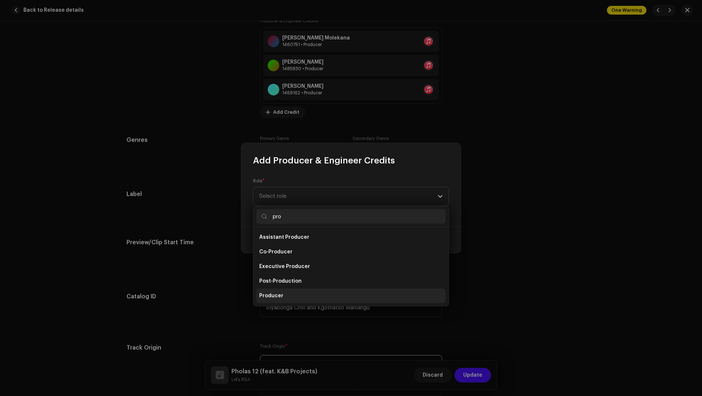
click at [270, 299] on span "Producer" at bounding box center [271, 295] width 24 height 7
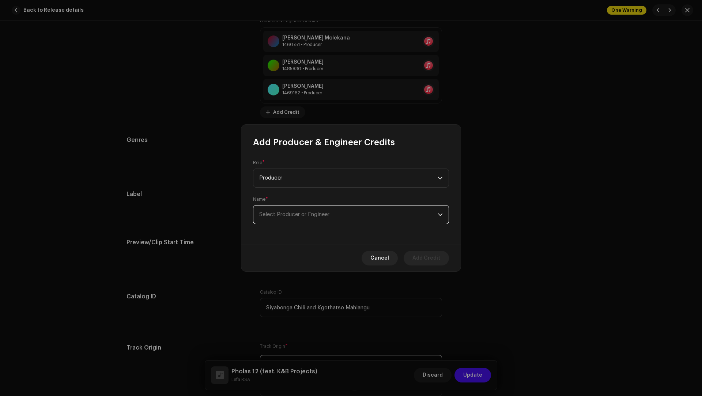
click at [280, 213] on span "Select Producer or Engineer" at bounding box center [294, 214] width 70 height 5
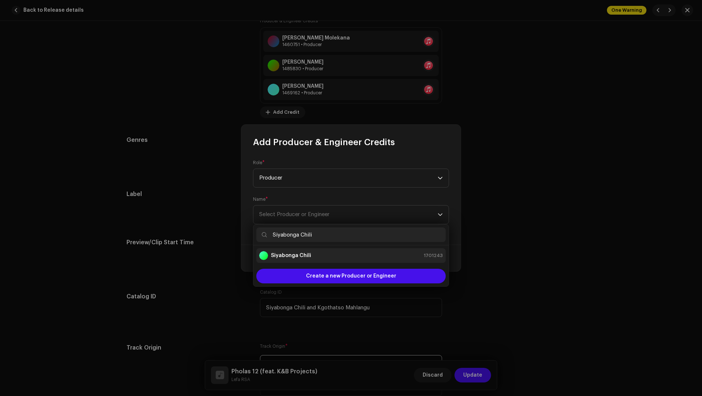
click at [290, 256] on strong "Siyabonga Chili" at bounding box center [291, 255] width 40 height 7
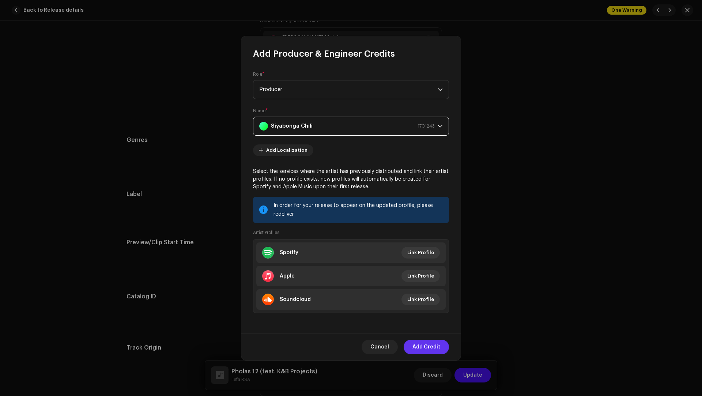
click at [423, 349] on span "Add Credit" at bounding box center [427, 347] width 28 height 15
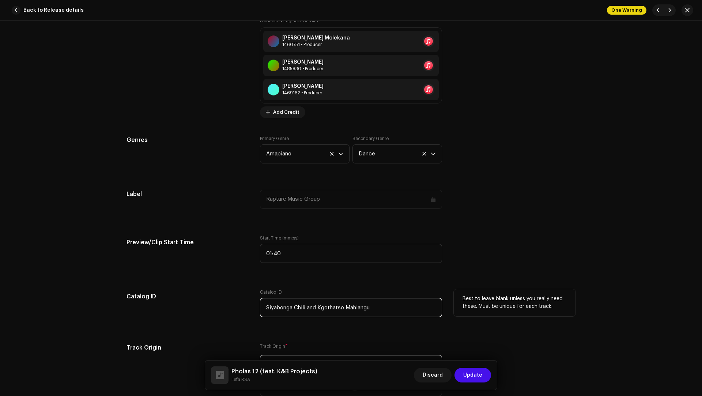
click at [356, 308] on input "Siyabonga Chili and Kgothatso Mahlangu" at bounding box center [351, 307] width 182 height 19
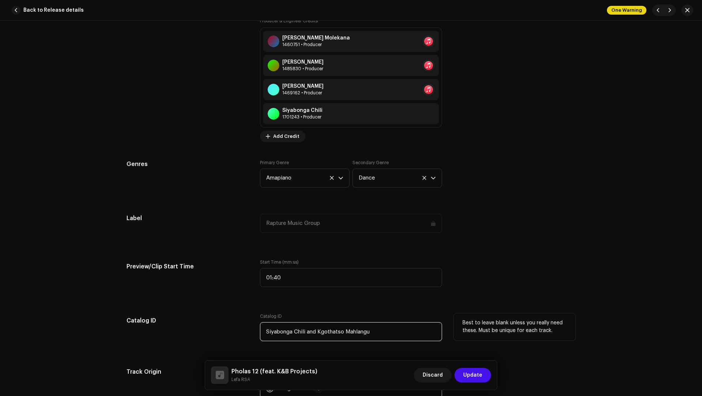
drag, startPoint x: 356, startPoint y: 308, endPoint x: 333, endPoint y: 330, distance: 32.1
click at [333, 330] on input "Siyabonga Chili and Kgothatso Mahlangu" at bounding box center [351, 331] width 182 height 19
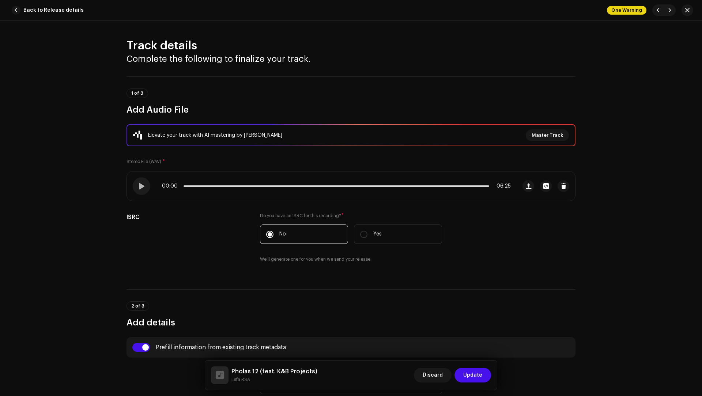
scroll to position [695, 0]
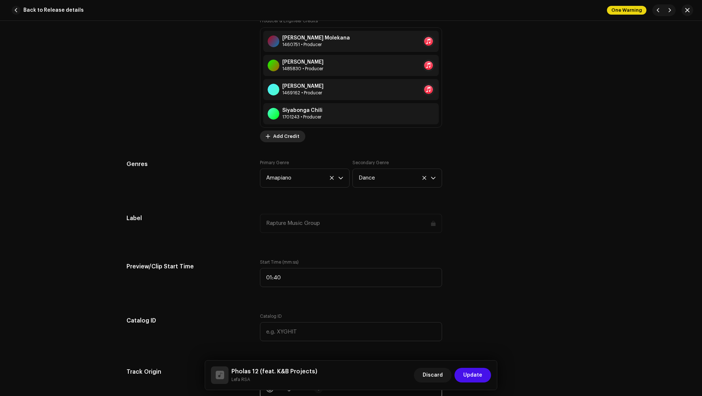
click at [278, 137] on span "Add Credit" at bounding box center [286, 136] width 26 height 15
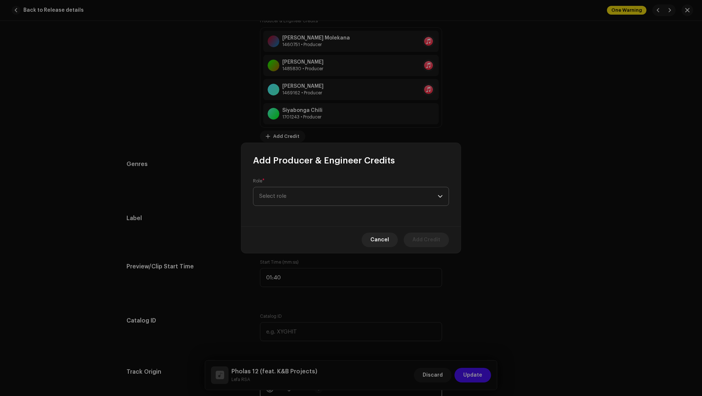
click at [281, 202] on span "Select role" at bounding box center [348, 196] width 179 height 18
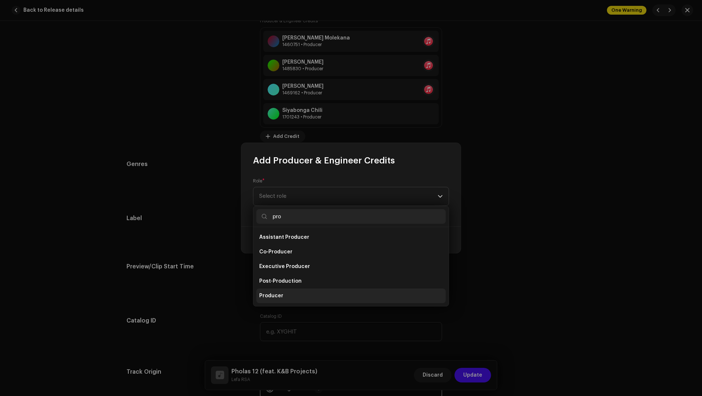
type input "pro"
click at [272, 294] on span "Producer" at bounding box center [271, 295] width 24 height 7
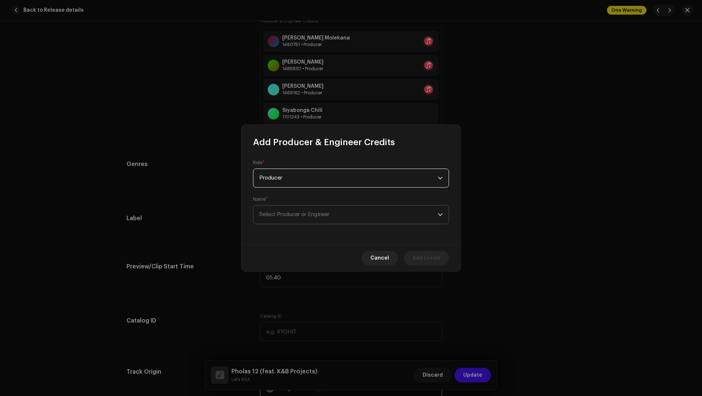
click at [327, 213] on span "Select Producer or Engineer" at bounding box center [294, 214] width 70 height 5
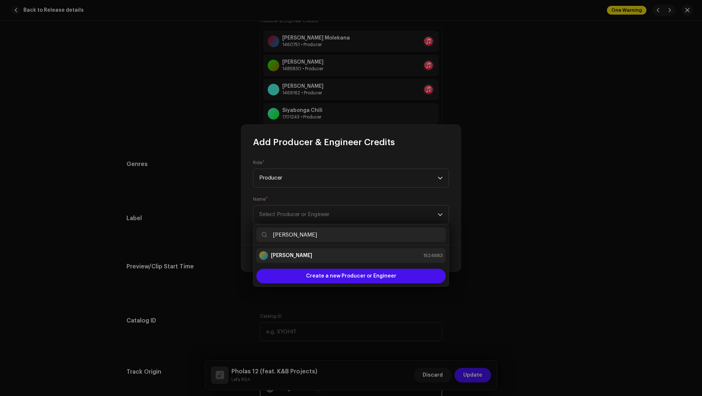
type input "Kgothatso Mahlangu"
click at [309, 254] on strong "Kgothatso Mahlangu" at bounding box center [291, 255] width 41 height 7
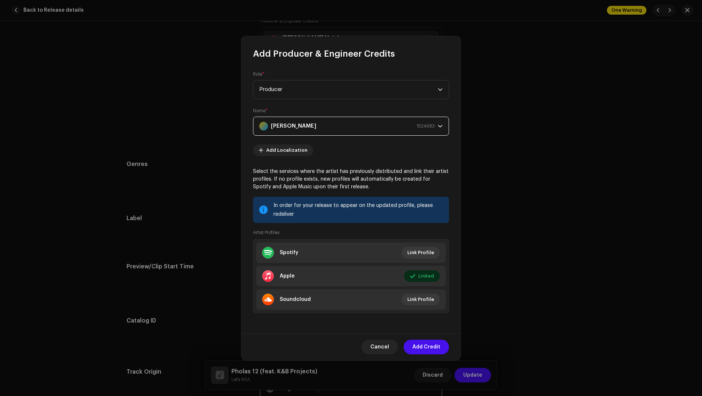
drag, startPoint x: 432, startPoint y: 346, endPoint x: 409, endPoint y: 308, distance: 44.0
click at [431, 346] on span "Add Credit" at bounding box center [427, 347] width 28 height 15
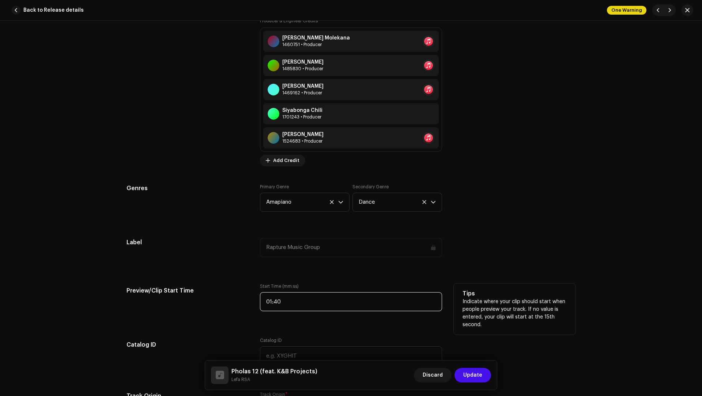
click at [314, 305] on input "01:40" at bounding box center [351, 301] width 182 height 19
type input "01:50"
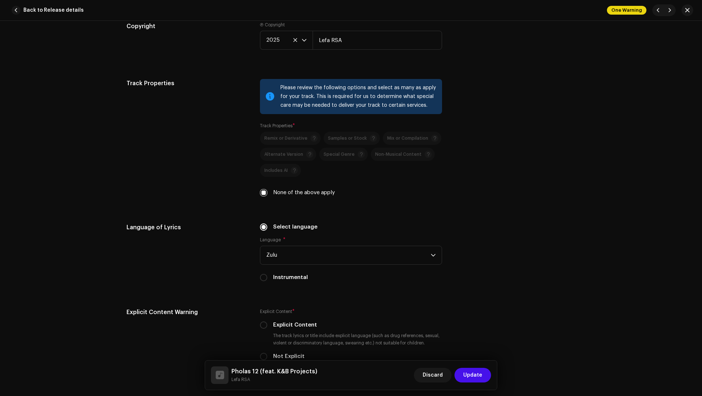
scroll to position [1304, 0]
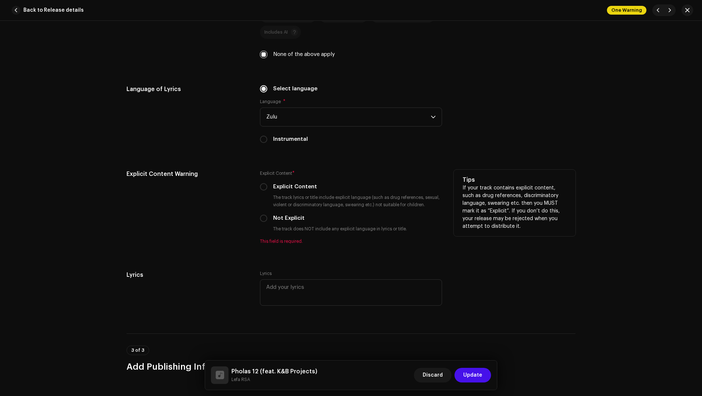
click at [278, 223] on div "Explicit Content * Explicit Content The track lyrics or title include explicit …" at bounding box center [351, 207] width 182 height 75
click at [279, 218] on label "Not Explicit" at bounding box center [288, 218] width 31 height 8
click at [267, 218] on input "Not Explicit" at bounding box center [263, 218] width 7 height 7
radio input "true"
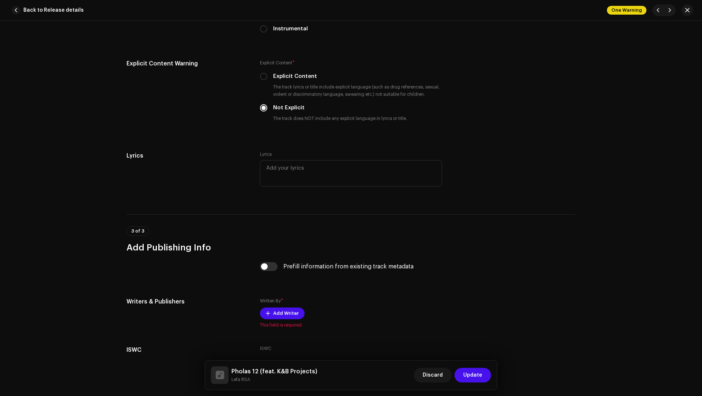
scroll to position [1464, 0]
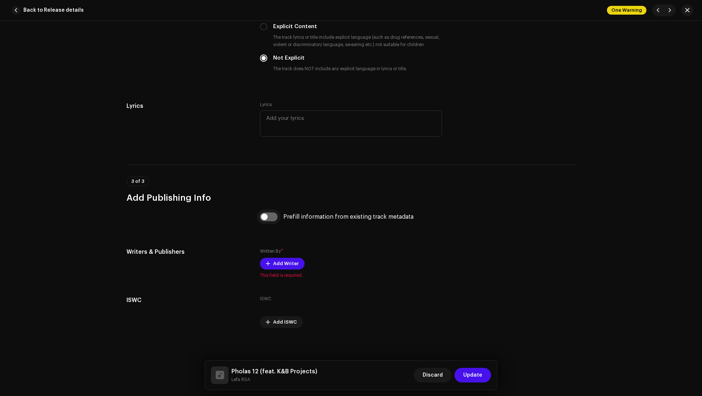
click at [267, 217] on input "checkbox" at bounding box center [269, 217] width 18 height 9
checkbox input "true"
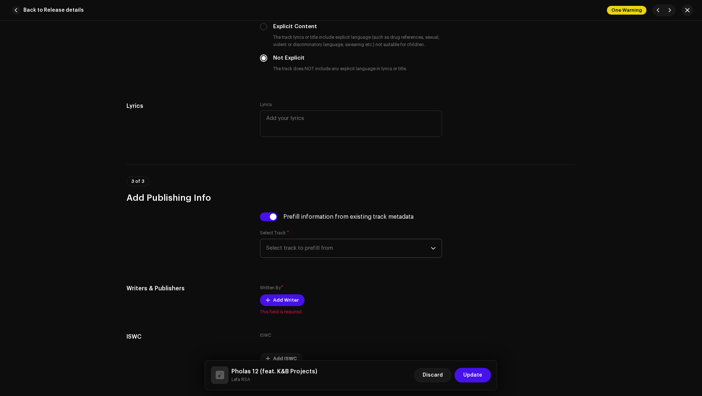
click at [300, 241] on span "Select track to prefill from" at bounding box center [348, 248] width 165 height 18
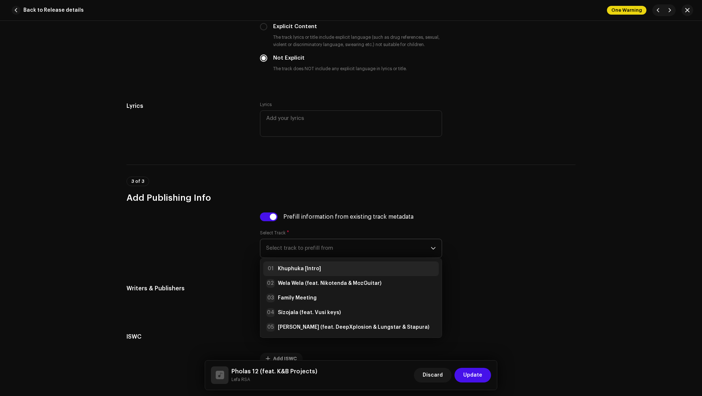
click at [299, 266] on strong "Khuphuka [Intro]" at bounding box center [299, 268] width 43 height 7
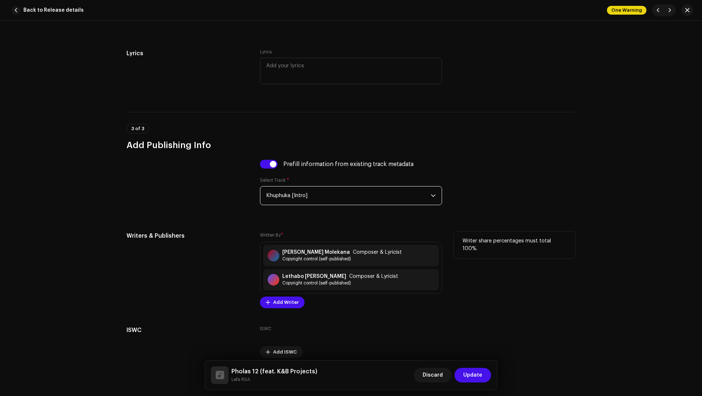
scroll to position [1543, 0]
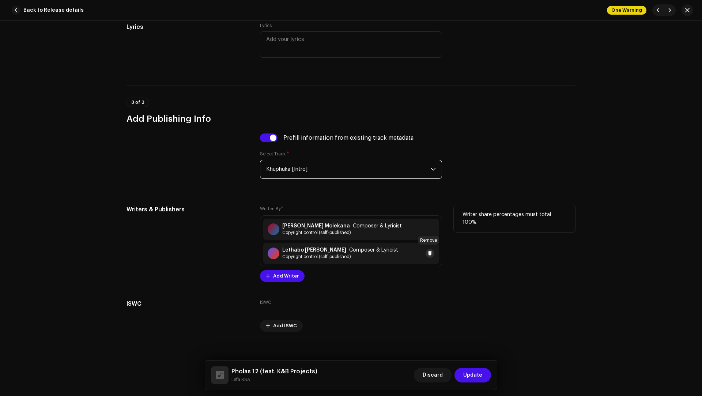
click at [426, 251] on button at bounding box center [430, 253] width 9 height 9
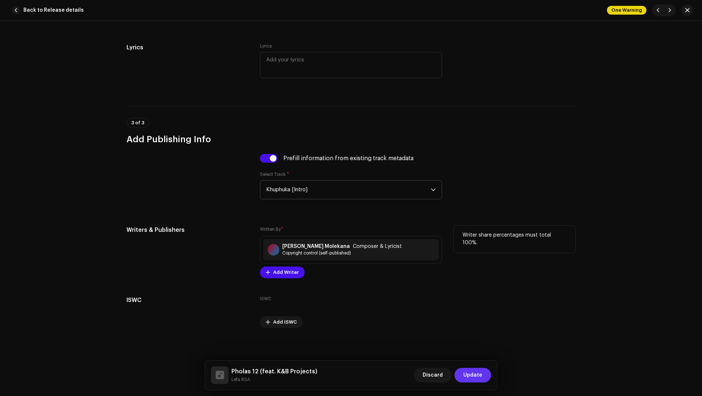
click at [472, 378] on span "Update" at bounding box center [472, 375] width 19 height 15
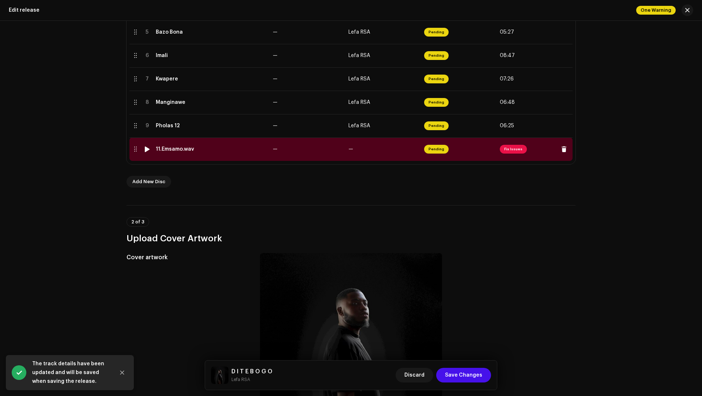
click at [215, 154] on td "11.Emsamo.wav" at bounding box center [211, 149] width 117 height 23
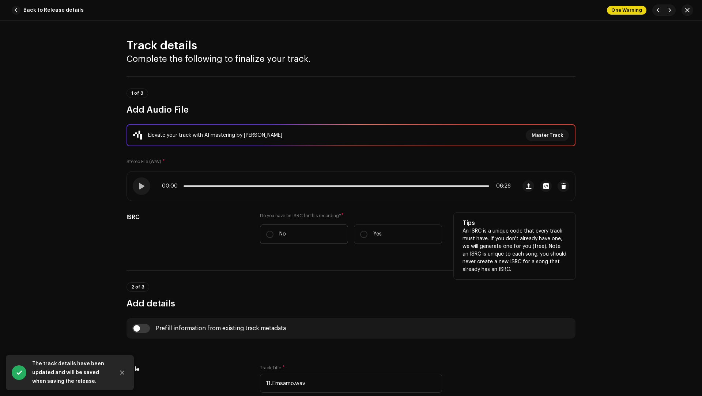
click at [289, 227] on label "No" at bounding box center [304, 234] width 88 height 19
click at [274, 231] on input "No" at bounding box center [269, 234] width 7 height 7
radio input "true"
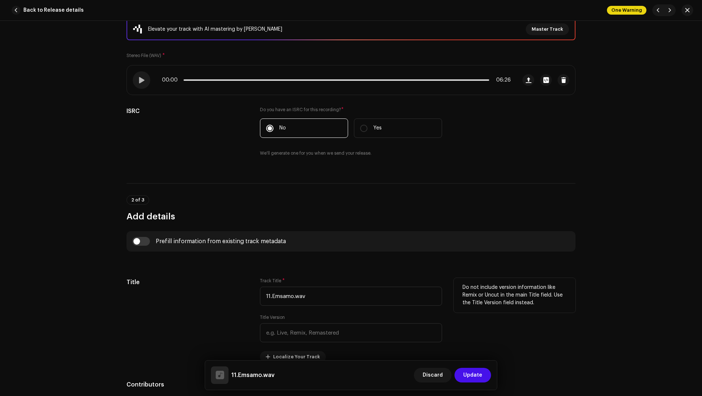
scroll to position [309, 0]
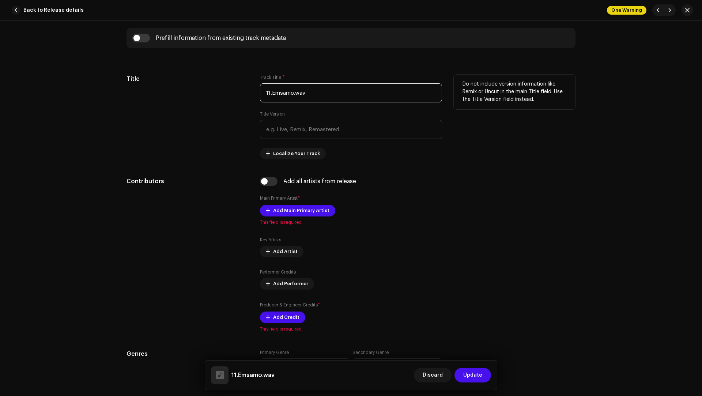
drag, startPoint x: 314, startPoint y: 95, endPoint x: 284, endPoint y: 80, distance: 33.7
click at [284, 80] on div "Track Title * 11.Emsamo.wav" at bounding box center [351, 89] width 182 height 28
paste input "Emsamo"
type input "Emsamo"
click at [144, 35] on input "checkbox" at bounding box center [141, 38] width 18 height 9
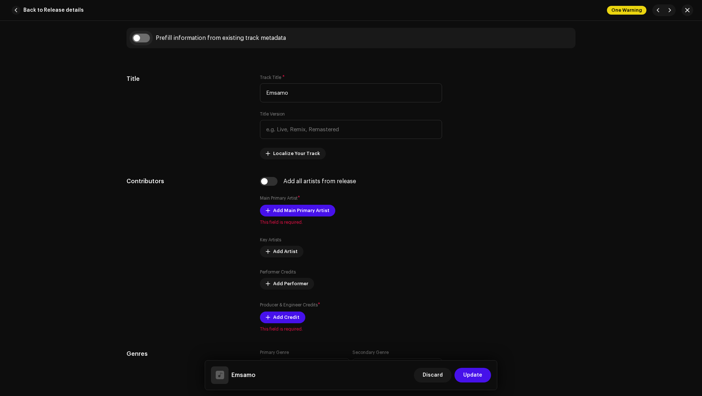
checkbox input "true"
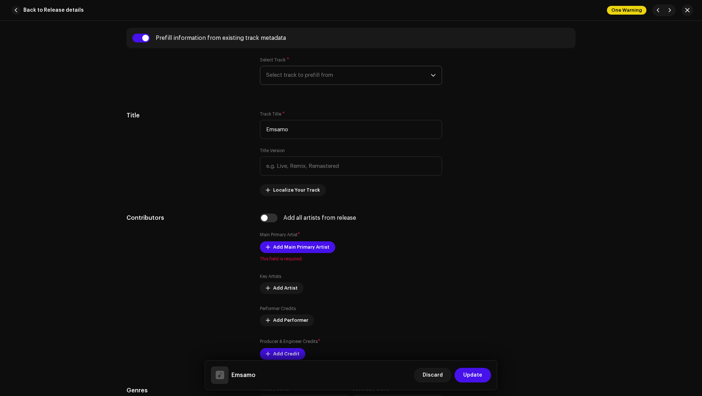
click at [273, 78] on span "Select track to prefill from" at bounding box center [348, 75] width 165 height 18
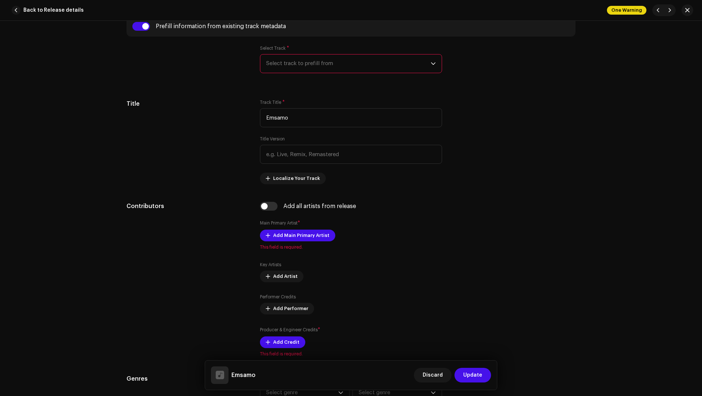
scroll to position [321, 0]
click at [286, 56] on span "Select track to prefill from" at bounding box center [348, 64] width 165 height 18
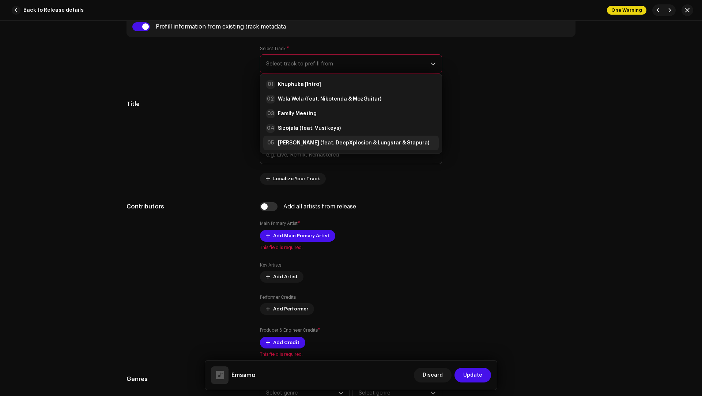
scroll to position [16, 0]
click at [296, 138] on strong "Imali (feat. K&B Projects & Tebza Da Guitar)" at bounding box center [333, 141] width 110 height 7
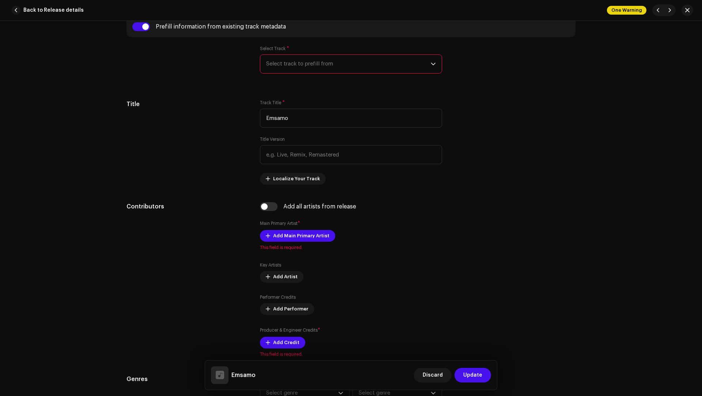
type input "02:54"
radio input "true"
type input "Lefa RSA"
checkbox input "true"
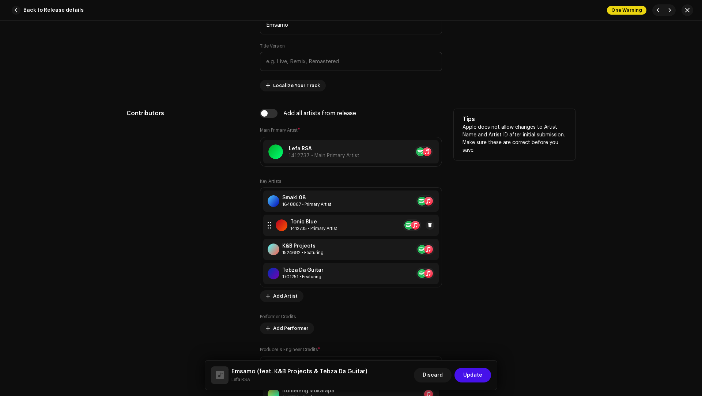
scroll to position [484, 0]
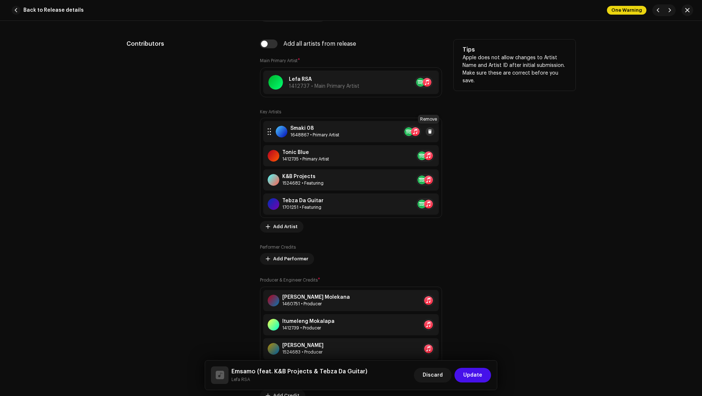
click at [428, 129] on span at bounding box center [430, 132] width 4 height 6
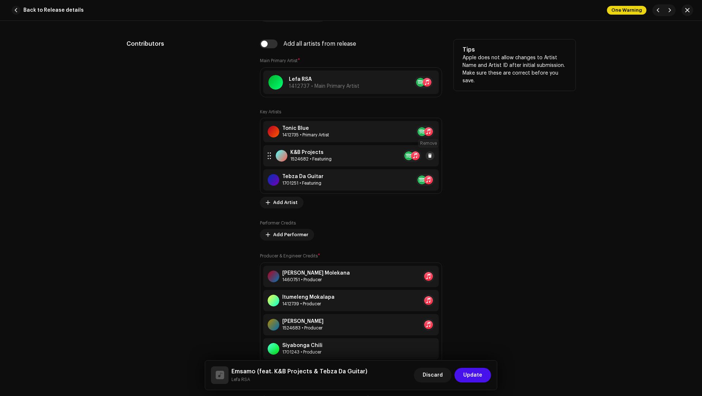
click at [429, 155] on span at bounding box center [430, 156] width 4 height 6
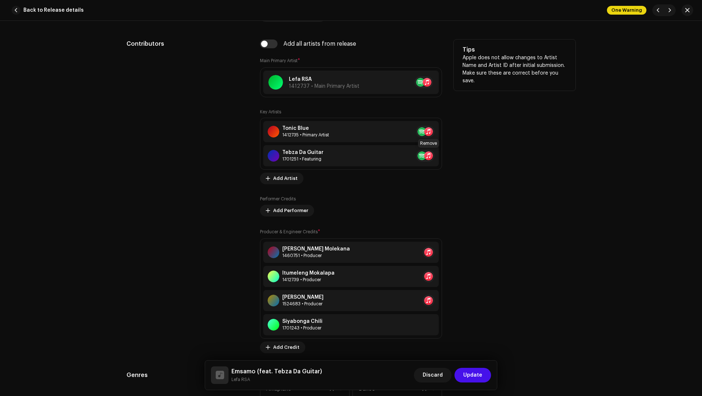
click at [441, 155] on span at bounding box center [443, 156] width 4 height 6
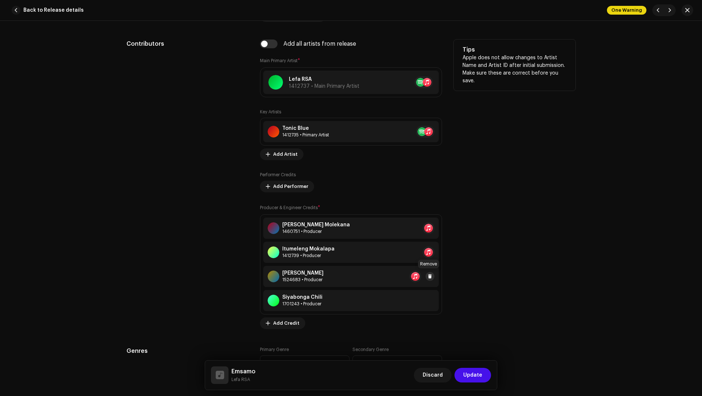
click at [429, 276] on span at bounding box center [430, 277] width 4 height 6
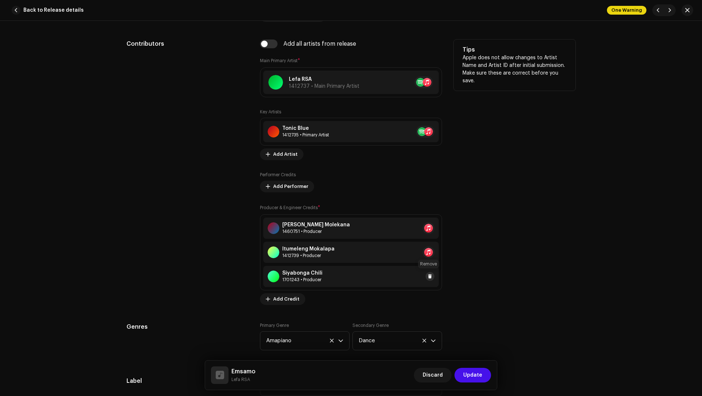
click at [430, 277] on span at bounding box center [430, 277] width 4 height 6
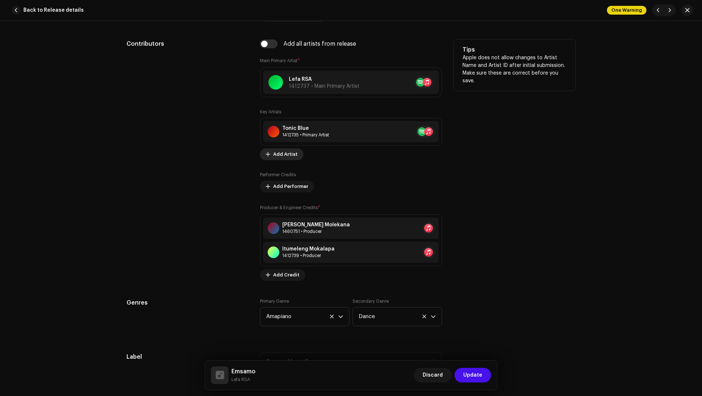
click at [288, 153] on span "Add Artist" at bounding box center [285, 154] width 25 height 15
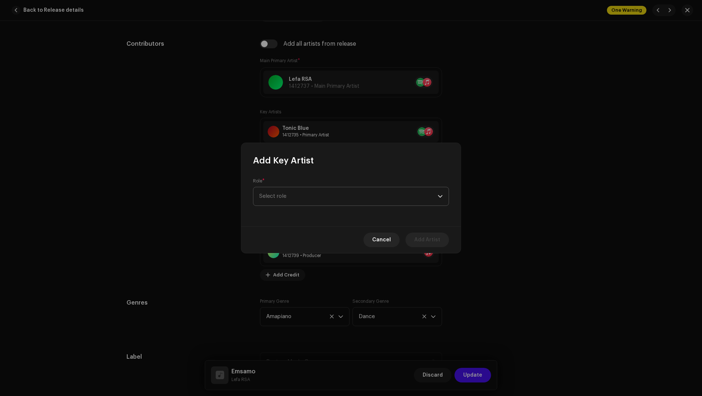
click at [285, 190] on span "Select role" at bounding box center [348, 196] width 179 height 18
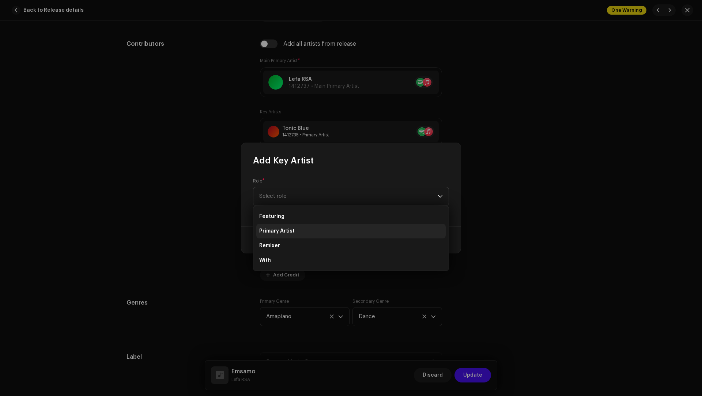
click at [281, 236] on li "Primary Artist" at bounding box center [350, 231] width 189 height 15
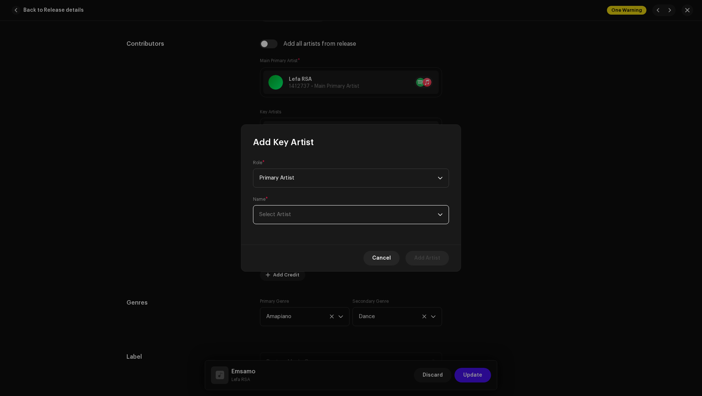
click at [281, 215] on span "Select Artist" at bounding box center [275, 214] width 32 height 5
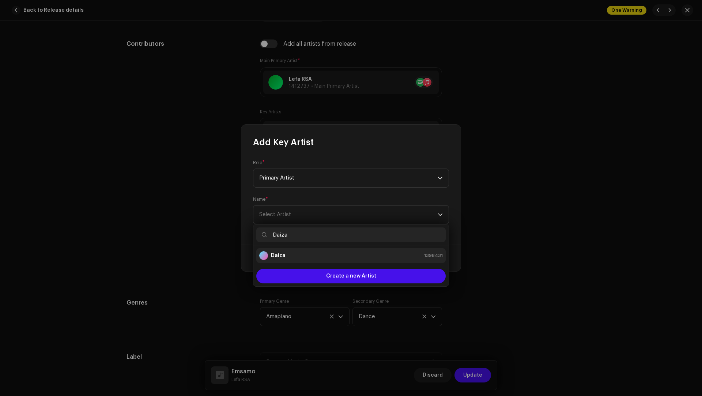
type input "Daiza"
click at [291, 259] on div "Daiza 1398431" at bounding box center [351, 255] width 184 height 9
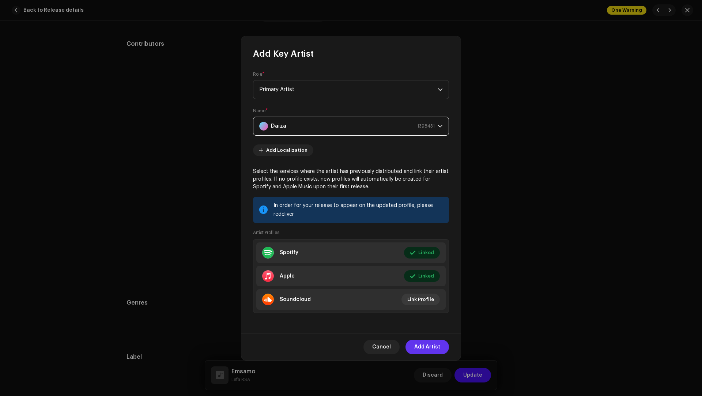
click at [425, 342] on span "Add Artist" at bounding box center [427, 347] width 26 height 15
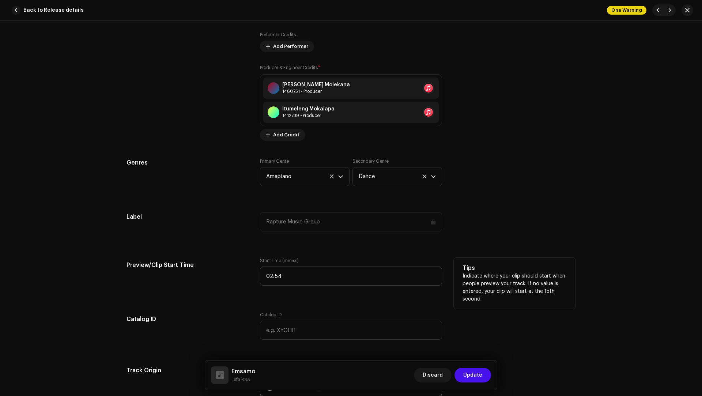
scroll to position [687, 0]
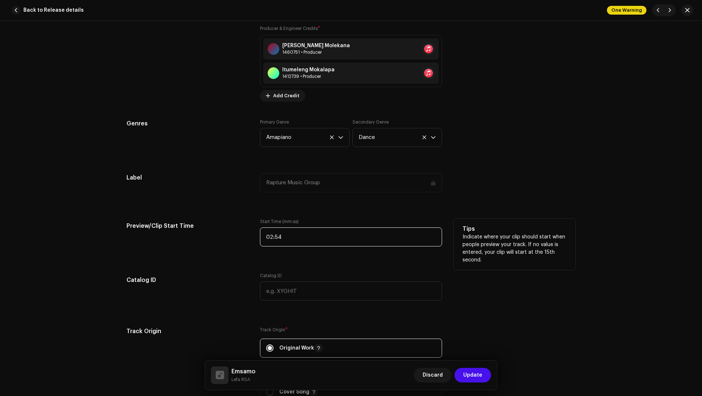
click at [300, 239] on input "02:54" at bounding box center [351, 237] width 182 height 19
type input "01:30"
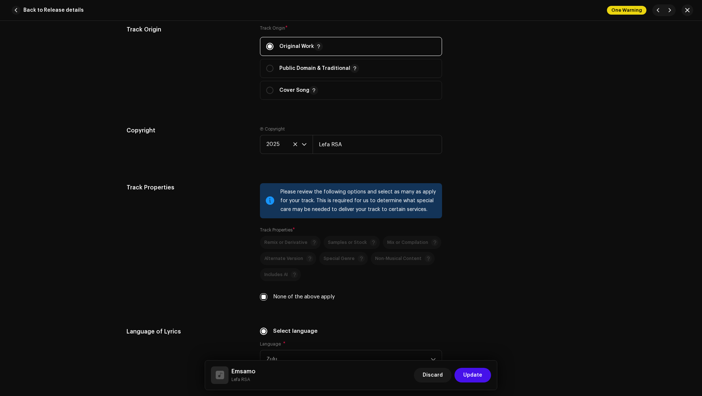
scroll to position [1183, 0]
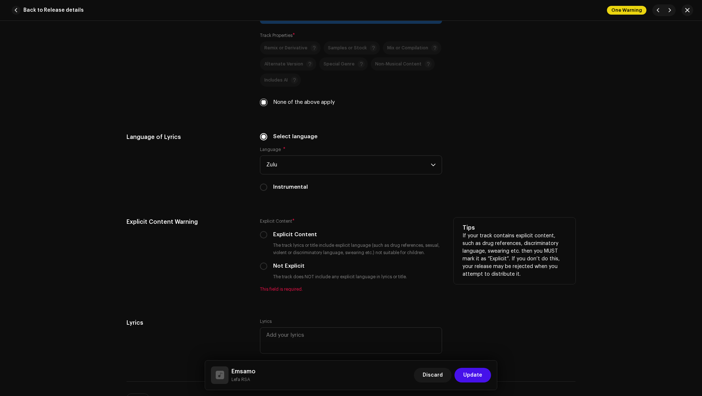
click at [283, 262] on label "Not Explicit" at bounding box center [288, 266] width 31 height 8
click at [267, 263] on input "Not Explicit" at bounding box center [263, 266] width 7 height 7
radio input "true"
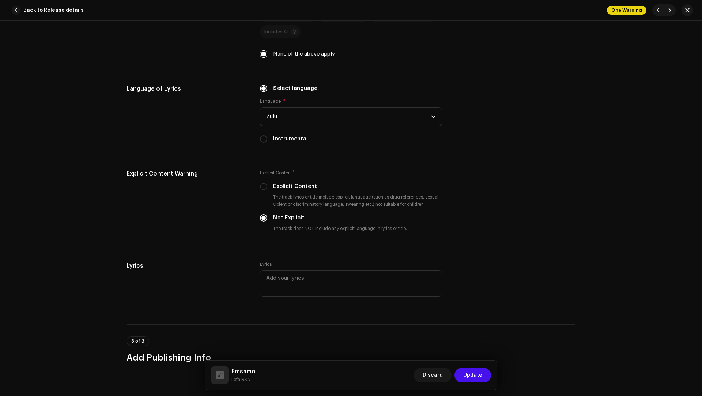
scroll to position [1385, 0]
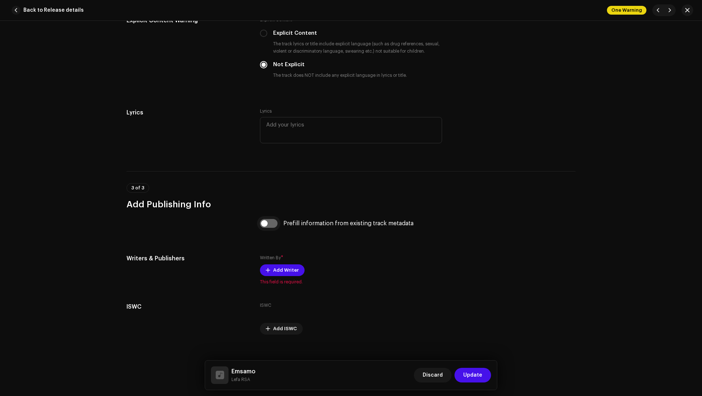
click at [271, 223] on input "checkbox" at bounding box center [269, 223] width 18 height 9
checkbox input "true"
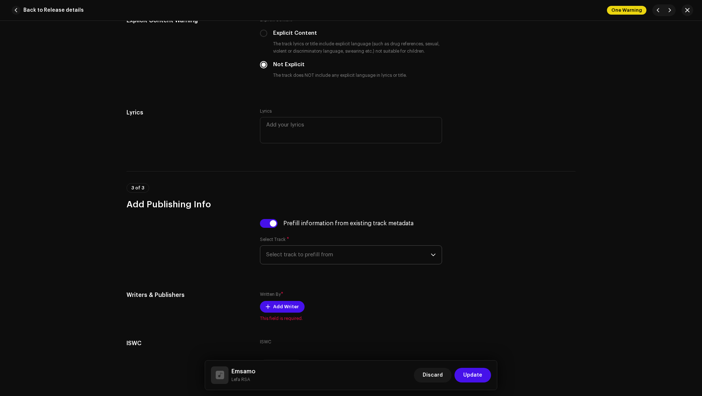
click at [295, 256] on span "Select track to prefill from" at bounding box center [348, 255] width 165 height 18
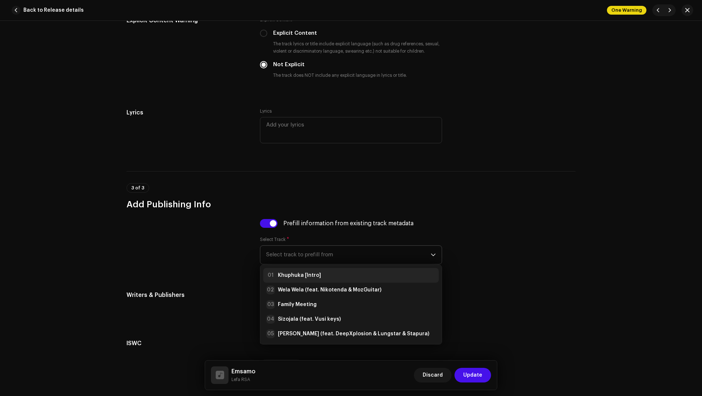
click at [294, 272] on strong "Khuphuka [Intro]" at bounding box center [299, 275] width 43 height 7
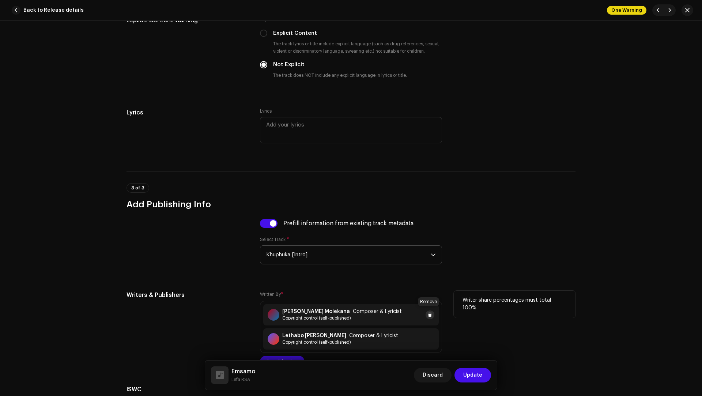
click at [428, 313] on span at bounding box center [430, 315] width 4 height 6
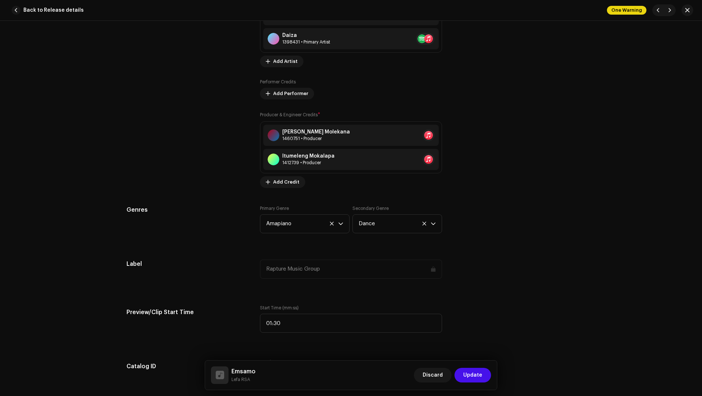
scroll to position [547, 0]
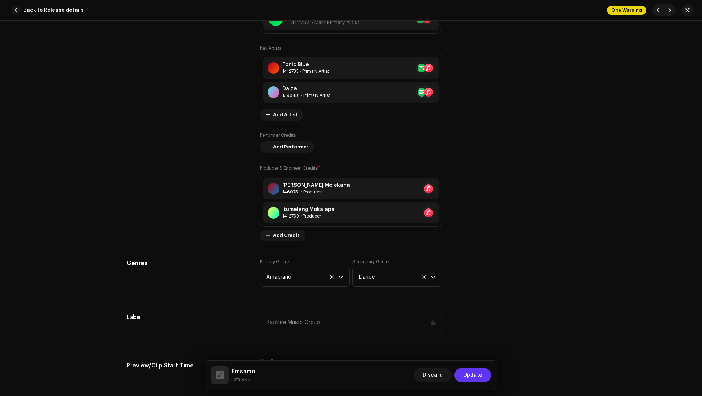
click at [471, 368] on span "Update" at bounding box center [472, 375] width 19 height 15
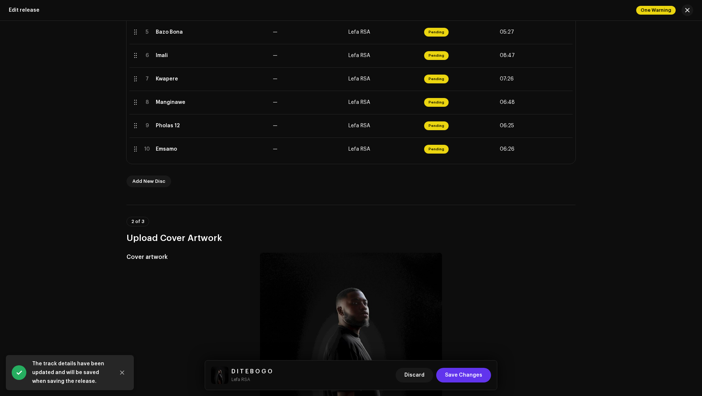
click at [471, 374] on span "Save Changes" at bounding box center [463, 375] width 37 height 15
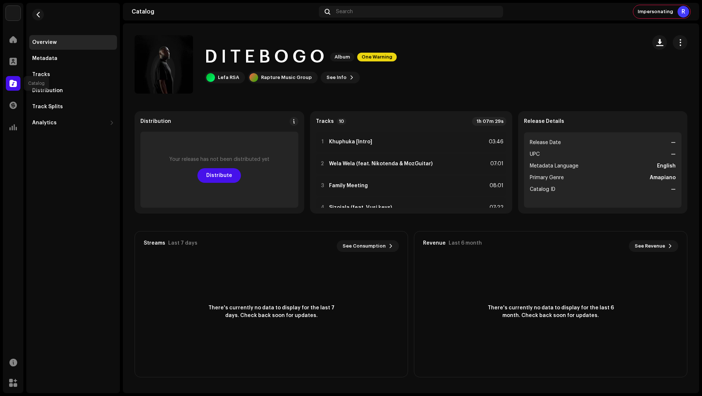
click at [15, 81] on span at bounding box center [13, 83] width 7 height 6
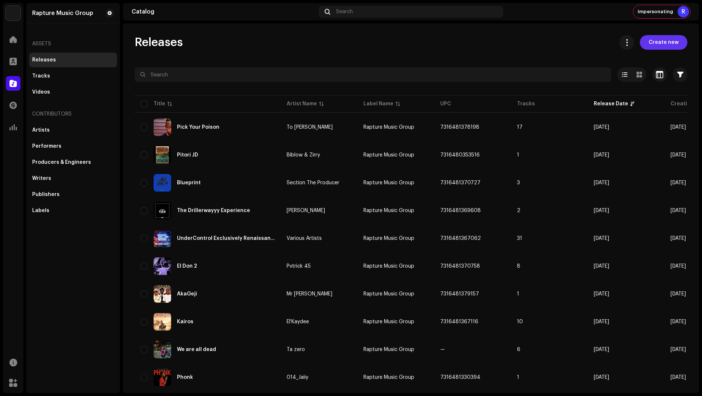
click at [657, 44] on span "Create new" at bounding box center [664, 42] width 30 height 15
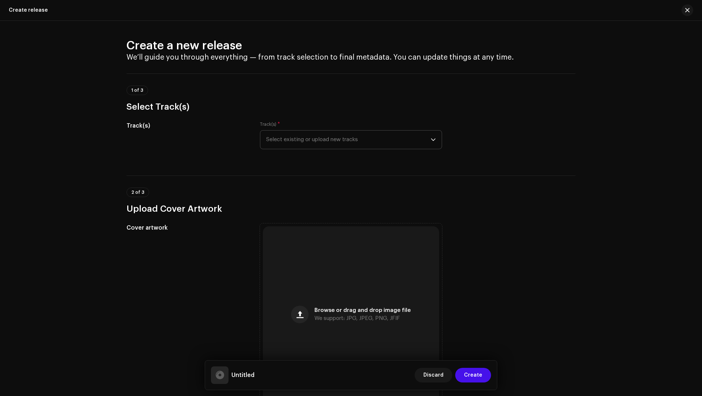
click at [281, 141] on span "Select existing or upload new tracks" at bounding box center [348, 140] width 165 height 18
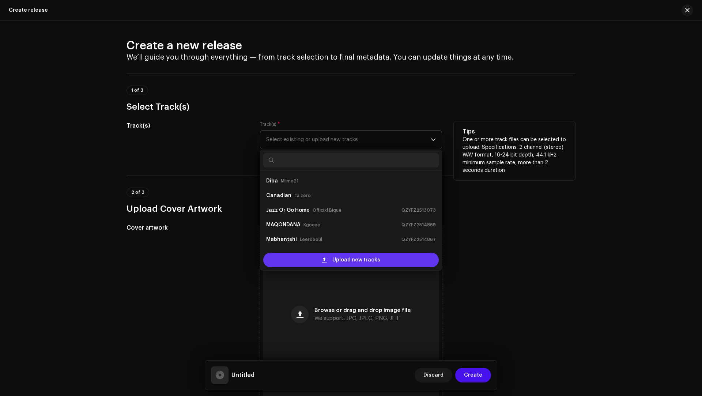
click at [302, 260] on div "Upload new tracks" at bounding box center [351, 260] width 176 height 15
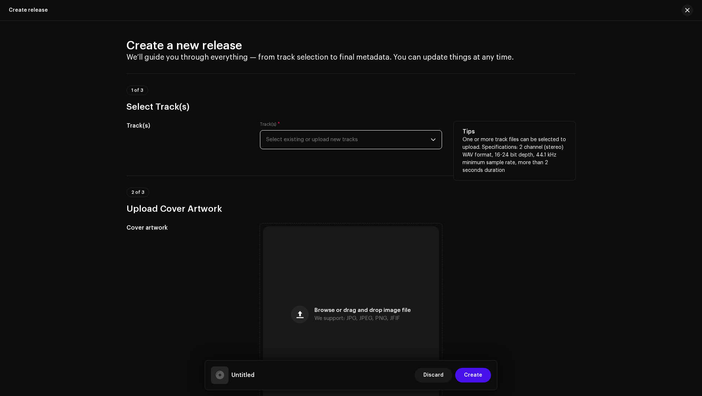
click at [319, 126] on div "Track(s) * Select existing or upload new tracks" at bounding box center [351, 135] width 182 height 28
click at [315, 129] on div "Track(s) * Select existing or upload new tracks" at bounding box center [351, 135] width 182 height 28
click at [294, 138] on span "Select existing or upload new tracks" at bounding box center [348, 140] width 165 height 18
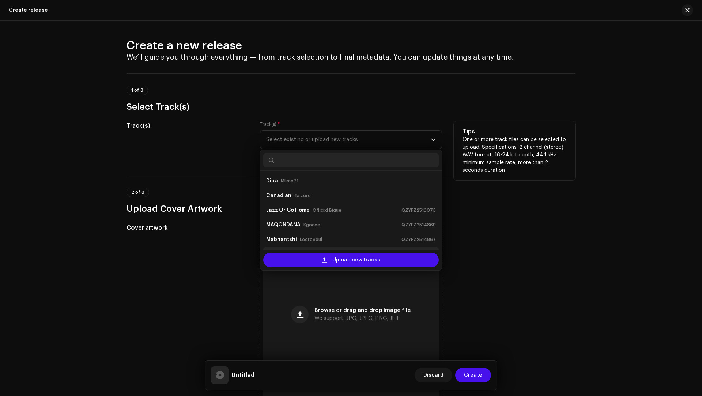
scroll to position [12, 0]
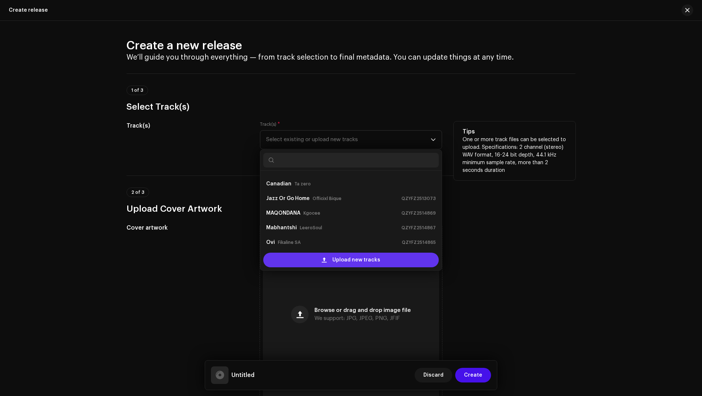
click at [300, 254] on div "Upload new tracks" at bounding box center [351, 260] width 176 height 15
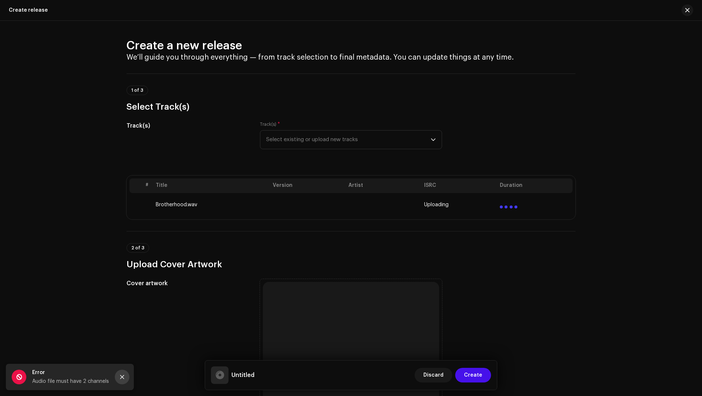
click at [124, 379] on icon "Close" at bounding box center [122, 377] width 5 height 5
click at [304, 139] on span "Select existing or upload new tracks" at bounding box center [348, 140] width 165 height 18
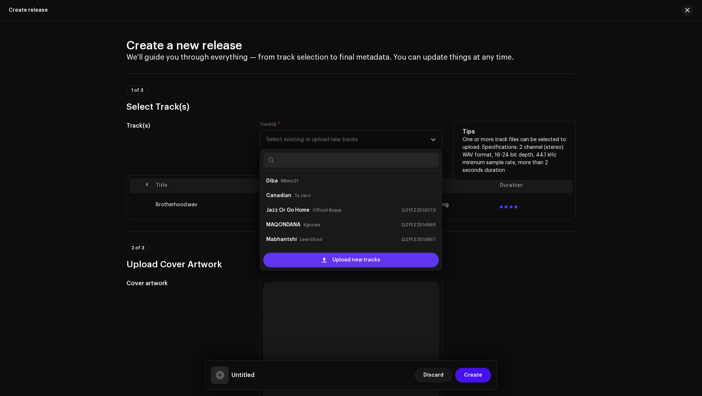
click at [316, 264] on div "Upload new tracks" at bounding box center [351, 260] width 176 height 15
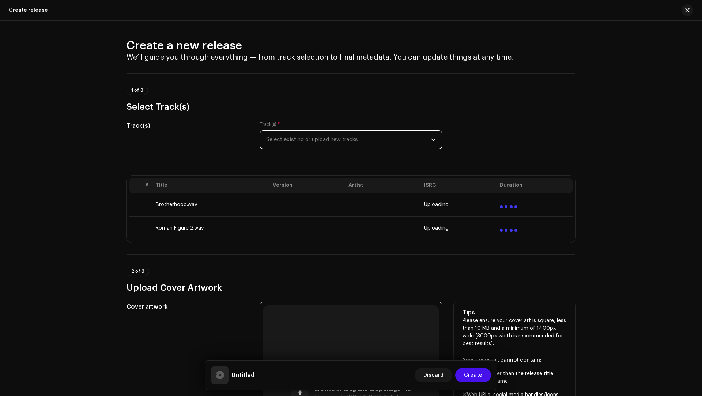
click at [316, 314] on div "Browse or drag and drop image file We support: JPG, JPEG, PNG, JFIF" at bounding box center [351, 393] width 176 height 176
click at [339, 326] on div "Browse or drag and drop image file We support: JPG, JPEG, PNG, JFIF" at bounding box center [351, 393] width 176 height 176
click at [360, 309] on div "Browse or drag and drop image file We support: JPG, JPEG, PNG, JFIF" at bounding box center [351, 393] width 176 height 176
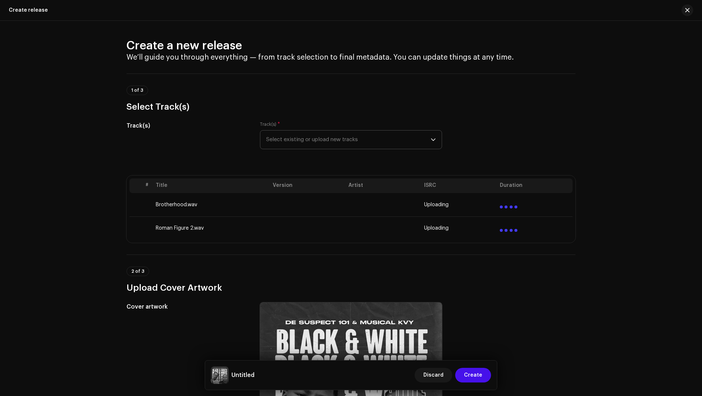
click at [307, 130] on p-select "Select existing or upload new tracks" at bounding box center [351, 139] width 182 height 19
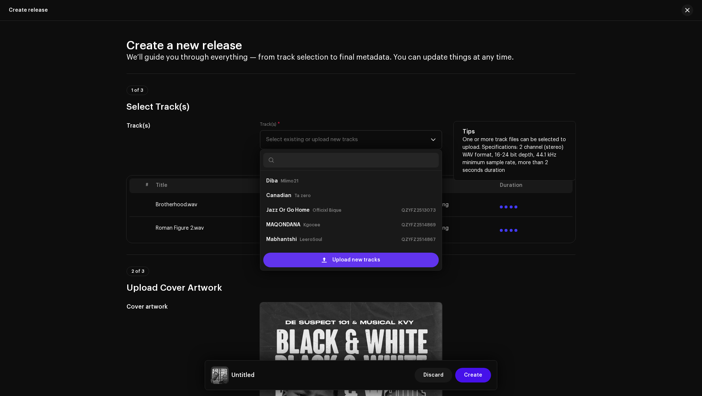
click at [312, 258] on div "Upload new tracks" at bounding box center [351, 260] width 176 height 15
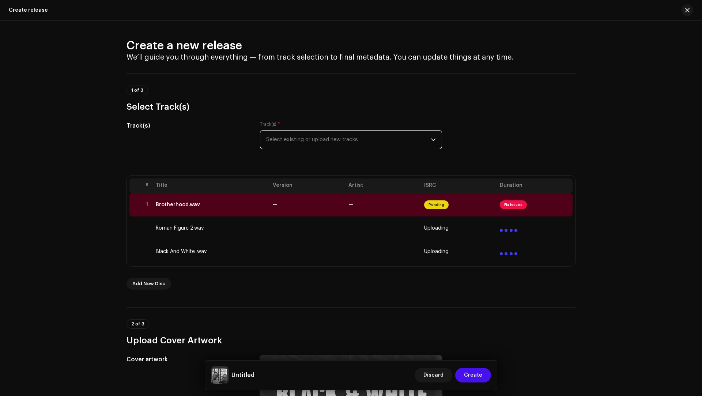
click at [300, 143] on span "Select existing or upload new tracks" at bounding box center [348, 140] width 165 height 18
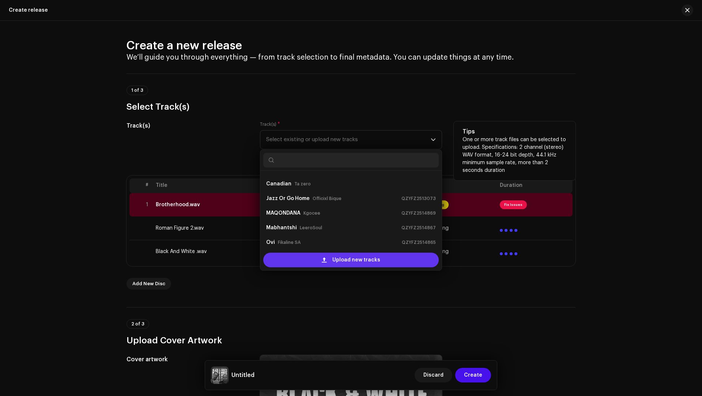
click at [307, 254] on div "Upload new tracks" at bounding box center [351, 260] width 176 height 15
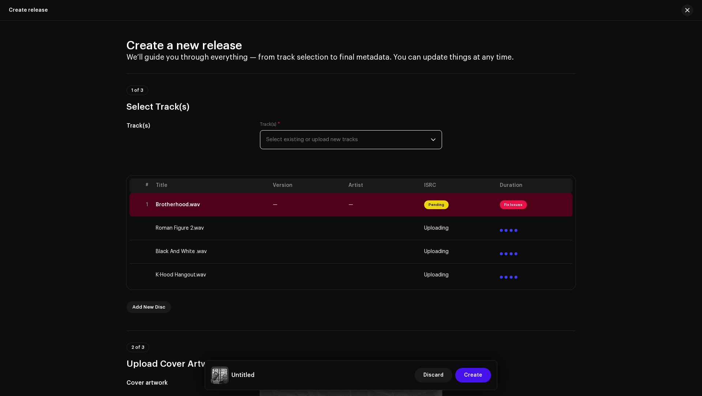
click at [298, 138] on span "Select existing or upload new tracks" at bounding box center [348, 140] width 165 height 18
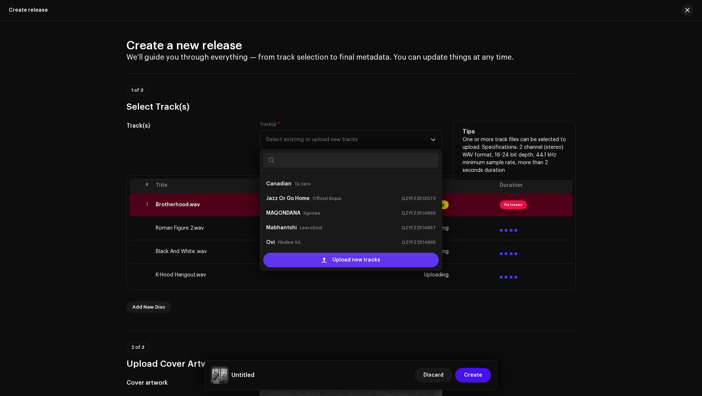
click at [304, 260] on div "Upload new tracks" at bounding box center [351, 260] width 176 height 15
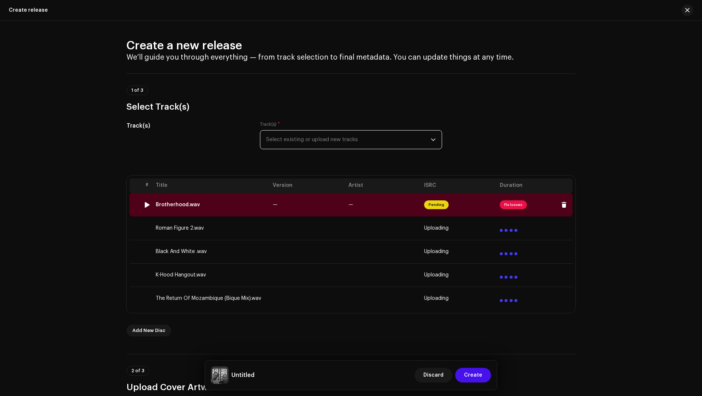
click at [253, 214] on td "Brotherhood.wav" at bounding box center [211, 204] width 117 height 23
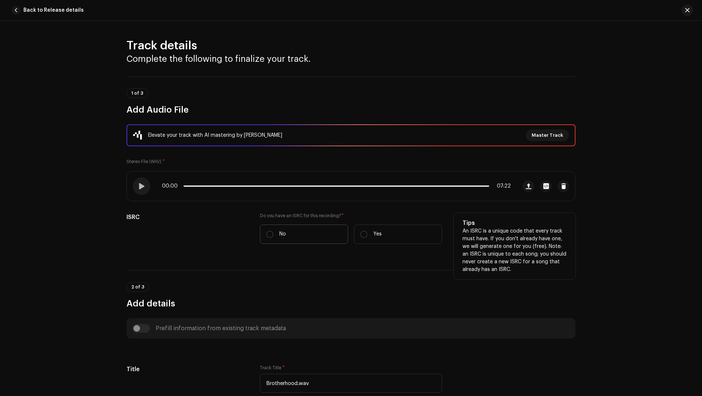
click at [286, 231] on label "No" at bounding box center [304, 234] width 88 height 19
click at [274, 231] on input "No" at bounding box center [269, 234] width 7 height 7
radio input "true"
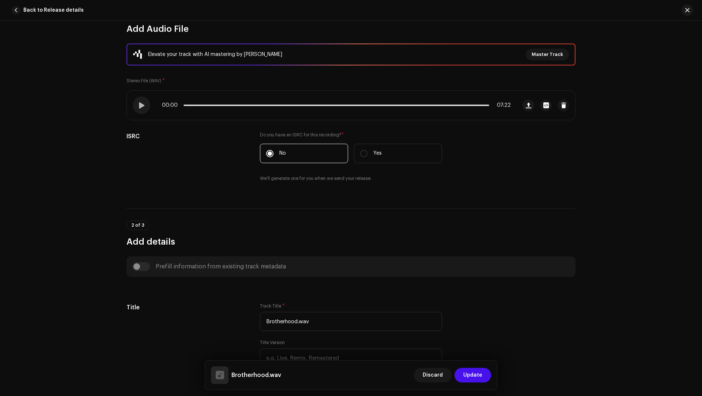
scroll to position [99, 0]
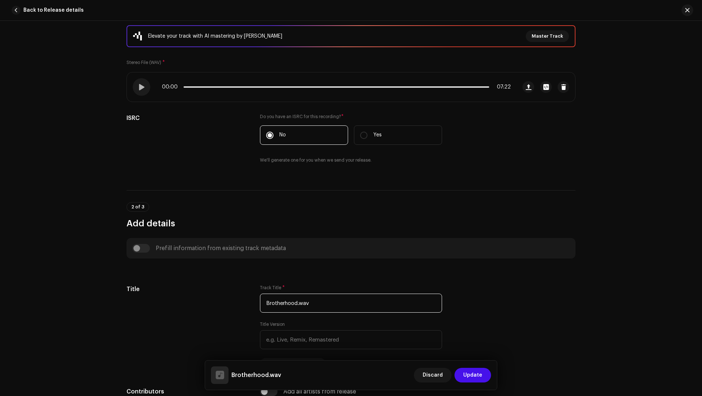
drag, startPoint x: 317, startPoint y: 296, endPoint x: 300, endPoint y: 282, distance: 21.8
paste input "text"
type input "Brotherhood"
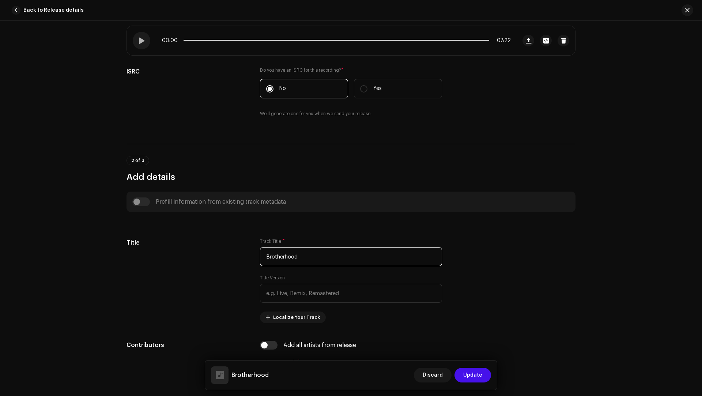
scroll to position [184, 0]
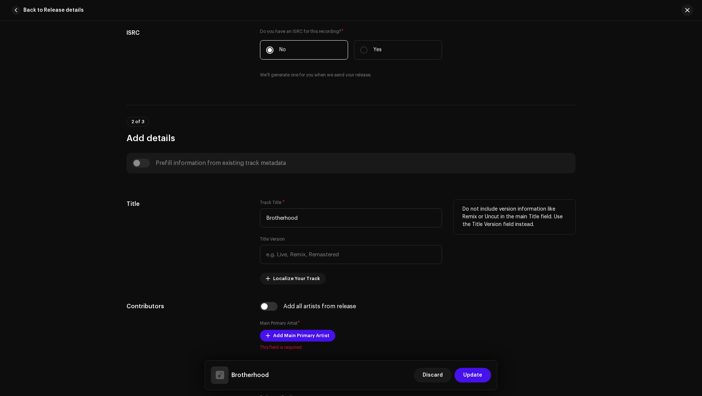
click at [278, 243] on div "Title Version" at bounding box center [351, 250] width 182 height 28
click at [282, 252] on input "text" at bounding box center [351, 254] width 182 height 19
paste input "Musical Kvy & De Suspect 101"
click at [288, 253] on input "Musical Kvy & De Suspect 101" at bounding box center [351, 254] width 182 height 19
drag, startPoint x: 288, startPoint y: 253, endPoint x: 266, endPoint y: 252, distance: 21.6
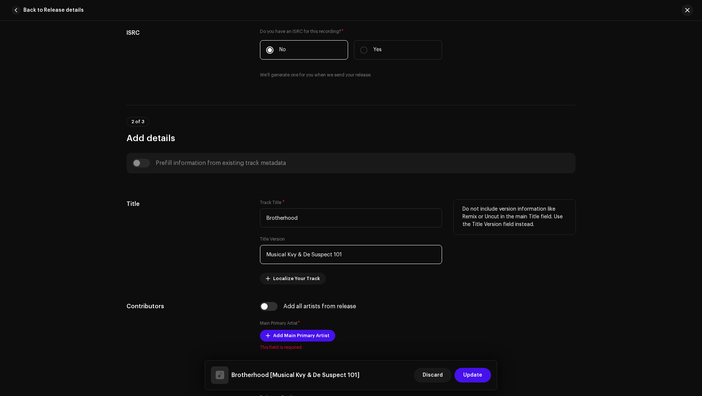
click at [266, 252] on input "Musical Kvy & De Suspect 101" at bounding box center [351, 254] width 182 height 19
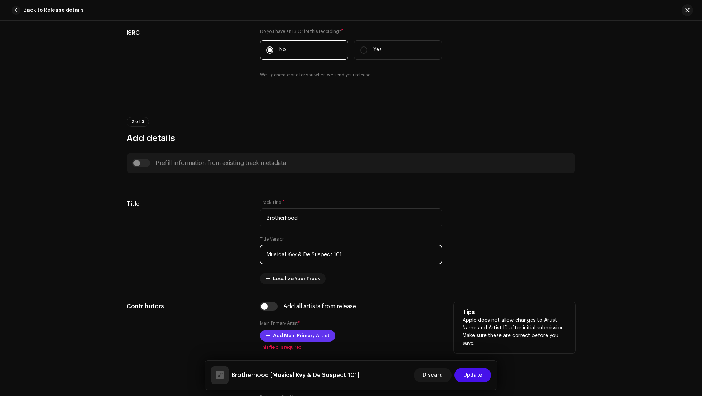
type input "Musical Kvy & De Suspect 101"
click at [295, 335] on span "Add Main Primary Artist" at bounding box center [301, 336] width 56 height 15
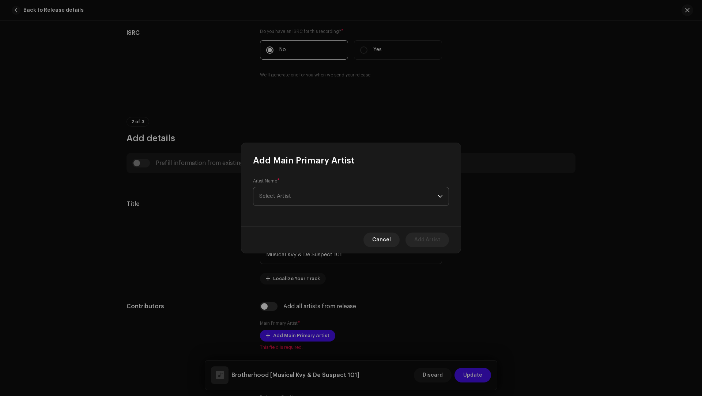
click at [277, 202] on span "Select Artist" at bounding box center [348, 196] width 179 height 18
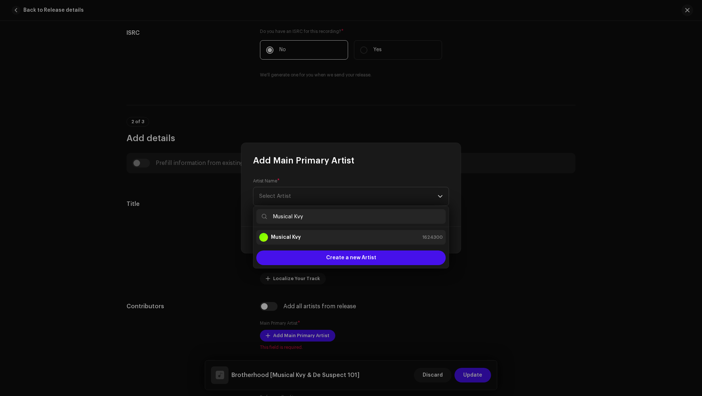
type input "Musical Kvy"
click at [283, 242] on li "Musical Kvy 1624300" at bounding box center [350, 237] width 189 height 15
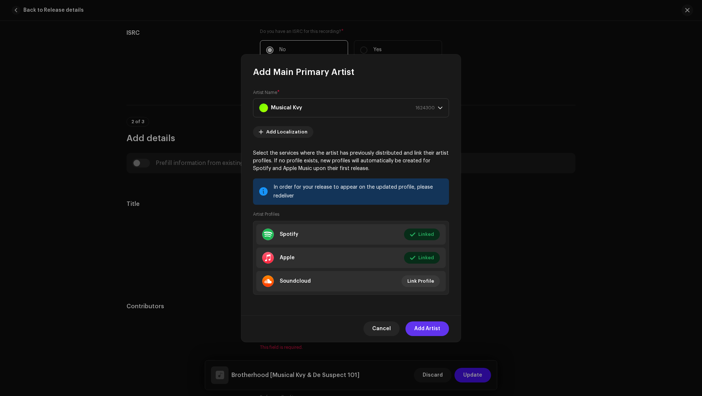
click at [424, 324] on span "Add Artist" at bounding box center [427, 329] width 26 height 15
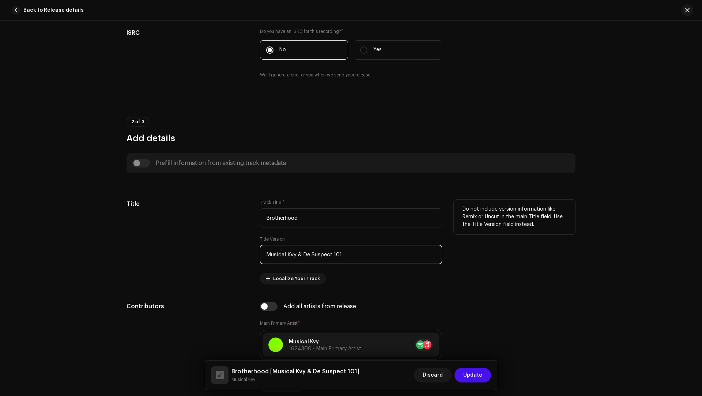
click at [303, 252] on input "Musical Kvy & De Suspect 101" at bounding box center [351, 254] width 182 height 19
drag, startPoint x: 303, startPoint y: 252, endPoint x: 342, endPoint y: 254, distance: 38.8
click at [342, 254] on input "Musical Kvy & De Suspect 101" at bounding box center [351, 254] width 182 height 19
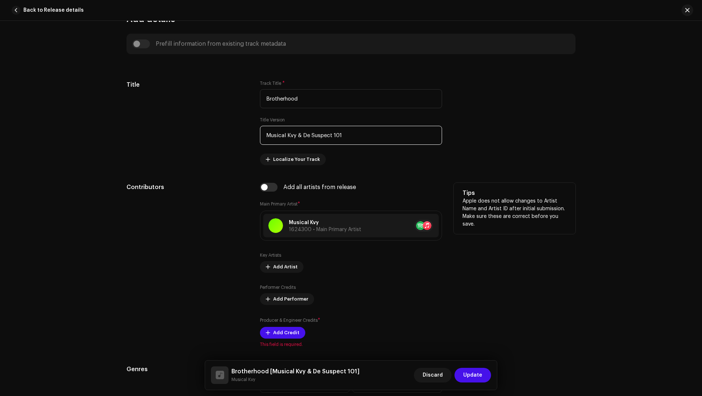
scroll to position [360, 0]
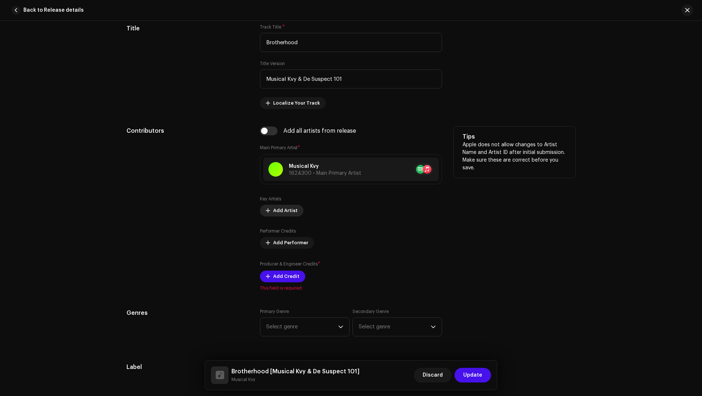
click at [292, 207] on span "Add Artist" at bounding box center [285, 210] width 25 height 15
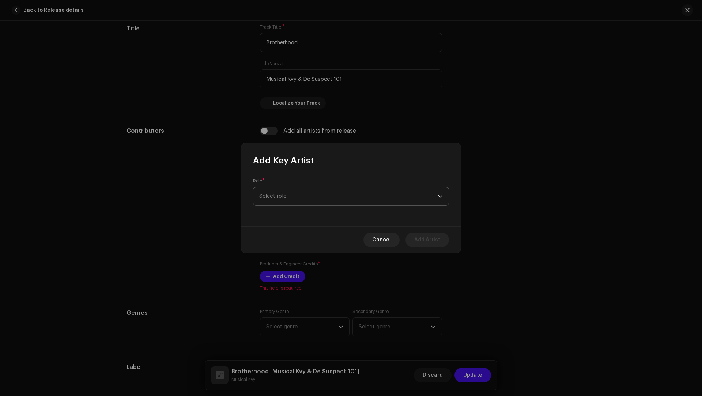
click at [285, 195] on span "Select role" at bounding box center [348, 196] width 179 height 18
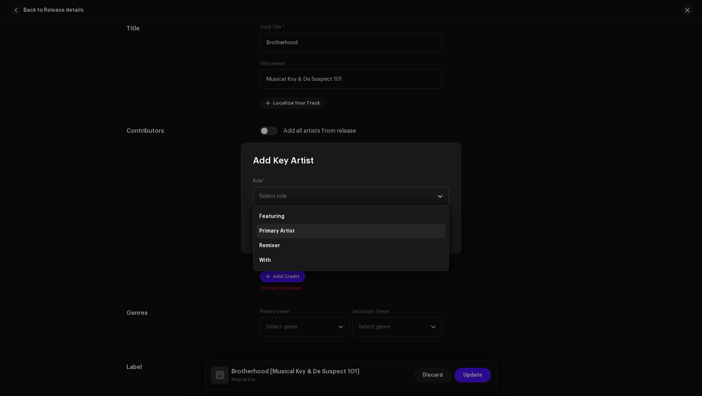
click at [278, 231] on span "Primary Artist" at bounding box center [276, 231] width 35 height 7
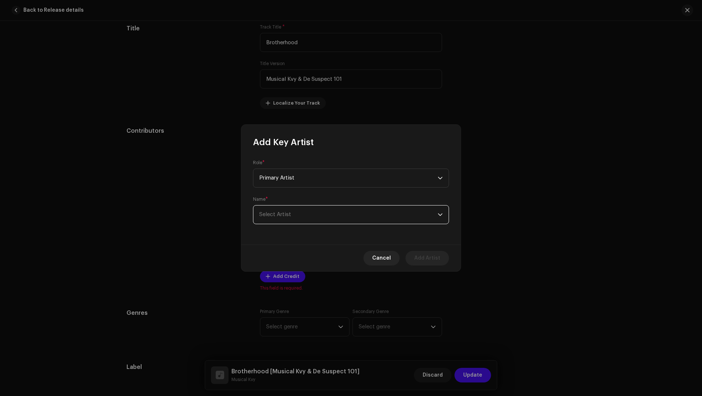
click at [276, 213] on span "Select Artist" at bounding box center [275, 214] width 32 height 5
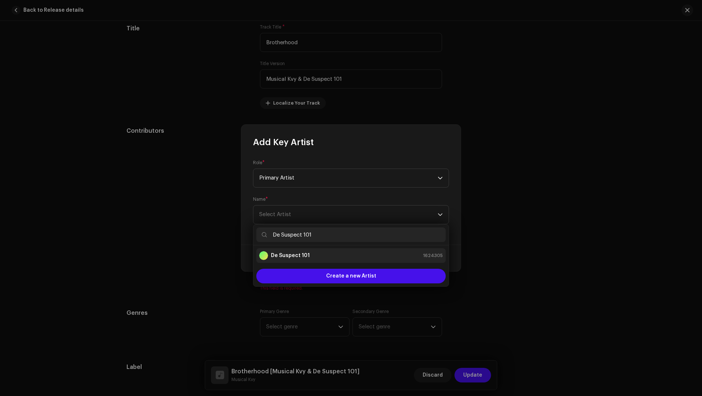
type input "De Suspect 101"
click at [287, 254] on strong "De Suspect 101" at bounding box center [290, 255] width 39 height 7
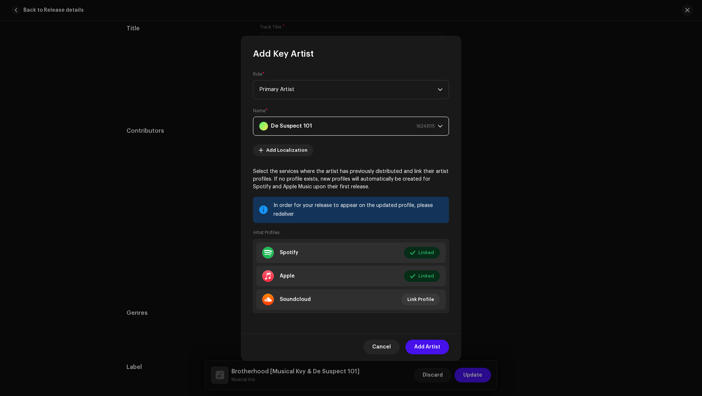
drag, startPoint x: 417, startPoint y: 345, endPoint x: 425, endPoint y: 326, distance: 20.0
click at [417, 345] on span "Add Artist" at bounding box center [427, 347] width 26 height 15
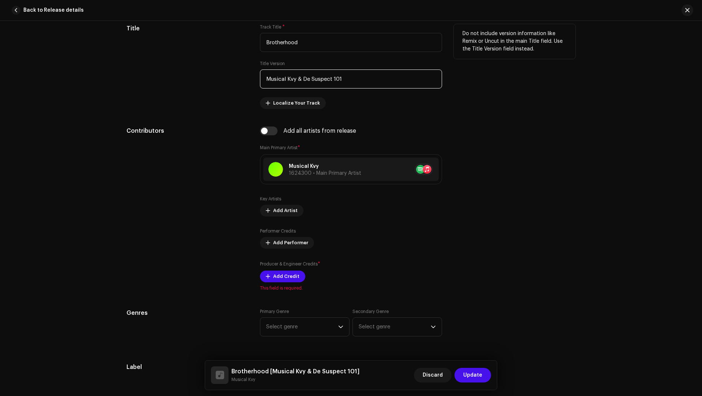
drag, startPoint x: 357, startPoint y: 78, endPoint x: 352, endPoint y: 71, distance: 8.4
click at [352, 71] on input "Musical Kvy & De Suspect 101" at bounding box center [351, 79] width 182 height 19
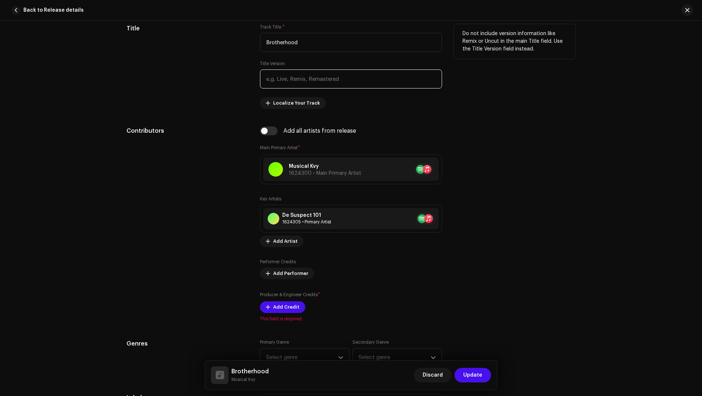
click at [280, 80] on input "text" at bounding box center [351, 79] width 182 height 19
paste input "Mokoana Glen / Ofentse Mashifane"
click at [297, 77] on input "Mokoana Glen / Ofentse Mashifane" at bounding box center [351, 79] width 182 height 19
drag, startPoint x: 297, startPoint y: 77, endPoint x: 283, endPoint y: 76, distance: 13.6
click at [283, 76] on input "Mokoana Glen / Ofentse Mashifane" at bounding box center [351, 79] width 182 height 19
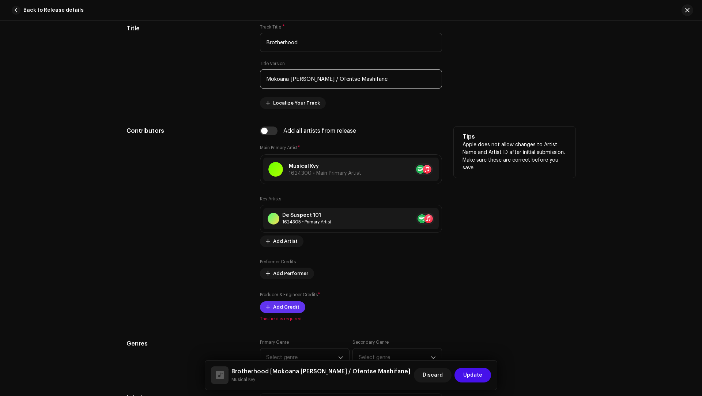
type input "Mokoana Glen / Ofentse Mashifane"
click at [285, 305] on span "Add Credit" at bounding box center [286, 307] width 26 height 15
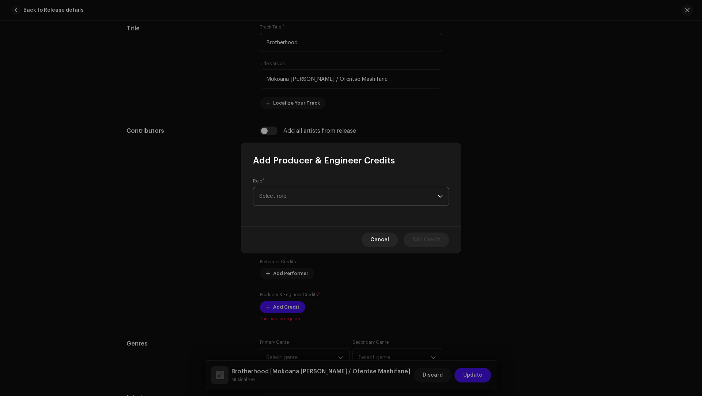
click at [296, 200] on span "Select role" at bounding box center [348, 196] width 179 height 18
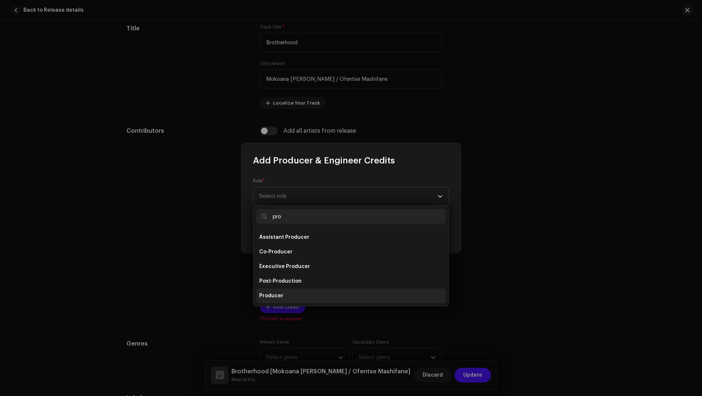
type input "pro"
click at [279, 295] on span "Producer" at bounding box center [271, 295] width 24 height 7
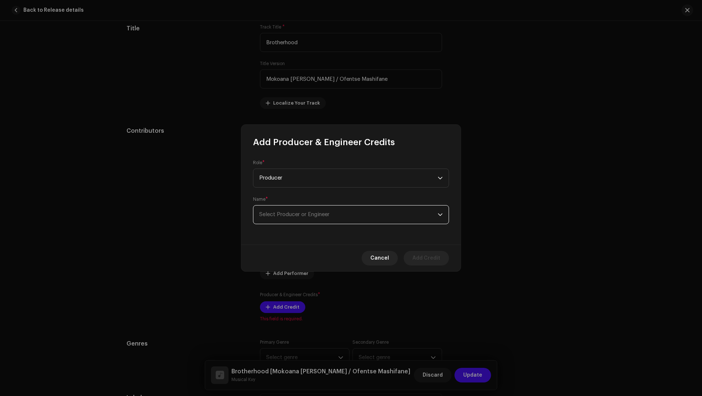
click at [277, 212] on span "Select Producer or Engineer" at bounding box center [294, 214] width 70 height 5
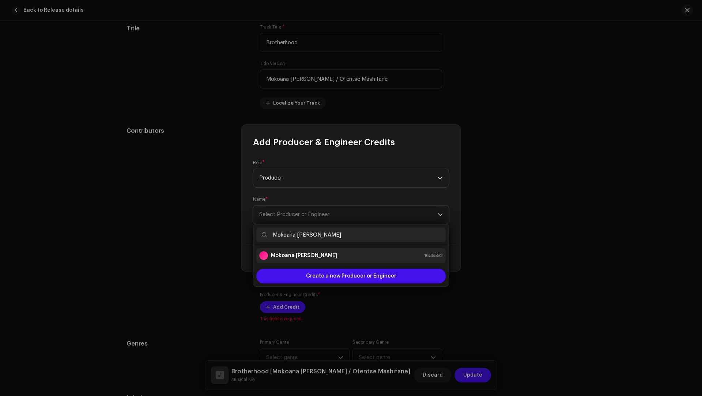
type input "Mokoana Glen"
click at [291, 254] on strong "Mokoana Glen" at bounding box center [304, 255] width 66 height 7
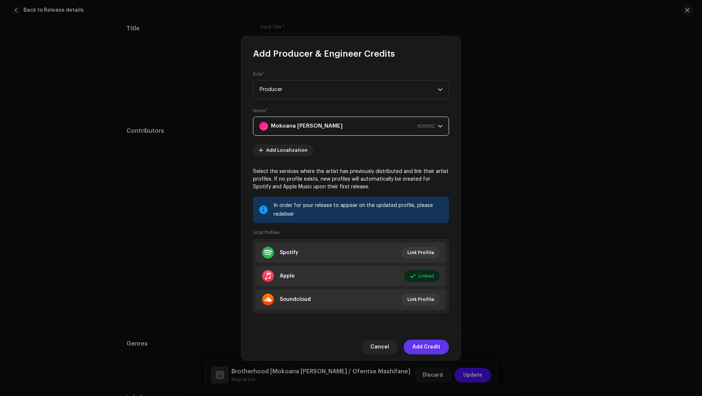
click at [418, 347] on span "Add Credit" at bounding box center [427, 347] width 28 height 15
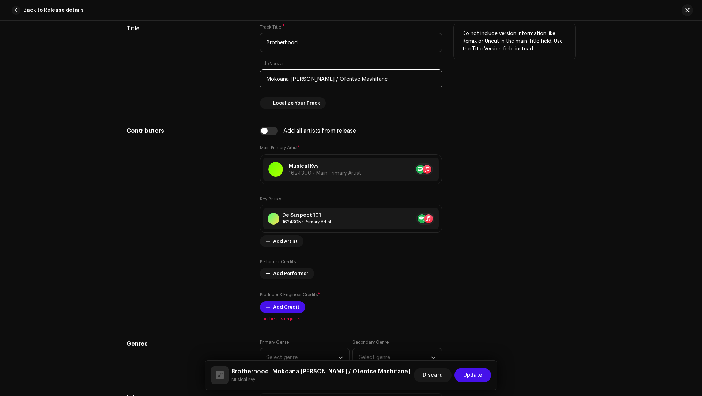
click at [318, 77] on input "Mokoana Glen / Ofentse Mashifane" at bounding box center [351, 79] width 182 height 19
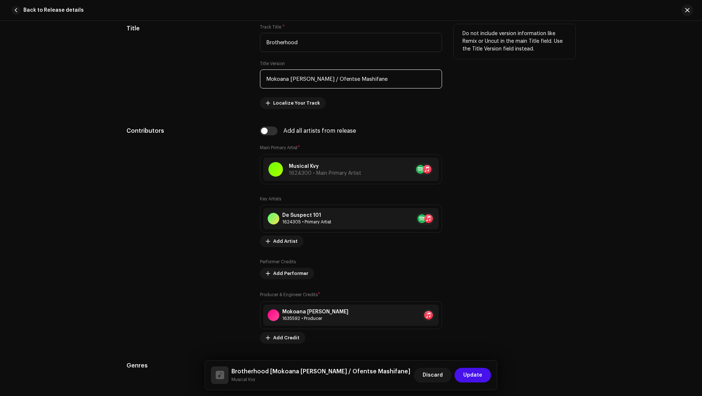
drag, startPoint x: 318, startPoint y: 77, endPoint x: 345, endPoint y: 78, distance: 27.1
click at [345, 78] on input "Mokoana Glen / Ofentse Mashifane" at bounding box center [351, 79] width 182 height 19
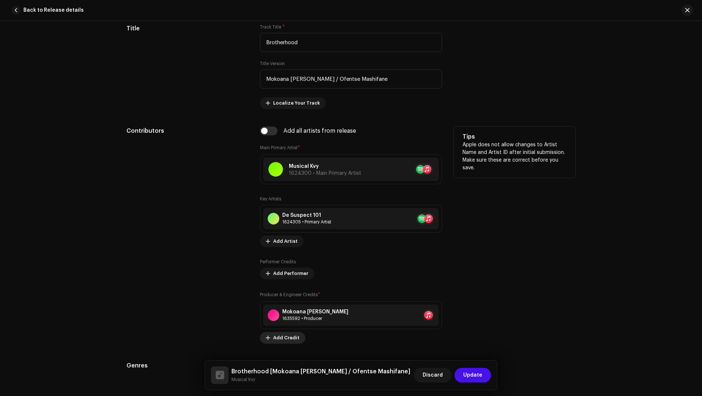
click at [279, 332] on span "Add Credit" at bounding box center [286, 338] width 26 height 15
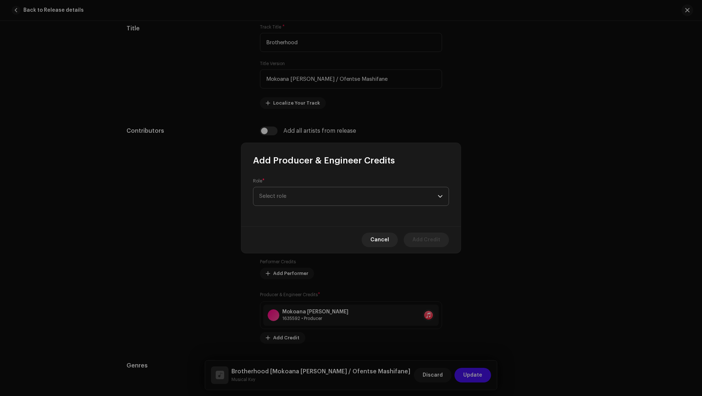
click at [284, 202] on span "Select role" at bounding box center [348, 196] width 179 height 18
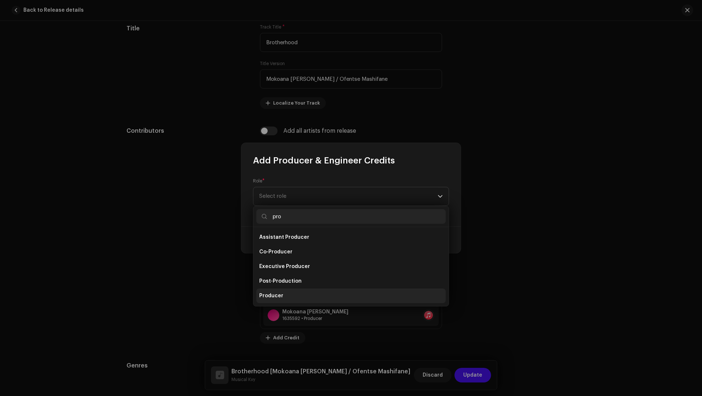
type input "pro"
click at [269, 292] on li "Producer" at bounding box center [350, 296] width 189 height 15
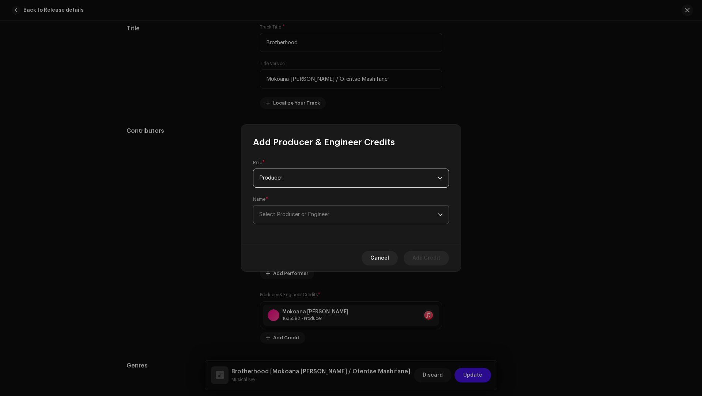
click at [284, 220] on span "Select Producer or Engineer" at bounding box center [348, 215] width 179 height 18
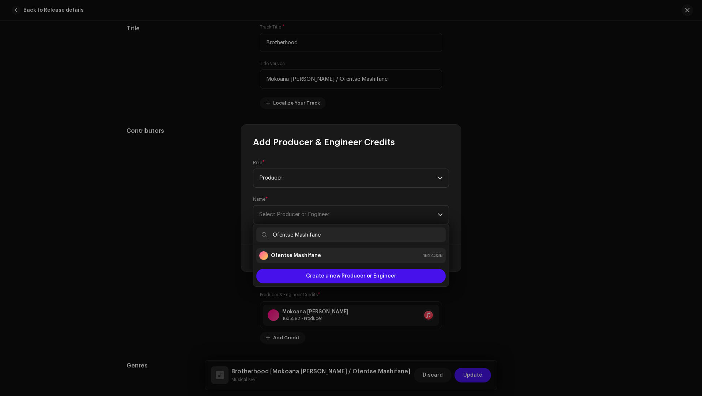
type input "Ofentse Mashifane"
click at [293, 260] on div "Ofentse Mashifane" at bounding box center [290, 255] width 62 height 9
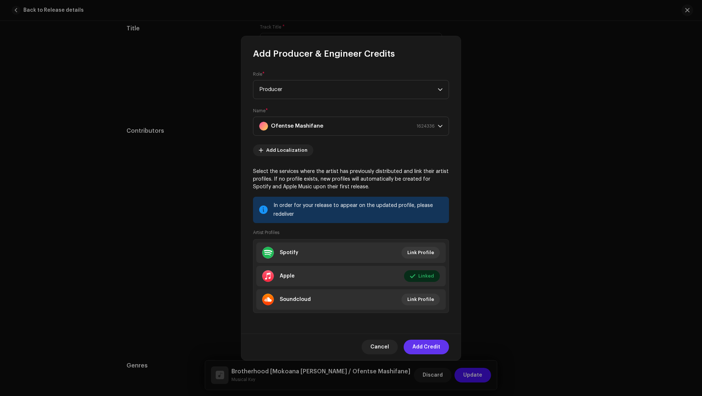
click at [424, 344] on span "Add Credit" at bounding box center [427, 347] width 28 height 15
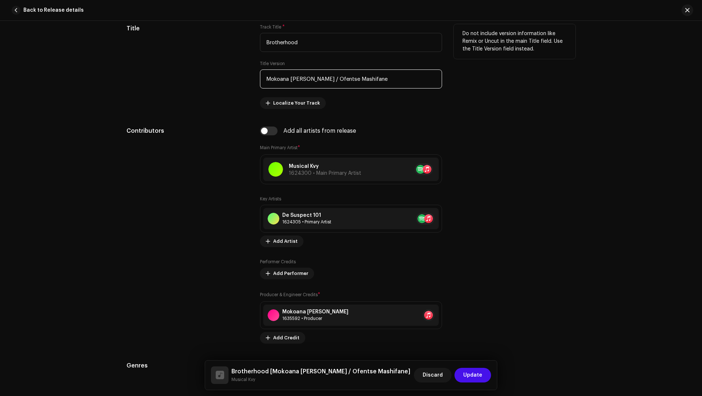
click at [343, 80] on input "Mokoana Glen / Ofentse Mashifane" at bounding box center [351, 79] width 182 height 19
drag, startPoint x: 343, startPoint y: 80, endPoint x: 312, endPoint y: 77, distance: 31.7
click at [312, 77] on input "Mokoana Glen / Ofentse Mashifane" at bounding box center [351, 79] width 182 height 19
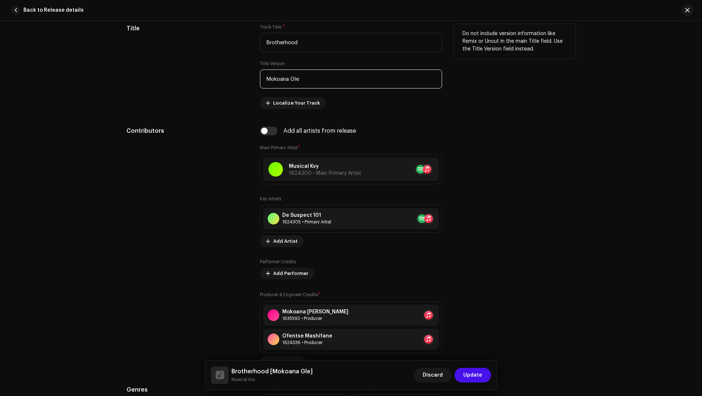
type input "Mokoana Glen"
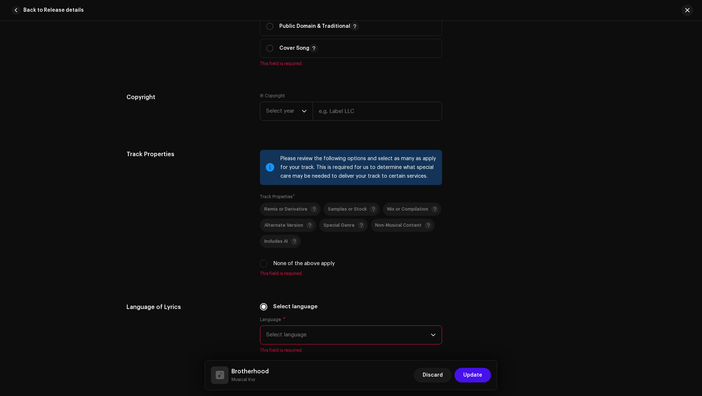
scroll to position [1157, 0]
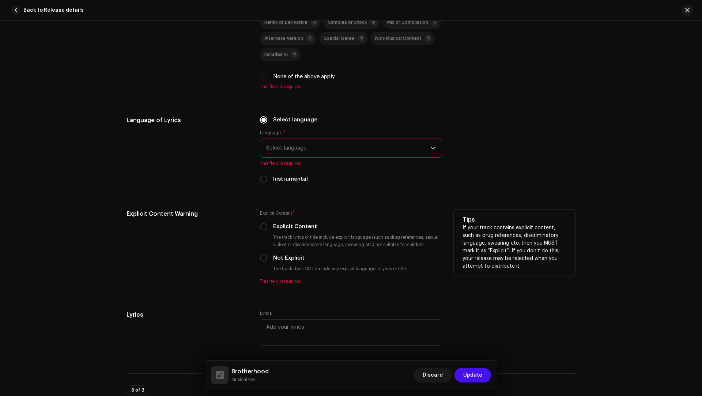
click at [289, 250] on div "Explicit Content * Explicit Content The track lyrics or title include explicit …" at bounding box center [351, 247] width 182 height 75
click at [289, 254] on label "Not Explicit" at bounding box center [288, 258] width 31 height 8
click at [267, 255] on input "Not Explicit" at bounding box center [263, 258] width 7 height 7
radio input "true"
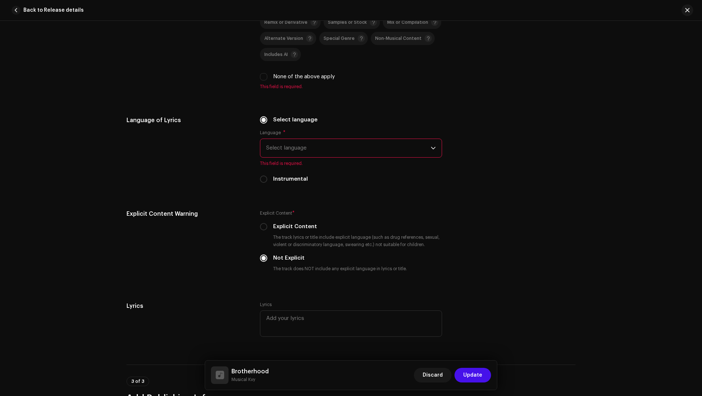
click at [294, 148] on span "Select language" at bounding box center [348, 148] width 165 height 18
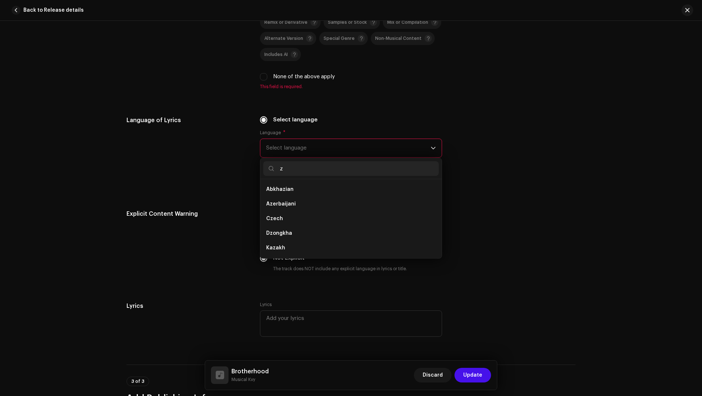
scroll to position [0, 0]
type input "zu"
click at [289, 189] on li "Zulu" at bounding box center [351, 189] width 176 height 15
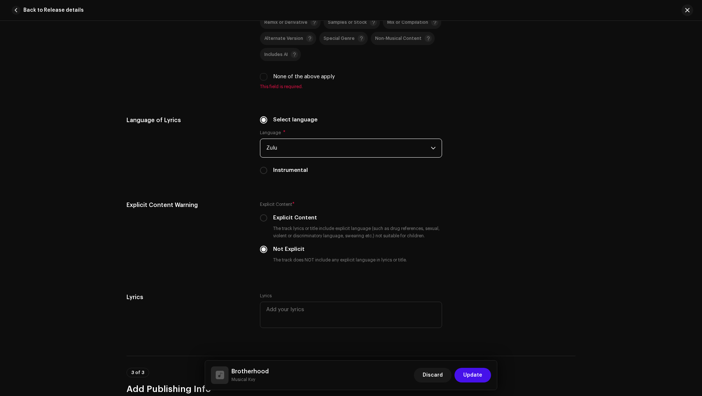
click at [318, 79] on label "None of the above apply" at bounding box center [304, 77] width 62 height 8
click at [267, 79] on input "None of the above apply" at bounding box center [263, 76] width 7 height 7
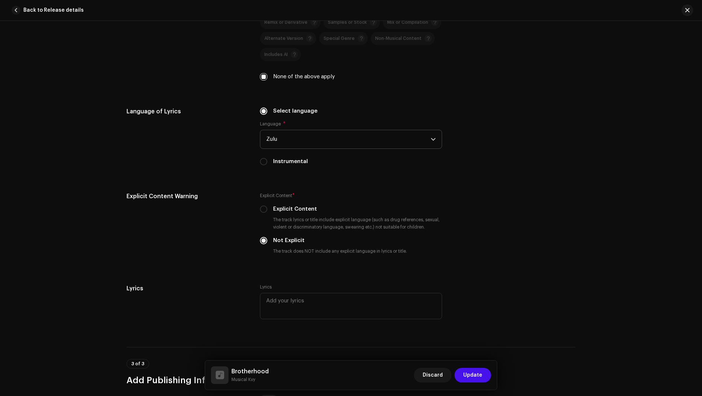
click at [318, 77] on label "None of the above apply" at bounding box center [304, 77] width 62 height 8
click at [267, 77] on input "None of the above apply" at bounding box center [263, 76] width 7 height 7
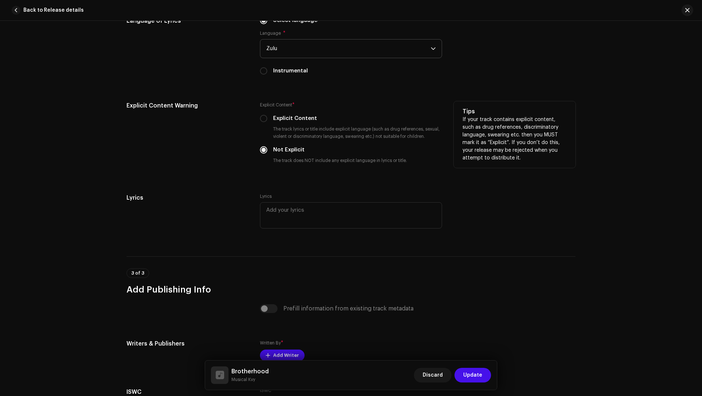
scroll to position [1171, 0]
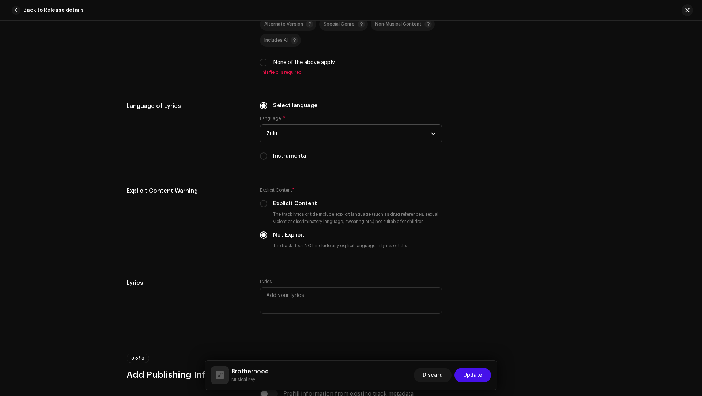
click at [311, 60] on label "None of the above apply" at bounding box center [304, 63] width 62 height 8
click at [267, 60] on input "None of the above apply" at bounding box center [263, 62] width 7 height 7
checkbox input "true"
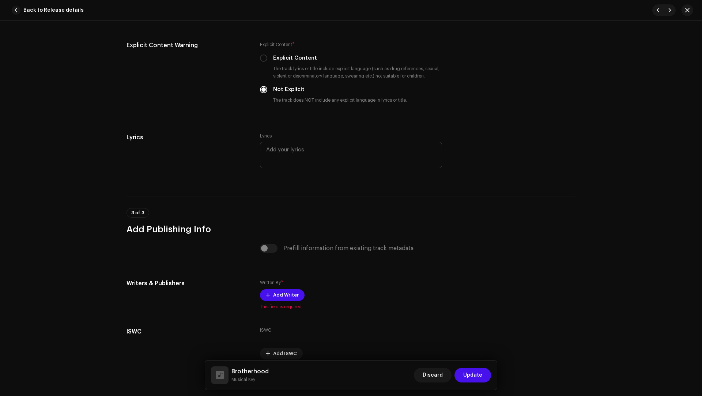
scroll to position [1340, 0]
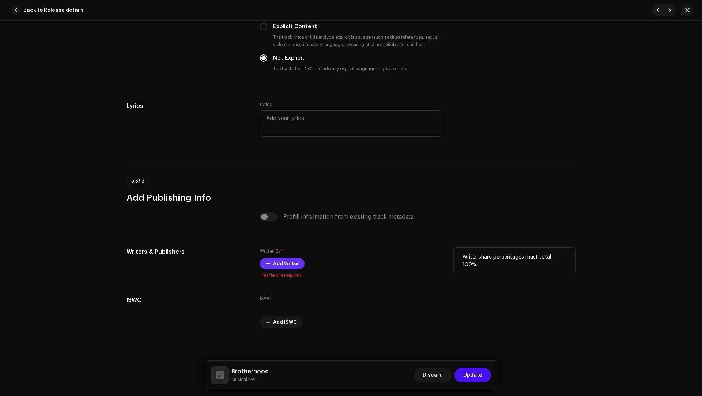
click at [273, 258] on span "Add Writer" at bounding box center [286, 263] width 26 height 15
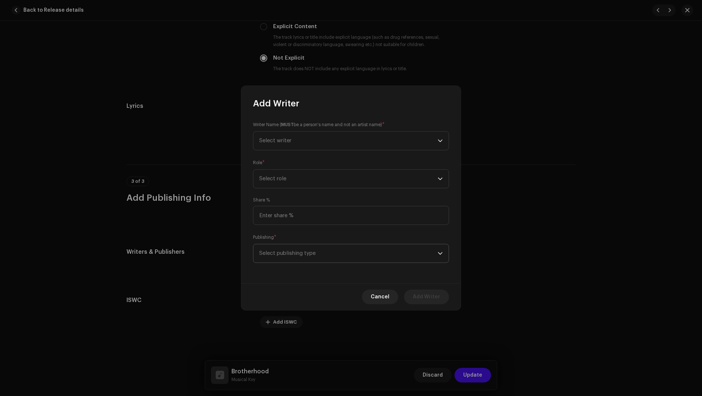
click at [290, 247] on span "Select publishing type" at bounding box center [348, 253] width 179 height 18
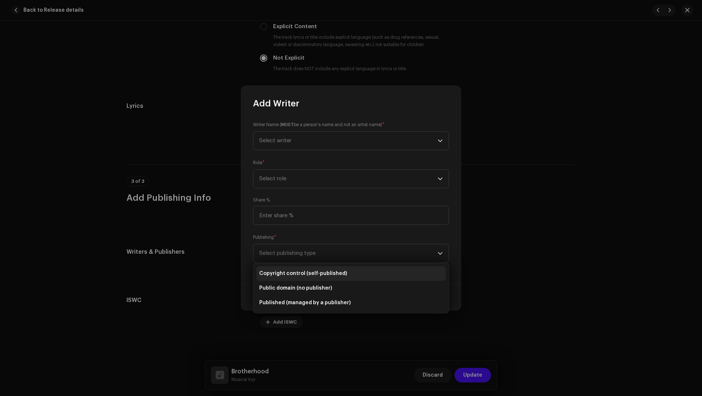
click at [293, 274] on span "Copyright control (self-published)" at bounding box center [303, 273] width 88 height 7
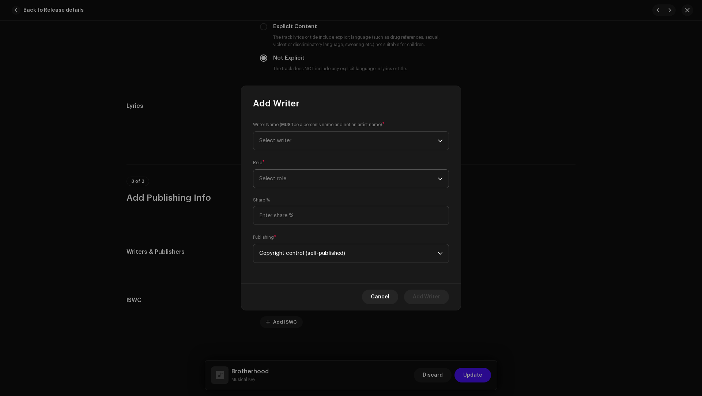
click at [293, 184] on span "Select role" at bounding box center [348, 179] width 179 height 18
click at [289, 244] on span "Composer & Lyricist" at bounding box center [285, 242] width 52 height 7
click at [285, 138] on span "Select writer" at bounding box center [275, 140] width 32 height 5
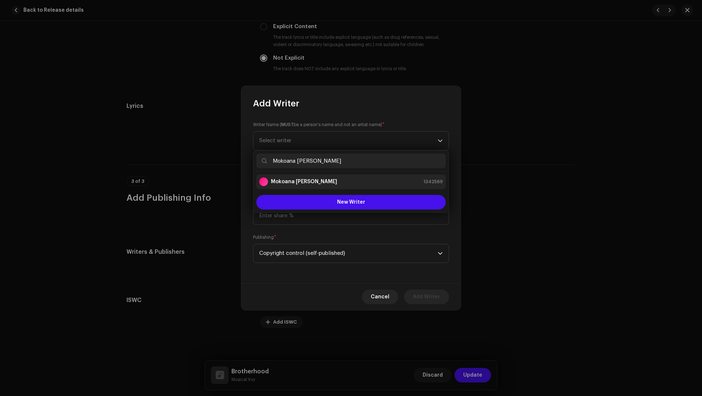
type input "Mokoana Glen"
click at [303, 180] on strong "Mokoana Glen" at bounding box center [304, 181] width 66 height 7
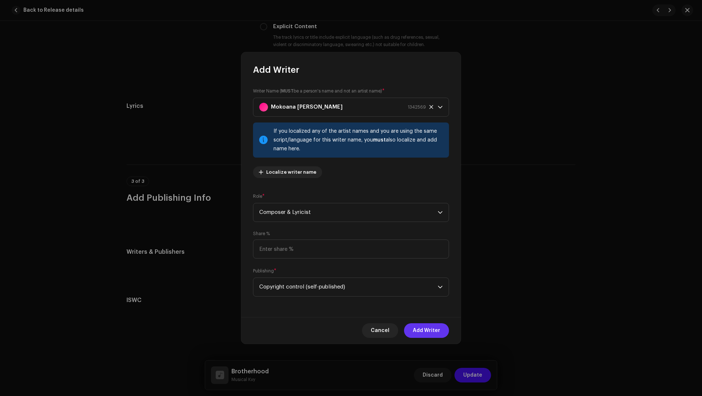
click at [423, 328] on span "Add Writer" at bounding box center [426, 330] width 27 height 15
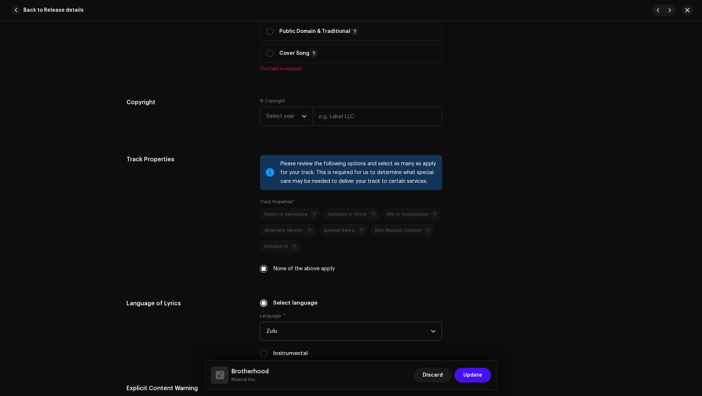
scroll to position [837, 0]
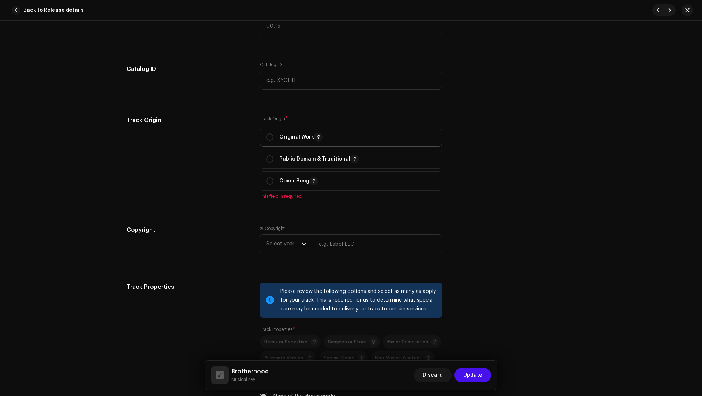
click at [287, 133] on p "Original Work" at bounding box center [301, 137] width 44 height 9
radio input "true"
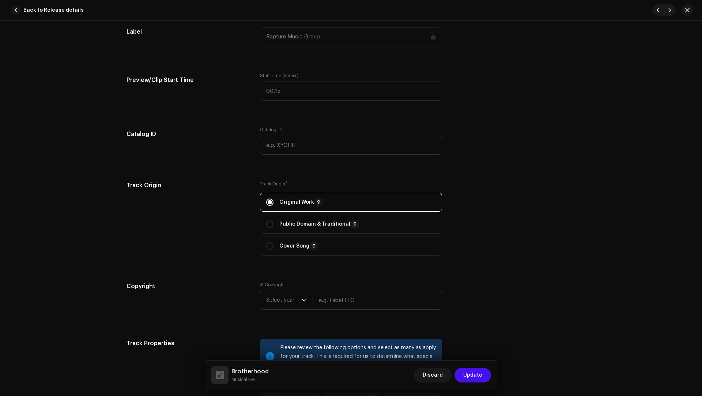
scroll to position [642, 0]
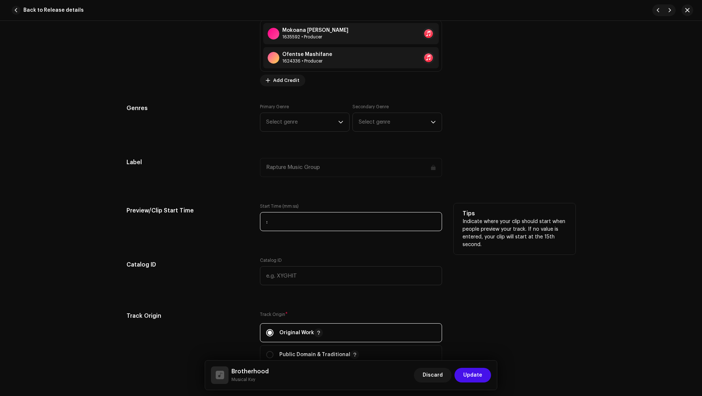
click at [279, 212] on input ":" at bounding box center [351, 221] width 182 height 19
paste input "01:39"
type input "01:39"
click at [267, 113] on span "Select genre" at bounding box center [302, 122] width 72 height 18
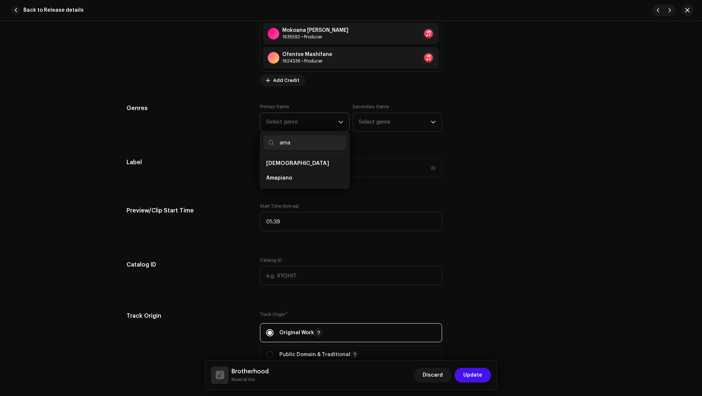
type input "ama"
click at [280, 168] on li "[DEMOGRAPHIC_DATA]" at bounding box center [304, 163] width 83 height 15
click at [314, 166] on li "[DEMOGRAPHIC_DATA]" at bounding box center [304, 163] width 83 height 15
click at [311, 171] on li "Amapiano" at bounding box center [304, 178] width 83 height 15
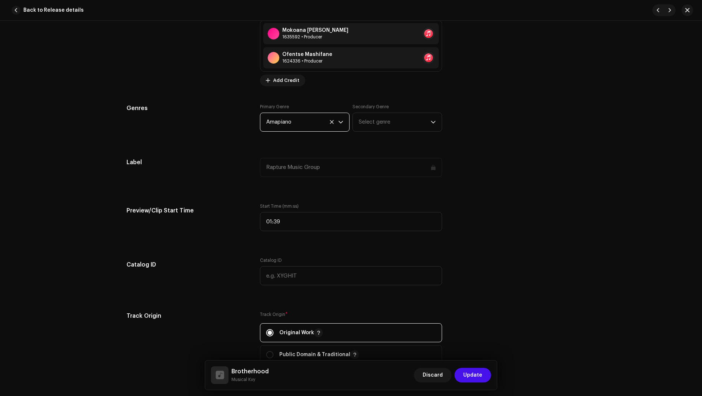
click at [353, 131] on div "Primary Genre Amapiano Secondary Genre Select genre" at bounding box center [351, 122] width 182 height 37
click at [372, 125] on span "Select genre" at bounding box center [395, 122] width 72 height 18
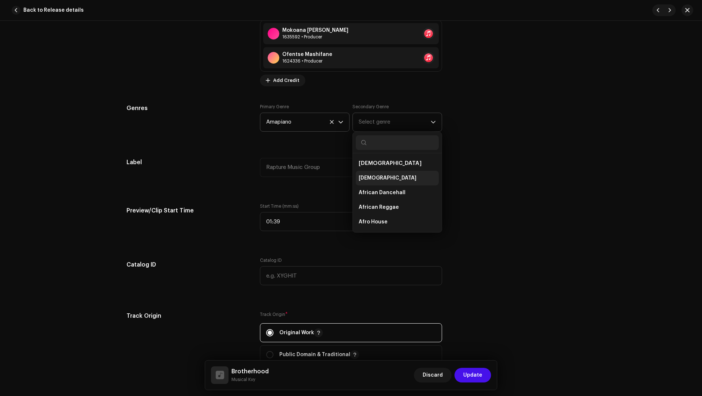
click at [374, 179] on span "[DEMOGRAPHIC_DATA]" at bounding box center [388, 177] width 58 height 7
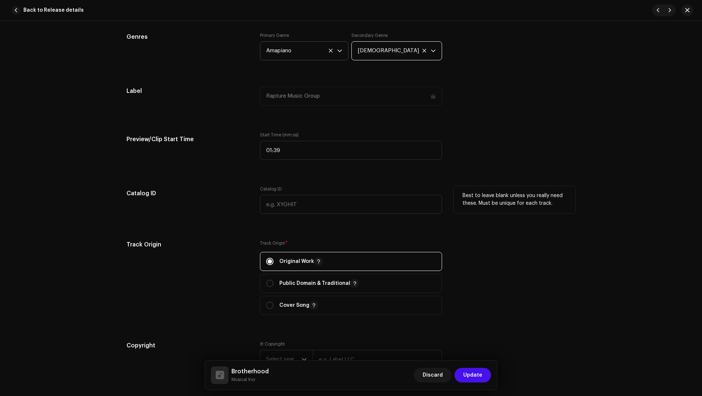
scroll to position [732, 0]
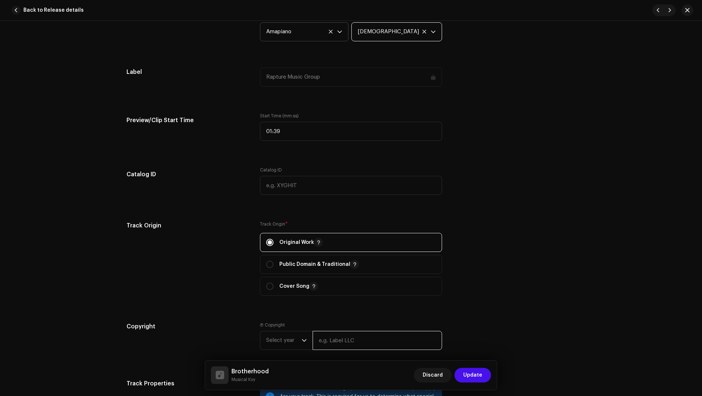
click at [334, 335] on input "text" at bounding box center [378, 340] width 130 height 19
paste input "Exclusive Yano Hub"
type input "Exclusive Yano Hub"
click at [279, 341] on span "Select year" at bounding box center [283, 340] width 35 height 18
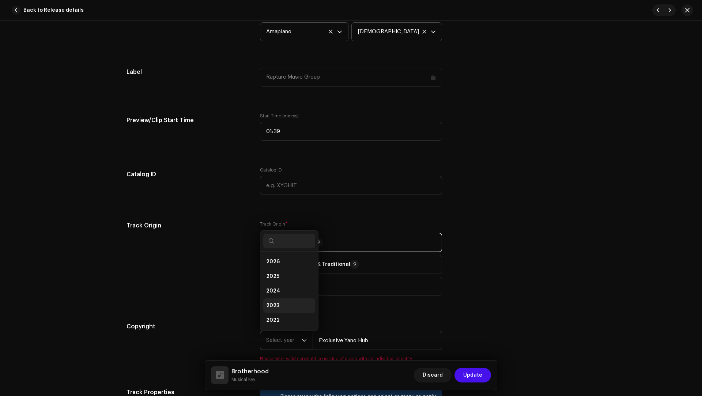
scroll to position [12, 0]
click at [273, 267] on li "2025" at bounding box center [289, 265] width 52 height 15
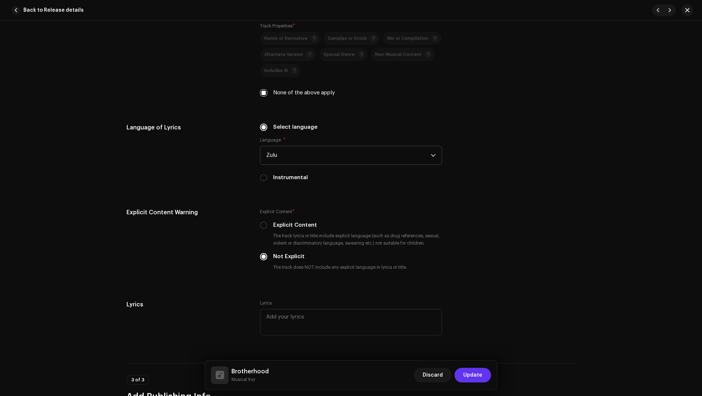
scroll to position [1133, 0]
drag, startPoint x: 476, startPoint y: 374, endPoint x: 477, endPoint y: 366, distance: 7.4
click at [476, 374] on span "Update" at bounding box center [472, 375] width 19 height 15
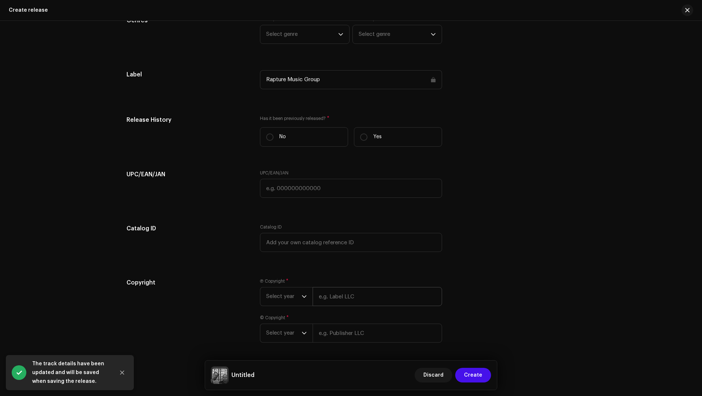
scroll to position [1185, 0]
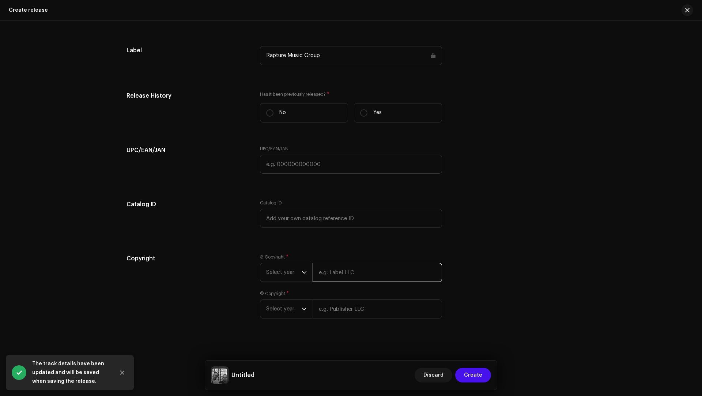
click at [357, 277] on input "text" at bounding box center [378, 272] width 130 height 19
paste input "Exclusive Yano Hub"
type input "Exclusive Yano Hub"
click at [337, 318] on div "Ⓟ Copyright * Select year Exclusive Yano Hub © Copyright * Select year" at bounding box center [351, 290] width 182 height 73
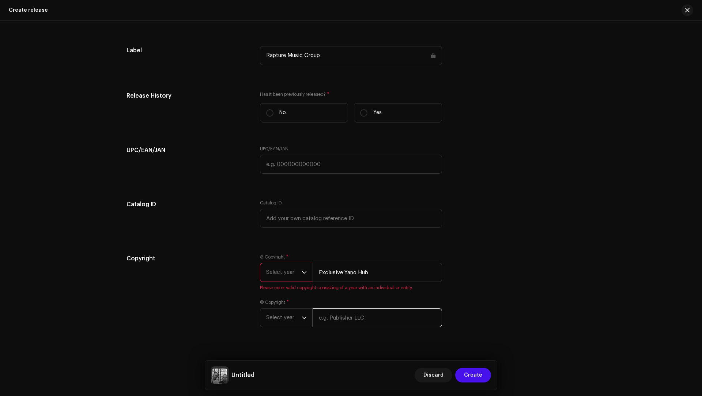
click at [337, 318] on input "text" at bounding box center [378, 317] width 130 height 19
paste input "Exclusive Yano Hub"
type input "Exclusive Yano Hub"
click at [285, 324] on span "Select year" at bounding box center [283, 318] width 35 height 18
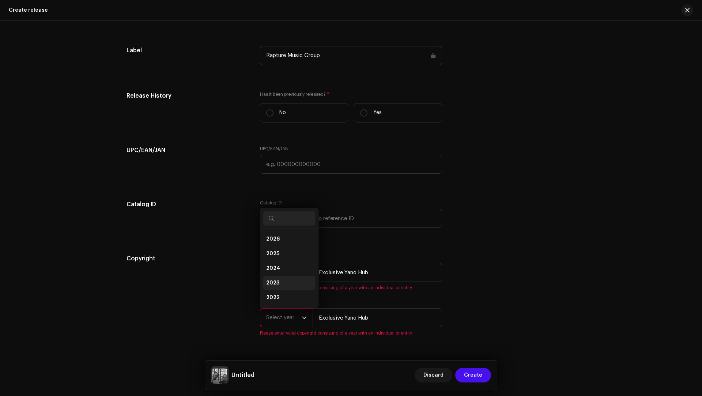
scroll to position [12, 0]
click at [275, 242] on span "2025" at bounding box center [272, 242] width 13 height 7
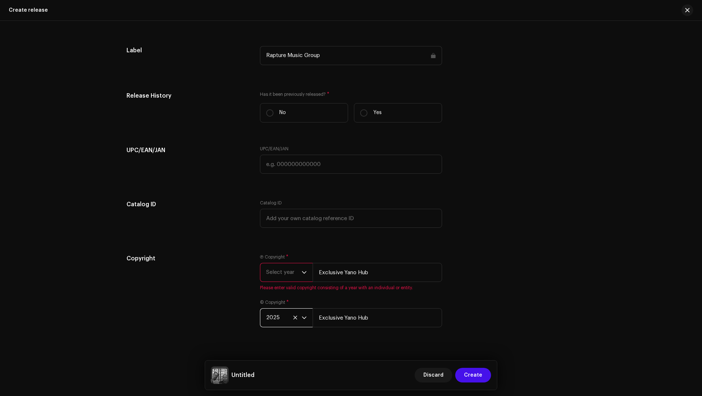
click at [282, 279] on span "Select year" at bounding box center [283, 272] width 35 height 18
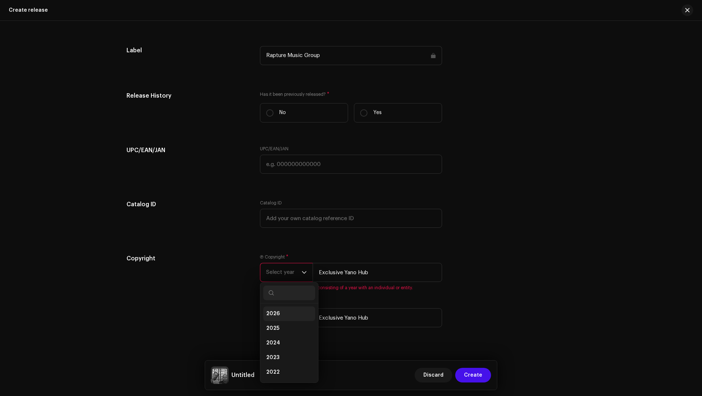
drag, startPoint x: 273, startPoint y: 324, endPoint x: 263, endPoint y: 310, distance: 16.8
click at [272, 325] on span "2025" at bounding box center [272, 328] width 13 height 7
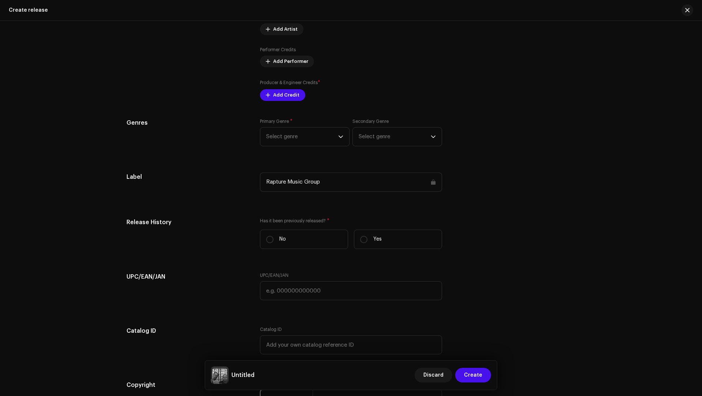
scroll to position [999, 0]
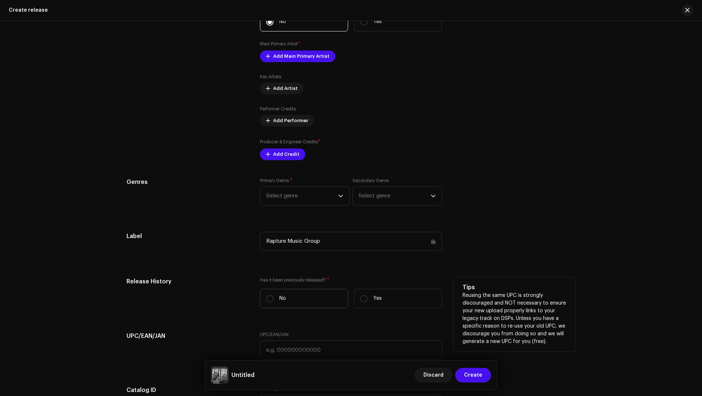
click at [287, 305] on label "No" at bounding box center [304, 298] width 88 height 19
click at [274, 303] on input "No" at bounding box center [269, 298] width 7 height 7
radio input "true"
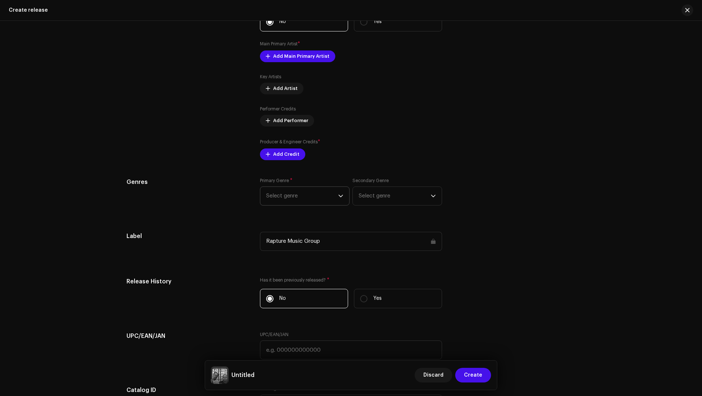
click at [288, 202] on span "Select genre" at bounding box center [302, 196] width 72 height 18
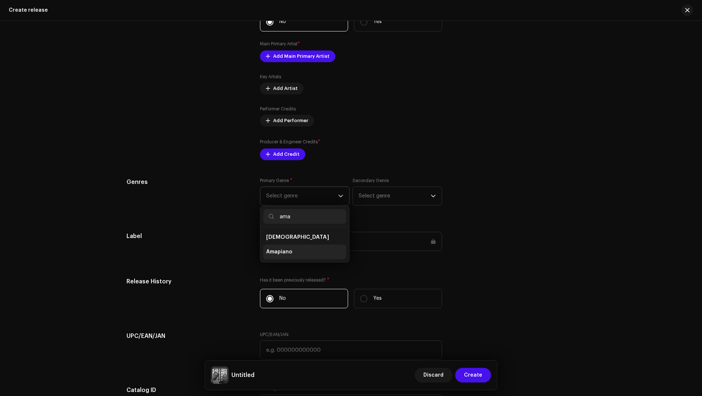
type input "ama"
click at [269, 248] on span "Amapiano" at bounding box center [279, 251] width 26 height 7
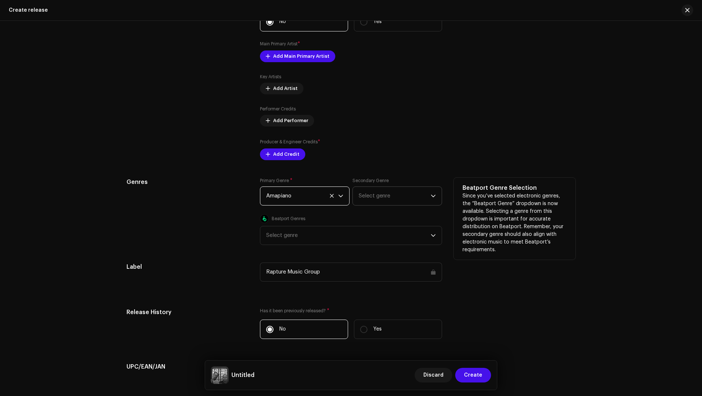
click at [380, 196] on span "Select genre" at bounding box center [395, 196] width 72 height 18
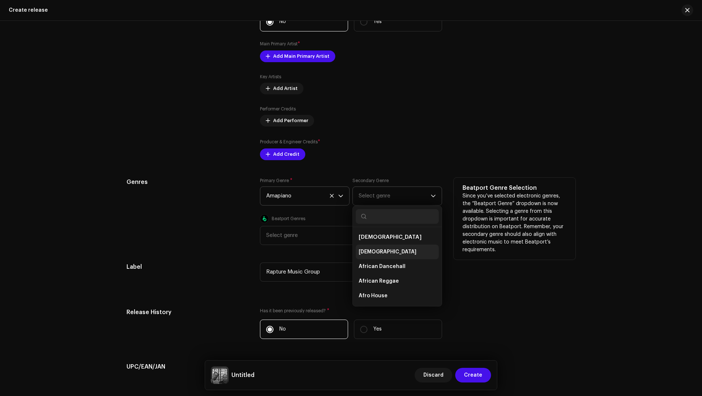
click at [372, 248] on span "[DEMOGRAPHIC_DATA]" at bounding box center [388, 251] width 58 height 7
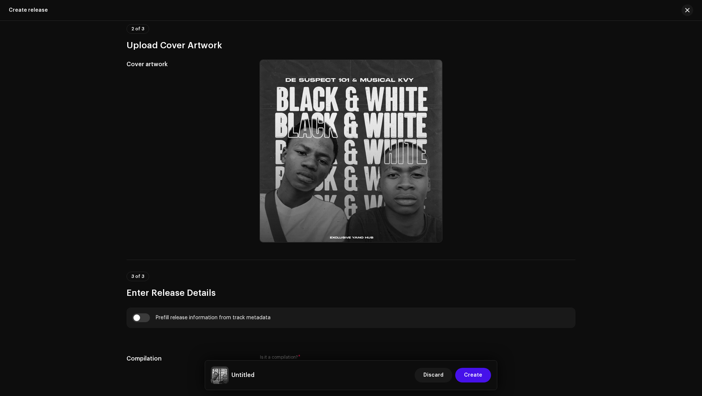
scroll to position [142, 0]
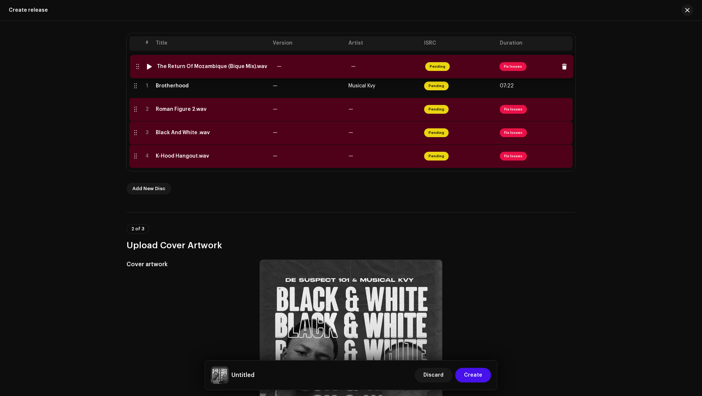
drag, startPoint x: 133, startPoint y: 157, endPoint x: 135, endPoint y: 68, distance: 89.3
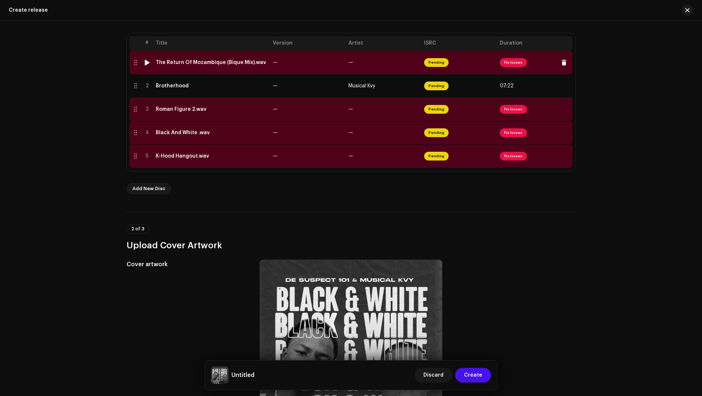
click at [217, 61] on div "The Return Of Mozambique (Bique Mix).wav" at bounding box center [211, 63] width 110 height 6
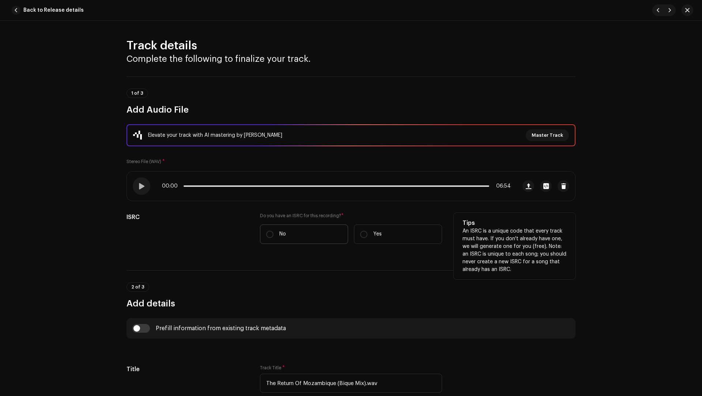
click at [296, 229] on label "No" at bounding box center [304, 234] width 88 height 19
click at [274, 231] on input "No" at bounding box center [269, 234] width 7 height 7
radio input "true"
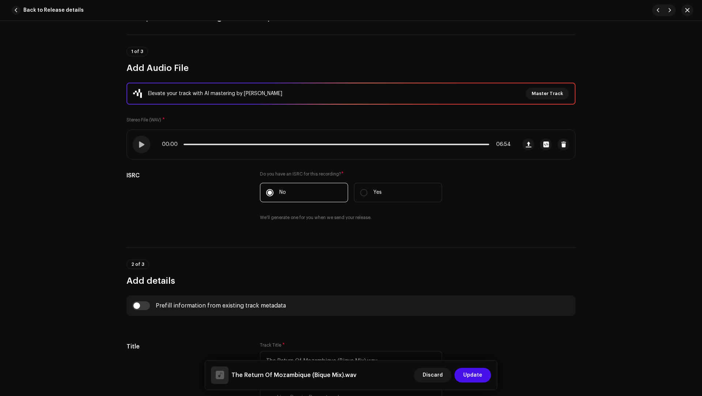
scroll to position [168, 0]
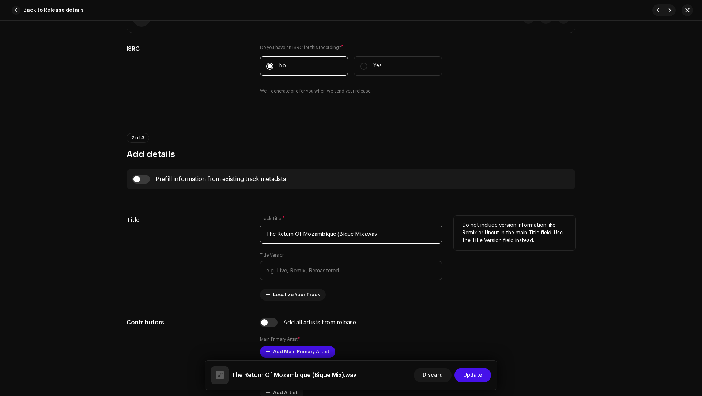
click at [389, 225] on input "The Return Of Mozambique (Bique Mix).wav" at bounding box center [351, 234] width 182 height 19
paste input "(Bique Way)"
click at [334, 230] on input "The Return Of Mozambique(Bique Way)" at bounding box center [351, 234] width 182 height 19
type input "The Return Of Mozambique (Bique Way)"
click at [149, 179] on div "Prefill information from existing track metadata" at bounding box center [351, 179] width 438 height 9
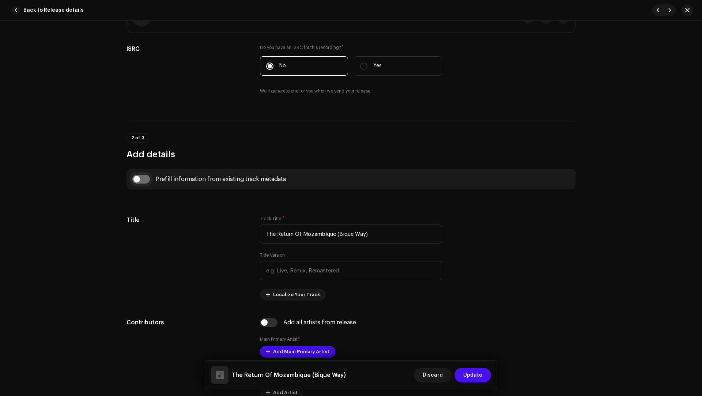
click at [146, 179] on input "checkbox" at bounding box center [141, 179] width 18 height 9
checkbox input "true"
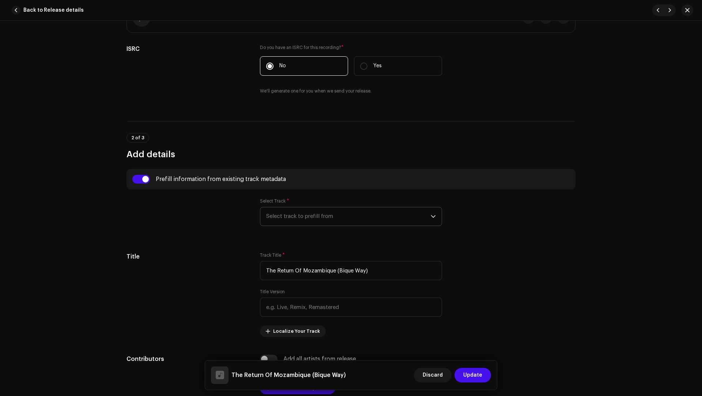
click at [293, 217] on span "Select track to prefill from" at bounding box center [348, 216] width 165 height 18
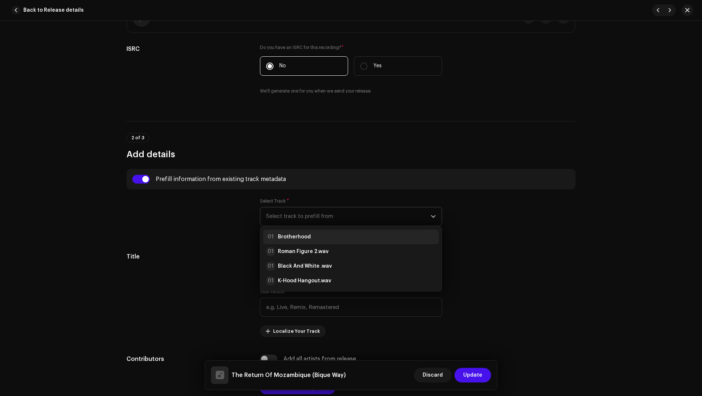
click at [294, 233] on strong "Brotherhood" at bounding box center [294, 236] width 33 height 7
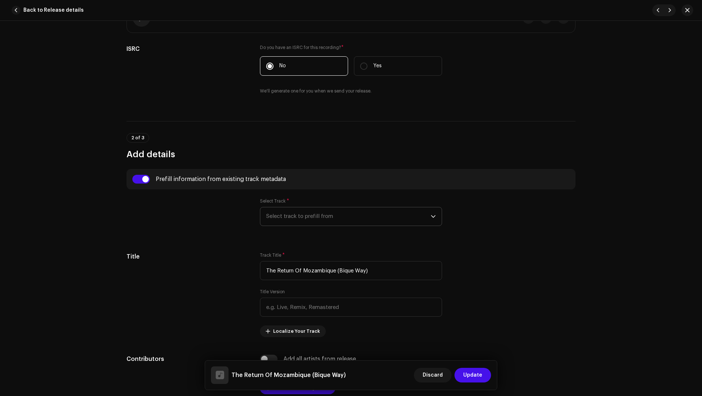
type input "01:39"
radio input "true"
type input "Exclusive Yano Hub"
checkbox input "true"
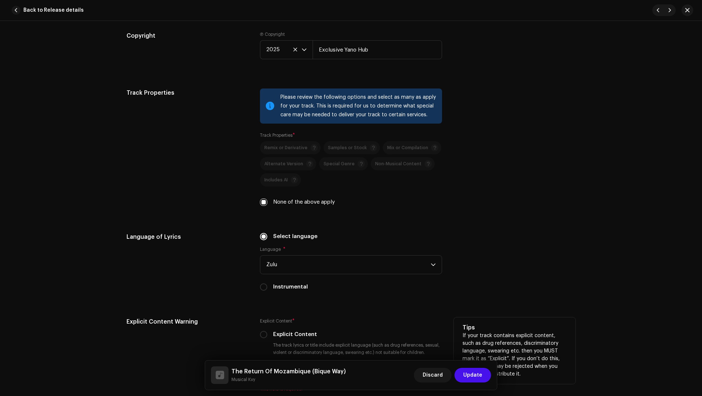
scroll to position [1107, 0]
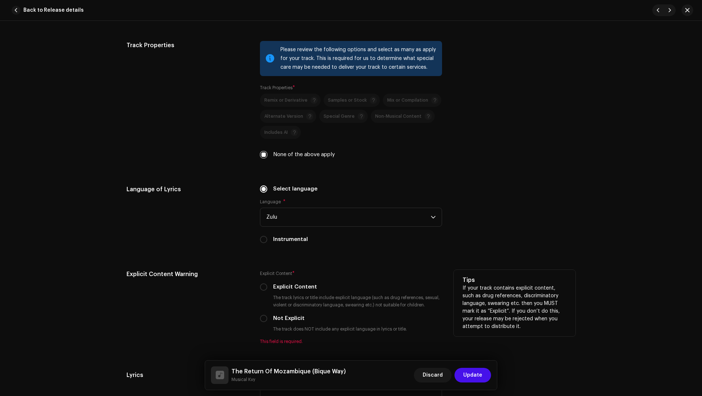
click at [287, 315] on label "Not Explicit" at bounding box center [288, 319] width 31 height 8
click at [267, 315] on input "Not Explicit" at bounding box center [263, 318] width 7 height 7
radio input "true"
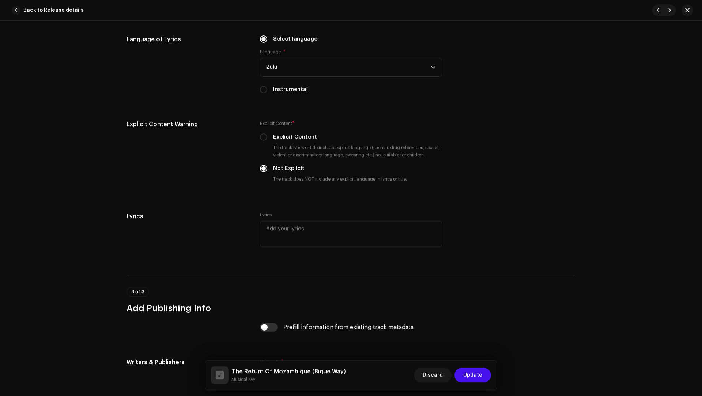
scroll to position [1367, 0]
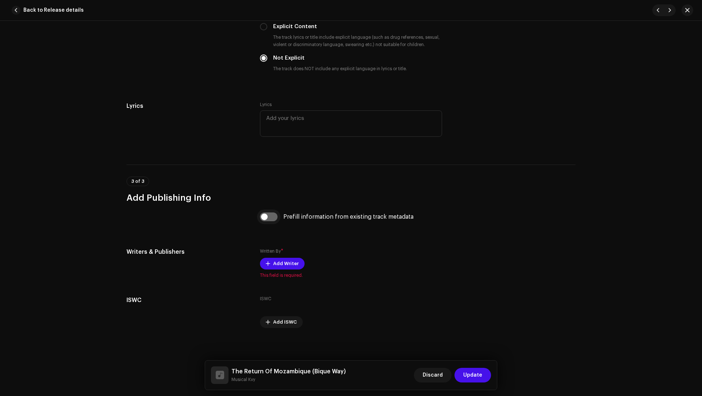
click at [274, 217] on input "checkbox" at bounding box center [269, 217] width 18 height 9
checkbox input "true"
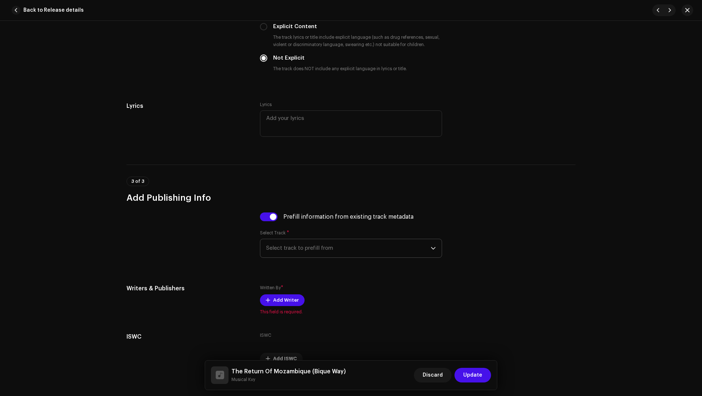
click at [301, 239] on span "Select track to prefill from" at bounding box center [348, 248] width 165 height 18
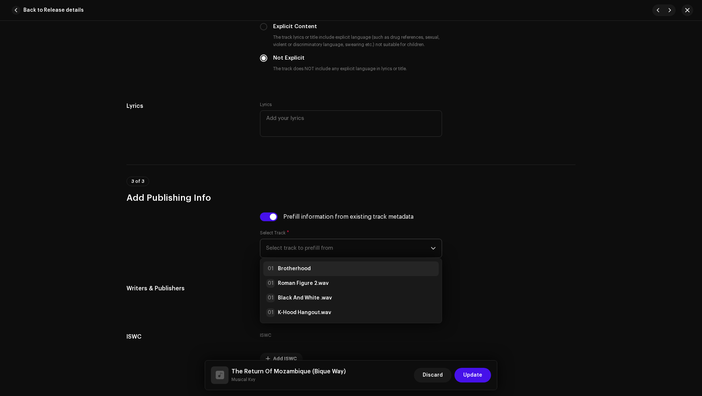
click at [309, 272] on li "01 Brotherhood" at bounding box center [351, 269] width 176 height 15
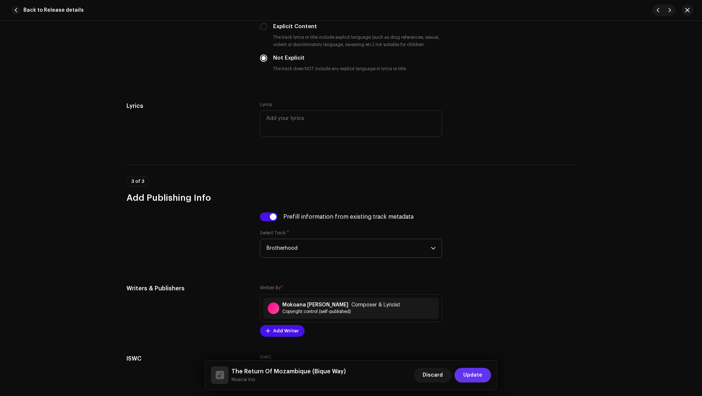
click at [485, 377] on button "Update" at bounding box center [473, 375] width 37 height 15
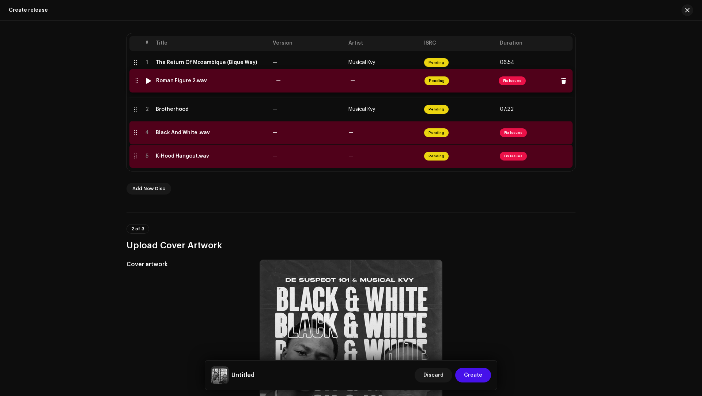
drag, startPoint x: 134, startPoint y: 110, endPoint x: 135, endPoint y: 82, distance: 28.2
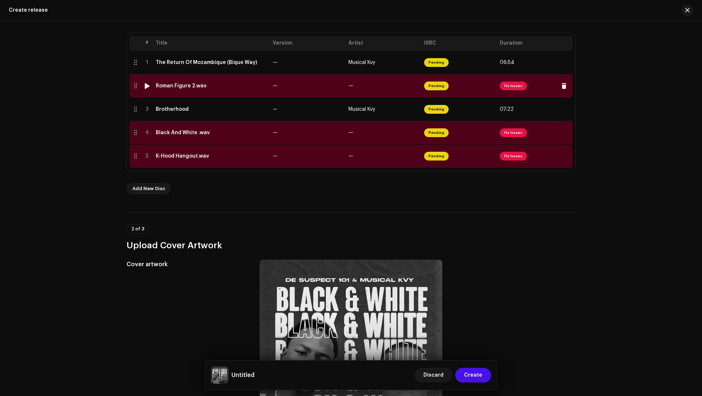
click at [222, 92] on td "Roman Figure 2.wav" at bounding box center [211, 85] width 117 height 23
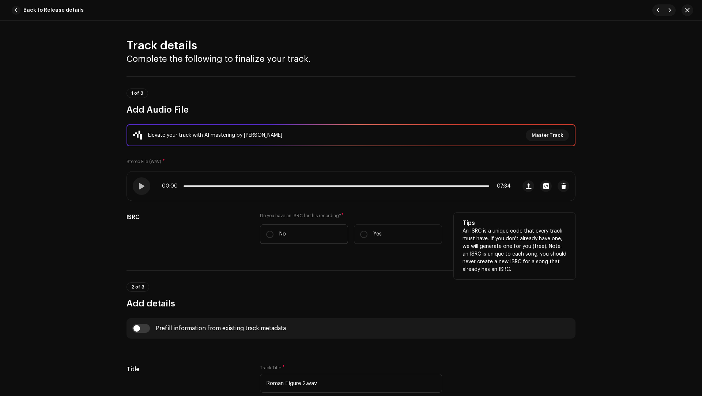
click at [302, 230] on label "No" at bounding box center [304, 234] width 88 height 19
click at [274, 231] on input "No" at bounding box center [269, 234] width 7 height 7
radio input "true"
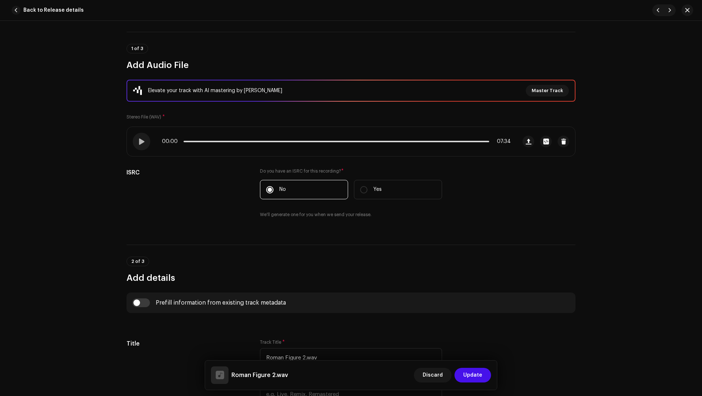
scroll to position [85, 0]
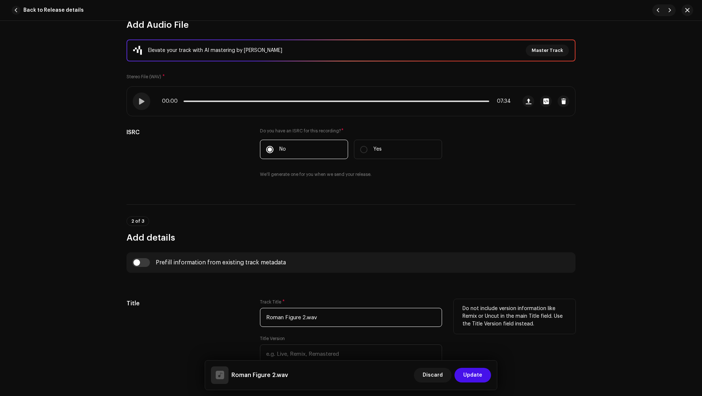
drag, startPoint x: 341, startPoint y: 319, endPoint x: 330, endPoint y: 306, distance: 17.1
click at [330, 306] on div "Track Title * Roman Figure 2.wav" at bounding box center [351, 313] width 182 height 28
paste input "text"
type input "Roman Figure 2"
click at [136, 261] on input "checkbox" at bounding box center [141, 262] width 18 height 9
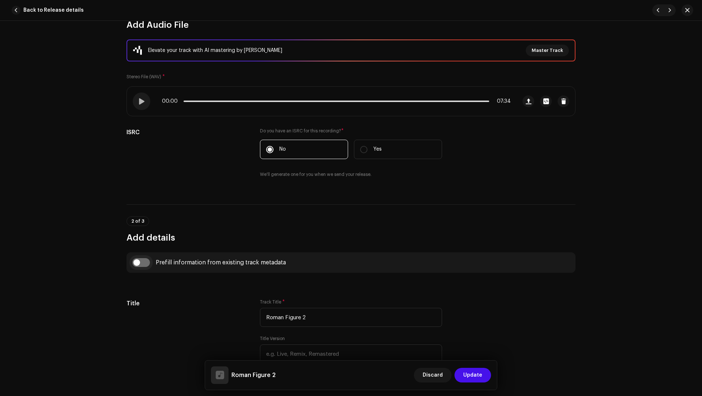
checkbox input "true"
click at [268, 296] on span "Select track to prefill from" at bounding box center [348, 300] width 165 height 18
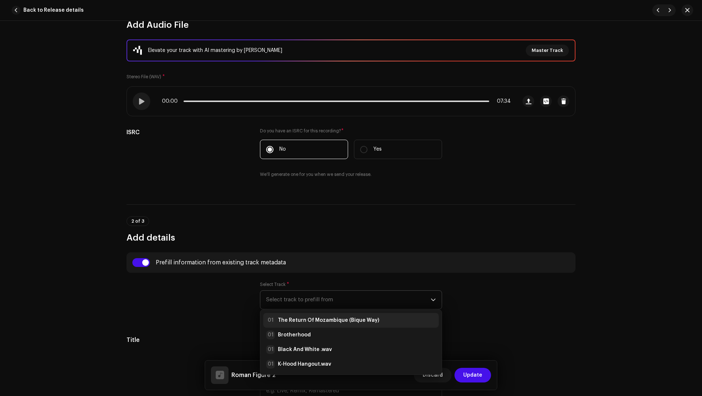
click at [305, 323] on li "01 The Return Of Mozambique (Bique Way)" at bounding box center [351, 320] width 176 height 15
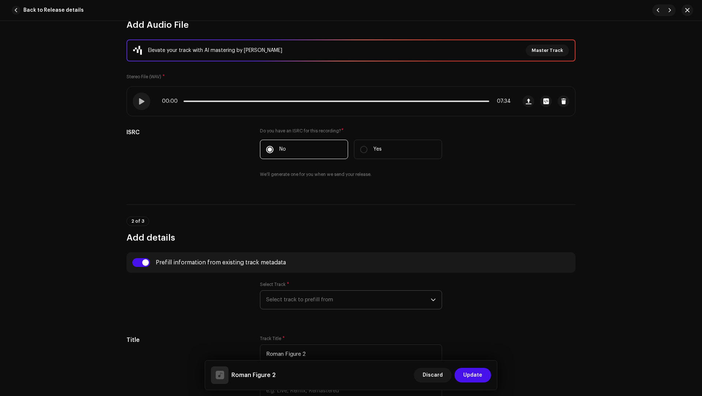
type input "01:39"
radio input "true"
type input "Exclusive Yano Hub"
checkbox input "true"
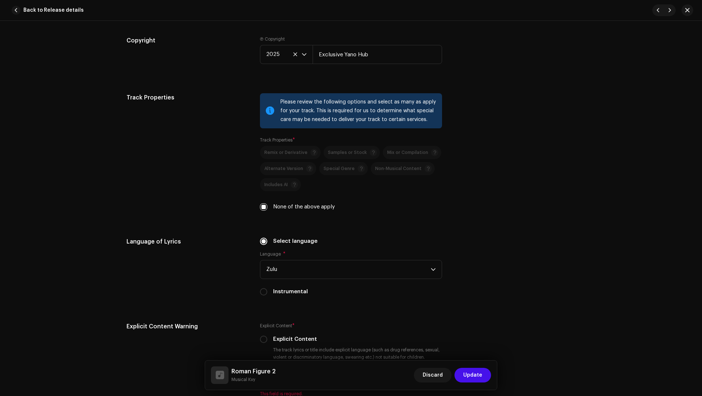
scroll to position [1217, 0]
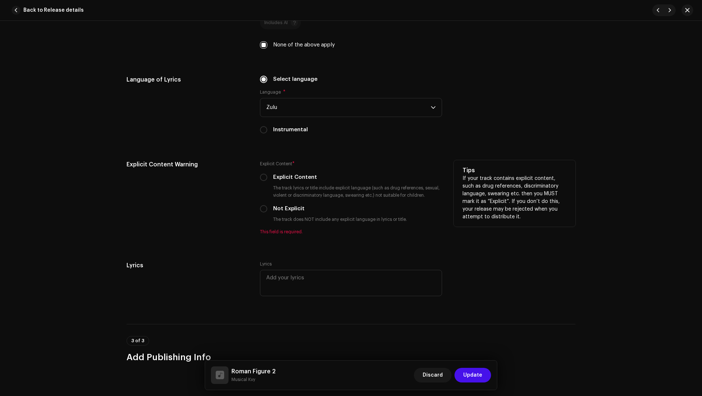
click at [297, 205] on label "Not Explicit" at bounding box center [288, 209] width 31 height 8
click at [267, 205] on input "Not Explicit" at bounding box center [263, 208] width 7 height 7
radio input "true"
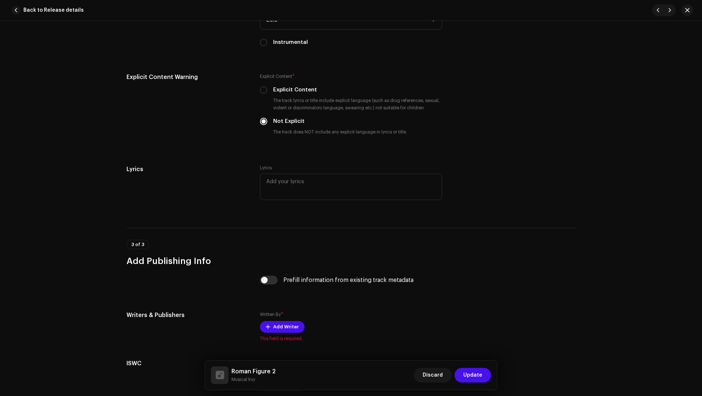
scroll to position [1367, 0]
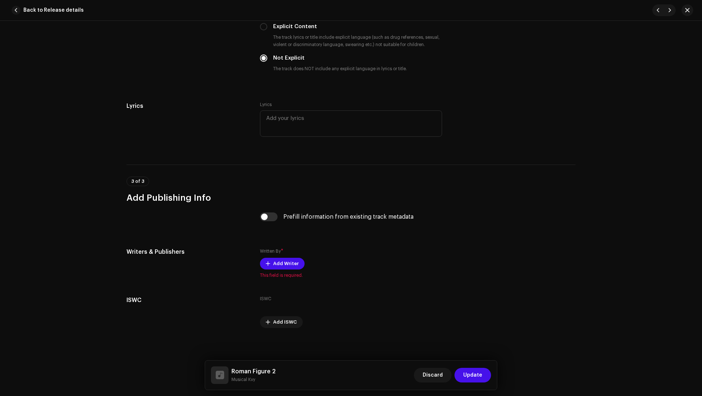
click at [276, 219] on div "Prefill information from existing track metadata" at bounding box center [351, 222] width 182 height 18
click at [273, 219] on div "Prefill information from existing track metadata" at bounding box center [351, 222] width 182 height 18
click at [268, 217] on input "checkbox" at bounding box center [269, 217] width 18 height 9
checkbox input "true"
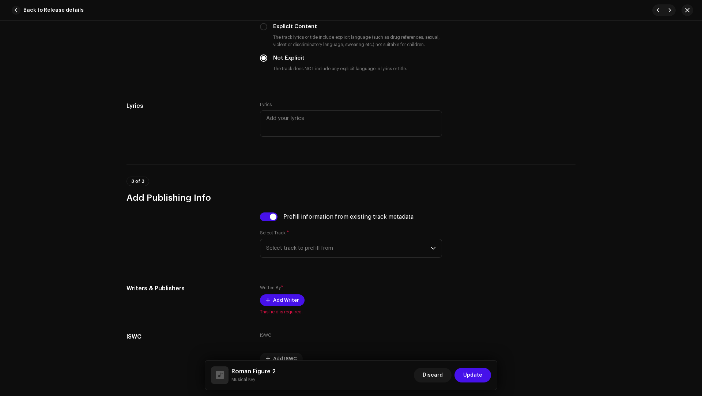
click at [313, 248] on span "Select track to prefill from" at bounding box center [348, 248] width 165 height 18
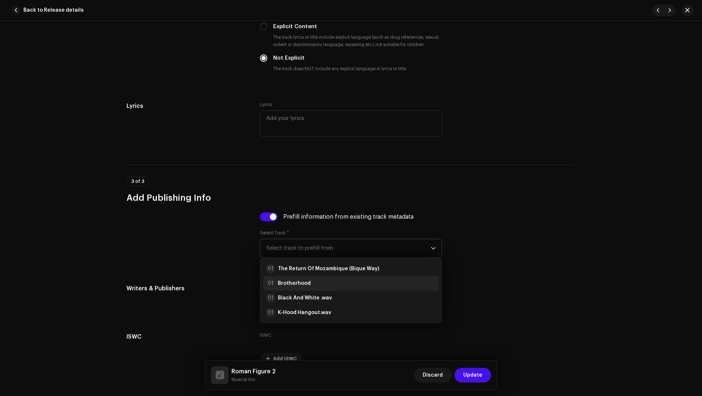
click at [315, 276] on li "01 Brotherhood" at bounding box center [351, 283] width 176 height 15
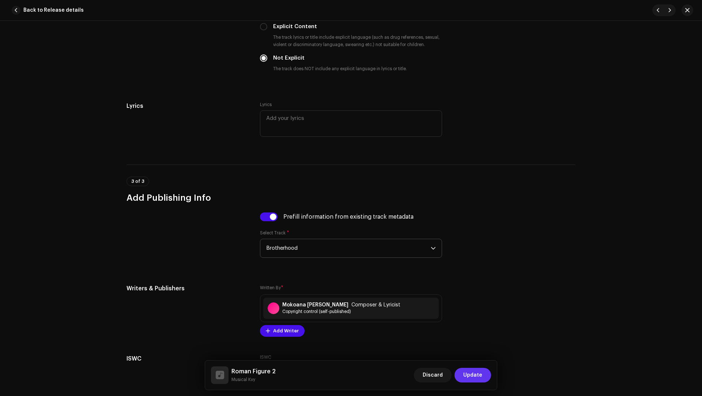
click at [468, 374] on span "Update" at bounding box center [472, 375] width 19 height 15
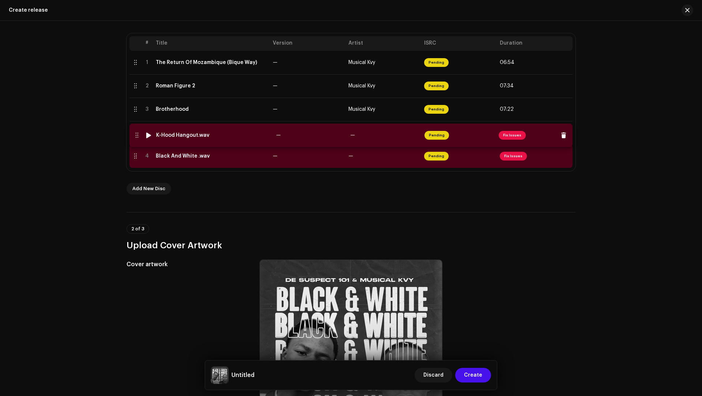
drag, startPoint x: 130, startPoint y: 156, endPoint x: 132, endPoint y: 135, distance: 20.5
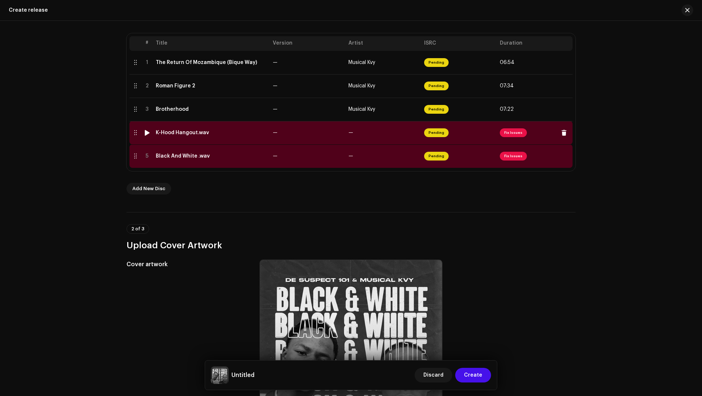
click at [225, 138] on td "K-Hood Hangout.wav" at bounding box center [211, 132] width 117 height 23
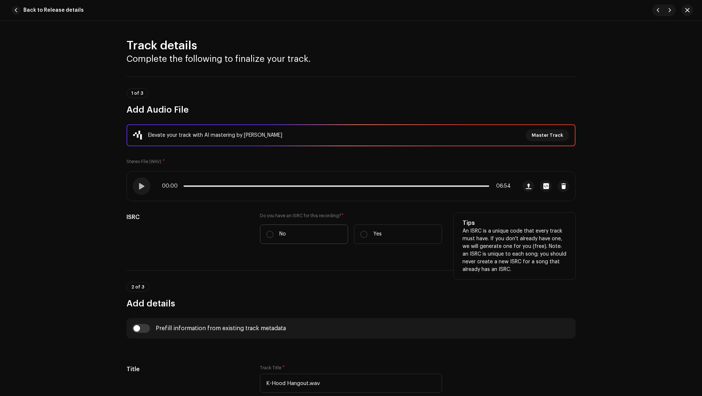
click at [284, 232] on p "No" at bounding box center [282, 234] width 7 height 8
click at [274, 232] on input "No" at bounding box center [269, 234] width 7 height 7
radio input "true"
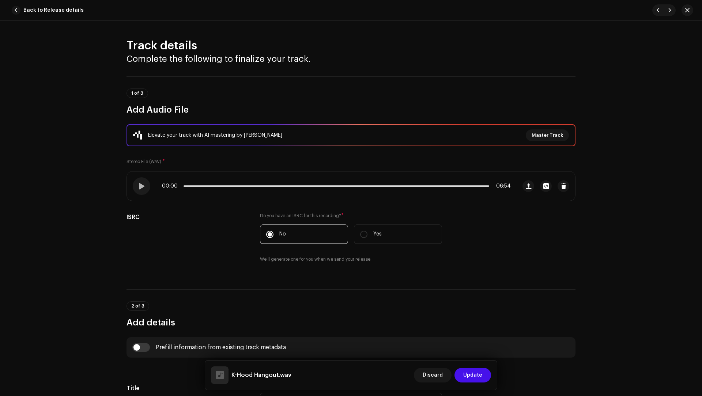
scroll to position [87, 0]
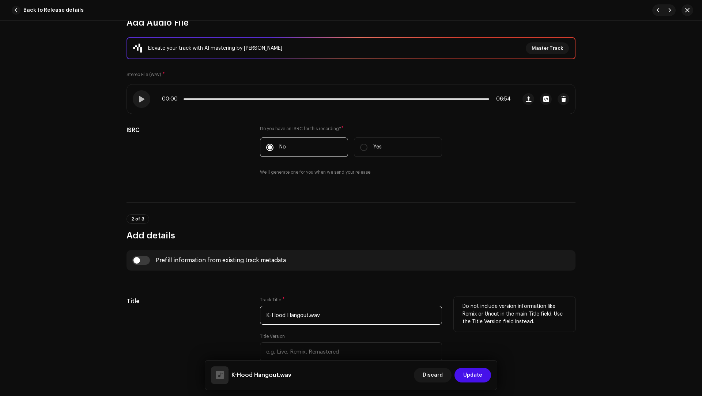
drag, startPoint x: 349, startPoint y: 319, endPoint x: 329, endPoint y: 296, distance: 29.8
click at [329, 297] on div "Track Title * K-Hood Hangout.wav" at bounding box center [351, 311] width 182 height 28
paste input "text"
type input "K-Hood Hangout"
click at [146, 260] on input "checkbox" at bounding box center [141, 260] width 18 height 9
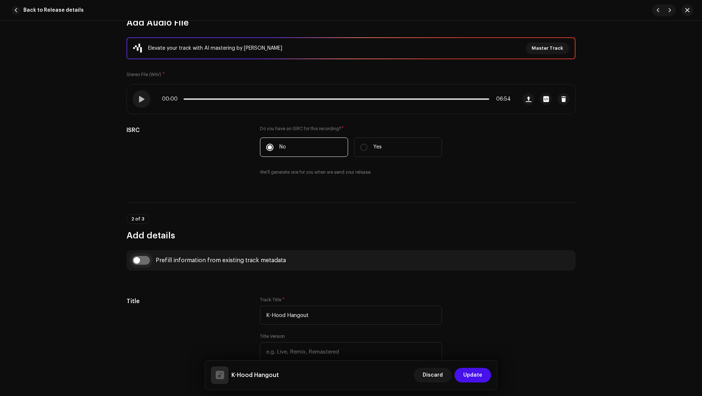
checkbox input "true"
click at [320, 299] on span "Select track to prefill from" at bounding box center [348, 298] width 165 height 18
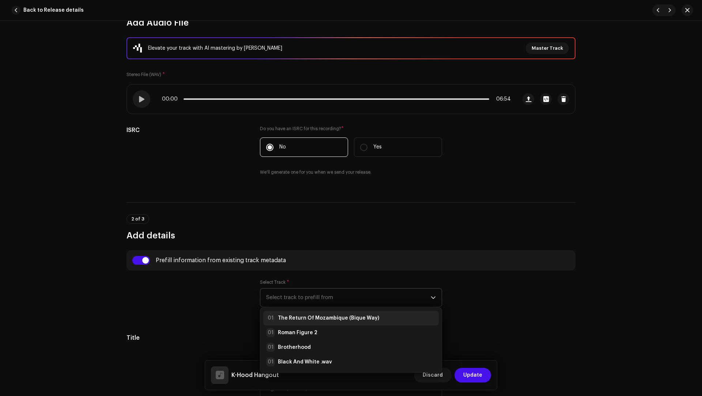
click at [290, 323] on li "01 The Return Of Mozambique (Bique Way)" at bounding box center [351, 318] width 176 height 15
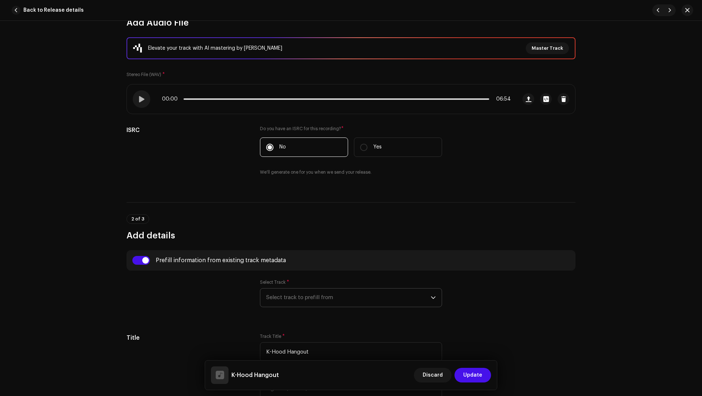
type input "01:39"
radio input "true"
type input "Exclusive Yano Hub"
checkbox input "true"
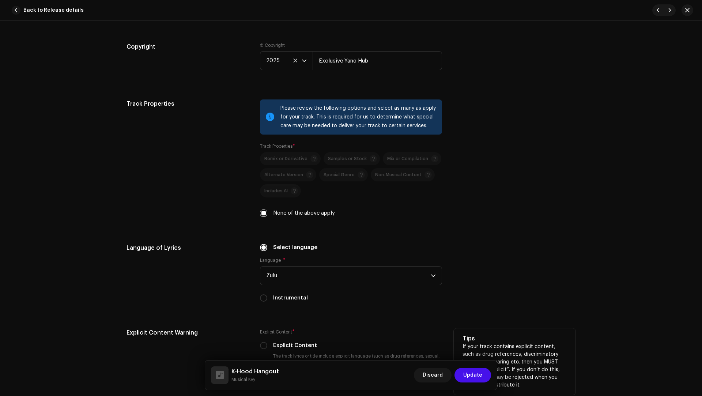
scroll to position [1151, 0]
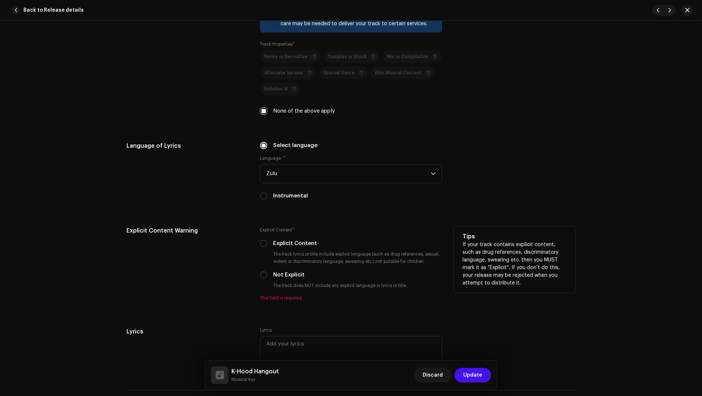
click at [285, 271] on label "Not Explicit" at bounding box center [288, 275] width 31 height 8
click at [267, 271] on input "Not Explicit" at bounding box center [263, 274] width 7 height 7
radio input "true"
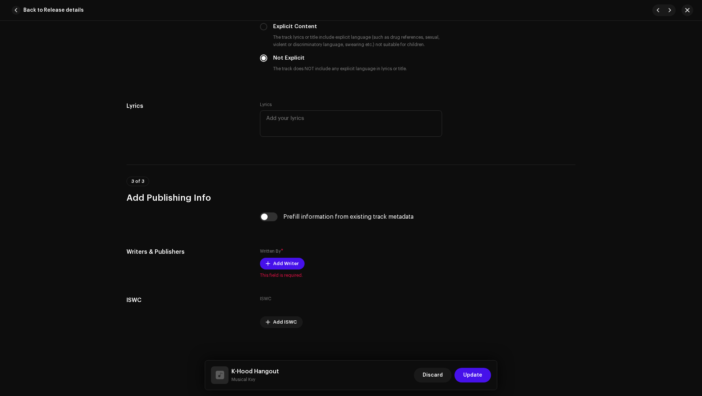
click at [270, 214] on input "checkbox" at bounding box center [269, 217] width 18 height 9
checkbox input "true"
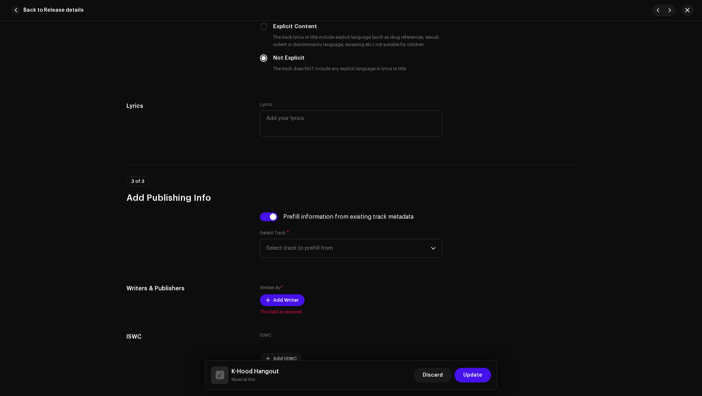
click at [322, 256] on div "Prefill information from existing track metadata Select Track * Select track to…" at bounding box center [351, 240] width 182 height 54
click at [305, 255] on span "Select track to prefill from" at bounding box center [348, 248] width 165 height 18
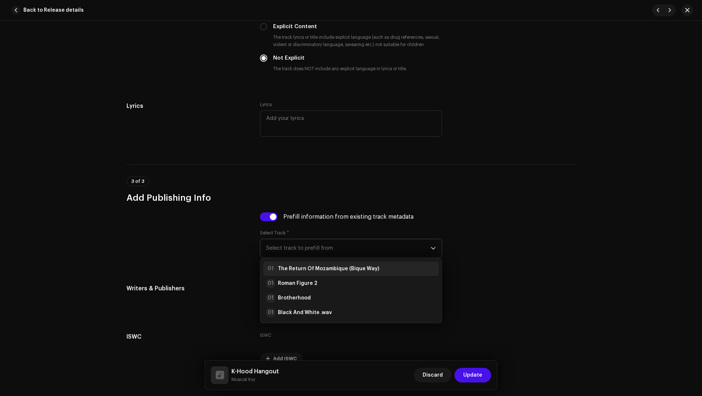
click at [308, 273] on li "01 The Return Of Mozambique (Bique Way)" at bounding box center [351, 269] width 176 height 15
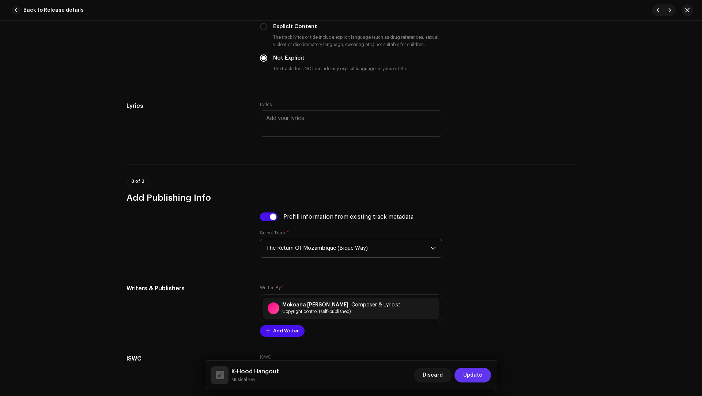
click at [485, 377] on button "Update" at bounding box center [473, 375] width 37 height 15
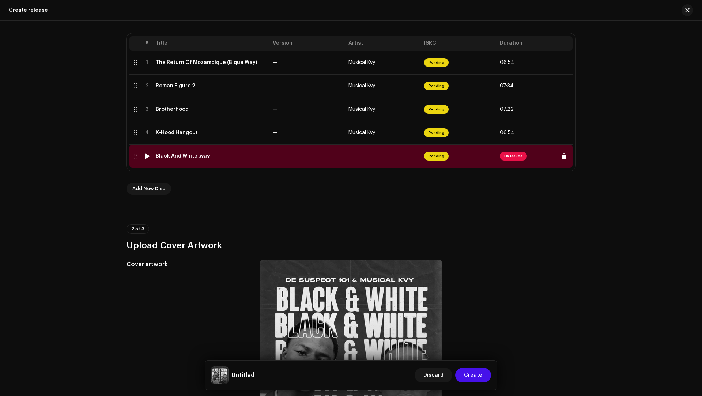
click at [250, 162] on td "Black And White .wav" at bounding box center [211, 155] width 117 height 23
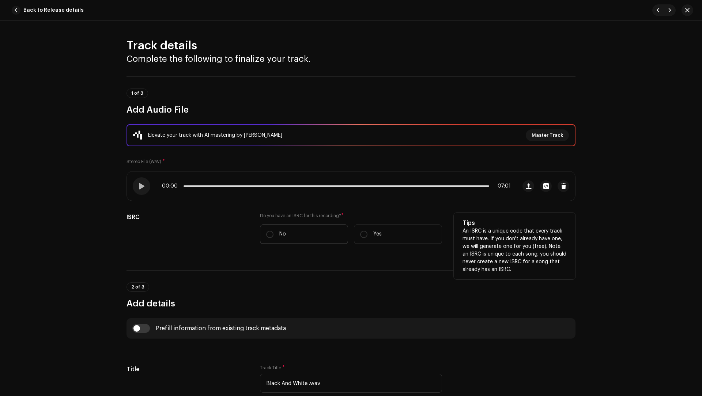
click at [295, 243] on label "No" at bounding box center [304, 234] width 88 height 19
click at [274, 238] on input "No" at bounding box center [269, 234] width 7 height 7
radio input "true"
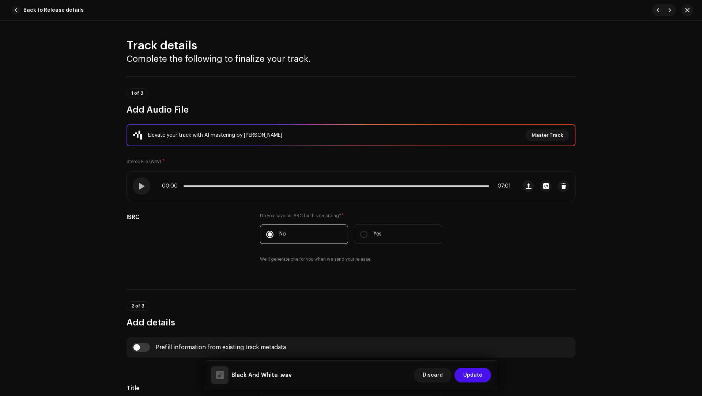
scroll to position [84, 0]
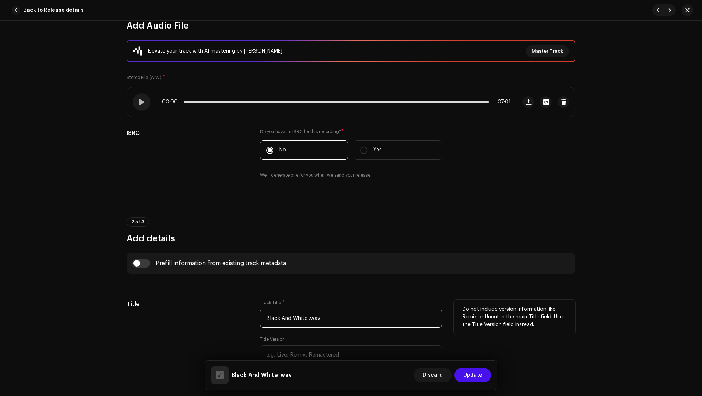
drag, startPoint x: 345, startPoint y: 320, endPoint x: 332, endPoint y: 303, distance: 21.9
click at [332, 303] on div "Track Title * Black And White .wav" at bounding box center [351, 314] width 182 height 28
paste input "text"
type input "Black And White"
click at [146, 266] on input "checkbox" at bounding box center [141, 263] width 18 height 9
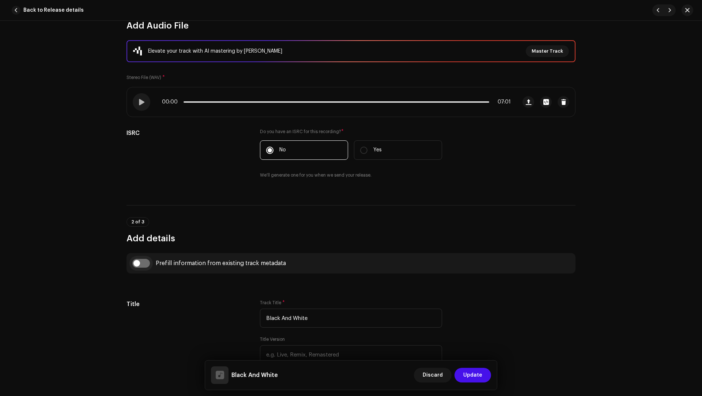
checkbox input "true"
click at [260, 291] on p-select "Select track to prefill from" at bounding box center [351, 300] width 182 height 19
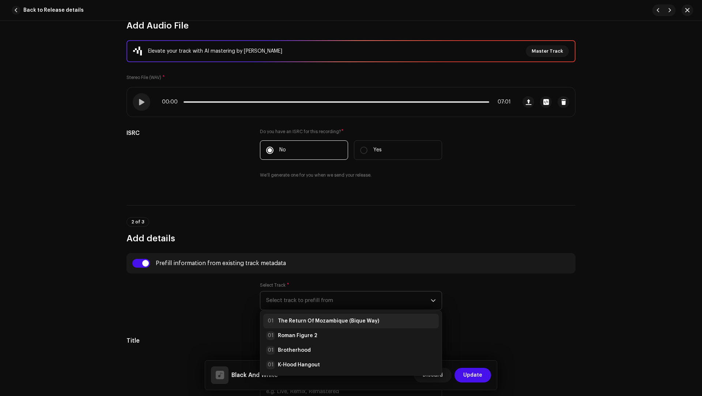
click at [305, 314] on li "01 The Return Of Mozambique (Bique Way)" at bounding box center [351, 321] width 176 height 15
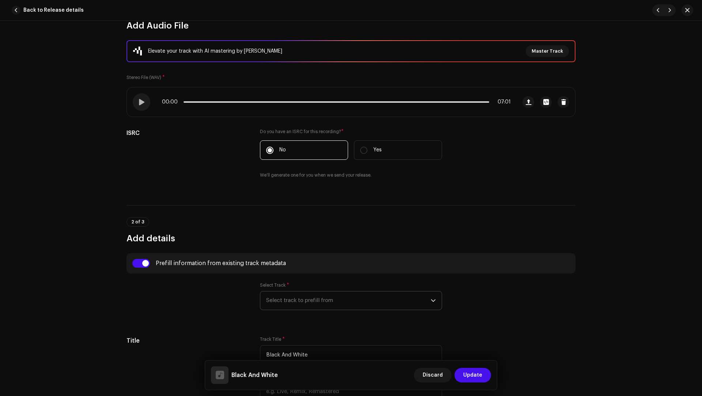
type input "01:39"
radio input "true"
type input "Exclusive Yano Hub"
checkbox input "true"
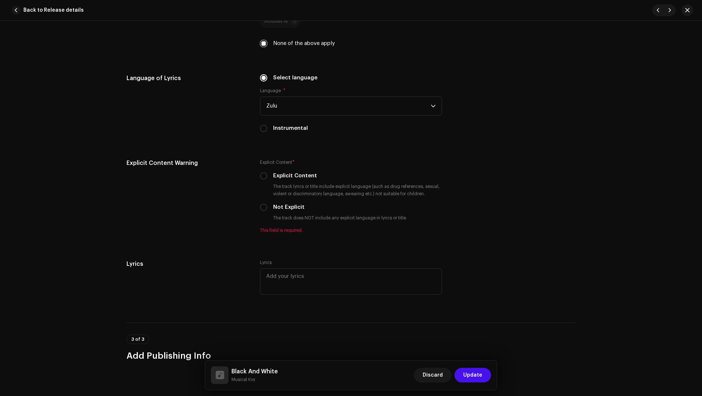
scroll to position [1259, 0]
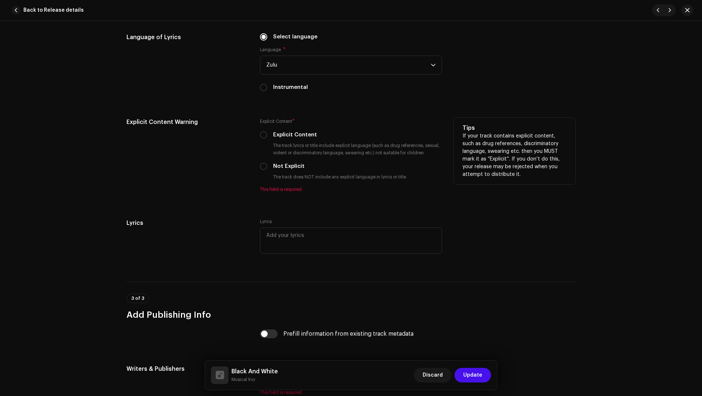
click at [282, 163] on label "Not Explicit" at bounding box center [288, 166] width 31 height 8
click at [267, 163] on input "Not Explicit" at bounding box center [263, 166] width 7 height 7
radio input "true"
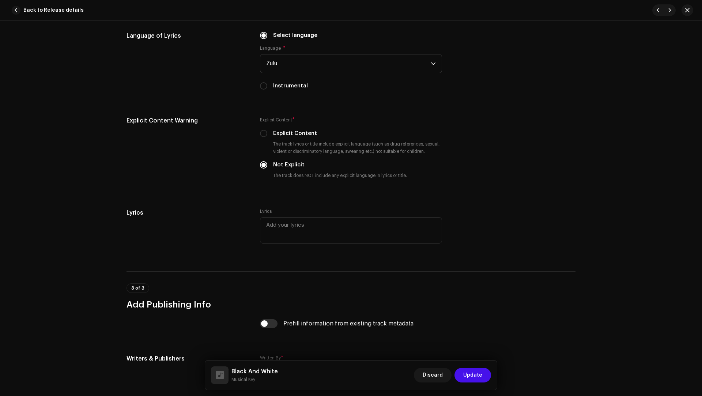
scroll to position [1261, 0]
click at [273, 322] on input "checkbox" at bounding box center [269, 323] width 18 height 9
checkbox input "true"
click at [311, 352] on span "Select track to prefill from" at bounding box center [348, 354] width 165 height 18
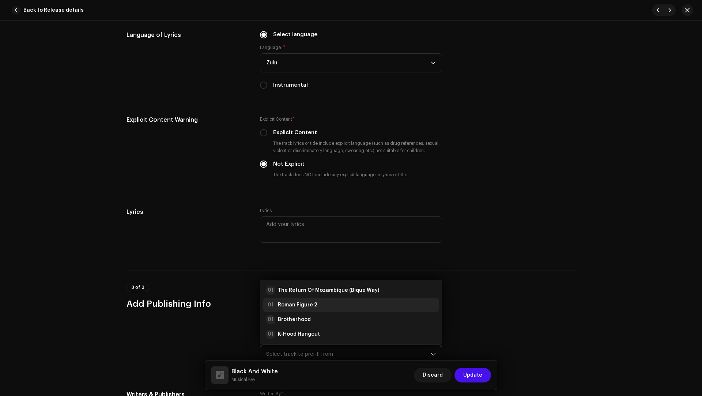
click at [305, 309] on li "01 Roman Figure 2" at bounding box center [351, 305] width 176 height 15
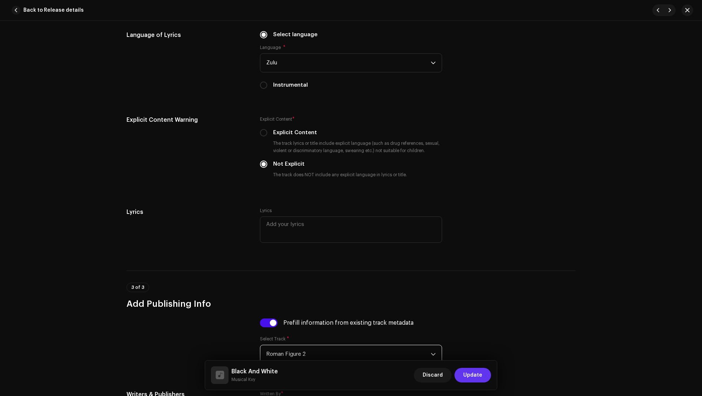
click at [479, 376] on span "Update" at bounding box center [472, 375] width 19 height 15
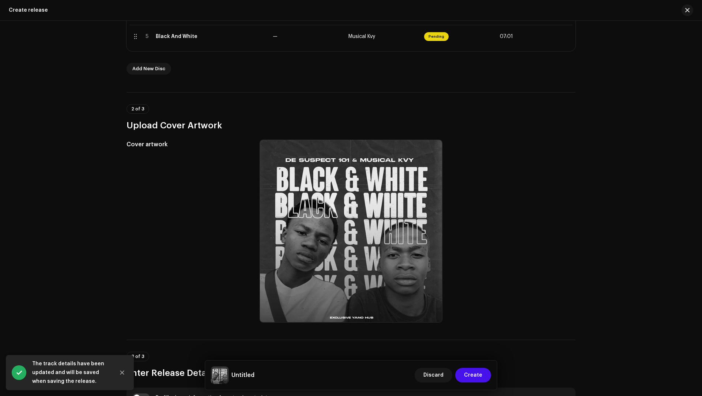
scroll to position [615, 0]
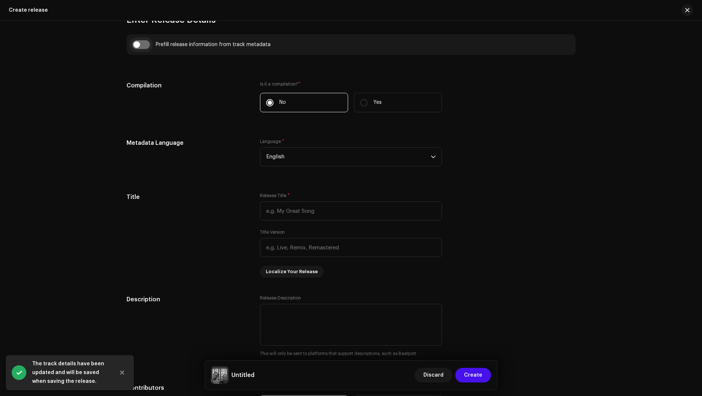
click at [132, 43] on input "checkbox" at bounding box center [141, 44] width 18 height 9
checkbox input "true"
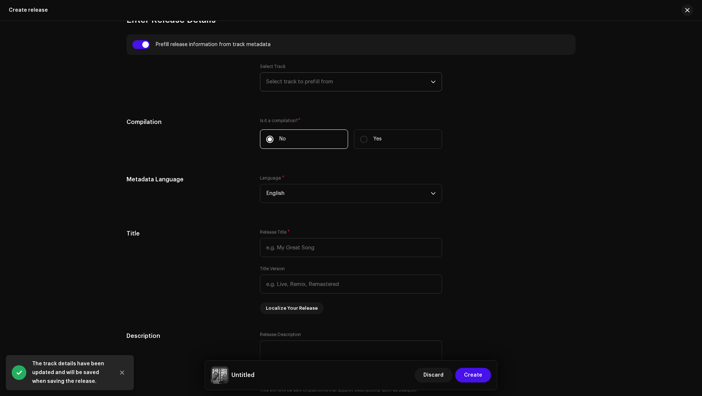
click at [273, 89] on span "Select track to prefill from" at bounding box center [348, 82] width 165 height 18
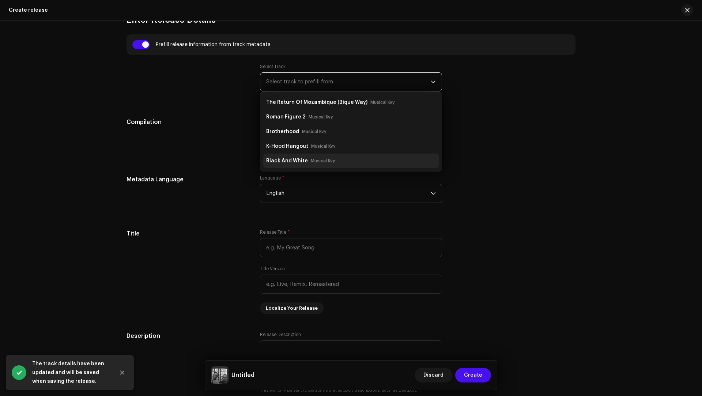
click at [292, 159] on strong "Black And White" at bounding box center [287, 161] width 42 height 12
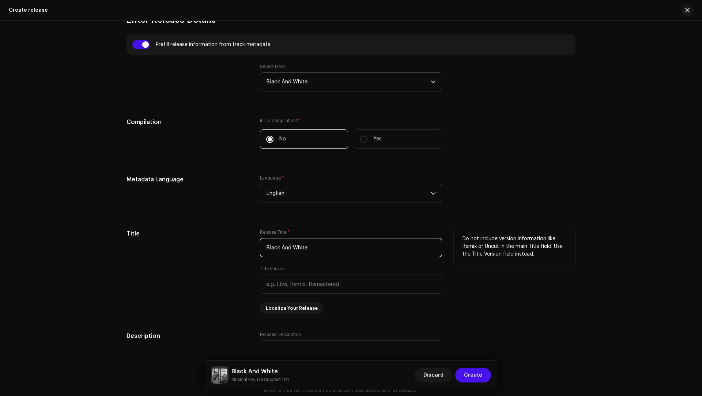
drag, startPoint x: 326, startPoint y: 245, endPoint x: 211, endPoint y: 238, distance: 115.1
click at [211, 238] on div "Title Release Title * Black And White Title Version Localize Your Release Do no…" at bounding box center [351, 271] width 449 height 85
paste input "Ep"
type input "Black And White EP"
click at [163, 209] on div "Metadata Language" at bounding box center [188, 193] width 122 height 37
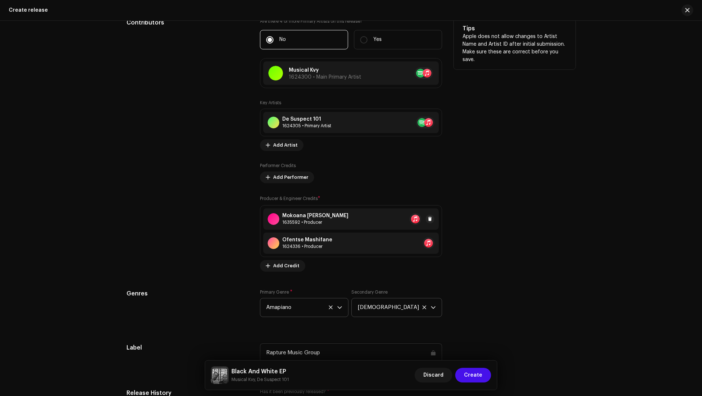
scroll to position [1314, 0]
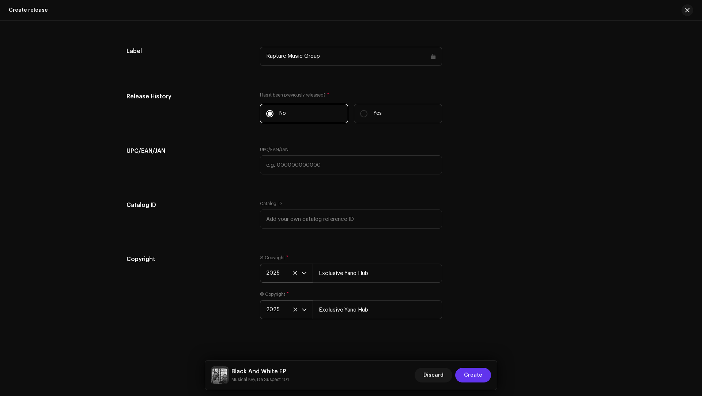
click at [481, 378] on span "Create" at bounding box center [473, 375] width 18 height 15
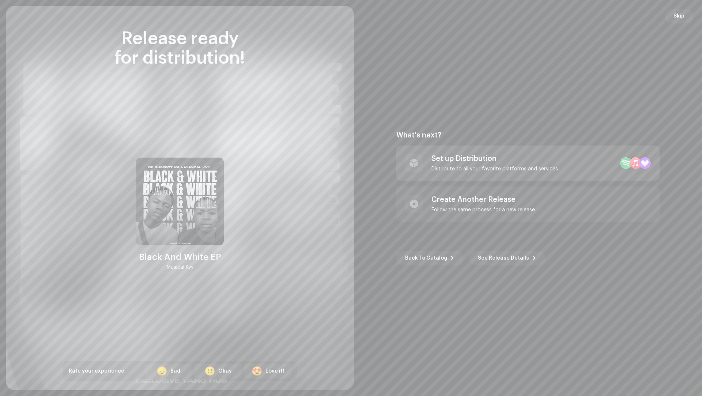
click at [530, 173] on div "Set up Distribution Distribute to all your favorite platforms and services" at bounding box center [528, 163] width 263 height 35
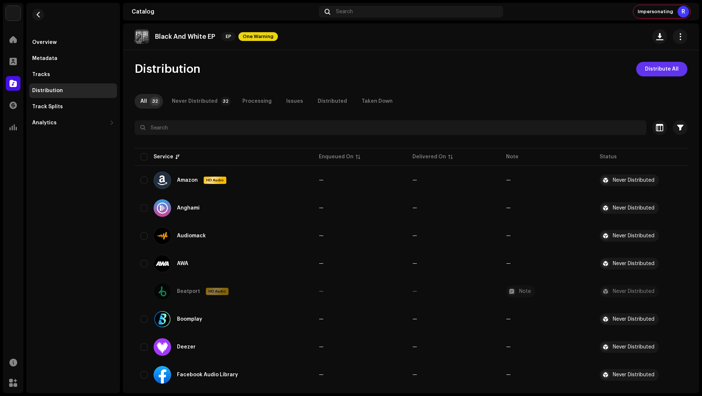
click at [645, 72] on span "Distribute All" at bounding box center [662, 69] width 34 height 15
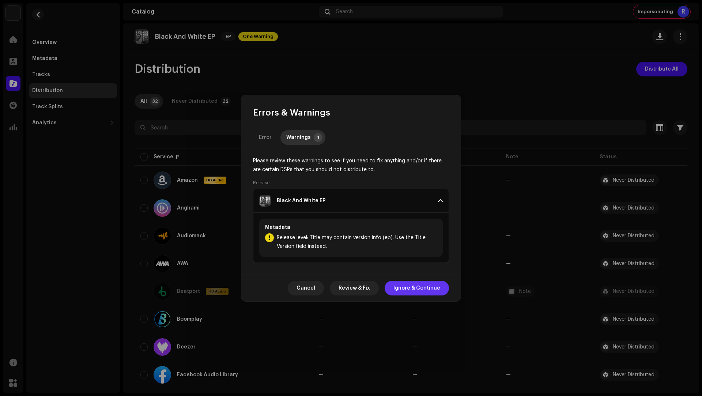
click at [415, 289] on span "Ignore & Continue" at bounding box center [417, 288] width 47 height 15
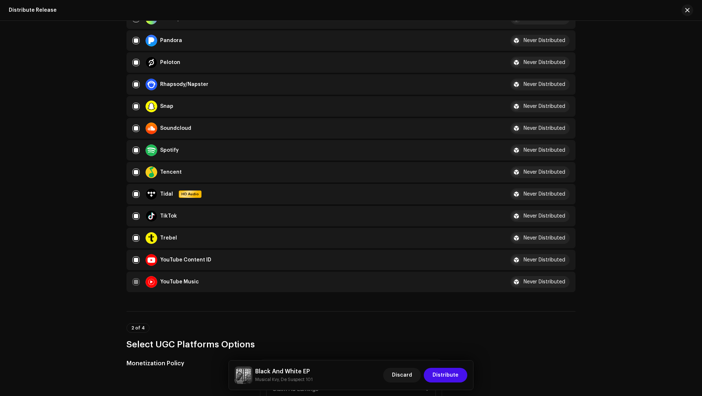
scroll to position [675, 0]
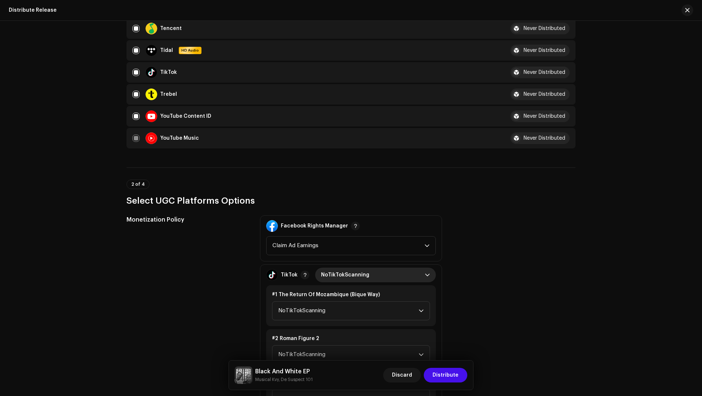
click at [343, 275] on span "NoTikTokScanning" at bounding box center [373, 275] width 104 height 15
click at [344, 323] on li "Monetize" at bounding box center [375, 322] width 115 height 15
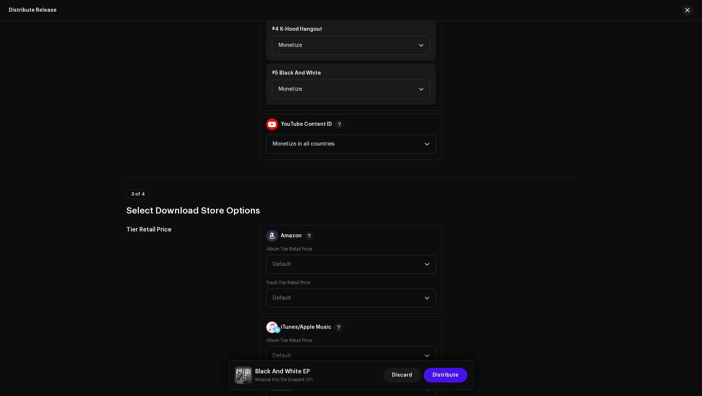
scroll to position [1204, 0]
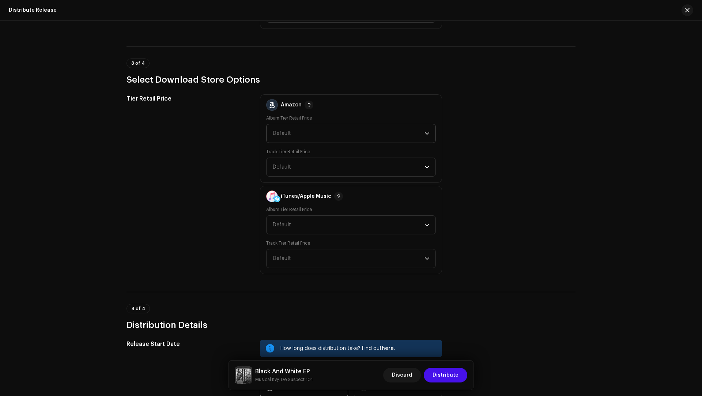
click at [274, 131] on span "Default" at bounding box center [282, 133] width 19 height 5
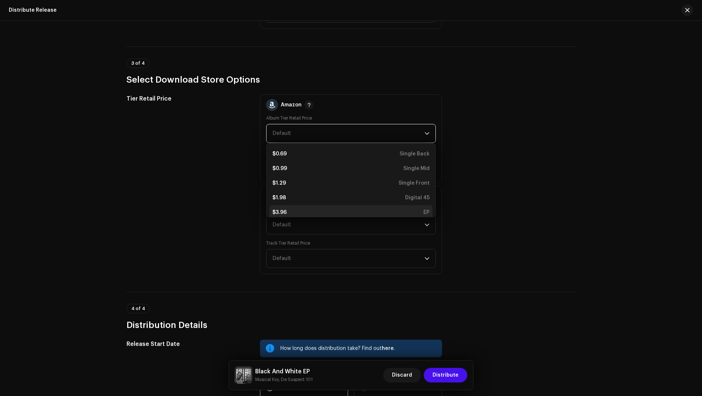
scroll to position [3, 0]
click at [286, 207] on div "$3.96 EP" at bounding box center [351, 209] width 157 height 7
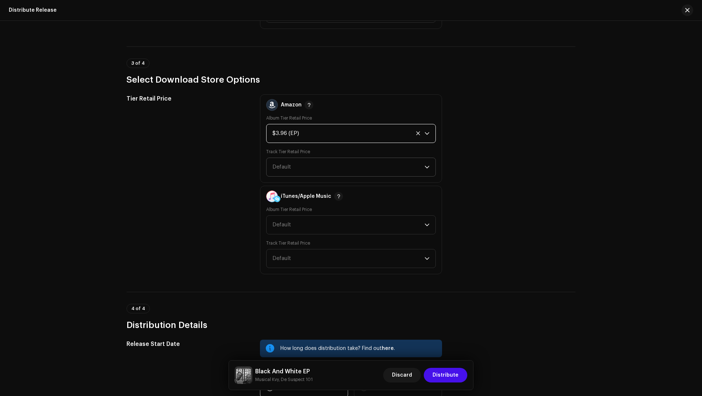
click at [278, 174] on span "Default" at bounding box center [349, 167] width 152 height 18
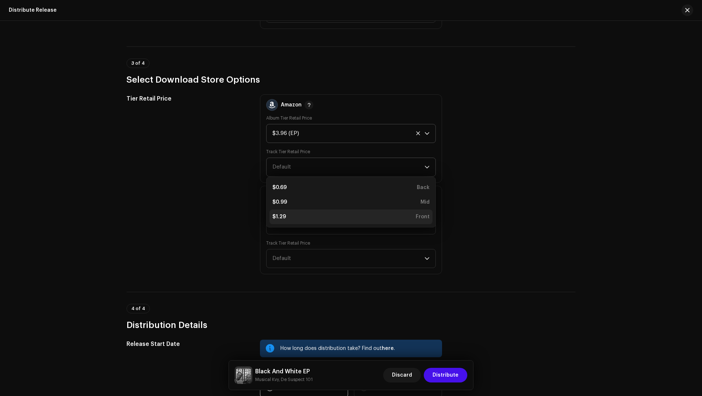
click at [282, 214] on div "$1.29" at bounding box center [280, 216] width 14 height 7
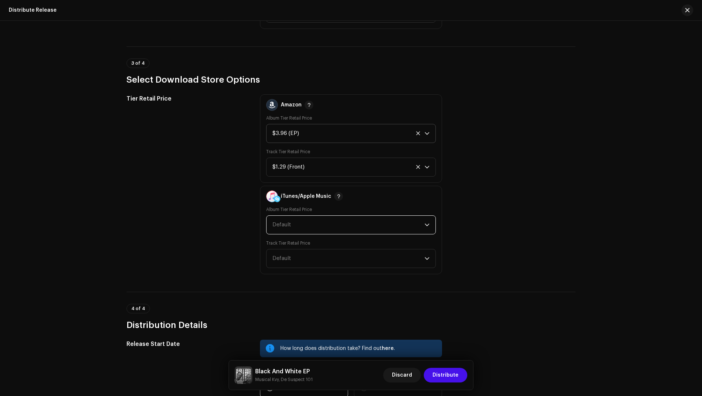
click at [282, 217] on span "Default" at bounding box center [349, 225] width 152 height 18
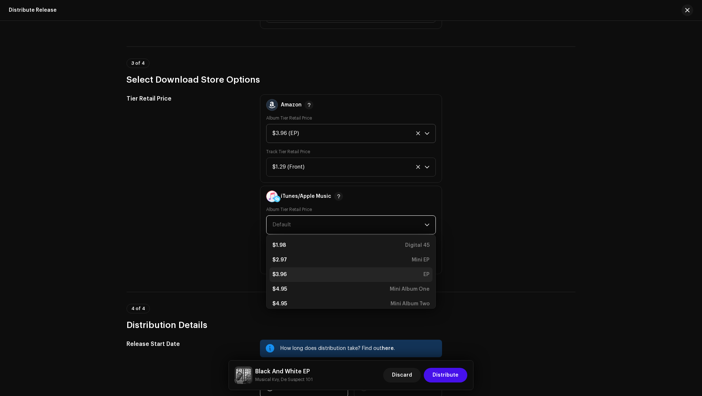
click at [277, 274] on div "$3.96" at bounding box center [280, 274] width 14 height 7
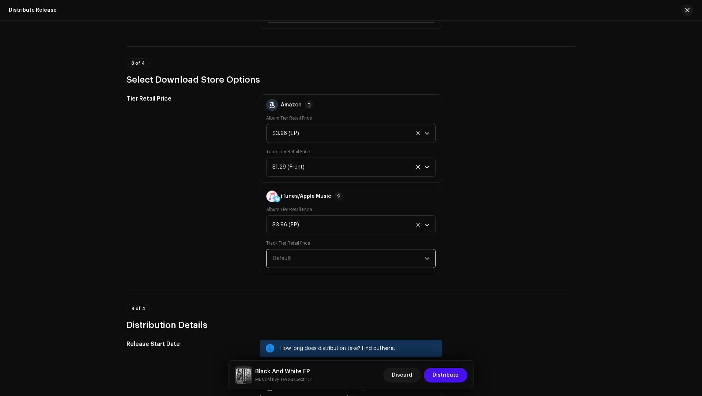
click at [284, 252] on span "Default" at bounding box center [349, 258] width 152 height 18
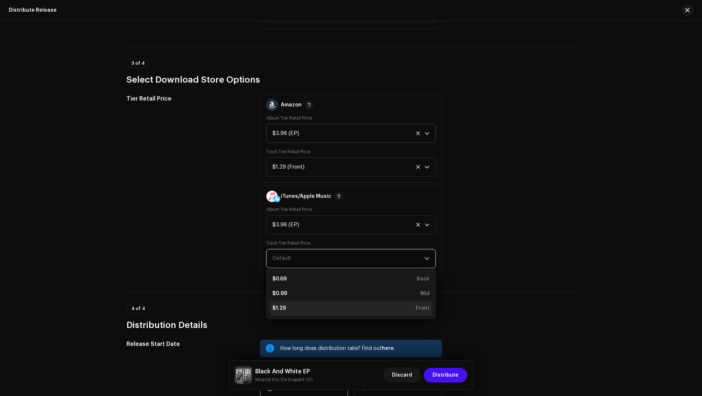
click at [290, 301] on li "$1.29 Front" at bounding box center [351, 308] width 163 height 15
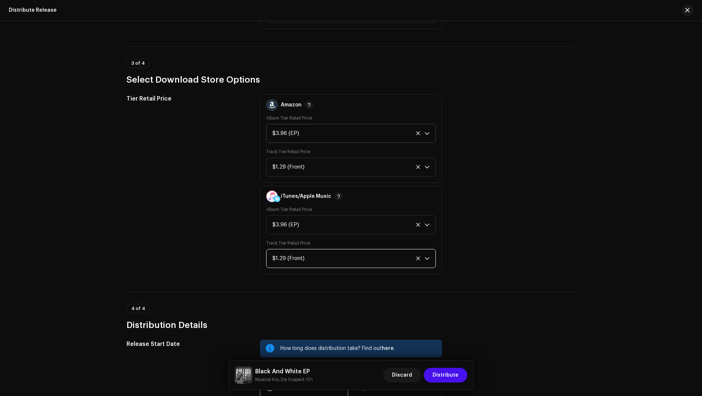
scroll to position [1336, 0]
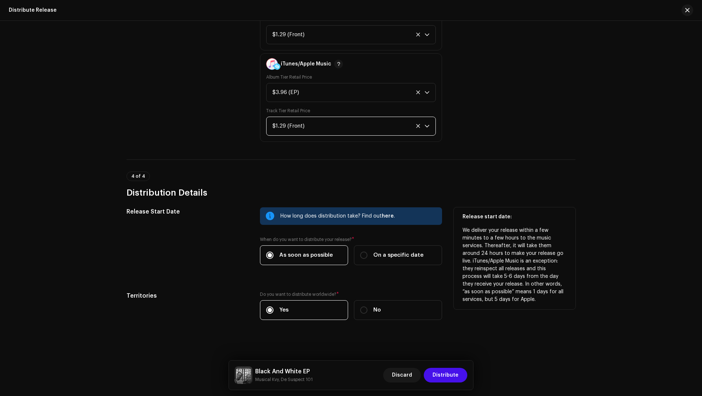
click at [379, 264] on div "How long does distribution take? Find out here . When do you want to distribute…" at bounding box center [351, 240] width 182 height 67
click at [368, 252] on div "On a specific date" at bounding box center [391, 255] width 63 height 8
click at [368, 252] on input "On a specific date" at bounding box center [363, 255] width 7 height 7
radio input "true"
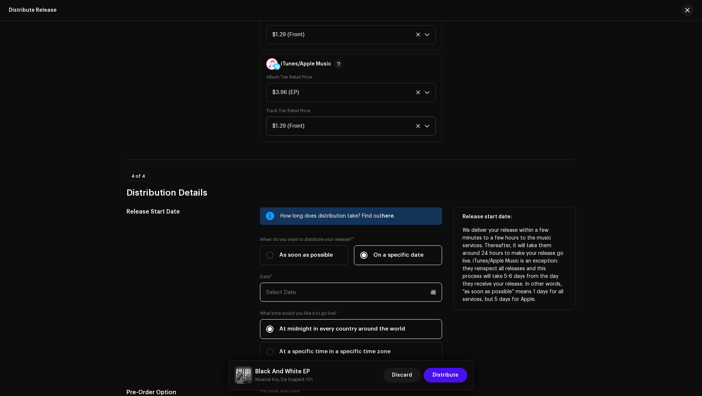
click at [316, 297] on input "text" at bounding box center [351, 292] width 182 height 19
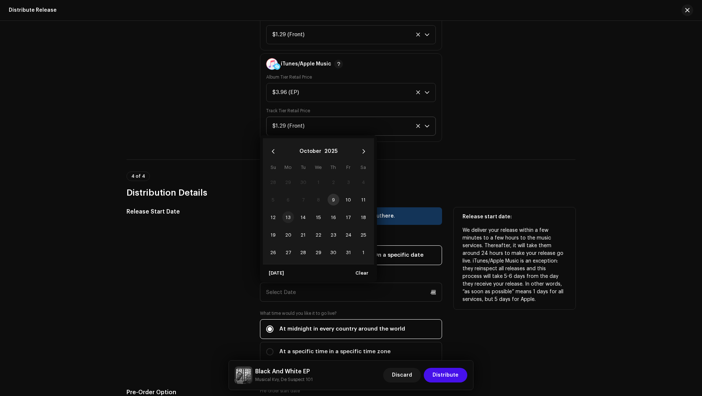
click at [288, 215] on span "13" at bounding box center [288, 217] width 12 height 12
type input "10/13/2025"
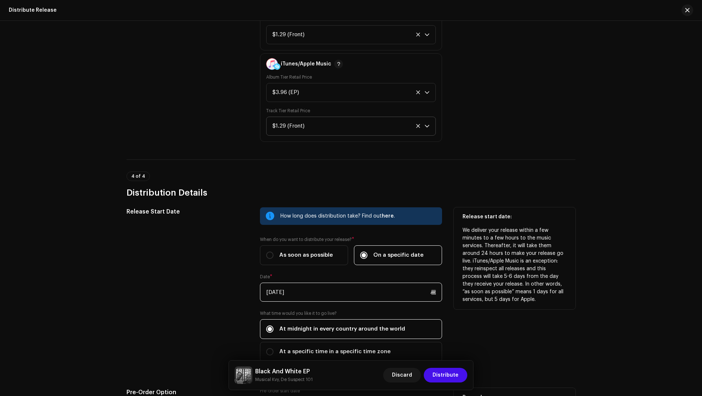
scroll to position [1486, 0]
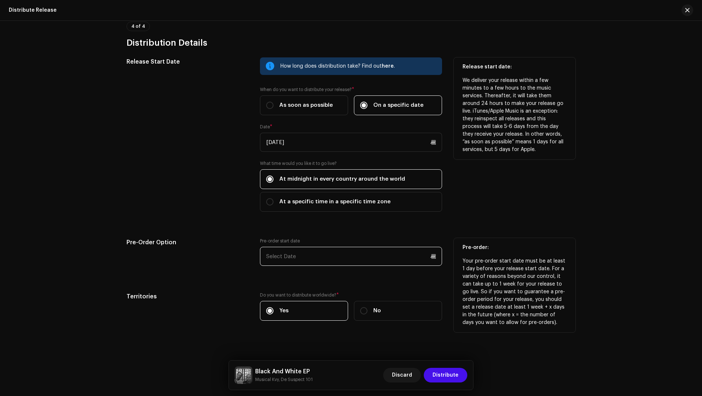
click at [309, 256] on input "text" at bounding box center [351, 256] width 182 height 19
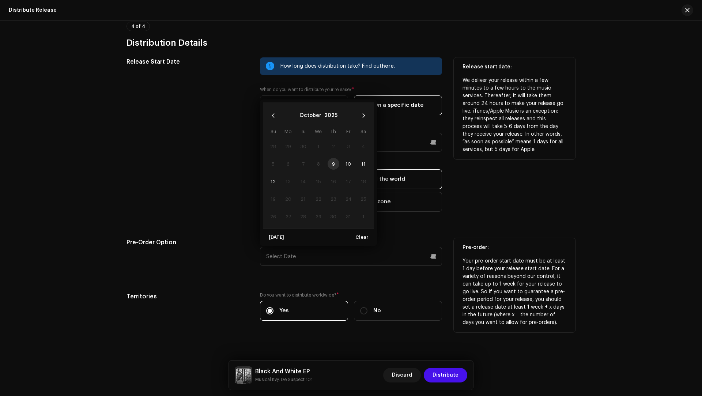
drag, startPoint x: 350, startPoint y: 158, endPoint x: 348, endPoint y: 181, distance: 22.8
click at [350, 158] on span "10" at bounding box center [349, 164] width 12 height 12
type input "10/10/2025"
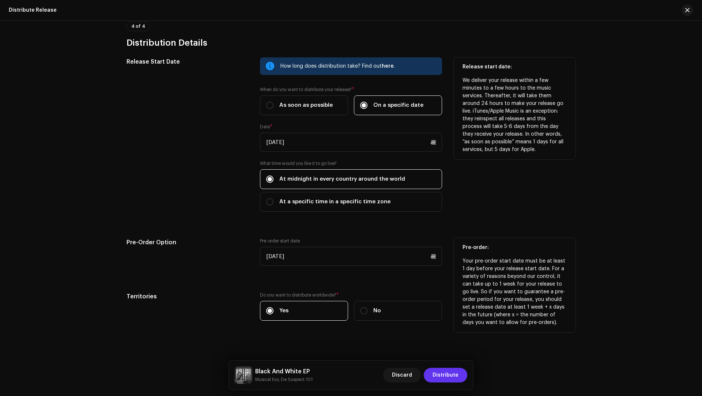
click at [441, 375] on span "Distribute" at bounding box center [446, 375] width 26 height 15
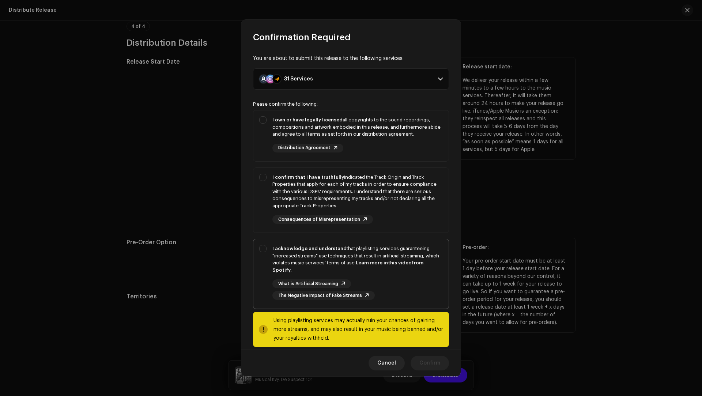
click at [335, 266] on div "I acknowledge and understand that playlisting services guaranteeing "increased …" at bounding box center [358, 259] width 170 height 29
checkbox input "true"
click at [408, 204] on div "I confirm that I have truthfully indicated the Track Origin and Track Propertie…" at bounding box center [358, 192] width 170 height 36
checkbox input "true"
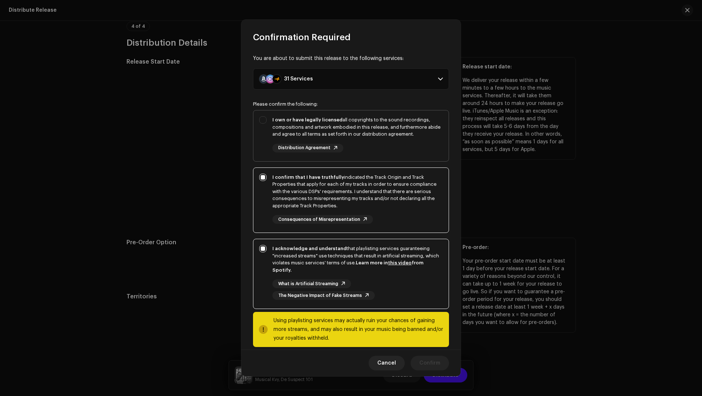
click at [394, 114] on div "I own or have legally licensed all copyrights to the sound recordings, composit…" at bounding box center [351, 134] width 195 height 48
checkbox input "true"
click at [420, 361] on span "Confirm" at bounding box center [430, 363] width 21 height 15
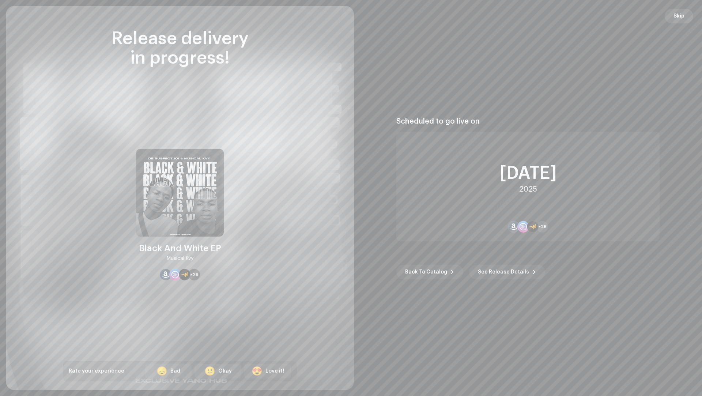
click at [683, 13] on span "Skip" at bounding box center [679, 16] width 11 height 15
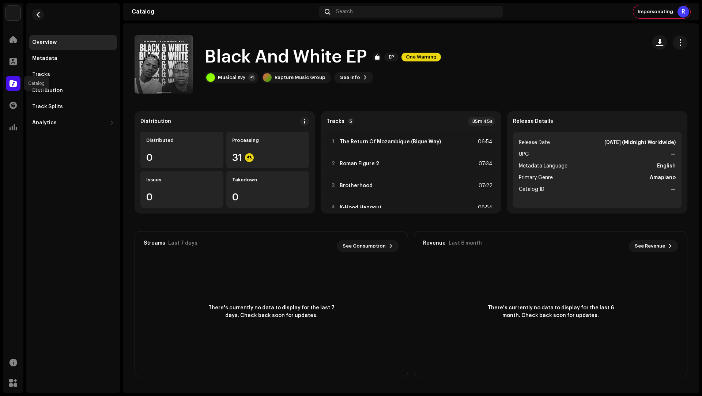
click at [11, 83] on span at bounding box center [13, 83] width 7 height 6
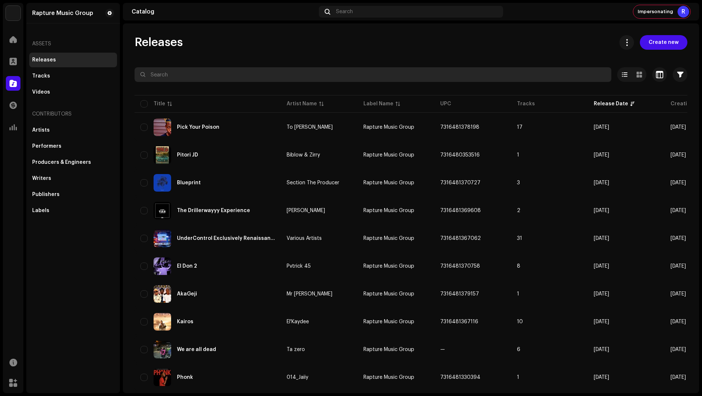
click at [226, 82] on input "text" at bounding box center [373, 74] width 477 height 15
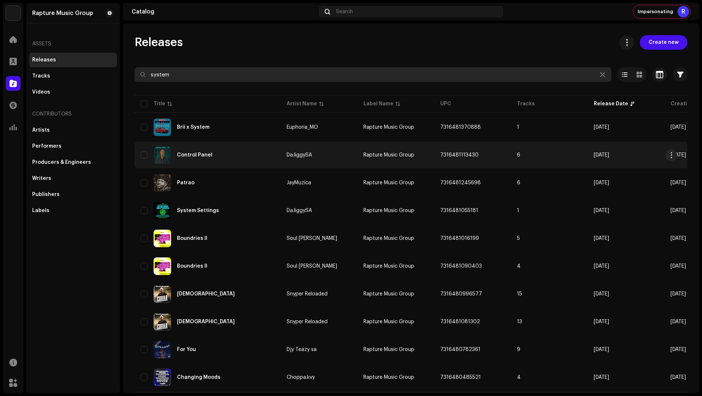
type input "system"
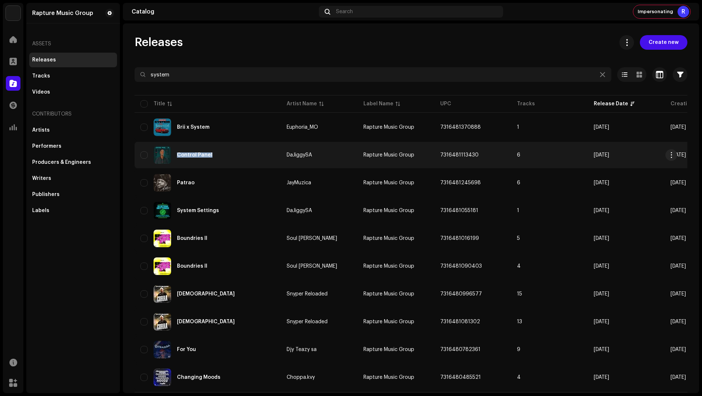
copy div "Control Panel"
drag, startPoint x: 238, startPoint y: 156, endPoint x: 181, endPoint y: 151, distance: 56.9
click at [181, 151] on div "Control Panel" at bounding box center [207, 155] width 135 height 18
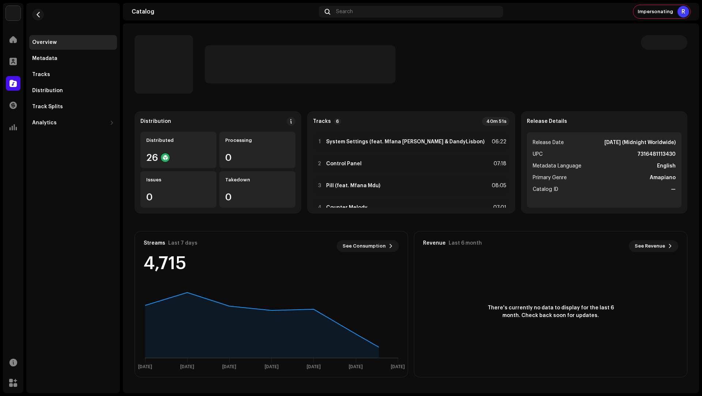
click at [588, 72] on div at bounding box center [417, 64] width 425 height 38
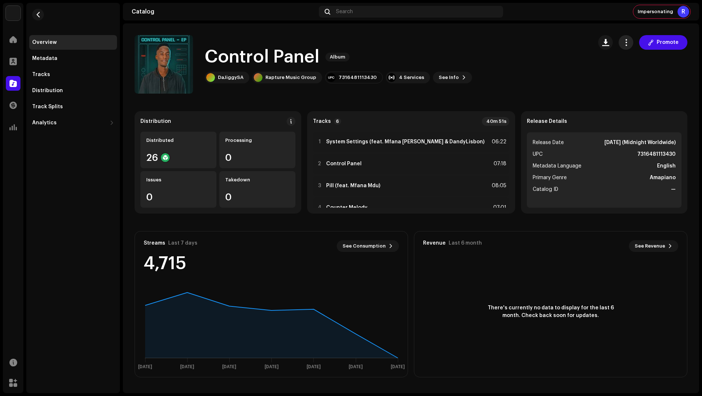
click at [623, 38] on button "button" at bounding box center [626, 42] width 15 height 15
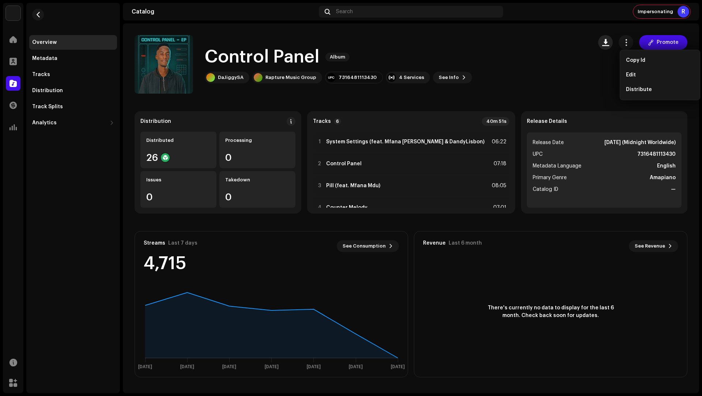
click at [605, 45] on span "button" at bounding box center [606, 43] width 7 height 6
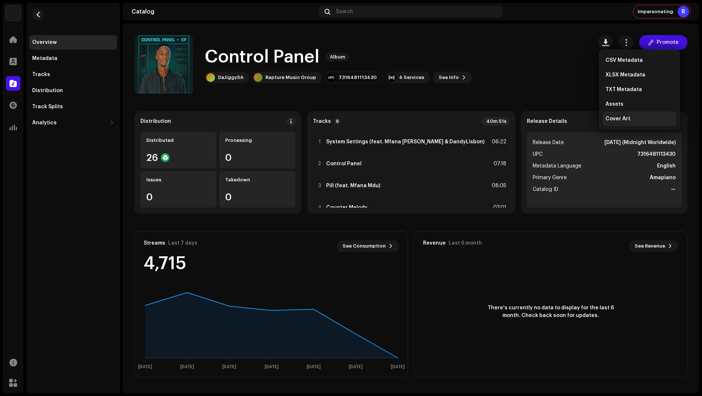
click at [612, 121] on span "Cover Art" at bounding box center [618, 119] width 25 height 6
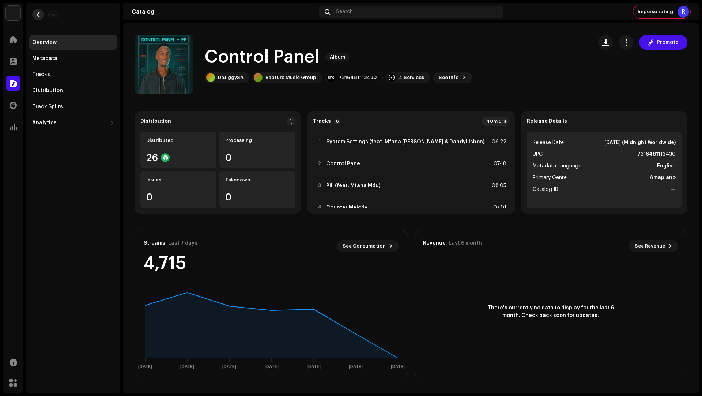
click at [35, 12] on button "button" at bounding box center [38, 15] width 12 height 12
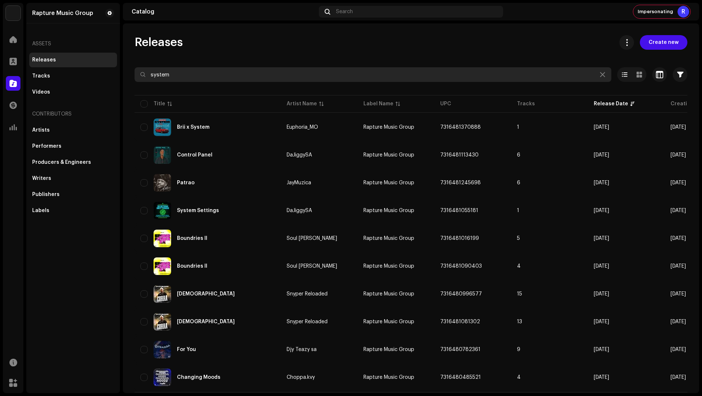
drag, startPoint x: 185, startPoint y: 74, endPoint x: 147, endPoint y: 68, distance: 37.7
click at [147, 68] on input "system" at bounding box center [373, 74] width 477 height 15
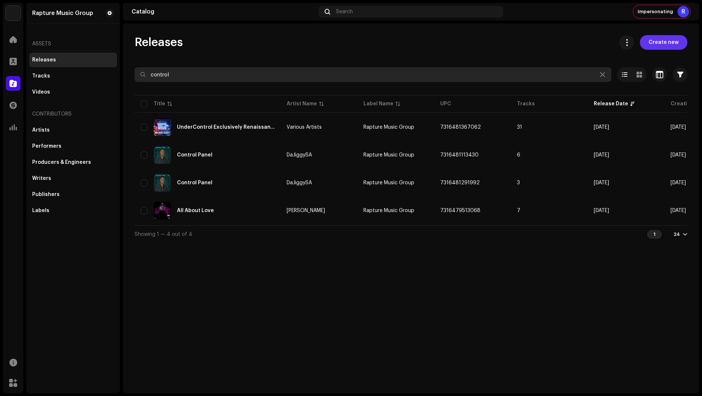
type input "control"
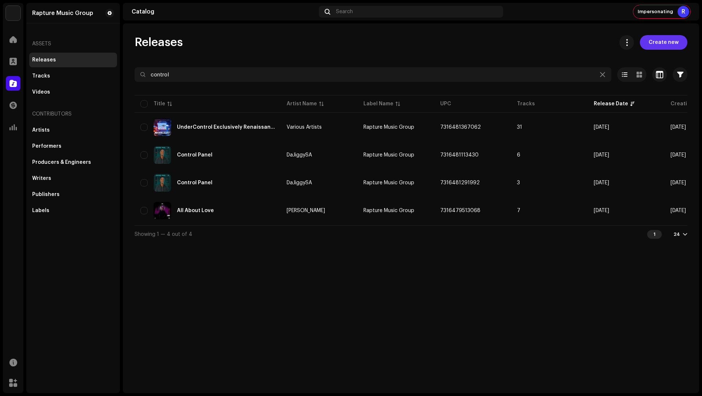
click at [665, 38] on span "Create new" at bounding box center [664, 42] width 30 height 15
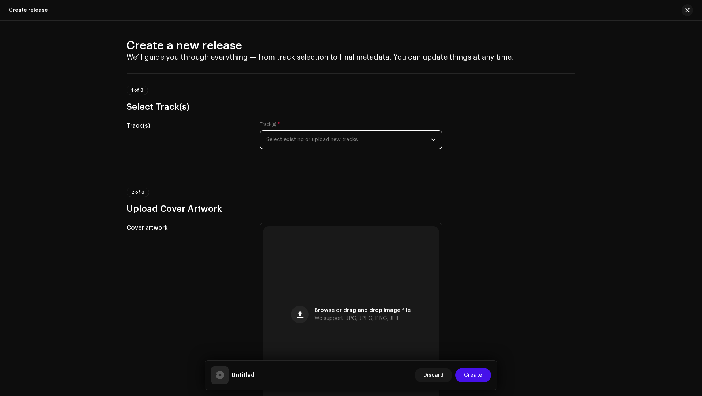
click at [302, 140] on span "Select existing or upload new tracks" at bounding box center [348, 140] width 165 height 18
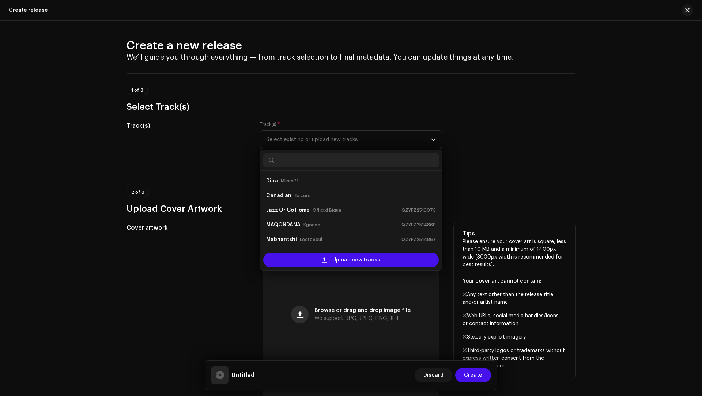
click at [299, 309] on button "button" at bounding box center [300, 315] width 18 height 18
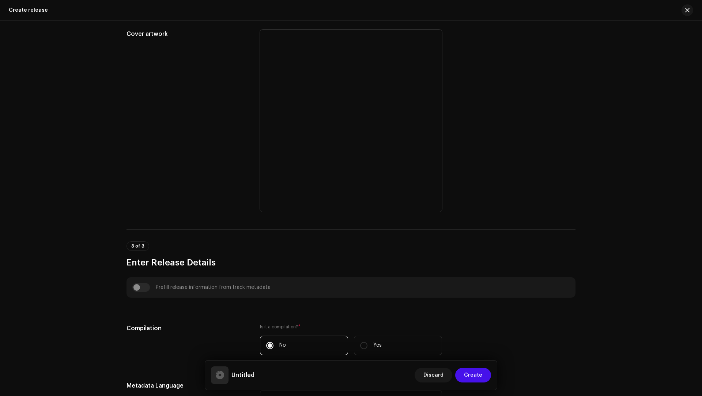
scroll to position [389, 0]
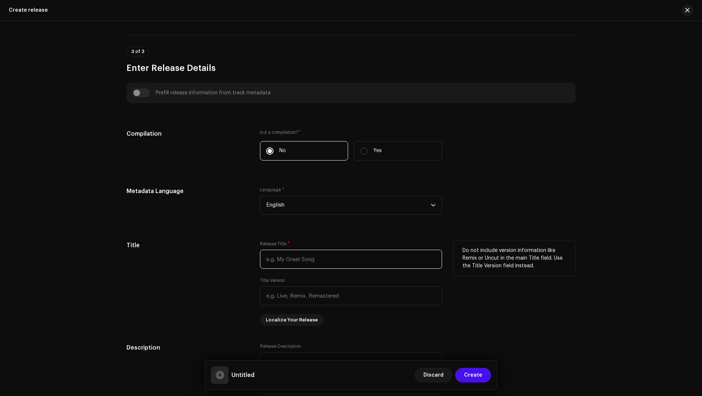
click at [297, 255] on input "text" at bounding box center [351, 259] width 182 height 19
type input "v"
paste input "Control Panel"
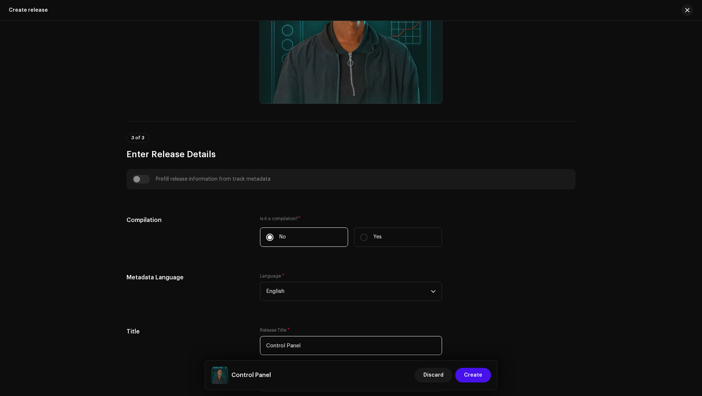
scroll to position [0, 0]
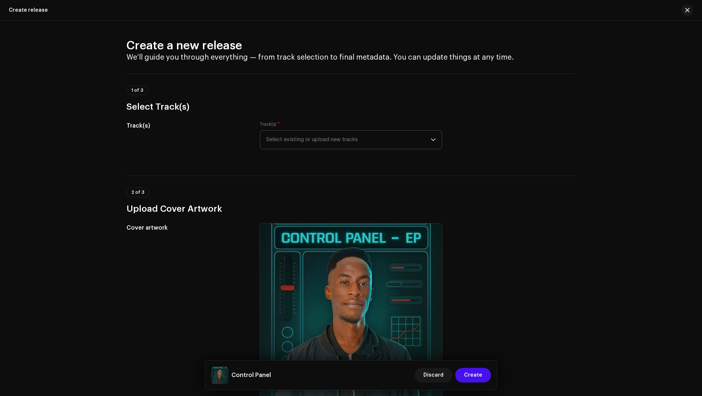
type input "Control Panel"
click at [285, 146] on span "Select existing or upload new tracks" at bounding box center [348, 140] width 165 height 18
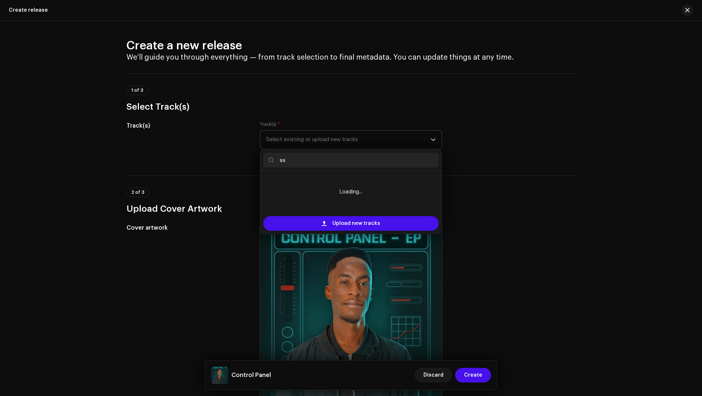
type input "s"
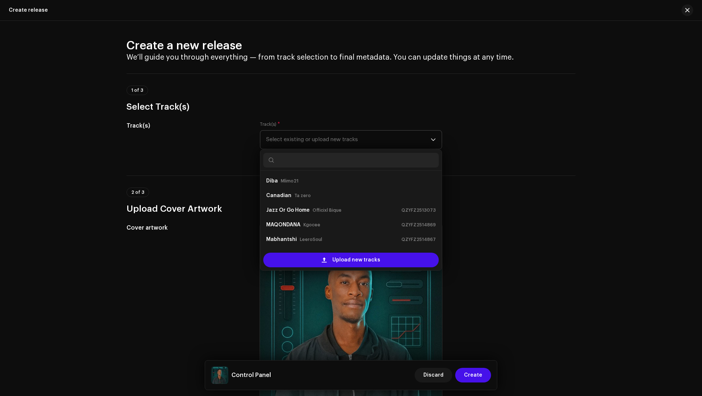
paste input "System Settings"
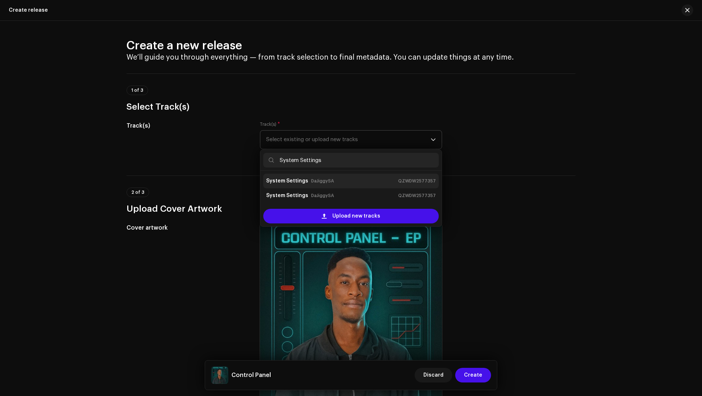
type input "System Settings"
click at [287, 184] on strong "System Settings" at bounding box center [287, 181] width 42 height 12
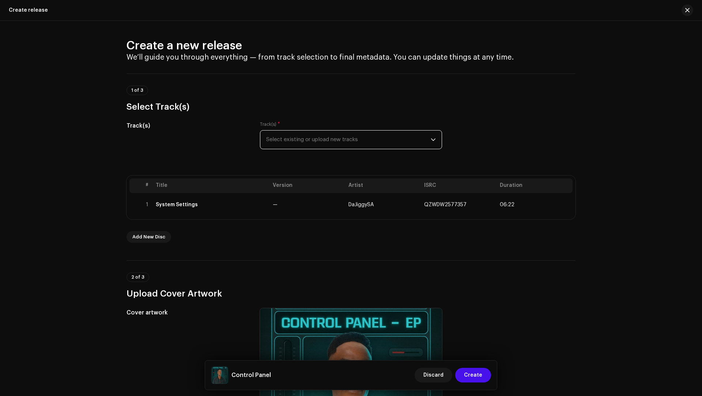
click at [314, 125] on div "Track(s) * Select existing or upload new tracks" at bounding box center [351, 135] width 182 height 28
click at [312, 135] on span "Select existing or upload new tracks" at bounding box center [348, 140] width 165 height 18
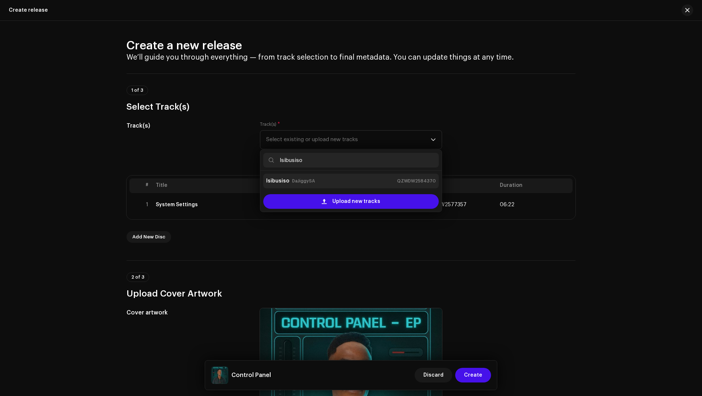
type input "Isibusiso"
click at [304, 180] on small "DaJiggySA" at bounding box center [303, 180] width 23 height 7
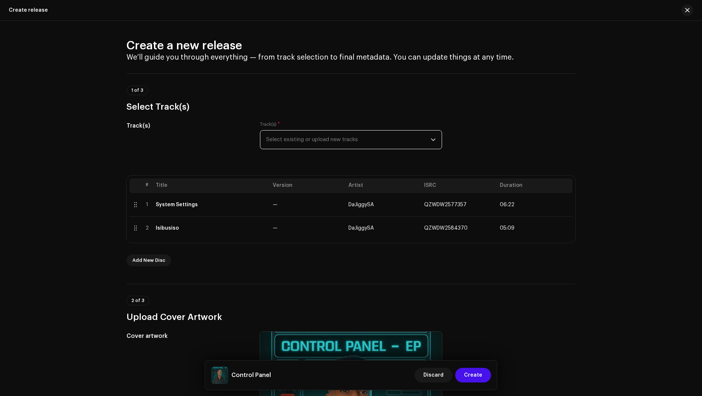
click at [283, 139] on span "Select existing or upload new tracks" at bounding box center [348, 140] width 165 height 18
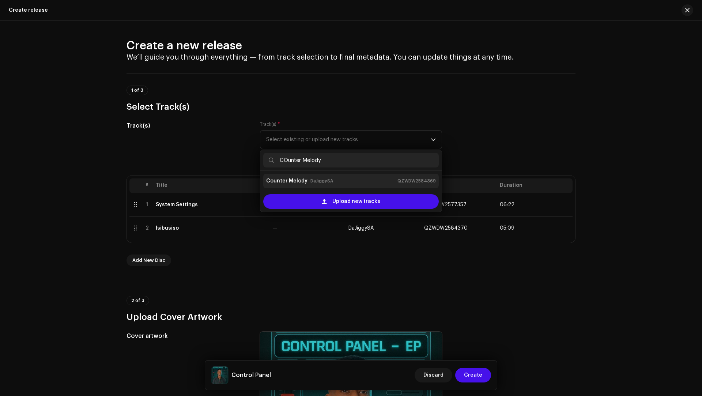
type input "COunter Melody"
click at [288, 176] on strong "Counter Melody" at bounding box center [286, 181] width 41 height 12
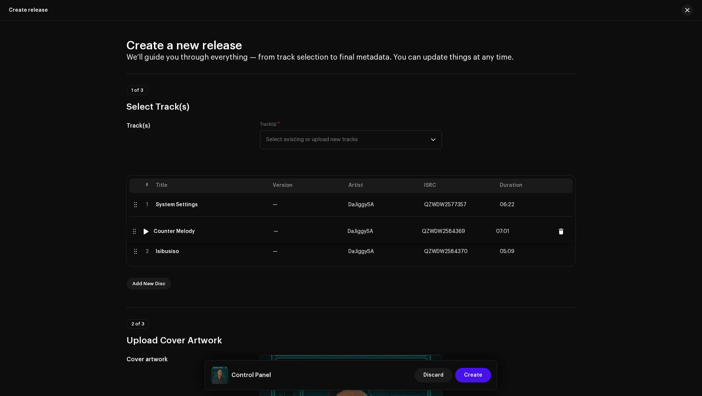
drag, startPoint x: 133, startPoint y: 253, endPoint x: 132, endPoint y: 233, distance: 19.8
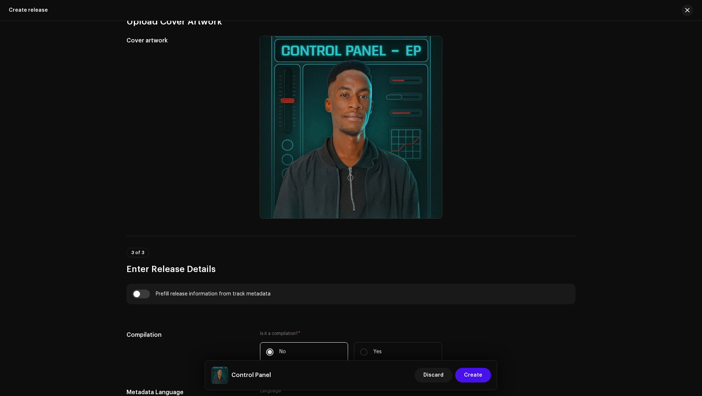
scroll to position [474, 0]
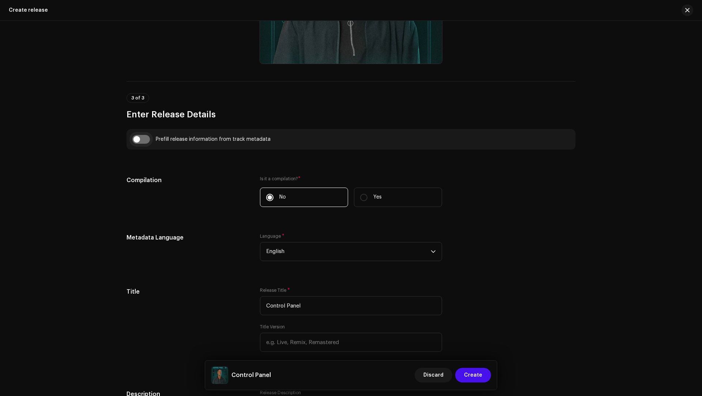
click at [138, 138] on input "checkbox" at bounding box center [141, 139] width 18 height 9
checkbox input "true"
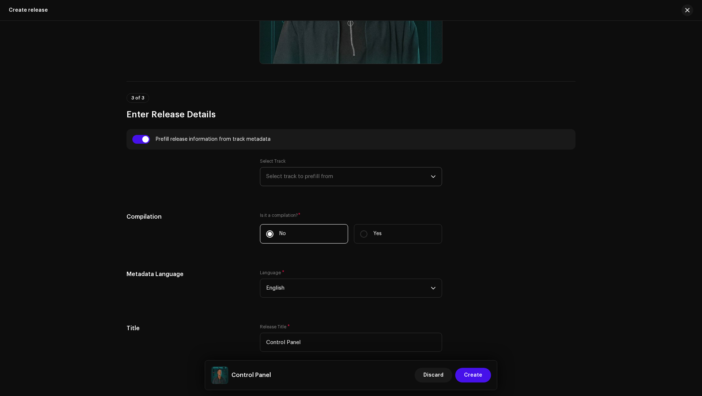
click at [290, 173] on span "Select track to prefill from" at bounding box center [348, 177] width 165 height 18
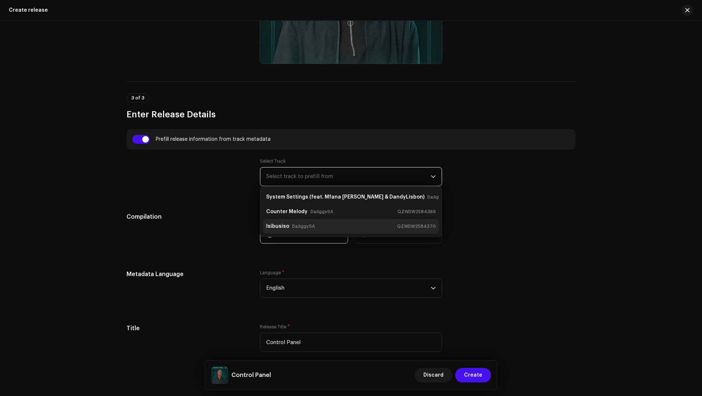
click at [287, 222] on div "Isibusiso DaJiggySA" at bounding box center [292, 227] width 52 height 12
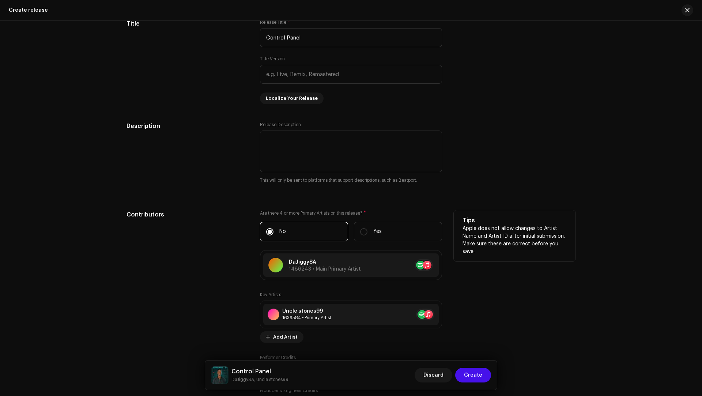
scroll to position [906, 0]
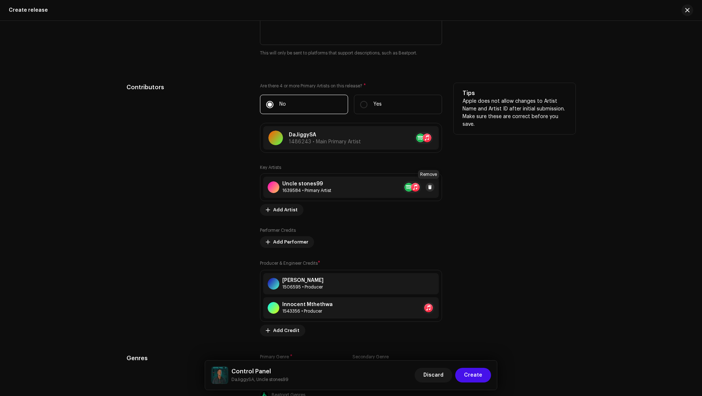
click at [431, 185] on button at bounding box center [430, 187] width 9 height 9
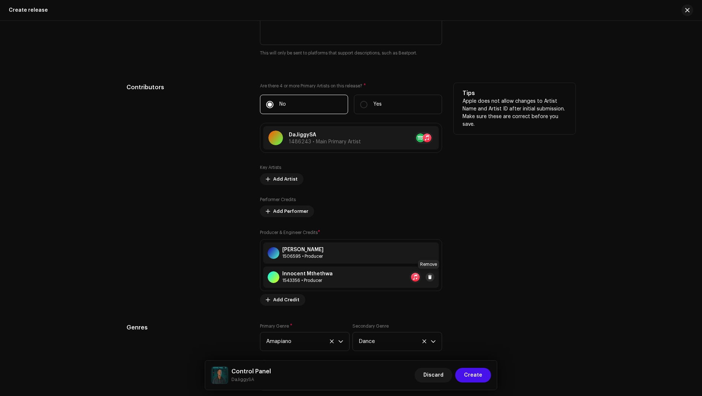
click at [429, 275] on span at bounding box center [430, 277] width 4 height 6
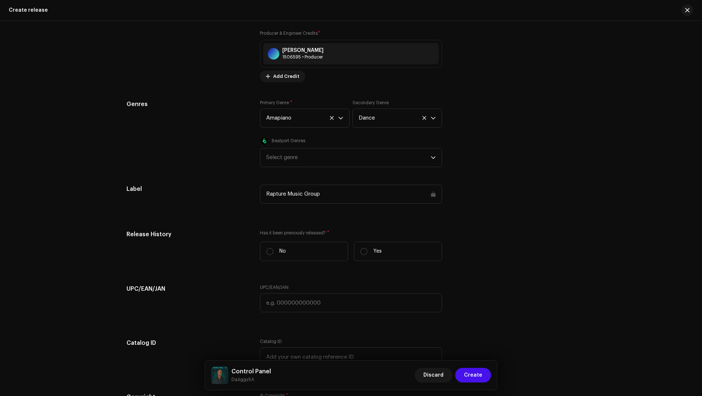
scroll to position [1233, 0]
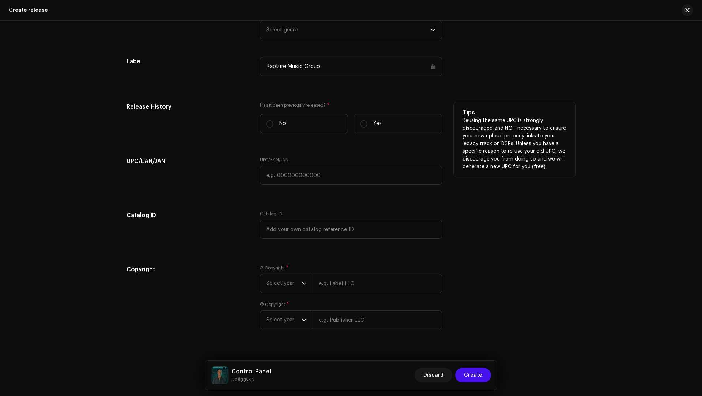
click at [279, 114] on label "No" at bounding box center [304, 123] width 88 height 19
click at [274, 120] on input "No" at bounding box center [269, 123] width 7 height 7
radio input "true"
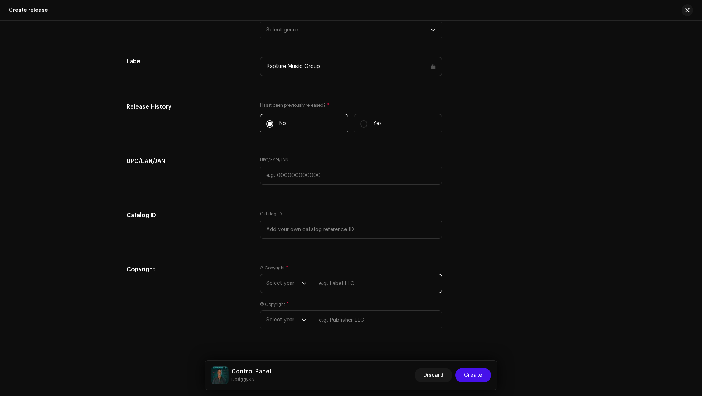
click at [347, 276] on input "text" at bounding box center [378, 283] width 130 height 19
type input "DaJiggySA"
click at [341, 319] on input "text" at bounding box center [378, 320] width 130 height 19
type input "DaJiggySA"
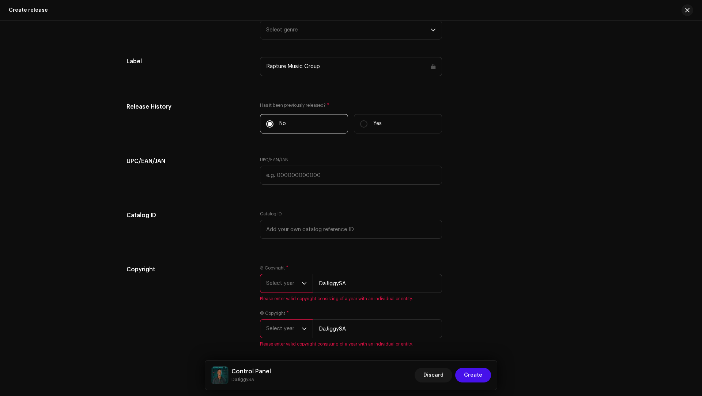
click at [285, 285] on span "Select year" at bounding box center [283, 283] width 35 height 18
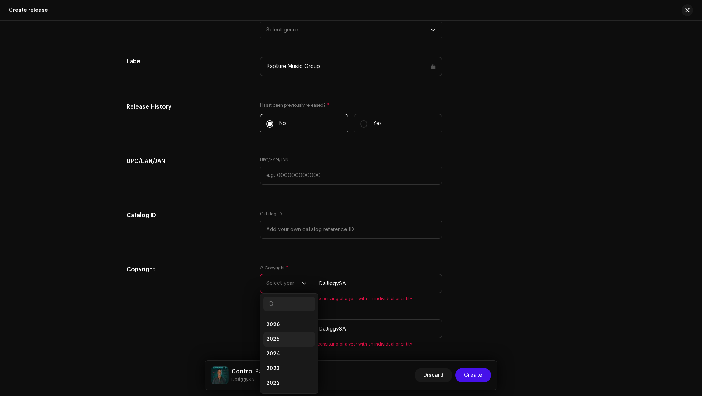
click at [278, 333] on li "2025" at bounding box center [289, 339] width 52 height 15
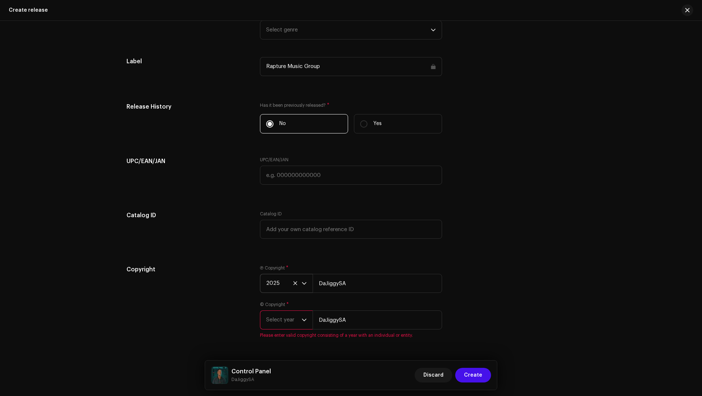
click at [274, 314] on span "Select year" at bounding box center [283, 320] width 35 height 18
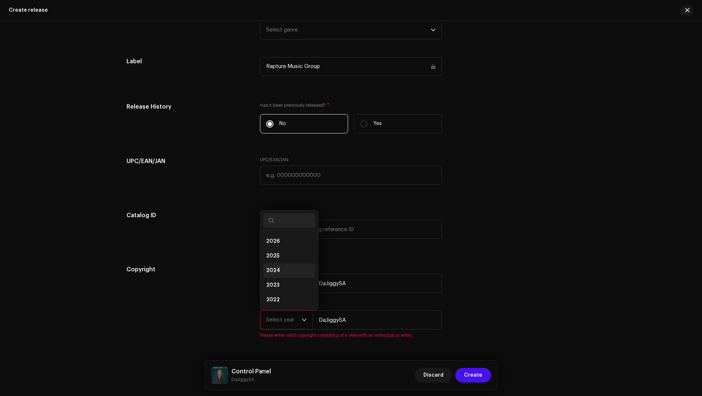
scroll to position [12, 0]
click at [278, 257] on li "2024" at bounding box center [289, 259] width 52 height 15
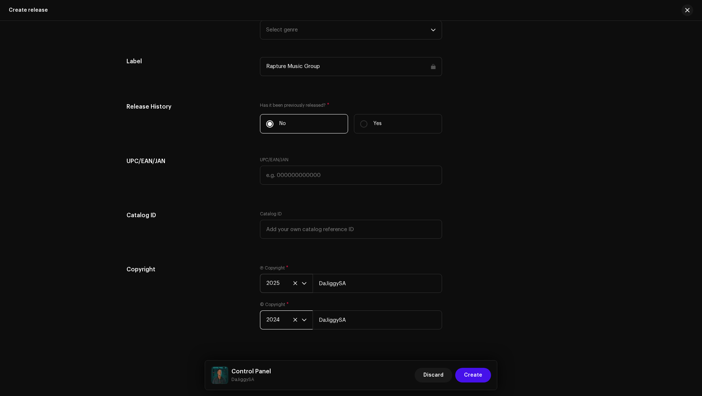
click at [275, 316] on span "2024" at bounding box center [283, 320] width 35 height 18
click at [274, 243] on span "2025" at bounding box center [272, 244] width 13 height 7
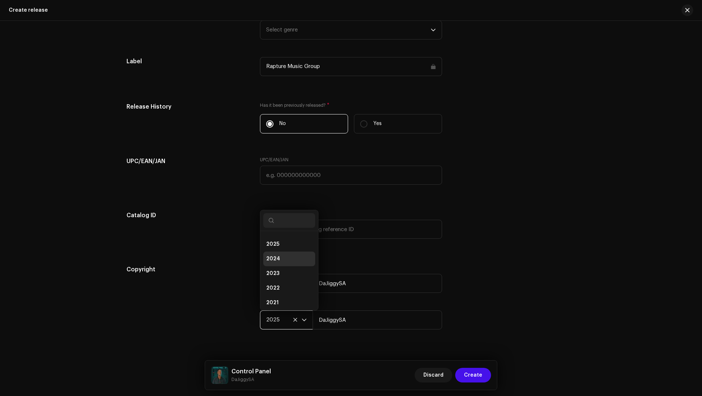
click at [197, 265] on h5 "Copyright" at bounding box center [188, 269] width 122 height 9
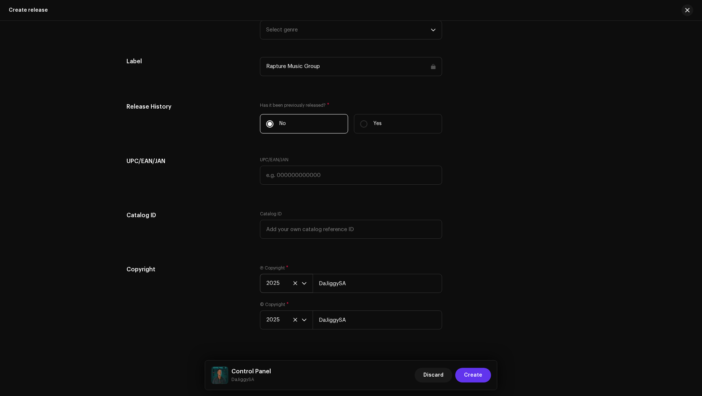
click at [469, 372] on span "Create" at bounding box center [473, 375] width 18 height 15
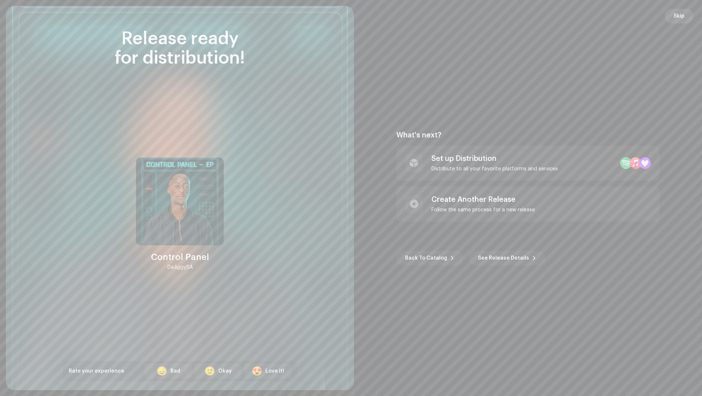
click at [684, 18] on span "Skip" at bounding box center [679, 16] width 11 height 15
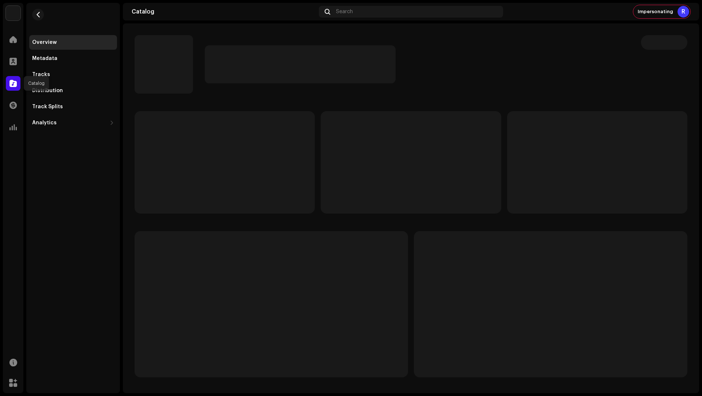
click at [11, 89] on div at bounding box center [13, 83] width 15 height 15
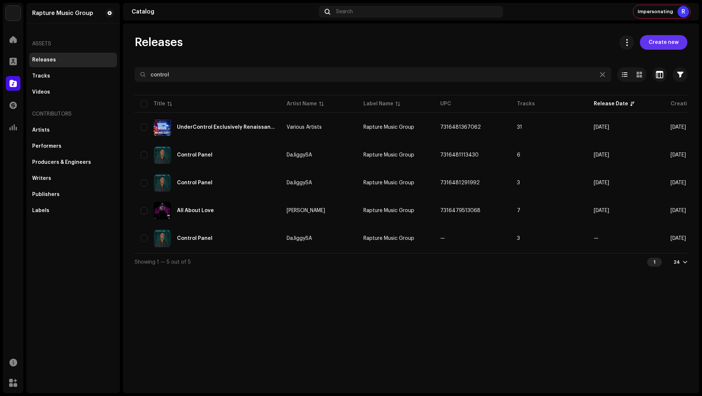
click at [670, 46] on span "Create new" at bounding box center [664, 42] width 30 height 15
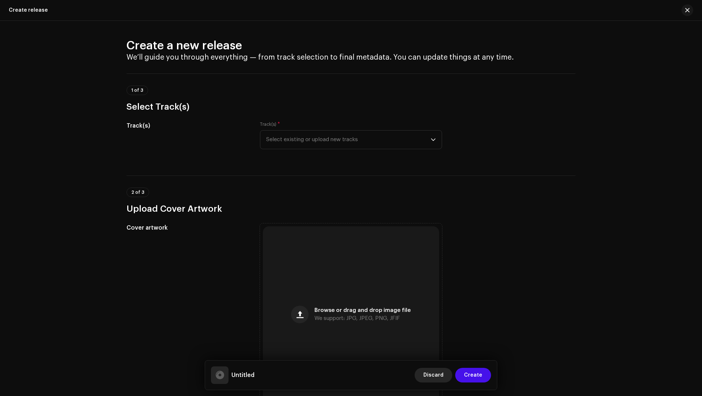
click at [434, 374] on span "Discard" at bounding box center [434, 375] width 20 height 15
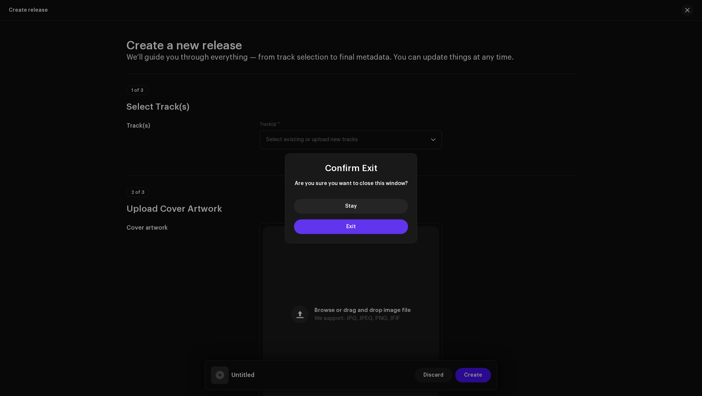
click at [359, 232] on button "Exit" at bounding box center [351, 226] width 114 height 15
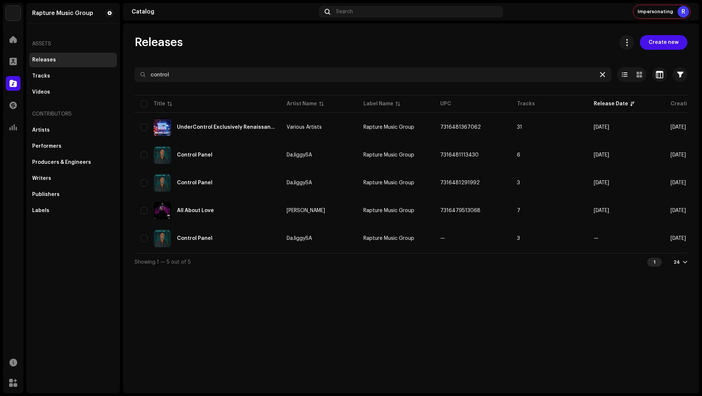
click at [604, 73] on icon at bounding box center [602, 75] width 5 height 6
click at [667, 42] on span "Create new" at bounding box center [664, 42] width 30 height 15
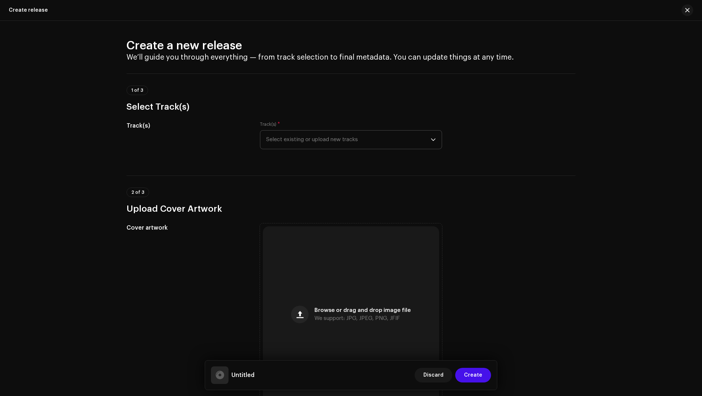
click at [282, 139] on span "Select existing or upload new tracks" at bounding box center [348, 140] width 165 height 18
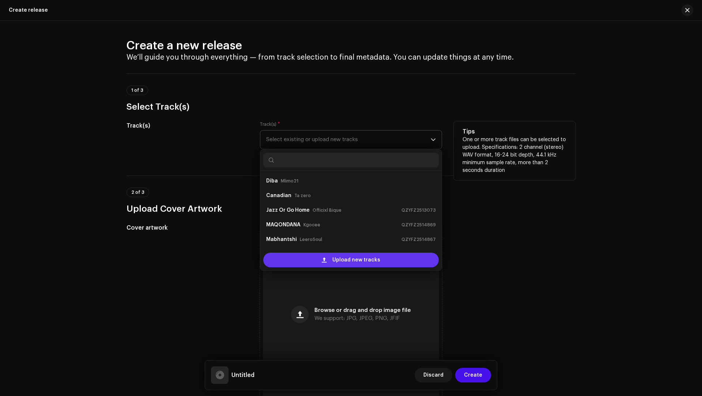
click at [308, 257] on div "Upload new tracks" at bounding box center [351, 260] width 176 height 15
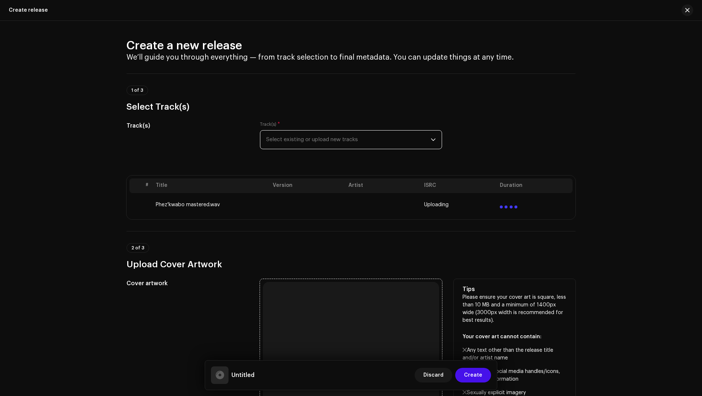
click at [324, 314] on div "Browse or drag and drop image file We support: JPG, JPEG, PNG, JFIF" at bounding box center [351, 370] width 176 height 176
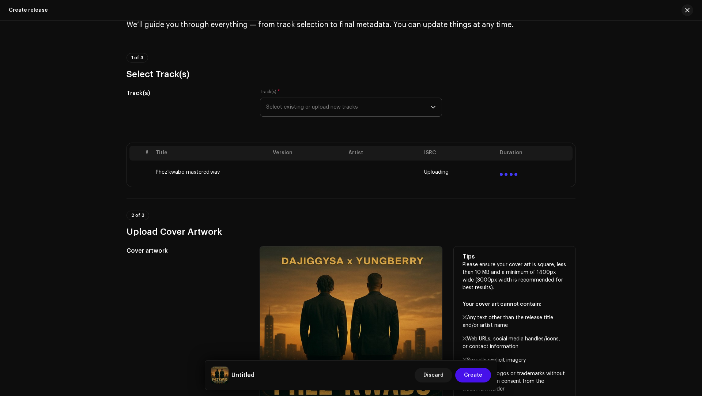
scroll to position [33, 0]
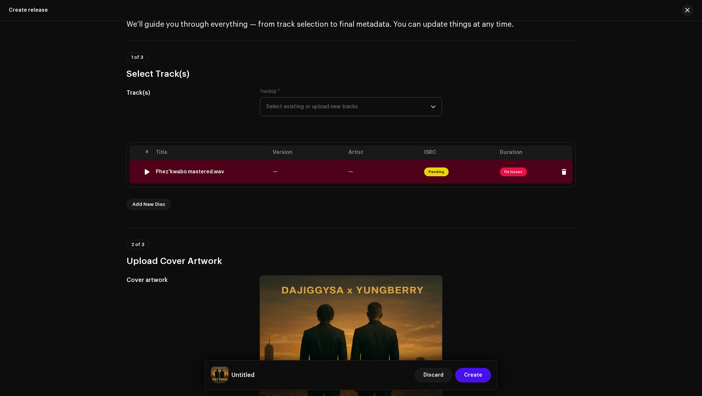
click at [318, 170] on td "—" at bounding box center [308, 171] width 76 height 23
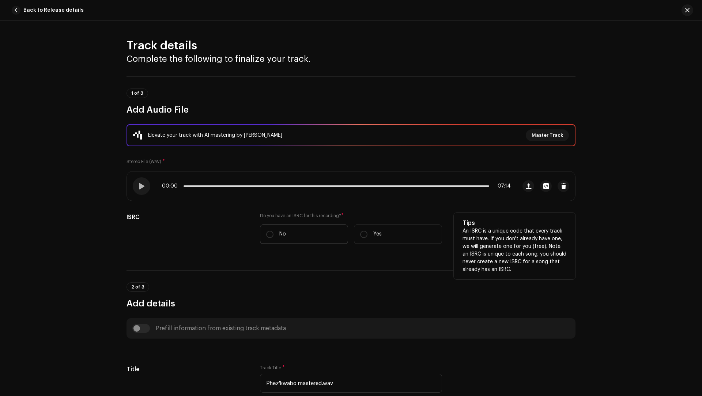
click at [323, 228] on label "No" at bounding box center [304, 234] width 88 height 19
click at [274, 231] on input "No" at bounding box center [269, 234] width 7 height 7
radio input "true"
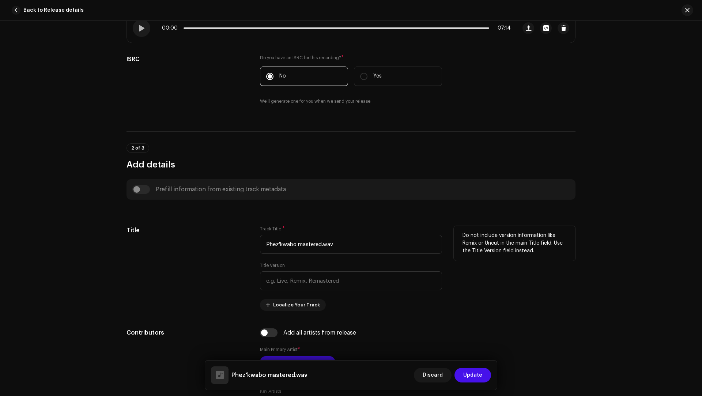
scroll to position [185, 0]
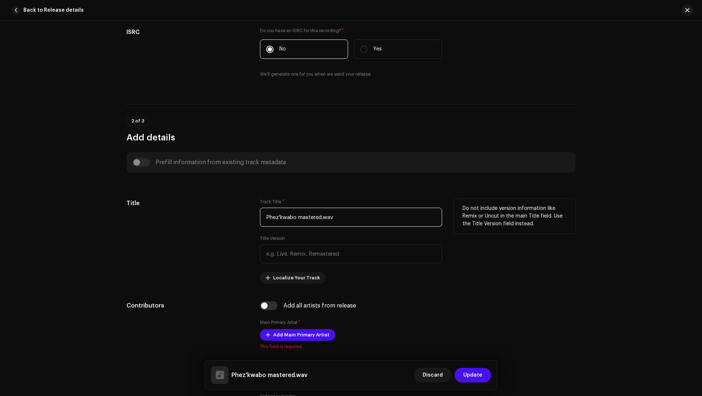
drag, startPoint x: 343, startPoint y: 218, endPoint x: 339, endPoint y: 211, distance: 7.7
click at [339, 211] on input "Phez'kwabo mastered.wav" at bounding box center [351, 217] width 182 height 19
paste input "Kwabo (Feat. T'A MusiQ x Shox x Mc Guluva x JayTa x Kamo x Smart MamparA x M.X.…"
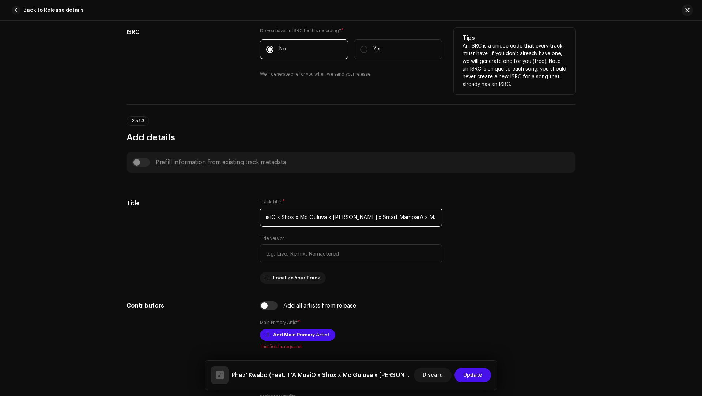
type input "Phez' Kwabo (Feat. T'A MusiQ x Shox x Mc Guluva x JayTa x Kamo x Smart MamparA …"
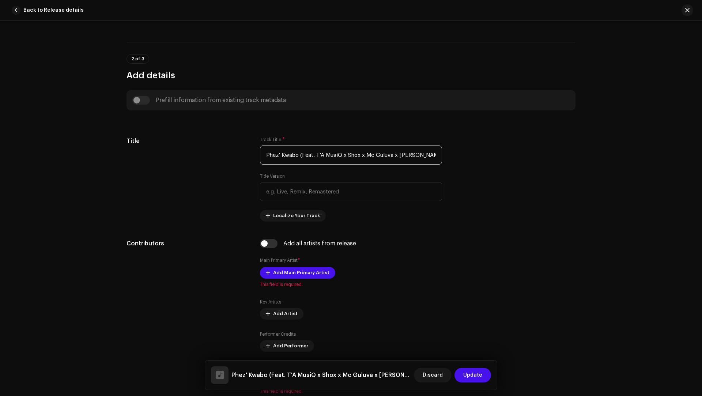
scroll to position [488, 0]
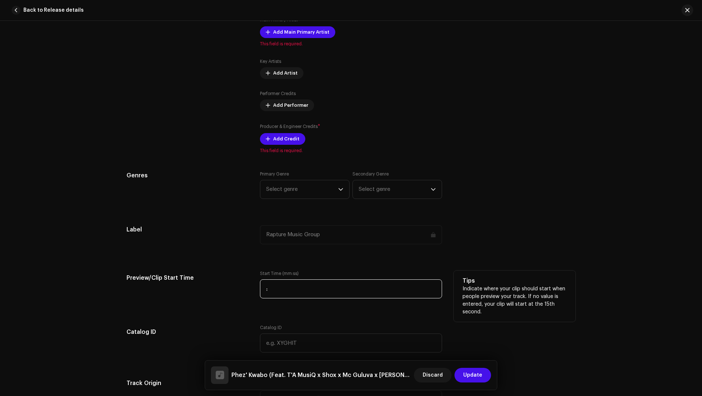
click at [281, 284] on input ":" at bounding box center [351, 288] width 182 height 19
paste input "14:5"
type input "01:45"
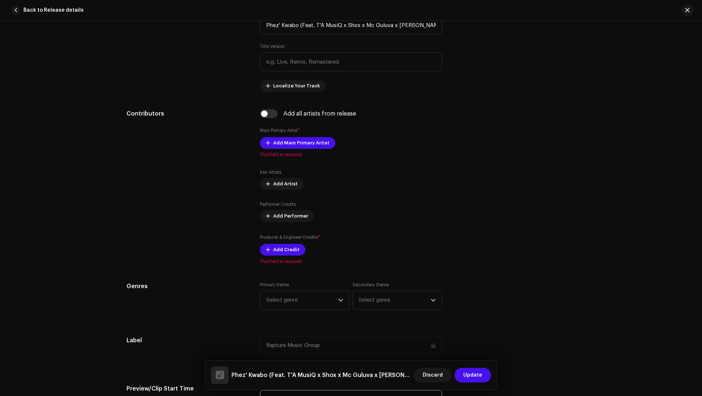
scroll to position [176, 0]
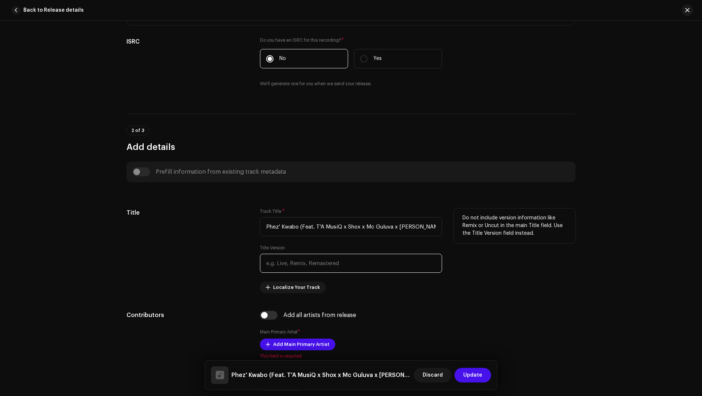
click at [275, 262] on input "text" at bounding box center [351, 263] width 182 height 19
paste input "DaJiggySA x Yung Berry"
click at [279, 263] on input "DaJiggySA x Yung Berry" at bounding box center [351, 263] width 182 height 19
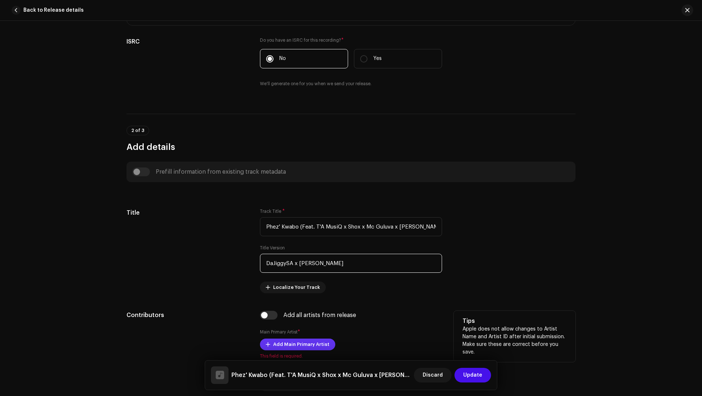
type input "DaJiggySA x Yung Berry"
click at [303, 346] on span "Add Main Primary Artist" at bounding box center [301, 344] width 56 height 15
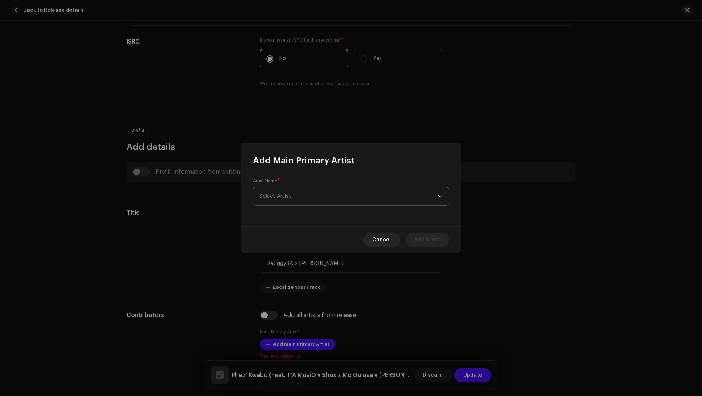
click at [271, 195] on span "Select Artist" at bounding box center [275, 196] width 32 height 5
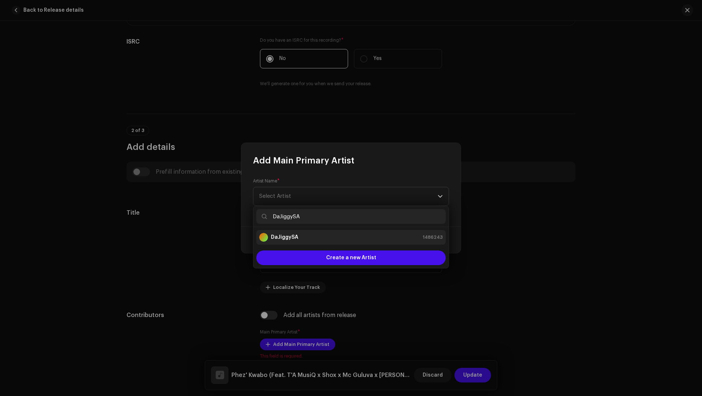
type input "DaJiggySA"
click at [291, 238] on strong "DaJiggySA" at bounding box center [284, 237] width 27 height 7
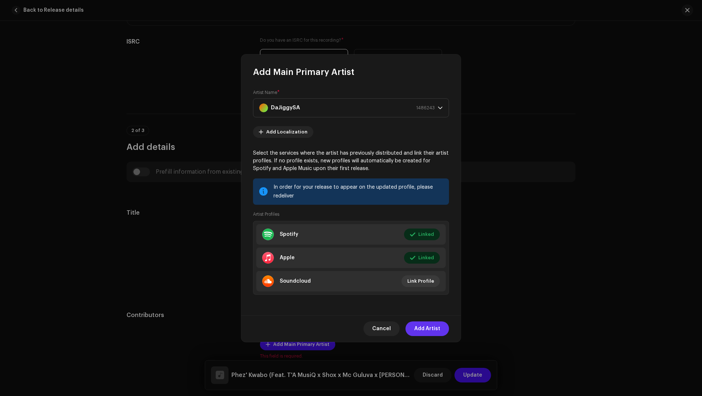
click at [427, 330] on span "Add Artist" at bounding box center [427, 329] width 26 height 15
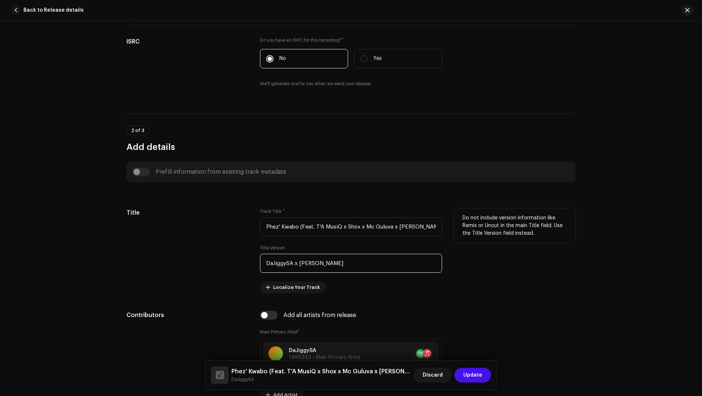
click at [318, 263] on input "DaJiggySA x Yung Berry" at bounding box center [351, 263] width 182 height 19
drag, startPoint x: 318, startPoint y: 263, endPoint x: 307, endPoint y: 262, distance: 11.4
click at [307, 262] on input "DaJiggySA x Yung Berry" at bounding box center [351, 263] width 182 height 19
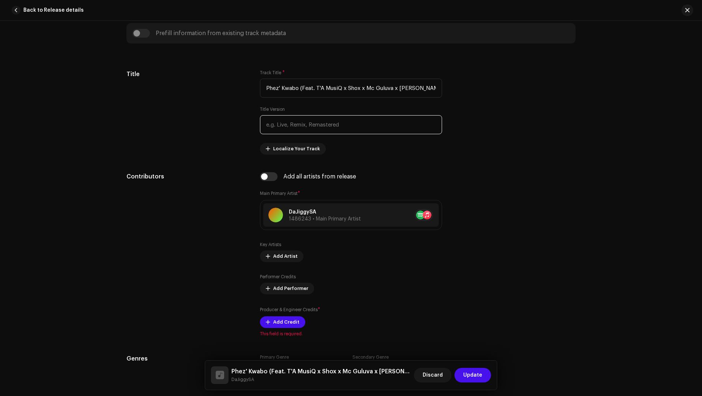
scroll to position [318, 0]
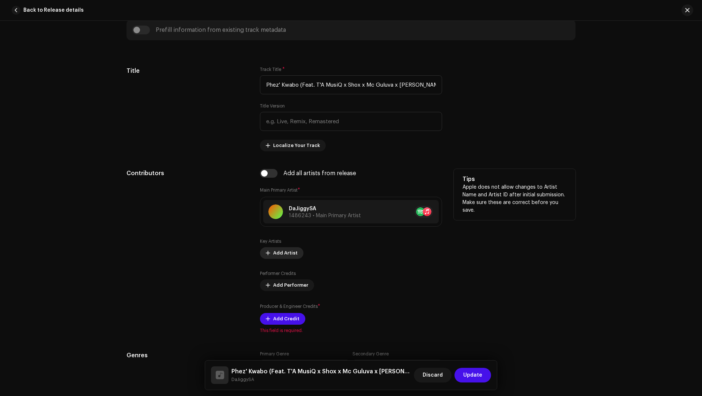
click at [281, 249] on span "Add Artist" at bounding box center [285, 253] width 25 height 15
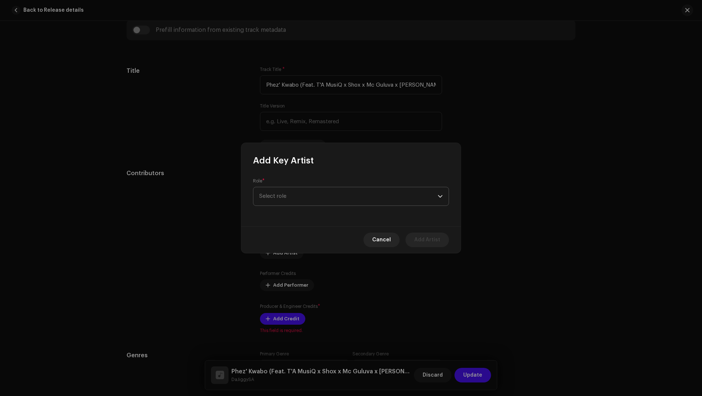
click at [268, 200] on span "Select role" at bounding box center [348, 196] width 179 height 18
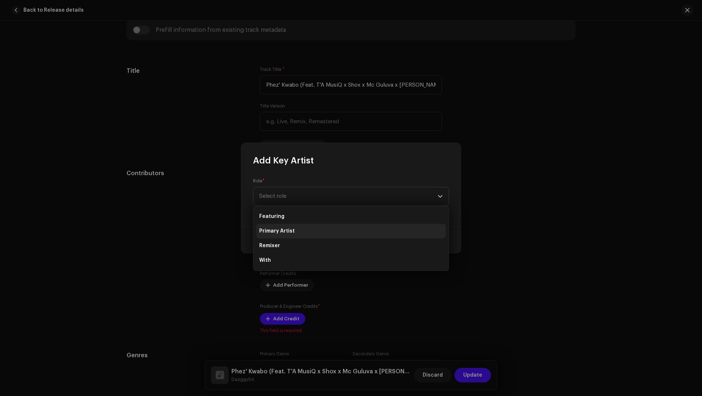
click at [272, 235] on li "Primary Artist" at bounding box center [350, 231] width 189 height 15
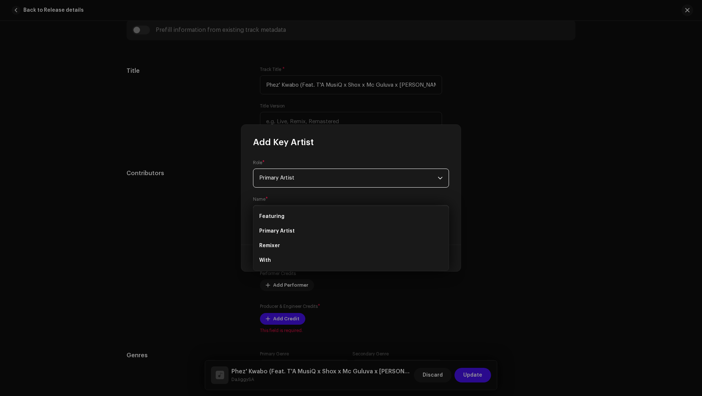
click at [275, 222] on span "Select Artist" at bounding box center [348, 215] width 179 height 18
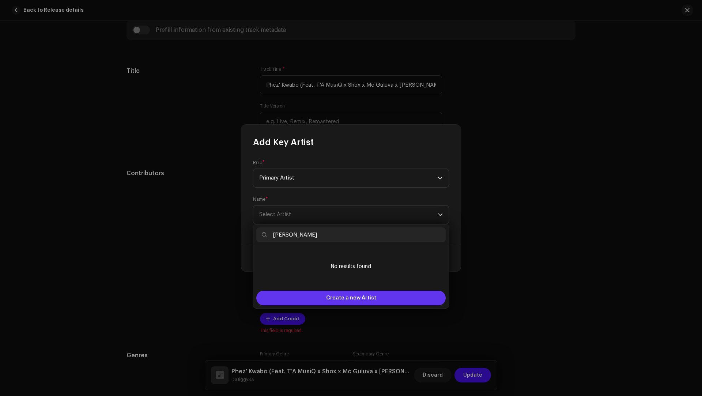
type input "Yung Berry"
click at [308, 294] on div "Create a new Artist" at bounding box center [350, 298] width 189 height 15
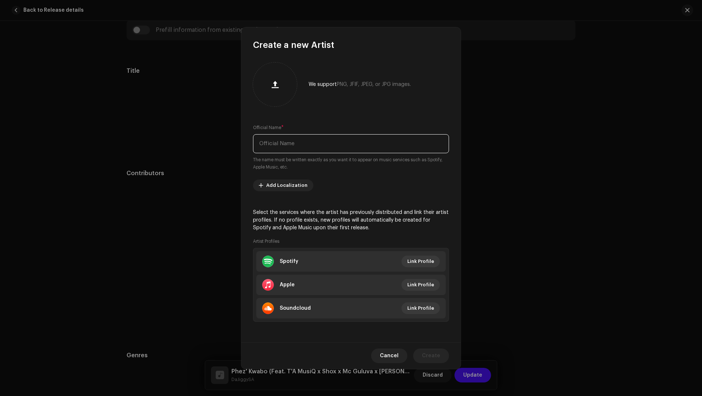
click at [273, 145] on input "text" at bounding box center [351, 143] width 196 height 19
paste input "Yung Berry"
type input "Yung Berry"
click at [334, 288] on li "Apple Link Profile" at bounding box center [350, 285] width 189 height 20
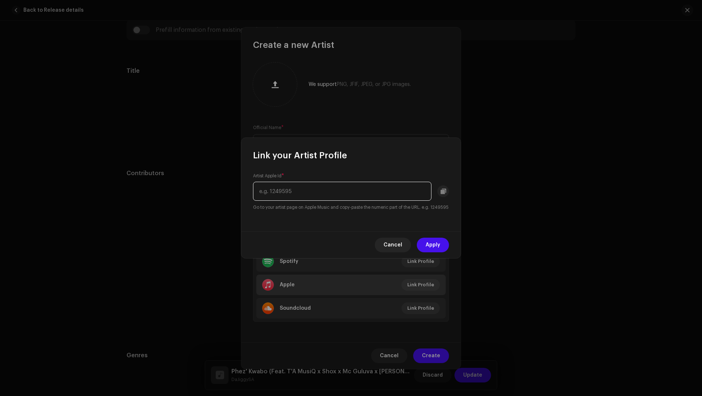
paste input "1603332643"
type input "1603332643"
click at [427, 246] on span "Apply" at bounding box center [433, 245] width 15 height 15
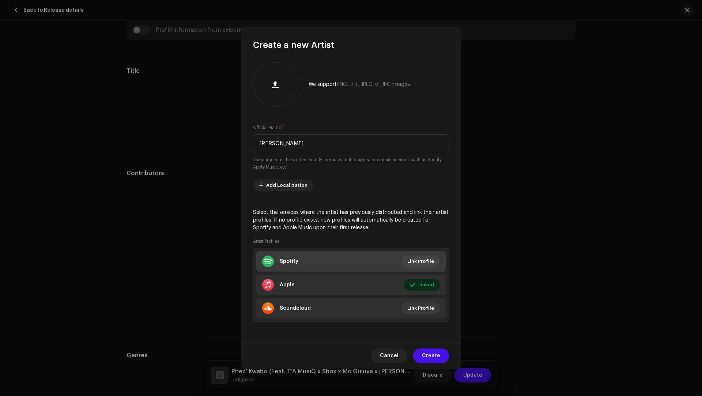
click at [344, 260] on li "Spotify Link Profile" at bounding box center [350, 261] width 189 height 20
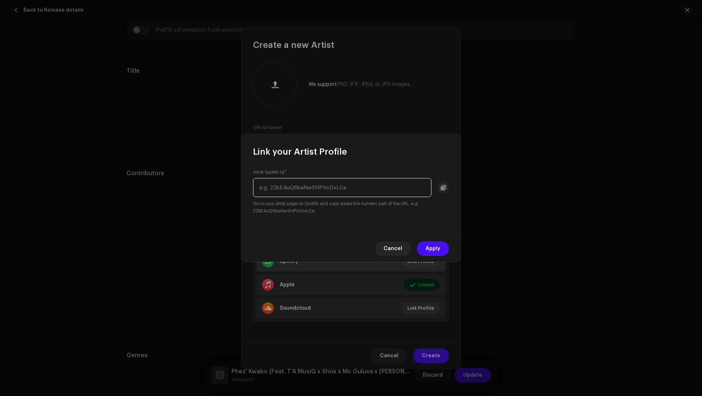
paste input "0OxUQQexk6iYIPGtfT8Sh0"
type input "0OxUQQexk6iYIPGtfT8Sh0"
click at [427, 248] on span "Apply" at bounding box center [433, 248] width 15 height 15
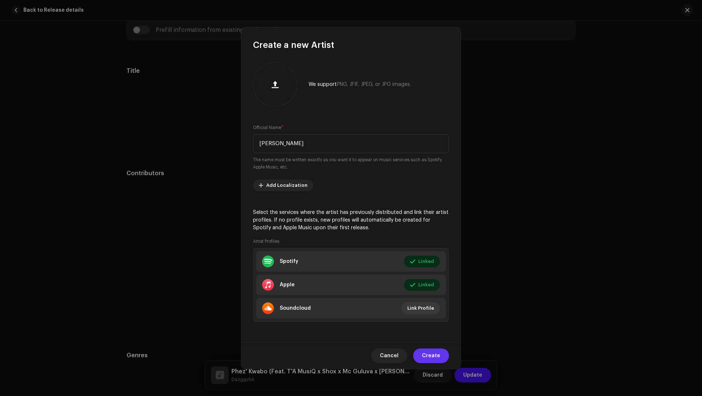
click at [432, 353] on span "Create" at bounding box center [431, 356] width 18 height 15
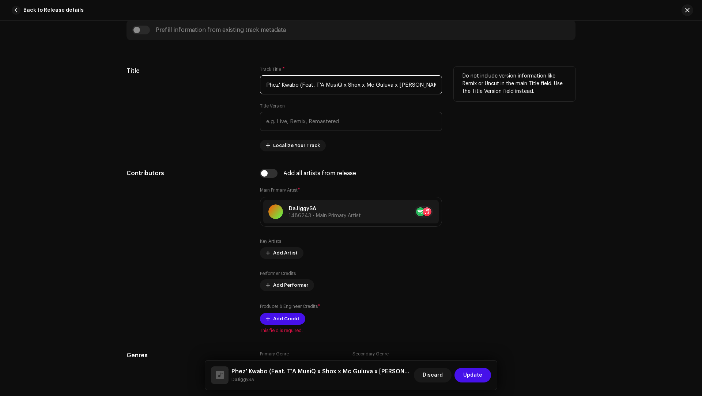
click at [329, 87] on input "Phez' Kwabo (Feat. T'A MusiQ x Shox x Mc Guluva x JayTa x Kamo x Smart MamparA …" at bounding box center [351, 84] width 182 height 19
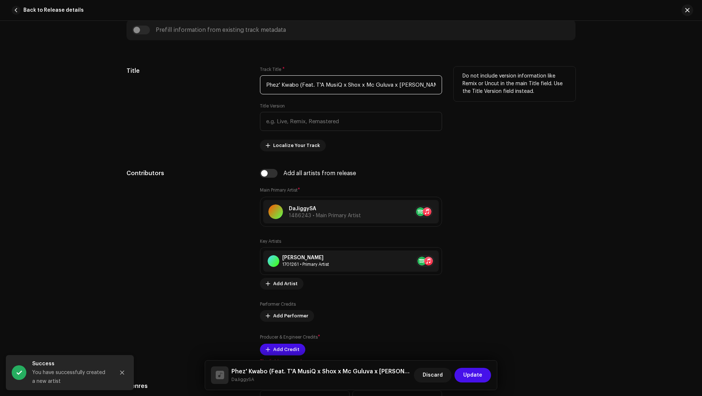
drag, startPoint x: 329, startPoint y: 87, endPoint x: 319, endPoint y: 85, distance: 9.8
click at [319, 85] on input "Phez' Kwabo (Feat. T'A MusiQ x Shox x Mc Guluva x JayTa x Kamo x Smart MamparA …" at bounding box center [351, 84] width 182 height 19
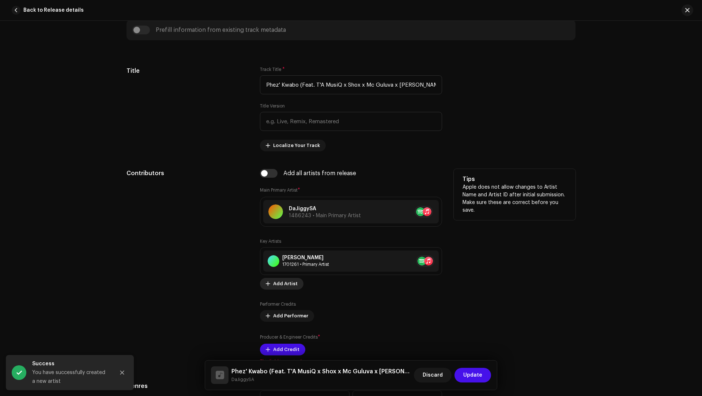
click at [275, 280] on span "Add Artist" at bounding box center [285, 284] width 25 height 15
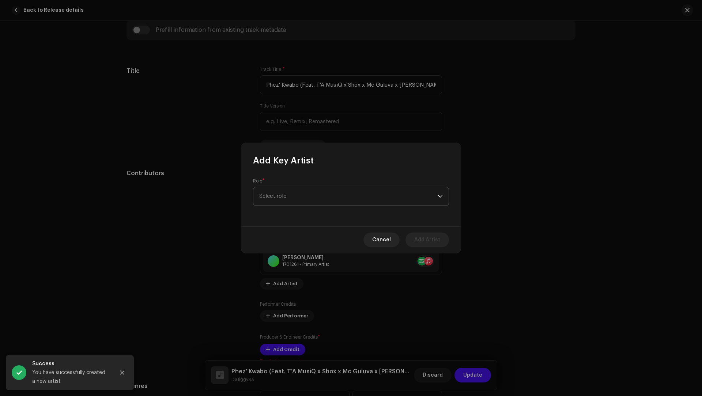
click at [278, 201] on span "Select role" at bounding box center [348, 196] width 179 height 18
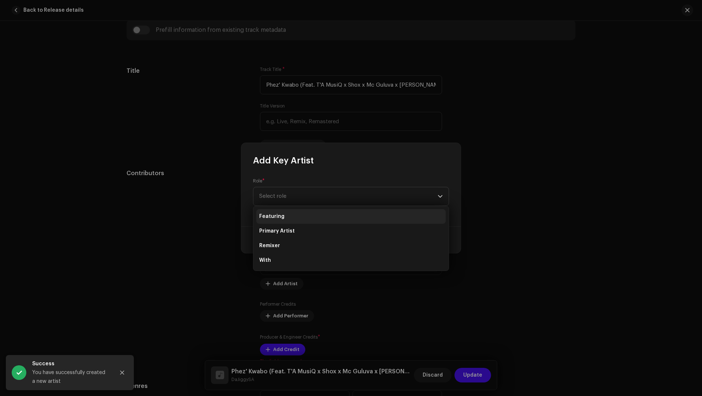
click at [280, 225] on li "Primary Artist" at bounding box center [350, 231] width 189 height 15
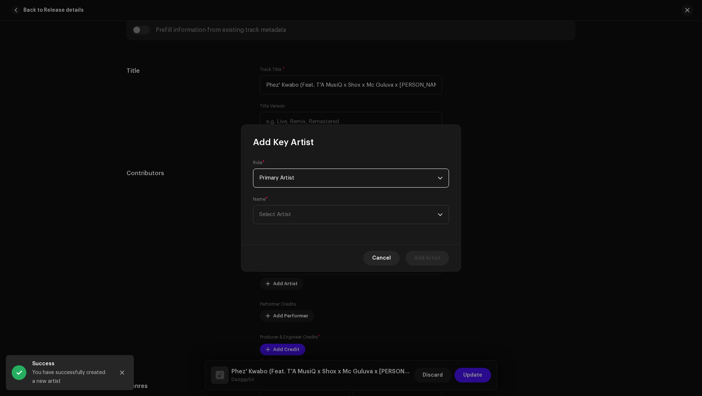
click at [278, 176] on span "Primary Artist" at bounding box center [348, 178] width 179 height 18
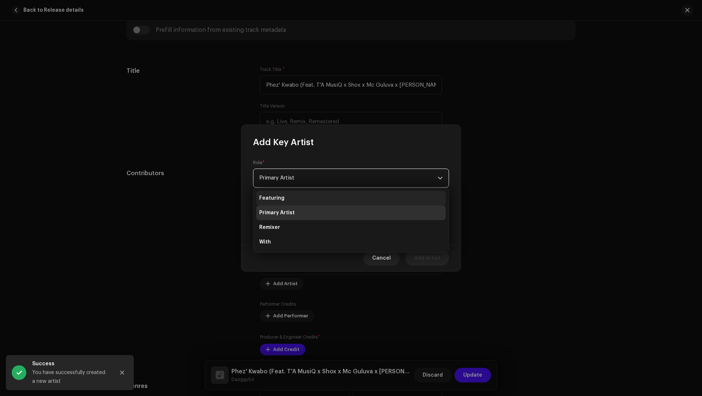
click at [282, 200] on span "Featuring" at bounding box center [271, 198] width 25 height 7
click at [283, 210] on span "Select Artist" at bounding box center [348, 215] width 179 height 18
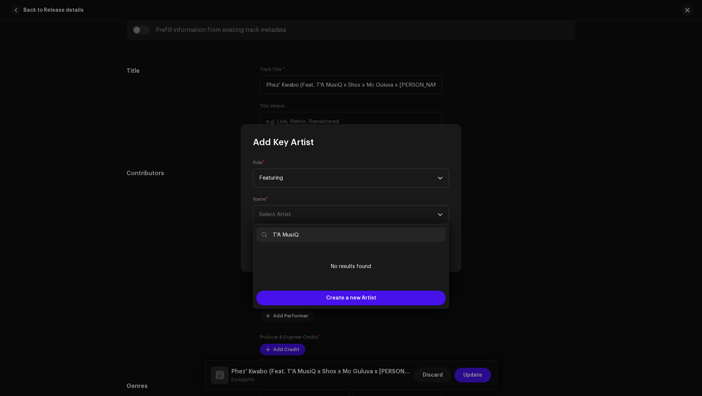
click at [282, 235] on input "T'A MusiQ" at bounding box center [350, 235] width 189 height 15
type input "T'A MusiQ"
click at [327, 293] on div "Create a new Artist" at bounding box center [350, 298] width 189 height 15
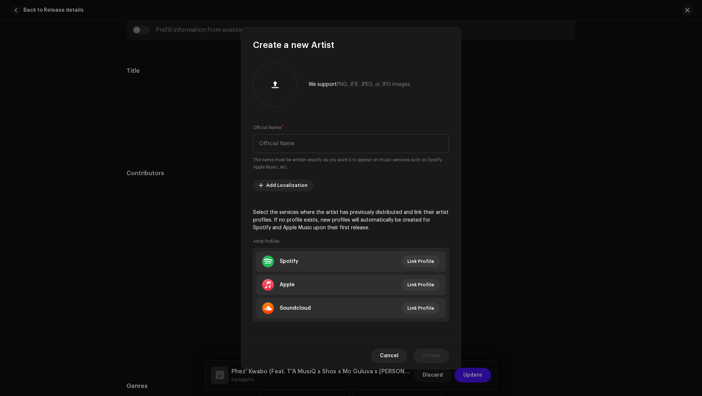
click at [271, 125] on small "Official Name" at bounding box center [267, 127] width 28 height 7
click at [278, 142] on input "text" at bounding box center [351, 143] width 196 height 19
paste input "T'A MusiQ"
type input "T'A MusiQ"
click at [433, 355] on span "Create" at bounding box center [431, 356] width 18 height 15
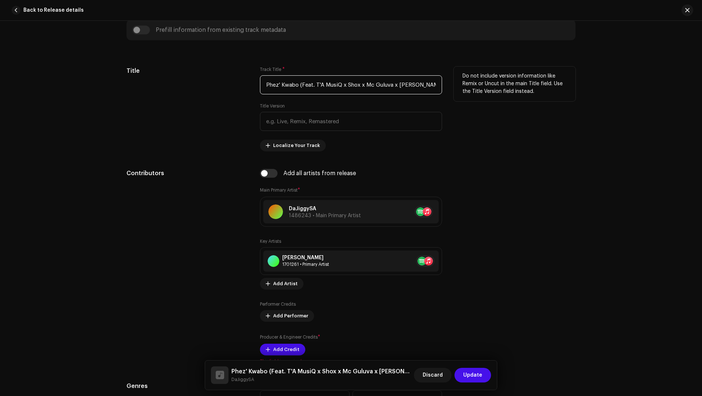
click at [335, 86] on input "Phez' Kwabo (Feat. T'A MusiQ x Shox x Mc Guluva x JayTa x Kamo x Smart MamparA …" at bounding box center [351, 84] width 182 height 19
drag, startPoint x: 335, startPoint y: 86, endPoint x: 325, endPoint y: 83, distance: 11.0
click at [325, 83] on input "Phez' Kwabo (Feat. T'A MusiQ x Shox x Mc Guluva x JayTa x Kamo x Smart MamparA …" at bounding box center [351, 84] width 182 height 19
click at [327, 83] on input "Phez' Kwabo (Feat. T'A MusiQ x Shox x Mc Guluva x JayTa x Kamo x Smart MamparA …" at bounding box center [351, 84] width 182 height 19
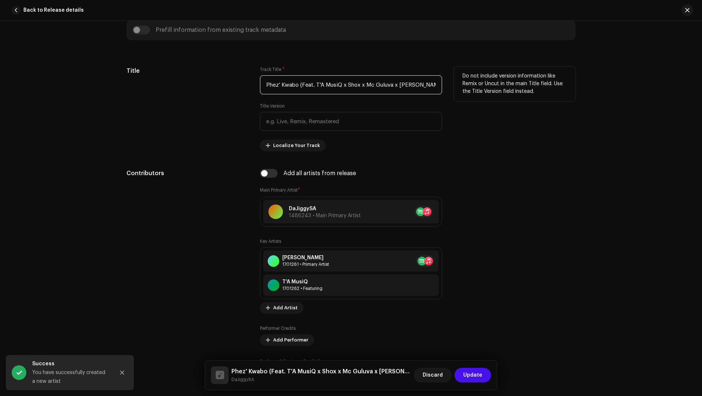
drag, startPoint x: 327, startPoint y: 83, endPoint x: 315, endPoint y: 83, distance: 11.7
click at [315, 83] on input "Phez' Kwabo (Feat. T'A MusiQ x Shox x Mc Guluva x JayTa x Kamo x Smart MamparA …" at bounding box center [351, 84] width 182 height 19
click at [322, 86] on input "Phez' Kwabo (Feat. x Shox x Mc Guluva x JayTa x Kamo x Smart MamparA x M.X.O)" at bounding box center [351, 84] width 182 height 19
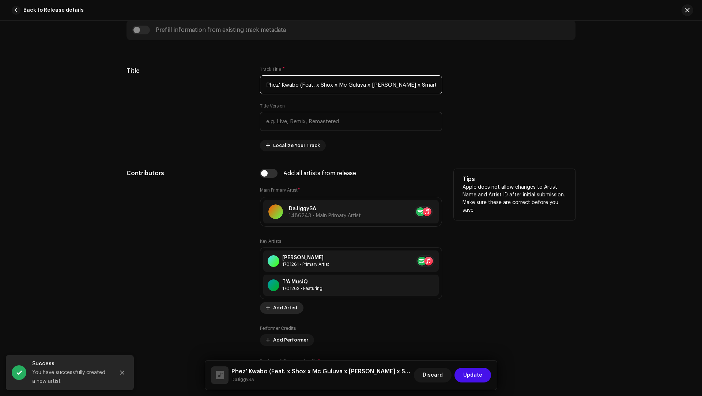
type input "Phez' Kwabo (Feat. x Shox x Mc Guluva x JayTa x Kamo x Smart MamparA x M.X.O)"
click at [287, 303] on span "Add Artist" at bounding box center [285, 308] width 25 height 15
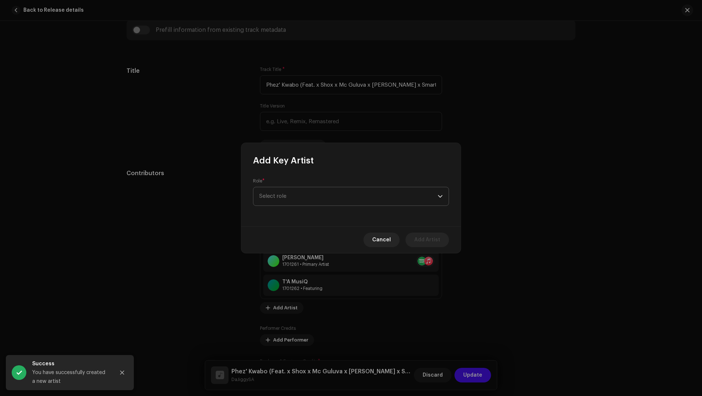
click at [284, 198] on span "Select role" at bounding box center [348, 196] width 179 height 18
click at [282, 209] on li "Featuring" at bounding box center [350, 216] width 189 height 15
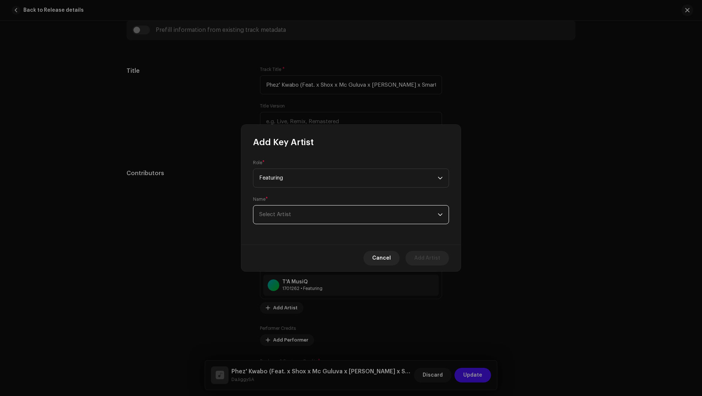
click at [282, 212] on span "Select Artist" at bounding box center [275, 214] width 32 height 5
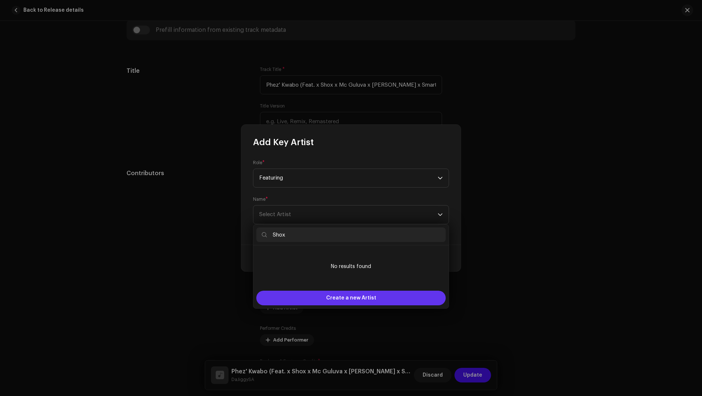
type input "Shox"
click at [350, 302] on span "Create a new Artist" at bounding box center [351, 298] width 50 height 15
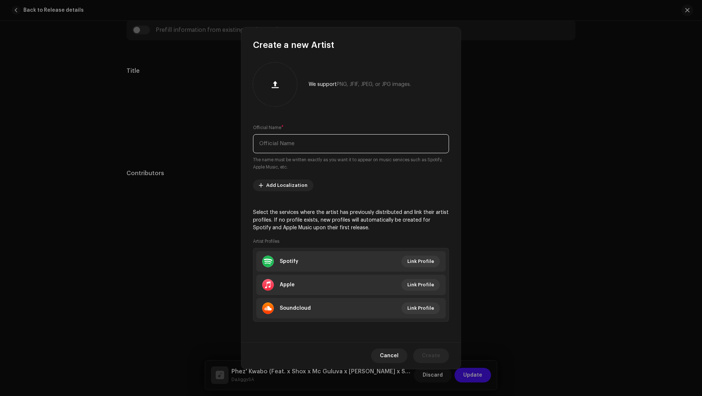
click at [280, 141] on input "text" at bounding box center [351, 143] width 196 height 19
paste input "Shox"
type input "Shox"
click at [428, 349] on span "Create" at bounding box center [431, 356] width 18 height 15
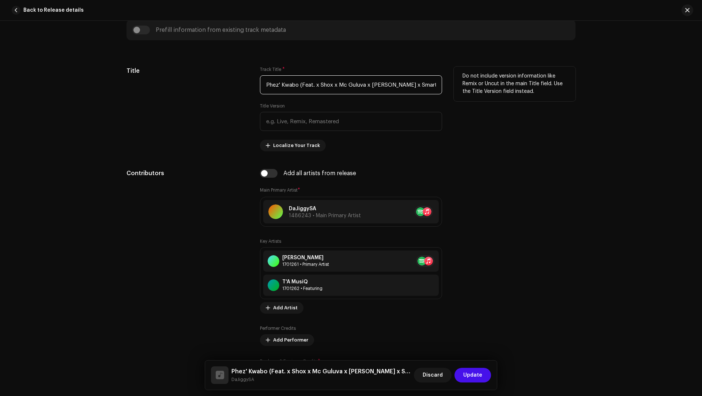
click at [353, 83] on input "Phez' Kwabo (Feat. x Shox x Mc Guluva x JayTa x Kamo x Smart MamparA x M.X.O)" at bounding box center [351, 84] width 182 height 19
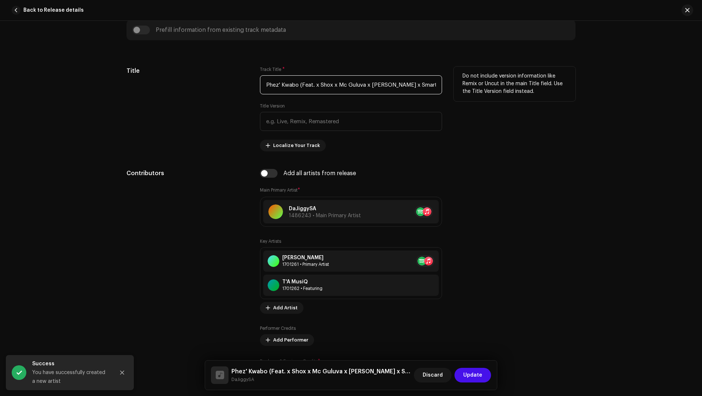
drag, startPoint x: 353, startPoint y: 83, endPoint x: 342, endPoint y: 82, distance: 11.1
click at [342, 82] on input "Phez' Kwabo (Feat. x Shox x Mc Guluva x JayTa x Kamo x Smart MamparA x M.X.O)" at bounding box center [351, 84] width 182 height 19
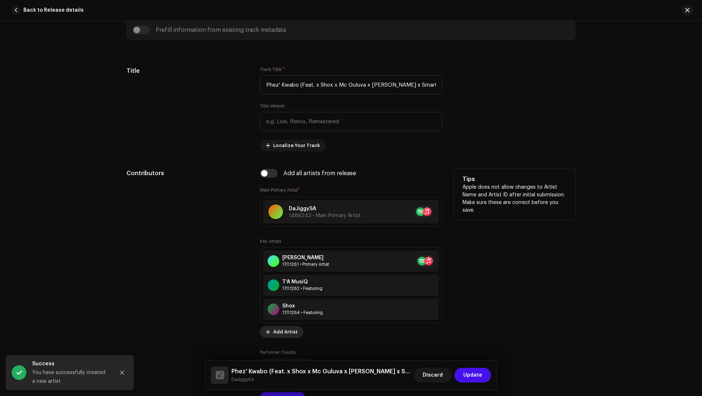
click at [282, 329] on span "Add Artist" at bounding box center [285, 332] width 25 height 15
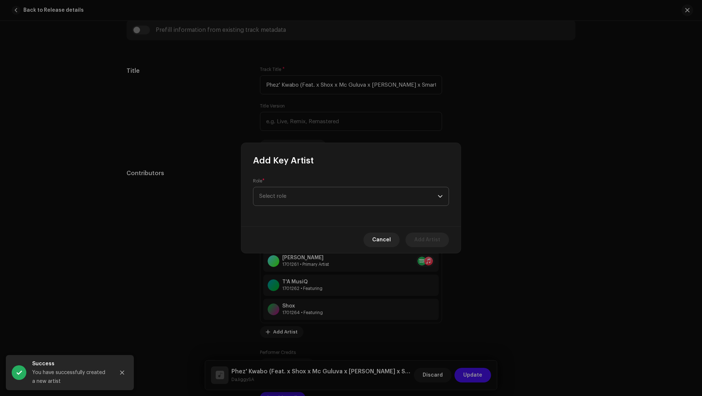
click at [275, 202] on span "Select role" at bounding box center [348, 196] width 179 height 18
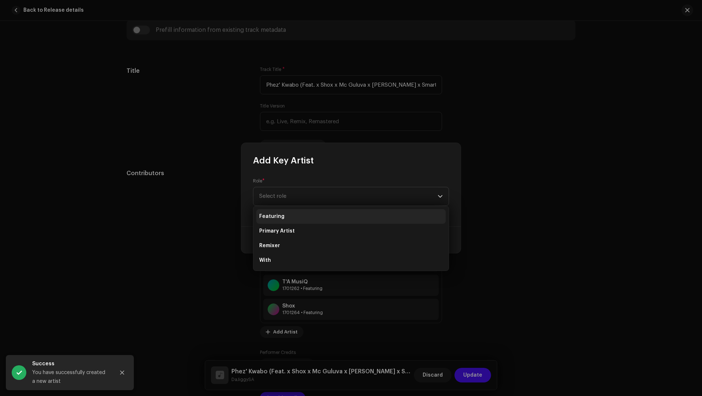
click at [272, 213] on li "Featuring" at bounding box center [350, 216] width 189 height 15
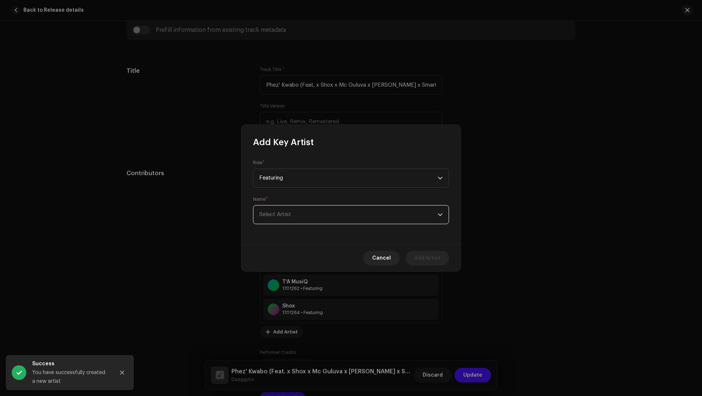
click at [275, 217] on span "Select Artist" at bounding box center [275, 214] width 32 height 5
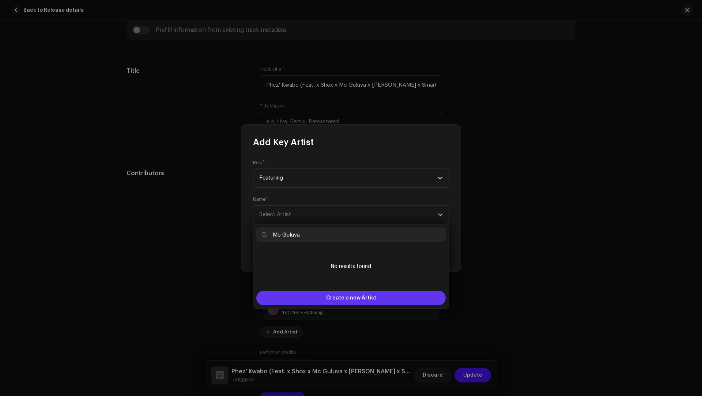
type input "Mc Guluva"
click at [312, 293] on div "Create a new Artist" at bounding box center [350, 298] width 189 height 15
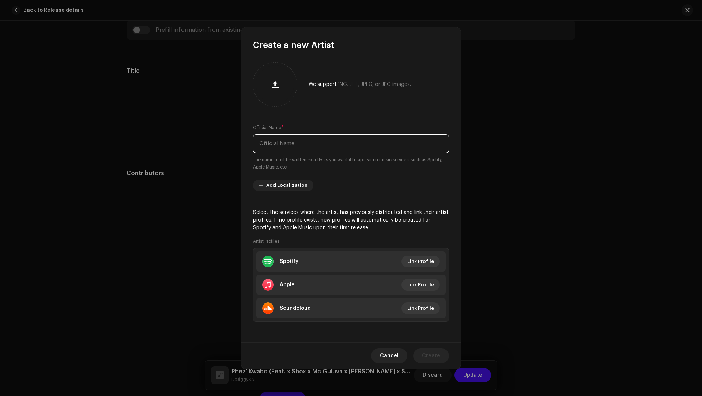
click at [280, 142] on input "text" at bounding box center [351, 143] width 196 height 19
paste input "Mc Guluva"
type input "Mc Guluva"
click at [314, 278] on li "Apple Link Profile" at bounding box center [350, 285] width 189 height 20
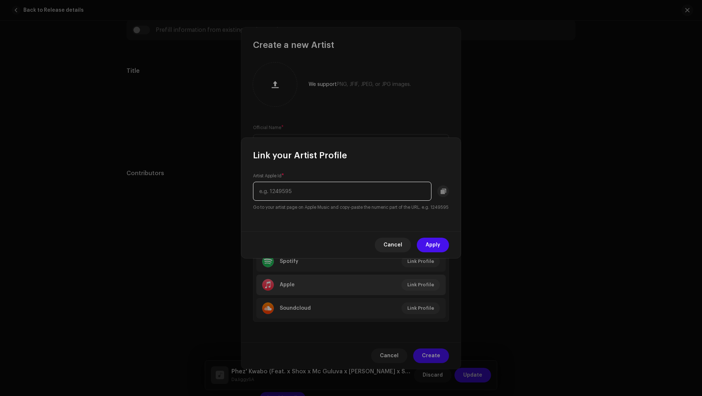
paste input "1714108839"
type input "1714108839"
click at [434, 248] on span "Apply" at bounding box center [433, 245] width 15 height 15
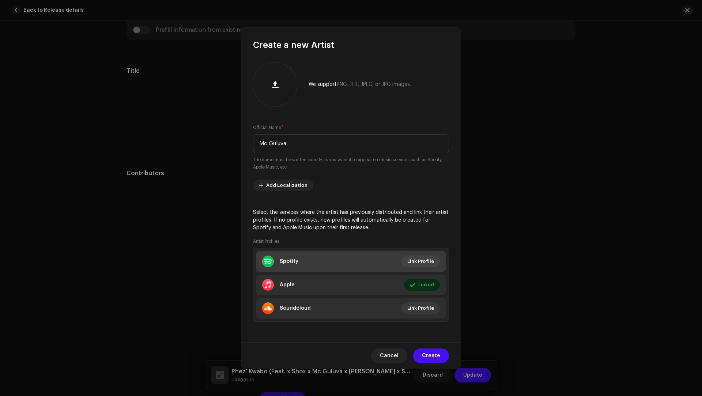
click at [332, 259] on li "Spotify Link Profile" at bounding box center [350, 261] width 189 height 20
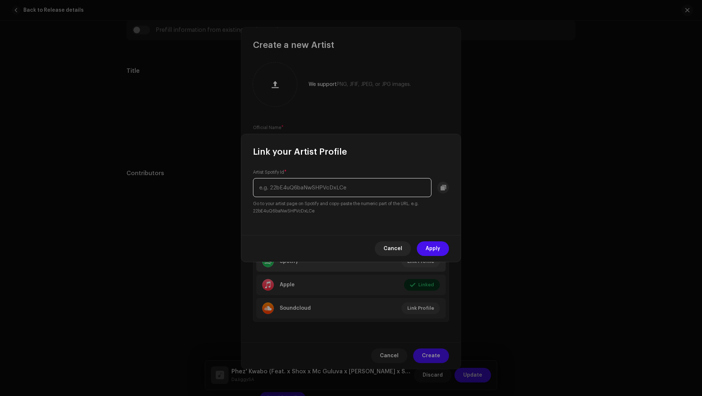
paste input "0LYXq2eKUn19qUbcoqHDf6"
type input "0LYXq2eKUn19qUbcoqHDf6"
click at [429, 251] on span "Apply" at bounding box center [433, 248] width 15 height 15
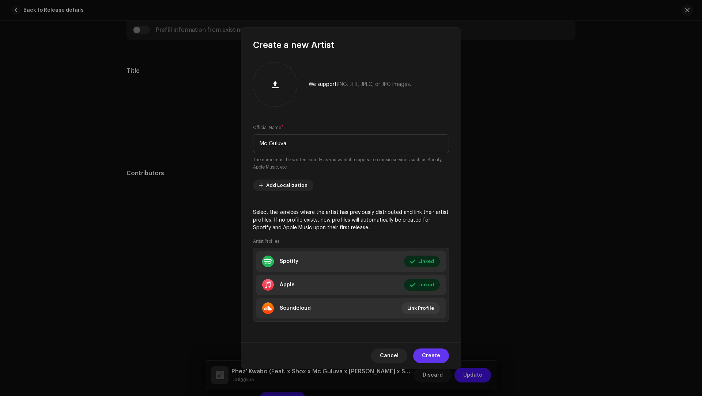
click at [426, 356] on span "Create" at bounding box center [431, 356] width 18 height 15
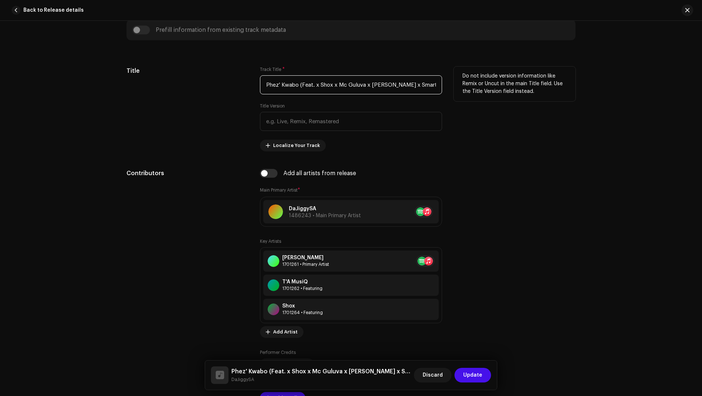
click at [357, 83] on input "Phez' Kwabo (Feat. x Shox x Mc Guluva x JayTa x Kamo x Smart MamparA x M.X.O)" at bounding box center [351, 84] width 182 height 19
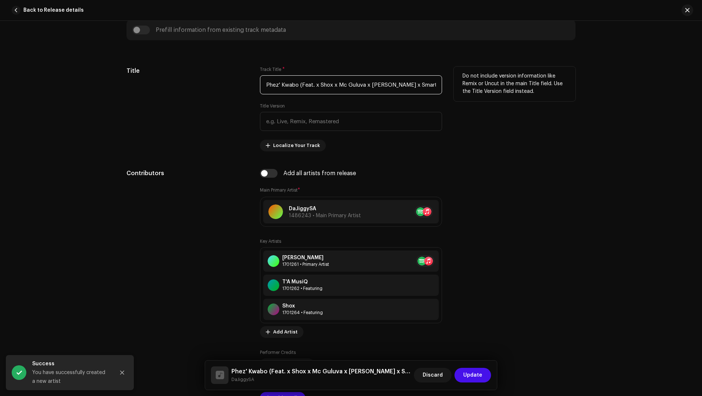
drag, startPoint x: 357, startPoint y: 83, endPoint x: 323, endPoint y: 83, distance: 33.3
click at [323, 83] on input "Phez' Kwabo (Feat. x Shox x Mc Guluva x JayTa x Kamo x Smart MamparA x M.X.O)" at bounding box center [351, 84] width 182 height 19
click at [323, 80] on input "Phez' Kwabo (Feat. x JayTa x Kamo x Smart MamparA x M.X.O)" at bounding box center [351, 84] width 182 height 19
click at [323, 83] on input "Phez' Kwabo (Feat. x JayTa x Kamo x Smart MamparA x M.X.O)" at bounding box center [351, 84] width 182 height 19
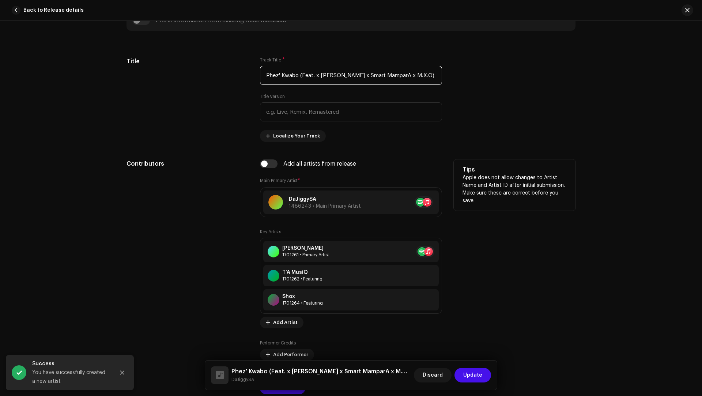
scroll to position [335, 0]
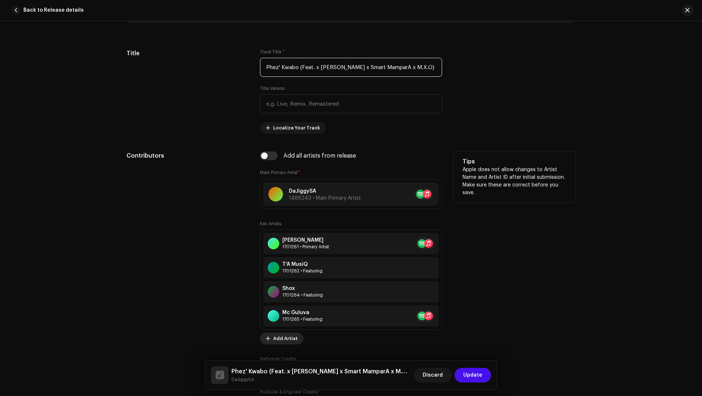
type input "Phez' Kwabo (Feat. x JayTa x Kamo x Smart MamparA x M.X.O)"
click at [282, 335] on span "Add Artist" at bounding box center [285, 338] width 25 height 15
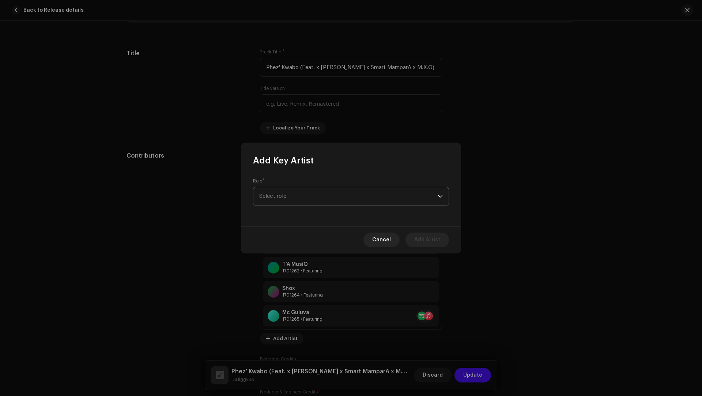
click at [277, 196] on span "Select role" at bounding box center [348, 196] width 179 height 18
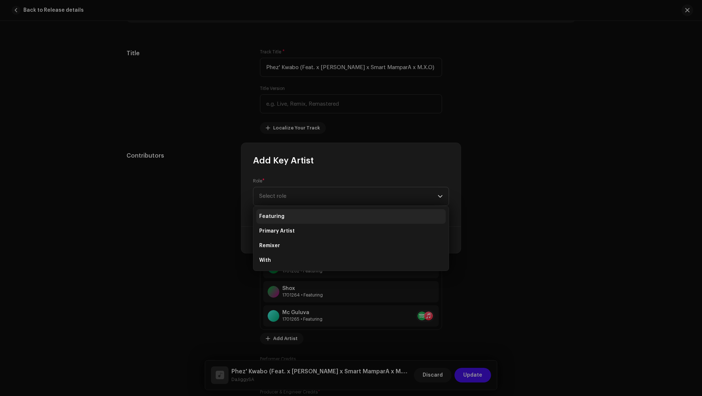
click at [275, 214] on span "Featuring" at bounding box center [271, 216] width 25 height 7
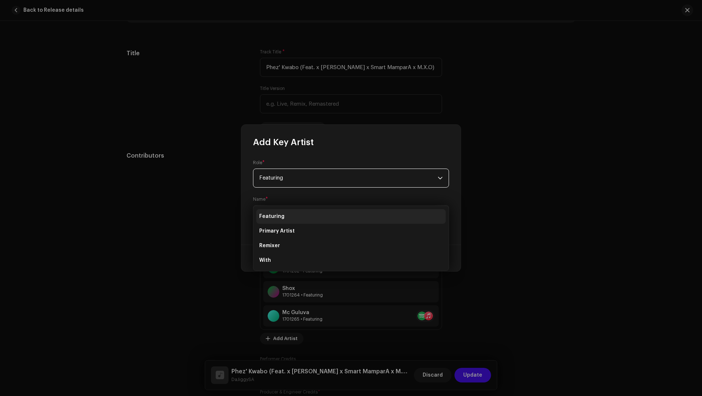
click at [275, 214] on span "Select Artist" at bounding box center [275, 214] width 32 height 5
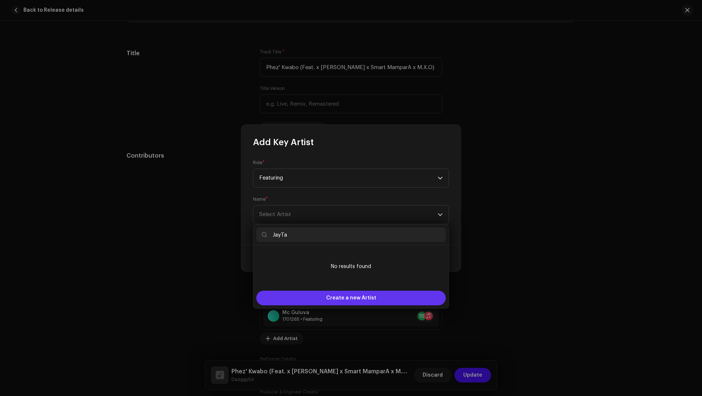
type input "JayTa"
click at [297, 296] on div "Create a new Artist" at bounding box center [350, 298] width 189 height 15
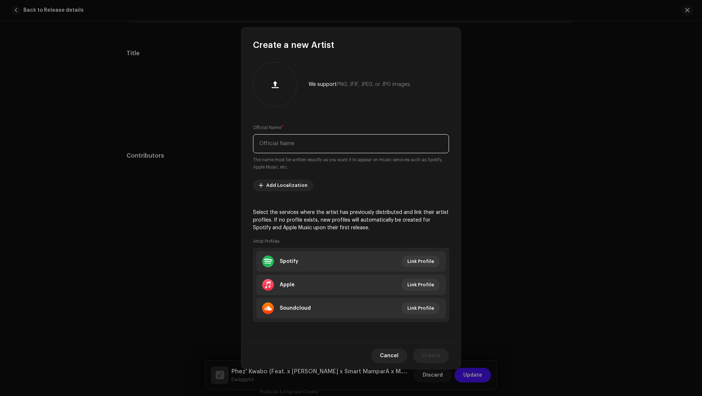
click at [286, 151] on input "text" at bounding box center [351, 143] width 196 height 19
paste input "JayTa"
type input "JayTa"
click at [317, 282] on li "Apple Link Profile" at bounding box center [350, 285] width 189 height 20
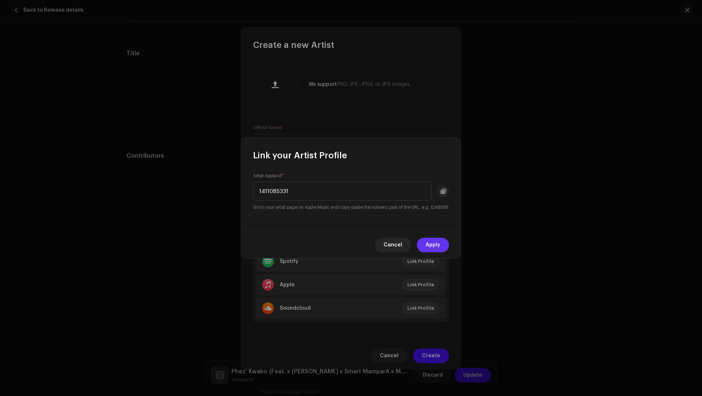
type input "1411085331"
click at [435, 244] on span "Apply" at bounding box center [433, 245] width 15 height 15
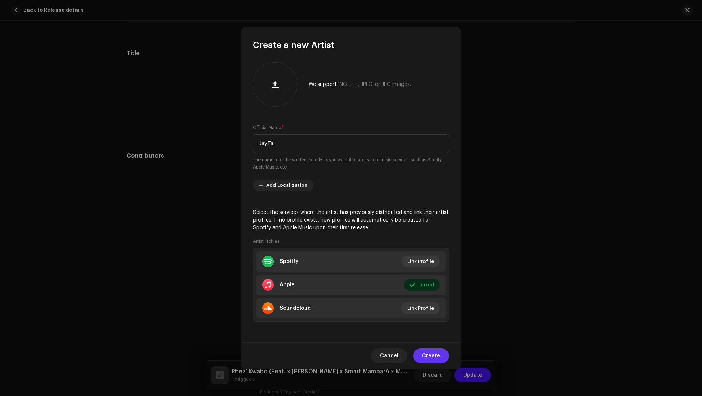
click at [433, 355] on span "Create" at bounding box center [431, 356] width 18 height 15
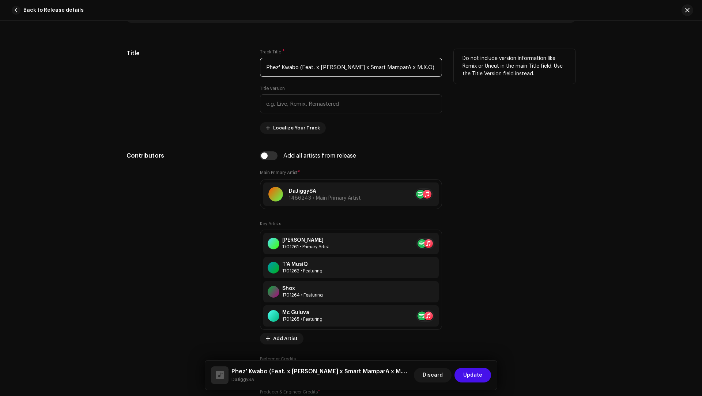
click at [340, 63] on input "Phez' Kwabo (Feat. x JayTa x Kamo x Smart MamparA x M.X.O)" at bounding box center [351, 67] width 182 height 19
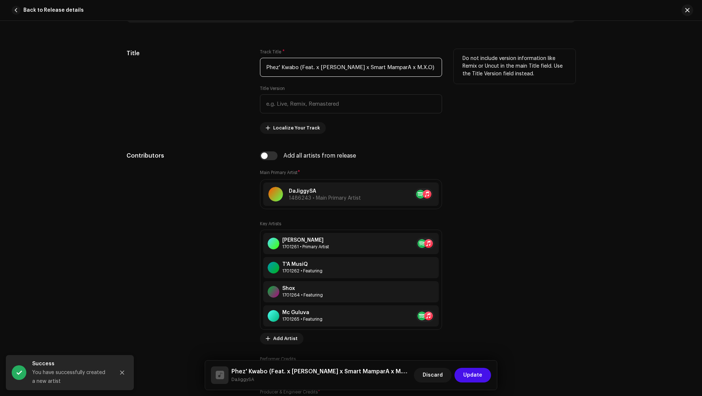
click at [340, 63] on input "Phez' Kwabo (Feat. x JayTa x Kamo x Smart MamparA x M.X.O)" at bounding box center [351, 67] width 182 height 19
click at [343, 65] on input "Phez' Kwabo (Feat. x JayTa x Kamo x Smart MamparA x M.X.O)" at bounding box center [351, 67] width 182 height 19
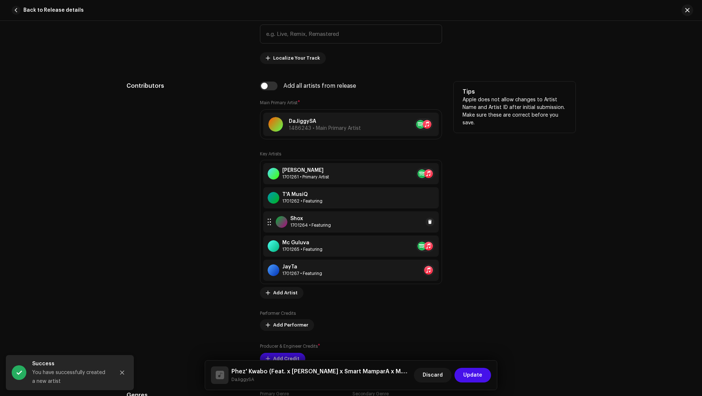
scroll to position [418, 0]
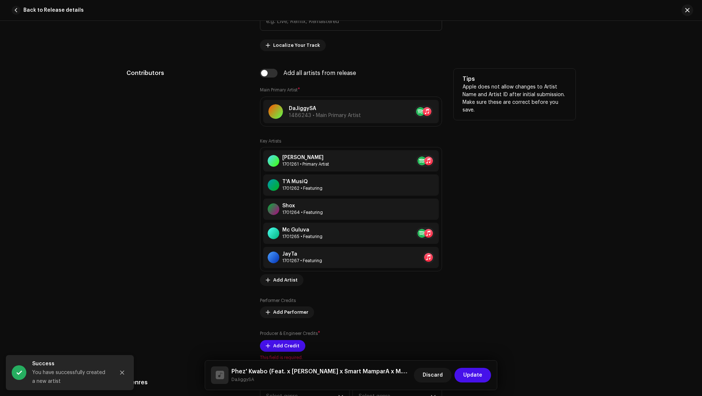
click at [277, 271] on div "Key Artists Yung Berry 1701261 • Primary Artist T'A MusiQ 1701262 • Featuring S…" at bounding box center [351, 212] width 182 height 148
click at [275, 278] on span "Add Artist" at bounding box center [285, 280] width 25 height 15
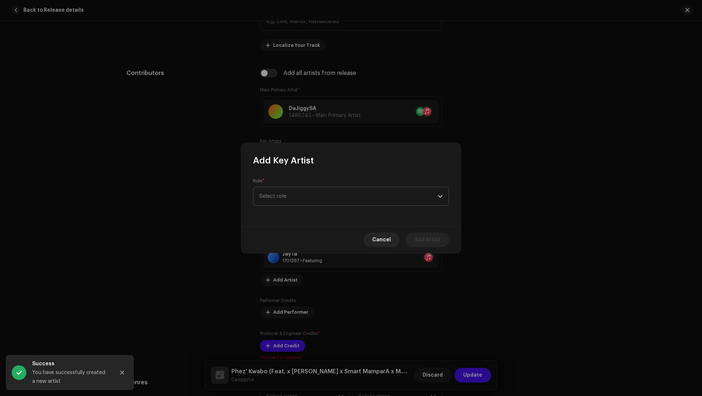
click at [278, 192] on span "Select role" at bounding box center [348, 196] width 179 height 18
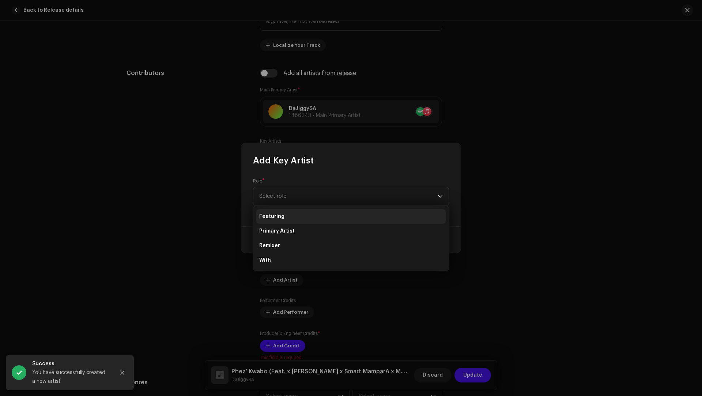
click at [282, 219] on span "Featuring" at bounding box center [271, 216] width 25 height 7
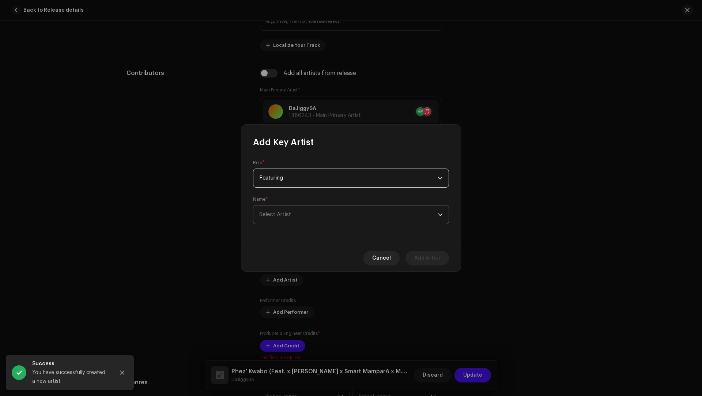
click at [282, 217] on span "Select Artist" at bounding box center [348, 215] width 179 height 18
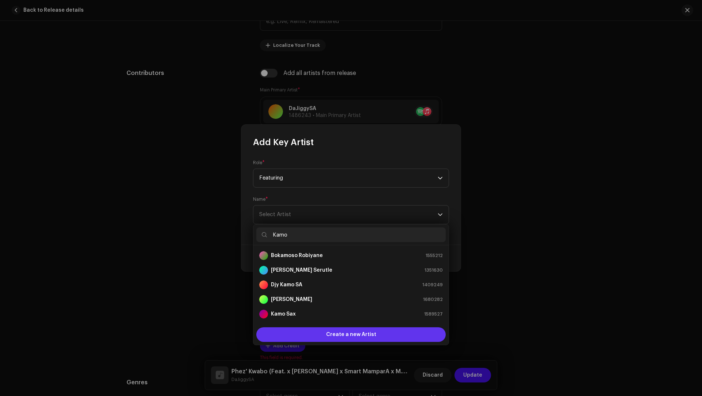
scroll to position [12, 0]
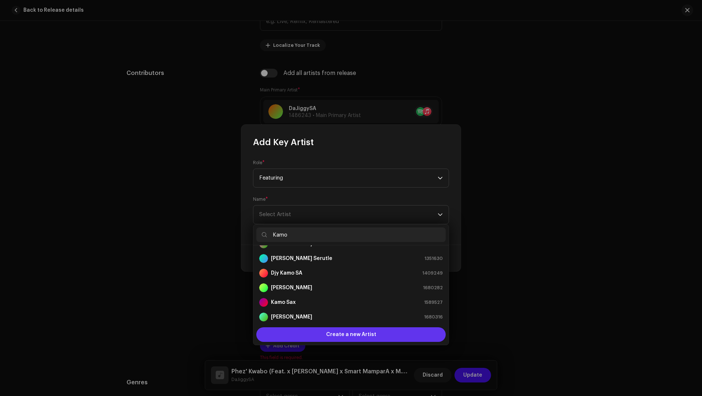
type input "Kamo"
click at [315, 333] on div "Create a new Artist" at bounding box center [350, 334] width 189 height 15
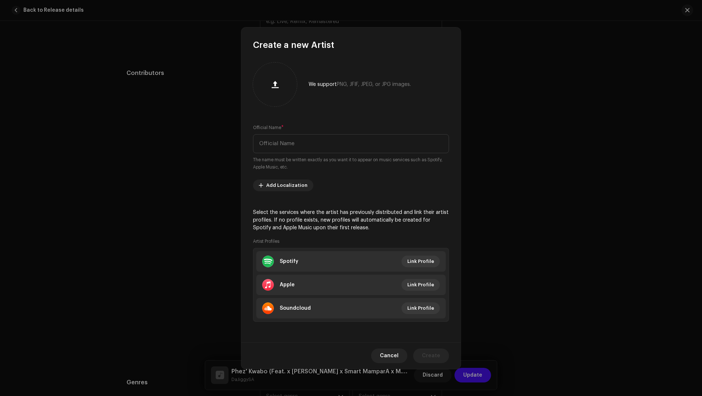
click at [264, 153] on div "Official Name * The name must be written exactly as you want it to appear on mu…" at bounding box center [351, 147] width 196 height 47
click at [268, 146] on input "text" at bounding box center [351, 143] width 196 height 19
paste input "Kamo"
type input "Kamo"
click at [425, 353] on span "Create" at bounding box center [431, 356] width 18 height 15
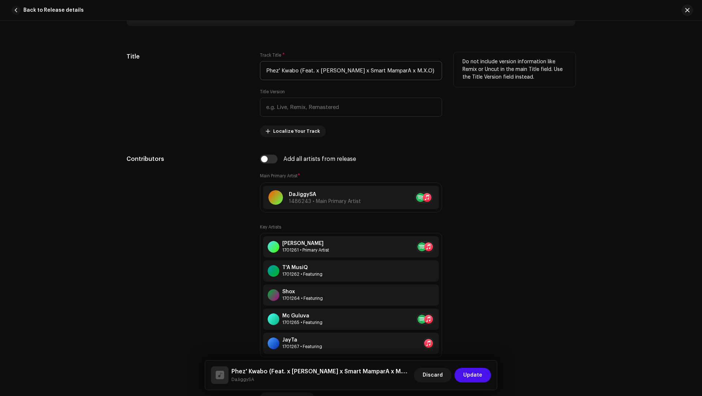
scroll to position [331, 0]
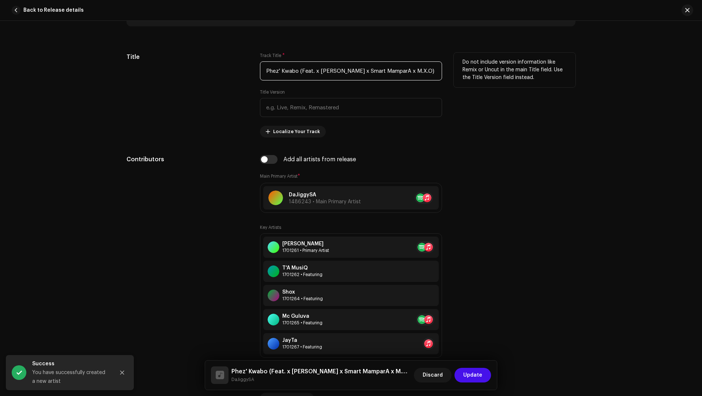
drag, startPoint x: 359, startPoint y: 69, endPoint x: 320, endPoint y: 70, distance: 38.4
click at [320, 70] on input "Phez' Kwabo (Feat. x JayTa x Kamo x Smart MamparA x M.X.O)" at bounding box center [351, 70] width 182 height 19
click at [339, 71] on input "Phez' Kwabo (Feat. Smart MamparA x M.X.O)" at bounding box center [351, 70] width 182 height 19
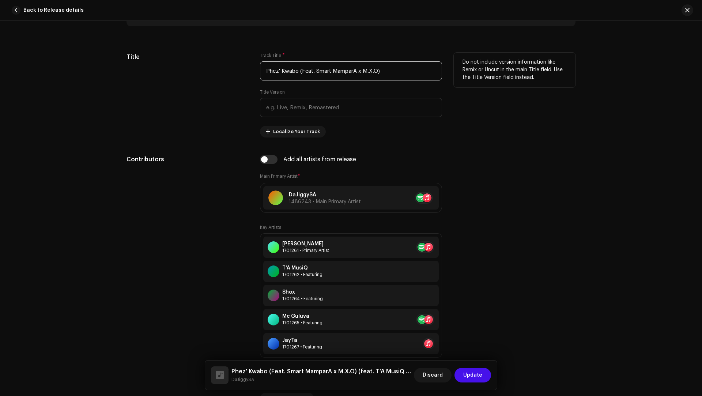
drag, startPoint x: 339, startPoint y: 71, endPoint x: 320, endPoint y: 69, distance: 18.7
click at [320, 69] on input "Phez' Kwabo (Feat. Smart MamparA x M.X.O)" at bounding box center [351, 70] width 182 height 19
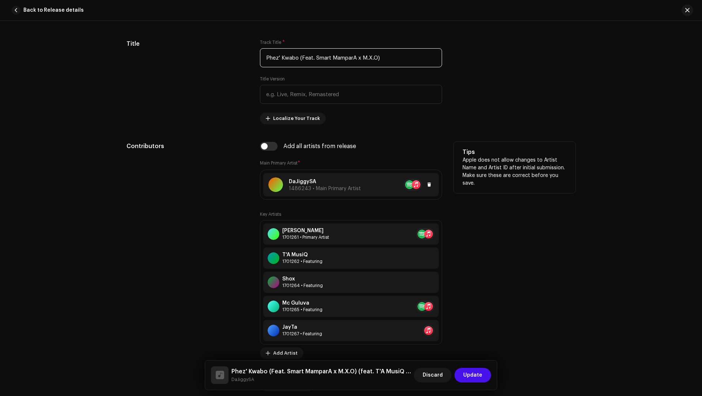
scroll to position [411, 0]
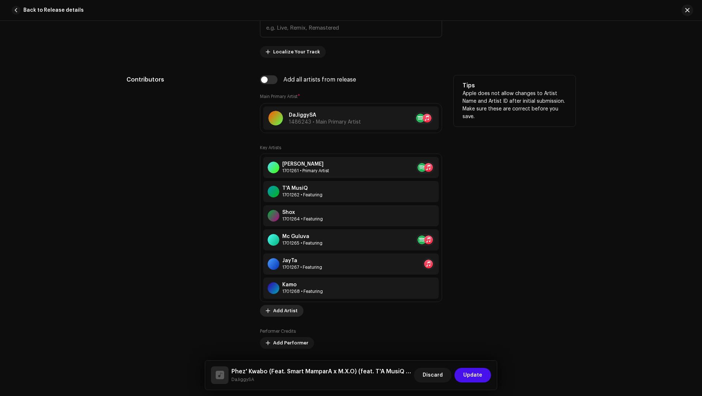
type input "Phez' Kwabo (Feat. Smart MamparA x M.X.O)"
click at [281, 307] on span "Add Artist" at bounding box center [285, 311] width 25 height 15
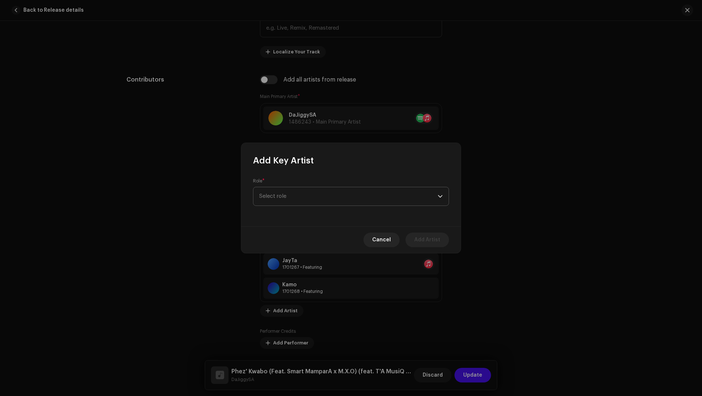
click at [271, 202] on span "Select role" at bounding box center [348, 196] width 179 height 18
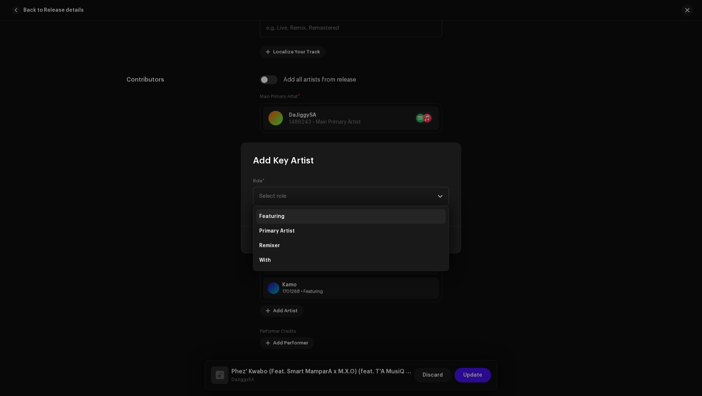
click at [272, 216] on span "Featuring" at bounding box center [271, 216] width 25 height 7
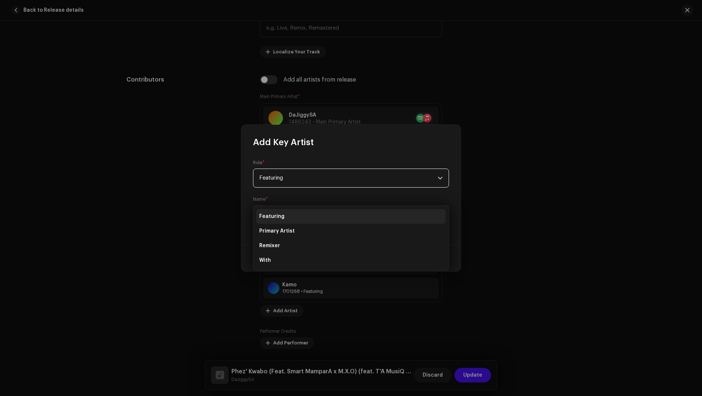
click at [272, 215] on span "Select Artist" at bounding box center [275, 214] width 32 height 5
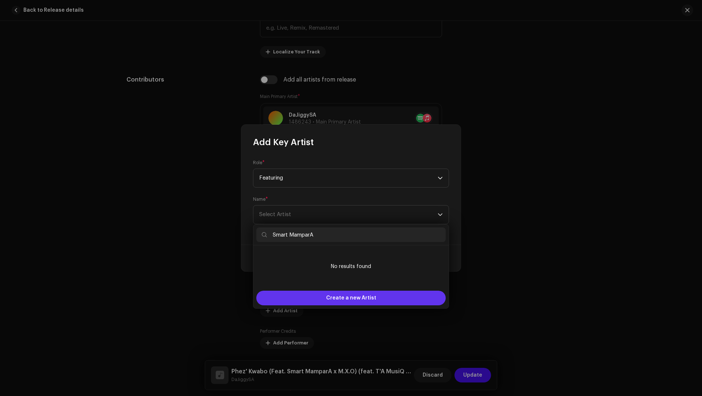
type input "Smart MamparA"
click at [333, 296] on span "Create a new Artist" at bounding box center [351, 298] width 50 height 15
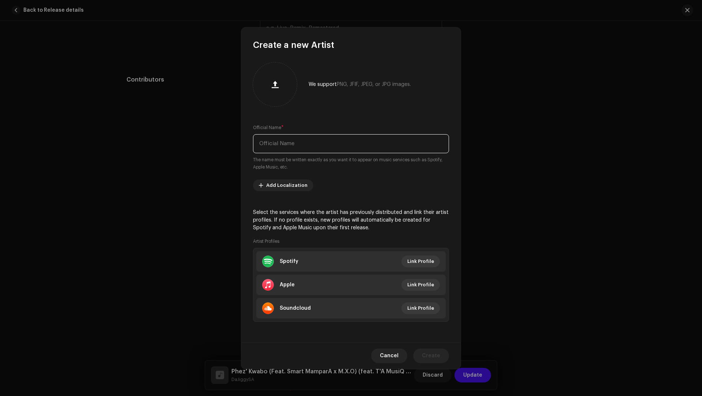
click at [271, 142] on input "text" at bounding box center [351, 143] width 196 height 19
paste input "Smart MamparA"
type input "Smart MamparA"
click at [435, 355] on span "Create" at bounding box center [431, 356] width 18 height 15
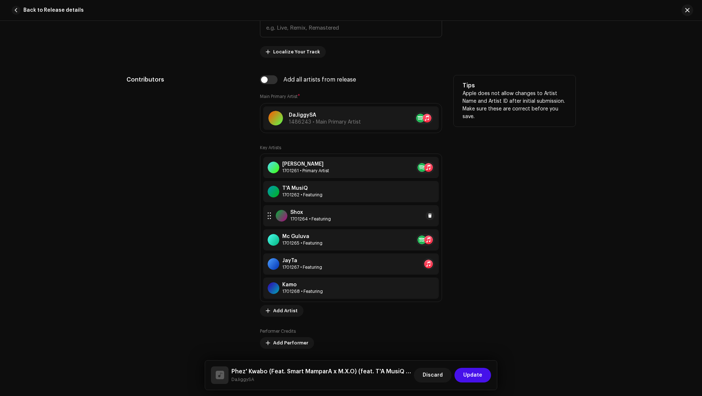
scroll to position [328, 0]
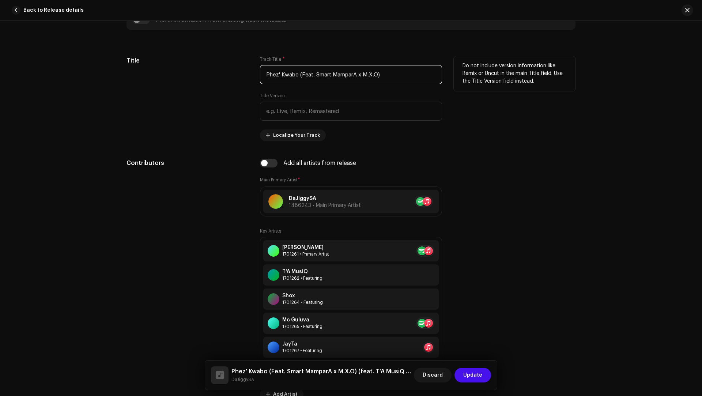
click at [391, 74] on input "Phez' Kwabo (Feat. Smart MamparA x M.X.O)" at bounding box center [351, 74] width 182 height 19
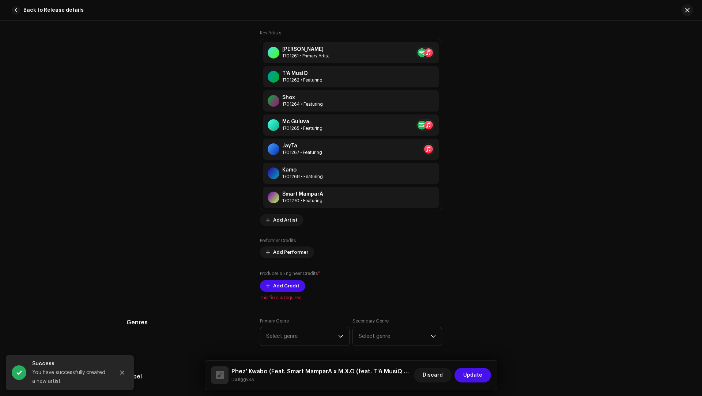
scroll to position [534, 0]
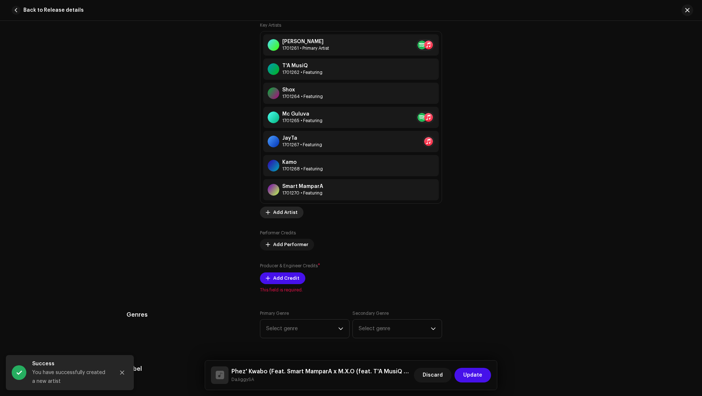
type input "Phez' Kwabo (Feat. Smart MamparA x M.X.O"
click at [281, 213] on span "Add Artist" at bounding box center [285, 212] width 25 height 15
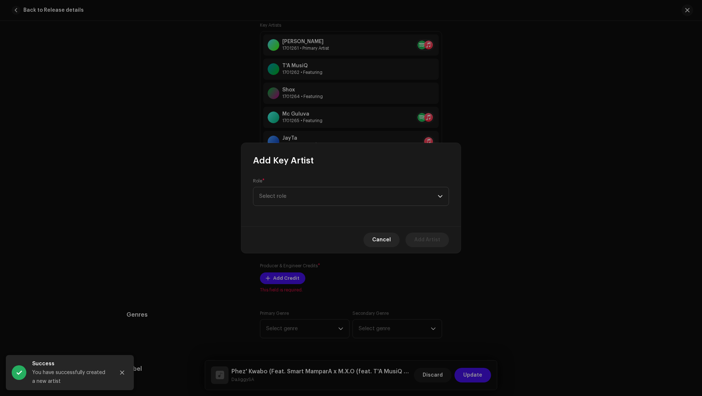
click at [279, 184] on div "Role * Select role" at bounding box center [351, 192] width 196 height 28
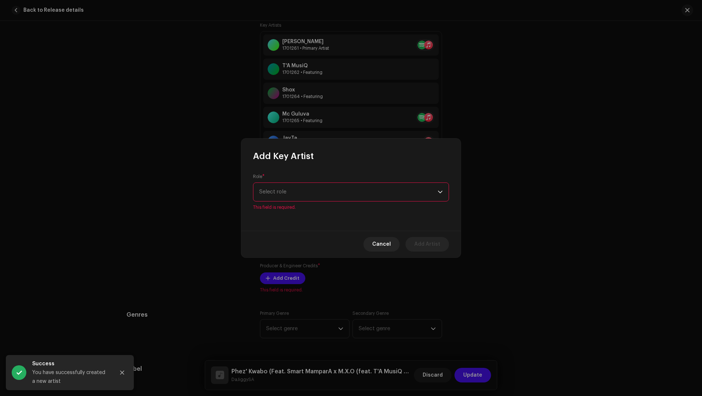
click at [279, 193] on span "Select role" at bounding box center [348, 192] width 179 height 18
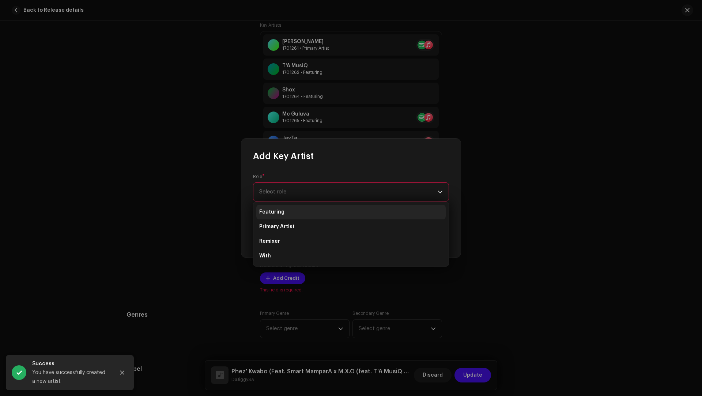
click at [284, 212] on li "Featuring" at bounding box center [350, 212] width 189 height 15
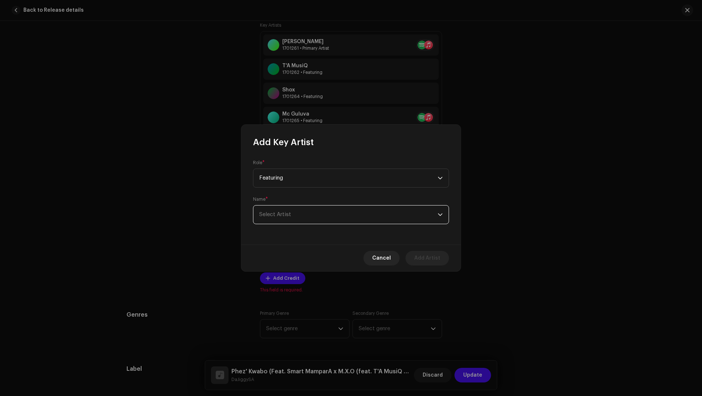
click at [284, 212] on span "Select Artist" at bounding box center [275, 214] width 32 height 5
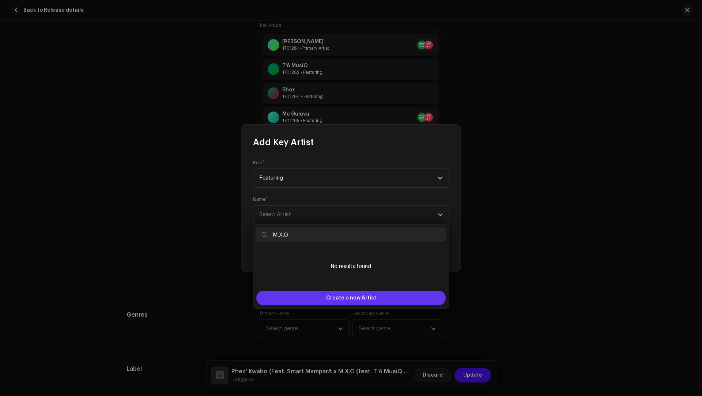
type input "M.X.O"
click at [350, 301] on span "Create a new Artist" at bounding box center [351, 298] width 50 height 15
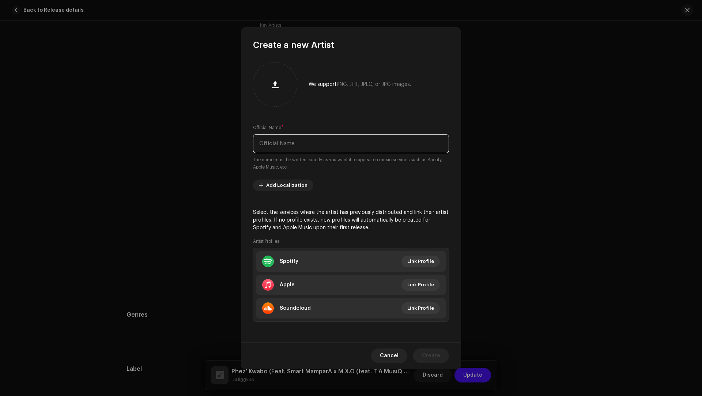
click at [293, 151] on input "text" at bounding box center [351, 143] width 196 height 19
paste input "M.X.O"
type input "M.X.O"
click at [429, 353] on span "Create" at bounding box center [431, 356] width 18 height 15
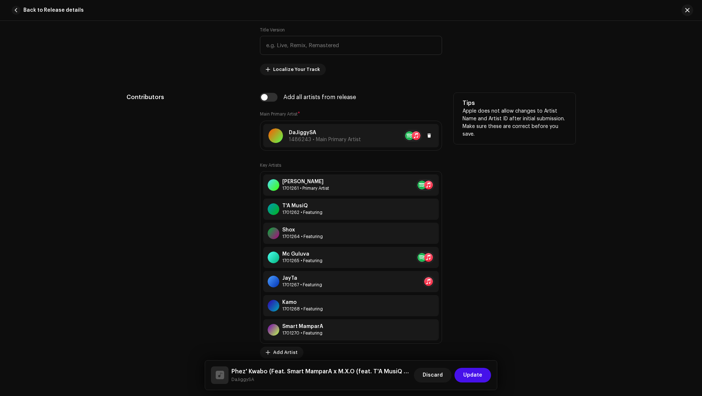
scroll to position [335, 0]
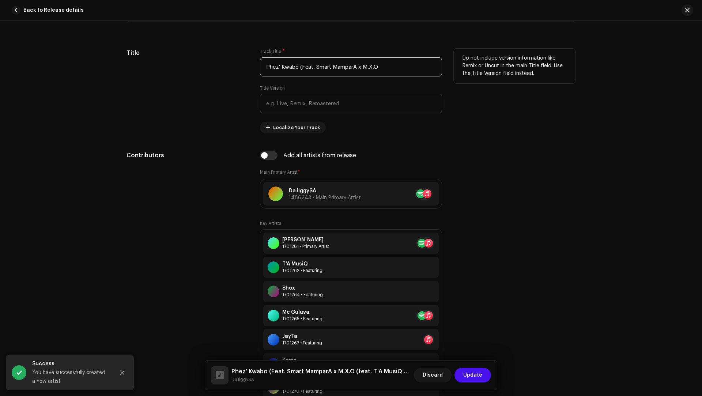
drag, startPoint x: 387, startPoint y: 67, endPoint x: 299, endPoint y: 63, distance: 89.0
click at [299, 63] on input "Phez' Kwabo (Feat. Smart MamparA x M.X.O" at bounding box center [351, 66] width 182 height 19
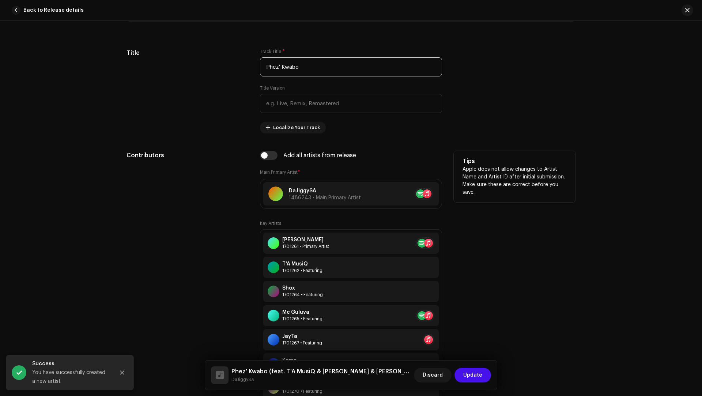
type input "Phez' Kwabo"
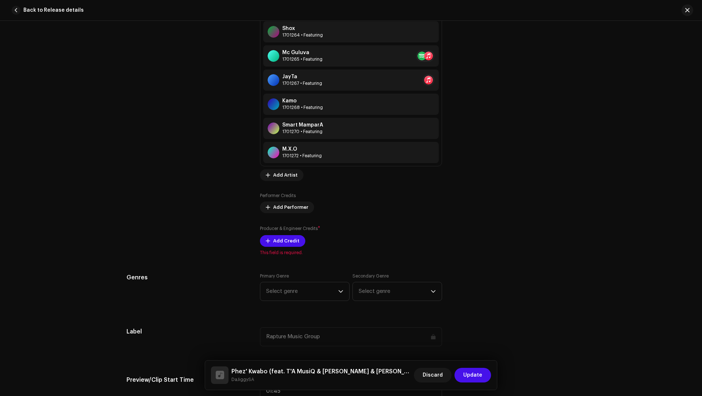
scroll to position [706, 0]
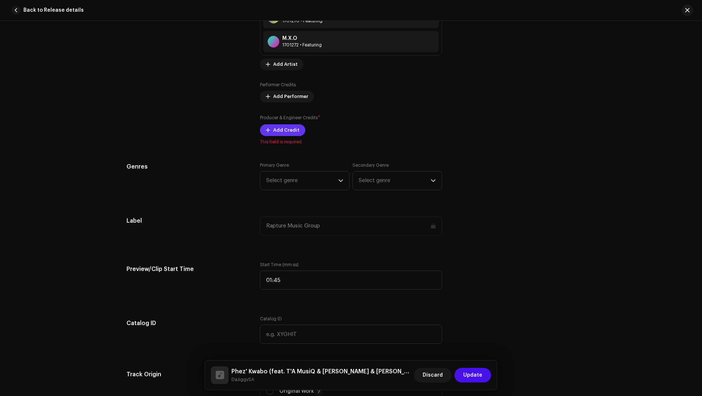
click at [285, 129] on span "Add Credit" at bounding box center [286, 130] width 26 height 15
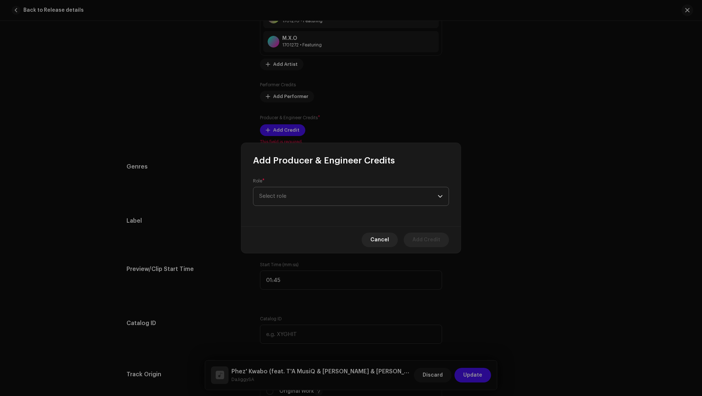
click at [281, 199] on span "Select role" at bounding box center [348, 196] width 179 height 18
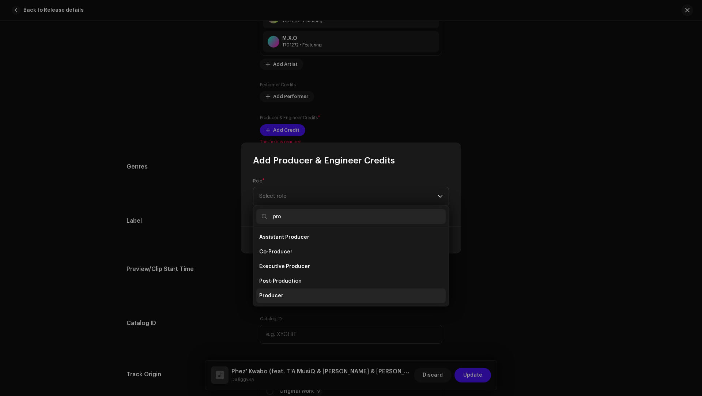
type input "pro"
click at [274, 296] on span "Producer" at bounding box center [271, 295] width 24 height 7
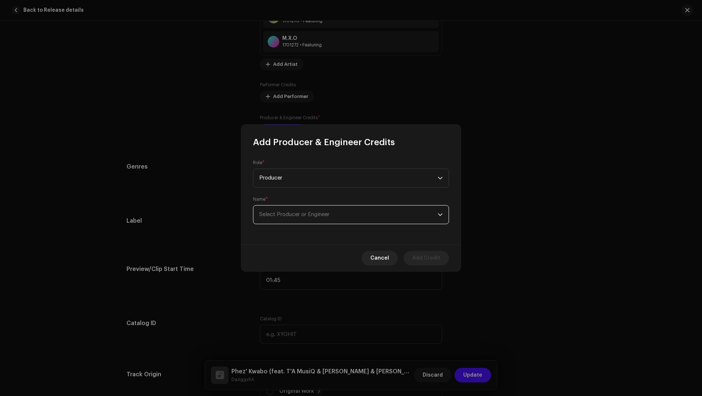
click at [277, 216] on span "Select Producer or Engineer" at bounding box center [294, 214] width 70 height 5
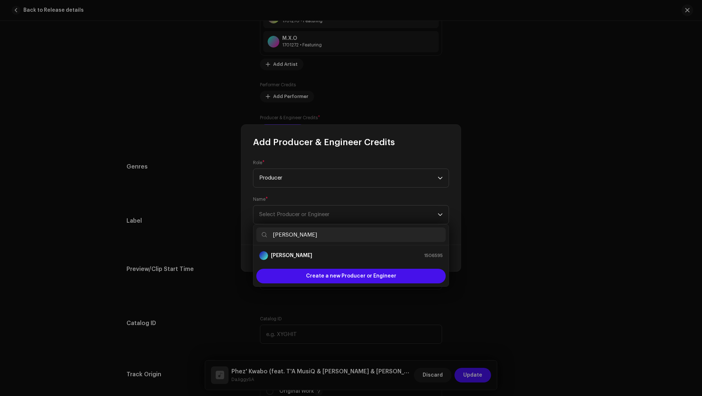
type input "Thokozani Edwin Mabuza"
click at [295, 255] on strong "Thokozani Edwin Mabuza" at bounding box center [291, 255] width 41 height 7
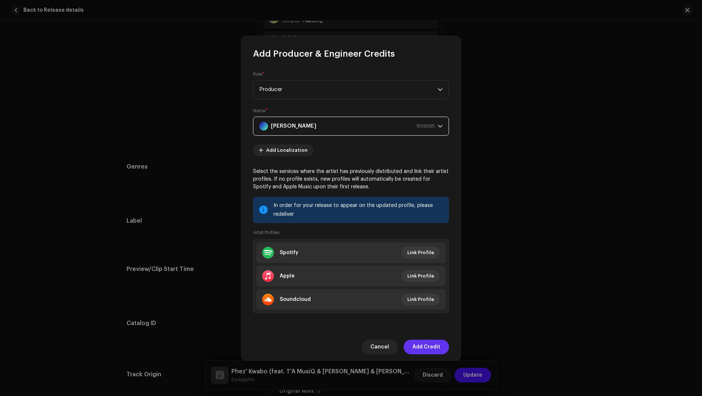
click at [424, 345] on span "Add Credit" at bounding box center [427, 347] width 28 height 15
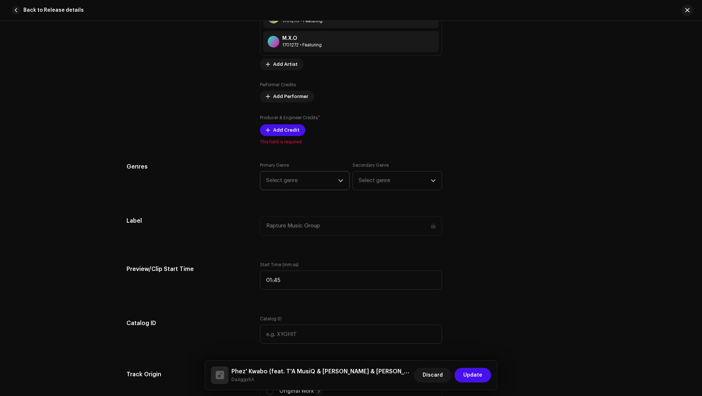
click at [279, 180] on span "Select genre" at bounding box center [302, 181] width 72 height 18
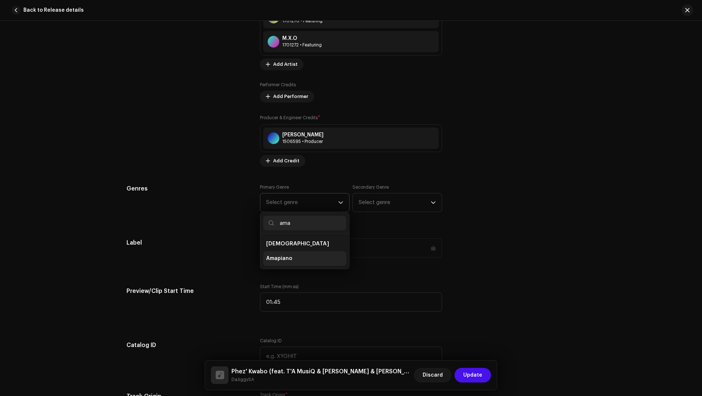
type input "ama"
click at [299, 258] on li "Amapiano" at bounding box center [304, 258] width 83 height 15
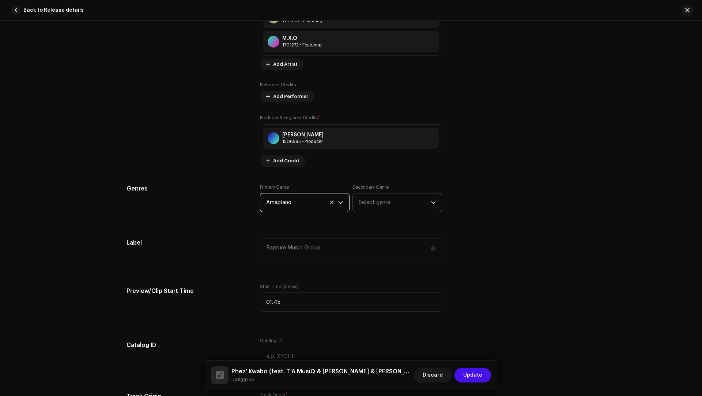
click at [384, 194] on span "Select genre" at bounding box center [395, 203] width 72 height 18
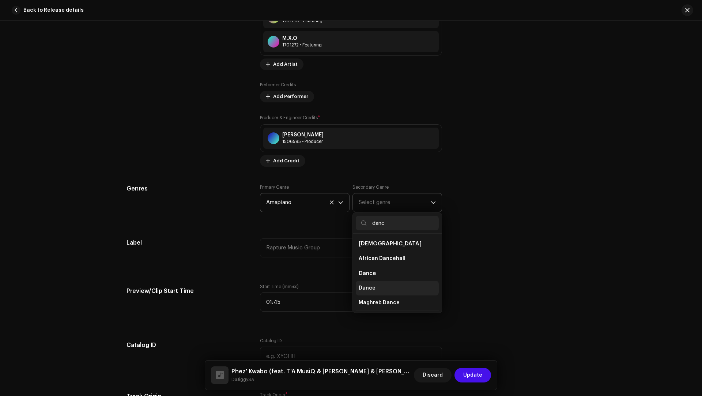
type input "danc"
click at [358, 281] on li "Dance" at bounding box center [397, 288] width 83 height 15
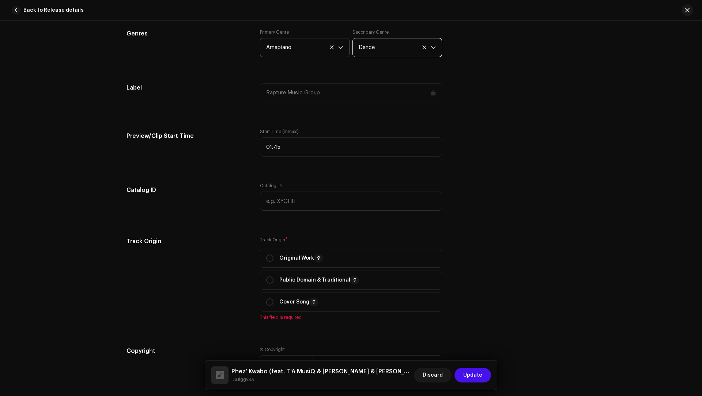
scroll to position [892, 0]
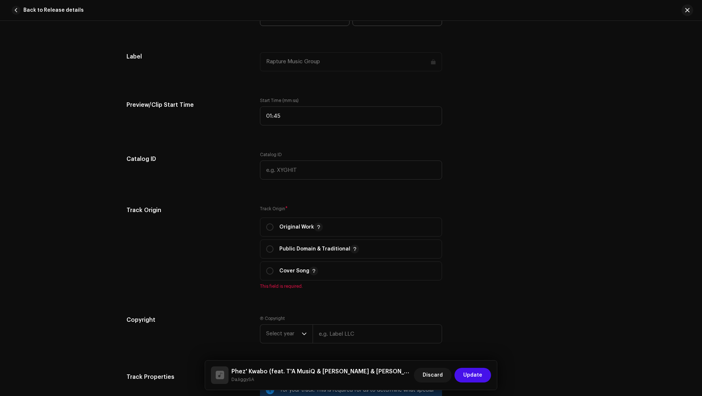
click at [288, 215] on div "Track Origin * Original Work Public Domain & Traditional Cover Song This field …" at bounding box center [351, 247] width 182 height 83
click at [281, 226] on p "Original Work" at bounding box center [301, 227] width 44 height 9
radio input "true"
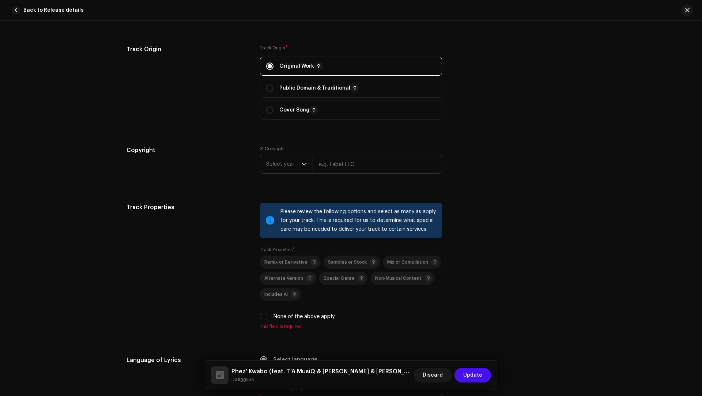
scroll to position [1196, 0]
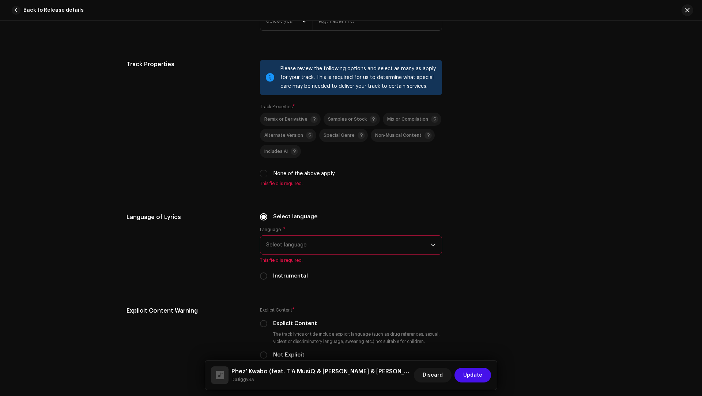
click at [307, 173] on label "None of the above apply" at bounding box center [304, 174] width 62 height 8
click at [267, 173] on input "None of the above apply" at bounding box center [263, 173] width 7 height 7
checkbox input "true"
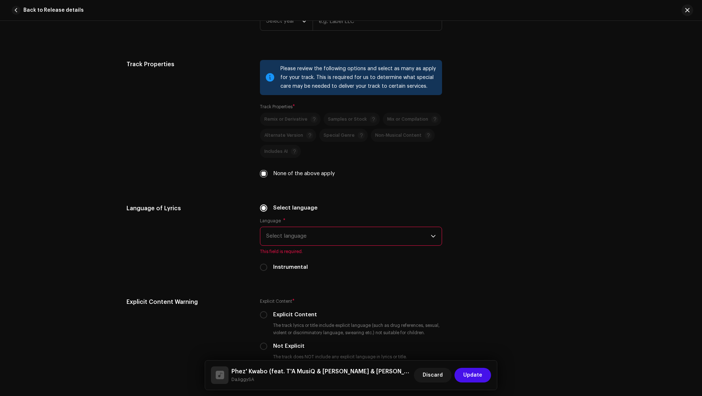
click at [314, 219] on div "Language * Select language This field is required." at bounding box center [351, 236] width 182 height 37
click at [313, 225] on div "Language * Select language This field is required." at bounding box center [351, 236] width 182 height 37
click at [312, 229] on span "Select language" at bounding box center [348, 236] width 165 height 18
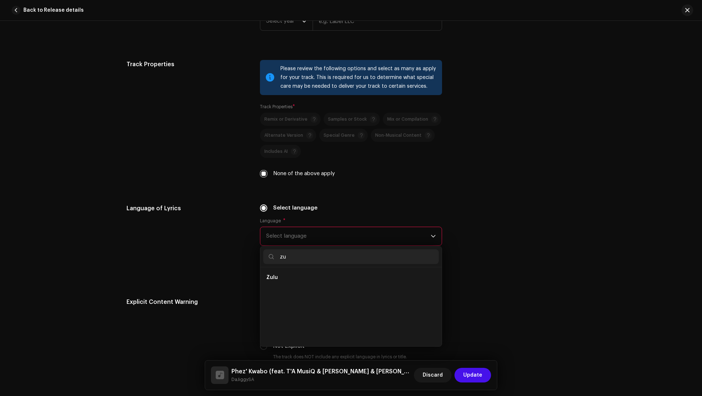
scroll to position [0, 0]
type input "zu"
click at [278, 273] on li "Zulu" at bounding box center [351, 277] width 176 height 15
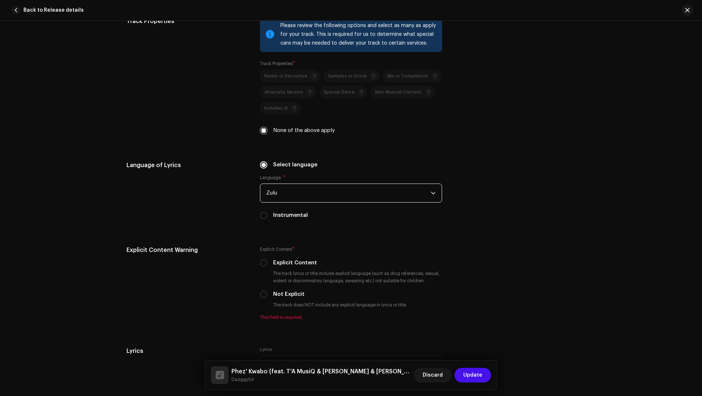
scroll to position [1375, 0]
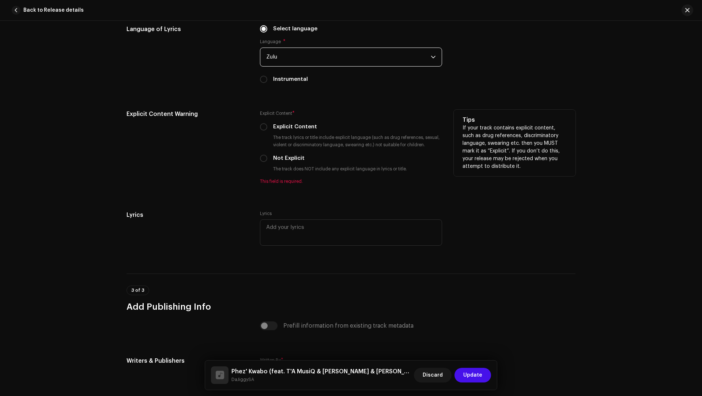
click at [283, 160] on label "Not Explicit" at bounding box center [288, 158] width 31 height 8
click at [267, 160] on input "Not Explicit" at bounding box center [263, 158] width 7 height 7
radio input "true"
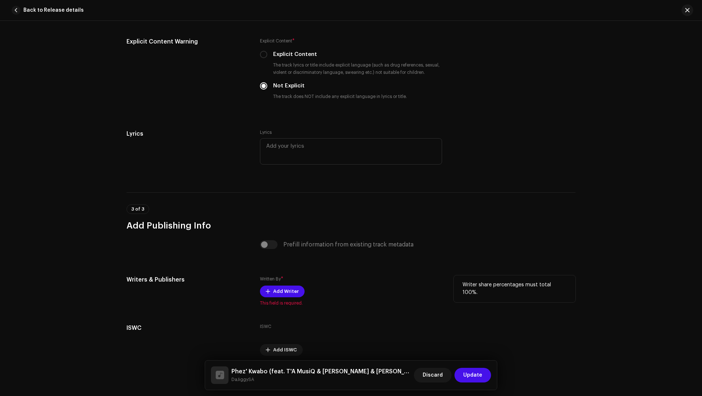
scroll to position [1476, 0]
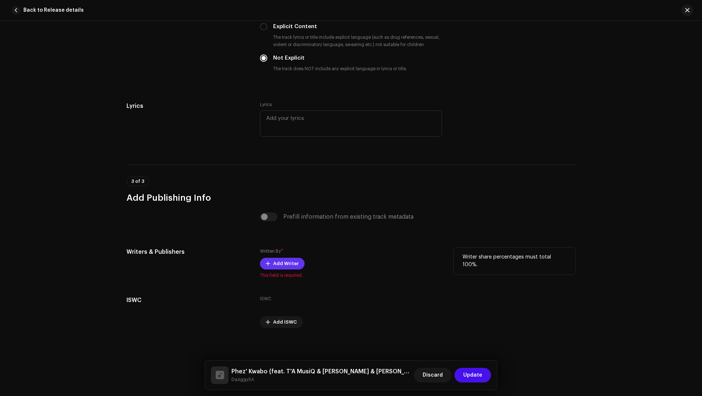
click at [280, 263] on span "Add Writer" at bounding box center [286, 263] width 26 height 15
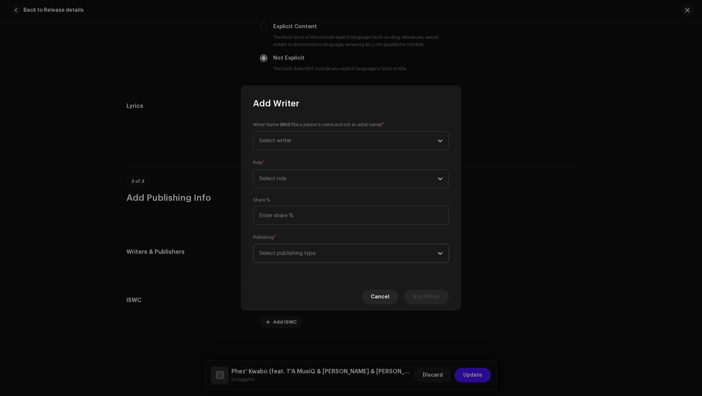
click at [276, 245] on span "Select publishing type" at bounding box center [348, 253] width 179 height 18
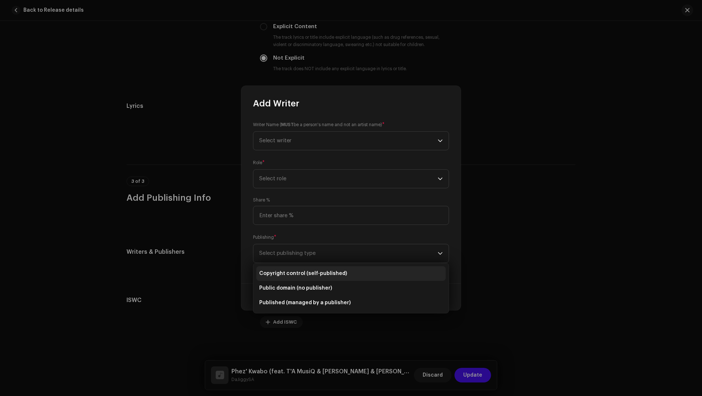
click at [286, 270] on span "Copyright control (self-published)" at bounding box center [303, 273] width 88 height 7
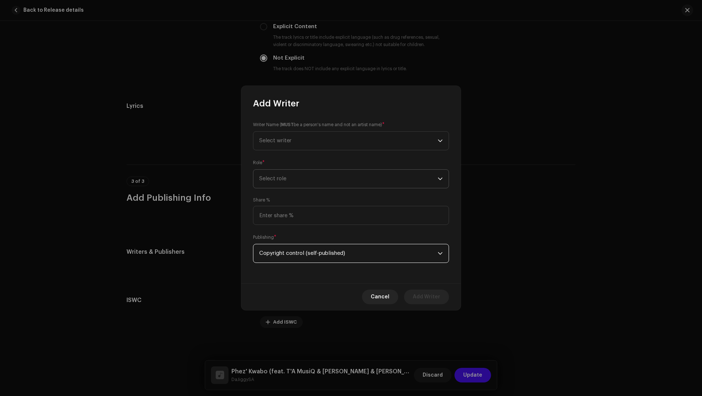
click at [276, 179] on span "Select role" at bounding box center [348, 179] width 179 height 18
click at [290, 240] on span "Composer & Lyricist" at bounding box center [285, 242] width 52 height 7
click at [289, 149] on span "Select writer" at bounding box center [348, 141] width 179 height 18
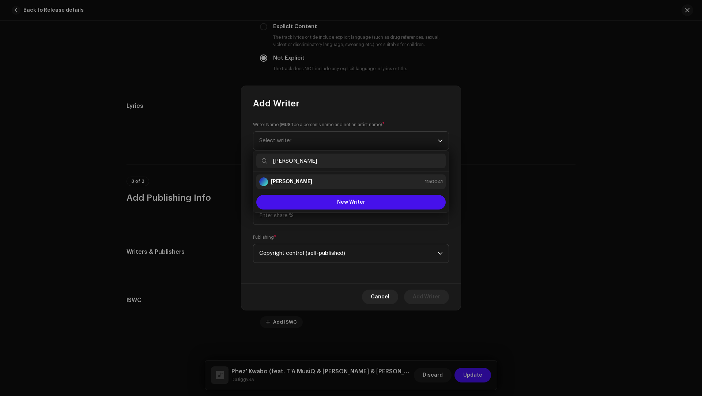
type input "Thokozani Edwin Mabuza"
click at [287, 181] on strong "Thokozani Edwin Mabuza" at bounding box center [291, 181] width 41 height 7
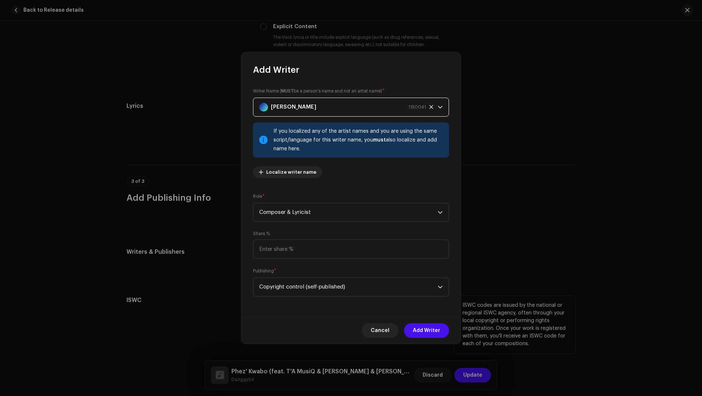
drag, startPoint x: 433, startPoint y: 332, endPoint x: 431, endPoint y: 328, distance: 4.1
click at [433, 332] on span "Add Writer" at bounding box center [426, 330] width 27 height 15
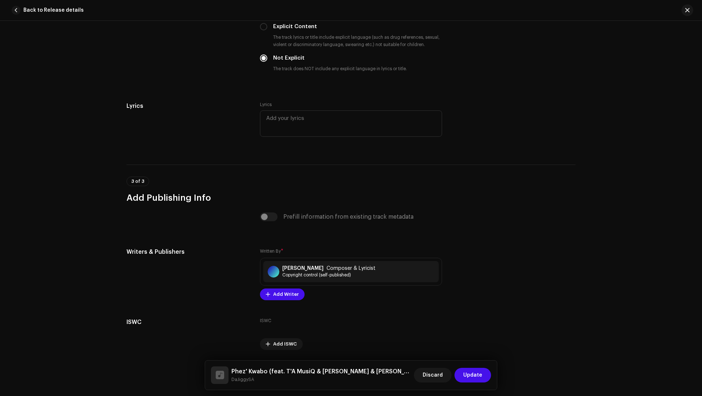
click at [245, 381] on small "DaJiggySA" at bounding box center [322, 379] width 180 height 7
copy small "DaJiggySA"
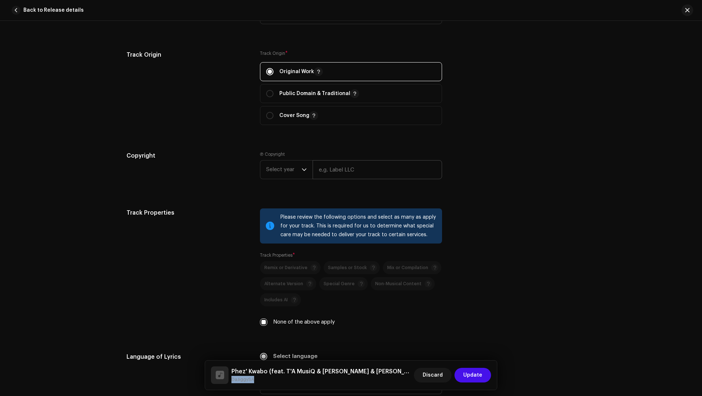
scroll to position [994, 0]
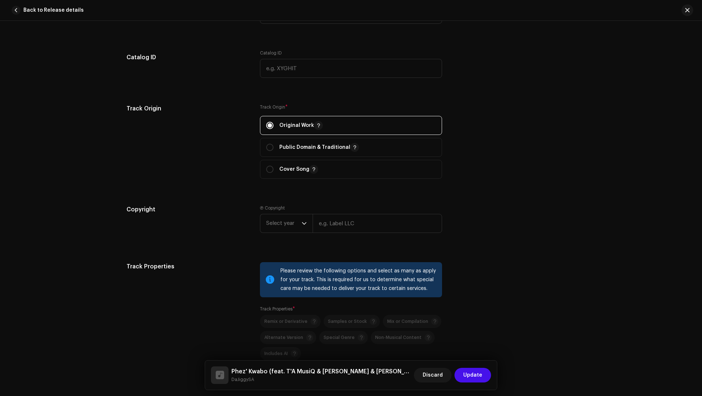
click at [326, 236] on div "Ⓟ Copyright Select year" at bounding box center [351, 225] width 182 height 40
click at [327, 229] on input "text" at bounding box center [378, 223] width 130 height 19
paste input "DaJiggySA"
type input "DaJiggySA"
click at [270, 221] on span "Select year" at bounding box center [283, 223] width 35 height 18
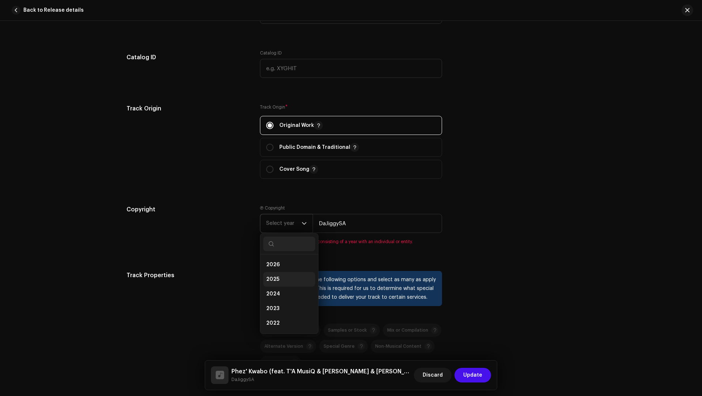
click at [272, 281] on li "2025" at bounding box center [289, 279] width 52 height 15
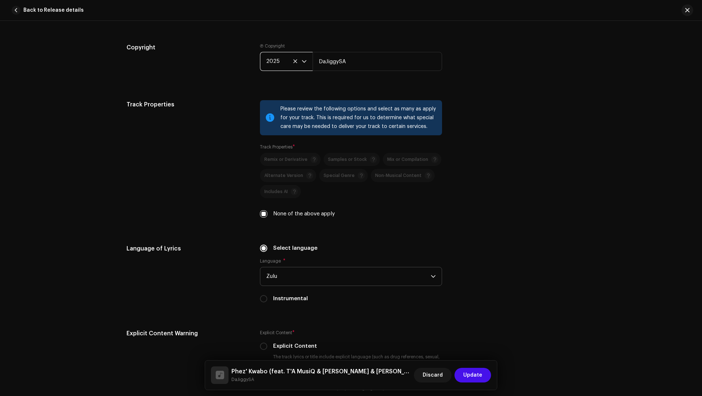
scroll to position [1498, 0]
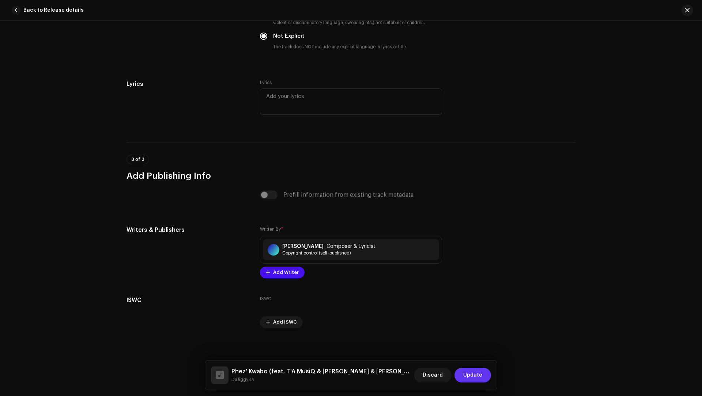
click at [480, 378] on span "Update" at bounding box center [472, 375] width 19 height 15
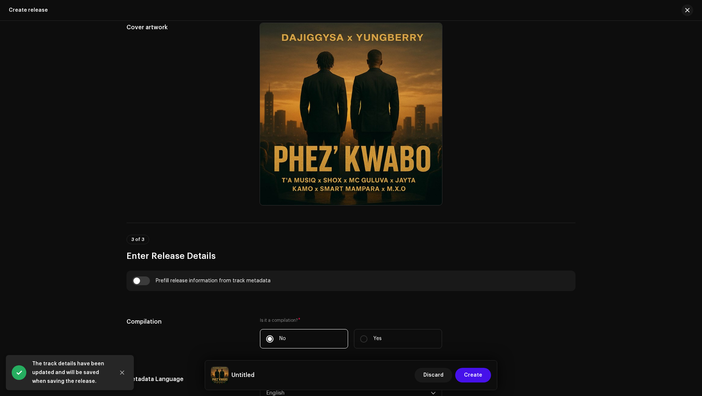
scroll to position [311, 0]
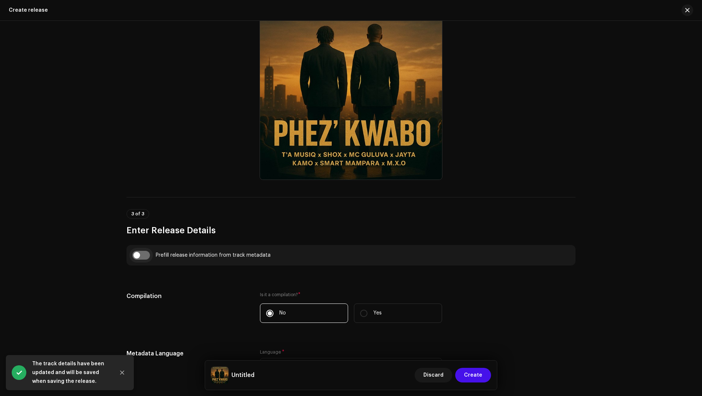
click at [146, 256] on input "checkbox" at bounding box center [141, 255] width 18 height 9
checkbox input "true"
type input "Phez' Kwabo"
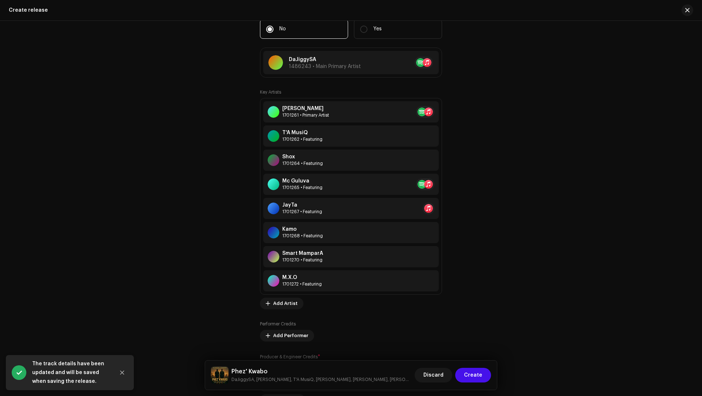
scroll to position [1093, 0]
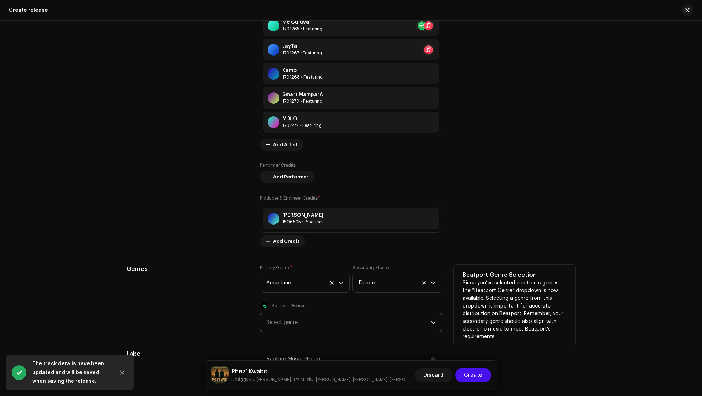
click at [286, 328] on div "Select genre" at bounding box center [348, 323] width 165 height 18
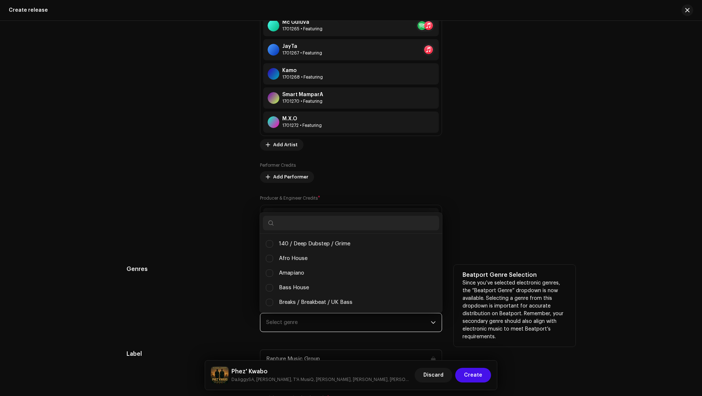
scroll to position [4, 27]
click at [303, 274] on span "Amapiano" at bounding box center [291, 273] width 25 height 8
checkbox input "true"
click at [207, 267] on h5 "Genres" at bounding box center [188, 269] width 122 height 9
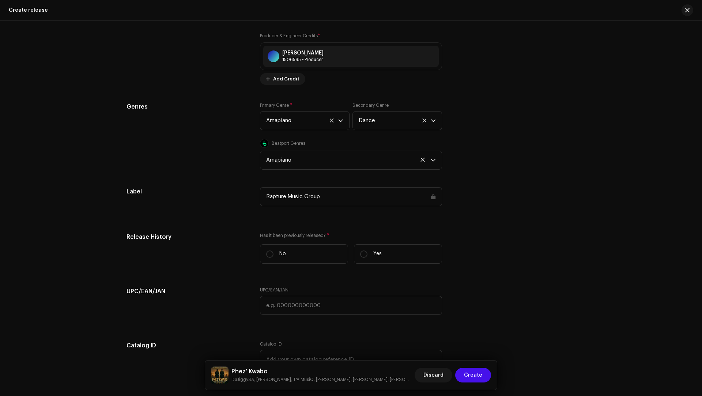
scroll to position [1294, 0]
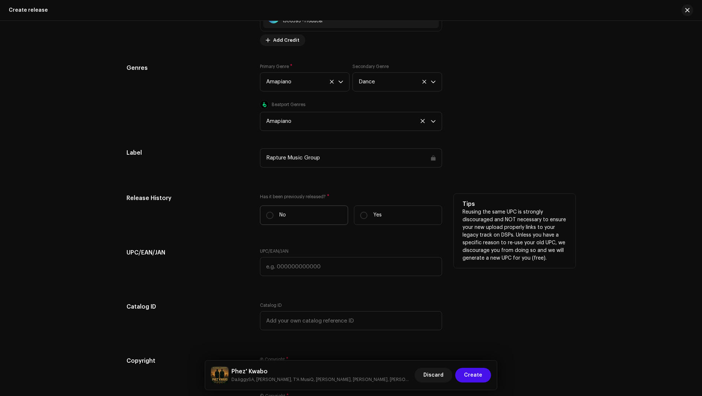
click at [290, 209] on label "No" at bounding box center [304, 215] width 88 height 19
click at [274, 212] on input "No" at bounding box center [269, 215] width 7 height 7
radio input "true"
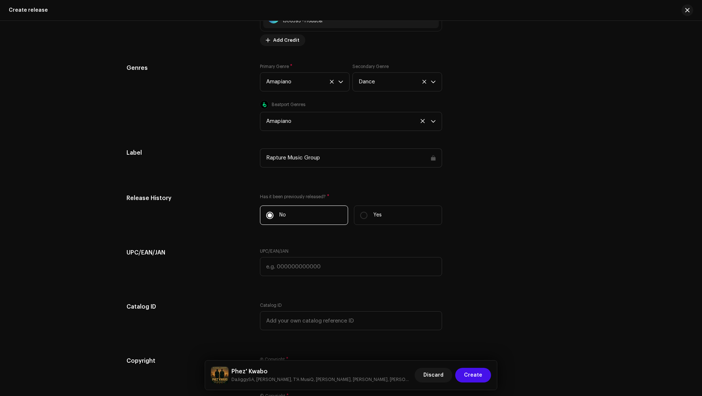
scroll to position [1396, 0]
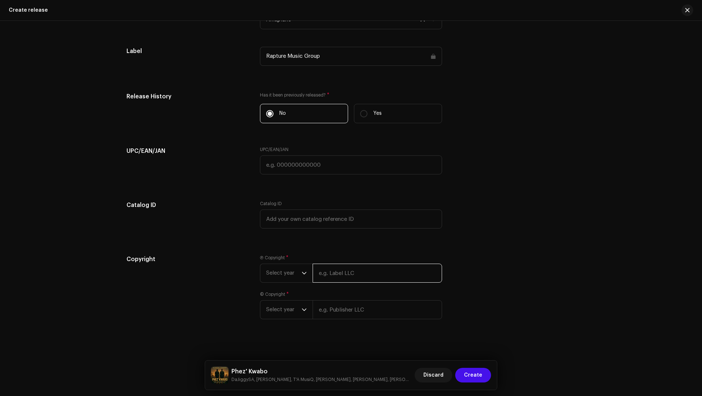
click at [340, 276] on input "text" at bounding box center [378, 273] width 130 height 19
paste input "DaJiggySA"
type input "DaJiggySA"
click at [282, 265] on span "Select year" at bounding box center [283, 273] width 35 height 18
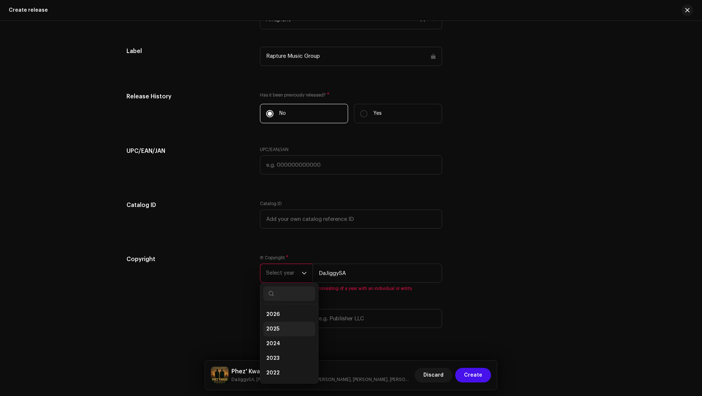
click at [275, 326] on span "2025" at bounding box center [272, 329] width 13 height 7
click at [268, 309] on span "Select year" at bounding box center [283, 310] width 35 height 18
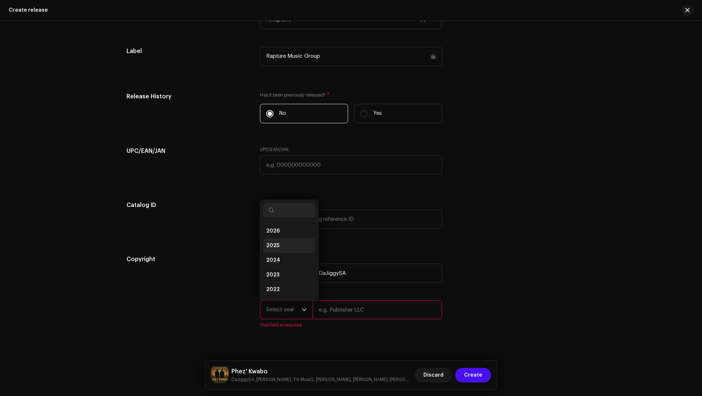
click at [271, 242] on span "2025" at bounding box center [272, 245] width 13 height 7
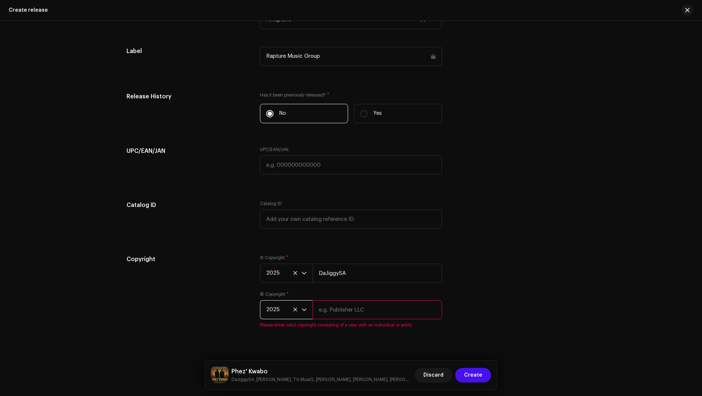
click at [325, 316] on input "text" at bounding box center [378, 309] width 130 height 19
paste input "DaJiggySA"
type input "DaJiggySA"
click at [328, 344] on div "Create a new release We’ll guide you through everything — from track selection …" at bounding box center [351, 208] width 702 height 375
click at [466, 375] on span "Create" at bounding box center [473, 375] width 18 height 15
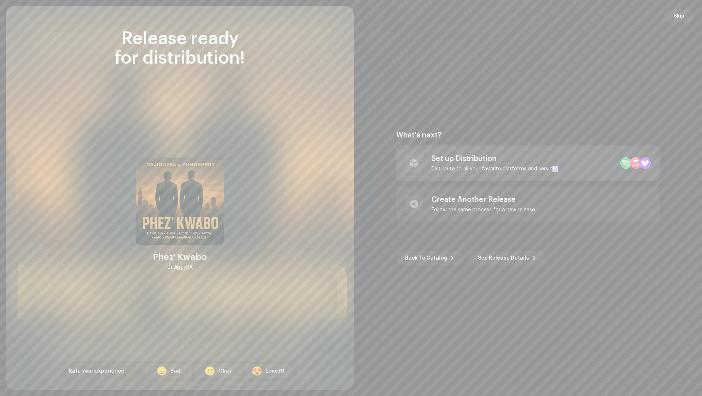
click at [549, 172] on div "Set up Distribution Distribute to all your favorite platforms and services" at bounding box center [528, 163] width 263 height 35
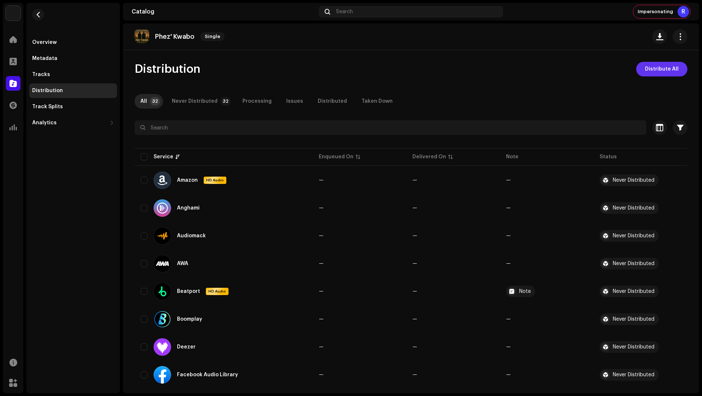
click at [659, 67] on span "Distribute All" at bounding box center [662, 69] width 34 height 15
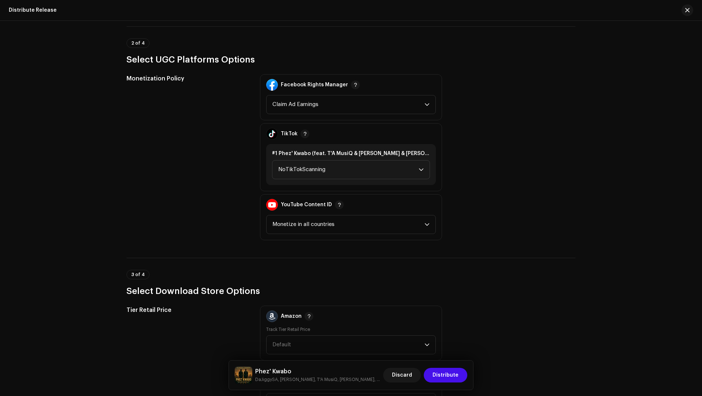
scroll to position [930, 0]
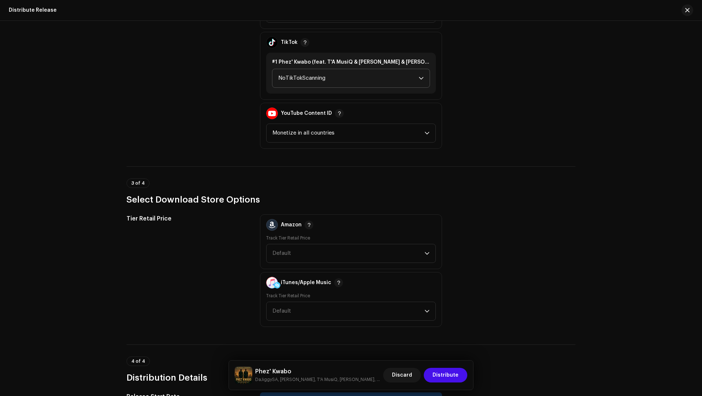
click at [295, 80] on span "NoTikTokScanning" at bounding box center [348, 78] width 140 height 18
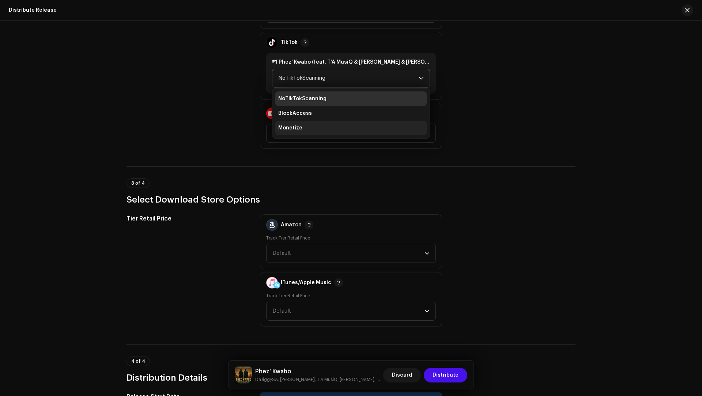
click at [285, 128] on span "Monetize" at bounding box center [290, 127] width 24 height 7
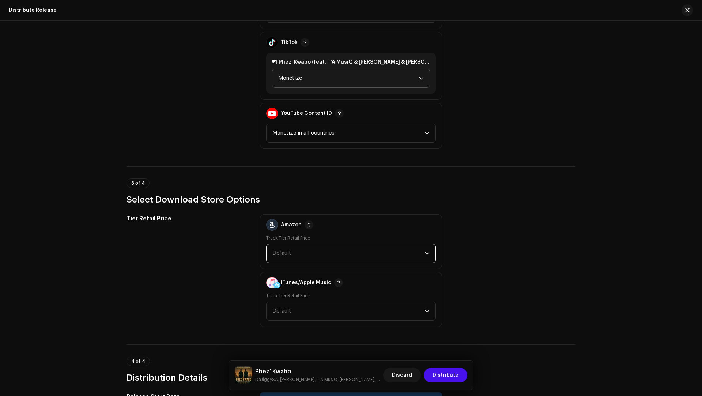
click at [296, 252] on span "Default" at bounding box center [349, 253] width 152 height 18
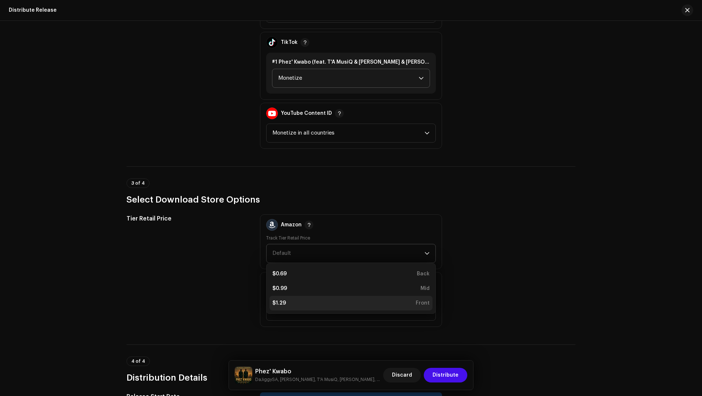
click at [277, 296] on li "$1.29 Front" at bounding box center [351, 303] width 163 height 15
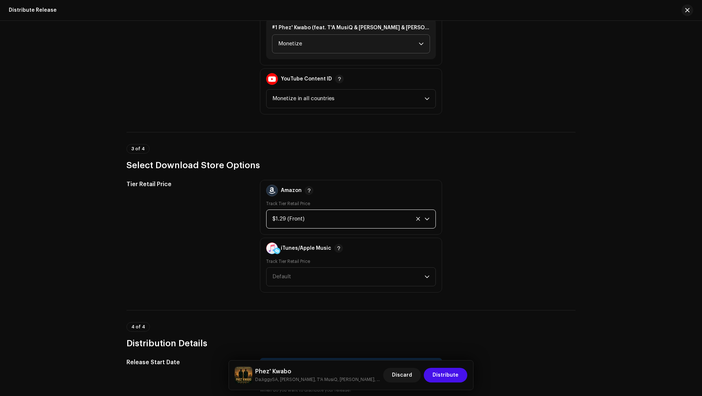
scroll to position [1013, 0]
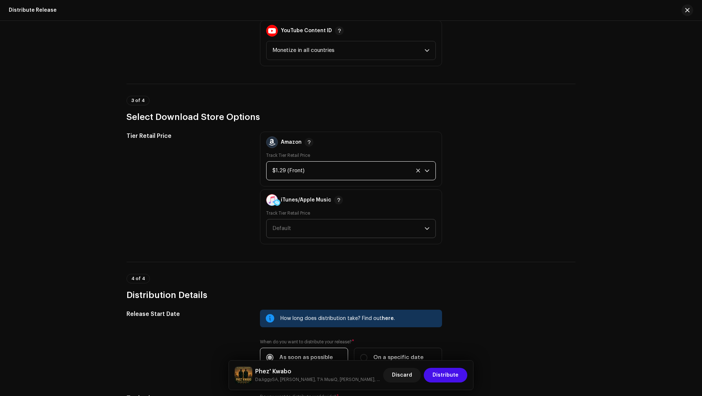
click at [285, 228] on span "Default" at bounding box center [282, 228] width 19 height 5
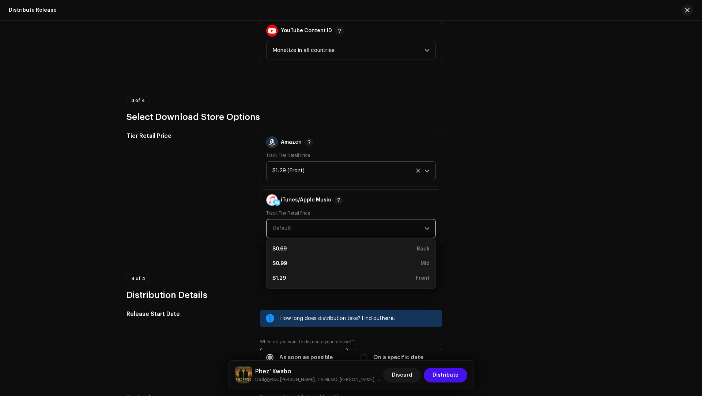
click at [285, 282] on li "$1.29 Front" at bounding box center [351, 278] width 163 height 15
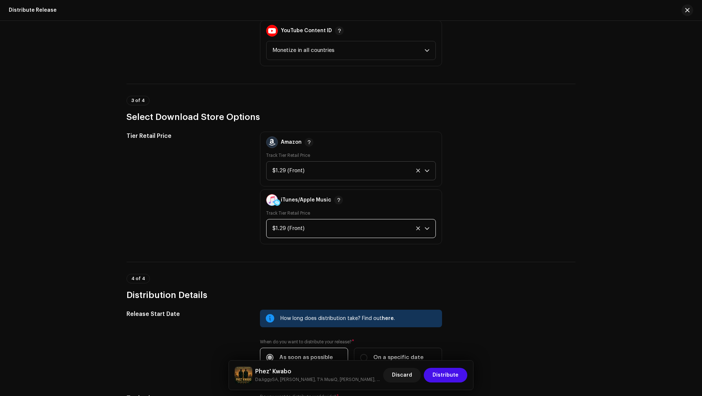
scroll to position [1115, 0]
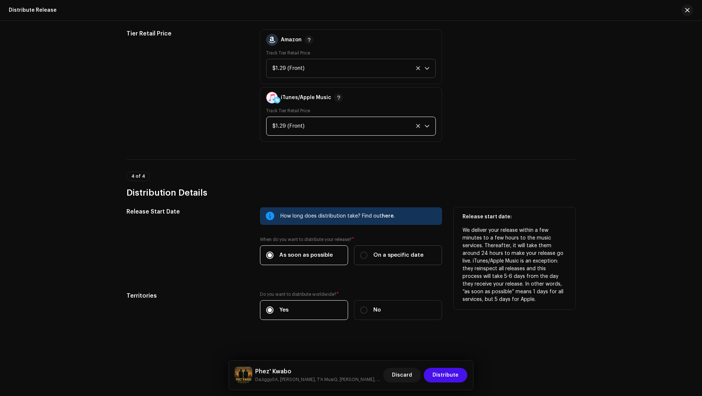
click at [387, 251] on span "On a specific date" at bounding box center [399, 255] width 50 height 8
click at [368, 252] on input "On a specific date" at bounding box center [363, 255] width 7 height 7
radio input "true"
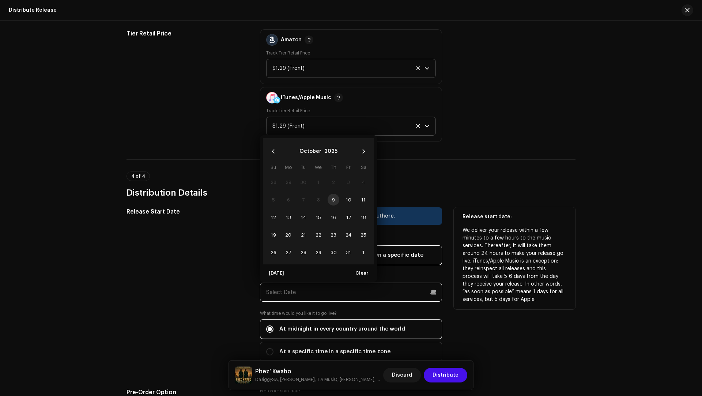
click at [342, 283] on input "text" at bounding box center [351, 292] width 182 height 19
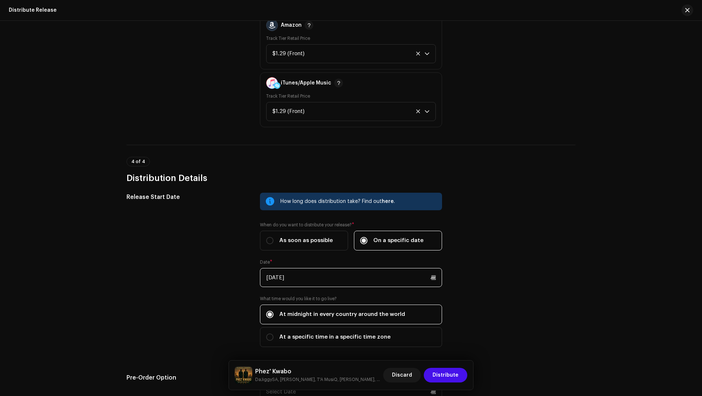
scroll to position [1265, 0]
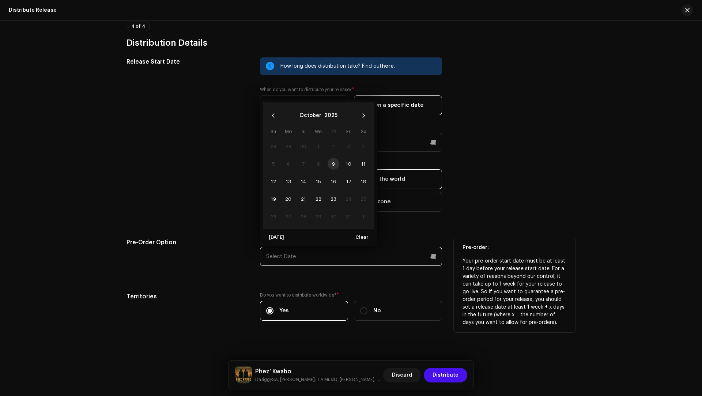
click at [387, 250] on input "text" at bounding box center [351, 256] width 182 height 19
click at [314, 176] on span "15" at bounding box center [319, 182] width 12 height 12
type input "[DATE]"
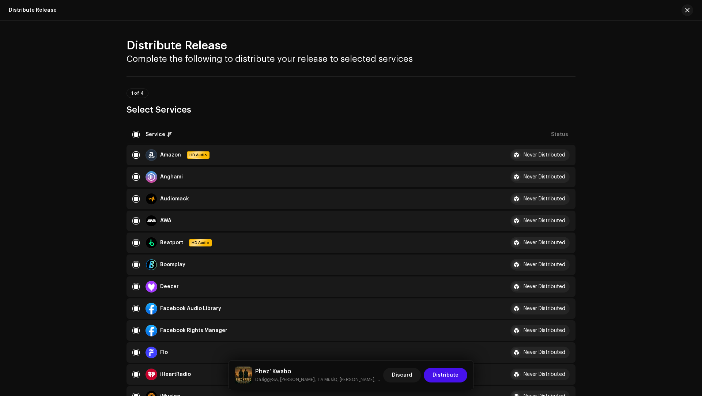
scroll to position [0, 0]
click at [404, 375] on span "Discard" at bounding box center [402, 375] width 20 height 15
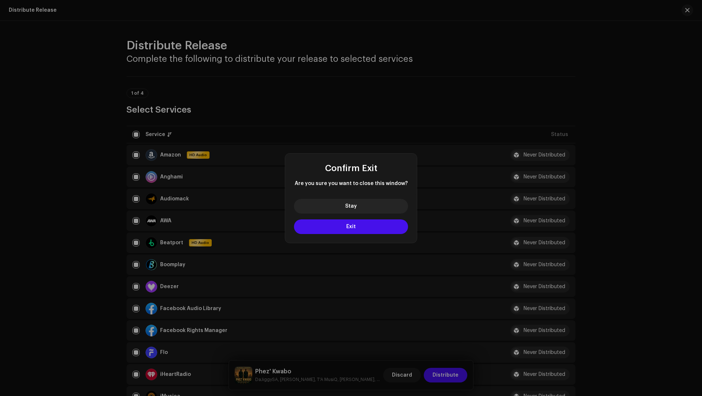
click at [354, 234] on div "Stay Exit" at bounding box center [351, 218] width 132 height 50
click at [324, 234] on div "Stay Exit" at bounding box center [351, 218] width 132 height 50
click at [314, 223] on button "Exit" at bounding box center [351, 226] width 114 height 15
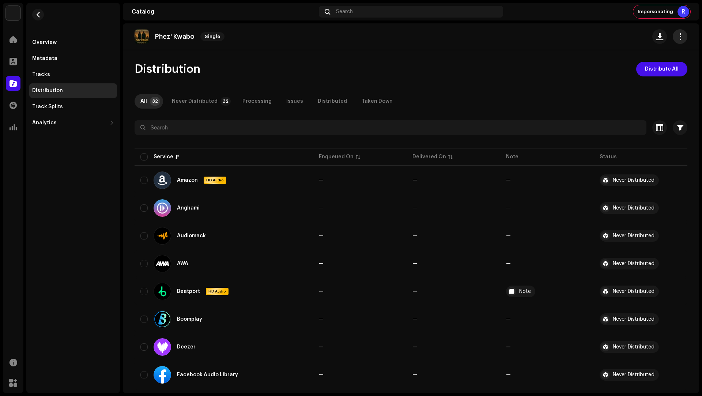
click at [676, 40] on button "button" at bounding box center [680, 36] width 15 height 15
click at [620, 65] on div "Edit" at bounding box center [643, 69] width 74 height 15
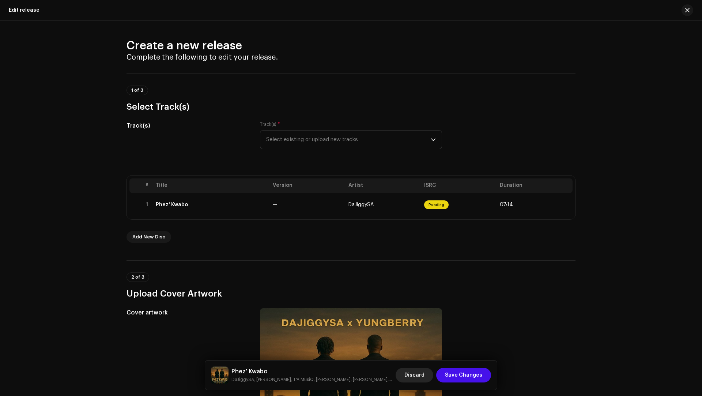
click at [419, 373] on span "Discard" at bounding box center [415, 375] width 20 height 15
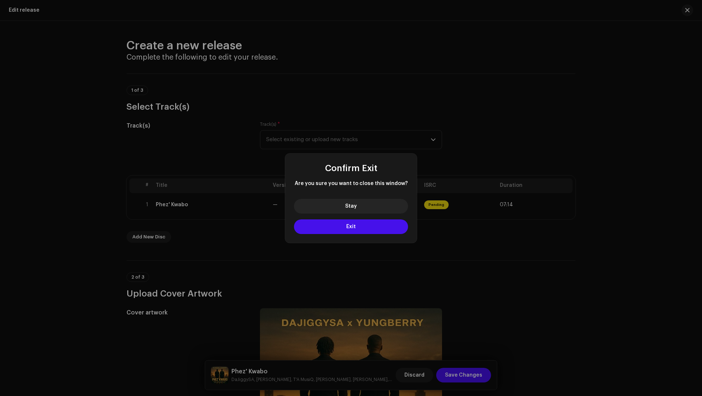
click at [312, 236] on div "Stay Exit" at bounding box center [351, 218] width 132 height 50
click at [312, 233] on div "Stay Exit" at bounding box center [351, 218] width 132 height 50
click at [328, 223] on button "Exit" at bounding box center [351, 226] width 114 height 15
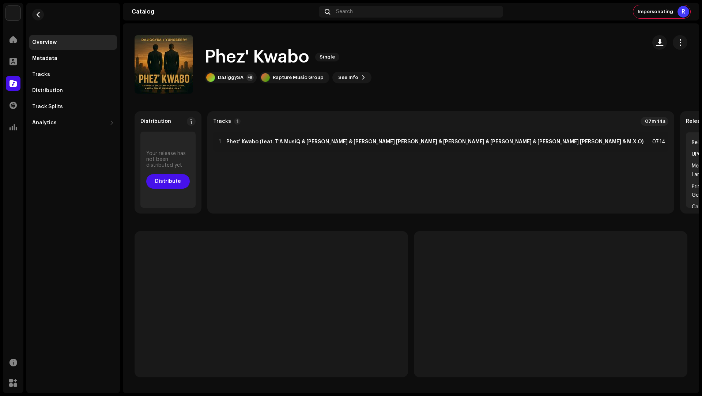
click at [196, 186] on div "Your release has not been distributed yet Distribute" at bounding box center [167, 170] width 55 height 76
click at [181, 174] on span "Distribute" at bounding box center [168, 181] width 26 height 15
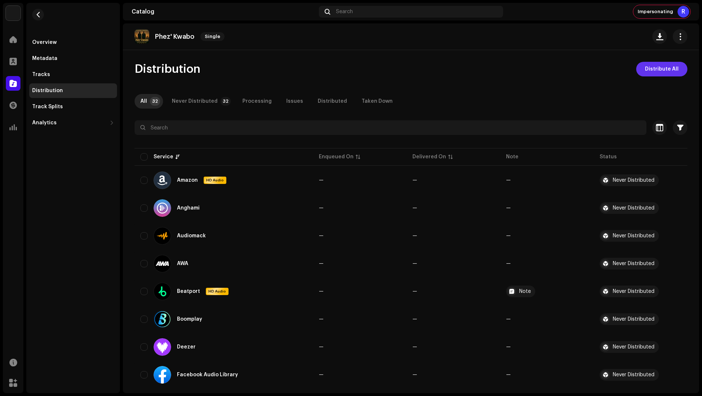
click at [668, 71] on span "Distribute All" at bounding box center [662, 69] width 34 height 15
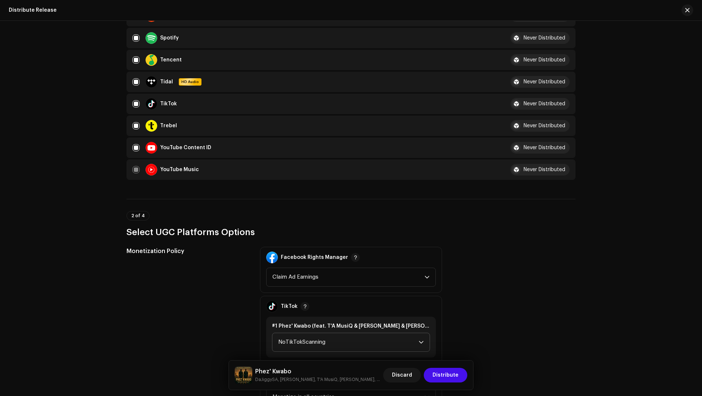
scroll to position [814, 0]
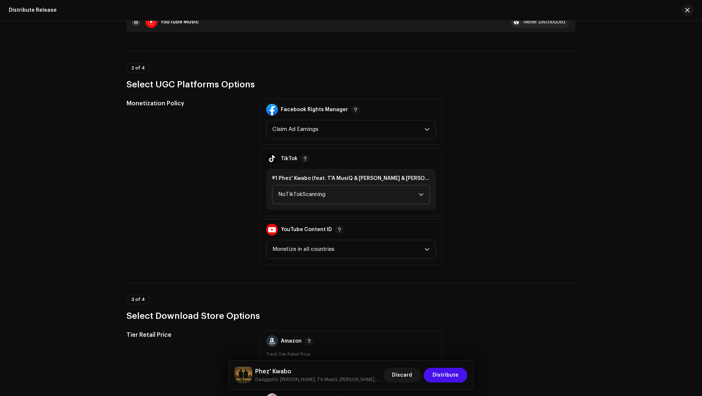
click at [302, 199] on span "NoTikTokScanning" at bounding box center [348, 194] width 140 height 18
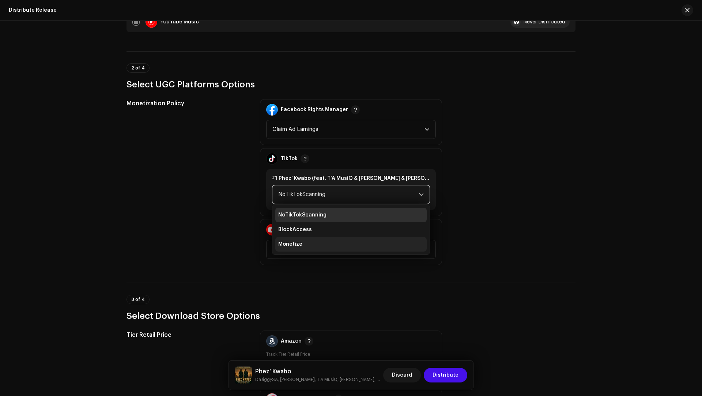
click at [290, 241] on span "Monetize" at bounding box center [290, 244] width 24 height 7
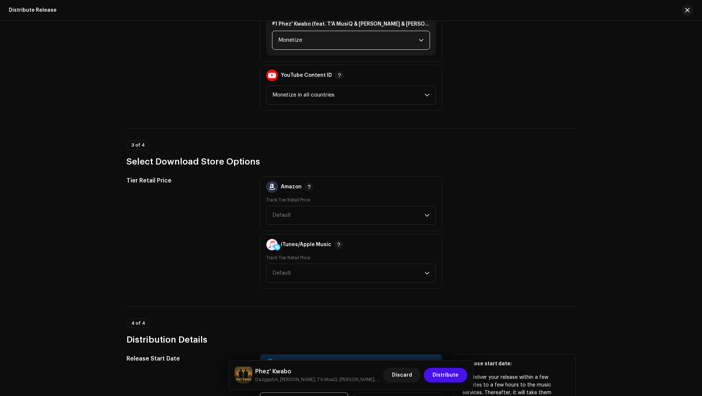
scroll to position [1115, 0]
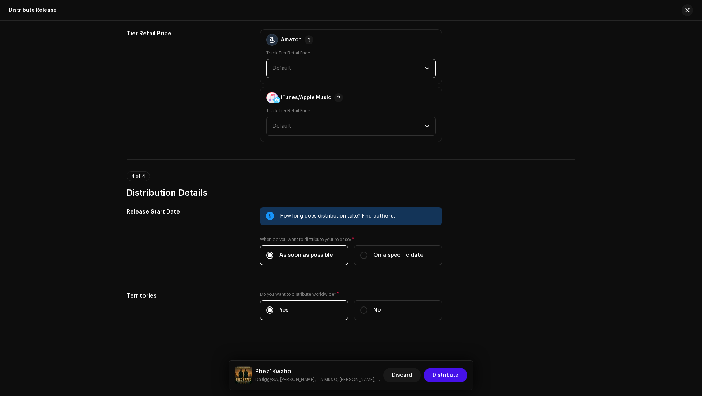
click at [292, 68] on span "Default" at bounding box center [349, 68] width 152 height 18
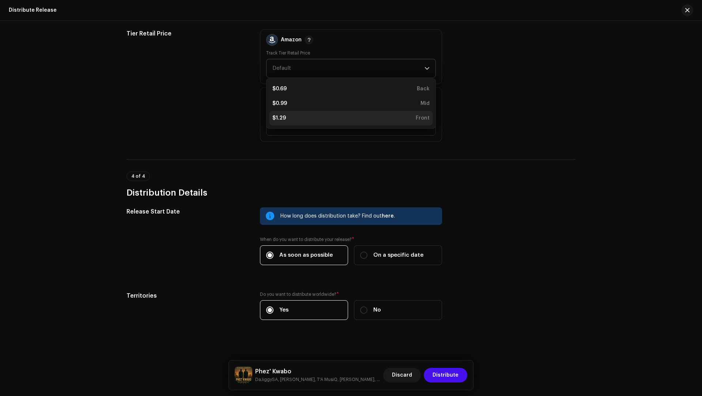
click at [289, 116] on div "$1.29 Front" at bounding box center [351, 118] width 157 height 7
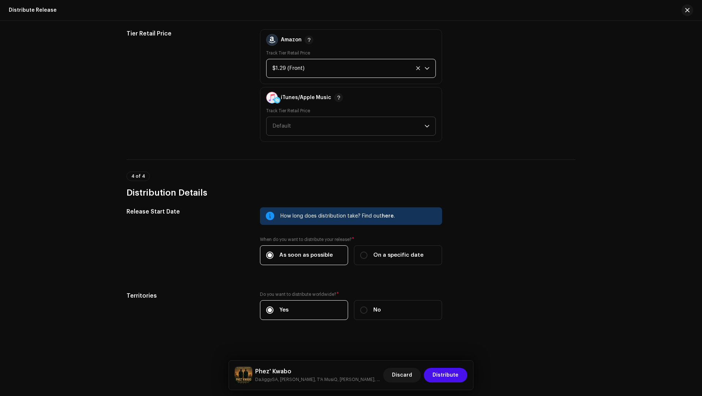
click at [288, 132] on span "Default" at bounding box center [349, 126] width 152 height 18
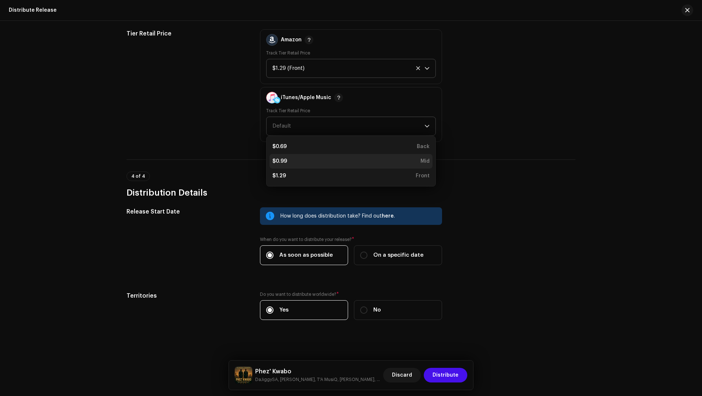
click at [282, 163] on li "$0.99 Mid" at bounding box center [351, 161] width 163 height 15
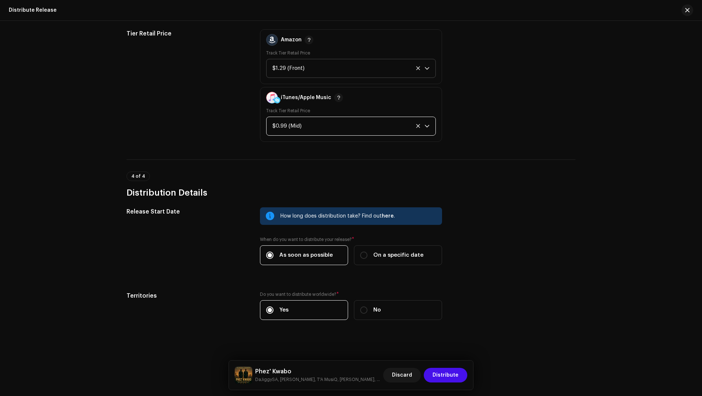
click at [284, 124] on div "$0.99 (Mid)" at bounding box center [343, 126] width 140 height 18
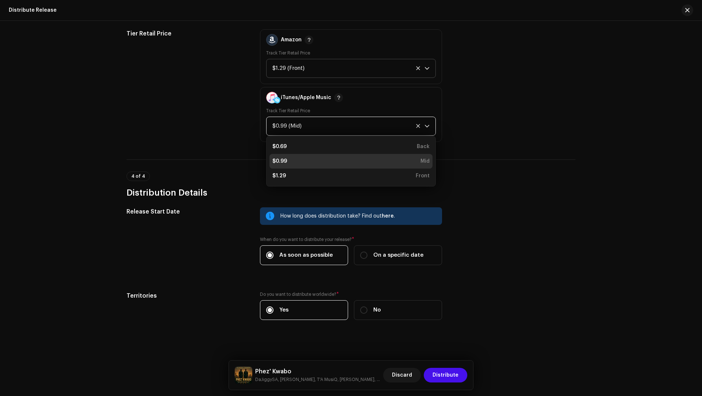
drag, startPoint x: 289, startPoint y: 174, endPoint x: 304, endPoint y: 187, distance: 20.2
click at [289, 174] on div "$1.29 Front" at bounding box center [351, 175] width 157 height 7
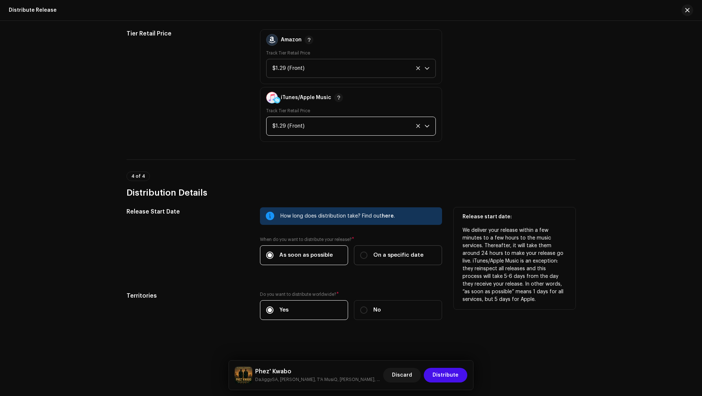
click at [385, 255] on span "On a specific date" at bounding box center [399, 255] width 50 height 8
click at [368, 255] on input "On a specific date" at bounding box center [363, 255] width 7 height 7
radio input "true"
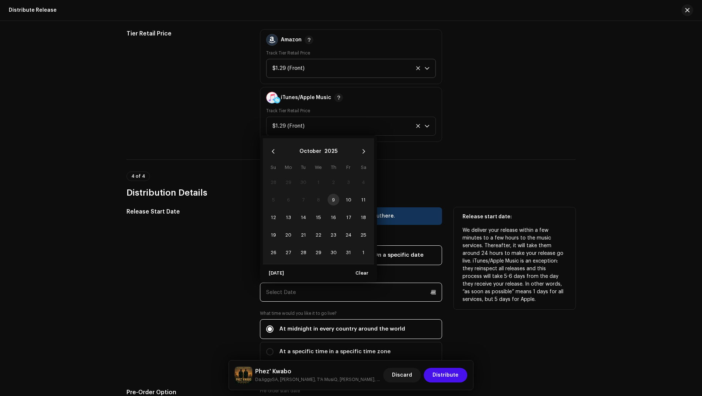
click at [326, 289] on input "text" at bounding box center [351, 292] width 182 height 19
click at [347, 233] on span "24" at bounding box center [349, 235] width 12 height 12
type input "[DATE]"
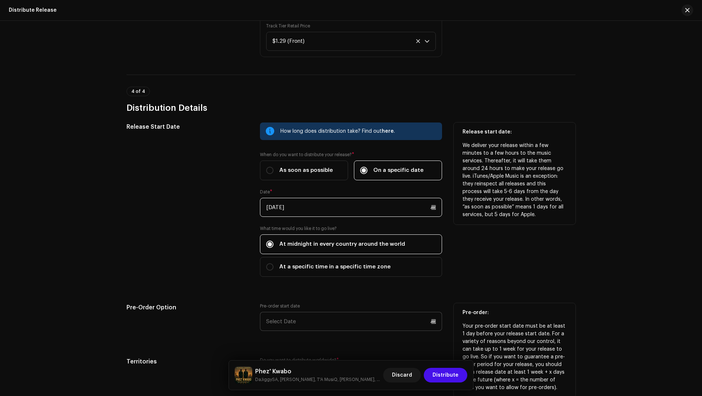
scroll to position [1265, 0]
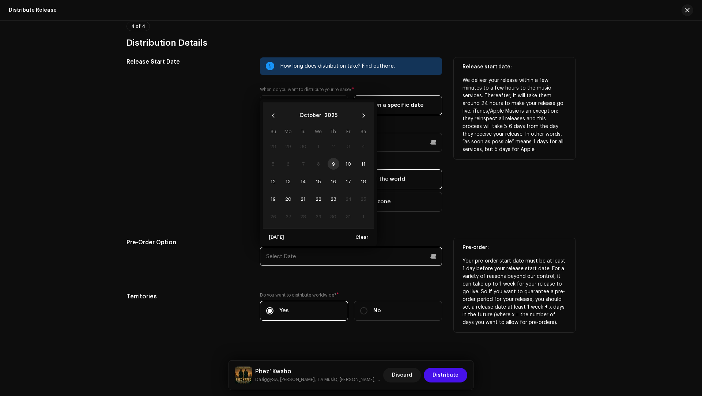
click at [319, 255] on input "text" at bounding box center [351, 256] width 182 height 19
click at [320, 179] on span "15" at bounding box center [319, 182] width 12 height 12
type input "[DATE]"
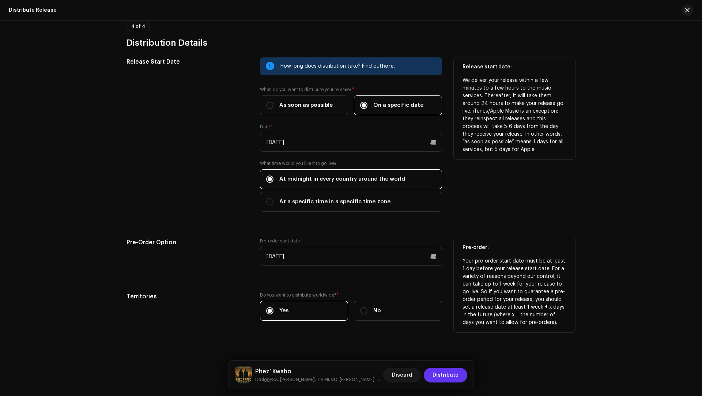
click at [453, 375] on span "Distribute" at bounding box center [446, 375] width 26 height 15
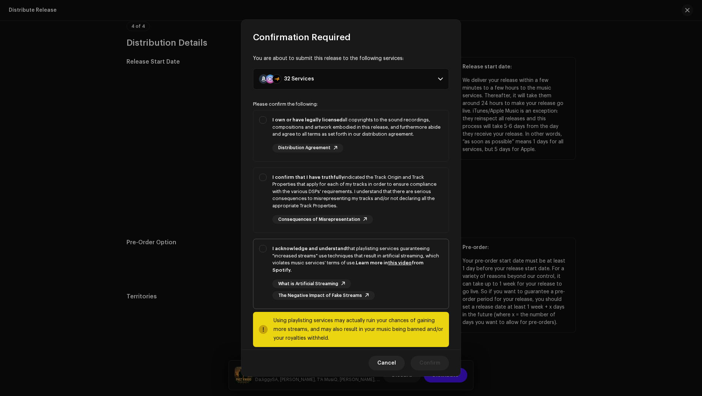
click at [296, 254] on div "I acknowledge and understand that playlisting services guaranteeing "increased …" at bounding box center [358, 259] width 170 height 29
checkbox input "true"
click at [421, 184] on div "I confirm that I have truthfully indicated the Track Origin and Track Propertie…" at bounding box center [358, 192] width 170 height 36
checkbox input "true"
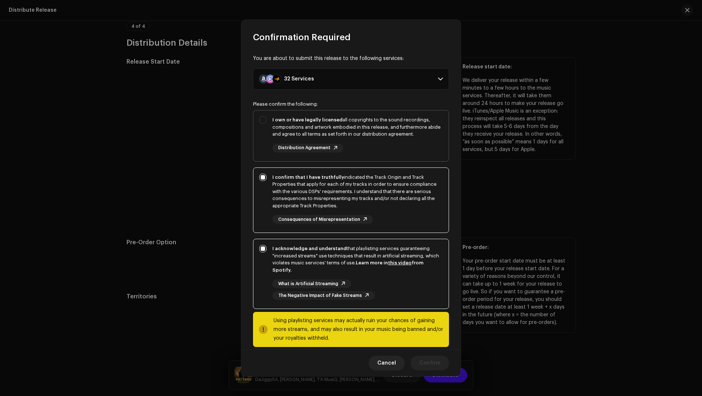
click at [397, 131] on div "I own or have legally licensed all copyrights to the sound recordings, composit…" at bounding box center [358, 127] width 170 height 22
checkbox input "true"
click at [424, 362] on span "Confirm" at bounding box center [430, 363] width 21 height 15
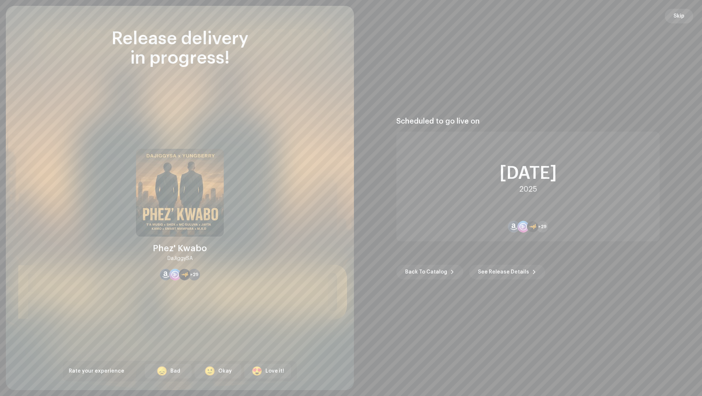
click at [673, 12] on button "Skip" at bounding box center [679, 16] width 29 height 15
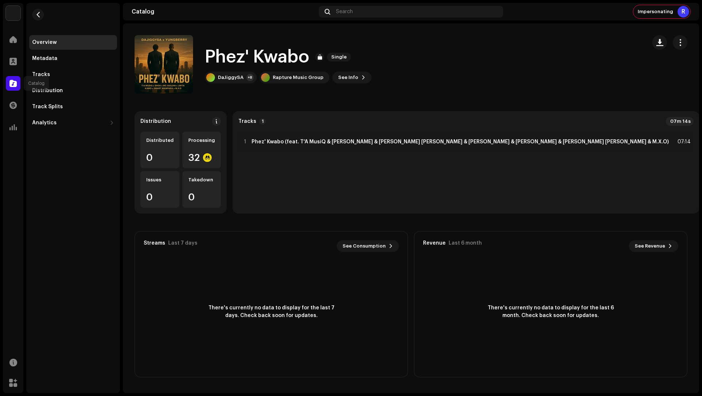
click at [15, 86] on span at bounding box center [13, 83] width 7 height 6
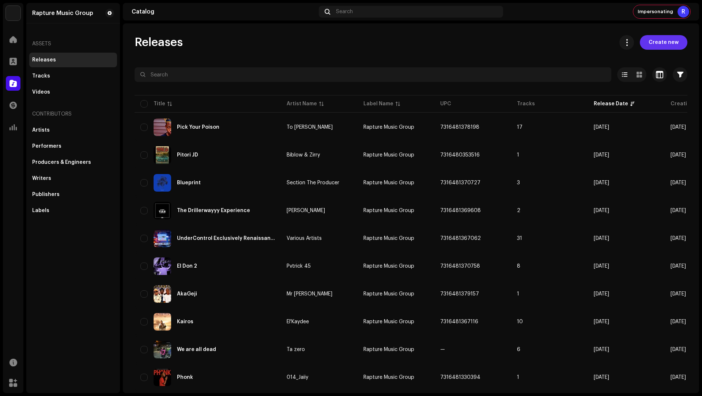
click at [642, 41] on button "Create new" at bounding box center [664, 42] width 48 height 15
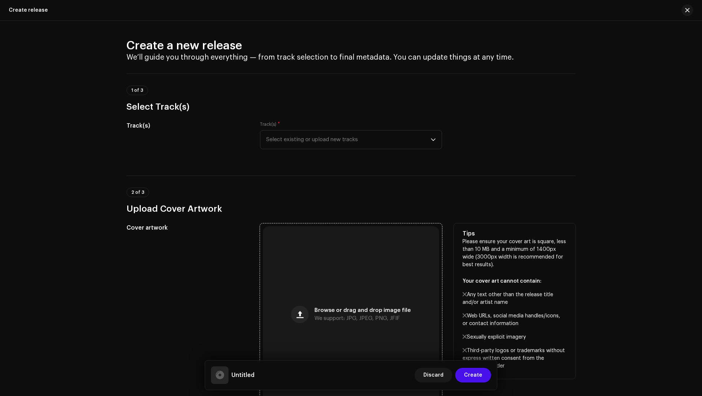
click at [290, 281] on div "Browse or drag and drop image file We support: JPG, JPEG, PNG, JFIF" at bounding box center [351, 314] width 176 height 176
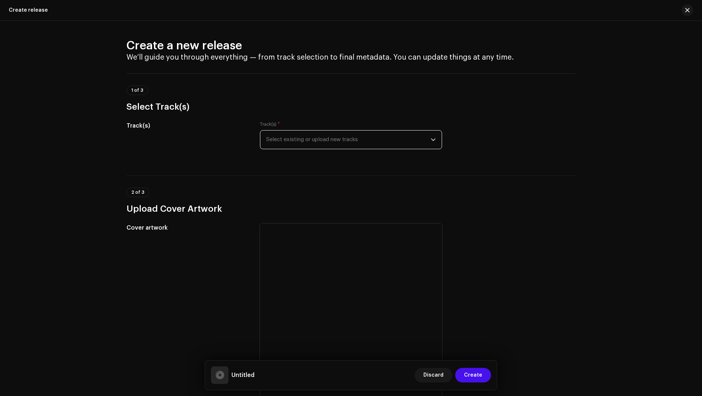
click at [284, 146] on span "Select existing or upload new tracks" at bounding box center [348, 140] width 165 height 18
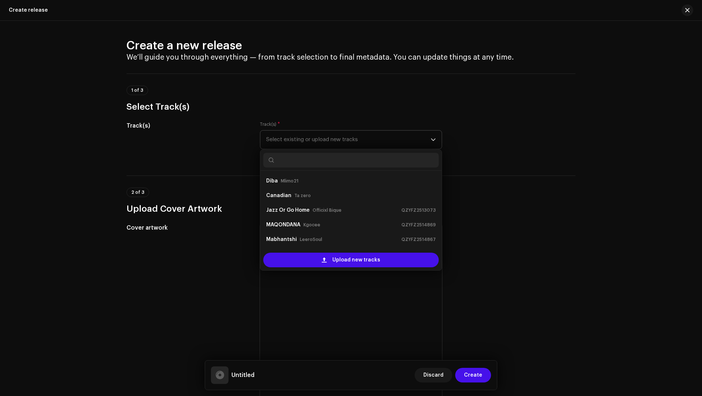
scroll to position [12, 0]
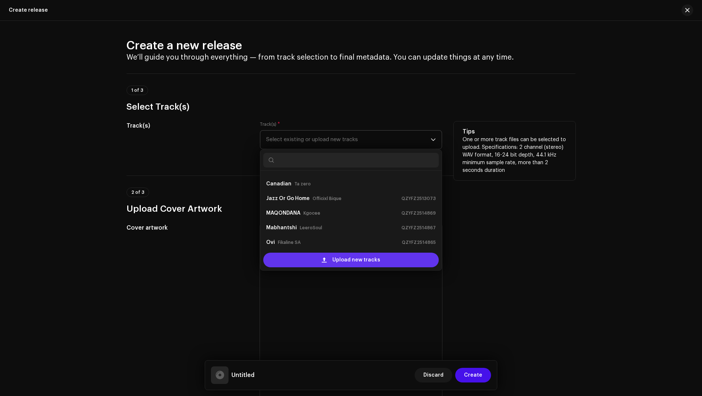
click at [314, 253] on div "Upload new tracks" at bounding box center [351, 260] width 176 height 15
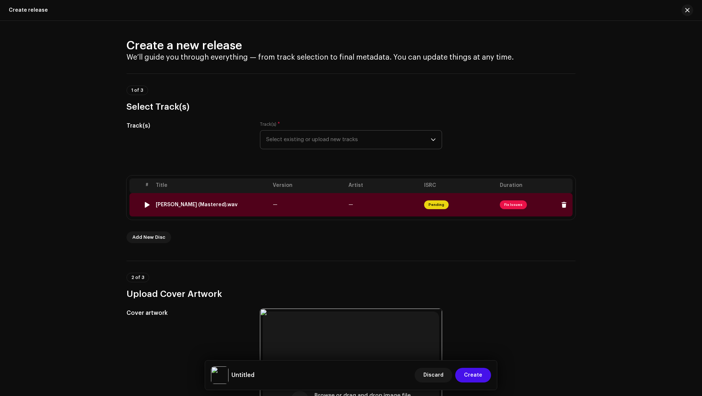
click at [290, 206] on td "—" at bounding box center [308, 204] width 76 height 23
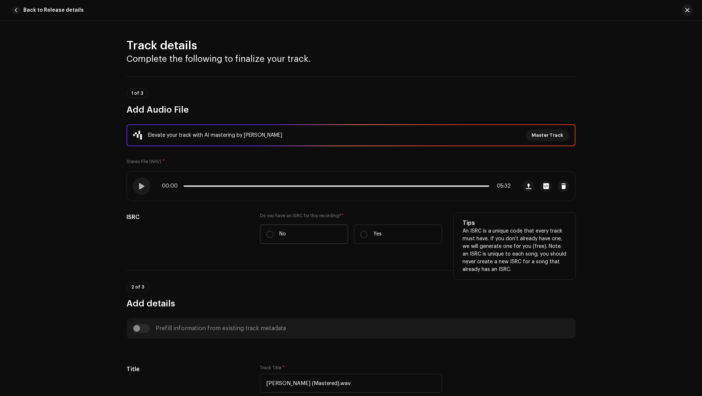
click at [294, 236] on label "No" at bounding box center [304, 234] width 88 height 19
click at [274, 236] on input "No" at bounding box center [269, 234] width 7 height 7
radio input "true"
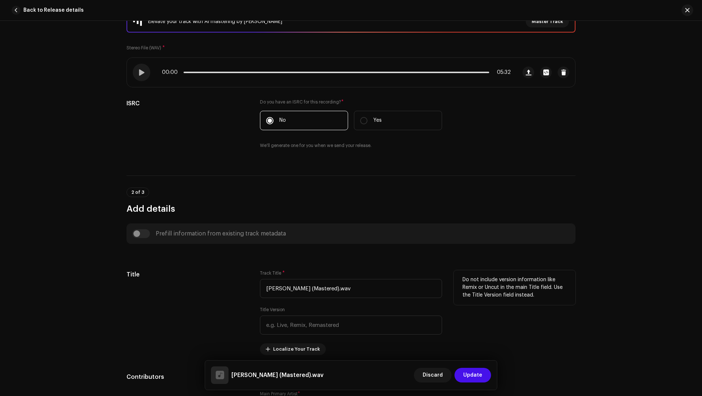
scroll to position [181, 0]
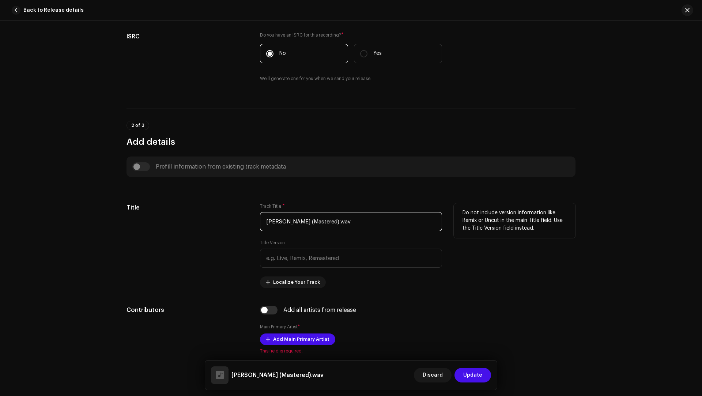
drag, startPoint x: 372, startPoint y: 221, endPoint x: 369, endPoint y: 215, distance: 6.5
click at [369, 215] on input "[PERSON_NAME] (Mastered).wav" at bounding box center [351, 221] width 182 height 19
paste input "(ft. Majaiger Official x Spakela)"
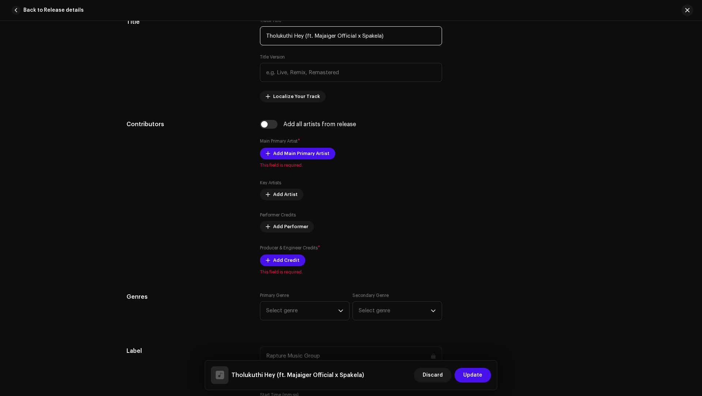
scroll to position [447, 0]
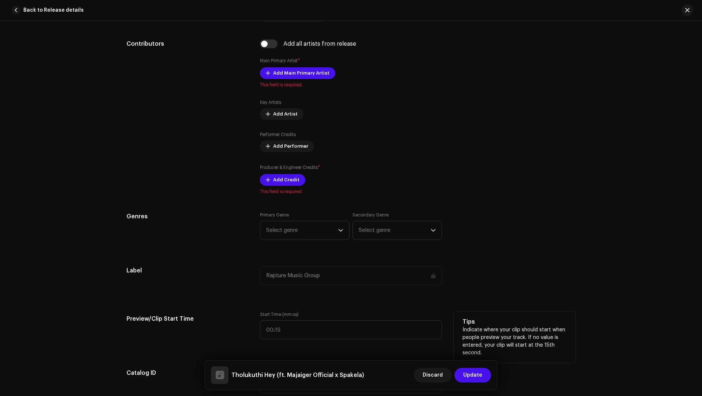
type input "Tholukuthi Hey (ft. Majaiger Official x Spakela)"
click at [315, 339] on div "Start Time (mm:ss)" at bounding box center [351, 330] width 182 height 37
click at [305, 332] on input ":" at bounding box center [351, 329] width 182 height 19
type input "02:08"
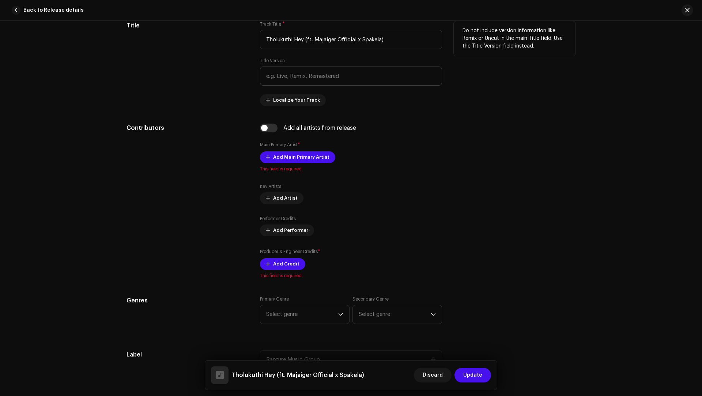
scroll to position [268, 0]
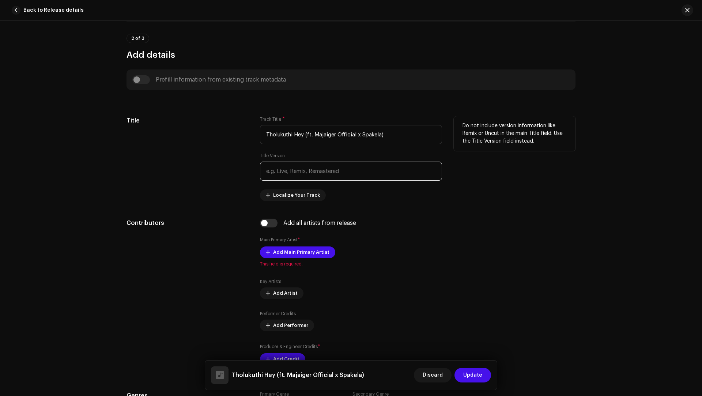
click at [290, 174] on input "text" at bounding box center [351, 171] width 182 height 19
paste input "DaJiggySA x Dutch 021"
click at [281, 173] on input "DaJiggySA x Dutch 021" at bounding box center [351, 171] width 182 height 19
click at [280, 173] on input "DaJiggySA x Dutch 021" at bounding box center [351, 171] width 182 height 19
click at [275, 169] on input "DaJiggySA x Dutch 021" at bounding box center [351, 171] width 182 height 19
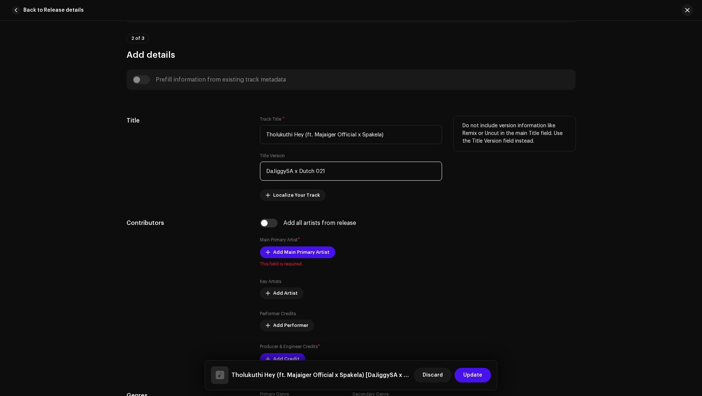
click at [275, 169] on input "DaJiggySA x Dutch 021" at bounding box center [351, 171] width 182 height 19
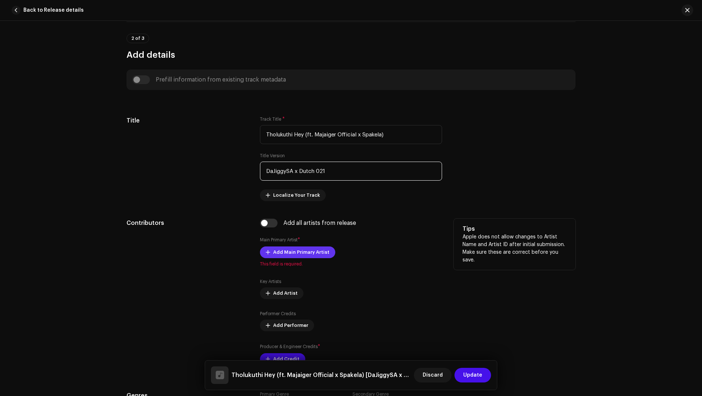
type input "DaJiggySA x Dutch 021"
click at [290, 252] on span "Add Main Primary Artist" at bounding box center [301, 252] width 56 height 15
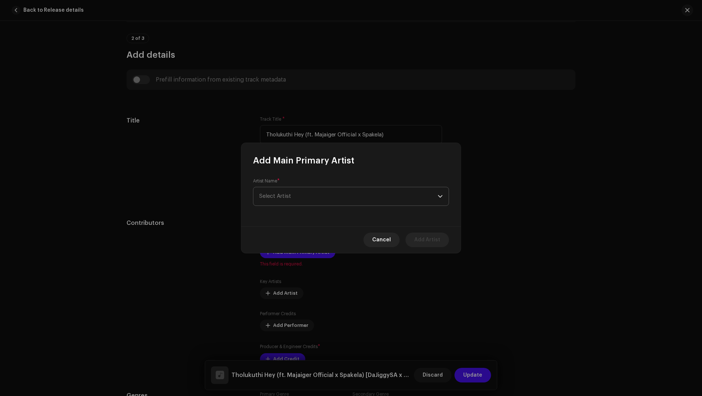
click at [272, 195] on span "Select Artist" at bounding box center [275, 196] width 32 height 5
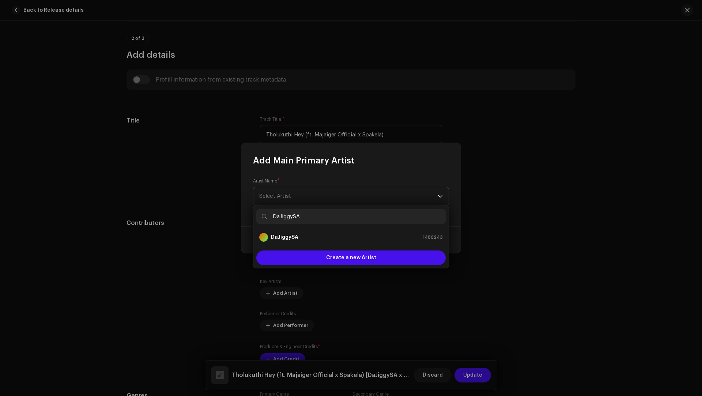
type input "DaJiggySA"
click at [287, 239] on strong "DaJiggySA" at bounding box center [284, 237] width 27 height 7
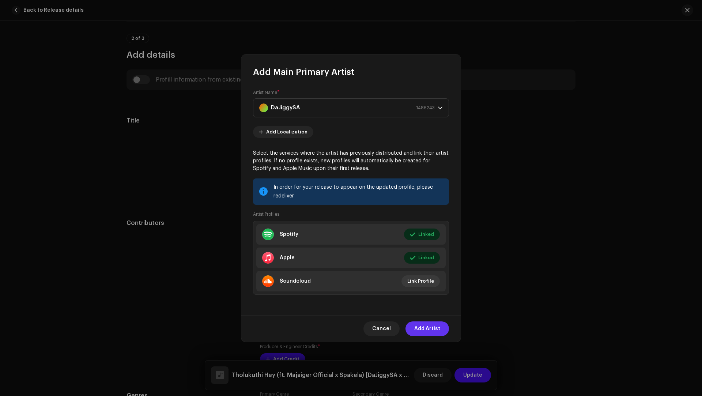
click at [427, 326] on span "Add Artist" at bounding box center [427, 329] width 26 height 15
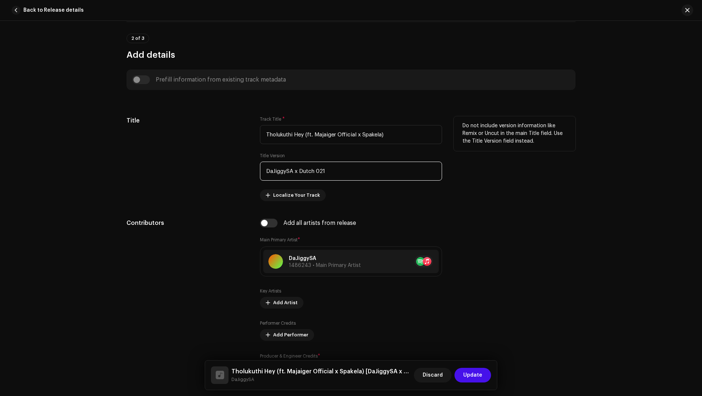
click at [307, 168] on input "DaJiggySA x Dutch 021" at bounding box center [351, 171] width 182 height 19
drag, startPoint x: 307, startPoint y: 168, endPoint x: 314, endPoint y: 169, distance: 7.8
click at [314, 169] on input "DaJiggySA x Dutch 021" at bounding box center [351, 171] width 182 height 19
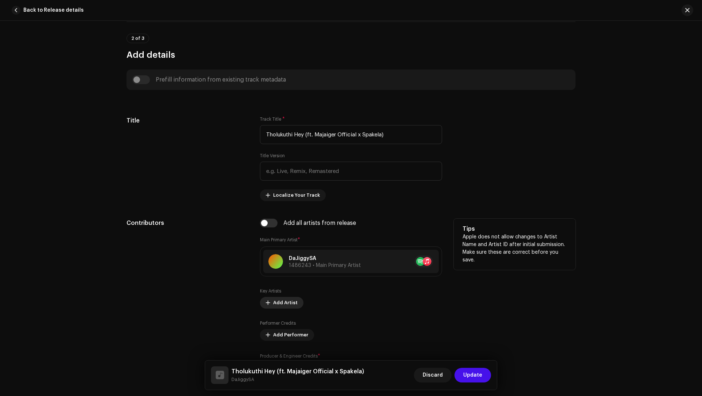
click at [284, 299] on span "Add Artist" at bounding box center [285, 303] width 25 height 15
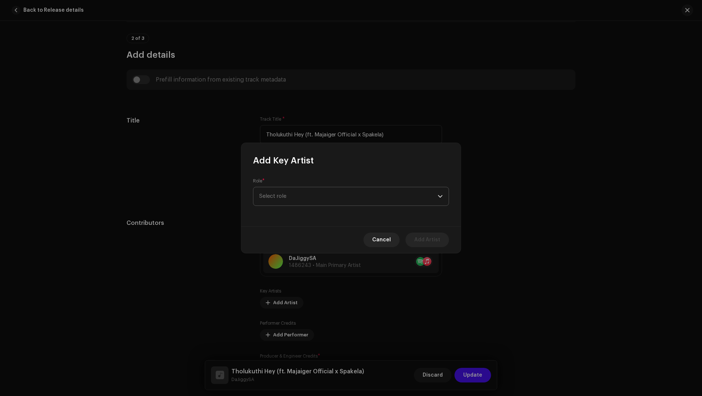
click at [277, 198] on span "Select role" at bounding box center [348, 196] width 179 height 18
click at [283, 234] on span "Primary Artist" at bounding box center [276, 231] width 35 height 7
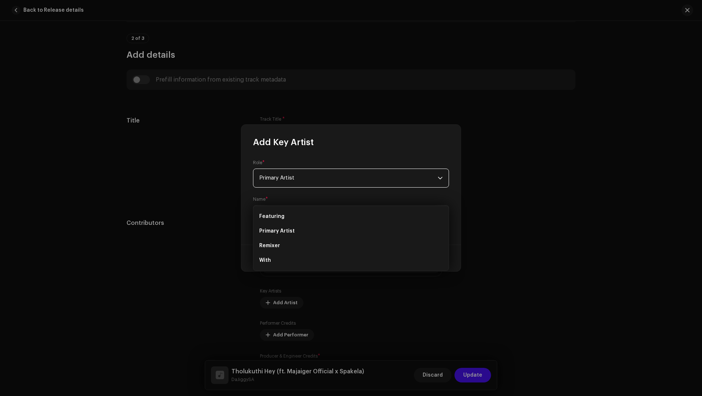
click at [281, 225] on div "Role * Primary Artist Name * [PERSON_NAME]" at bounding box center [350, 196] width 219 height 97
click at [275, 217] on span "Select Artist" at bounding box center [275, 214] width 32 height 5
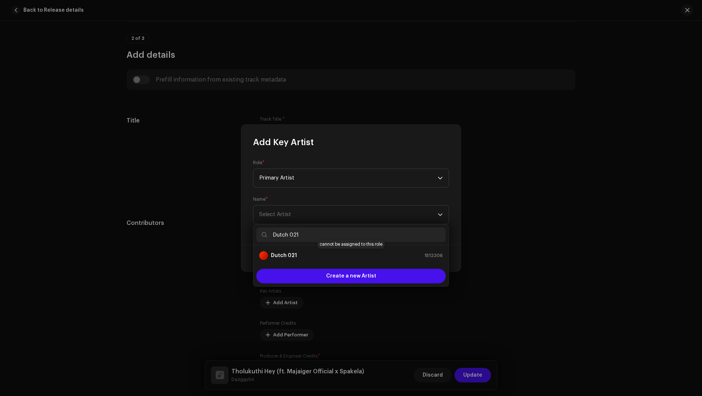
type input "Dutch 021"
click at [294, 253] on strong "Dutch 021" at bounding box center [284, 255] width 26 height 7
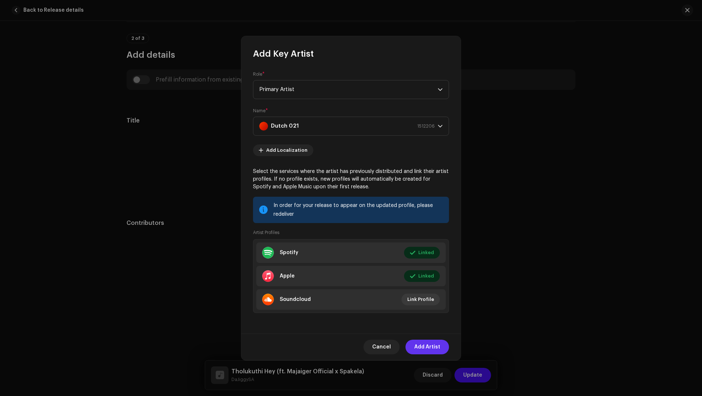
click at [425, 346] on span "Add Artist" at bounding box center [427, 347] width 26 height 15
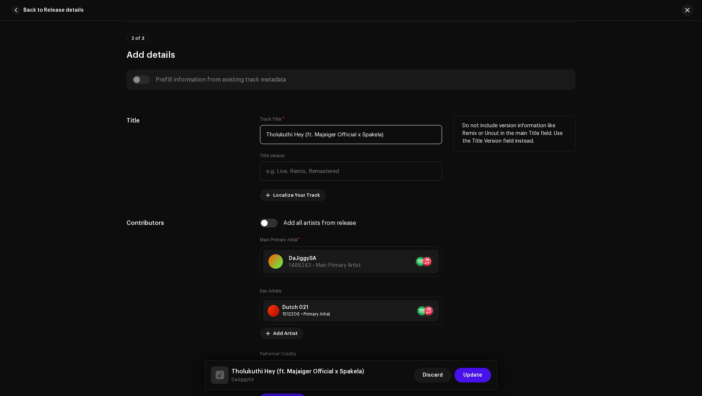
click at [323, 133] on input "Tholukuthi Hey (ft. Majaiger Official x Spakela)" at bounding box center [351, 134] width 182 height 19
drag, startPoint x: 323, startPoint y: 133, endPoint x: 341, endPoint y: 135, distance: 18.1
click at [341, 135] on input "Tholukuthi Hey (ft. Majaiger Official x Spakela)" at bounding box center [351, 134] width 182 height 19
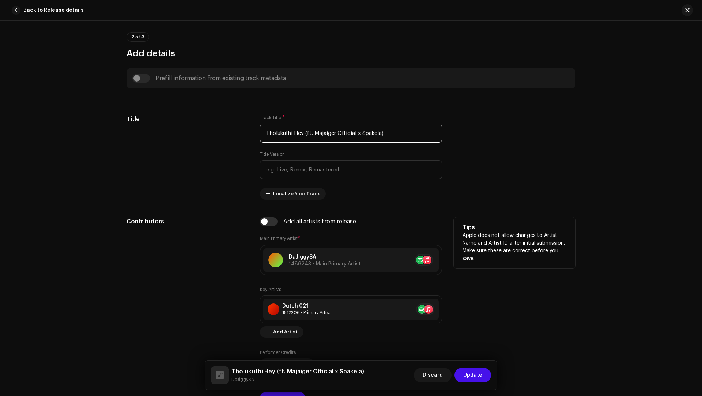
scroll to position [270, 0]
click at [275, 329] on span "Add Artist" at bounding box center [285, 331] width 25 height 15
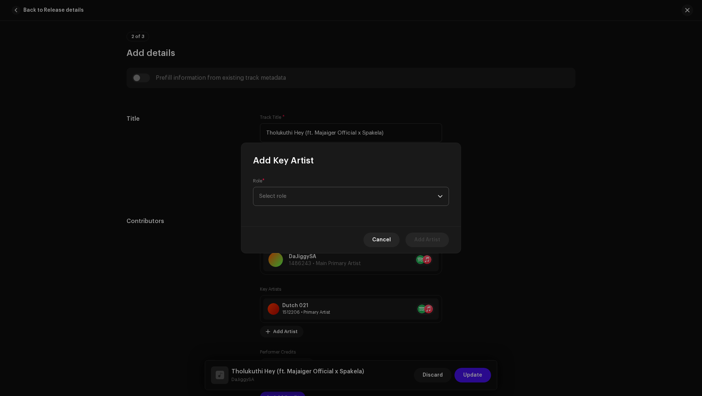
click at [273, 202] on span "Select role" at bounding box center [348, 196] width 179 height 18
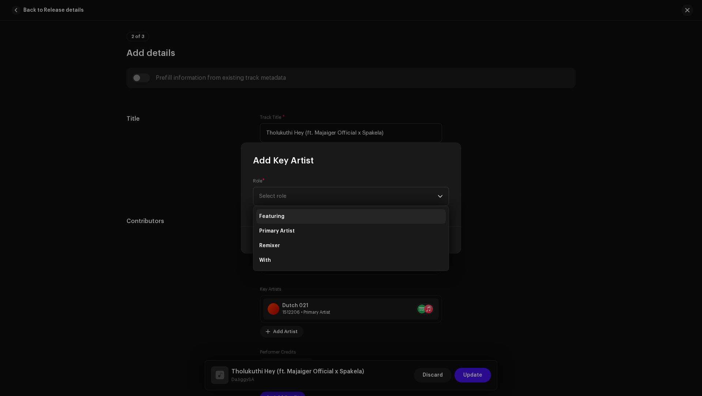
click at [276, 217] on span "Featuring" at bounding box center [271, 216] width 25 height 7
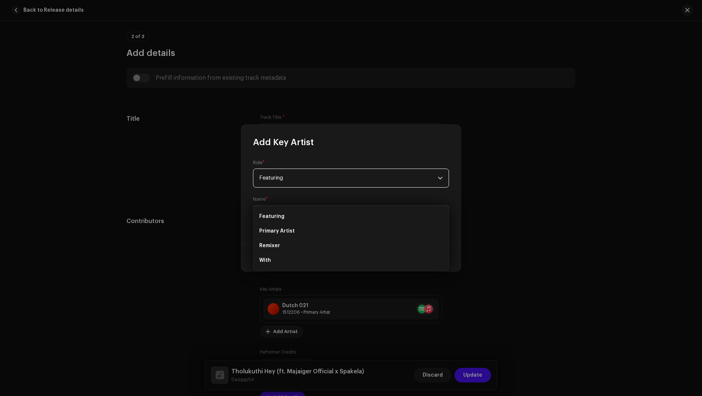
click at [276, 218] on span "Select Artist" at bounding box center [348, 215] width 179 height 18
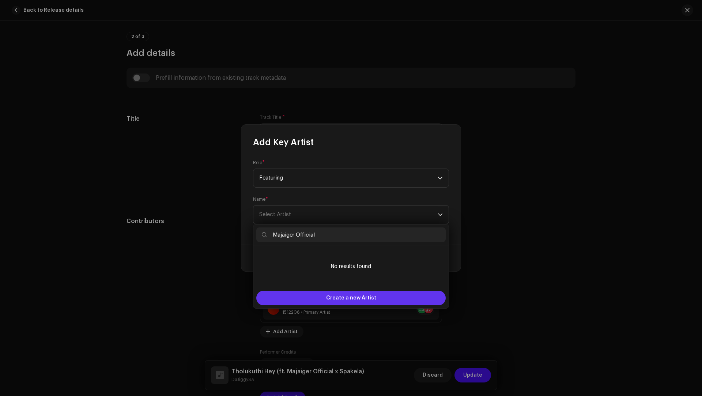
type input "Majaiger Official"
click at [315, 299] on div "Create a new Artist" at bounding box center [350, 298] width 189 height 15
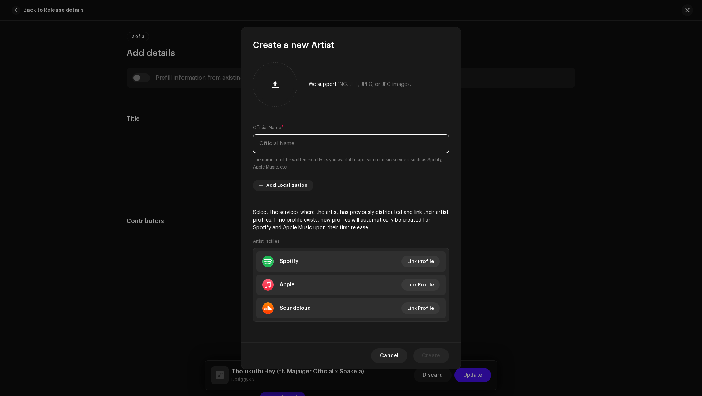
click at [280, 150] on input "text" at bounding box center [351, 143] width 196 height 19
paste input "Majaiger Official"
type input "Majaiger Official"
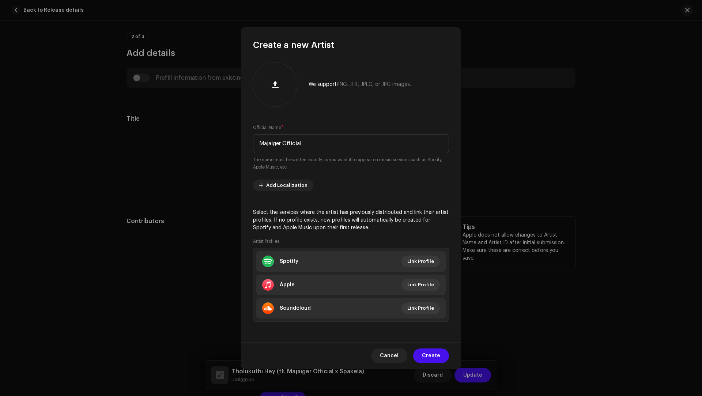
drag, startPoint x: 431, startPoint y: 357, endPoint x: 431, endPoint y: 350, distance: 7.3
click at [431, 357] on span "Create" at bounding box center [431, 356] width 18 height 15
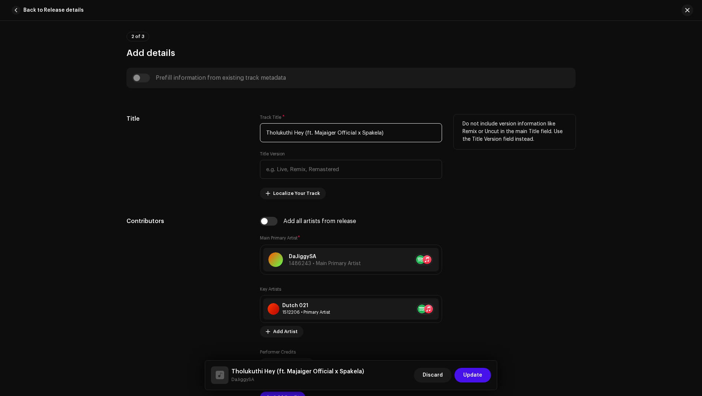
click at [373, 132] on input "Tholukuthi Hey (ft. Majaiger Official x Spakela)" at bounding box center [351, 132] width 182 height 19
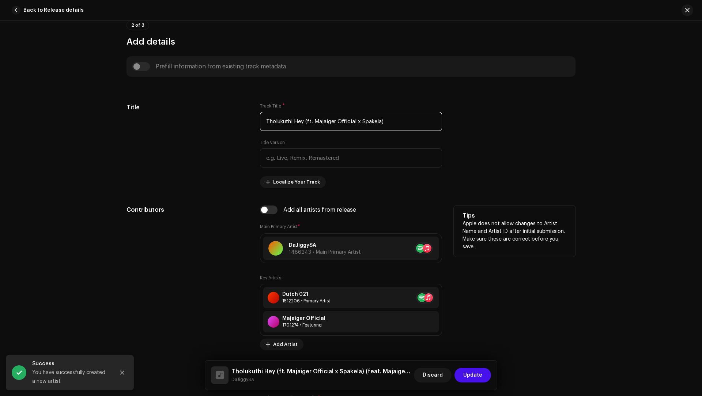
scroll to position [286, 0]
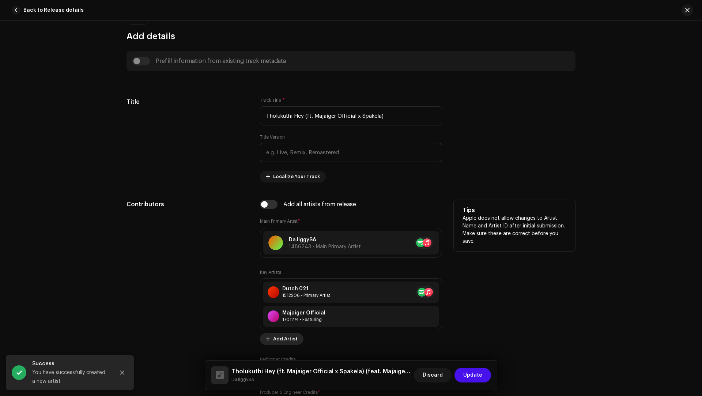
click at [281, 332] on span "Add Artist" at bounding box center [285, 339] width 25 height 15
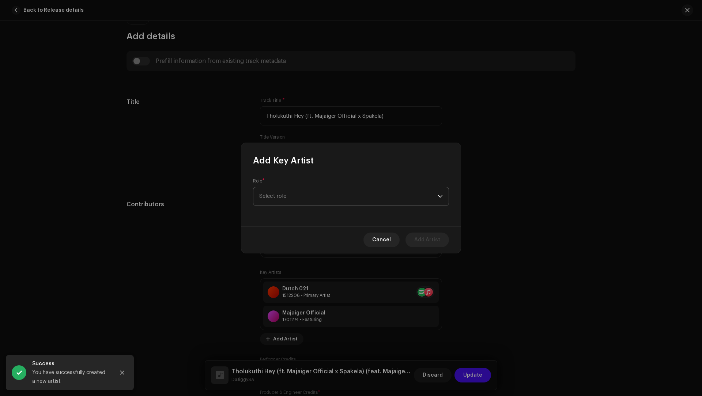
click at [273, 189] on span "Select role" at bounding box center [348, 196] width 179 height 18
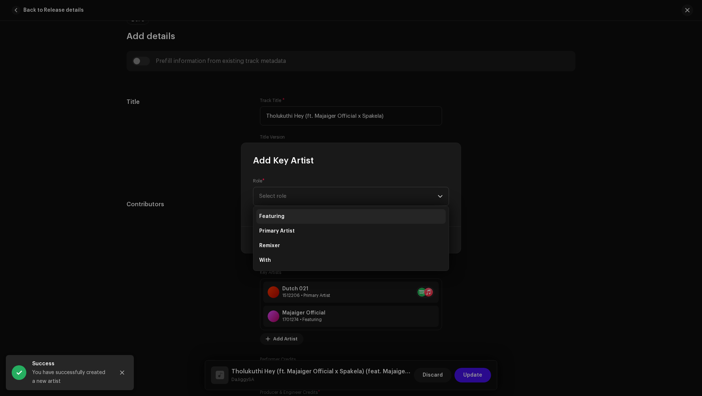
click at [276, 216] on span "Featuring" at bounding box center [271, 216] width 25 height 7
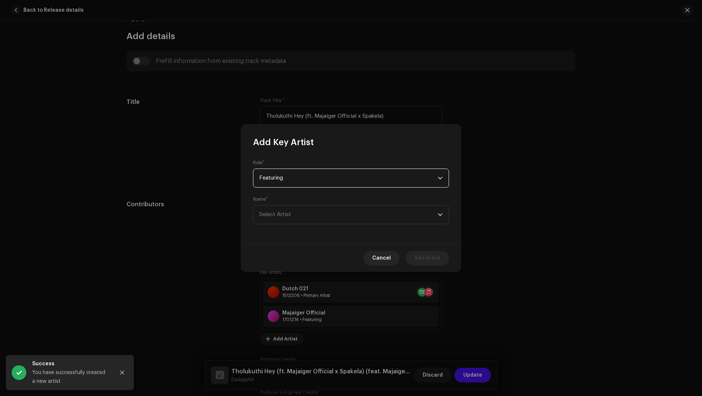
click at [276, 217] on span "Select Artist" at bounding box center [275, 214] width 32 height 5
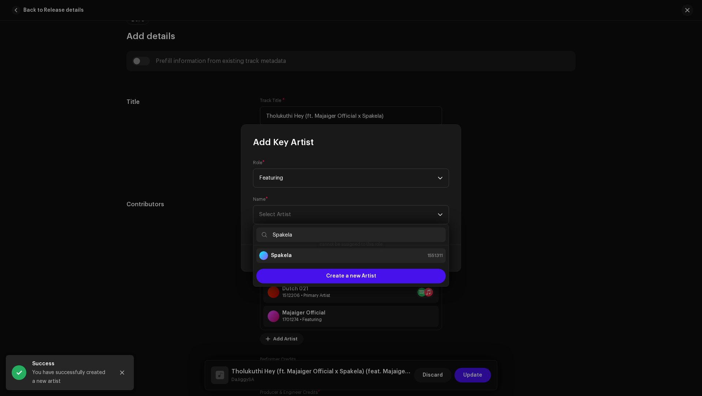
type input "Spakela"
click at [281, 258] on strong "Spakela" at bounding box center [281, 255] width 21 height 7
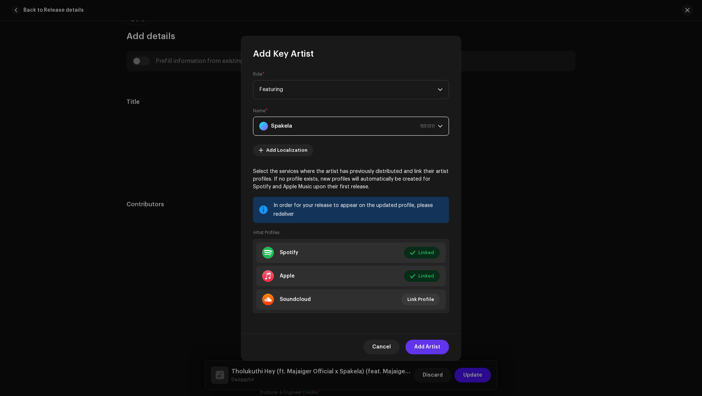
click at [424, 345] on span "Add Artist" at bounding box center [427, 347] width 26 height 15
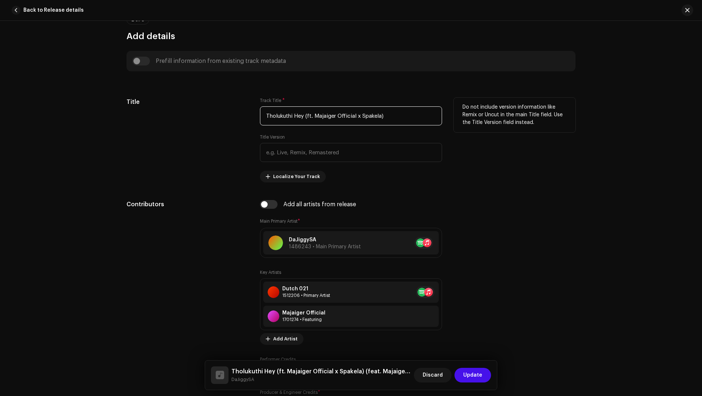
drag, startPoint x: 305, startPoint y: 115, endPoint x: 429, endPoint y: 126, distance: 124.5
click at [429, 126] on div "Track Title * [PERSON_NAME] (ft. Majaiger Official x Spakela) Title Version Loc…" at bounding box center [351, 140] width 182 height 85
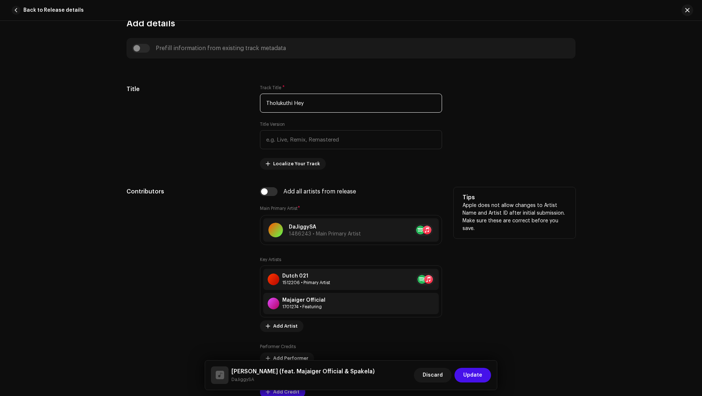
scroll to position [356, 0]
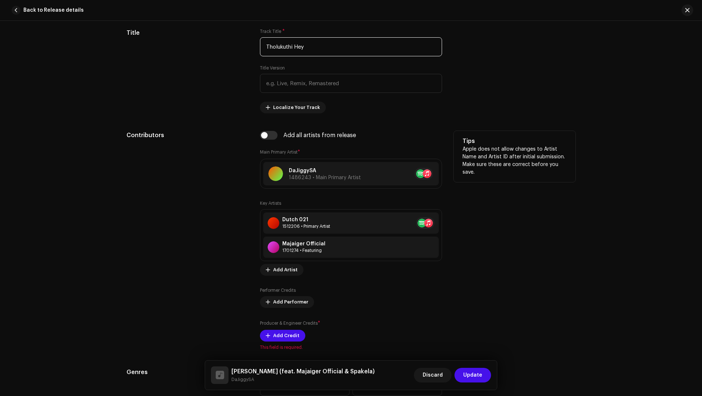
type input "Tholukuthi Hey"
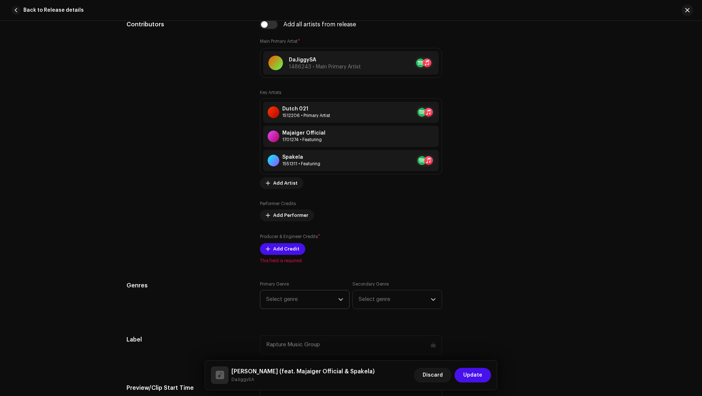
scroll to position [521, 0]
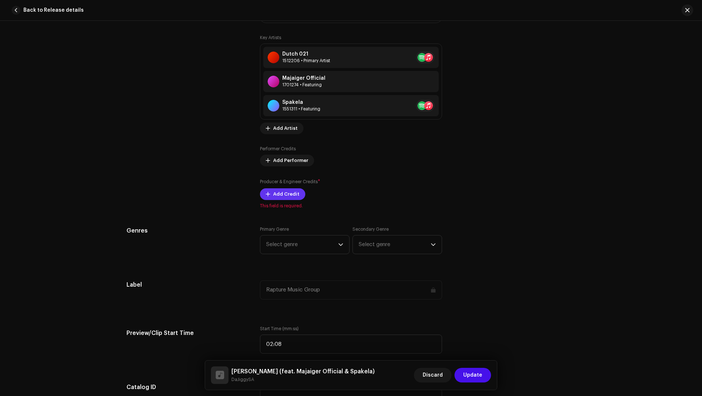
click at [287, 194] on span "Add Credit" at bounding box center [286, 194] width 26 height 15
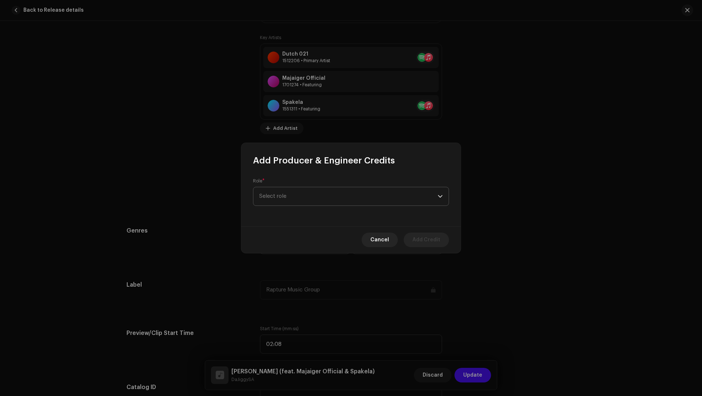
click at [285, 199] on span "Select role" at bounding box center [348, 196] width 179 height 18
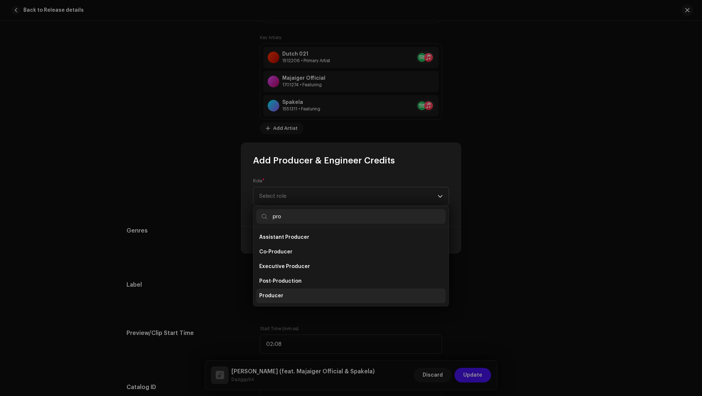
type input "pro"
click at [272, 290] on li "Producer" at bounding box center [350, 296] width 189 height 15
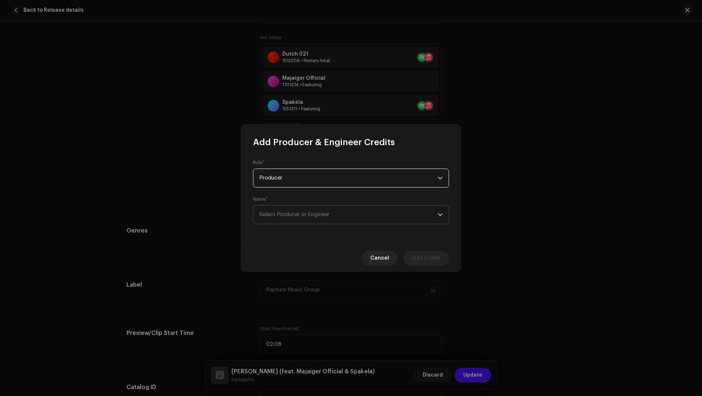
click at [274, 221] on span "Select Producer or Engineer" at bounding box center [348, 215] width 179 height 18
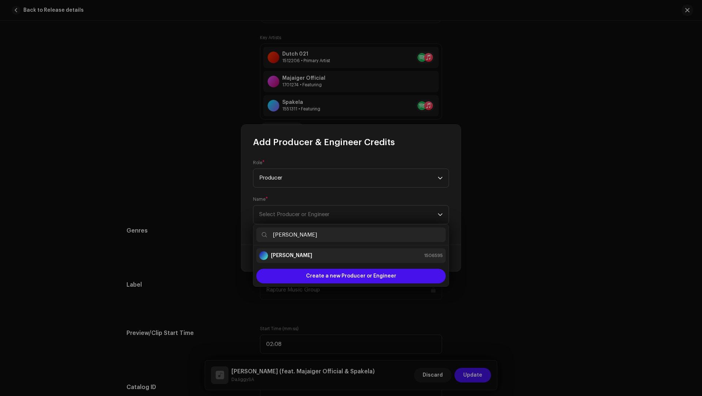
type input "[PERSON_NAME]"
click at [284, 255] on strong "[PERSON_NAME]" at bounding box center [291, 255] width 41 height 7
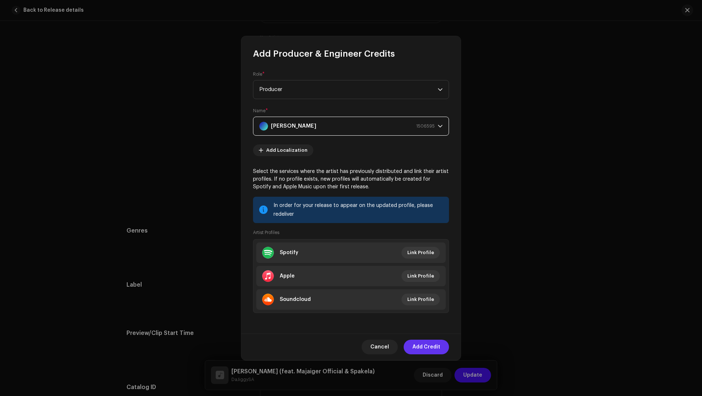
click at [420, 346] on span "Add Credit" at bounding box center [427, 347] width 28 height 15
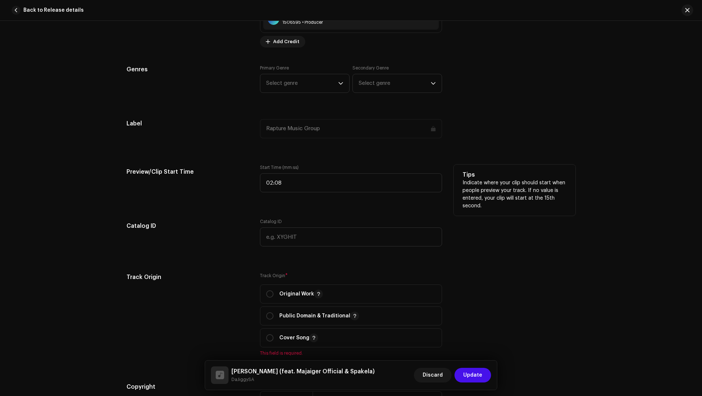
scroll to position [652, 0]
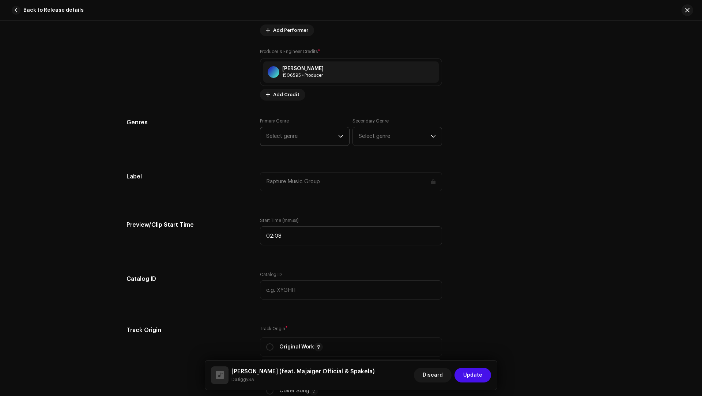
click at [274, 135] on span "Select genre" at bounding box center [302, 136] width 72 height 18
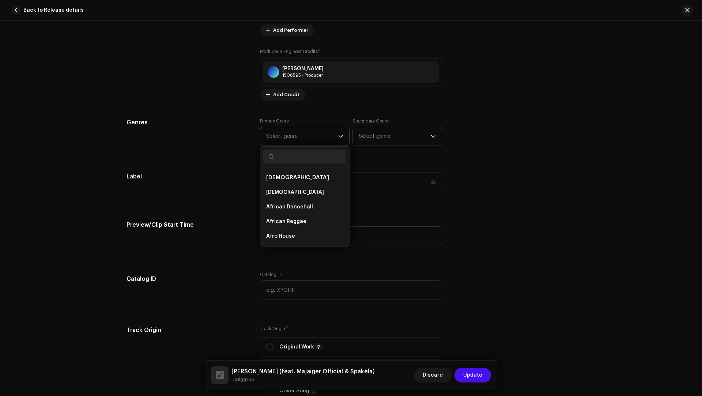
type input "m"
type input "ama"
click at [289, 192] on li "Amapiano" at bounding box center [304, 192] width 83 height 15
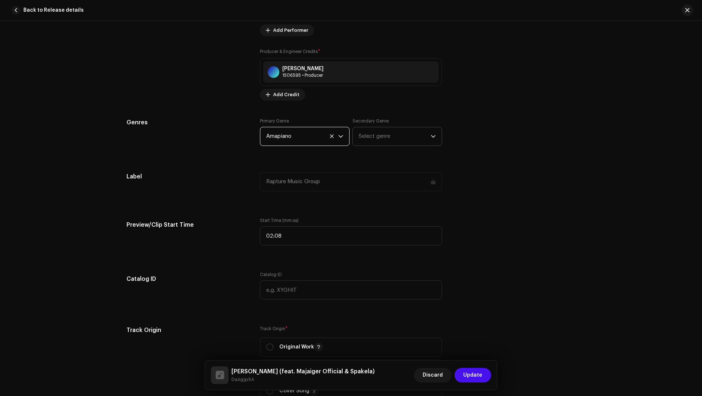
click at [389, 141] on span "Select genre" at bounding box center [395, 136] width 72 height 18
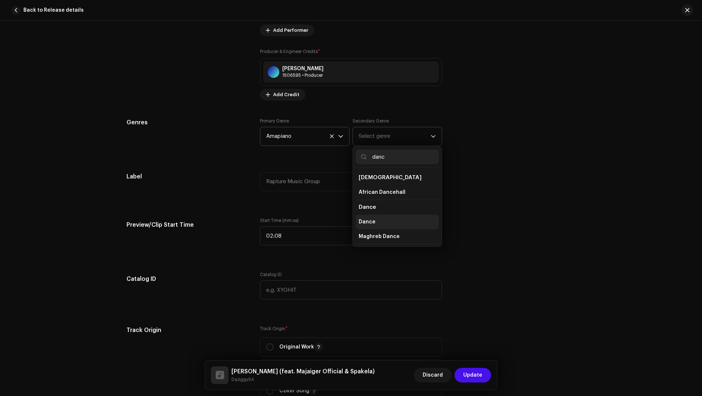
type input "danc"
click at [365, 218] on span "Dance" at bounding box center [367, 221] width 17 height 7
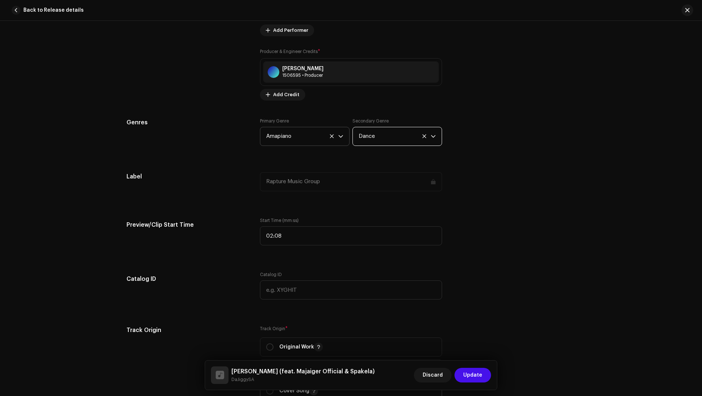
scroll to position [823, 0]
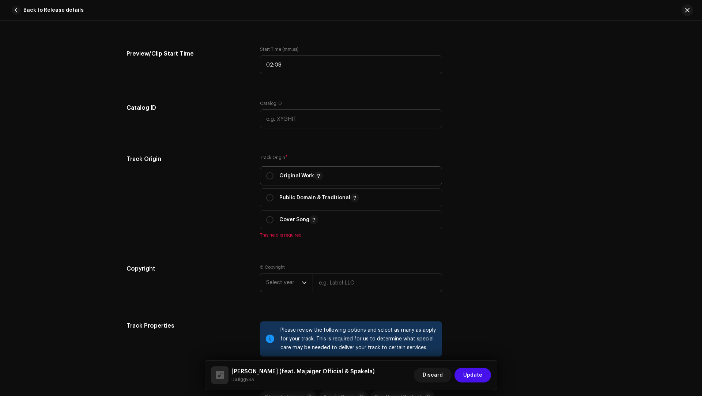
click at [278, 169] on span "Original Work" at bounding box center [351, 176] width 170 height 18
radio input "true"
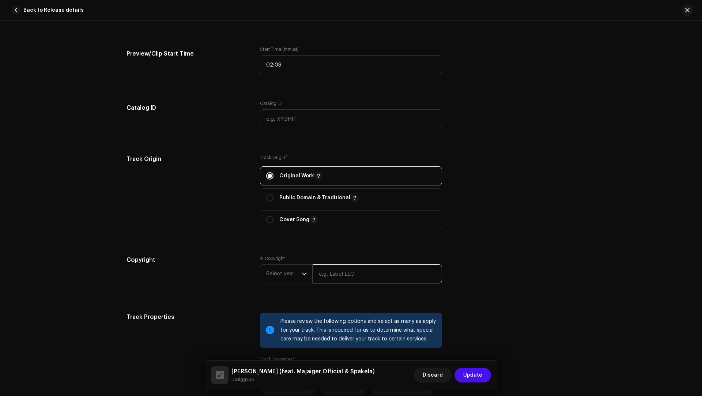
click at [330, 277] on input "text" at bounding box center [378, 273] width 130 height 19
type input "DaJiggySA"
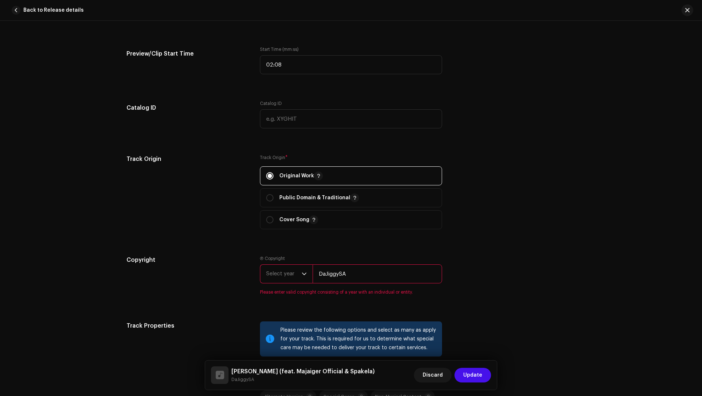
click at [280, 268] on span "Select year" at bounding box center [283, 274] width 35 height 18
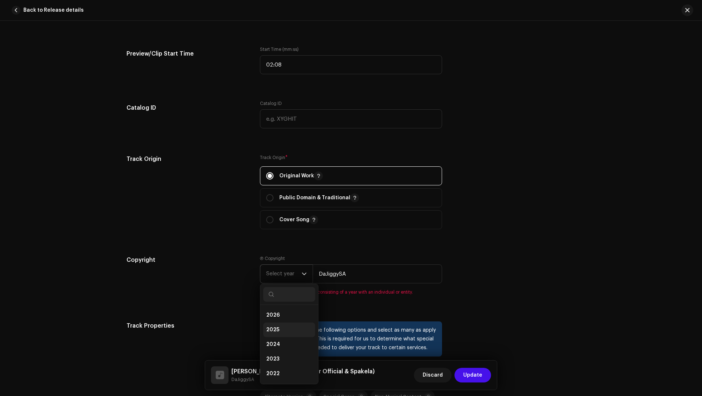
click at [278, 323] on li "2025" at bounding box center [289, 330] width 52 height 15
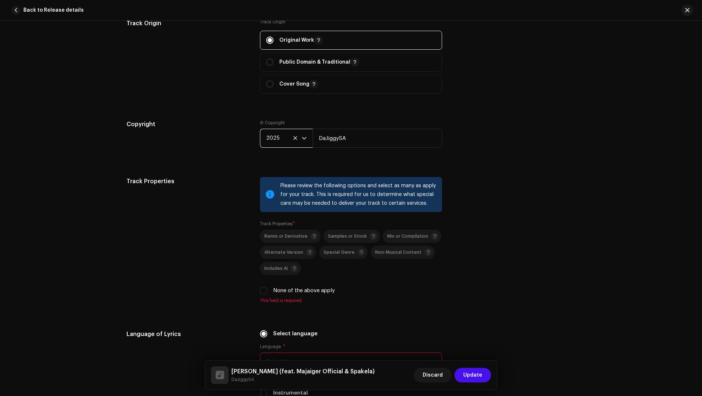
scroll to position [1059, 0]
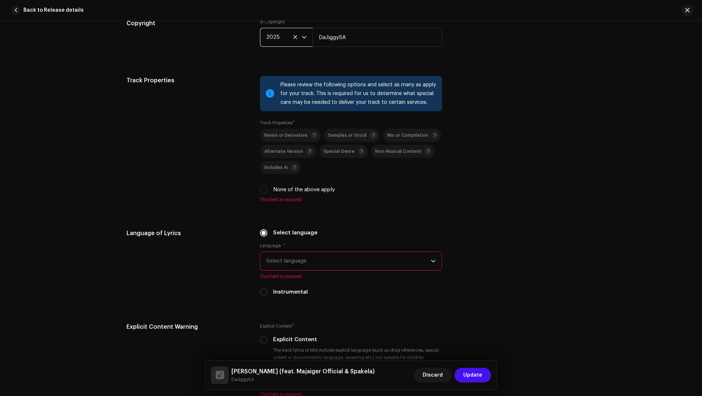
click at [291, 186] on label "None of the above apply" at bounding box center [304, 190] width 62 height 8
click at [267, 186] on input "None of the above apply" at bounding box center [263, 189] width 7 height 7
checkbox input "true"
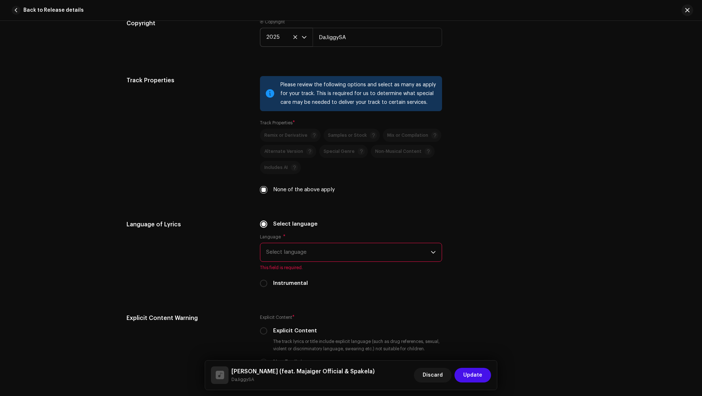
click at [290, 243] on span "Select language" at bounding box center [348, 252] width 165 height 18
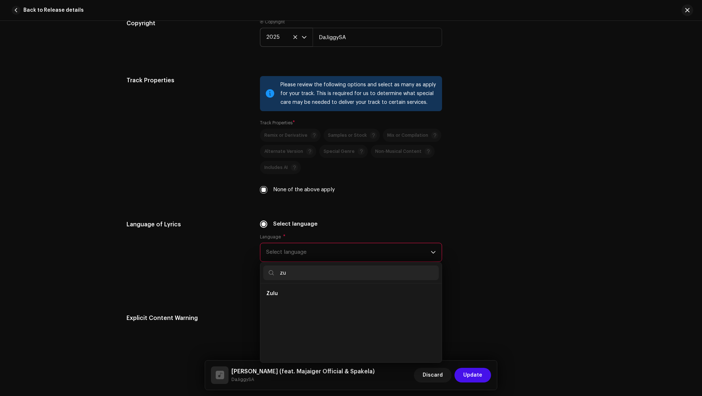
scroll to position [0, 0]
type input "zu"
click at [278, 303] on ul "Zulu" at bounding box center [350, 323] width 181 height 79
click at [277, 294] on li "Zulu" at bounding box center [351, 293] width 176 height 15
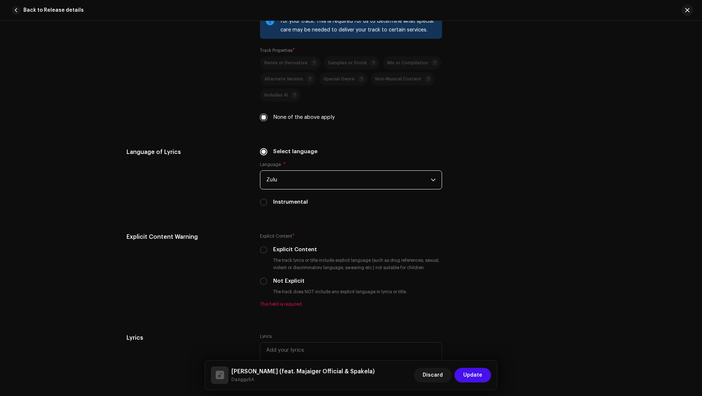
scroll to position [1245, 0]
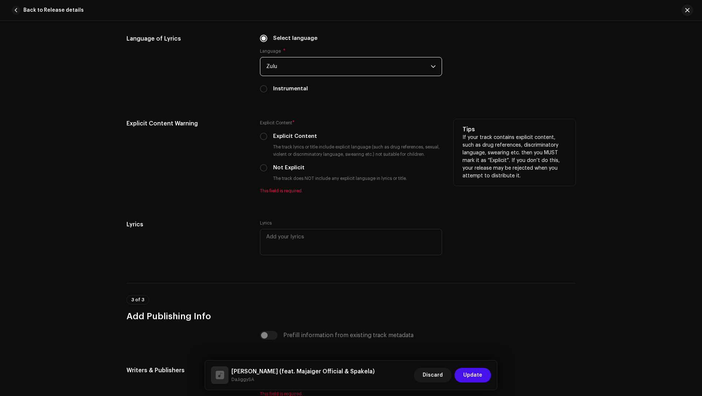
click at [284, 166] on label "Not Explicit" at bounding box center [288, 168] width 31 height 8
click at [267, 166] on input "Not Explicit" at bounding box center [263, 167] width 7 height 7
radio input "true"
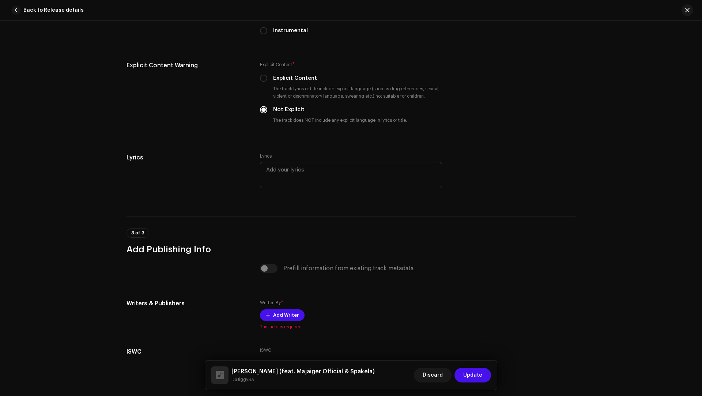
scroll to position [1355, 0]
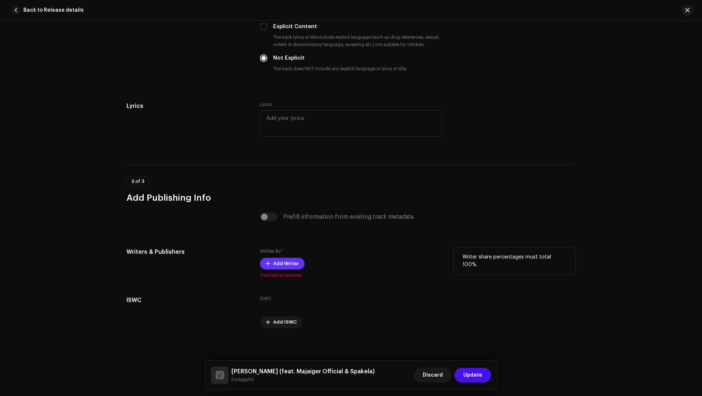
click at [285, 261] on span "Add Writer" at bounding box center [286, 263] width 26 height 15
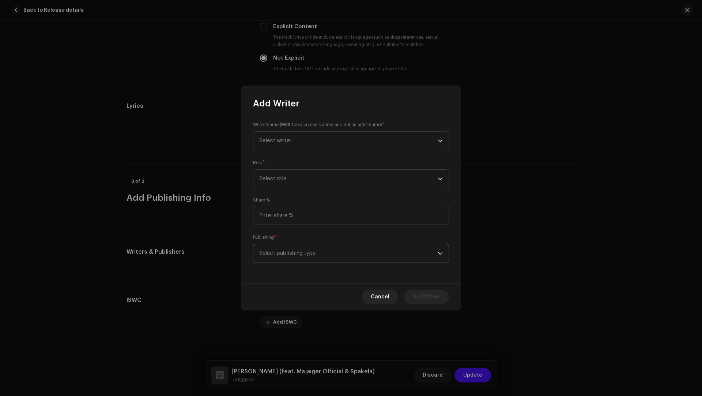
click at [281, 247] on span "Select publishing type" at bounding box center [348, 253] width 179 height 18
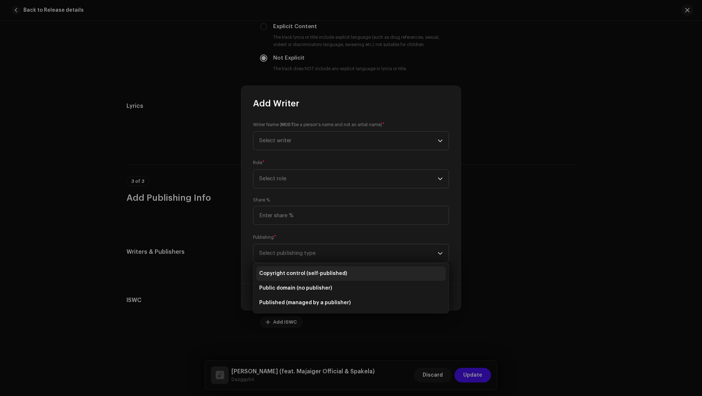
click at [292, 273] on span "Copyright control (self-published)" at bounding box center [303, 273] width 88 height 7
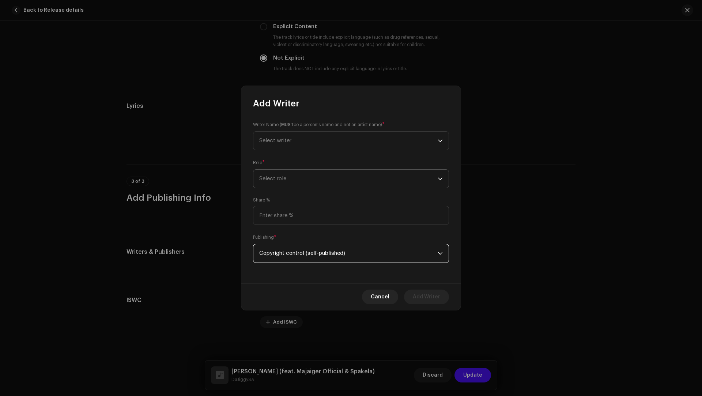
click at [296, 172] on span "Select role" at bounding box center [348, 179] width 179 height 18
click at [285, 249] on li "Composer & Lyricist" at bounding box center [350, 243] width 189 height 15
click at [286, 147] on span "Select writer" at bounding box center [348, 141] width 179 height 18
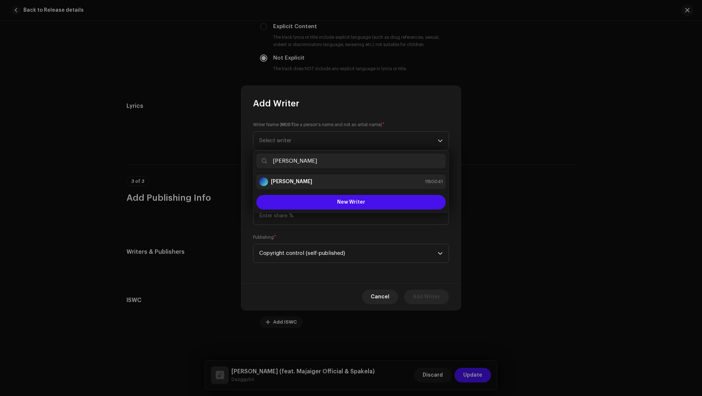
type input "[PERSON_NAME]"
click at [285, 187] on li "[PERSON_NAME] 1150041" at bounding box center [350, 181] width 189 height 15
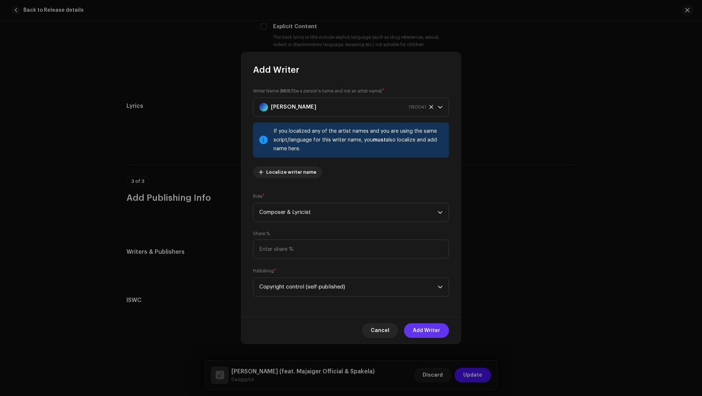
click at [424, 330] on span "Add Writer" at bounding box center [426, 330] width 27 height 15
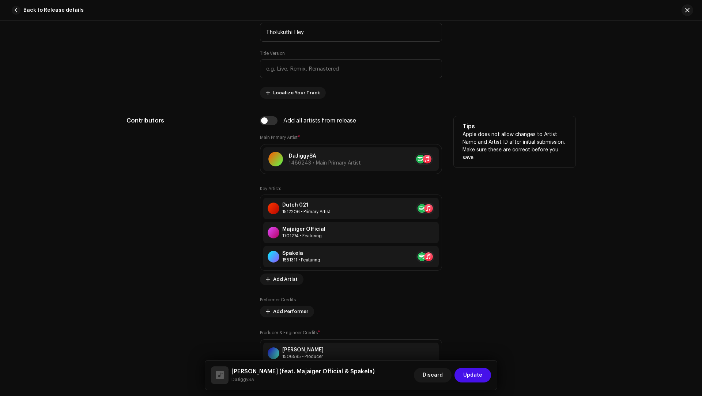
scroll to position [205, 0]
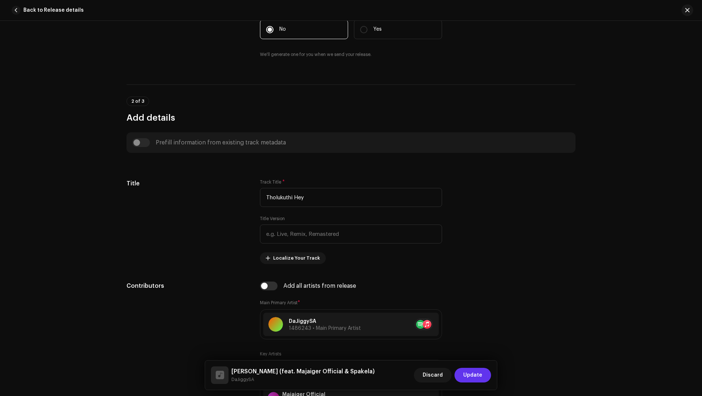
click at [474, 374] on span "Update" at bounding box center [472, 375] width 19 height 15
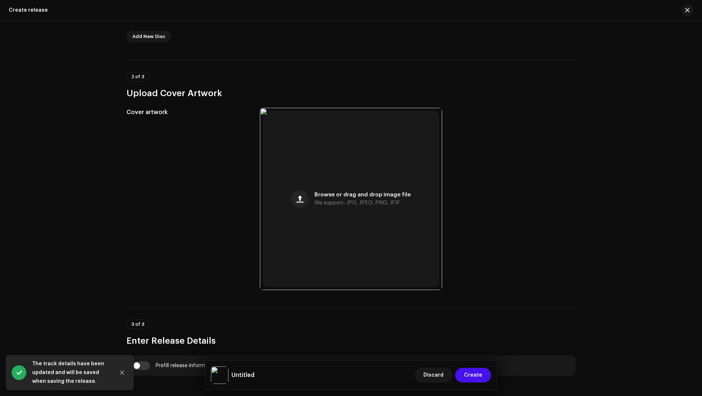
scroll to position [319, 0]
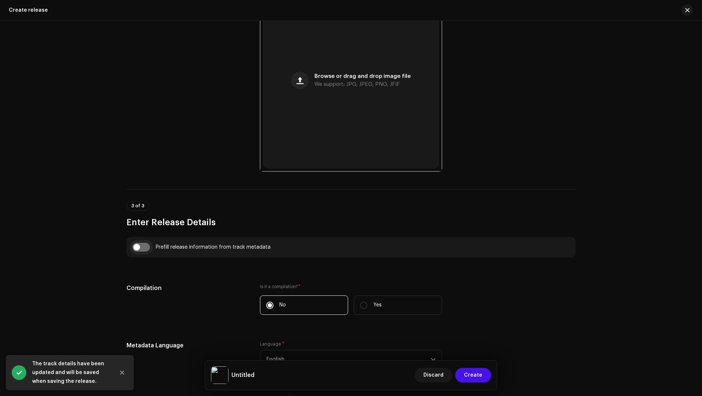
click at [141, 248] on input "checkbox" at bounding box center [141, 247] width 18 height 9
checkbox input "true"
type input "Tholukuthi Hey"
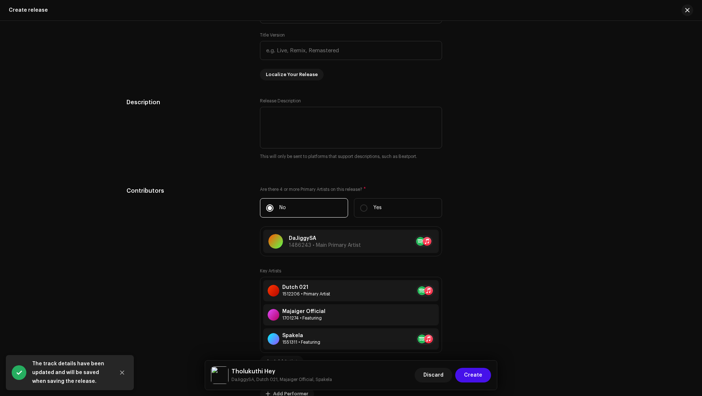
scroll to position [958, 0]
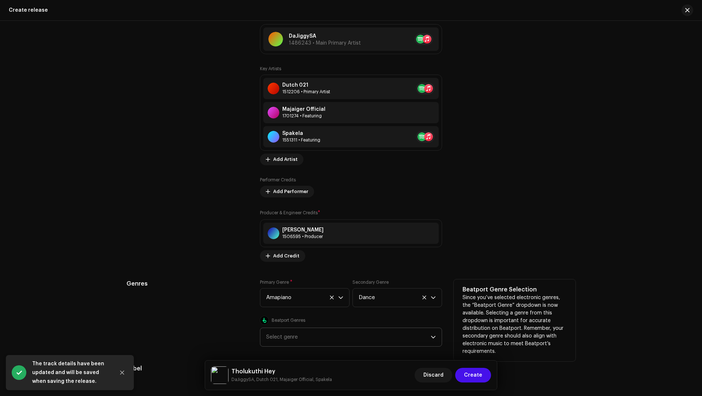
click at [297, 336] on div "Select genre" at bounding box center [348, 337] width 165 height 18
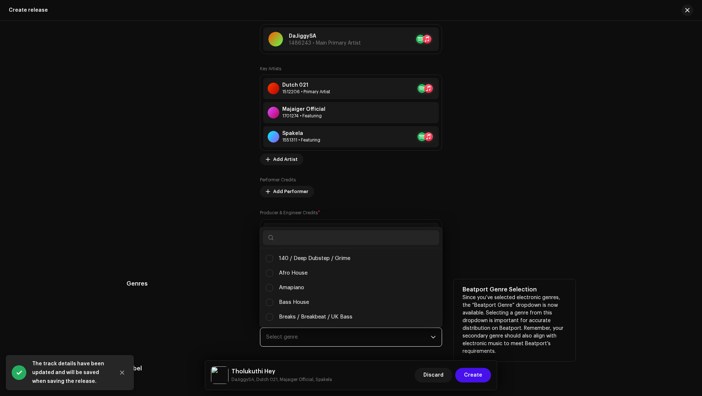
scroll to position [4, 27]
click at [295, 285] on span "Amapiano" at bounding box center [291, 288] width 25 height 8
checkbox input "true"
click at [230, 281] on h5 "Genres" at bounding box center [188, 283] width 122 height 9
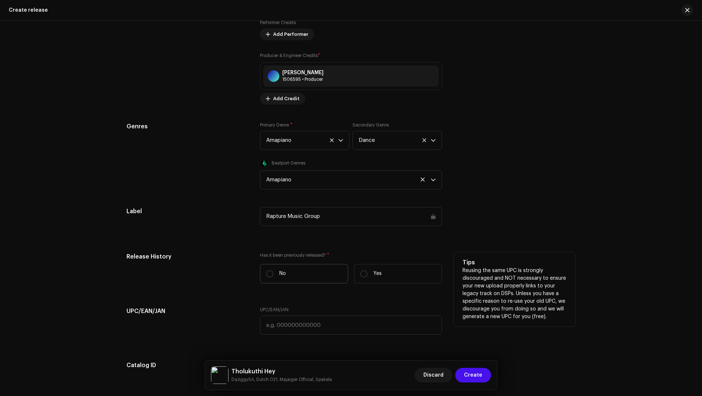
click at [295, 274] on label "No" at bounding box center [304, 273] width 88 height 19
click at [274, 274] on input "No" at bounding box center [269, 273] width 7 height 7
radio input "true"
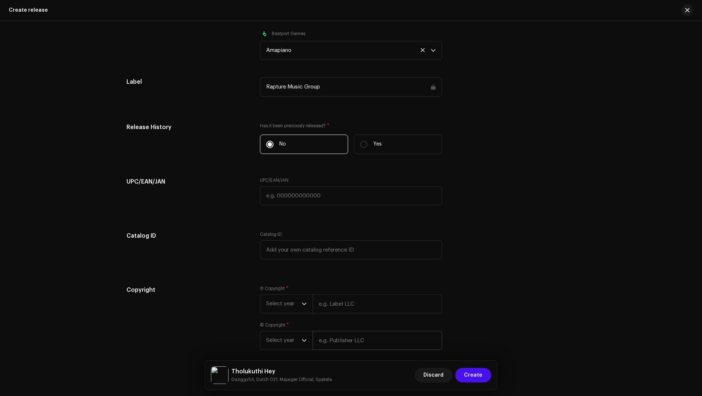
scroll to position [1275, 0]
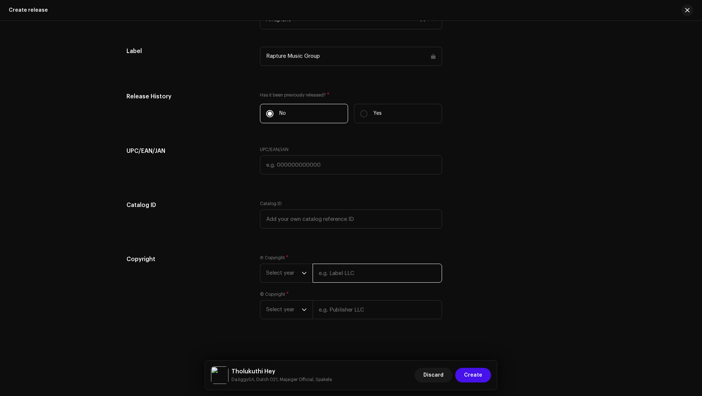
click at [332, 277] on input "text" at bounding box center [378, 273] width 130 height 19
type input "DaJiggySA"
click at [292, 276] on span "Select year" at bounding box center [283, 273] width 35 height 18
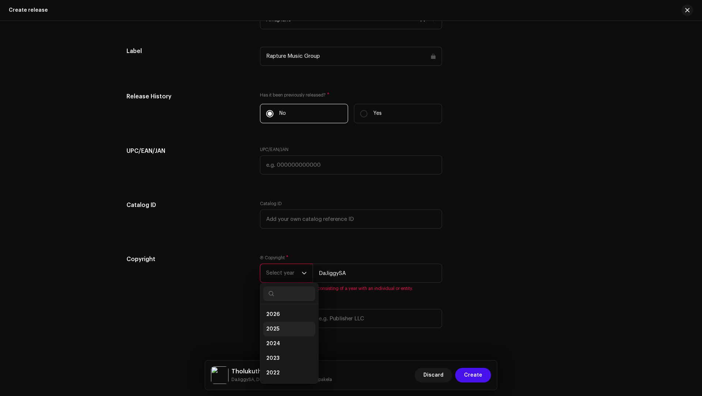
click at [278, 322] on li "2025" at bounding box center [289, 329] width 52 height 15
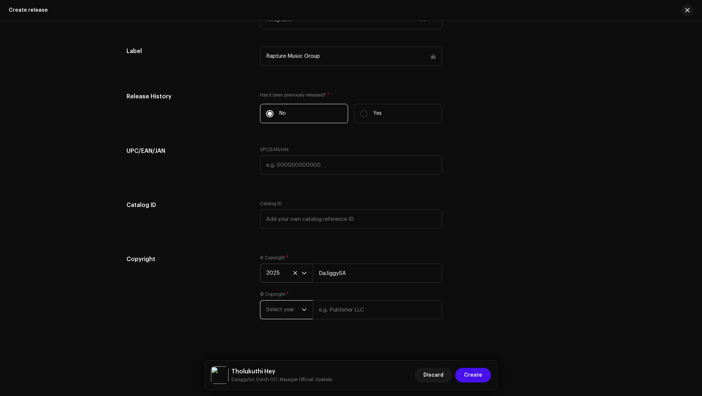
click at [275, 308] on span "Select year" at bounding box center [283, 310] width 35 height 18
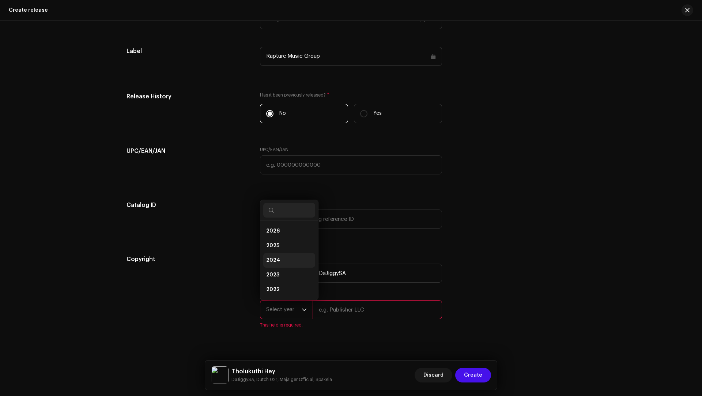
scroll to position [12, 0]
click at [272, 227] on li "2025" at bounding box center [289, 234] width 52 height 15
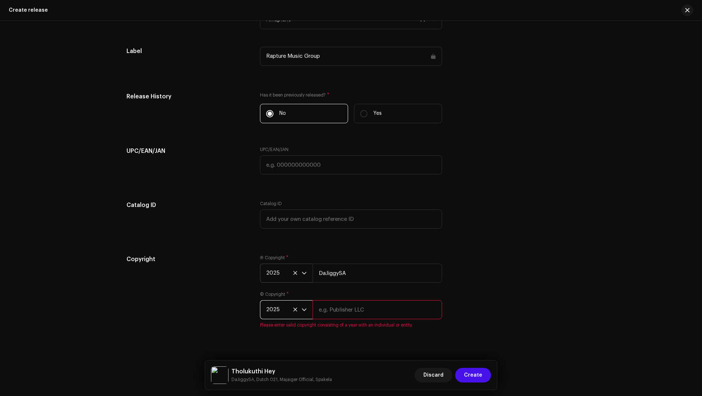
click at [329, 307] on input "text" at bounding box center [378, 309] width 130 height 19
type input "DaJiggySA"
click at [403, 359] on div "Create a new release We’ll guide you through everything — from track selection …" at bounding box center [351, 208] width 702 height 375
click at [472, 376] on span "Create" at bounding box center [473, 375] width 18 height 15
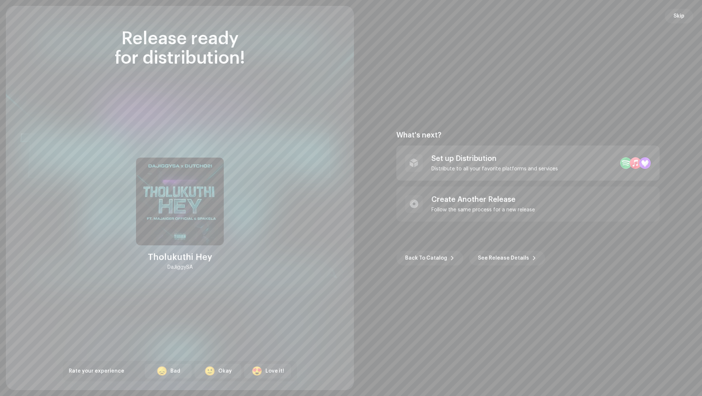
click at [484, 163] on div "Set up Distribution Distribute to all your favorite platforms and services" at bounding box center [495, 163] width 127 height 18
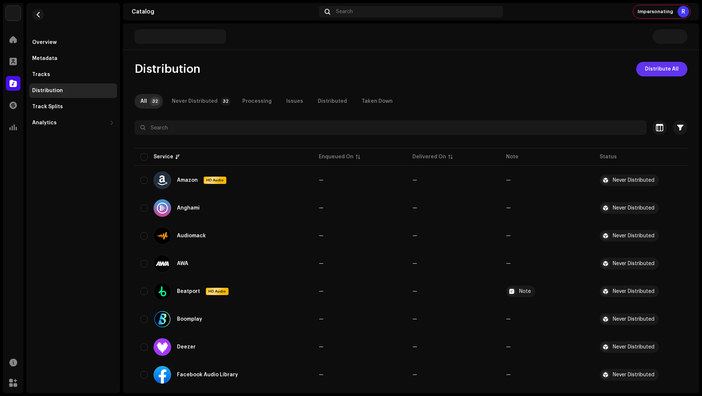
click at [658, 68] on span "Distribute All" at bounding box center [662, 69] width 34 height 15
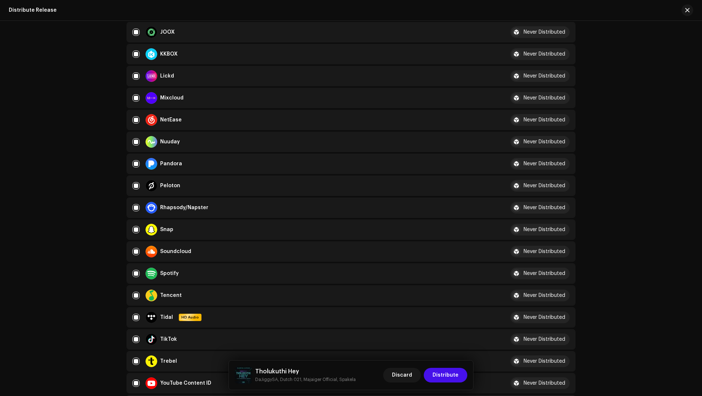
scroll to position [753, 0]
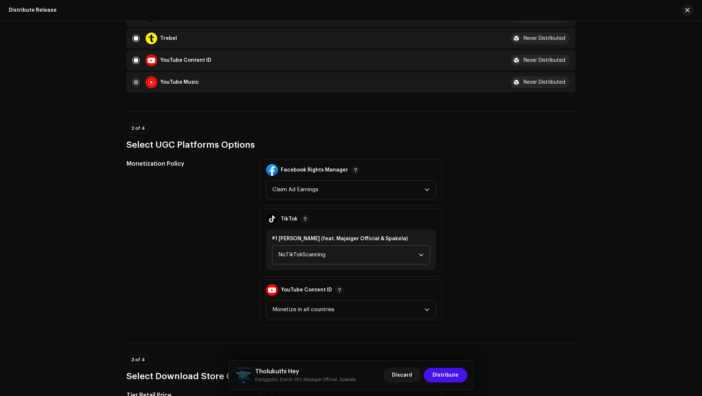
click at [298, 256] on span "NoTikTokScanning" at bounding box center [348, 255] width 140 height 18
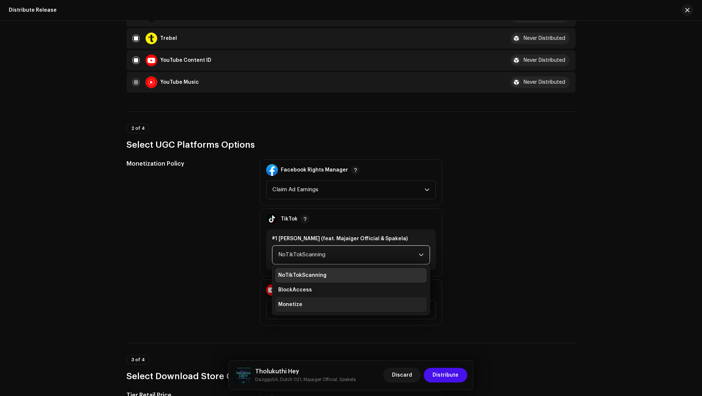
click at [299, 299] on li "Monetize" at bounding box center [350, 304] width 151 height 15
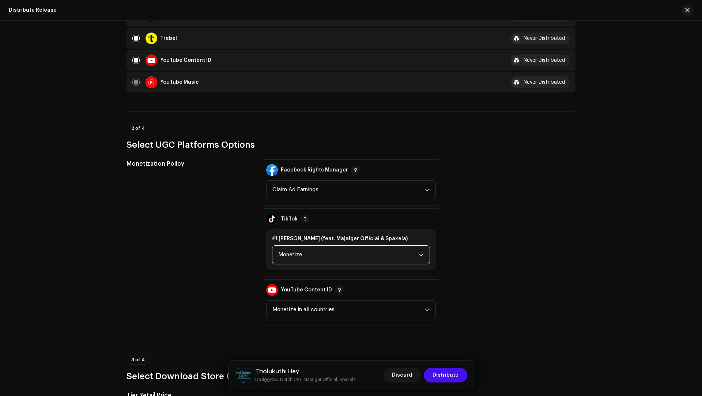
scroll to position [944, 0]
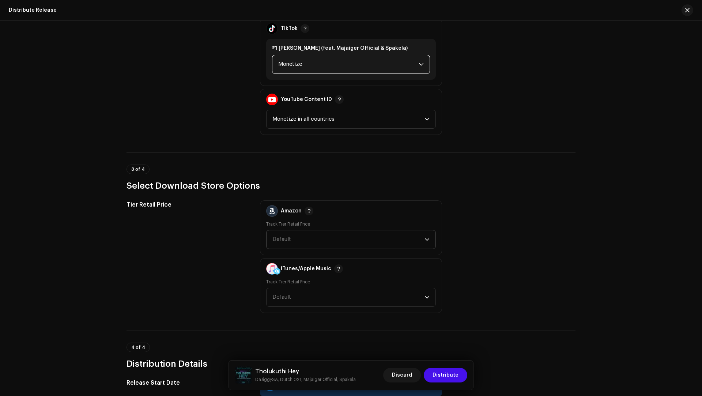
click at [289, 230] on span "Default" at bounding box center [349, 239] width 152 height 18
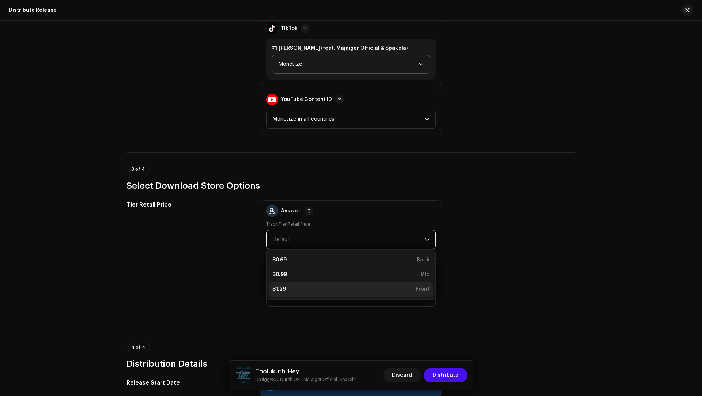
click at [288, 286] on div "$1.29 Front" at bounding box center [351, 289] width 157 height 7
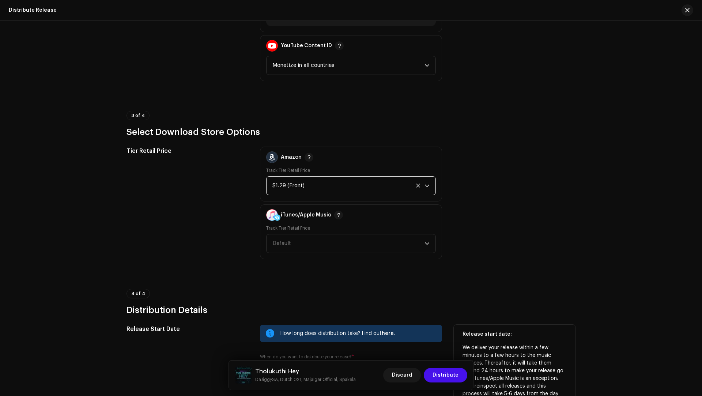
scroll to position [1115, 0]
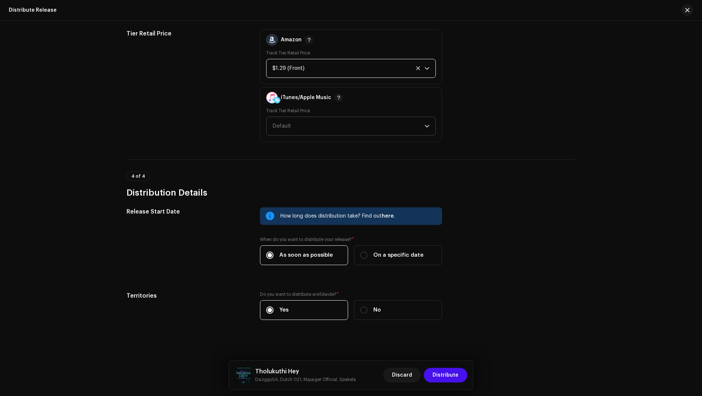
click at [276, 120] on span "Default" at bounding box center [349, 126] width 152 height 18
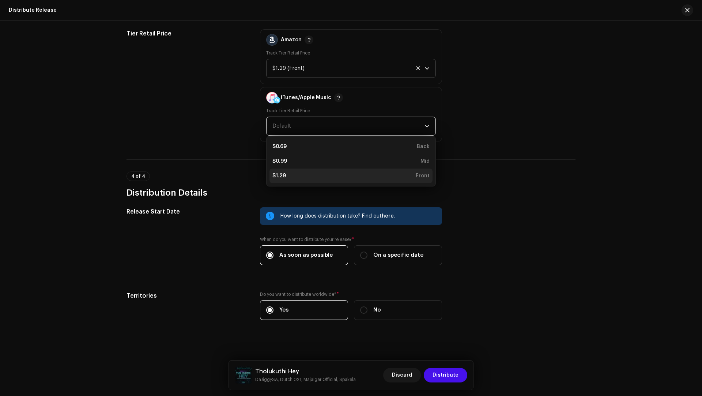
click at [289, 177] on div "$1.29 Front" at bounding box center [351, 175] width 157 height 7
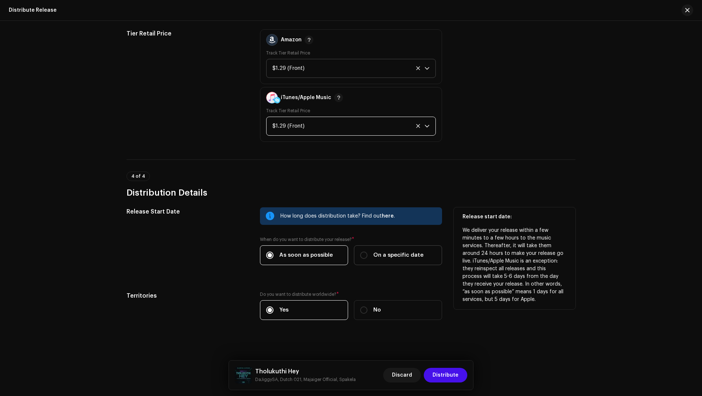
click at [383, 262] on label "On a specific date" at bounding box center [398, 255] width 88 height 20
click at [368, 259] on input "On a specific date" at bounding box center [363, 255] width 7 height 7
radio input "true"
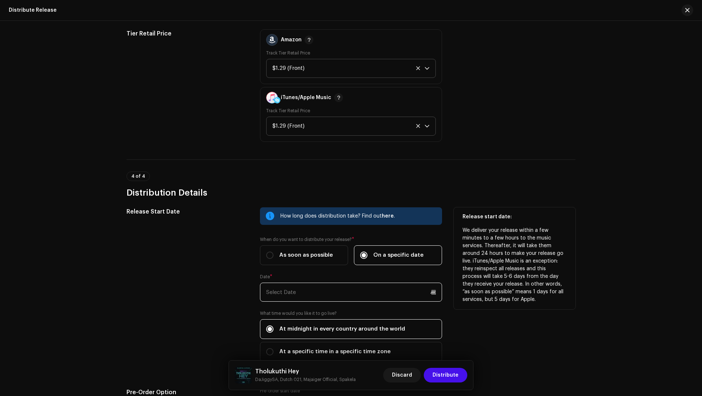
click at [302, 292] on input "text" at bounding box center [351, 292] width 182 height 19
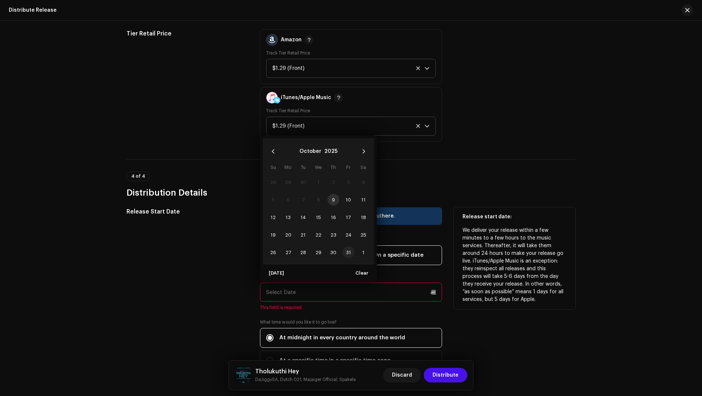
click at [346, 247] on span "31" at bounding box center [349, 253] width 12 height 12
type input "[DATE]"
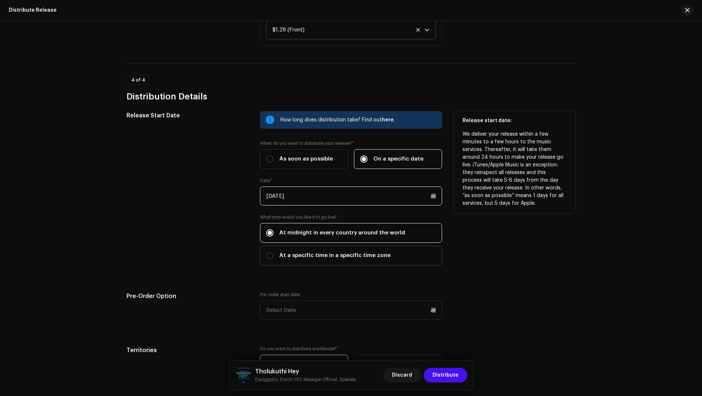
scroll to position [1265, 0]
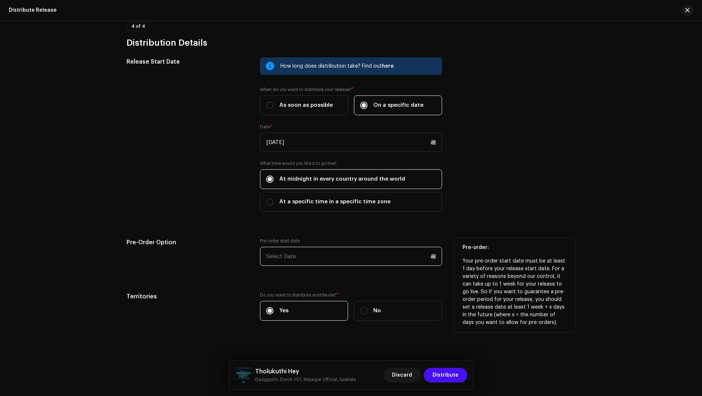
click at [281, 251] on input "text" at bounding box center [351, 256] width 182 height 19
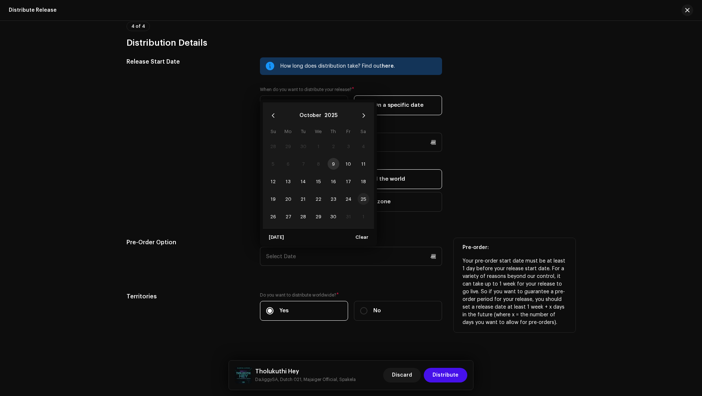
click at [361, 194] on span "25" at bounding box center [364, 199] width 12 height 12
type input "[DATE]"
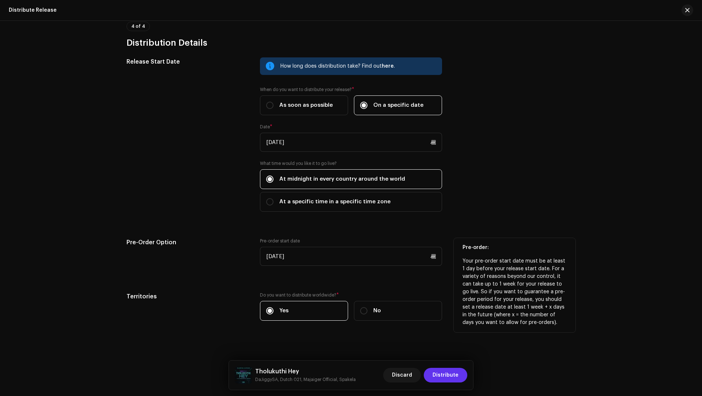
click at [444, 372] on span "Distribute" at bounding box center [446, 375] width 26 height 15
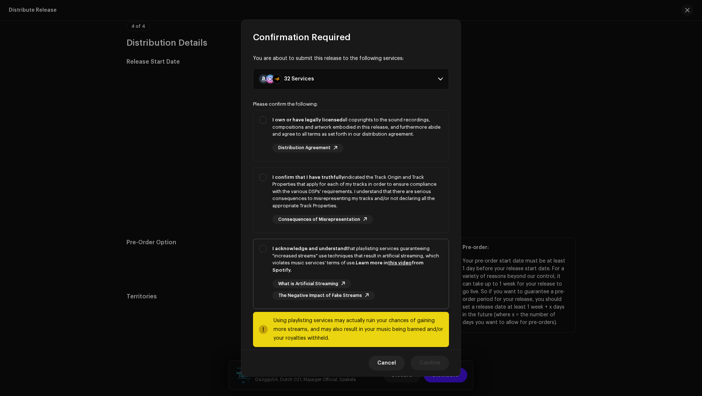
click at [322, 257] on div "I acknowledge and understand that playlisting services guaranteeing "increased …" at bounding box center [358, 259] width 170 height 29
checkbox input "true"
click at [388, 197] on div "I confirm that I have truthfully indicated the Track Origin and Track Propertie…" at bounding box center [358, 192] width 170 height 36
checkbox input "true"
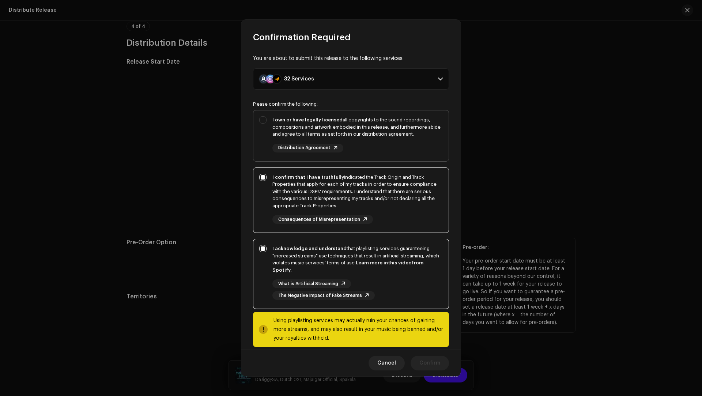
click at [369, 140] on div "I own or have legally licensed all copyrights to the sound recordings, composit…" at bounding box center [358, 134] width 170 height 36
checkbox input "true"
click at [417, 362] on button "Confirm" at bounding box center [430, 363] width 38 height 15
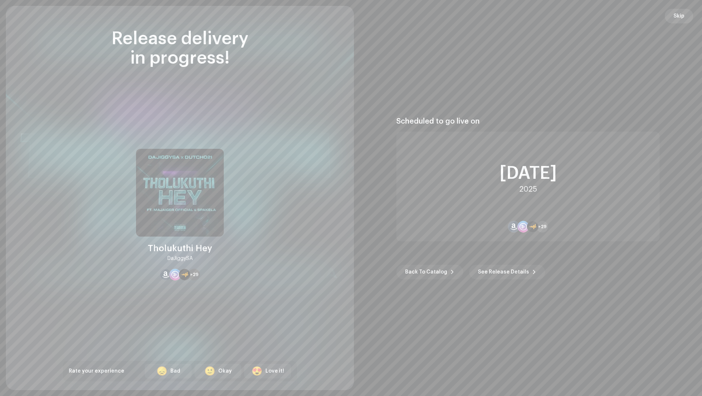
click at [680, 17] on span "Skip" at bounding box center [679, 16] width 11 height 15
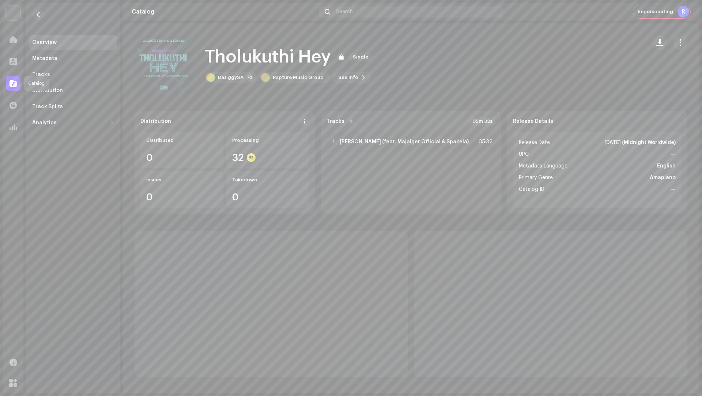
click at [10, 85] on span at bounding box center [13, 83] width 7 height 6
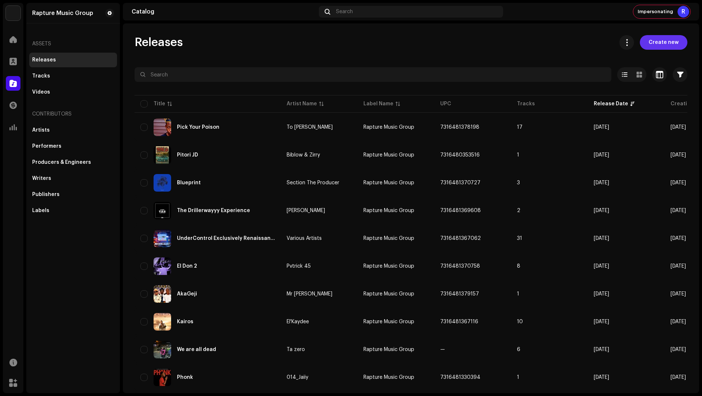
click at [661, 46] on span "Create new" at bounding box center [664, 42] width 30 height 15
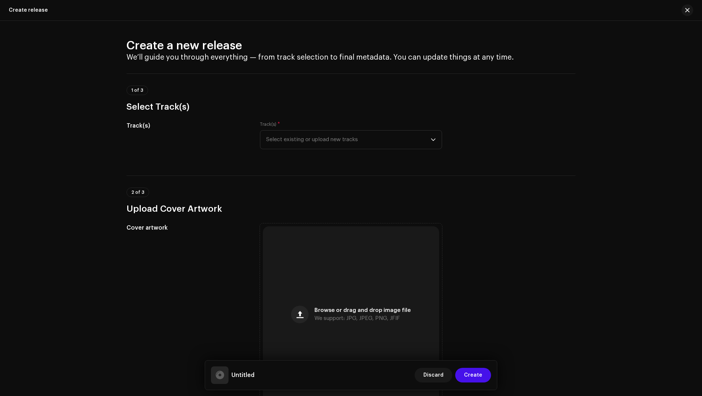
click at [310, 246] on div "Browse or drag and drop image file We support: JPG, JPEG, PNG, JFIF" at bounding box center [351, 314] width 176 height 176
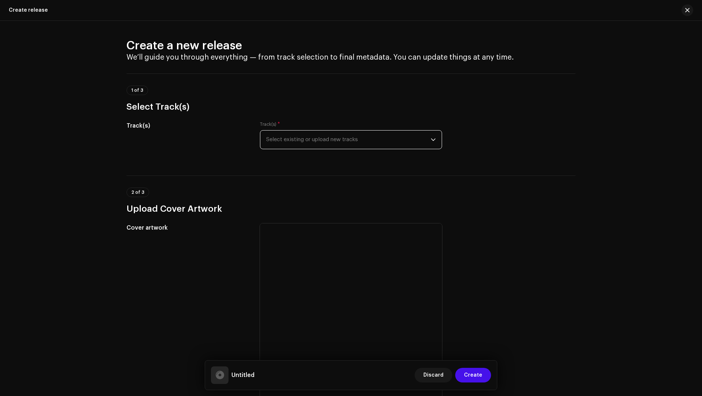
click at [338, 142] on span "Select existing or upload new tracks" at bounding box center [348, 140] width 165 height 18
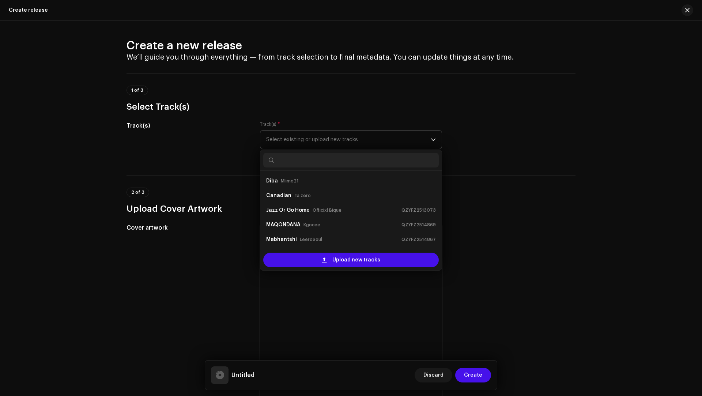
scroll to position [12, 0]
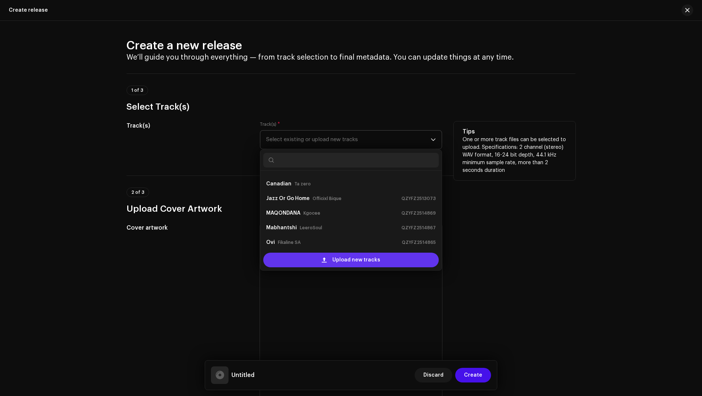
click at [360, 256] on span "Upload new tracks" at bounding box center [357, 260] width 48 height 15
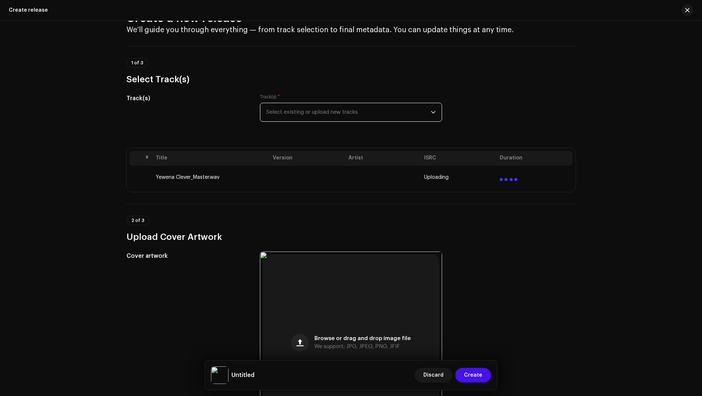
scroll to position [0, 0]
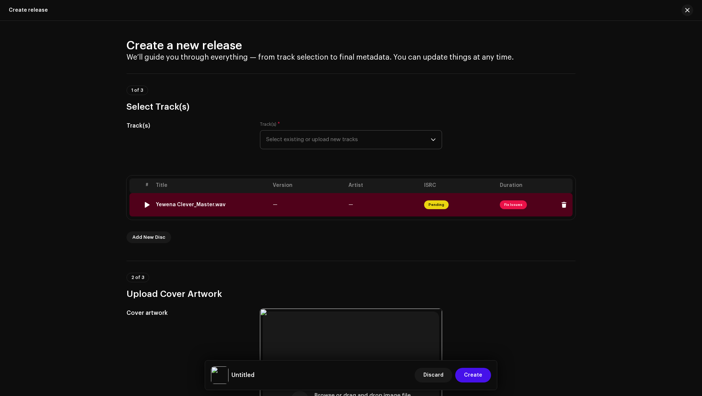
click at [282, 200] on td "—" at bounding box center [308, 204] width 76 height 23
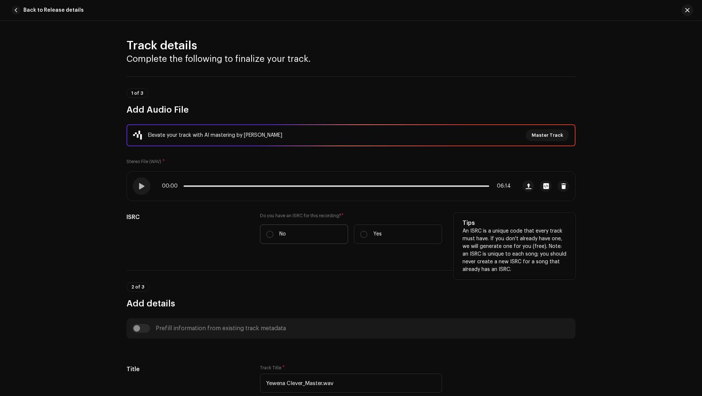
click at [303, 233] on label "No" at bounding box center [304, 234] width 88 height 19
click at [274, 233] on input "No" at bounding box center [269, 234] width 7 height 7
radio input "true"
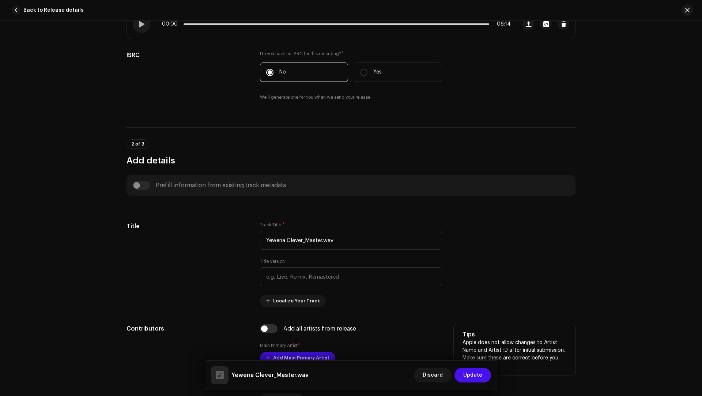
scroll to position [303, 0]
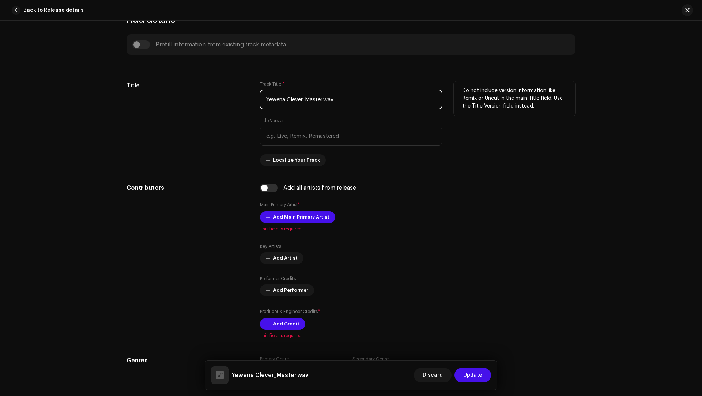
drag, startPoint x: 344, startPoint y: 97, endPoint x: 335, endPoint y: 87, distance: 12.7
click at [335, 87] on div "Track Title * Yewena Clever_Master.wav" at bounding box center [351, 95] width 182 height 28
paste input "(feat. Miyallow Rsa, II Wise Fellas & Cool-Easy)"
type input "[PERSON_NAME] (feat. Miyallow Rsa, II Wise Fellas & Cool-Easy)"
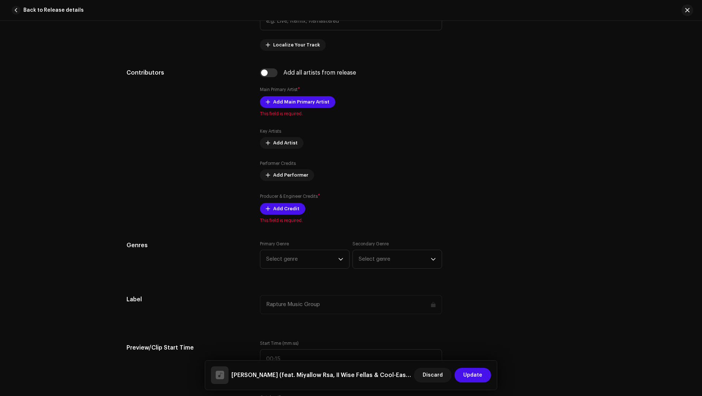
scroll to position [486, 0]
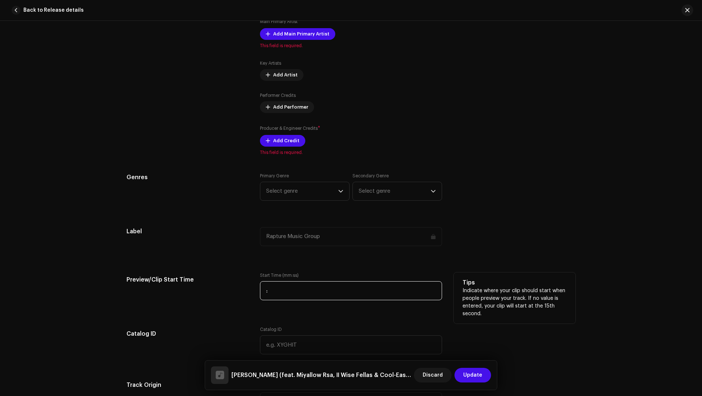
click at [274, 298] on input ":" at bounding box center [351, 290] width 182 height 19
paste input "14:2"
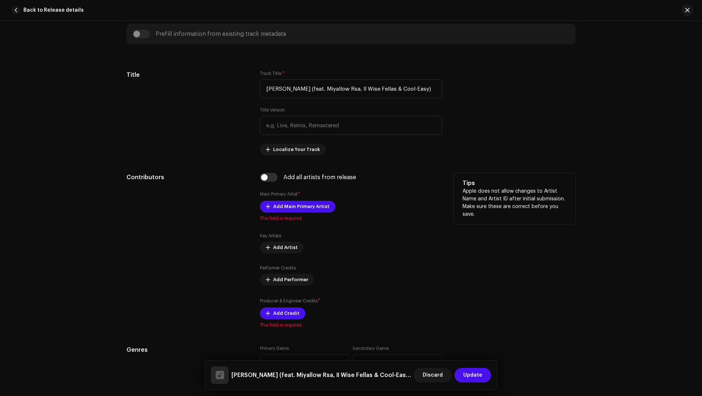
scroll to position [313, 0]
type input "01:42"
click at [292, 204] on span "Add Main Primary Artist" at bounding box center [301, 207] width 56 height 15
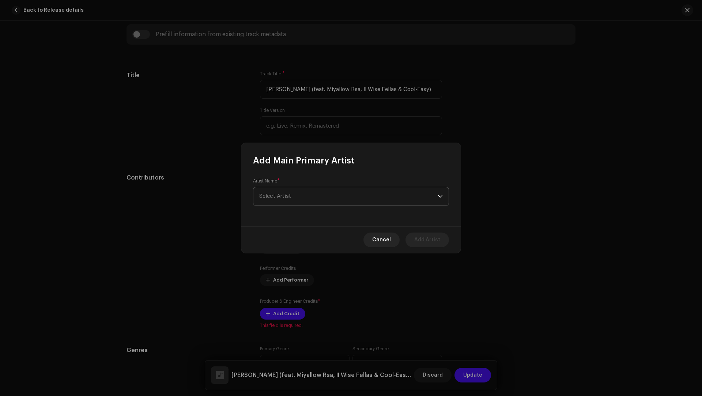
click at [287, 200] on span "Select Artist" at bounding box center [348, 196] width 179 height 18
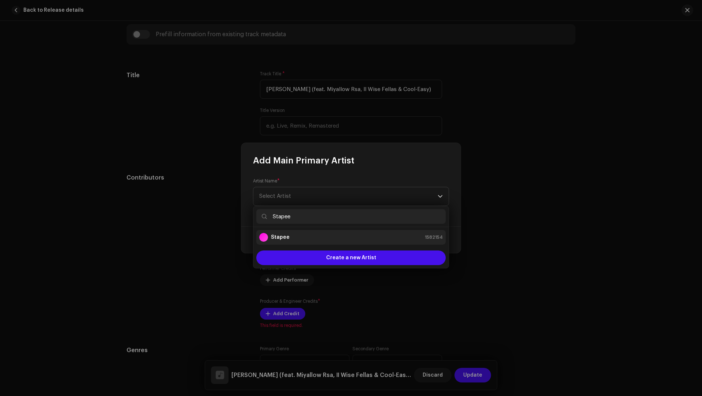
type input "Stapee"
click at [286, 237] on strong "Stapee" at bounding box center [280, 237] width 19 height 7
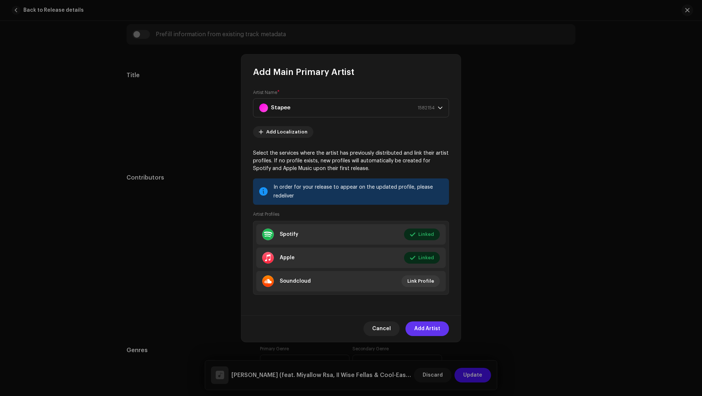
click at [422, 328] on span "Add Artist" at bounding box center [427, 329] width 26 height 15
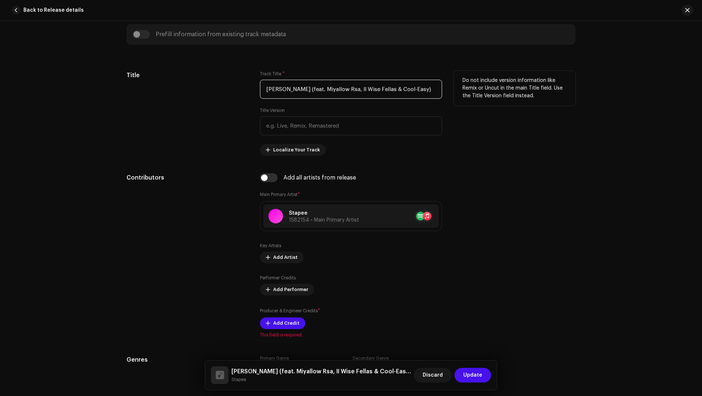
click at [345, 87] on input "[PERSON_NAME] (feat. Miyallow Rsa, II Wise Fellas & Cool-Easy)" at bounding box center [351, 89] width 182 height 19
drag, startPoint x: 345, startPoint y: 87, endPoint x: 338, endPoint y: 86, distance: 6.7
click at [338, 86] on input "[PERSON_NAME] (feat. Miyallow Rsa, II Wise Fellas & Cool-Easy)" at bounding box center [351, 89] width 182 height 19
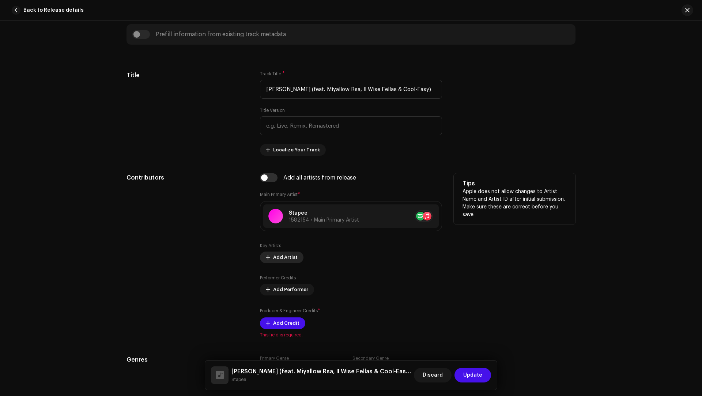
click at [273, 255] on span "Add Artist" at bounding box center [285, 257] width 25 height 15
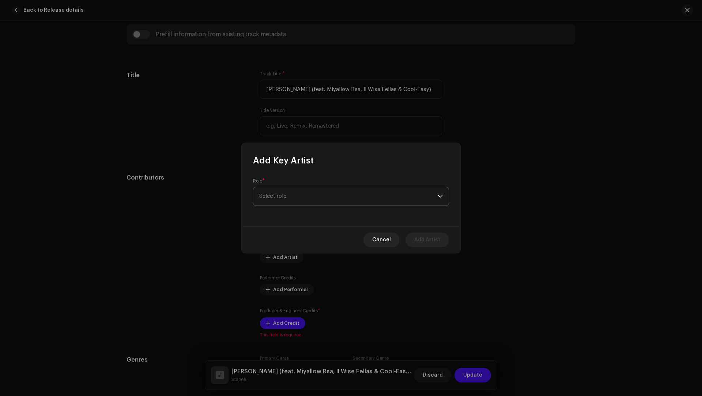
click at [279, 200] on span "Select role" at bounding box center [348, 196] width 179 height 18
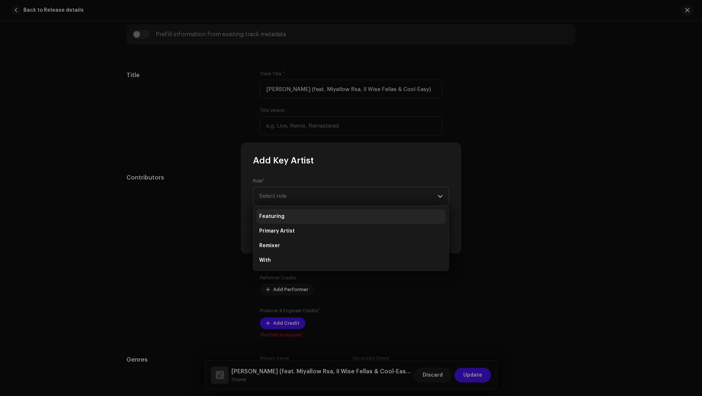
click at [280, 222] on li "Featuring" at bounding box center [350, 216] width 189 height 15
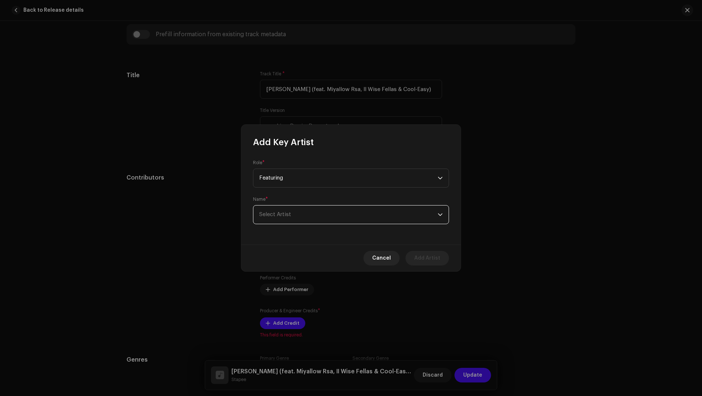
click at [280, 222] on span "Select Artist" at bounding box center [348, 215] width 179 height 18
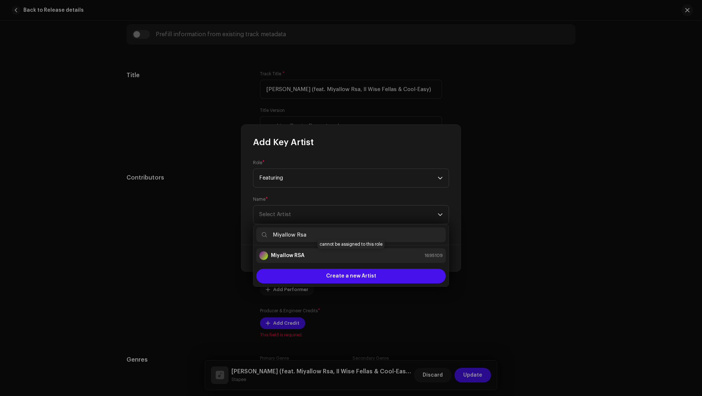
type input "Miyallow Rsa"
click at [290, 258] on strong "Miyallow RSA" at bounding box center [288, 255] width 34 height 7
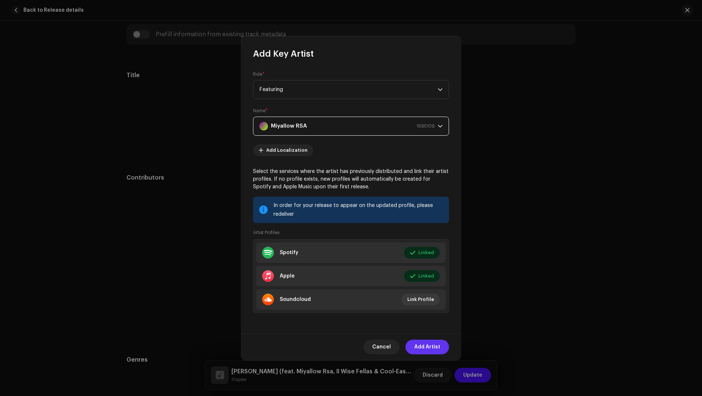
click at [421, 346] on span "Add Artist" at bounding box center [427, 347] width 26 height 15
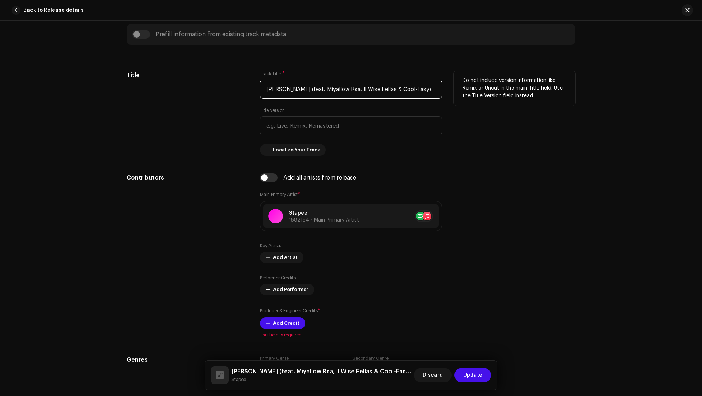
click at [379, 89] on input "[PERSON_NAME] (feat. Miyallow Rsa, II Wise Fellas & Cool-Easy)" at bounding box center [351, 89] width 182 height 19
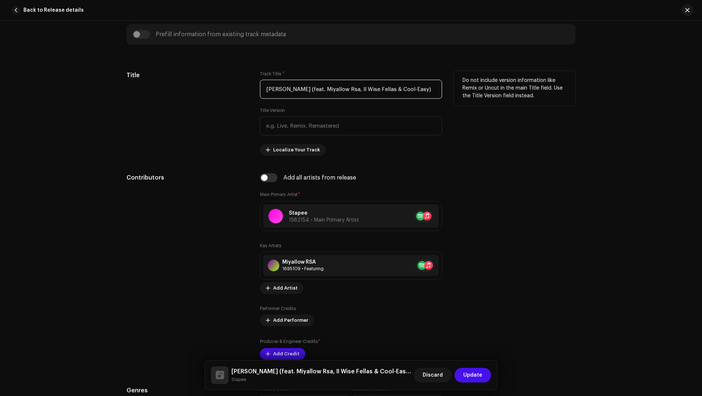
drag, startPoint x: 379, startPoint y: 89, endPoint x: 355, endPoint y: 87, distance: 23.5
click at [355, 87] on input "[PERSON_NAME] (feat. Miyallow Rsa, II Wise Fellas & Cool-Easy)" at bounding box center [351, 89] width 182 height 19
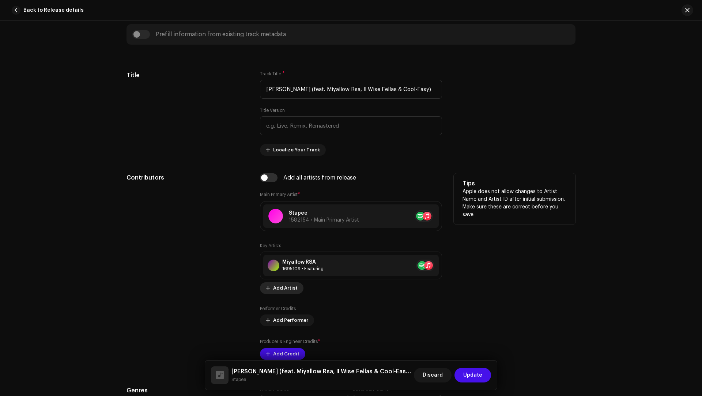
click at [282, 289] on span "Add Artist" at bounding box center [285, 288] width 25 height 15
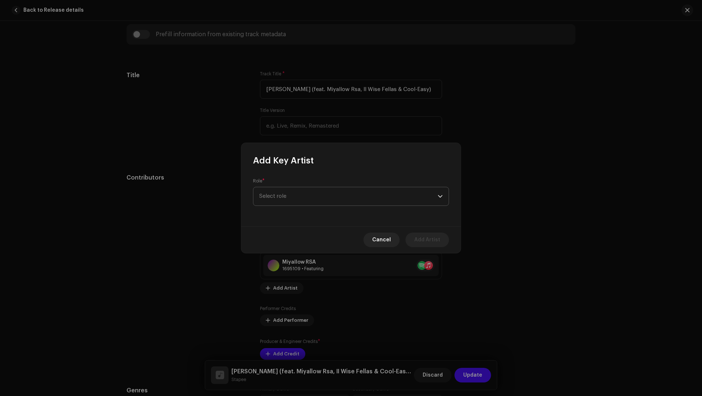
click at [263, 189] on span "Select role" at bounding box center [348, 196] width 179 height 18
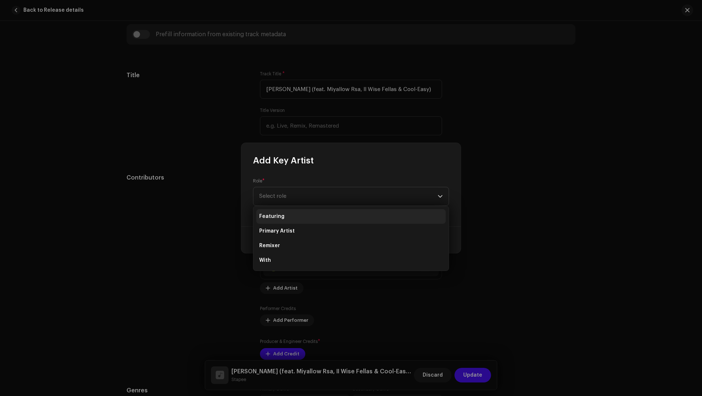
click at [275, 212] on li "Featuring" at bounding box center [350, 216] width 189 height 15
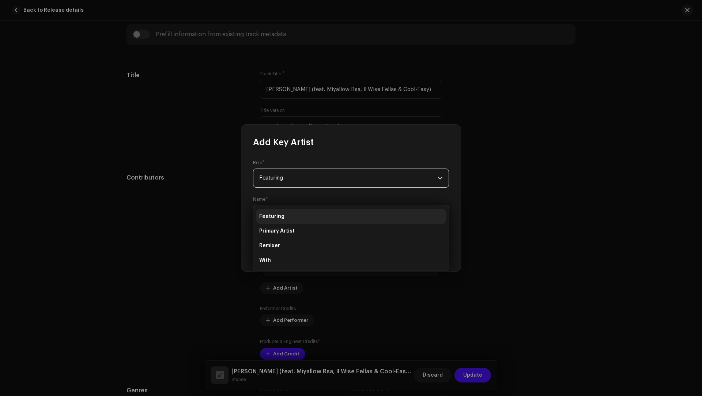
click at [275, 212] on span "Select Artist" at bounding box center [275, 214] width 32 height 5
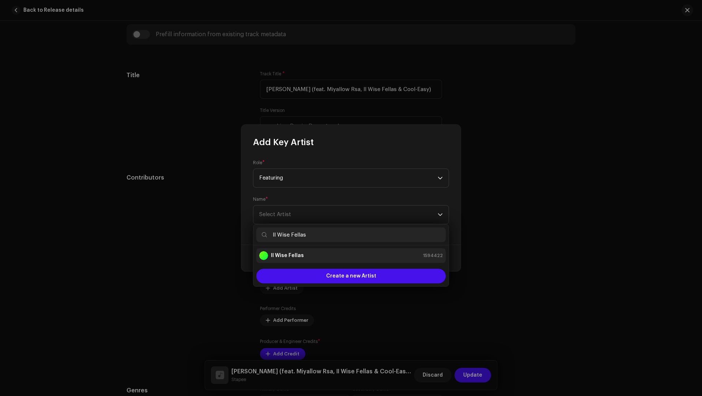
type input "II Wise Fellas"
click at [288, 251] on li "II Wise Fellas 1594422" at bounding box center [350, 255] width 189 height 15
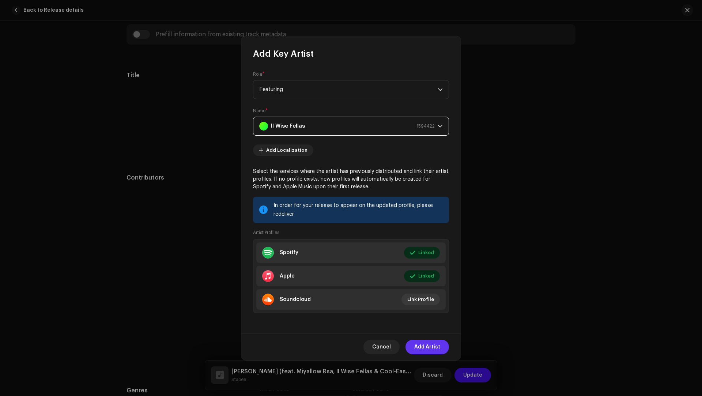
click at [426, 342] on span "Add Artist" at bounding box center [427, 347] width 26 height 15
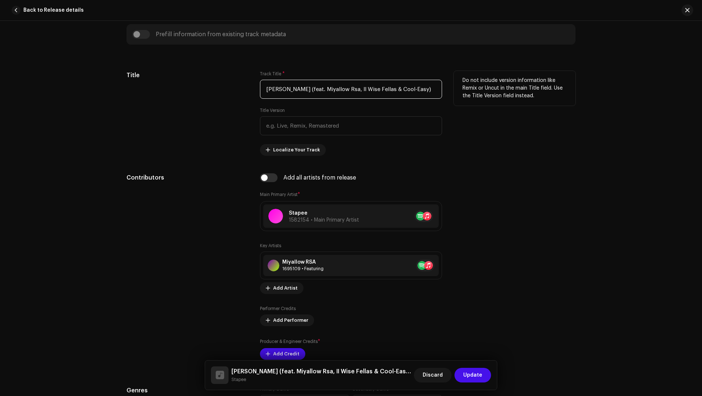
click at [401, 89] on input "[PERSON_NAME] (feat. Miyallow Rsa, II Wise Fellas & Cool-Easy)" at bounding box center [351, 89] width 182 height 19
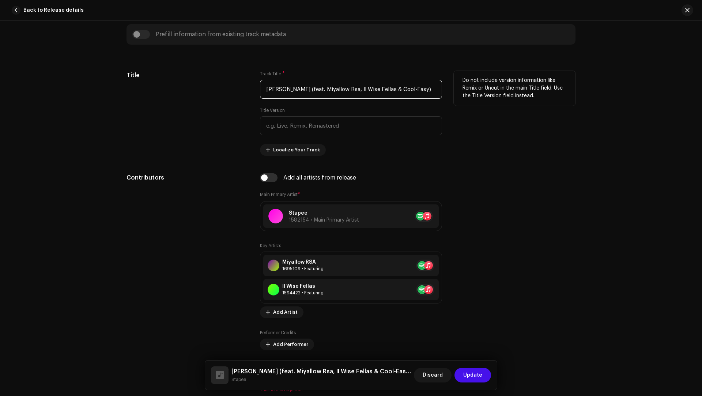
drag, startPoint x: 401, startPoint y: 89, endPoint x: 413, endPoint y: 89, distance: 12.1
click at [413, 89] on input "[PERSON_NAME] (feat. Miyallow Rsa, II Wise Fellas & Cool-Easy)" at bounding box center [351, 89] width 182 height 19
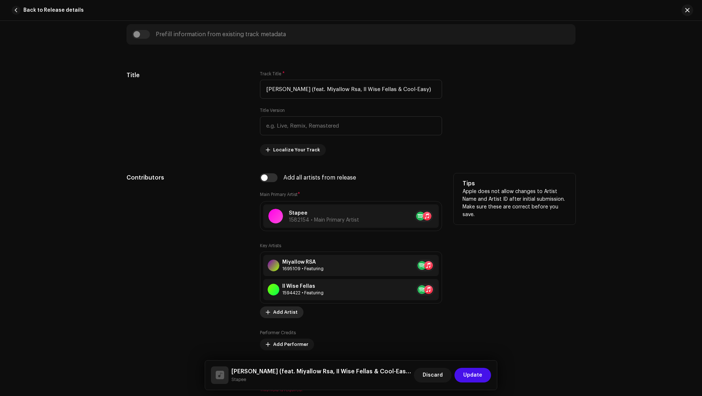
click at [285, 311] on span "Add Artist" at bounding box center [285, 312] width 25 height 15
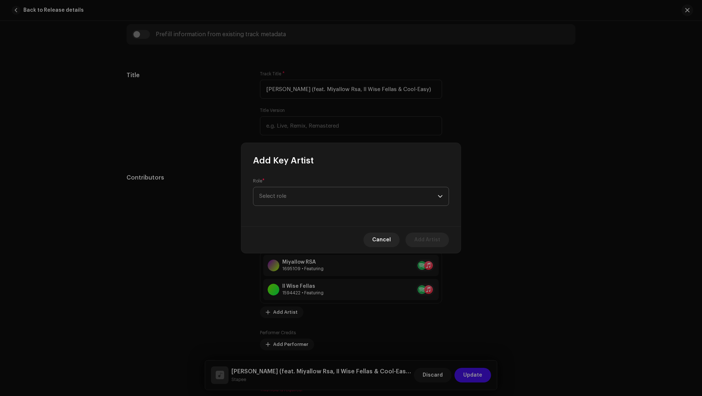
click at [274, 190] on span "Select role" at bounding box center [348, 196] width 179 height 18
click at [277, 211] on li "Featuring" at bounding box center [350, 216] width 189 height 15
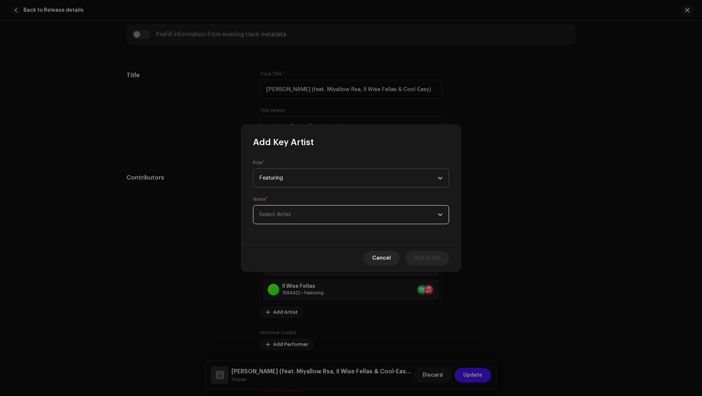
click at [277, 211] on span "Select Artist" at bounding box center [348, 215] width 179 height 18
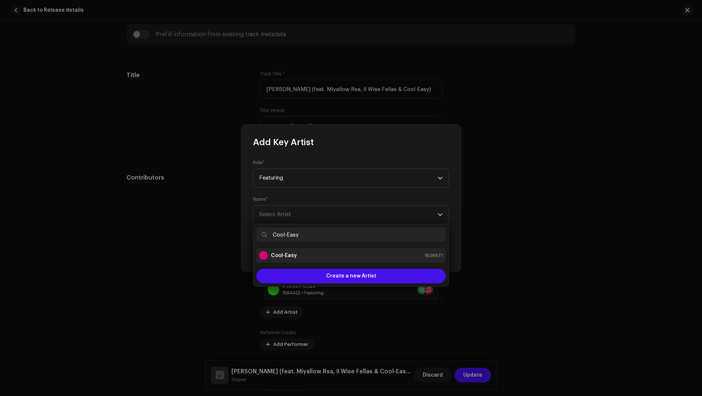
type input "Cool-Easy"
click at [291, 260] on li "Cool-Easy 1626671" at bounding box center [350, 255] width 189 height 15
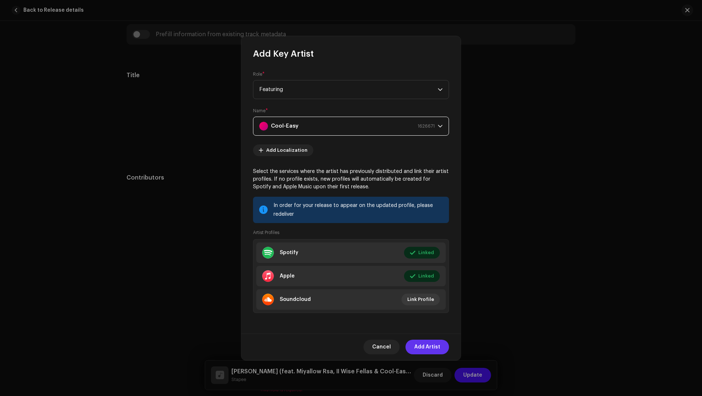
click at [425, 348] on span "Add Artist" at bounding box center [427, 347] width 26 height 15
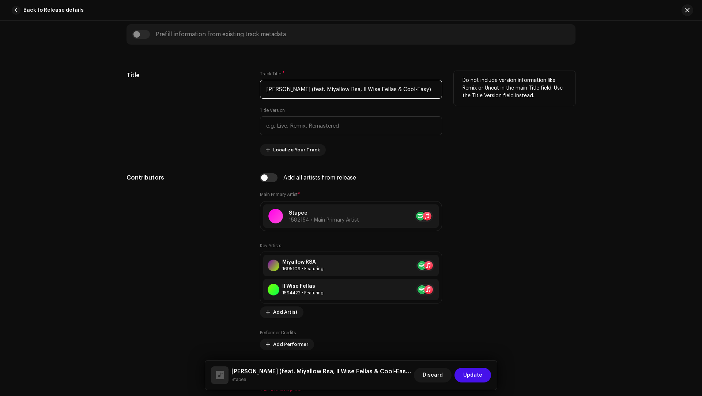
drag, startPoint x: 303, startPoint y: 89, endPoint x: 446, endPoint y: 102, distance: 143.3
click at [446, 102] on div "Title Track Title * [PERSON_NAME] (feat. Miyallow Rsa, II Wise Fellas & Cool-Ea…" at bounding box center [351, 113] width 449 height 85
drag, startPoint x: 424, startPoint y: 86, endPoint x: 311, endPoint y: 90, distance: 112.7
click at [311, 90] on input "[PERSON_NAME] (feat. Miyallow Rsa, II Wise Fellas & Cool-Easy)" at bounding box center [351, 89] width 182 height 19
type input "Yewena Clever"
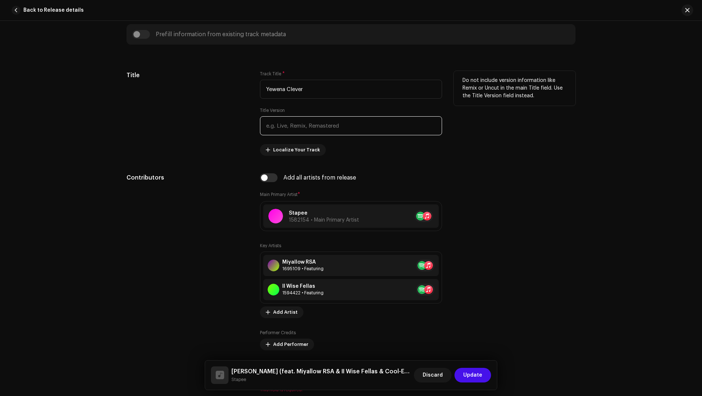
click at [290, 128] on input "text" at bounding box center [351, 125] width 182 height 19
paste input "[PERSON_NAME], [PERSON_NAME], [PERSON_NAME]"
click at [294, 124] on input "[PERSON_NAME], [PERSON_NAME], [PERSON_NAME]" at bounding box center [351, 125] width 182 height 19
drag, startPoint x: 294, startPoint y: 124, endPoint x: 271, endPoint y: 124, distance: 23.4
click at [271, 124] on input "[PERSON_NAME], [PERSON_NAME], [PERSON_NAME]" at bounding box center [351, 125] width 182 height 19
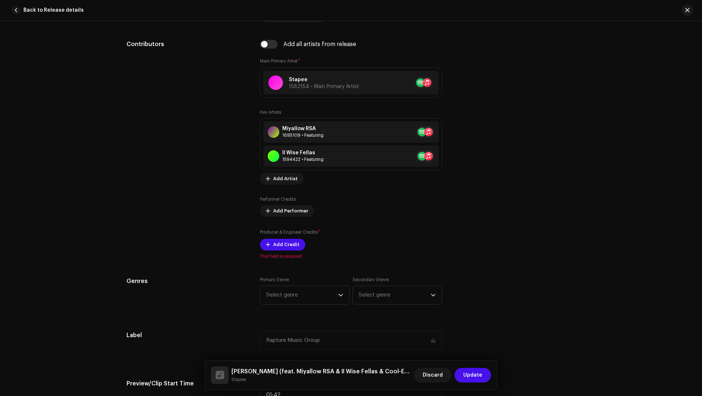
scroll to position [511, 0]
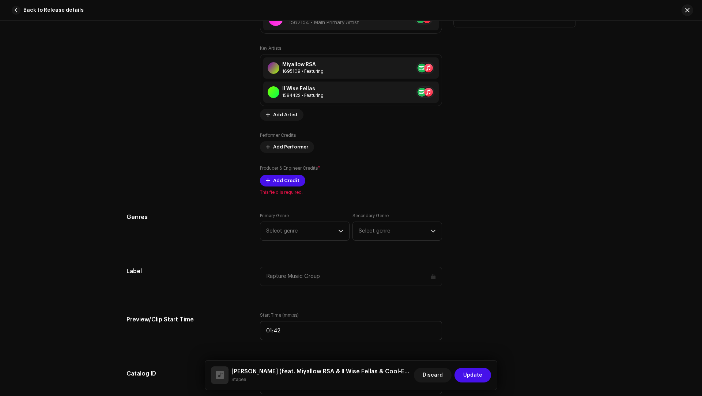
type input ", [PERSON_NAME], [PERSON_NAME]"
click at [285, 185] on div "Add all artists from release Main Primary Artist * Stapee 1582154 • Main Primar…" at bounding box center [351, 85] width 182 height 219
click at [285, 181] on span "Add Credit" at bounding box center [286, 180] width 26 height 15
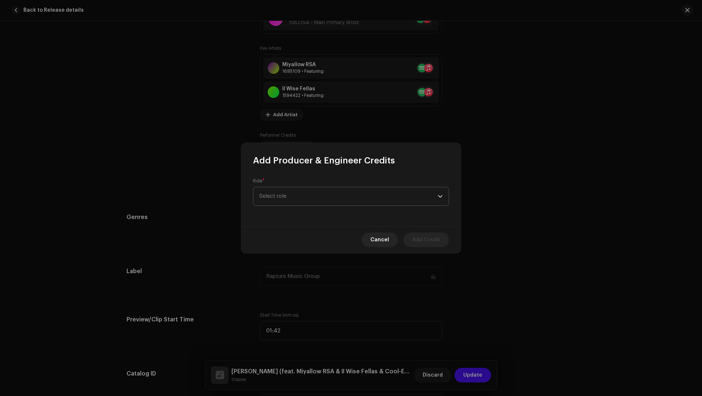
click at [282, 197] on span "Select role" at bounding box center [348, 196] width 179 height 18
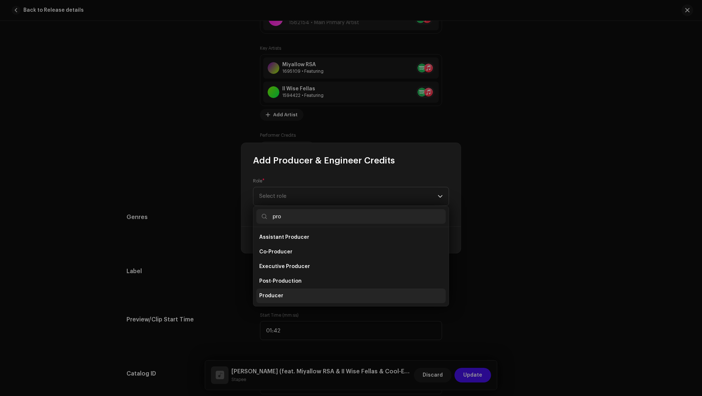
type input "pro"
click at [286, 294] on li "Producer" at bounding box center [350, 296] width 189 height 15
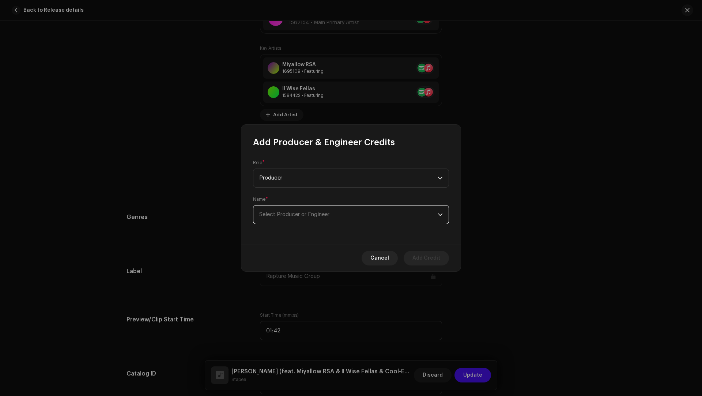
click at [279, 217] on span "Select Producer or Engineer" at bounding box center [294, 214] width 70 height 5
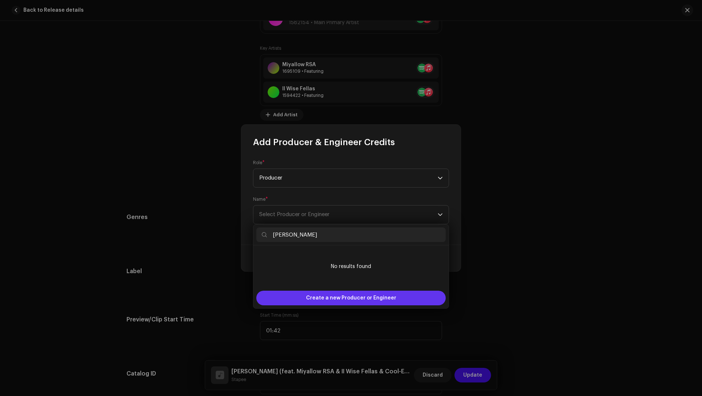
type input "[PERSON_NAME]"
click at [325, 293] on span "Create a new Producer or Engineer" at bounding box center [351, 298] width 90 height 15
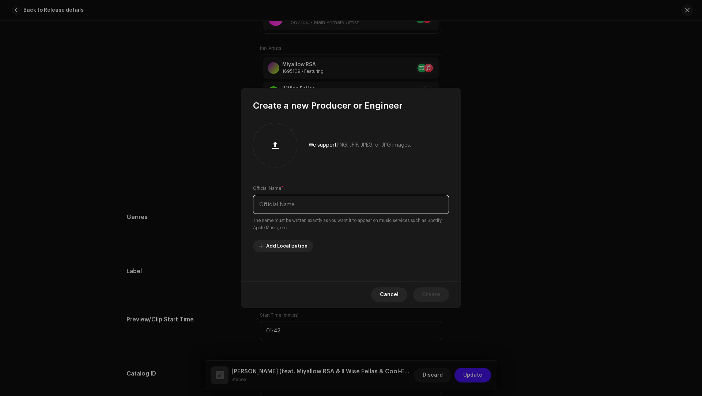
click at [283, 198] on input "text" at bounding box center [351, 204] width 196 height 19
paste input "[PERSON_NAME]"
type input "[PERSON_NAME]"
click at [429, 293] on span "Create" at bounding box center [431, 295] width 18 height 15
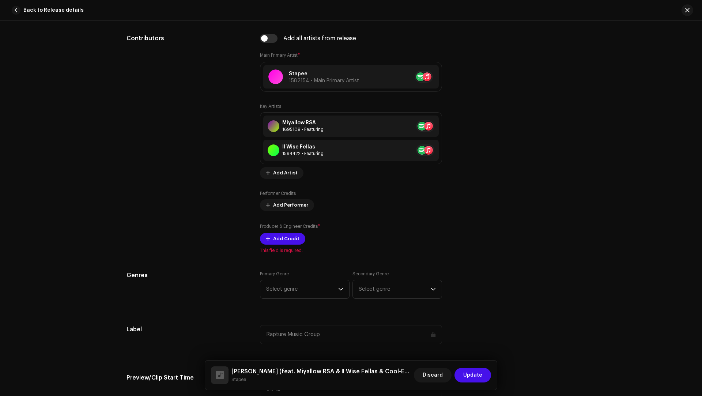
scroll to position [185, 0]
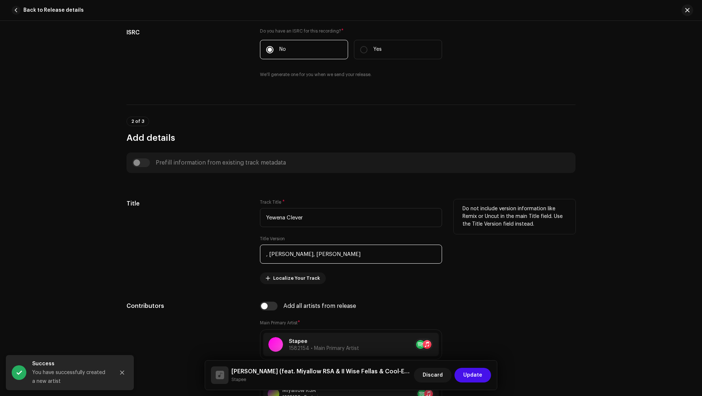
click at [299, 255] on input ", [PERSON_NAME], [PERSON_NAME]" at bounding box center [351, 254] width 182 height 19
drag, startPoint x: 299, startPoint y: 255, endPoint x: 282, endPoint y: 253, distance: 16.9
click at [282, 253] on input ", [PERSON_NAME], [PERSON_NAME]" at bounding box center [351, 254] width 182 height 19
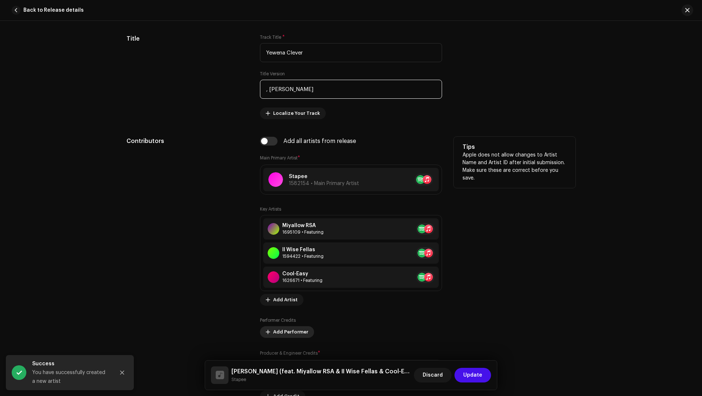
scroll to position [433, 0]
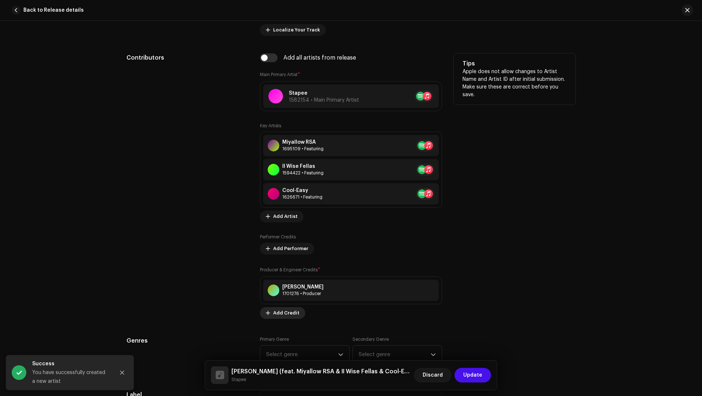
type input ", [PERSON_NAME]"
click at [281, 312] on span "Add Credit" at bounding box center [286, 313] width 26 height 15
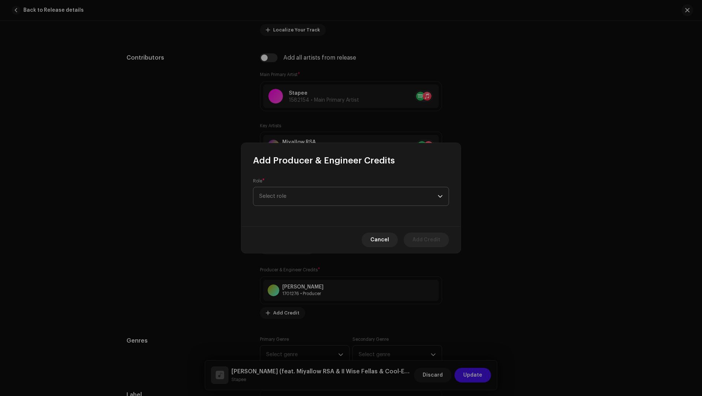
click at [277, 199] on span "Select role" at bounding box center [348, 196] width 179 height 18
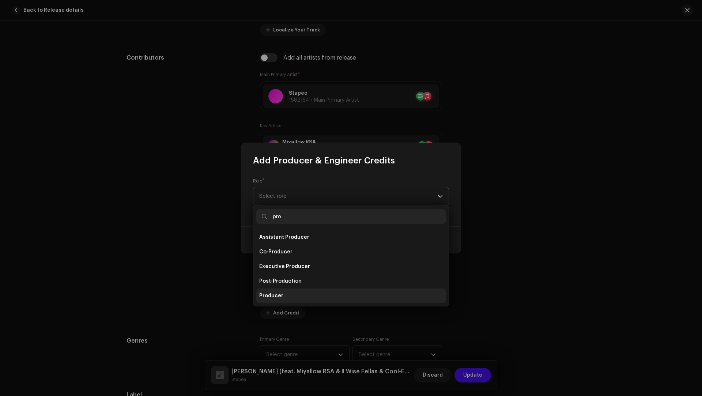
type input "pro"
click at [277, 295] on span "Producer" at bounding box center [271, 295] width 24 height 7
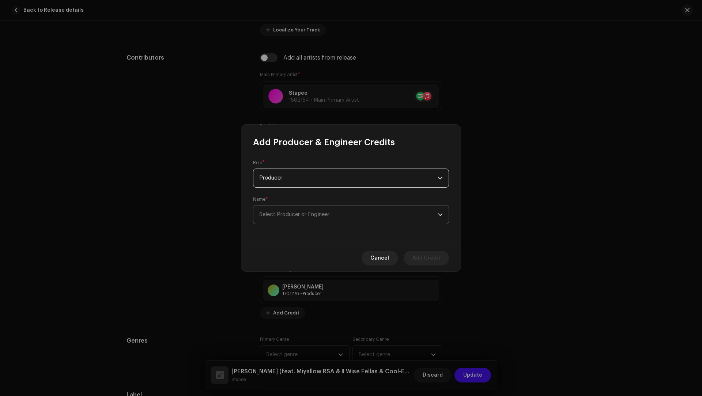
click at [290, 212] on span "Select Producer or Engineer" at bounding box center [294, 214] width 70 height 5
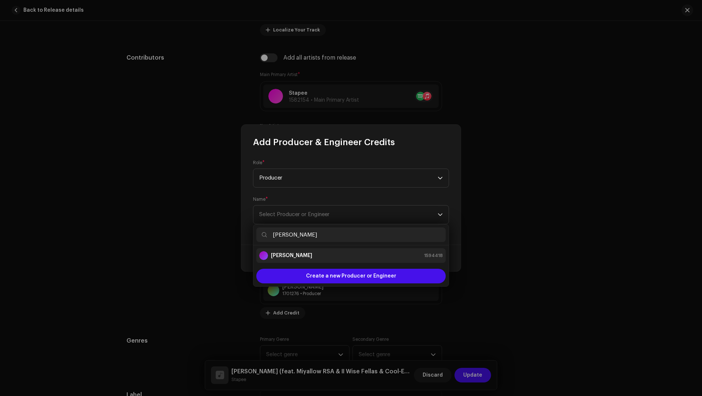
type input "[PERSON_NAME]"
click at [293, 254] on strong "[PERSON_NAME]" at bounding box center [291, 255] width 41 height 7
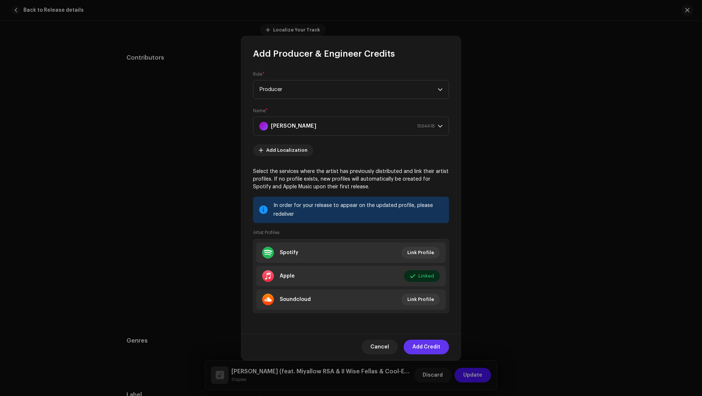
click at [420, 344] on span "Add Credit" at bounding box center [427, 347] width 28 height 15
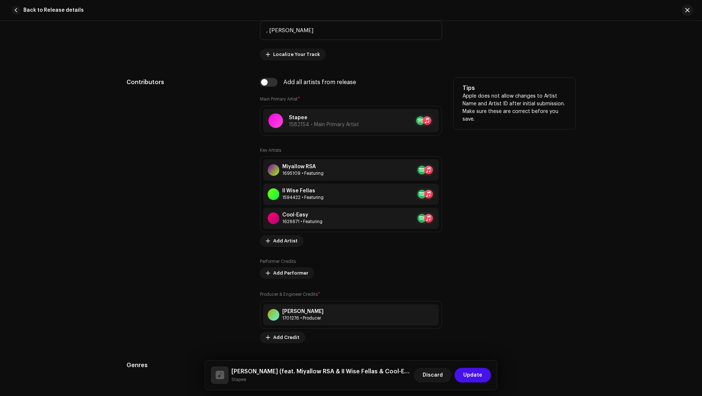
scroll to position [357, 0]
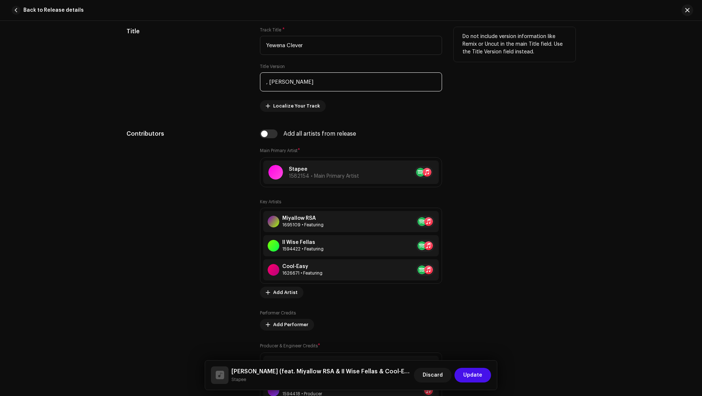
click at [289, 81] on input ", [PERSON_NAME]" at bounding box center [351, 81] width 182 height 19
drag, startPoint x: 289, startPoint y: 81, endPoint x: 279, endPoint y: 79, distance: 9.3
click at [279, 79] on input ", [PERSON_NAME]" at bounding box center [351, 81] width 182 height 19
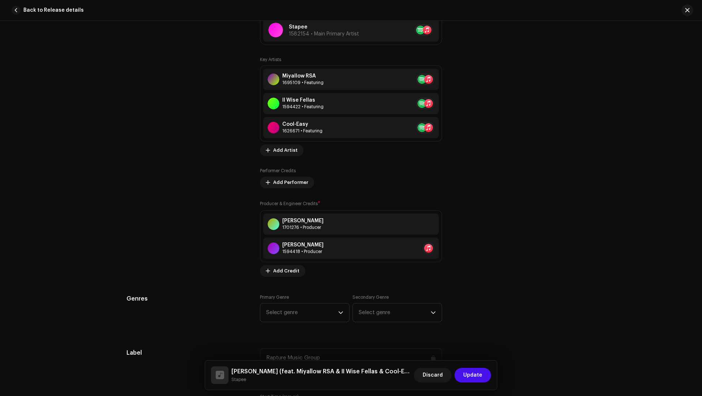
scroll to position [559, 0]
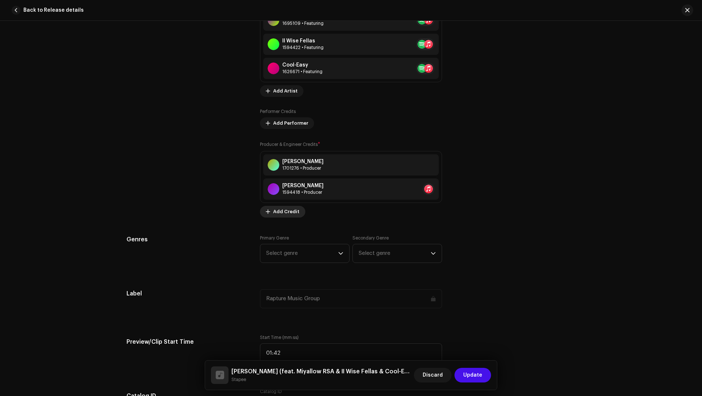
click at [287, 208] on span "Add Credit" at bounding box center [286, 211] width 26 height 15
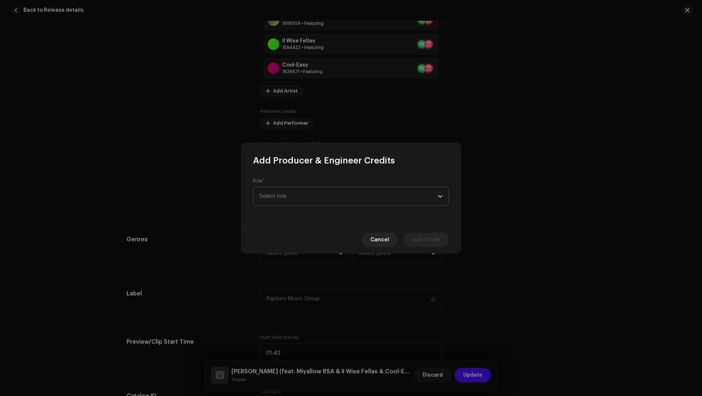
click at [282, 193] on span "Select role" at bounding box center [348, 196] width 179 height 18
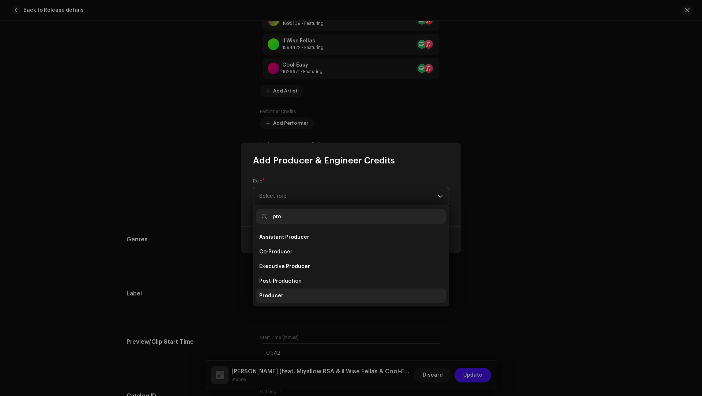
type input "pro"
click at [269, 292] on li "Producer" at bounding box center [350, 296] width 189 height 15
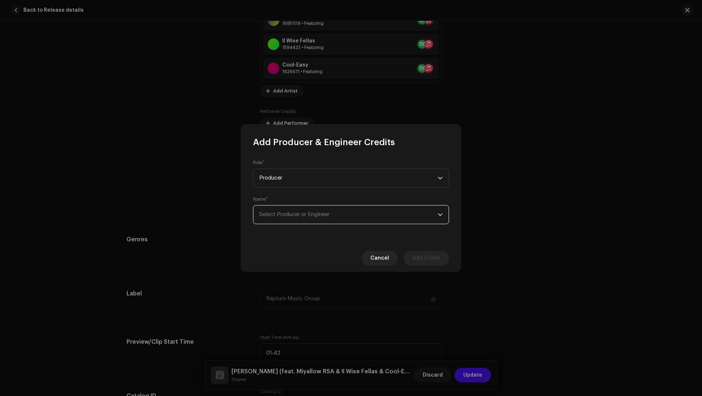
click at [284, 218] on span "Select Producer or Engineer" at bounding box center [348, 215] width 179 height 18
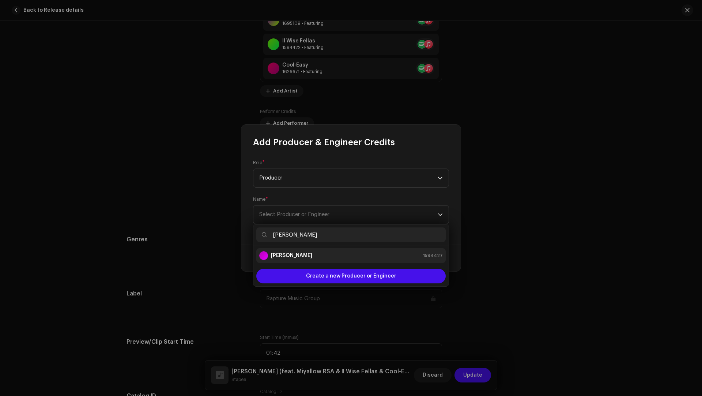
type input "[PERSON_NAME]"
click at [284, 254] on strong "[PERSON_NAME]" at bounding box center [291, 255] width 41 height 7
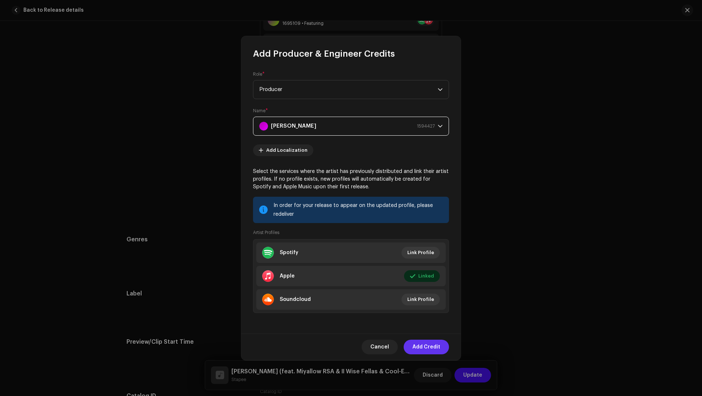
click at [420, 348] on span "Add Credit" at bounding box center [427, 347] width 28 height 15
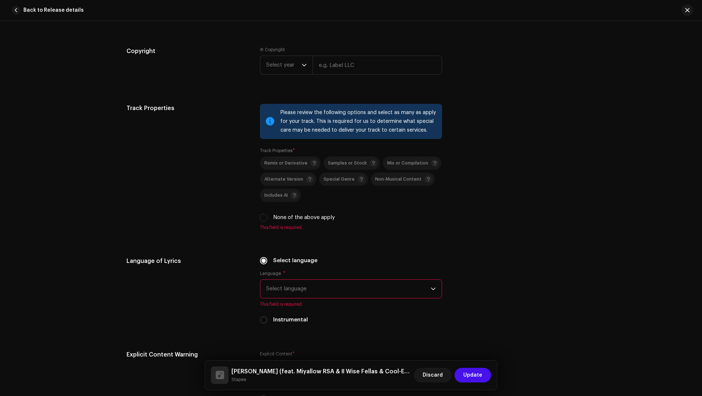
scroll to position [1091, 0]
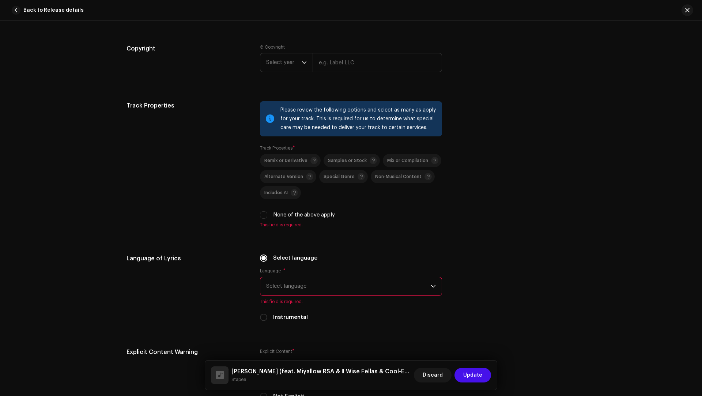
click at [292, 277] on span "Select language" at bounding box center [348, 286] width 165 height 18
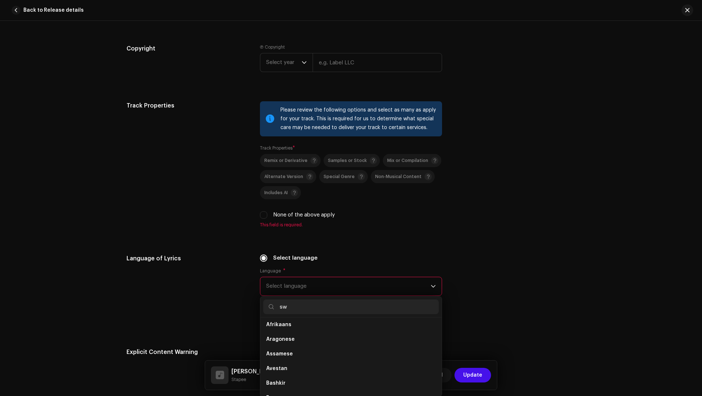
scroll to position [0, 0]
type input "swa"
click at [281, 337] on li "Swati" at bounding box center [351, 342] width 176 height 15
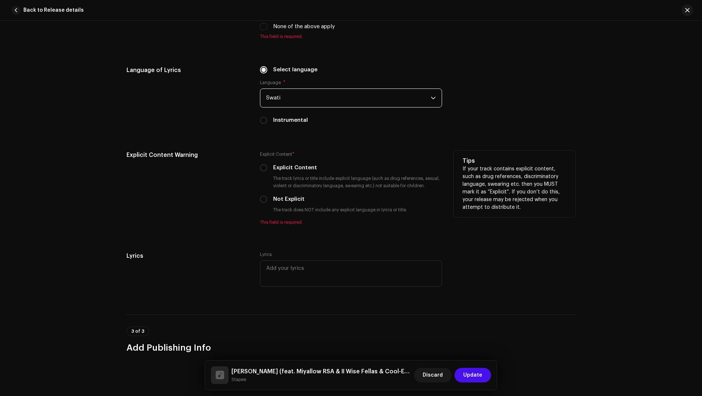
click at [282, 195] on label "Not Explicit" at bounding box center [288, 199] width 31 height 8
click at [267, 196] on input "Not Explicit" at bounding box center [263, 199] width 7 height 7
radio input "true"
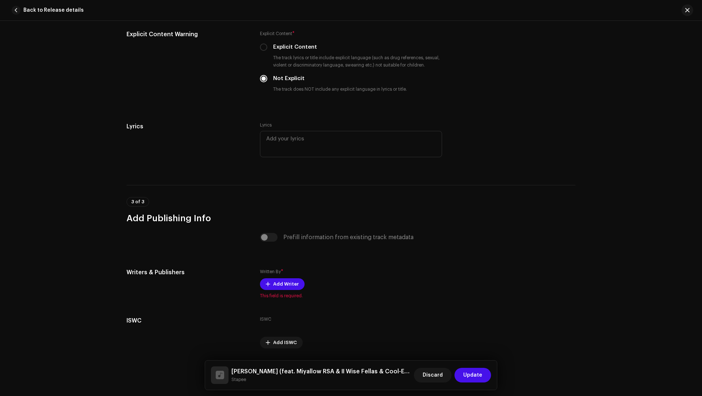
scroll to position [1421, 0]
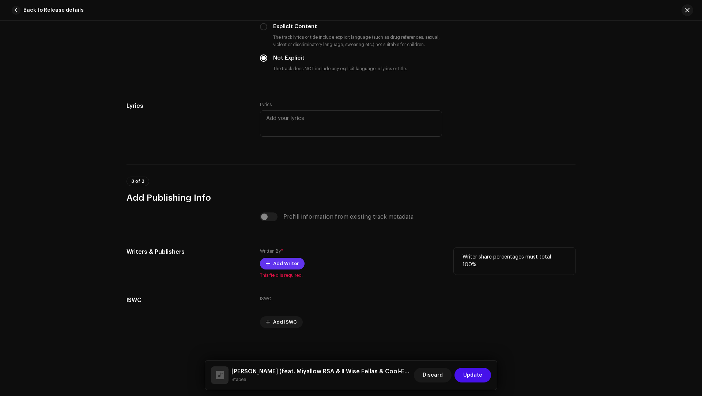
click at [287, 262] on span "Add Writer" at bounding box center [286, 263] width 26 height 15
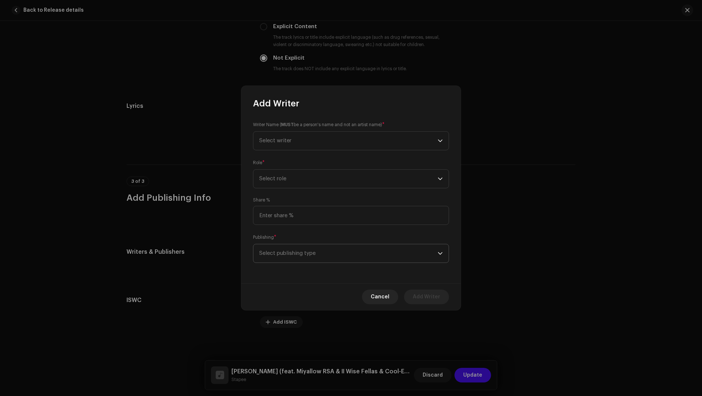
click at [285, 255] on span "Select publishing type" at bounding box center [348, 253] width 179 height 18
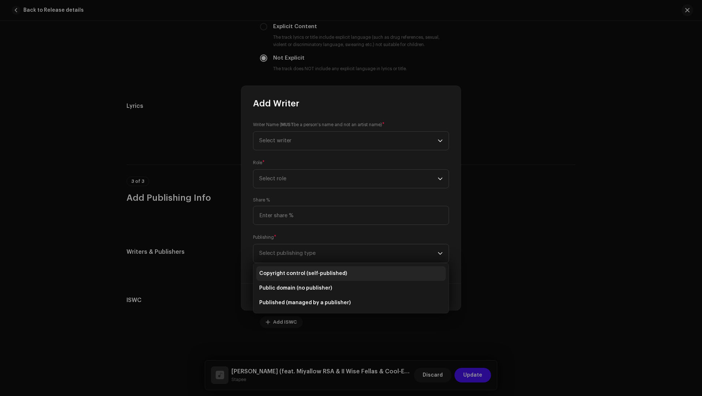
click at [288, 275] on span "Copyright control (self-published)" at bounding box center [303, 273] width 88 height 7
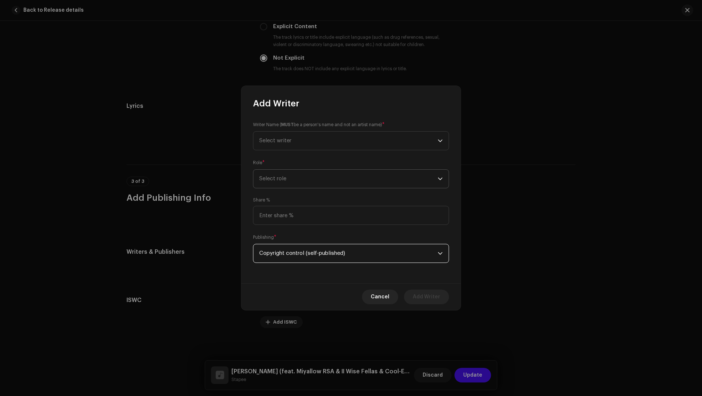
click at [278, 175] on span "Select role" at bounding box center [348, 179] width 179 height 18
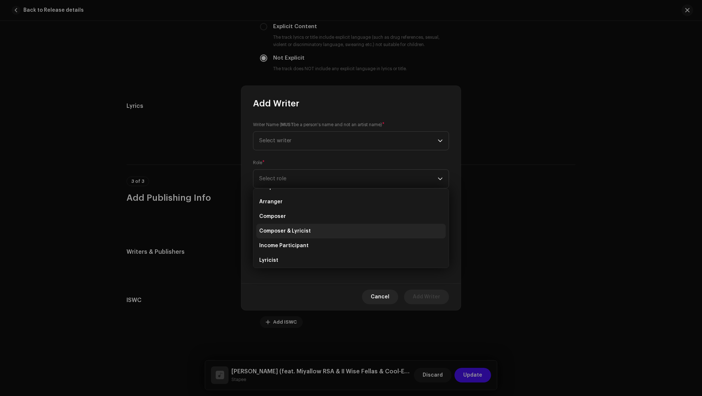
click at [287, 236] on li "Composer & Lyricist" at bounding box center [350, 231] width 189 height 15
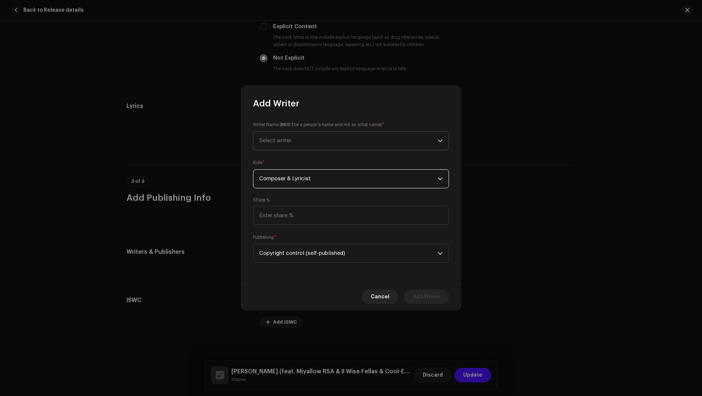
click at [271, 133] on span "Select writer" at bounding box center [348, 141] width 179 height 18
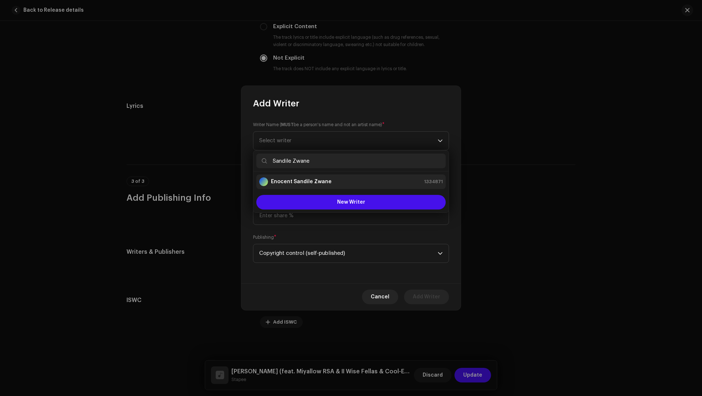
type input "Sandile Zwane"
click at [284, 186] on div "Enocent Sandile Zwane" at bounding box center [295, 181] width 72 height 9
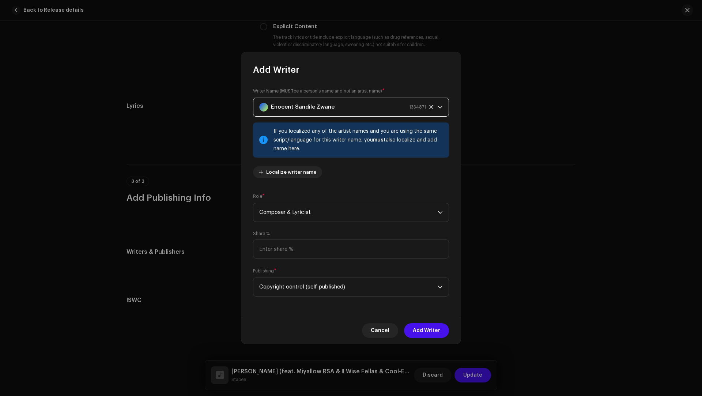
click at [328, 99] on strong "Enocent Sandile Zwane" at bounding box center [303, 107] width 64 height 18
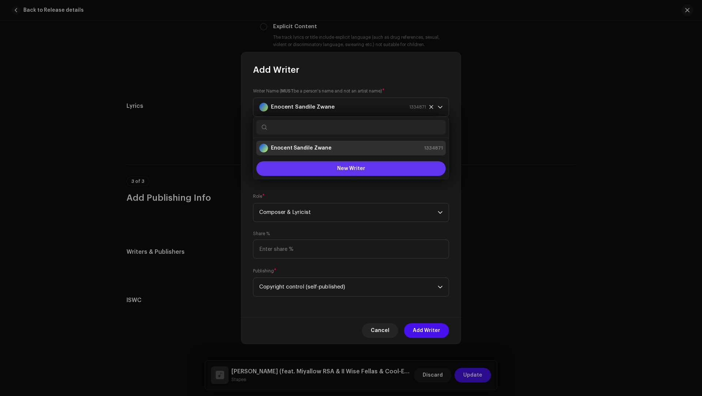
click at [324, 170] on button "New Writer" at bounding box center [350, 168] width 189 height 15
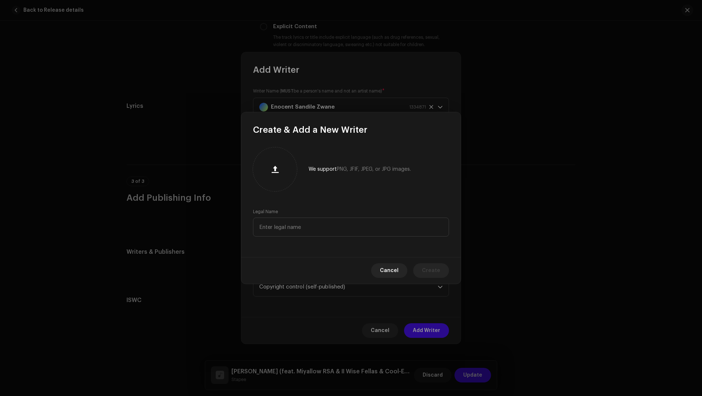
click at [312, 183] on div "We support PNG, JFIF, JPEG, or JPG images." at bounding box center [351, 169] width 196 height 44
click at [295, 214] on div "Legal Name" at bounding box center [351, 223] width 196 height 28
click at [292, 219] on input "text" at bounding box center [351, 227] width 196 height 19
paste input "Sandile Zwane"
type input "Sandile Zwane"
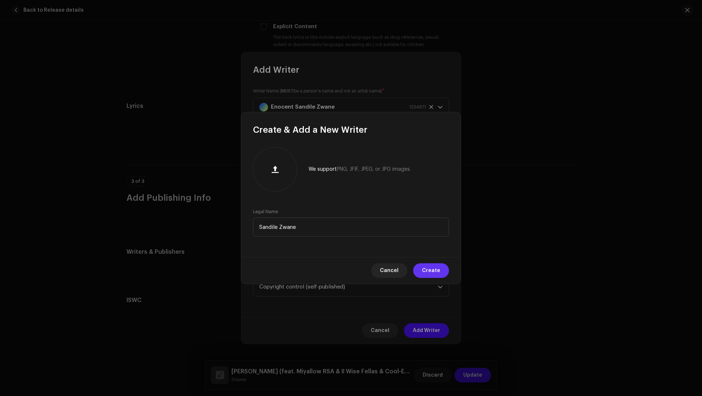
click at [437, 275] on span "Create" at bounding box center [431, 270] width 18 height 15
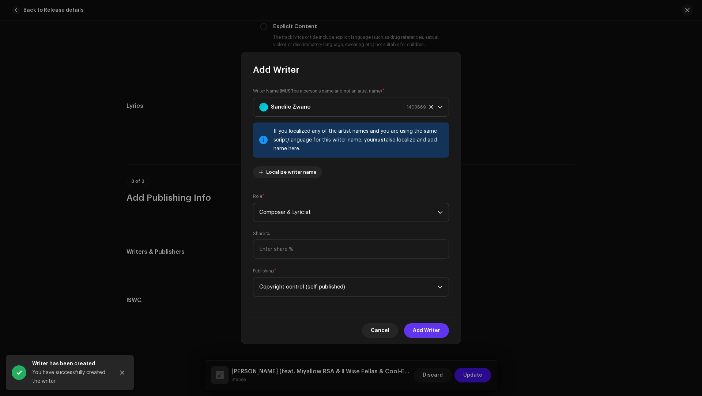
click at [423, 333] on span "Add Writer" at bounding box center [426, 330] width 27 height 15
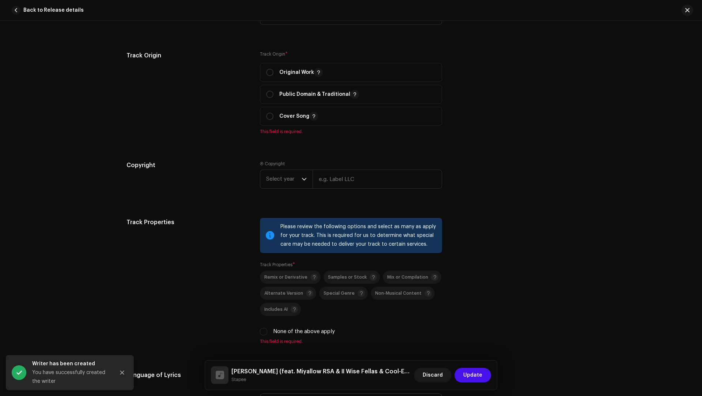
scroll to position [994, 0]
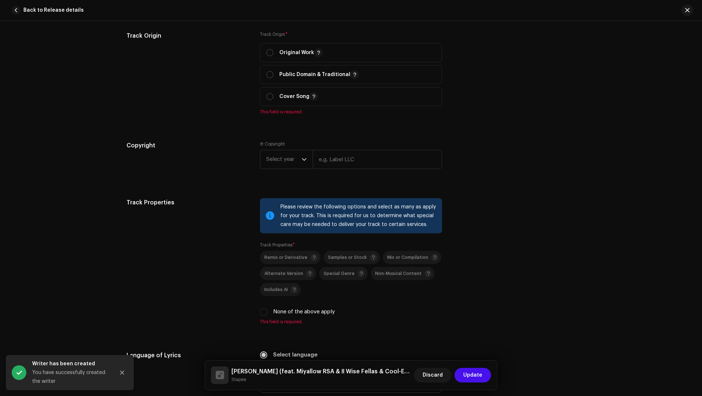
click at [321, 309] on label "None of the above apply" at bounding box center [304, 312] width 62 height 8
click at [267, 309] on input "None of the above apply" at bounding box center [263, 311] width 7 height 7
checkbox input "true"
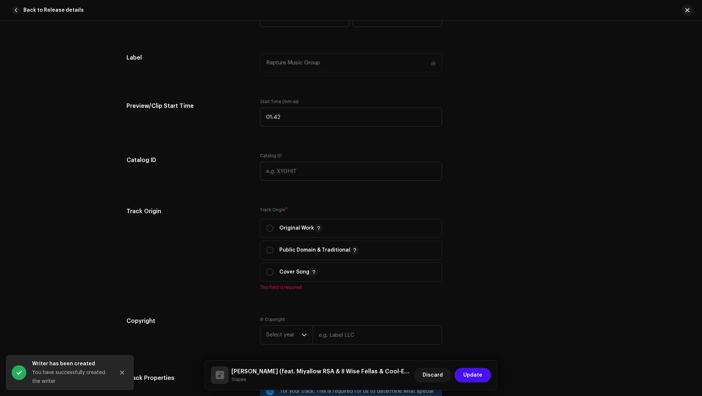
scroll to position [817, 0]
click at [274, 221] on span "Original Work" at bounding box center [351, 230] width 170 height 18
radio input "true"
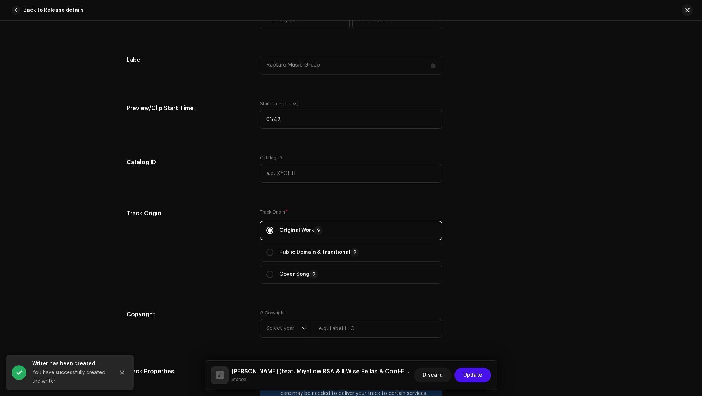
scroll to position [642, 0]
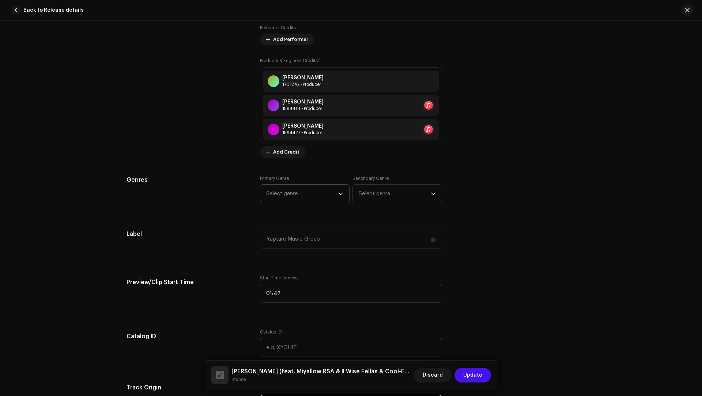
click at [288, 191] on span "Select genre" at bounding box center [302, 194] width 72 height 18
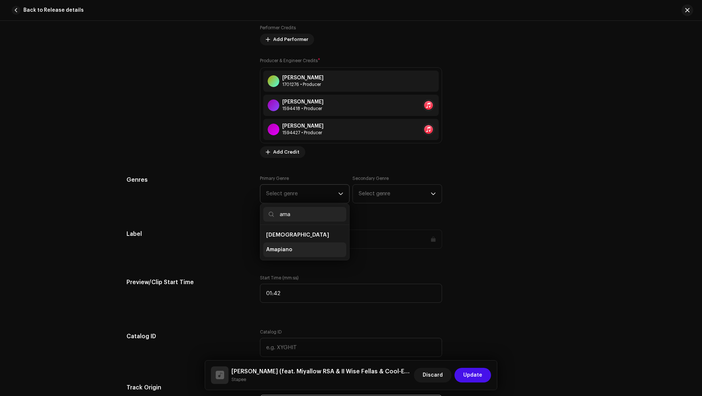
type input "ama"
click at [281, 249] on span "Amapiano" at bounding box center [279, 249] width 26 height 7
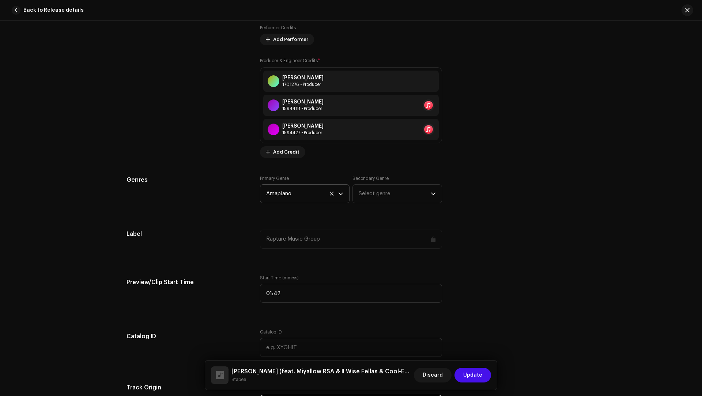
click at [410, 202] on div "Primary Genre Amapiano Secondary Genre Select genre" at bounding box center [351, 194] width 182 height 37
click at [389, 194] on span "Select genre" at bounding box center [395, 194] width 72 height 18
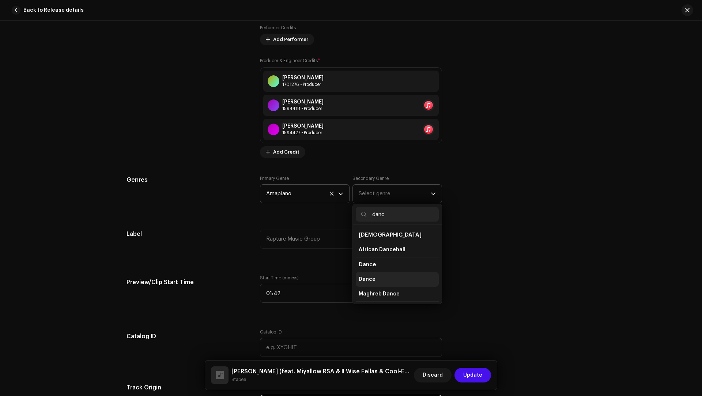
type input "danc"
click at [360, 276] on span "Dance" at bounding box center [367, 279] width 17 height 7
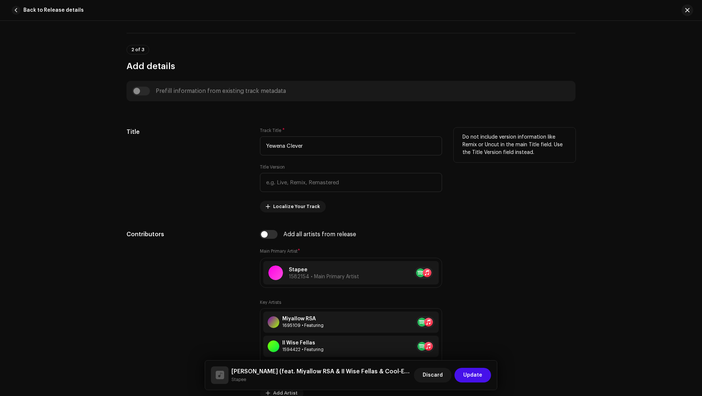
scroll to position [220, 0]
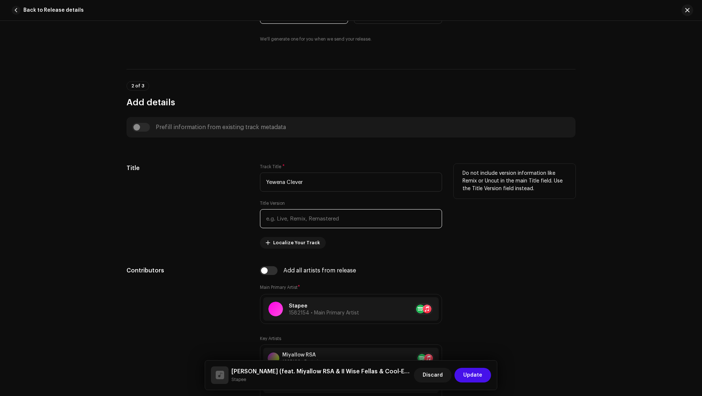
click at [288, 221] on input "text" at bounding box center [351, 218] width 182 height 19
paste input "[PERSON_NAME]"
type input "[PERSON_NAME]"
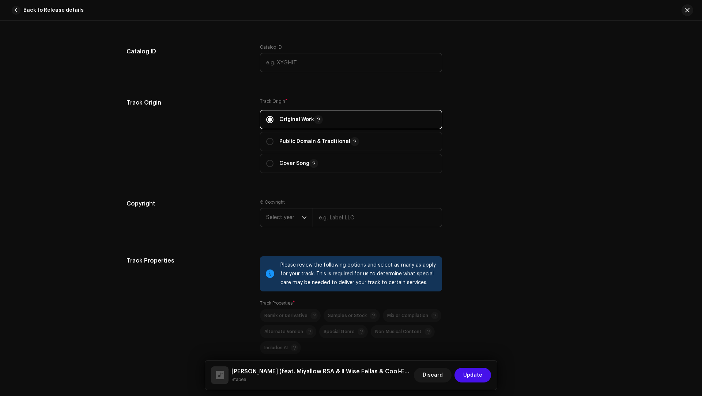
scroll to position [943, 0]
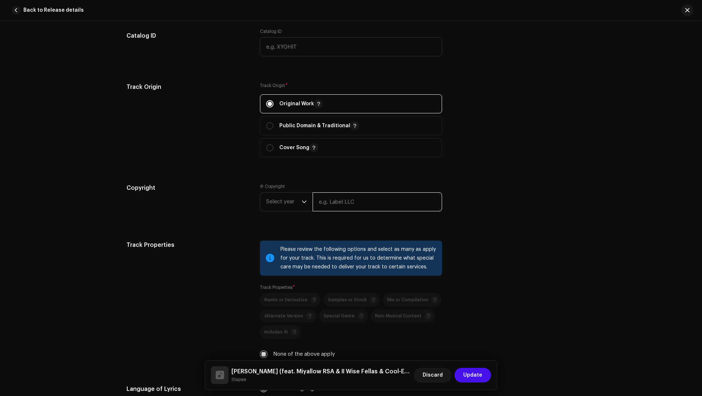
click at [320, 198] on input "text" at bounding box center [378, 201] width 130 height 19
paste input "[PERSON_NAME]"
type input "[PERSON_NAME]"
click at [279, 201] on span "Select year" at bounding box center [283, 202] width 35 height 18
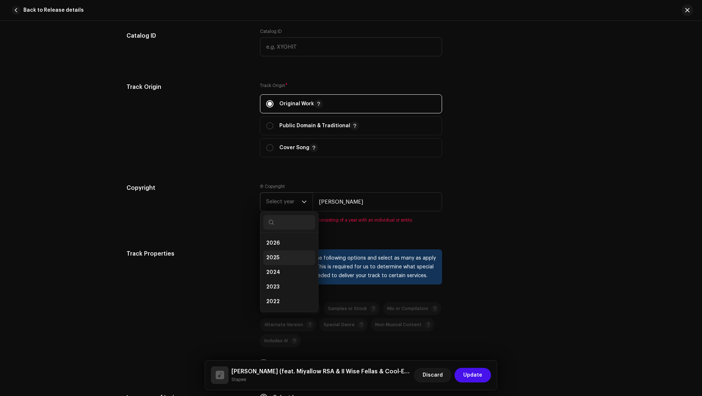
click at [279, 254] on li "2025" at bounding box center [289, 258] width 52 height 15
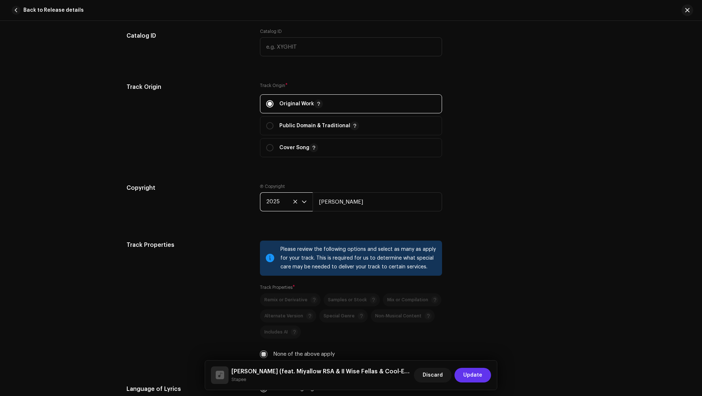
click at [468, 376] on span "Update" at bounding box center [472, 375] width 19 height 15
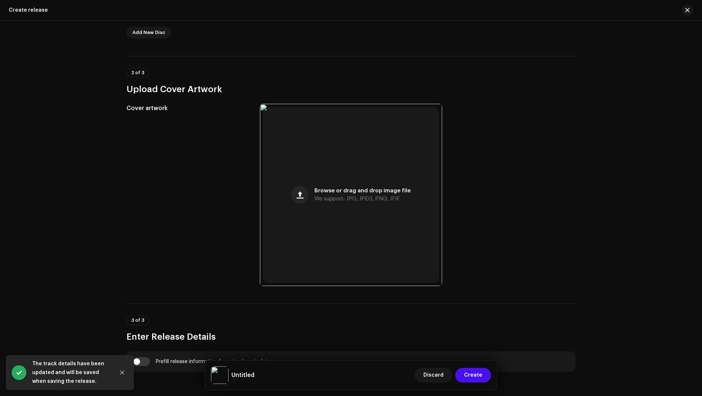
scroll to position [316, 0]
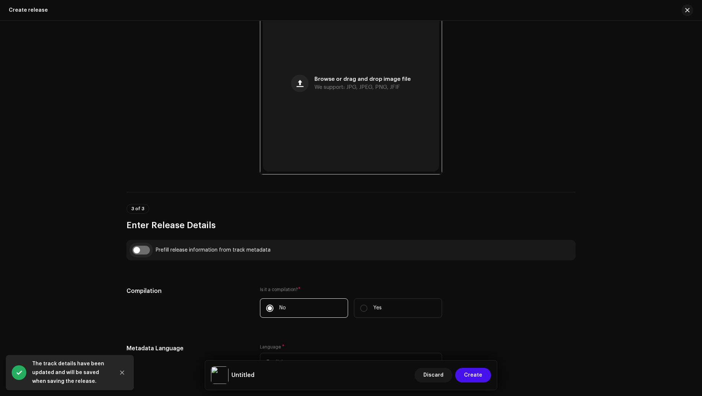
click at [144, 248] on input "checkbox" at bounding box center [141, 250] width 18 height 9
checkbox input "true"
type input "Yewena Clever"
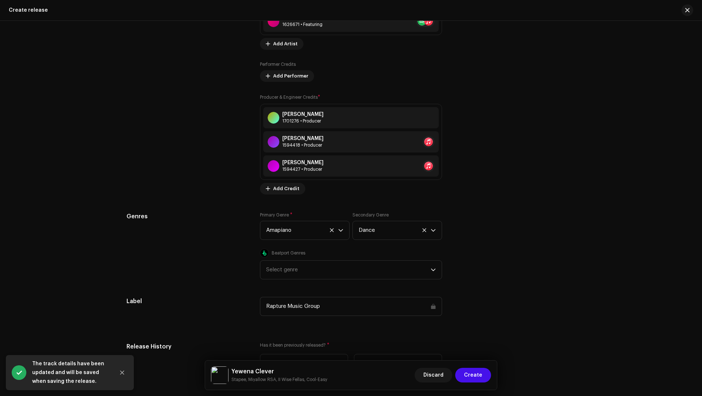
scroll to position [1190, 0]
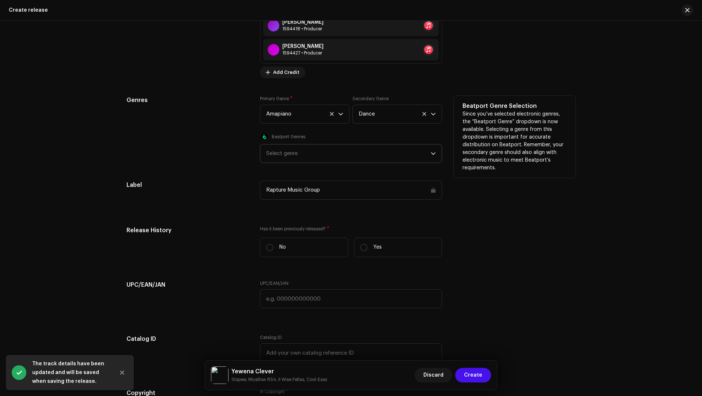
click at [290, 148] on div "Select genre" at bounding box center [348, 153] width 165 height 18
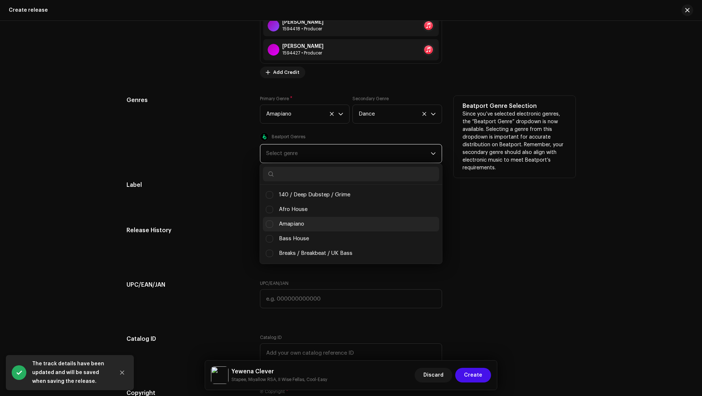
click at [290, 220] on span "Amapiano" at bounding box center [291, 224] width 25 height 8
checkbox input "true"
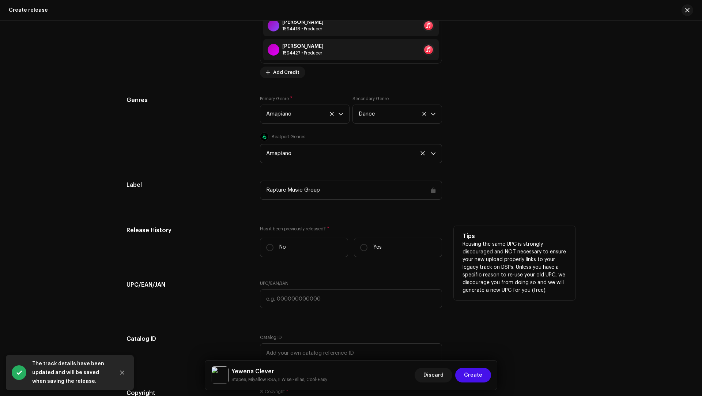
click at [280, 232] on div "Has it been previously released? * No Yes" at bounding box center [351, 244] width 182 height 37
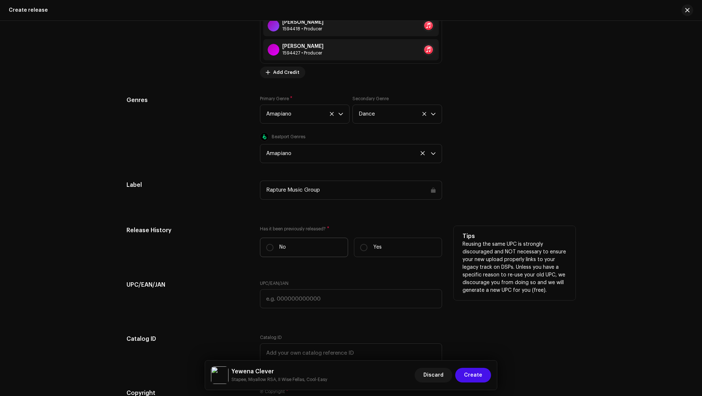
click at [283, 240] on label "No" at bounding box center [304, 247] width 88 height 19
click at [274, 244] on input "No" at bounding box center [269, 247] width 7 height 7
radio input "true"
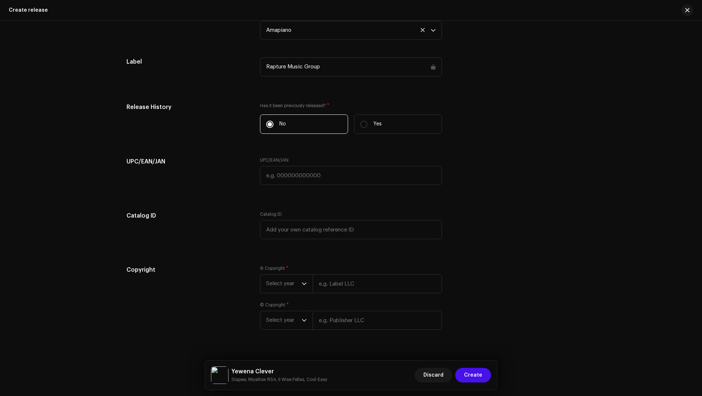
scroll to position [1324, 0]
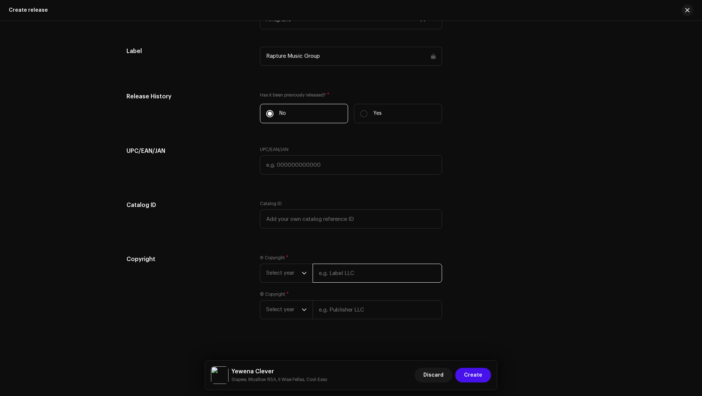
click at [326, 264] on input "text" at bounding box center [378, 273] width 130 height 19
paste input "[PERSON_NAME]"
type input "[PERSON_NAME]"
click at [328, 314] on input "text" at bounding box center [378, 318] width 130 height 19
paste input "[PERSON_NAME]"
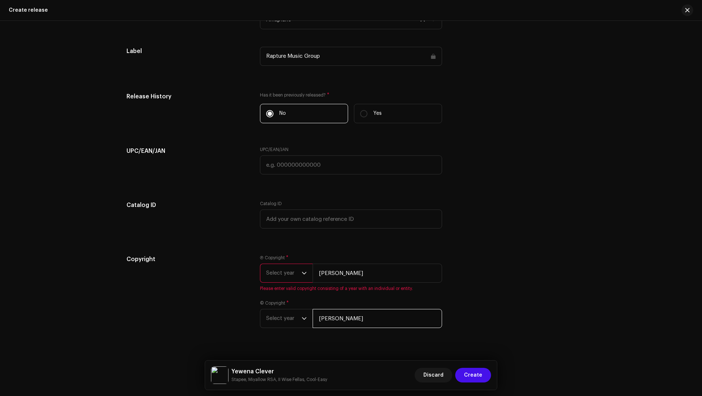
type input "[PERSON_NAME]"
click at [278, 278] on span "Select year" at bounding box center [283, 273] width 35 height 18
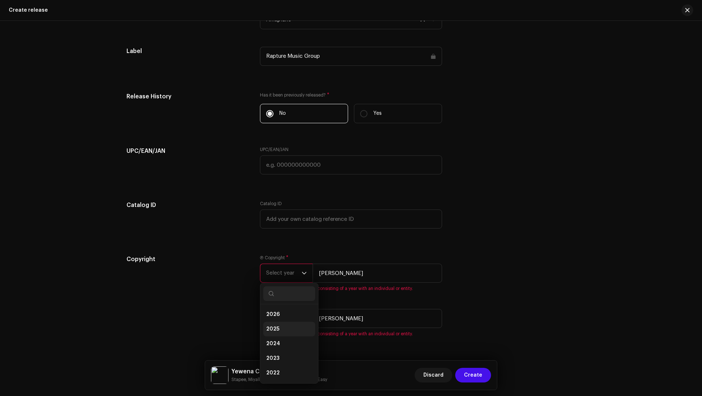
click at [271, 326] on span "2025" at bounding box center [272, 329] width 13 height 7
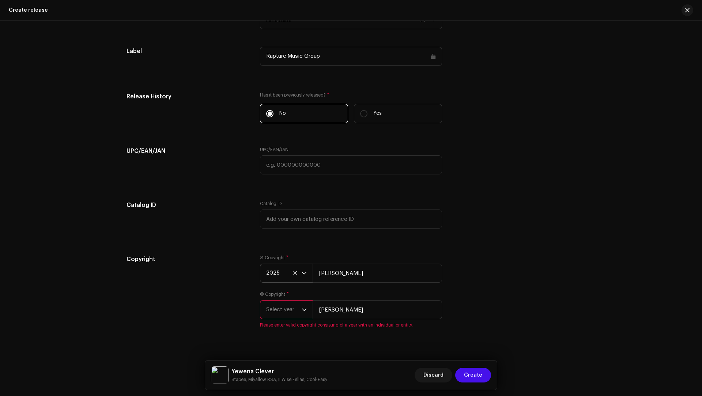
click at [272, 308] on span "Select year" at bounding box center [283, 310] width 35 height 18
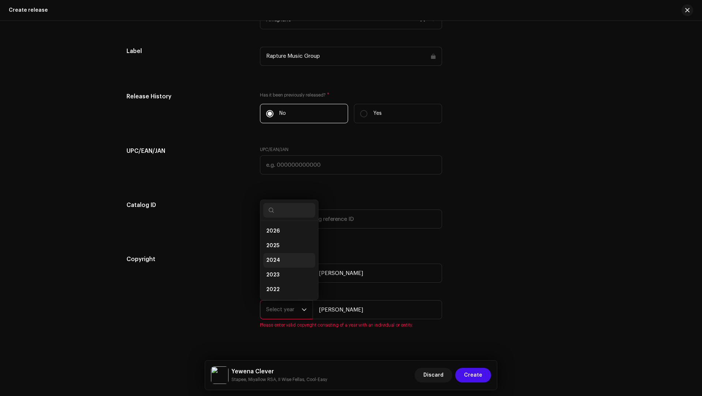
scroll to position [12, 0]
click at [271, 232] on span "2025" at bounding box center [272, 233] width 13 height 7
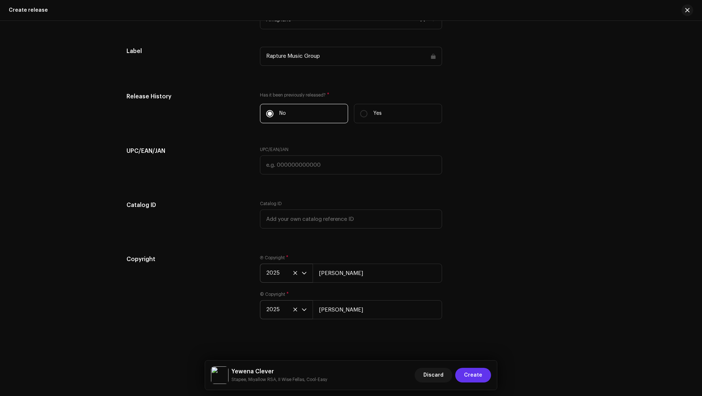
click at [481, 377] on span "Create" at bounding box center [473, 375] width 18 height 15
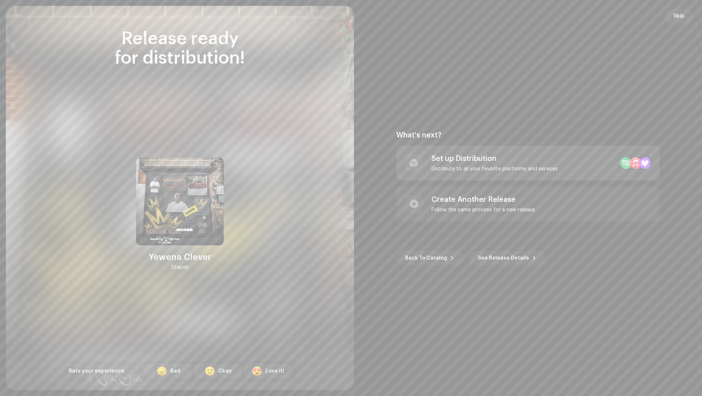
click at [545, 167] on div "Distribute to all your favorite platforms and services" at bounding box center [495, 169] width 127 height 6
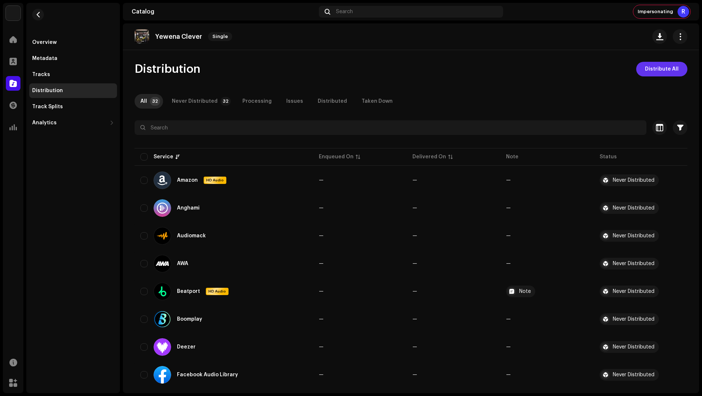
click at [650, 68] on span "Distribute All" at bounding box center [662, 69] width 34 height 15
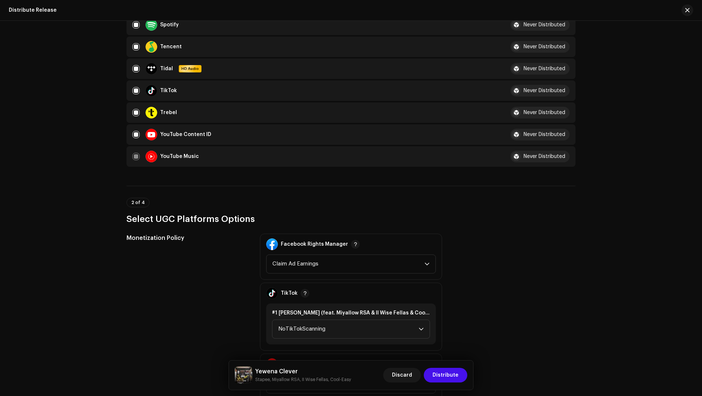
scroll to position [797, 0]
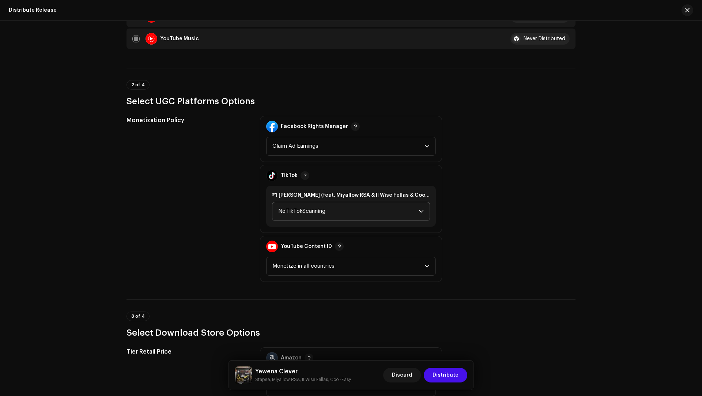
click at [302, 211] on span "NoTikTokScanning" at bounding box center [348, 211] width 140 height 18
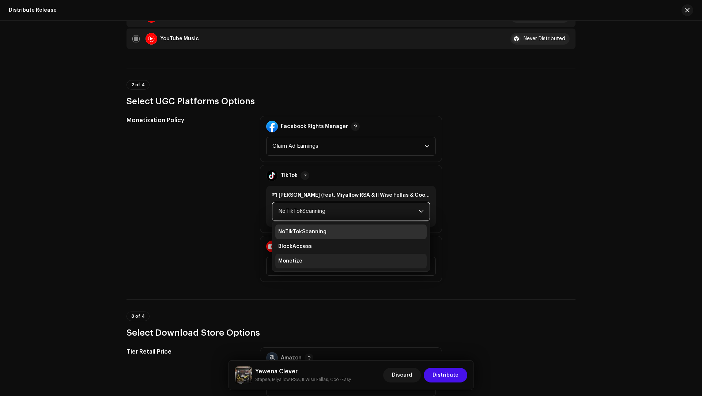
click at [292, 262] on span "Monetize" at bounding box center [290, 261] width 24 height 7
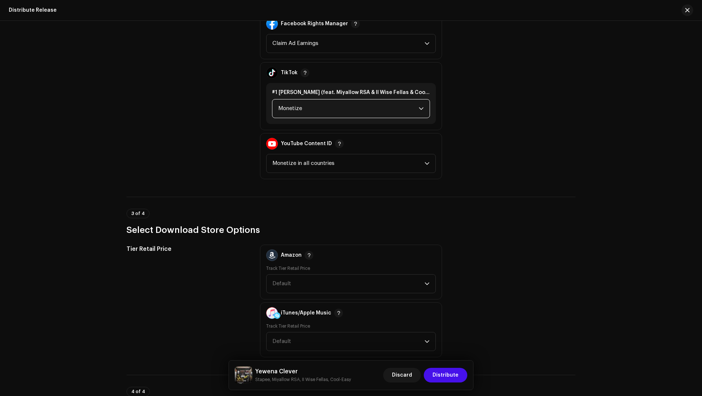
scroll to position [1115, 0]
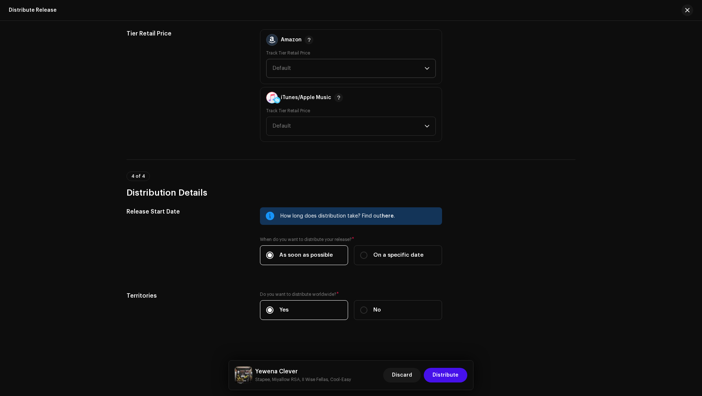
click at [287, 65] on span "Default" at bounding box center [282, 67] width 19 height 5
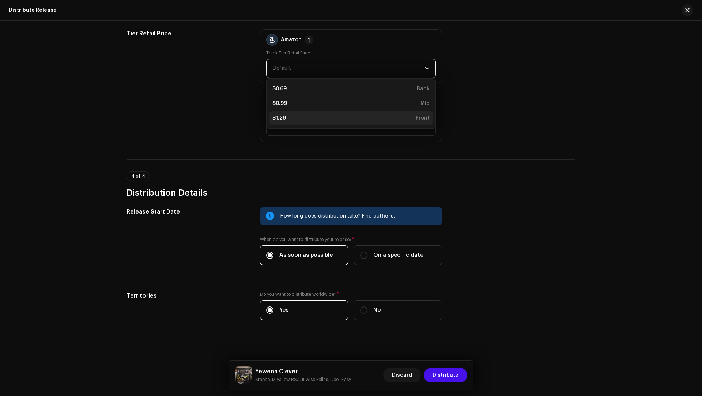
click at [282, 116] on div "$1.29" at bounding box center [280, 118] width 14 height 7
click at [282, 117] on span "Default" at bounding box center [349, 126] width 152 height 18
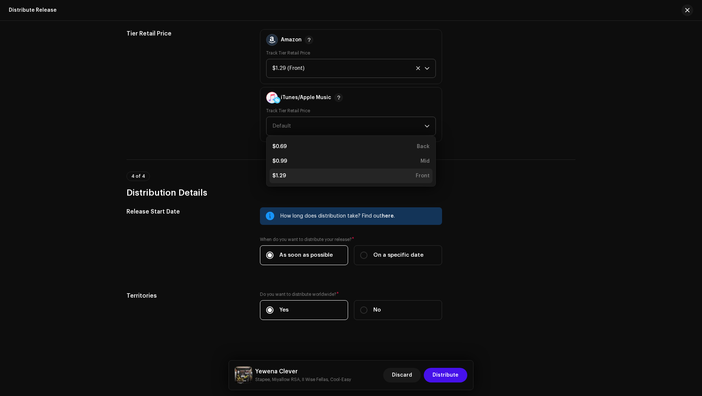
click at [275, 172] on div "$1.29" at bounding box center [280, 175] width 14 height 7
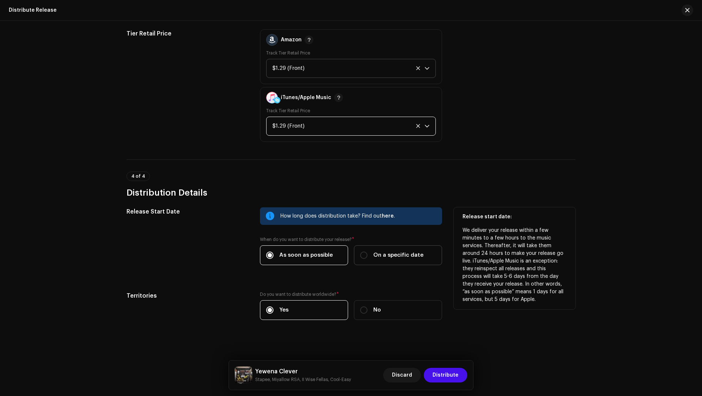
click at [374, 259] on label "On a specific date" at bounding box center [398, 255] width 88 height 20
click at [368, 259] on input "On a specific date" at bounding box center [363, 255] width 7 height 7
radio input "true"
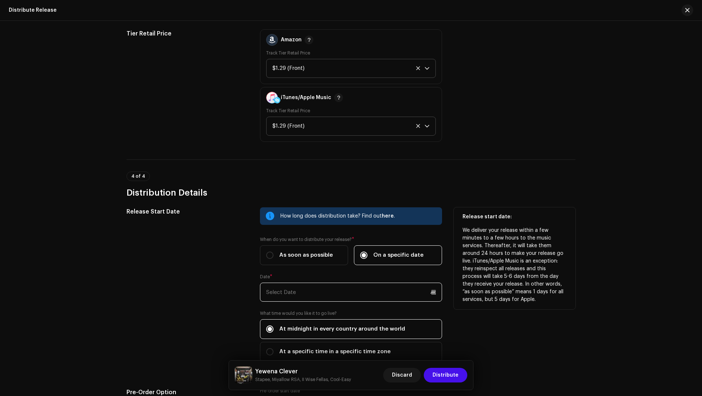
click at [326, 298] on input "text" at bounding box center [351, 292] width 182 height 19
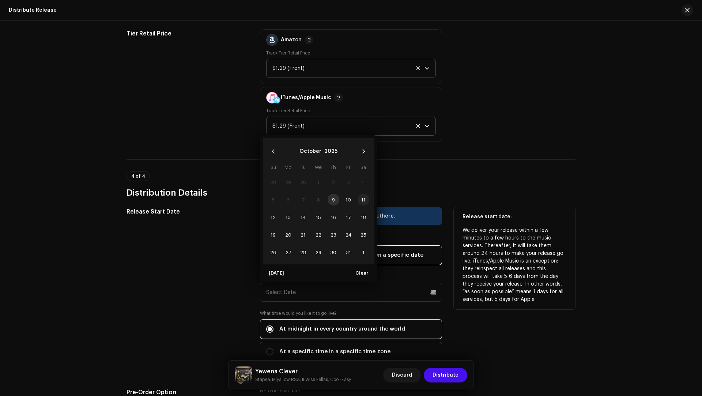
click at [358, 195] on span "11" at bounding box center [364, 200] width 12 height 12
type input "[DATE]"
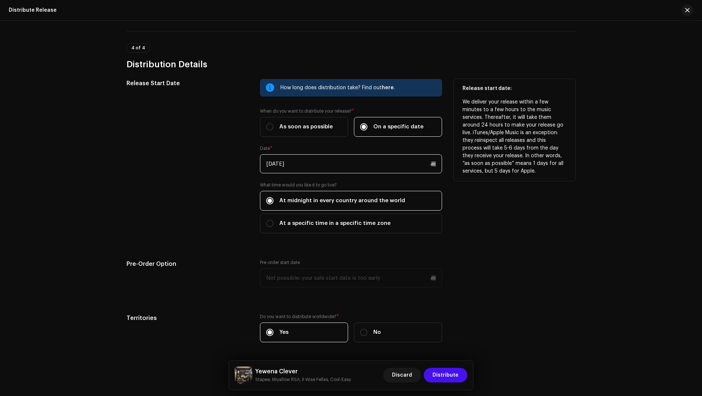
scroll to position [1265, 0]
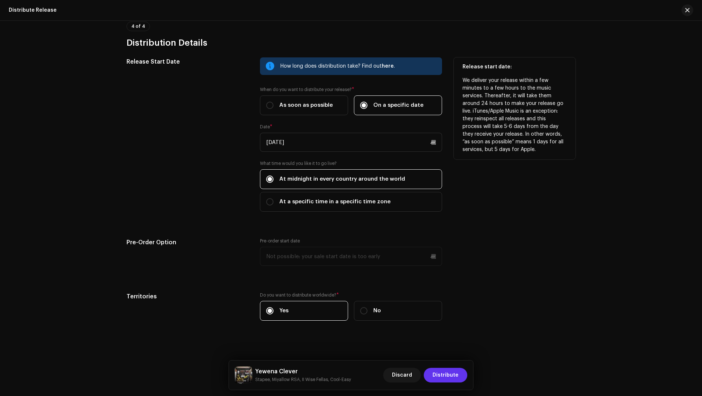
click at [445, 376] on span "Distribute" at bounding box center [446, 375] width 26 height 15
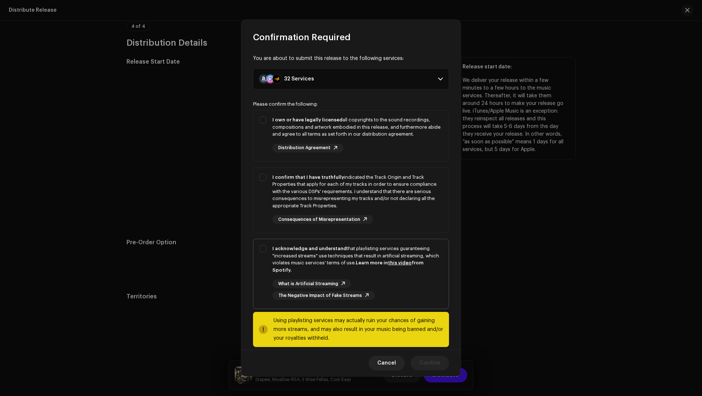
click at [332, 252] on div "I acknowledge and understand that playlisting services guaranteeing "increased …" at bounding box center [358, 259] width 170 height 29
checkbox input "true"
click at [382, 194] on div "I confirm that I have truthfully indicated the Track Origin and Track Propertie…" at bounding box center [358, 192] width 170 height 36
checkbox input "true"
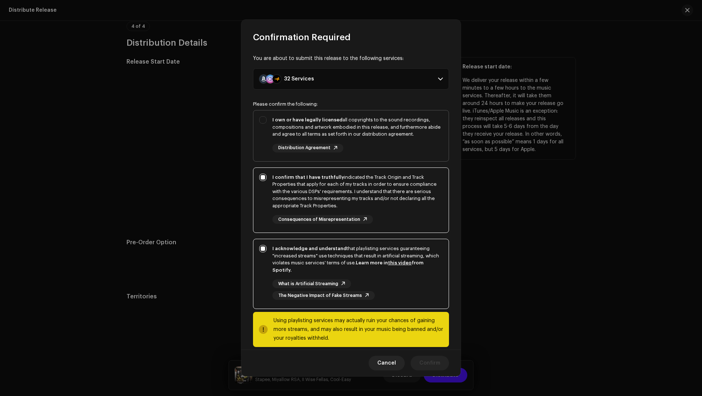
click at [376, 140] on div "I own or have legally licensed all copyrights to the sound recordings, composit…" at bounding box center [358, 134] width 170 height 36
checkbox input "true"
click at [420, 358] on button "Confirm" at bounding box center [430, 363] width 38 height 15
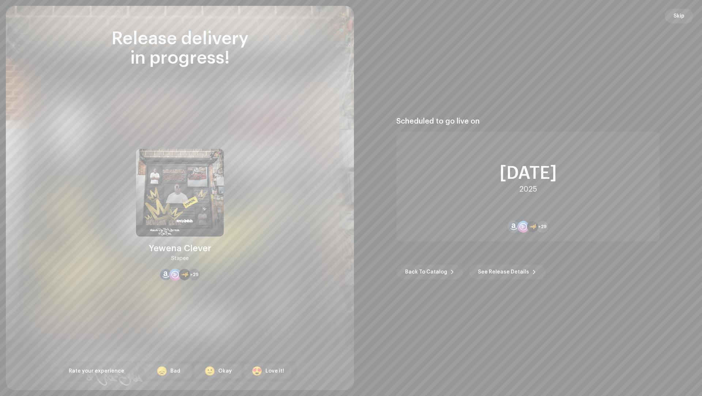
click at [671, 16] on button "Skip" at bounding box center [679, 16] width 29 height 15
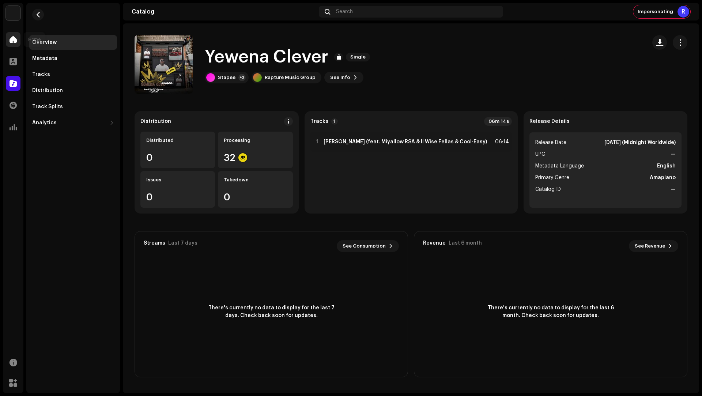
click at [15, 38] on span at bounding box center [13, 40] width 7 height 6
